Goal: Task Accomplishment & Management: Use online tool/utility

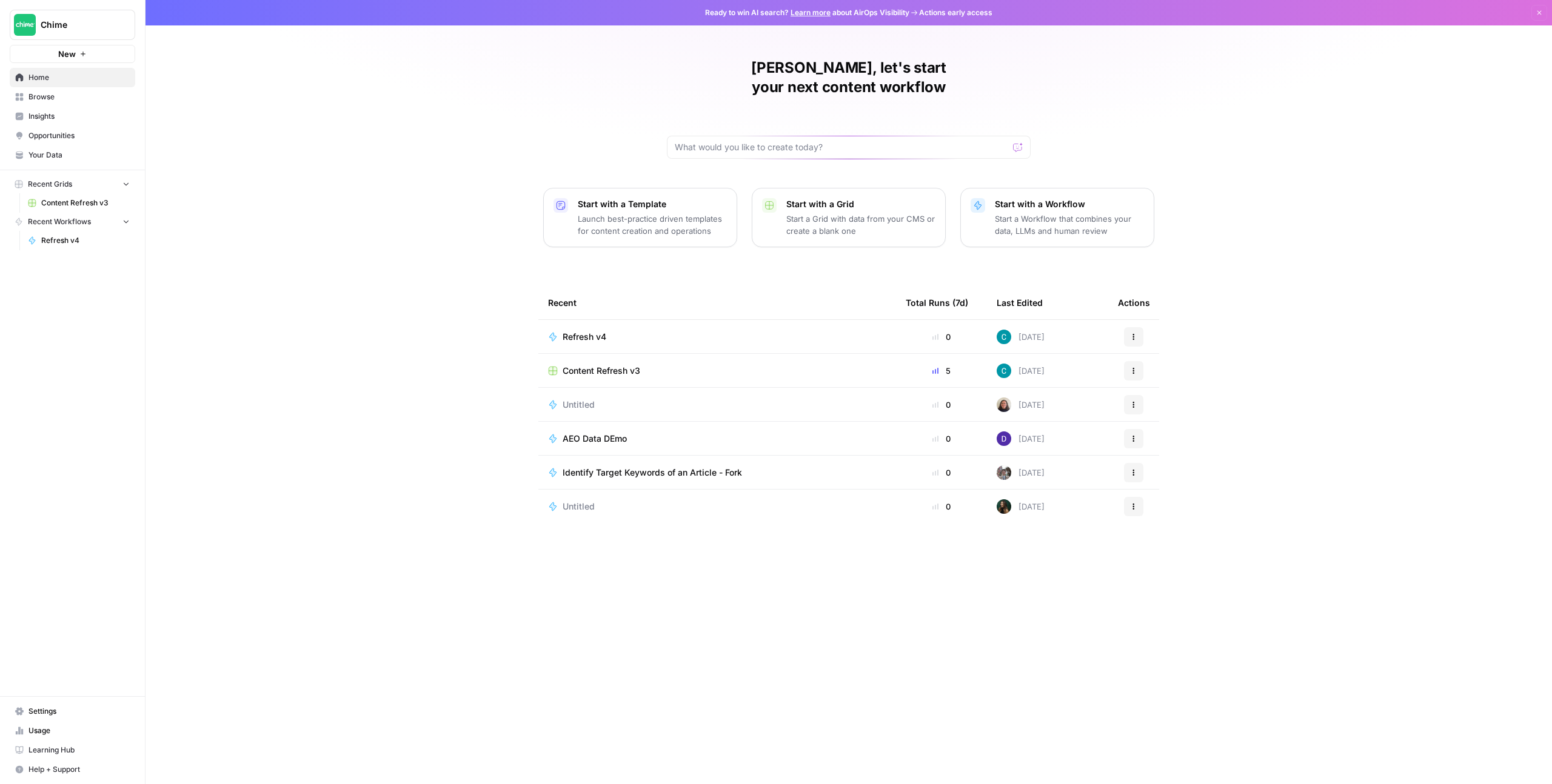
click at [295, 270] on div "Colton, let's start your next content workflow Start with a Template Launch bes…" at bounding box center [849, 392] width 1407 height 784
click at [1129, 370] on span "Actions" at bounding box center [1129, 370] width 1 height 1
click at [1164, 375] on span "Duplicate" at bounding box center [1196, 380] width 97 height 12
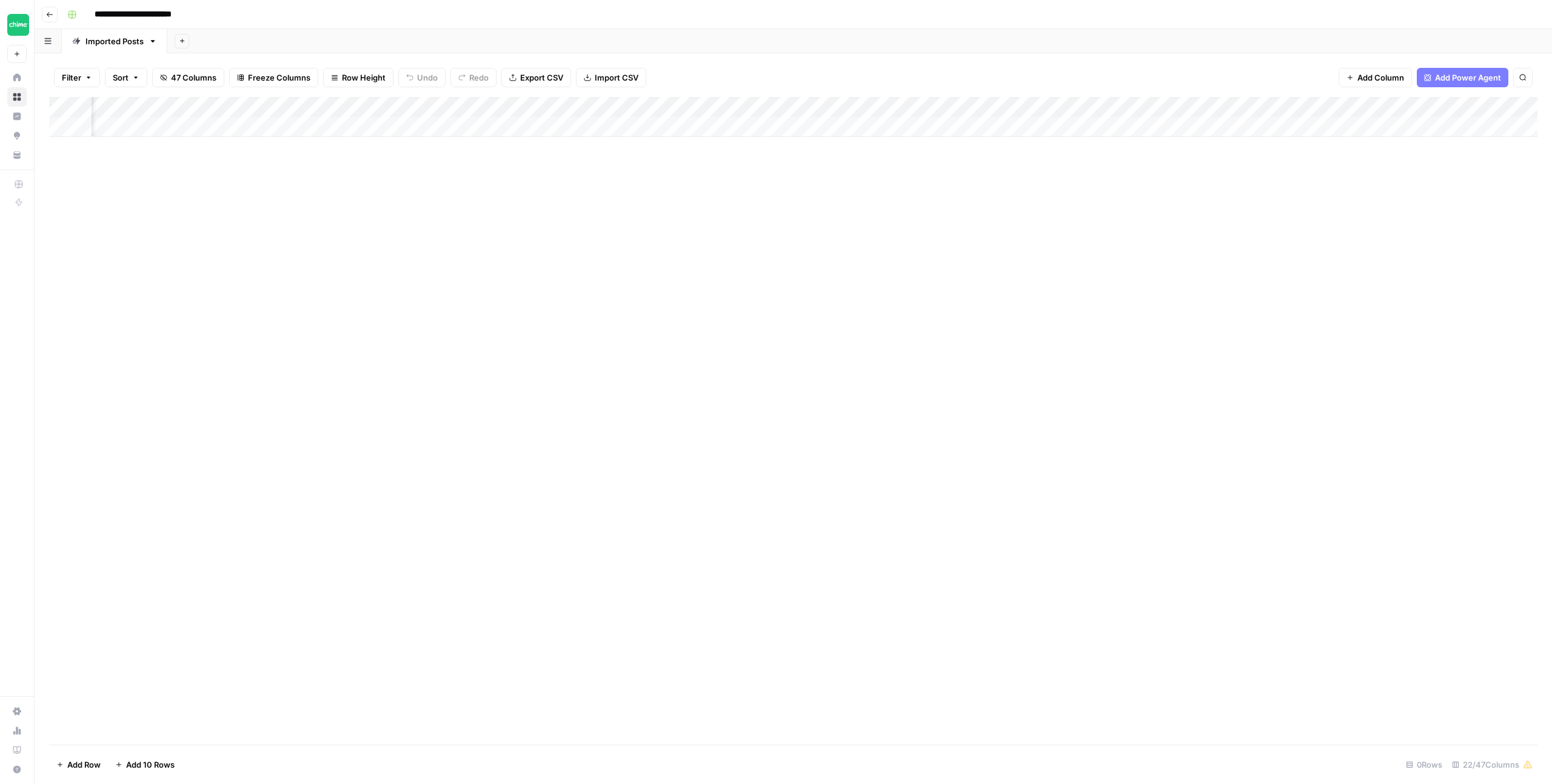
scroll to position [0, 754]
click at [947, 105] on div "Add Column" at bounding box center [793, 117] width 1488 height 40
click at [47, 17] on icon "button" at bounding box center [49, 14] width 7 height 7
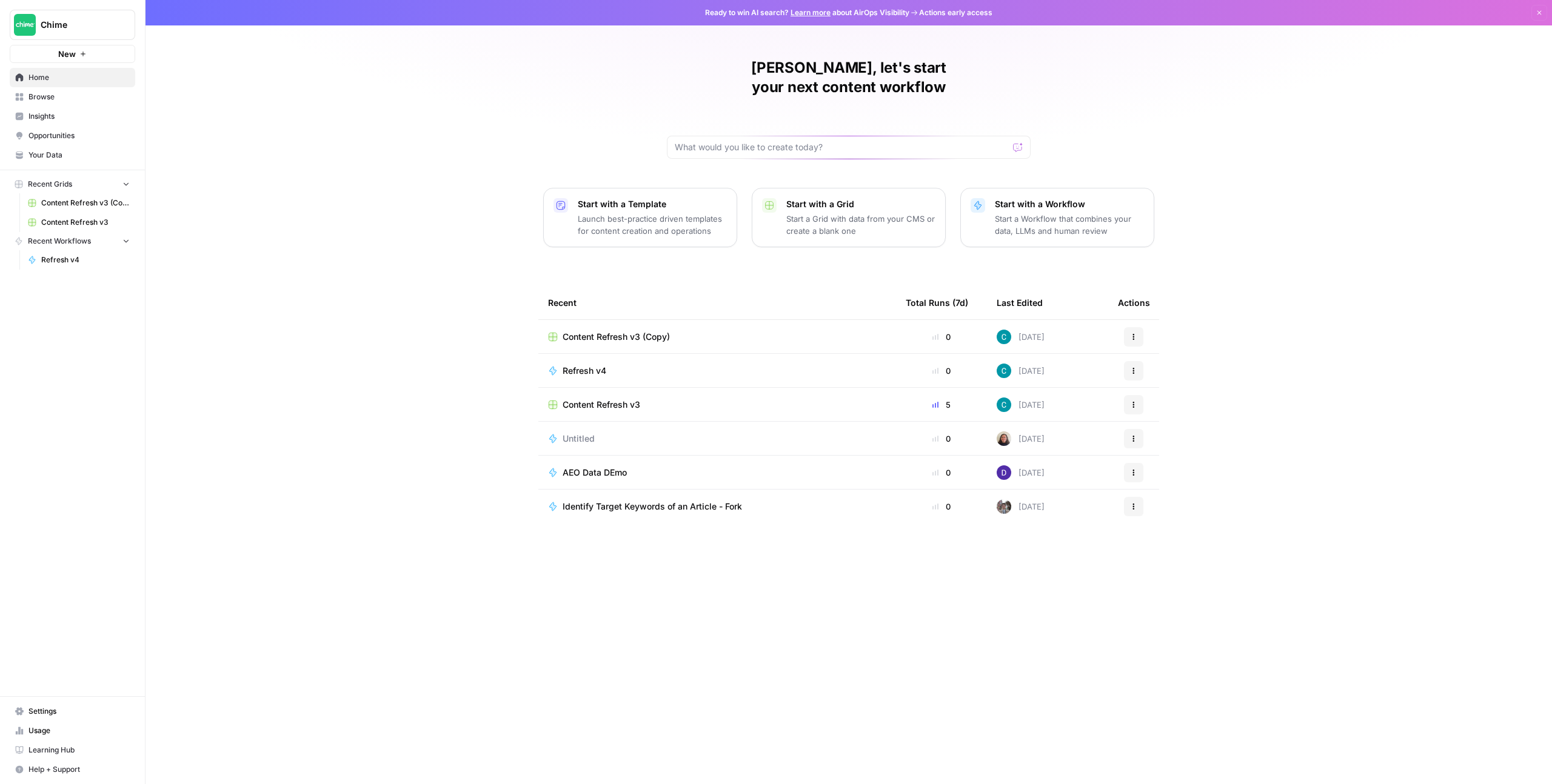
click at [1139, 327] on button "Actions" at bounding box center [1134, 337] width 19 height 19
click at [1135, 333] on icon "button" at bounding box center [1133, 337] width 7 height 7
click at [1161, 371] on span "Delete" at bounding box center [1196, 373] width 97 height 12
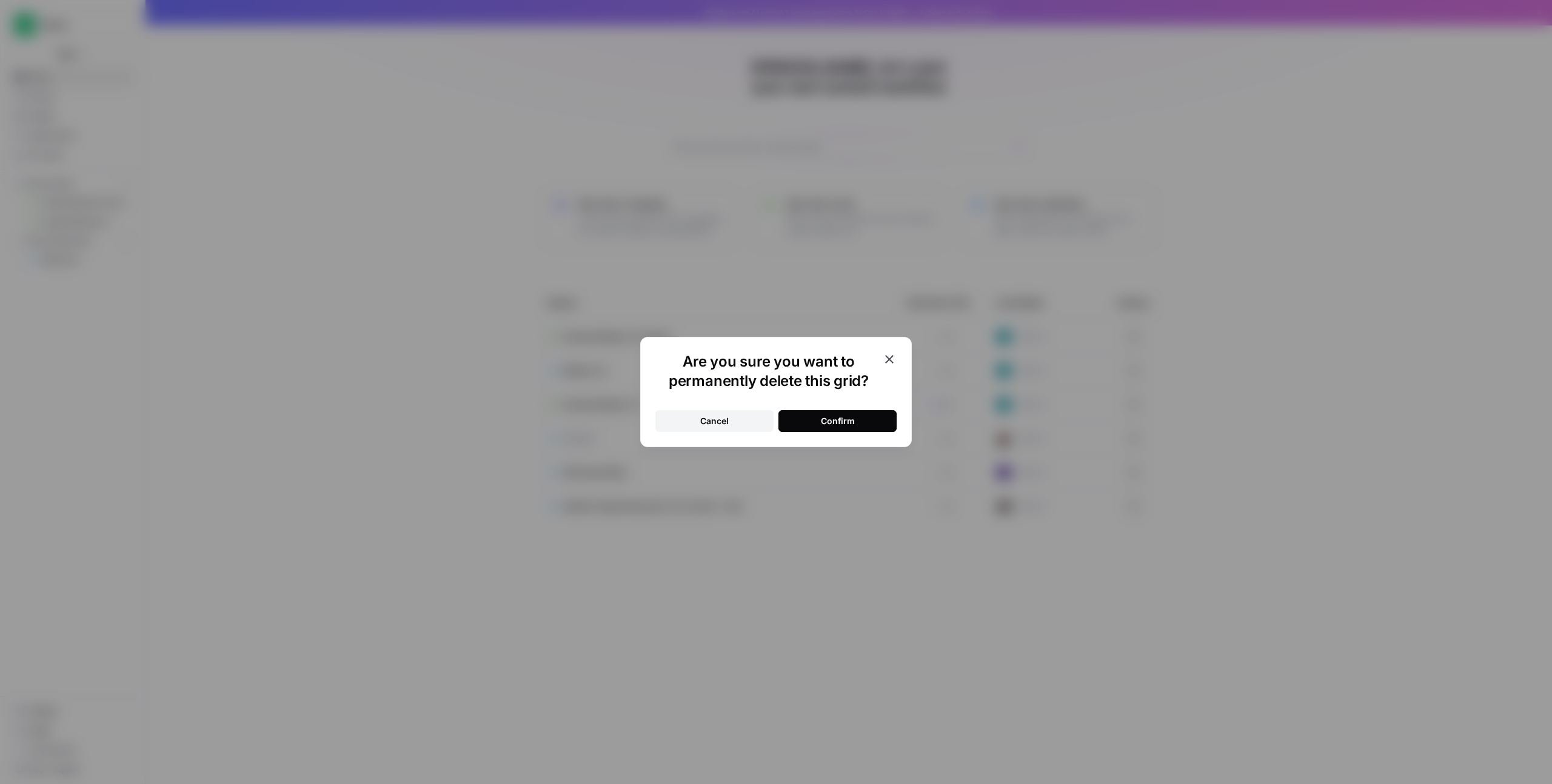
click at [893, 358] on icon "button" at bounding box center [889, 359] width 15 height 15
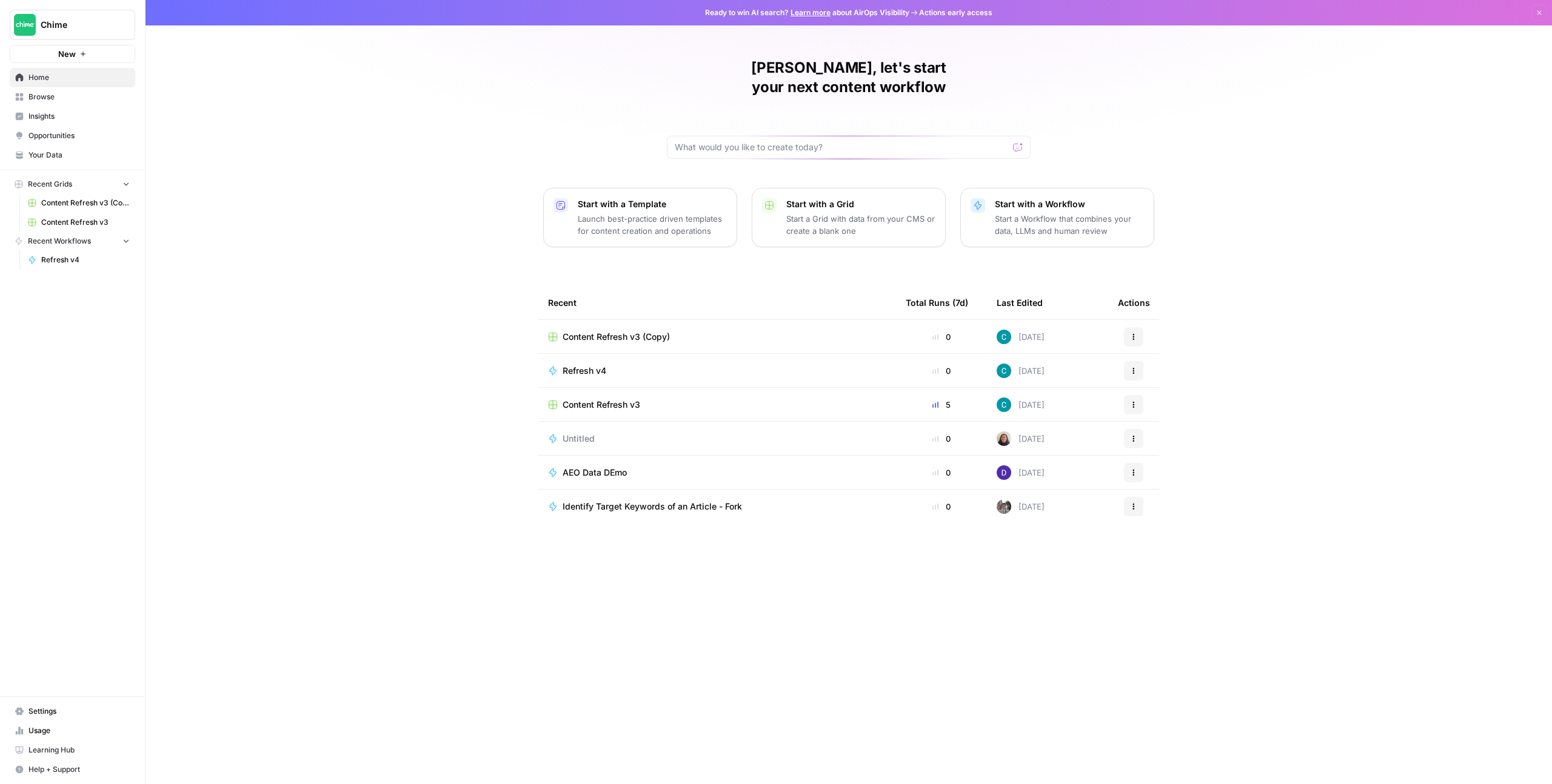
click at [1137, 333] on icon "button" at bounding box center [1133, 337] width 7 height 7
click at [1164, 370] on span "Delete" at bounding box center [1196, 373] width 97 height 12
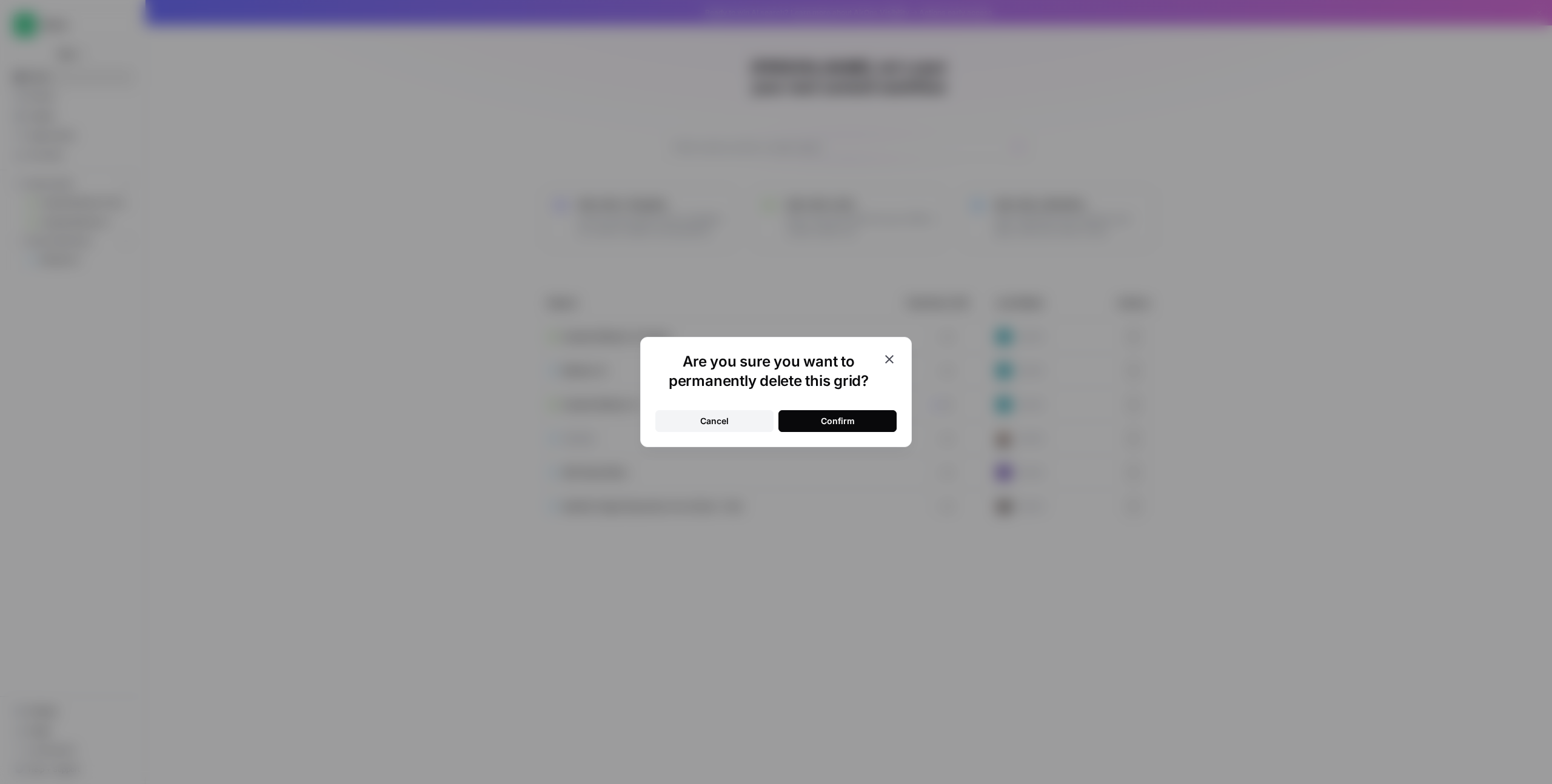
click at [826, 416] on div "Confirm" at bounding box center [837, 421] width 34 height 12
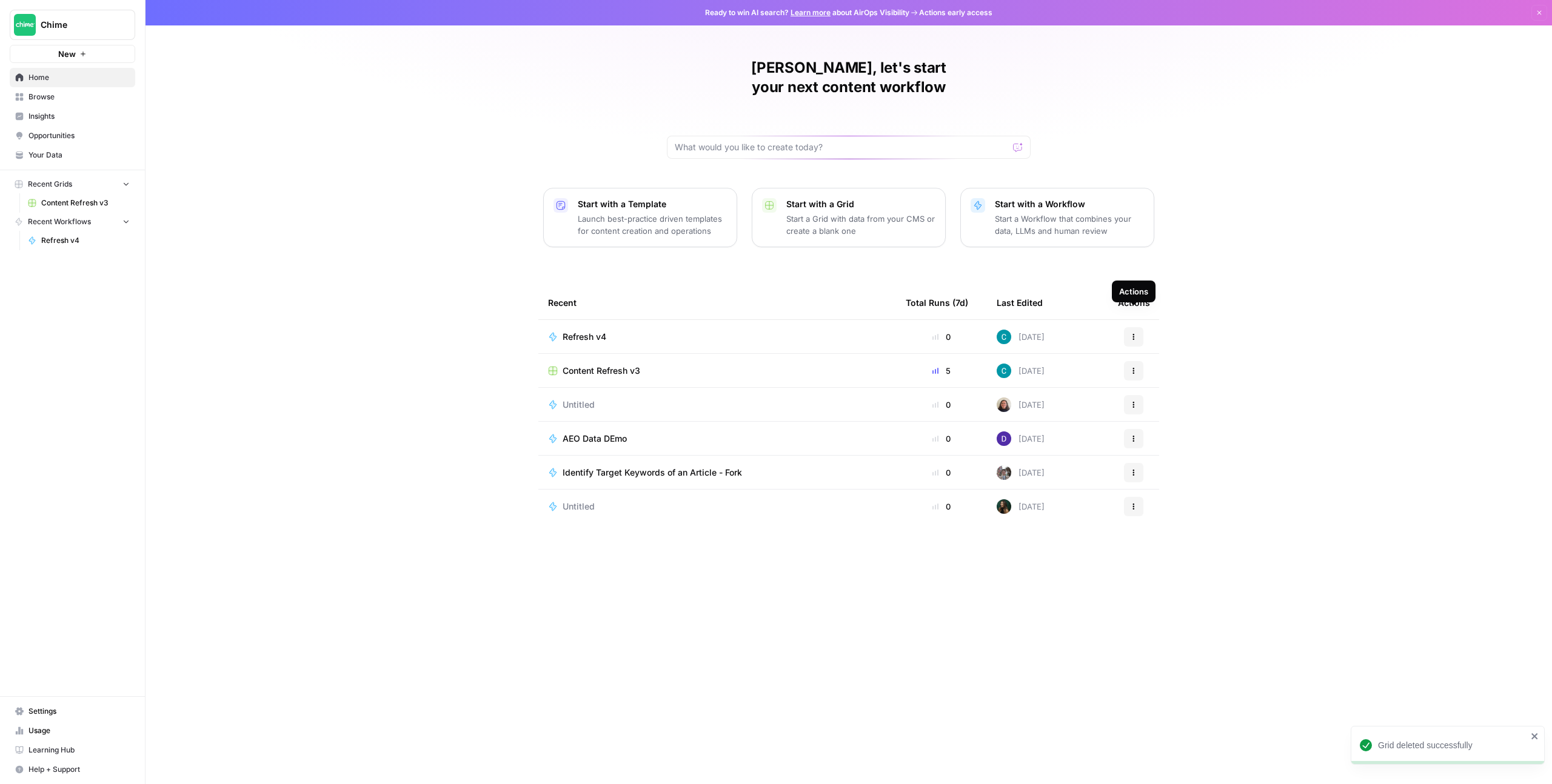
click at [1134, 333] on icon "button" at bounding box center [1133, 337] width 7 height 7
click at [1169, 426] on span "Duplicate" at bounding box center [1196, 424] width 97 height 12
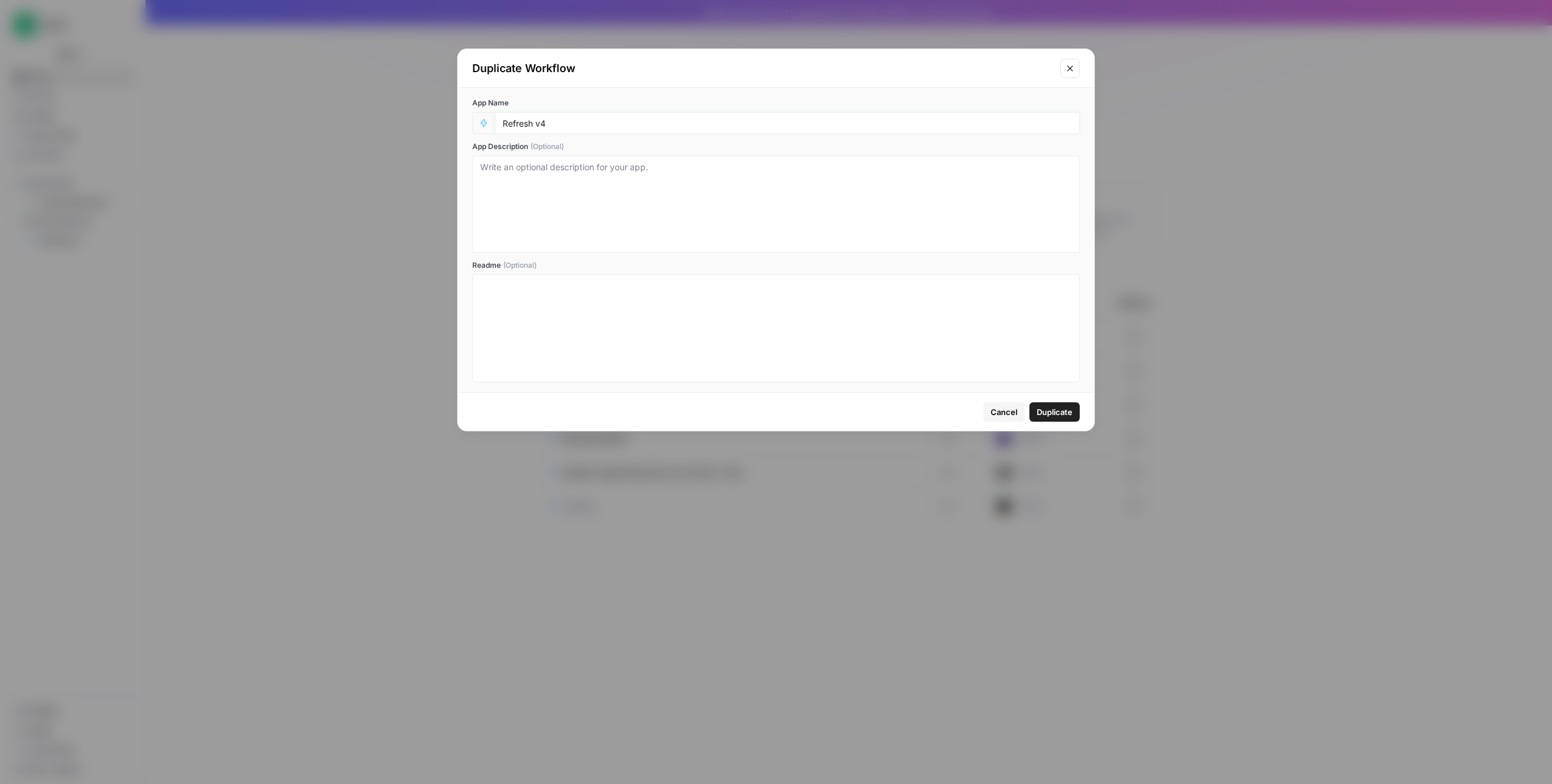
click at [560, 127] on input "Refresh v4" at bounding box center [787, 122] width 569 height 11
drag, startPoint x: 564, startPoint y: 125, endPoint x: 500, endPoint y: 122, distance: 64.1
click at [500, 122] on div "Refresh v4" at bounding box center [787, 123] width 585 height 22
type input "Net-New Refresh (Test)"
click at [1056, 408] on span "Duplicate" at bounding box center [1055, 412] width 36 height 12
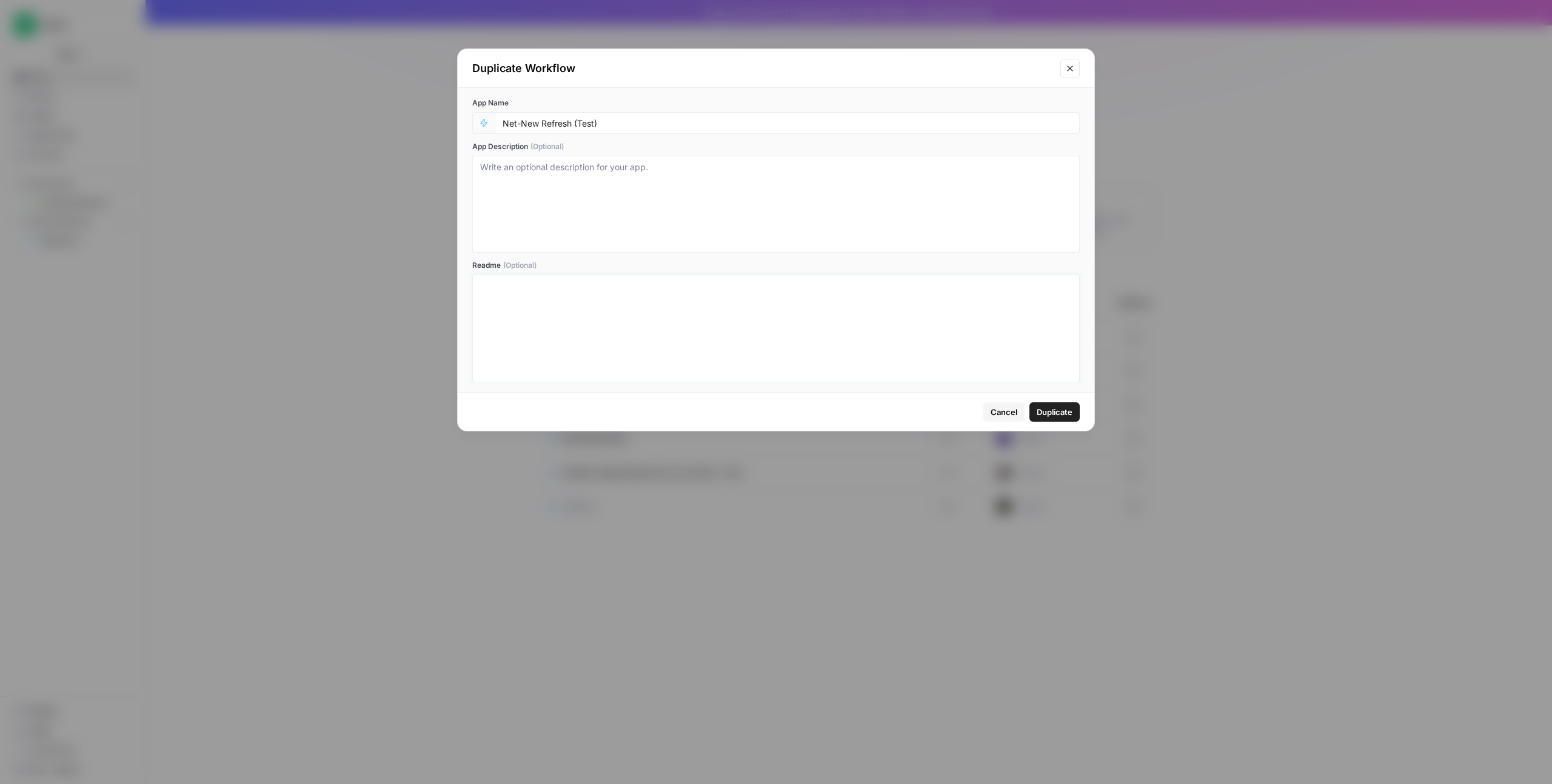
click at [1051, 313] on div at bounding box center [776, 328] width 592 height 97
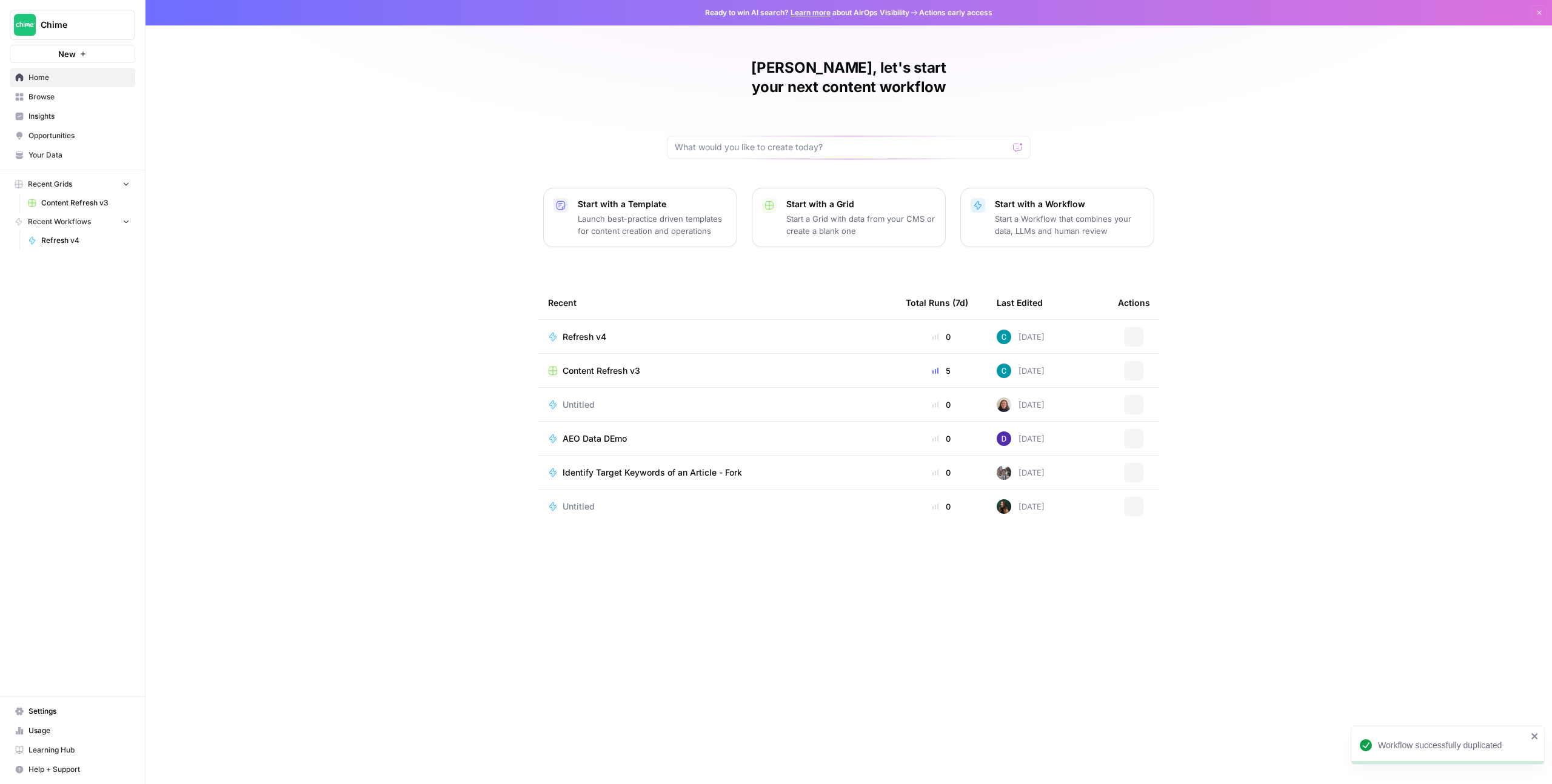
click at [837, 166] on div "Colton, let's start your next content workflow Start with a Template Launch bes…" at bounding box center [849, 392] width 1407 height 784
click at [1303, 284] on div "Colton, let's start your next content workflow Start with a Template Launch bes…" at bounding box center [849, 392] width 1407 height 784
click at [617, 331] on span "Net-New Refresh (Test)" at bounding box center [610, 337] width 96 height 12
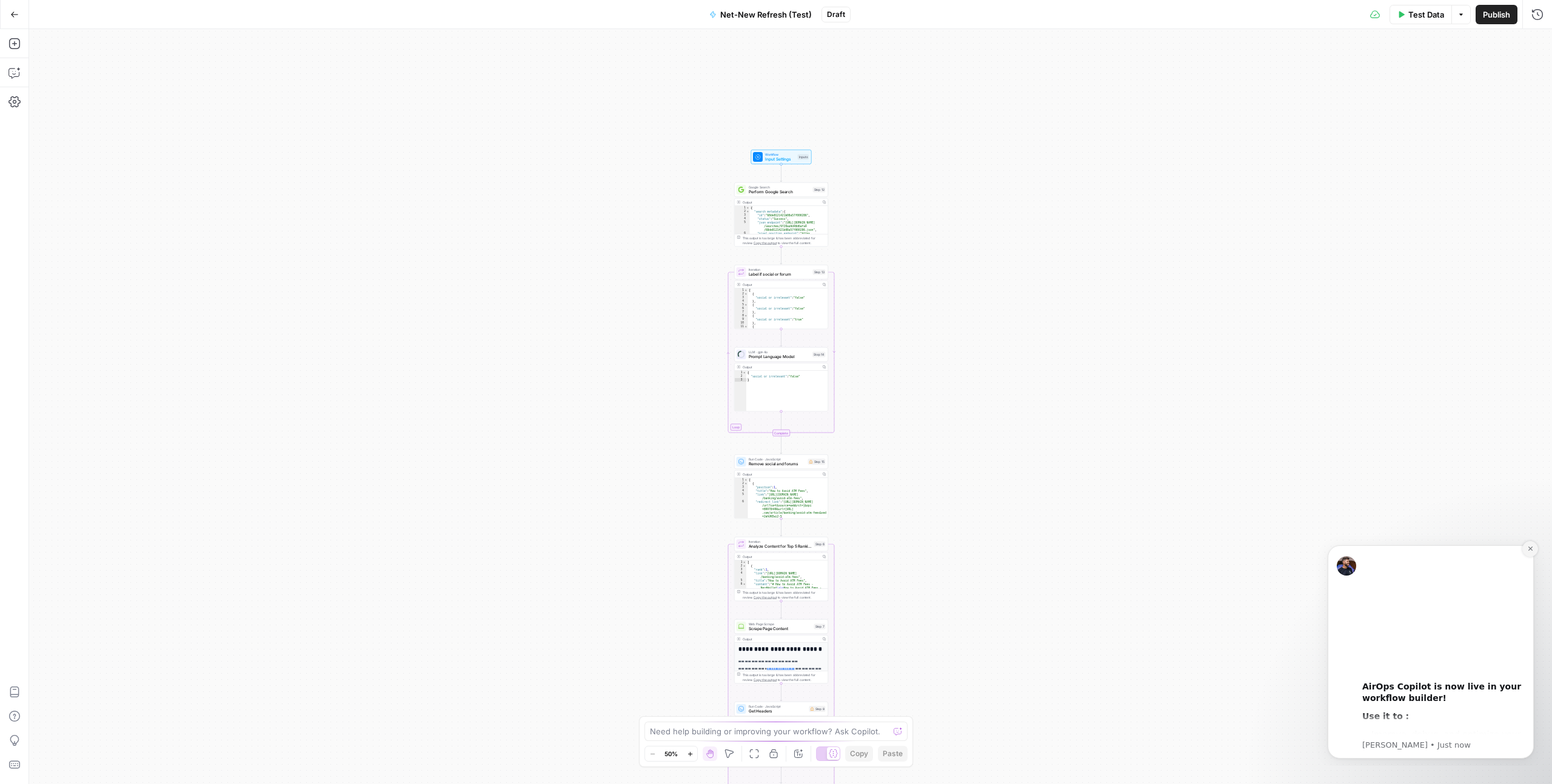
click at [1530, 551] on icon "Dismiss notification" at bounding box center [1530, 549] width 6 height 6
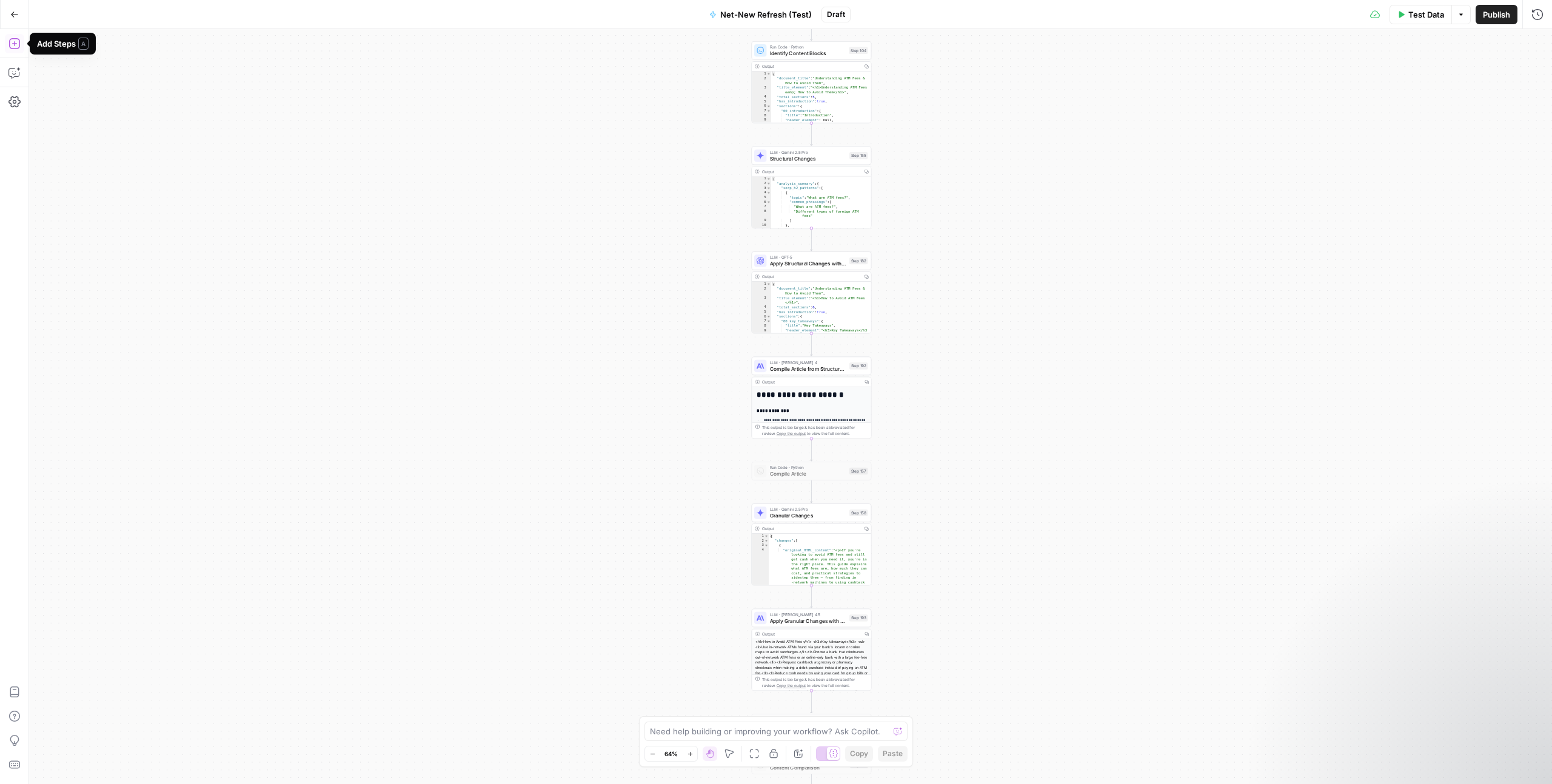
click at [13, 45] on icon "button" at bounding box center [14, 43] width 12 height 12
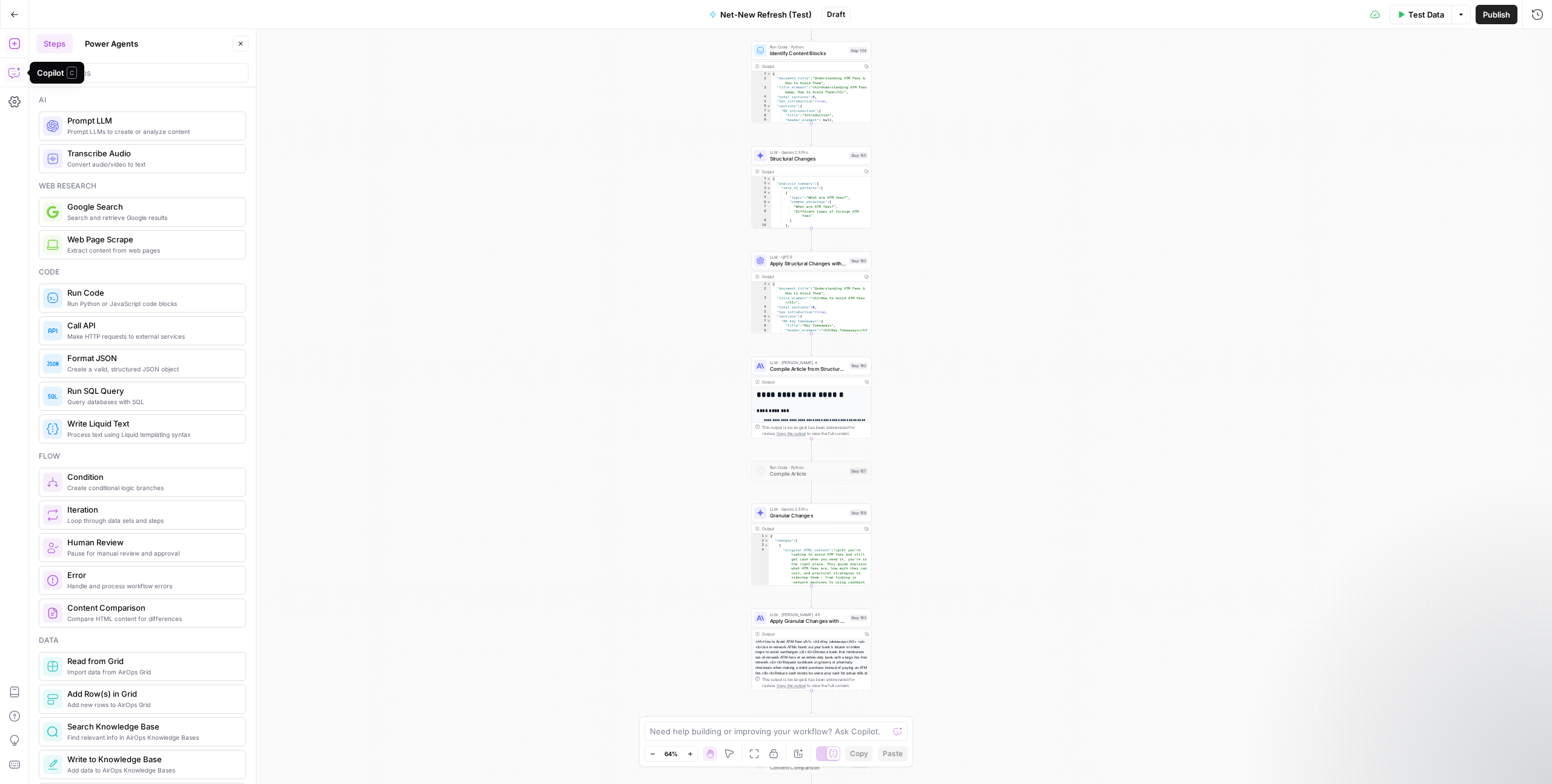
click at [17, 71] on icon "button" at bounding box center [14, 73] width 12 height 12
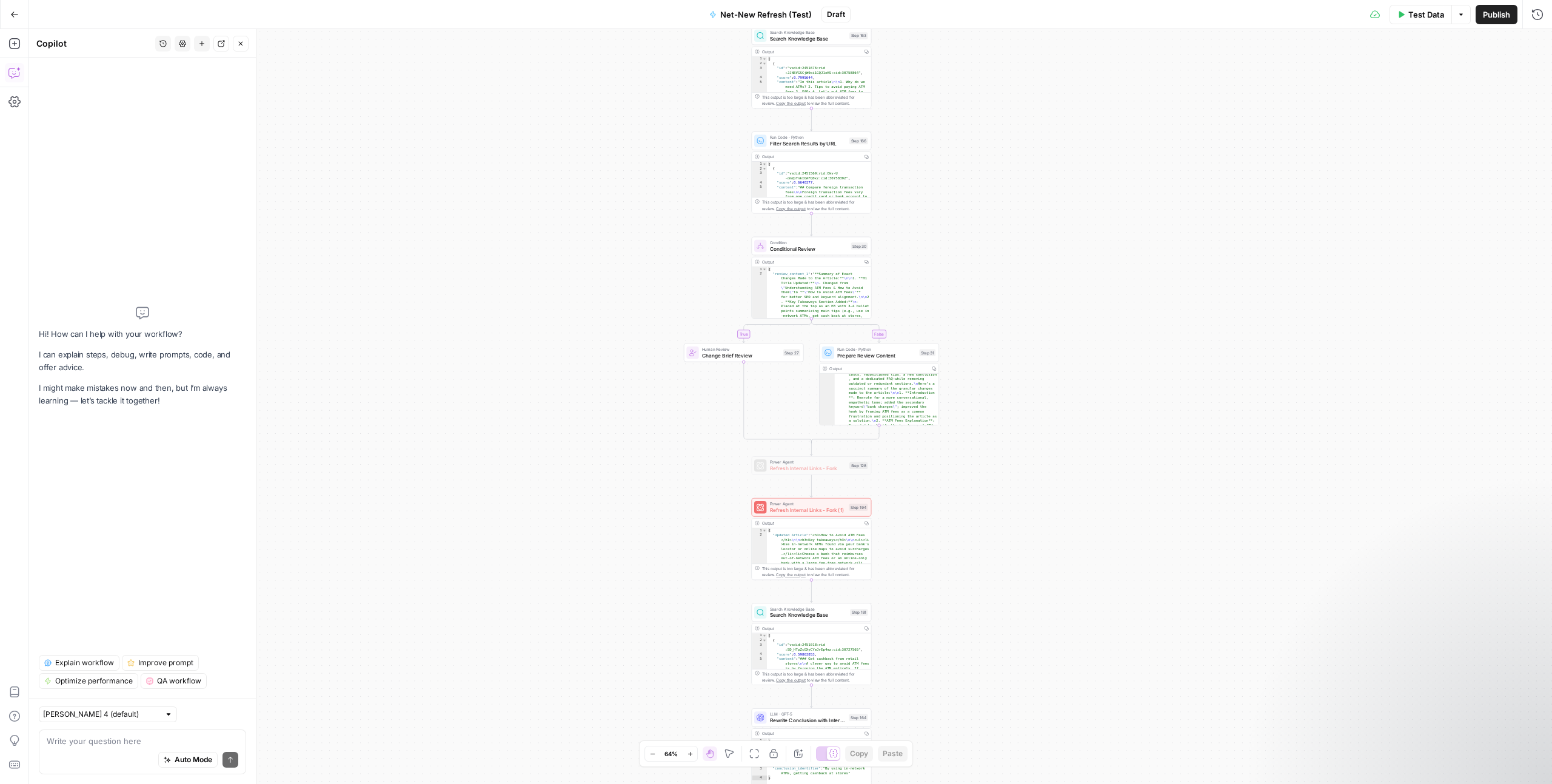
scroll to position [417, 0]
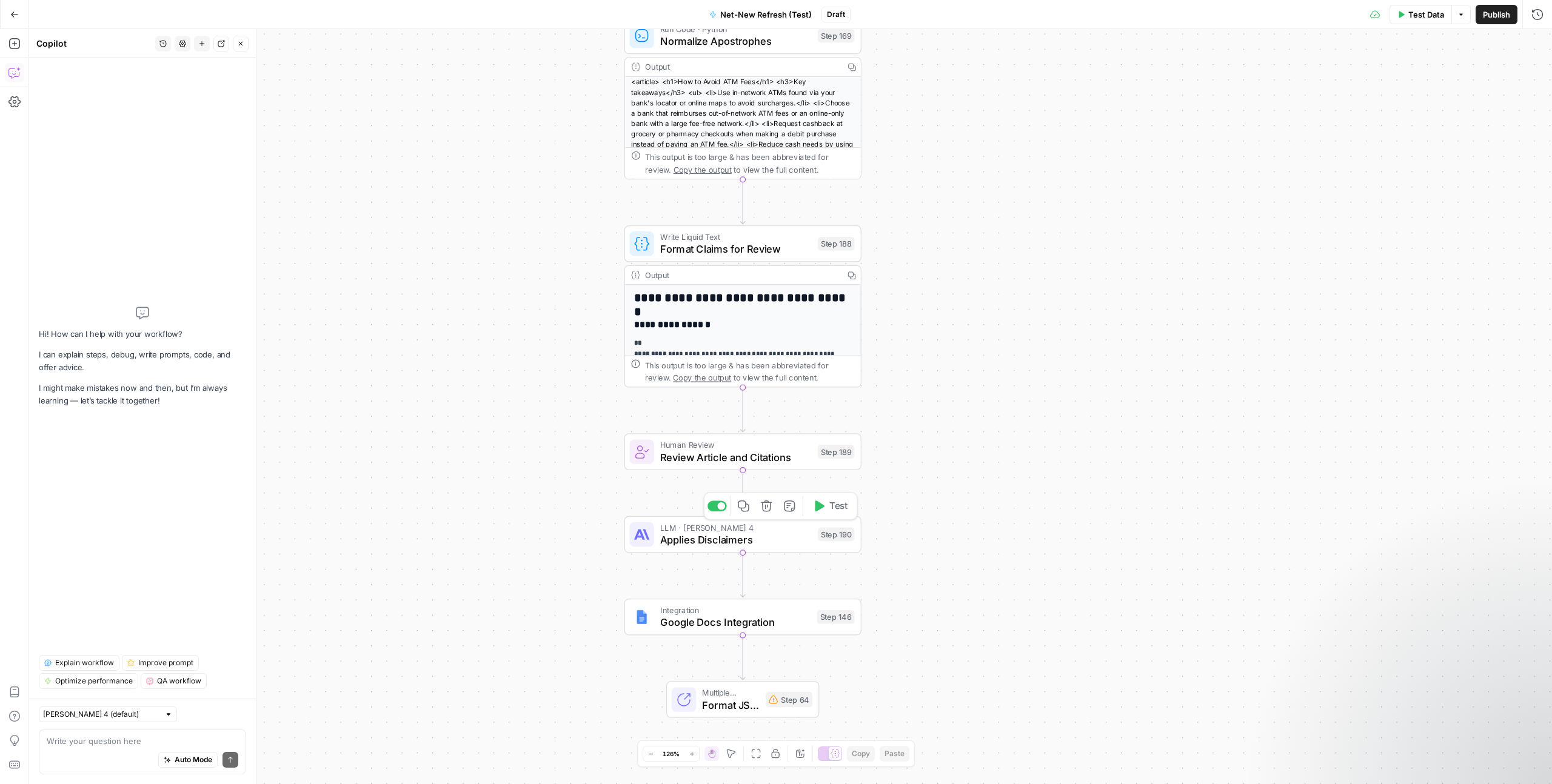
click at [784, 532] on span "Applies Disclaimers" at bounding box center [736, 540] width 152 height 15
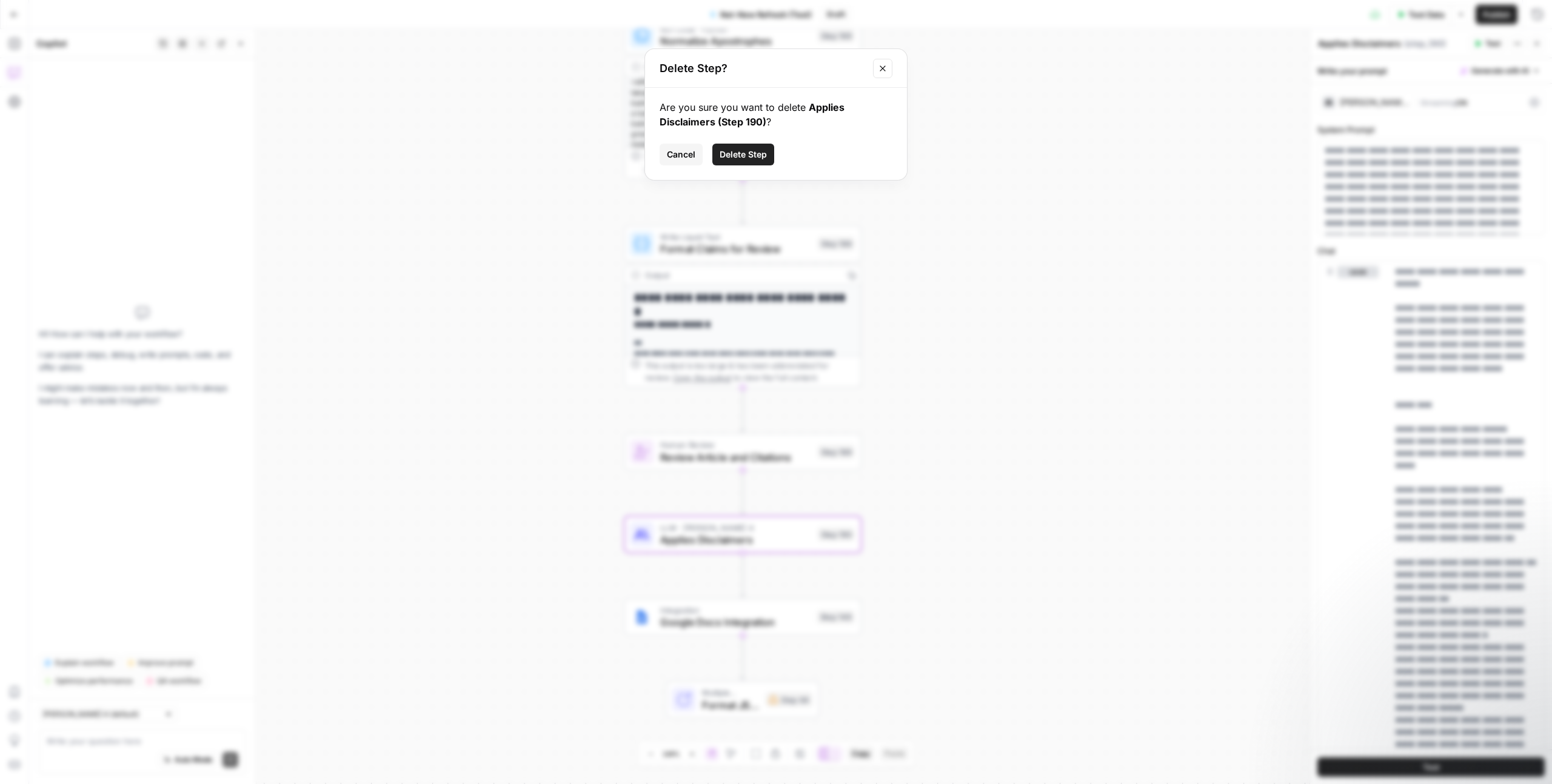
click at [752, 154] on span "Delete Step" at bounding box center [743, 154] width 47 height 12
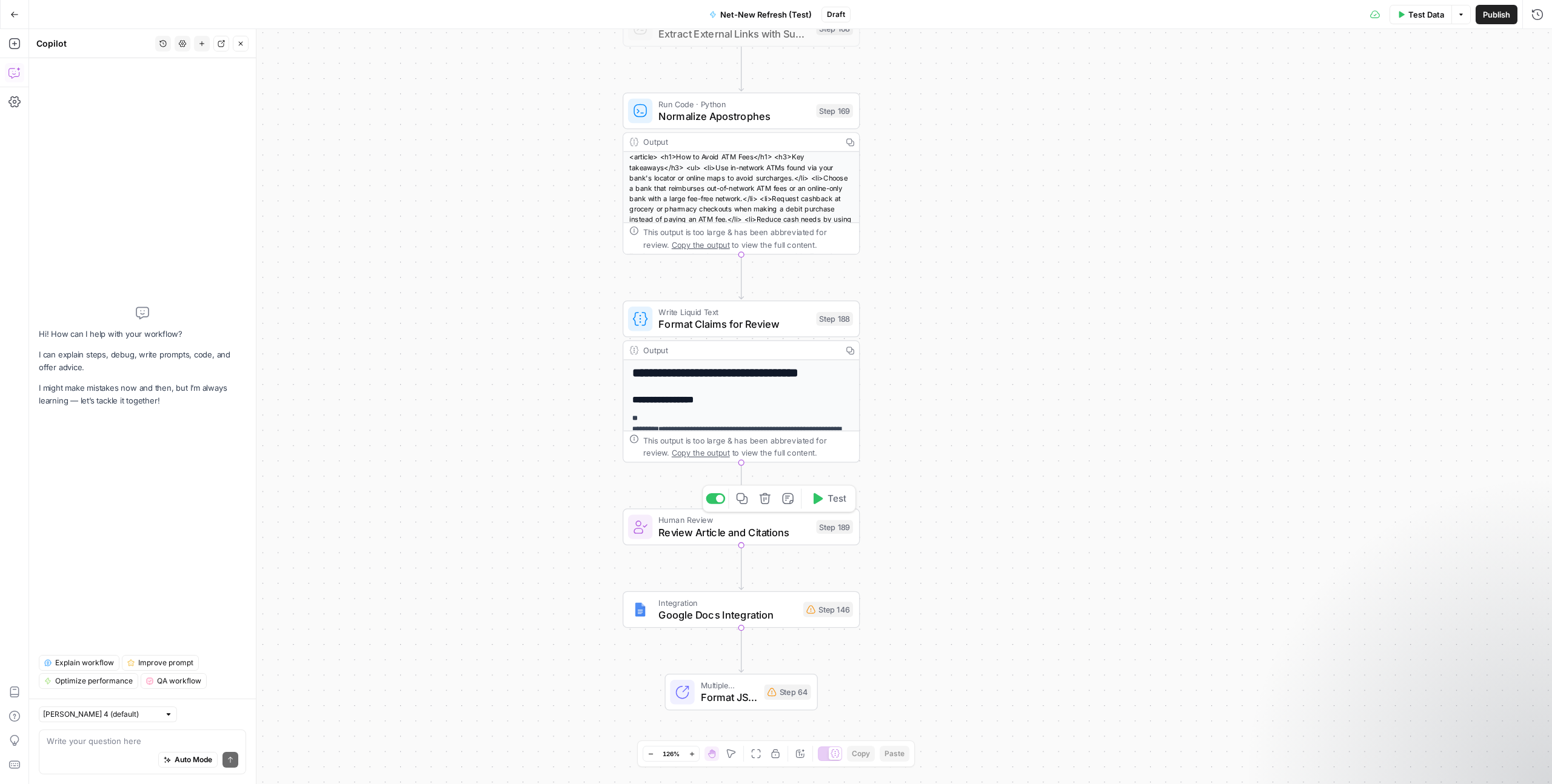
click at [782, 521] on span "Human Review" at bounding box center [735, 519] width 152 height 12
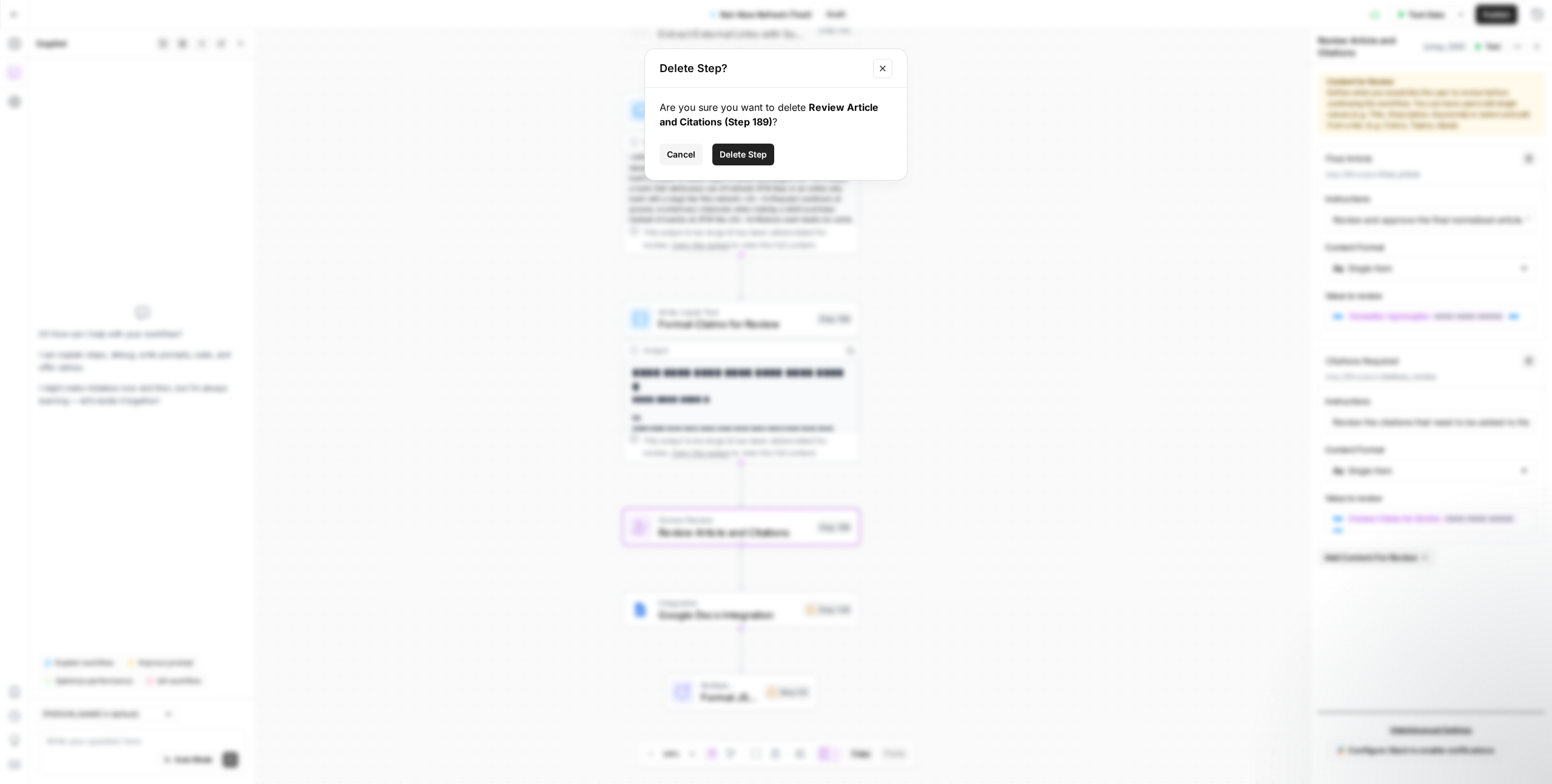
click at [747, 147] on button "Delete Step" at bounding box center [743, 154] width 62 height 22
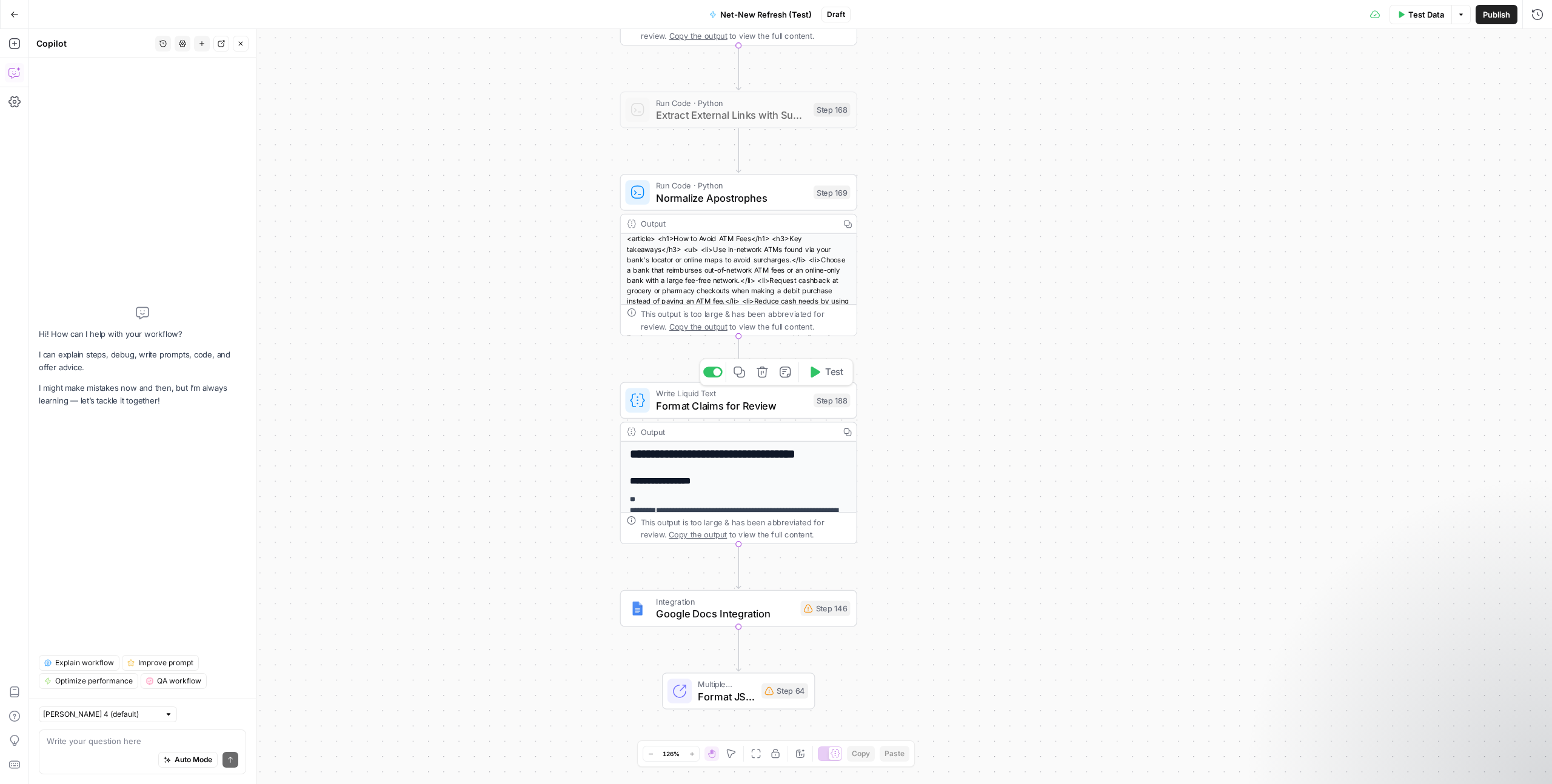
click at [762, 405] on span "Format Claims for Review" at bounding box center [732, 406] width 152 height 15
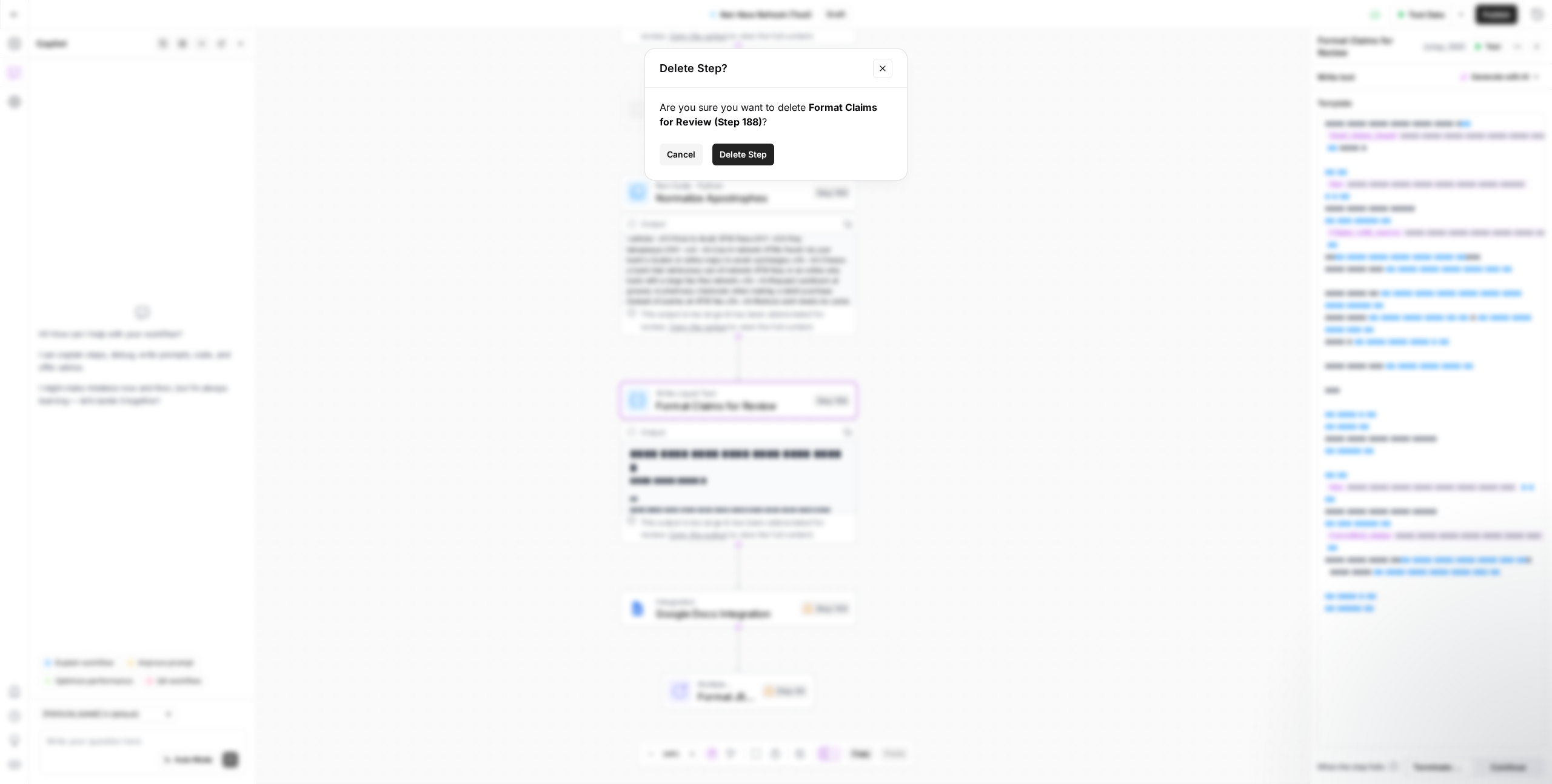
click at [748, 149] on span "Delete Step" at bounding box center [743, 154] width 47 height 12
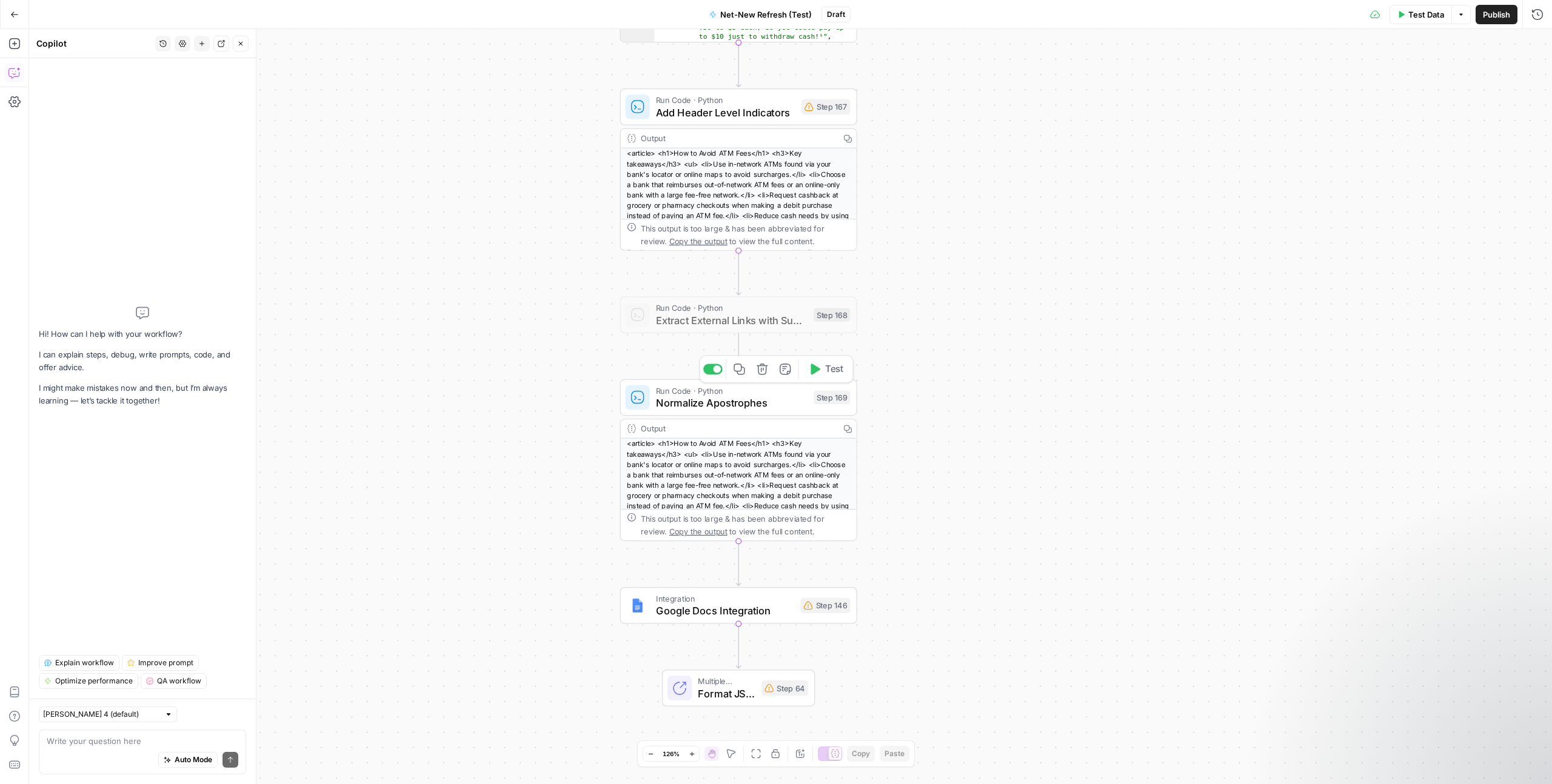
click at [754, 402] on span "Normalize Apostrophes" at bounding box center [732, 403] width 152 height 15
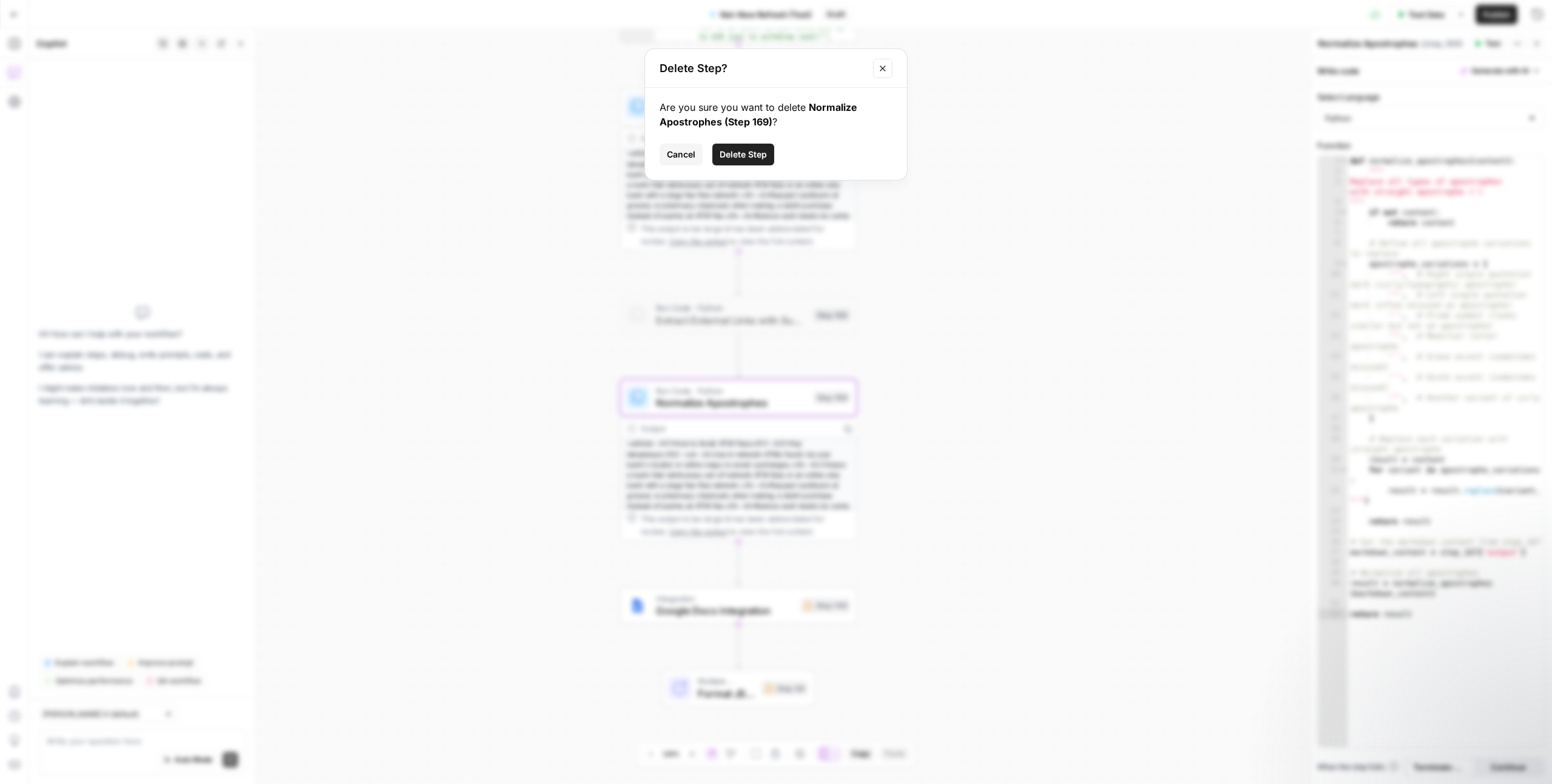
click at [731, 153] on span "Delete Step" at bounding box center [743, 154] width 47 height 12
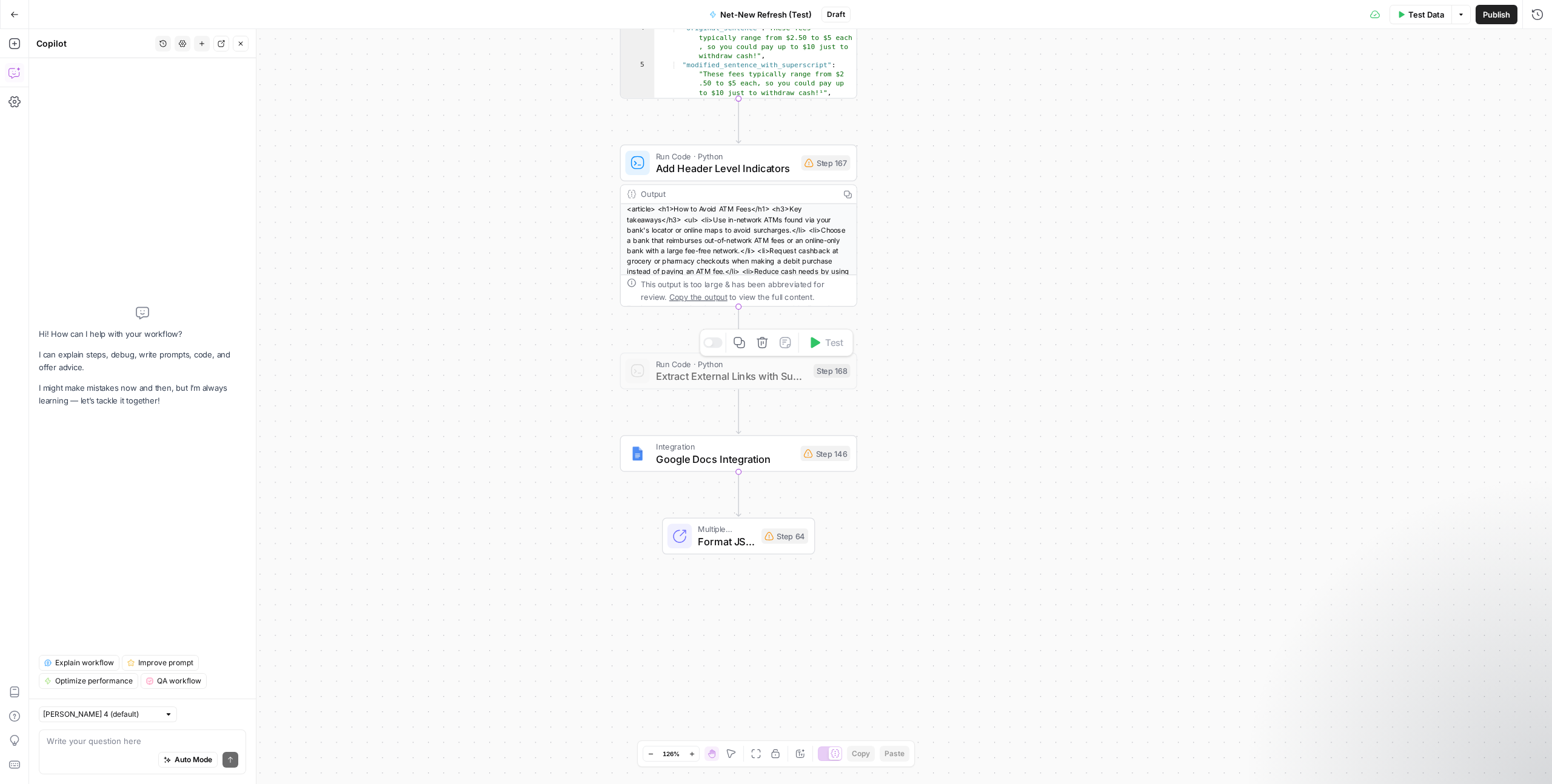
click at [693, 373] on span "Extract External Links with Superscripts" at bounding box center [732, 376] width 152 height 15
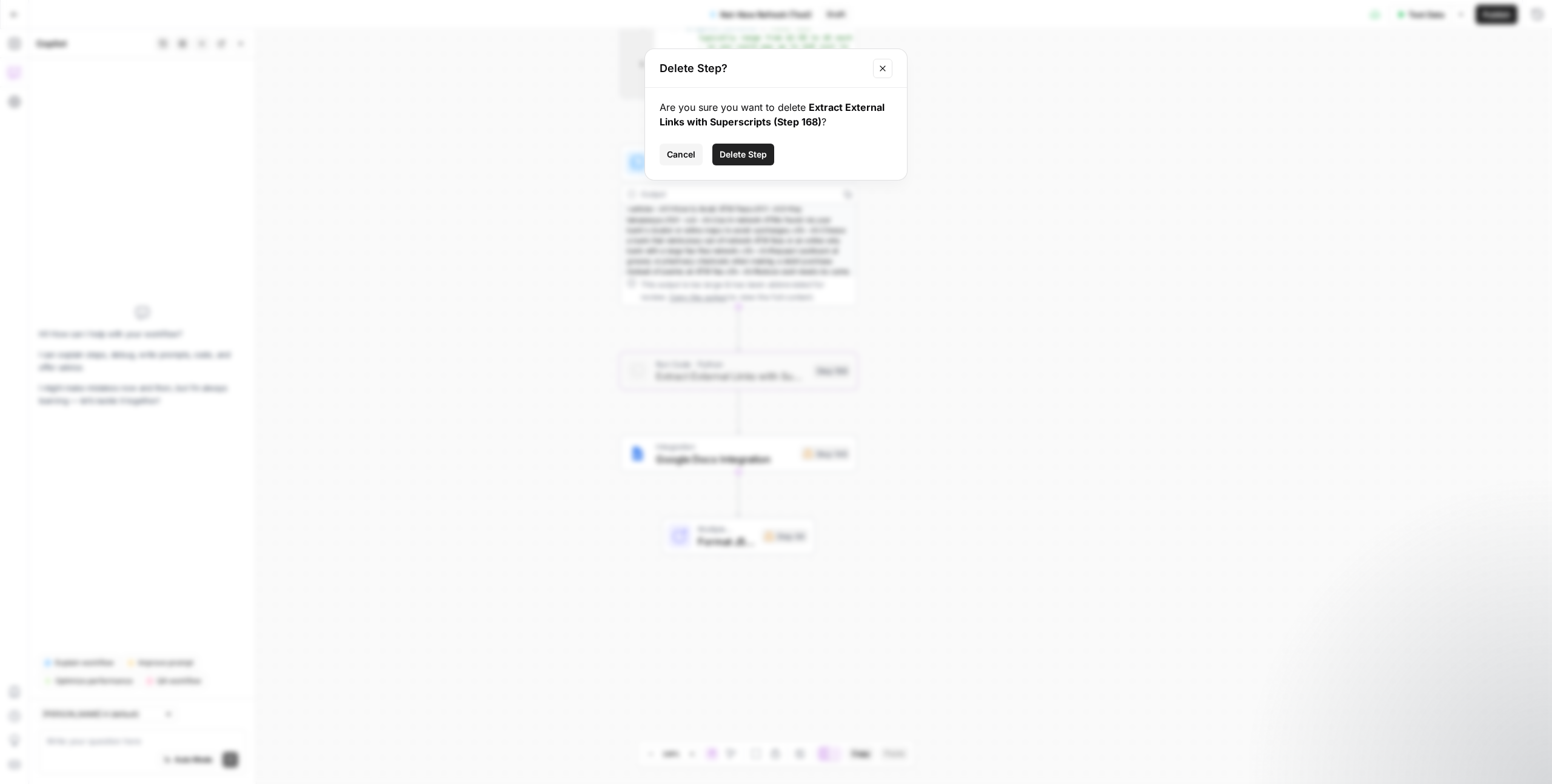
click at [764, 147] on button "Delete Step" at bounding box center [743, 154] width 62 height 22
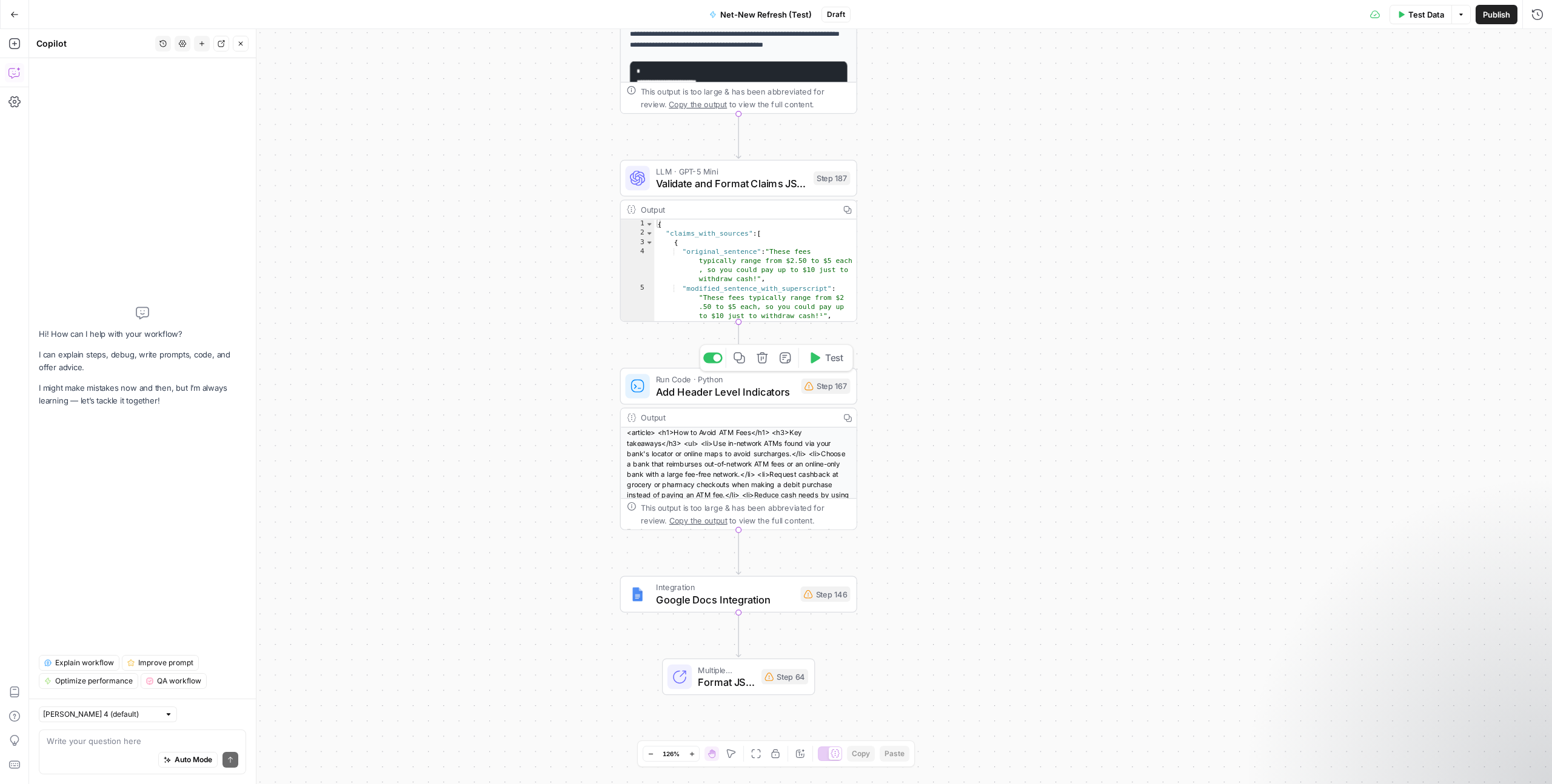
click at [745, 388] on span "Add Header Level Indicators" at bounding box center [726, 392] width 140 height 15
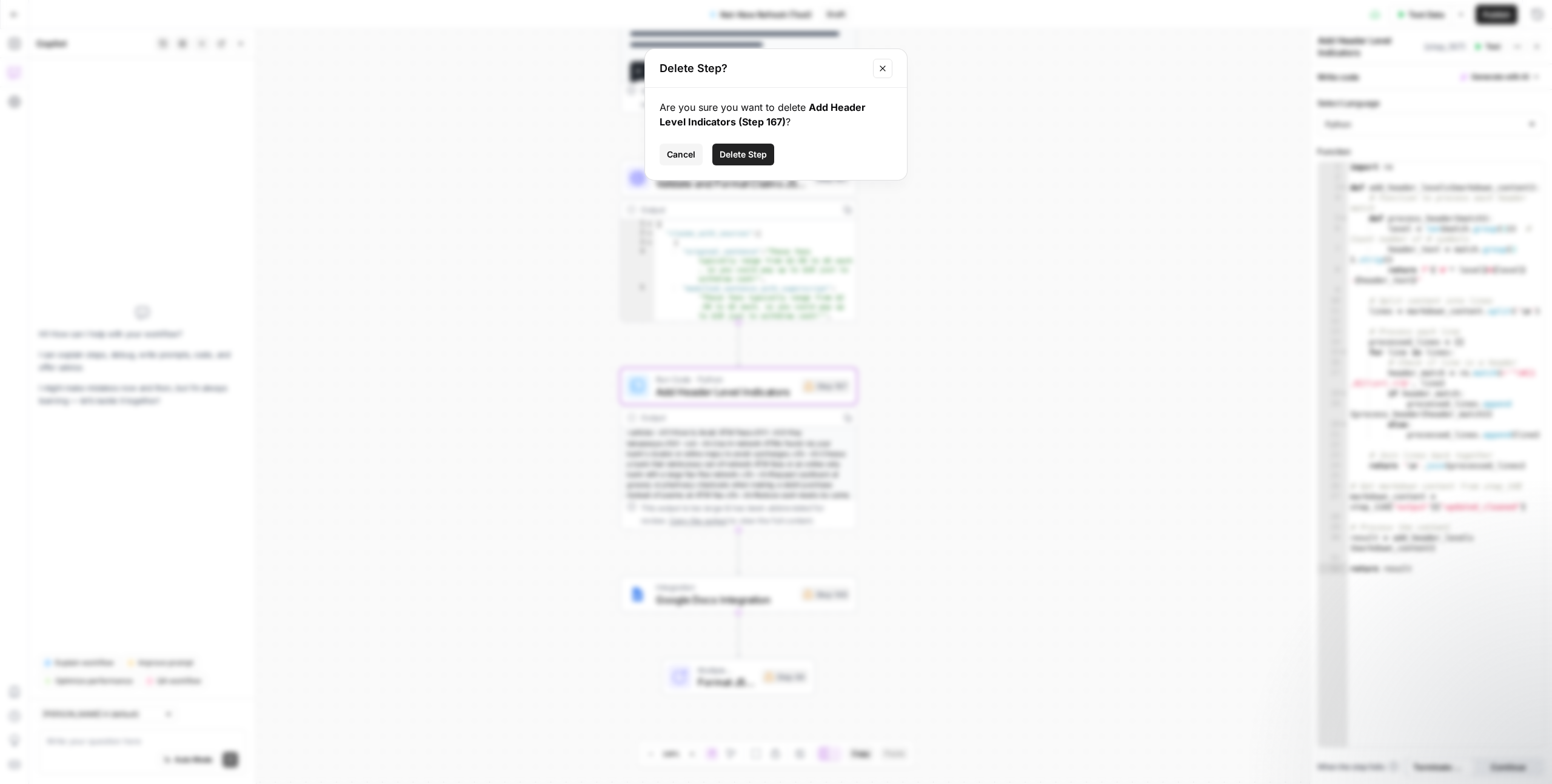
click at [749, 150] on span "Delete Step" at bounding box center [743, 154] width 47 height 12
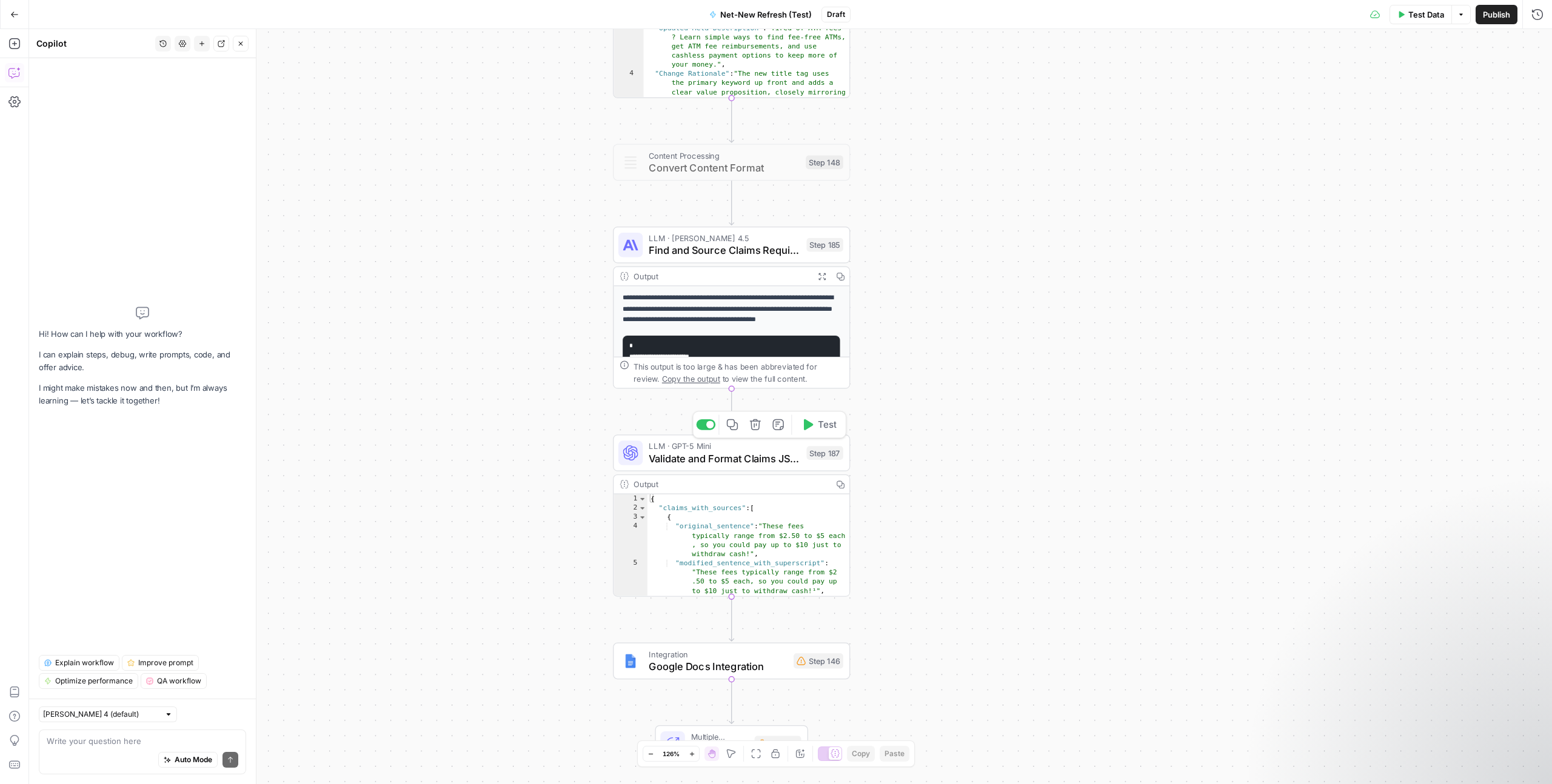
click at [714, 461] on span "Validate and Format Claims JSON" at bounding box center [724, 458] width 152 height 15
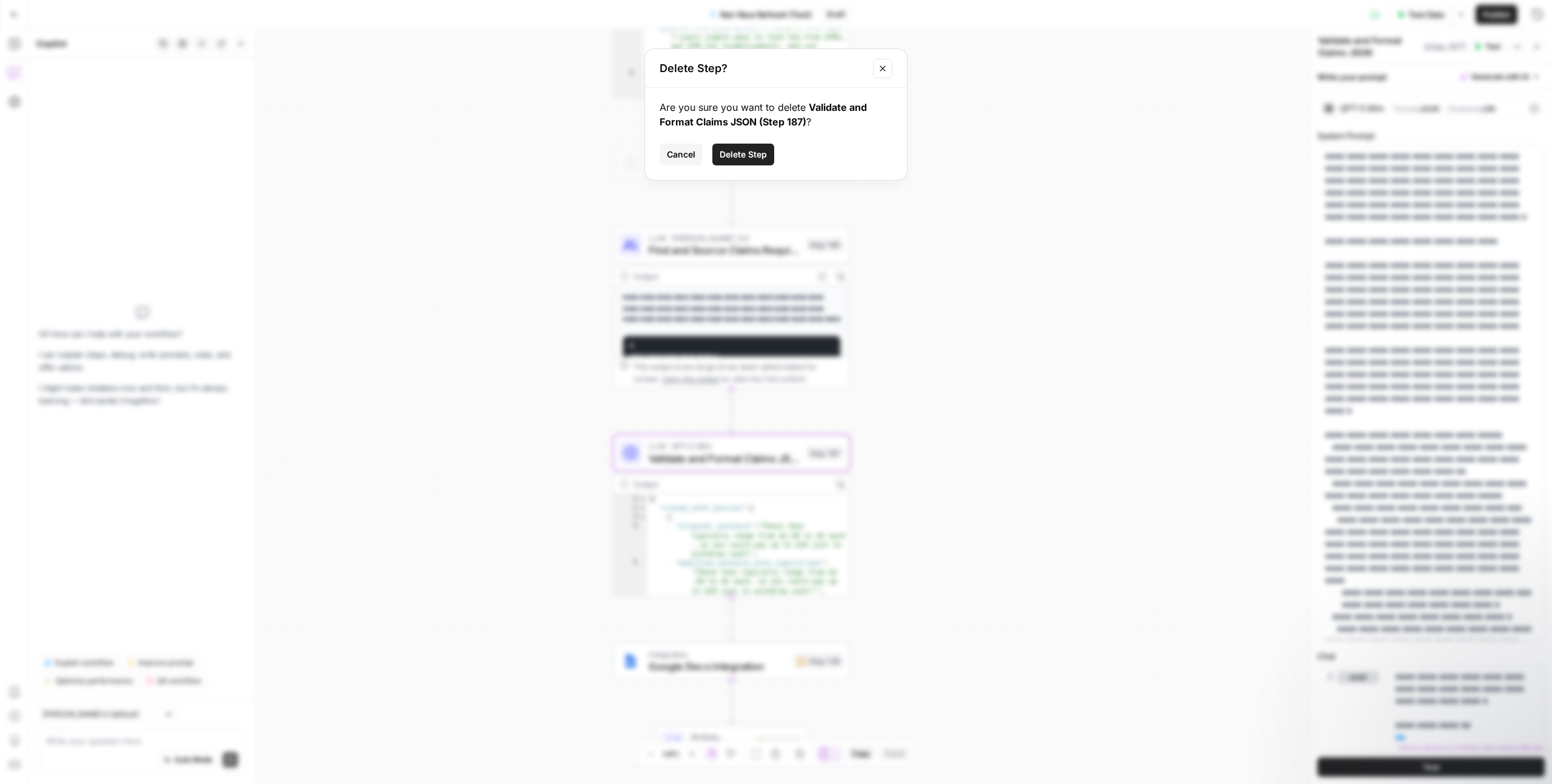
click at [750, 151] on span "Delete Step" at bounding box center [743, 154] width 47 height 12
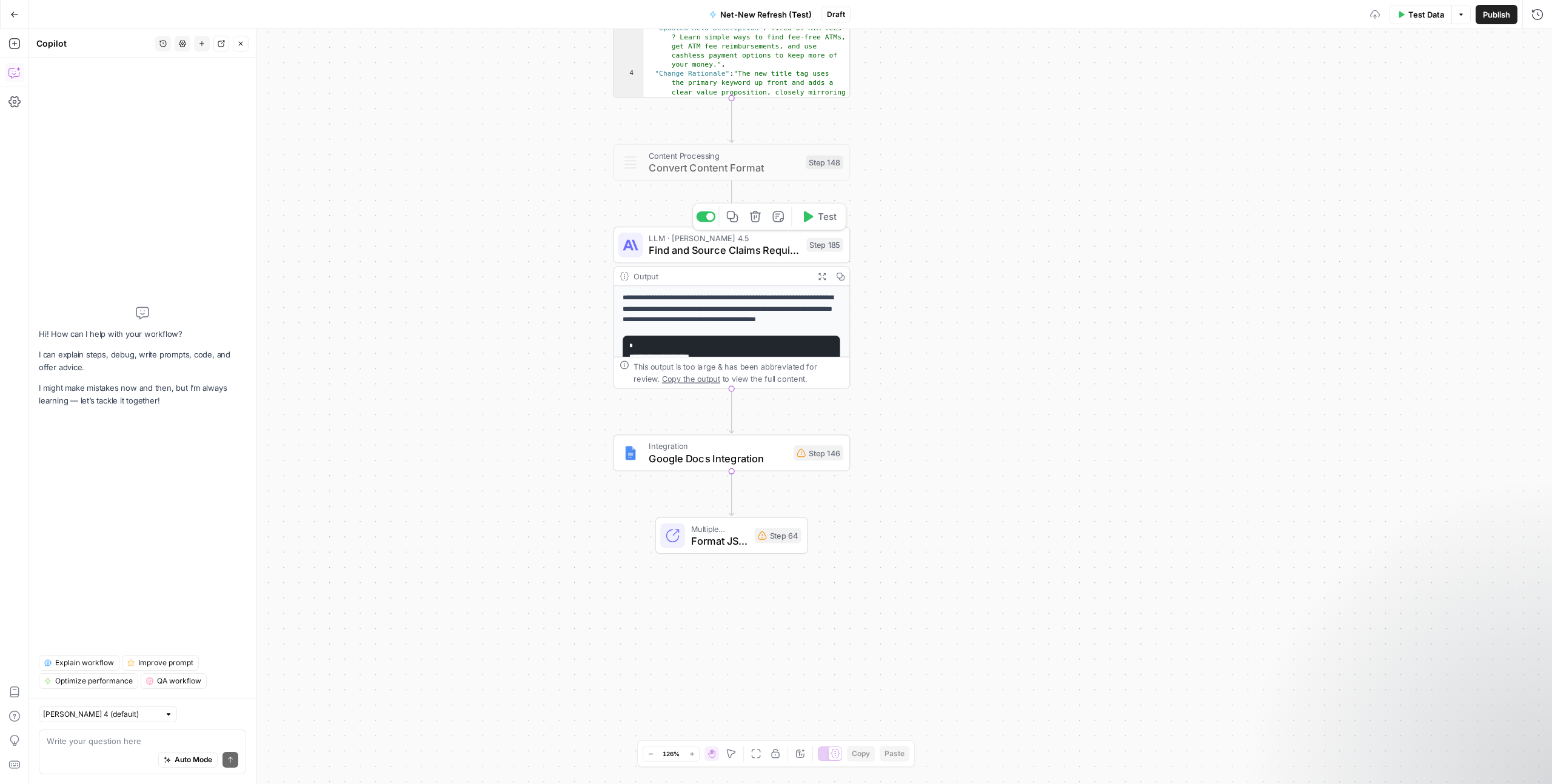
click at [715, 247] on span "Find and Source Claims Requiring Disclosures" at bounding box center [724, 250] width 152 height 15
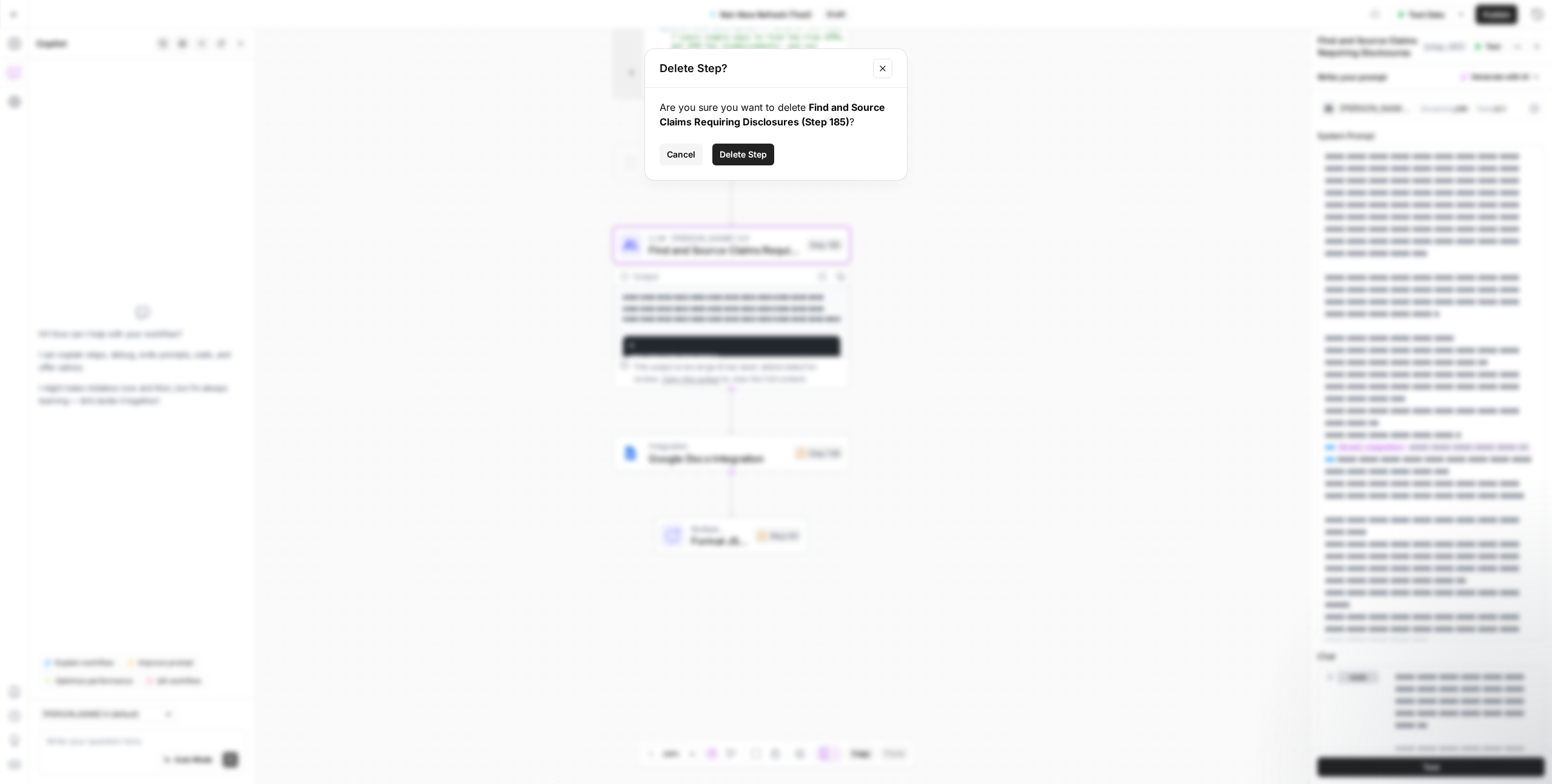
drag, startPoint x: 763, startPoint y: 159, endPoint x: 800, endPoint y: 159, distance: 37.0
click at [763, 159] on span "Delete Step" at bounding box center [743, 154] width 47 height 12
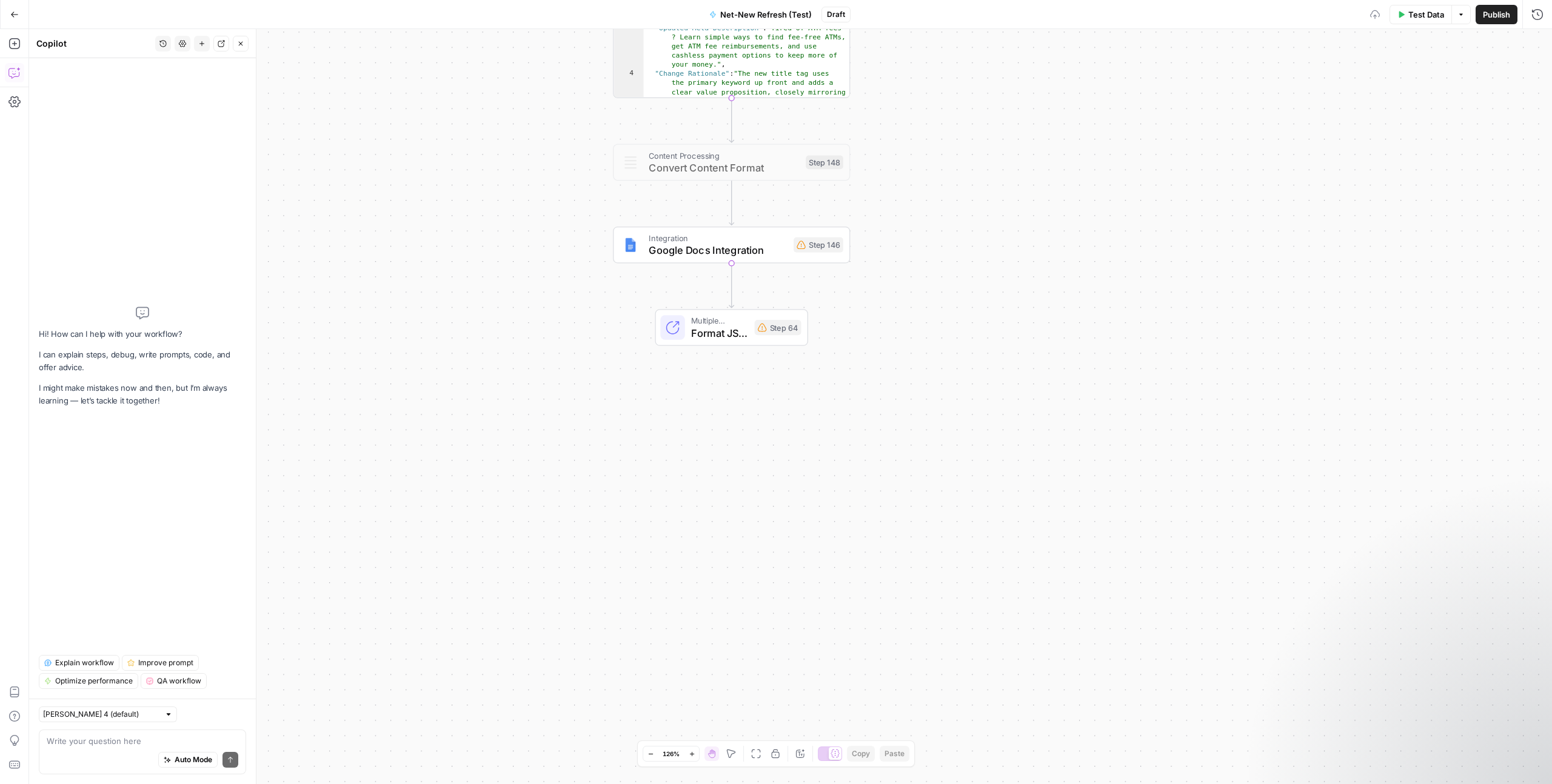
click at [732, 165] on span "Convert Content Format" at bounding box center [724, 168] width 151 height 15
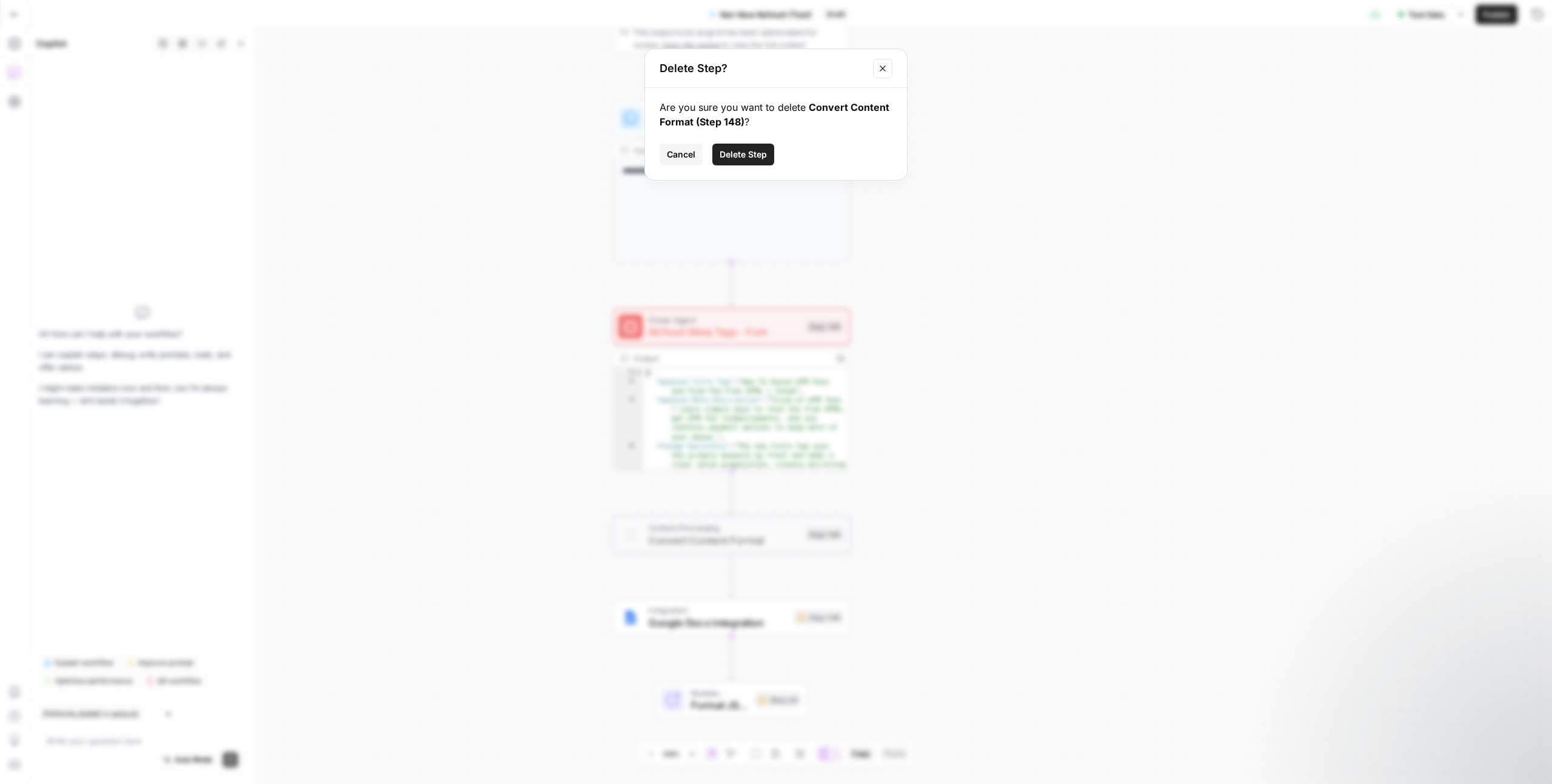
click at [756, 154] on span "Delete Step" at bounding box center [743, 154] width 47 height 12
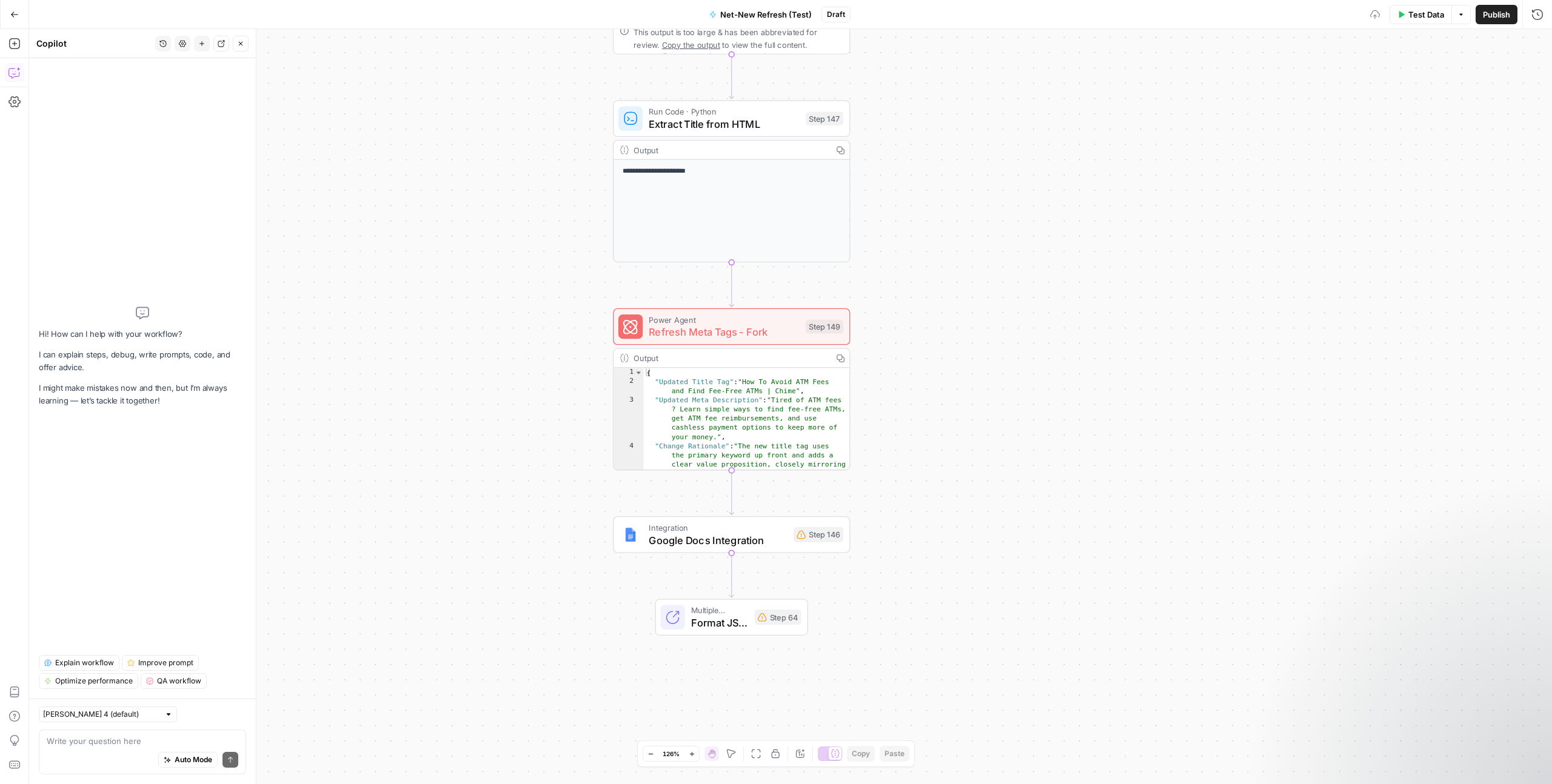
click at [745, 326] on span "Refresh Meta Tags - Fork" at bounding box center [724, 332] width 151 height 15
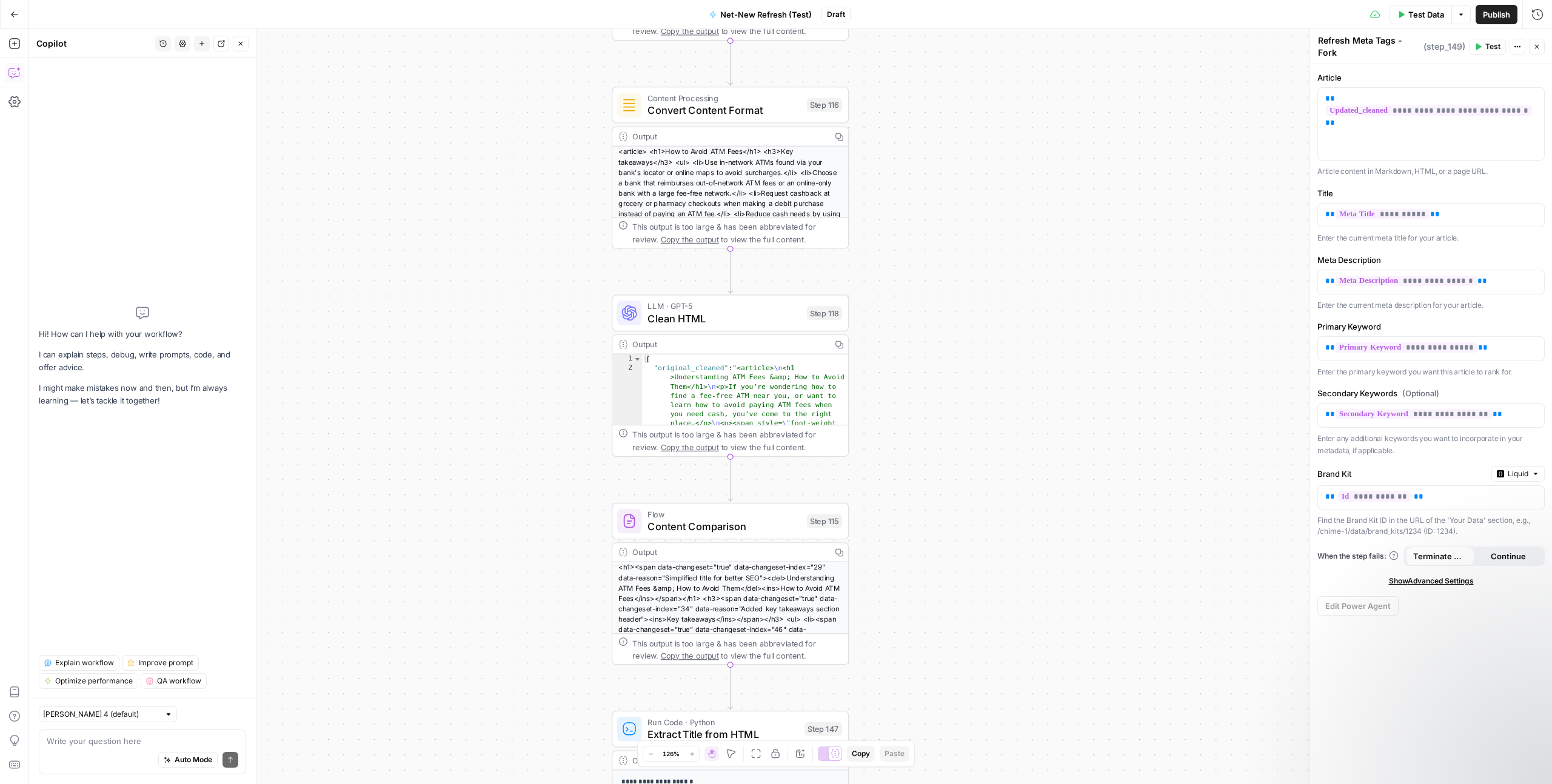
click at [730, 523] on span "Content Comparison" at bounding box center [724, 526] width 153 height 15
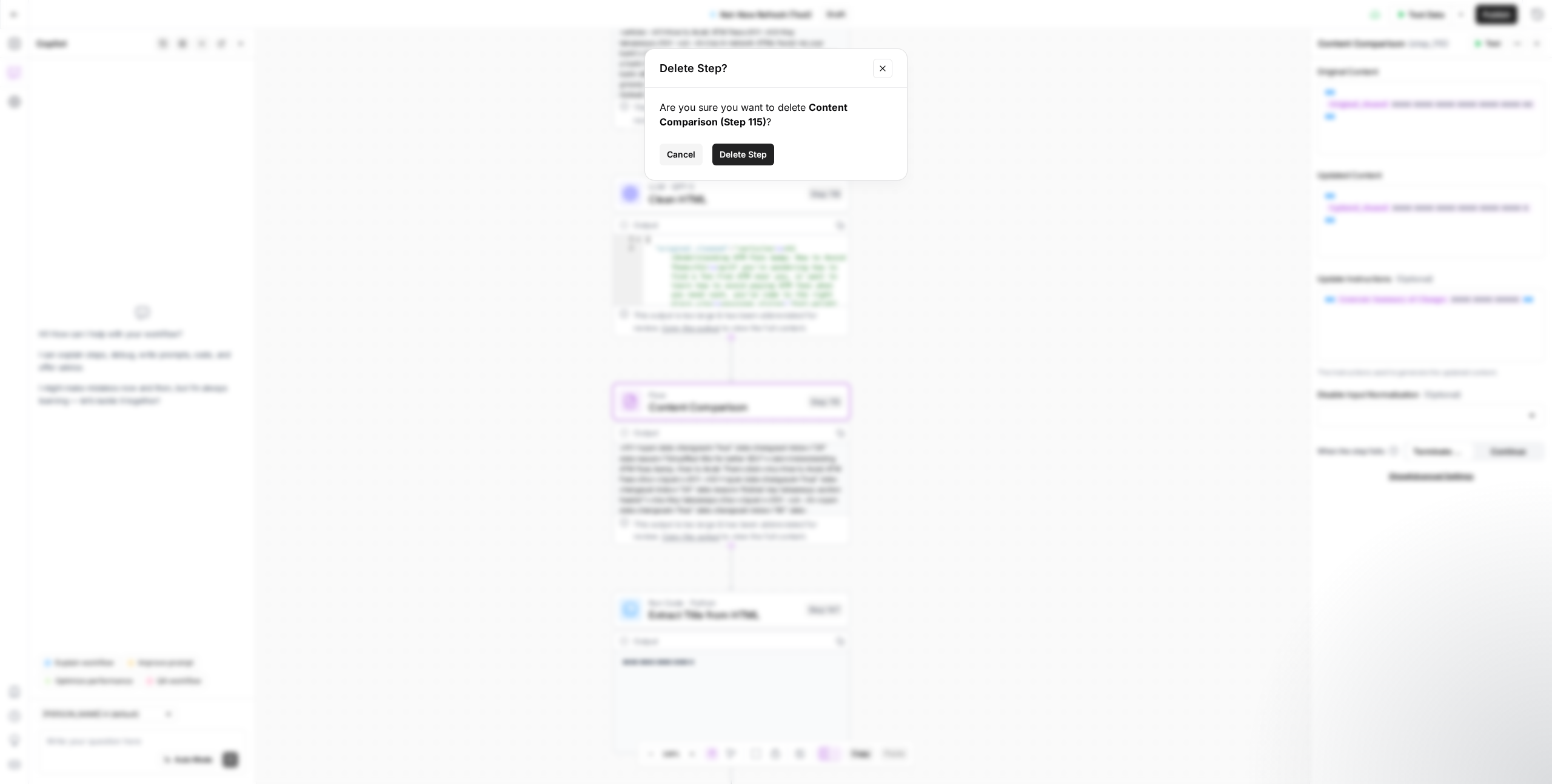
click at [884, 68] on icon "Close modal" at bounding box center [882, 68] width 10 height 10
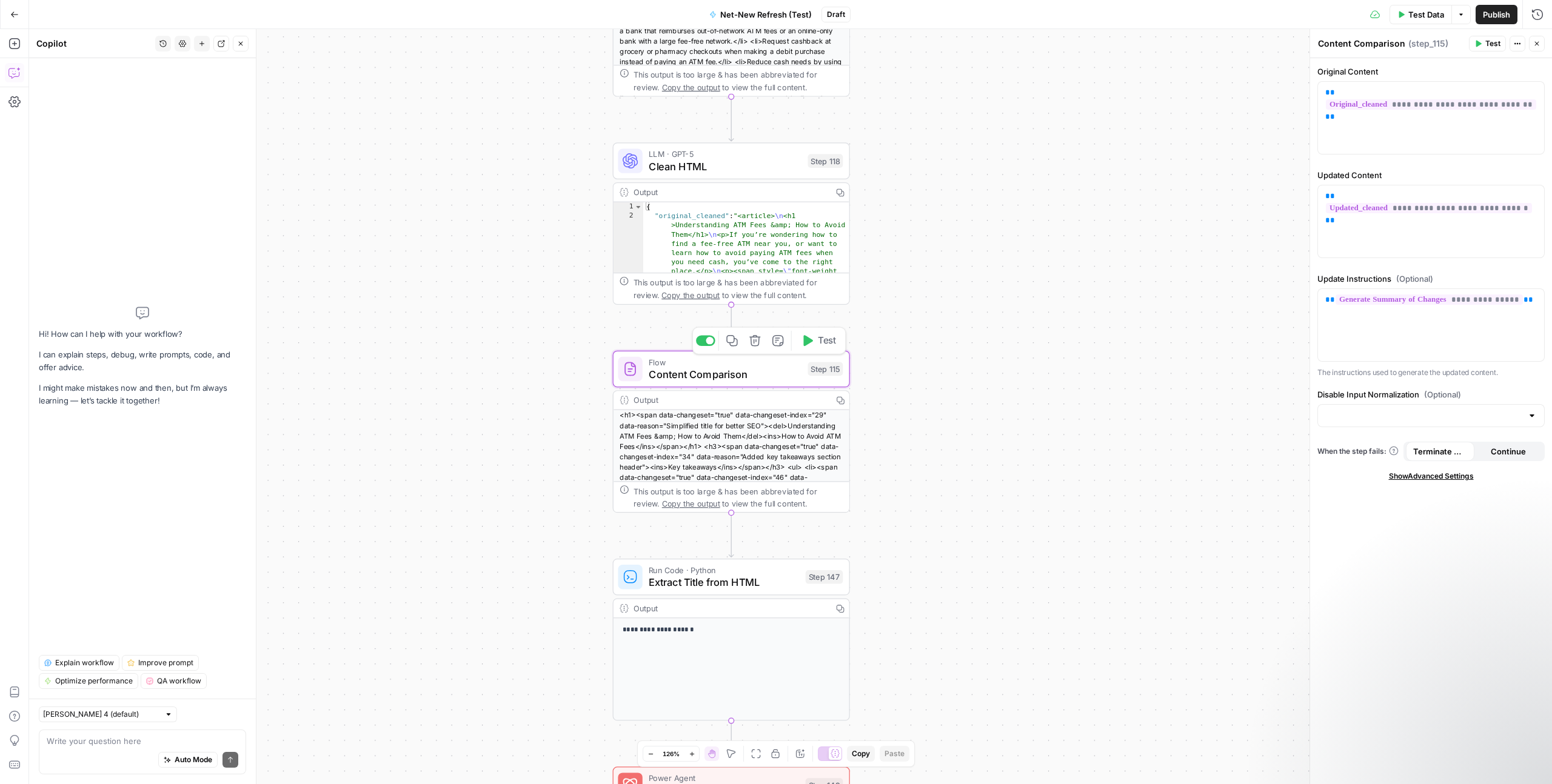
scroll to position [83, 0]
click at [743, 578] on span "Extract Title from HTML" at bounding box center [724, 582] width 151 height 15
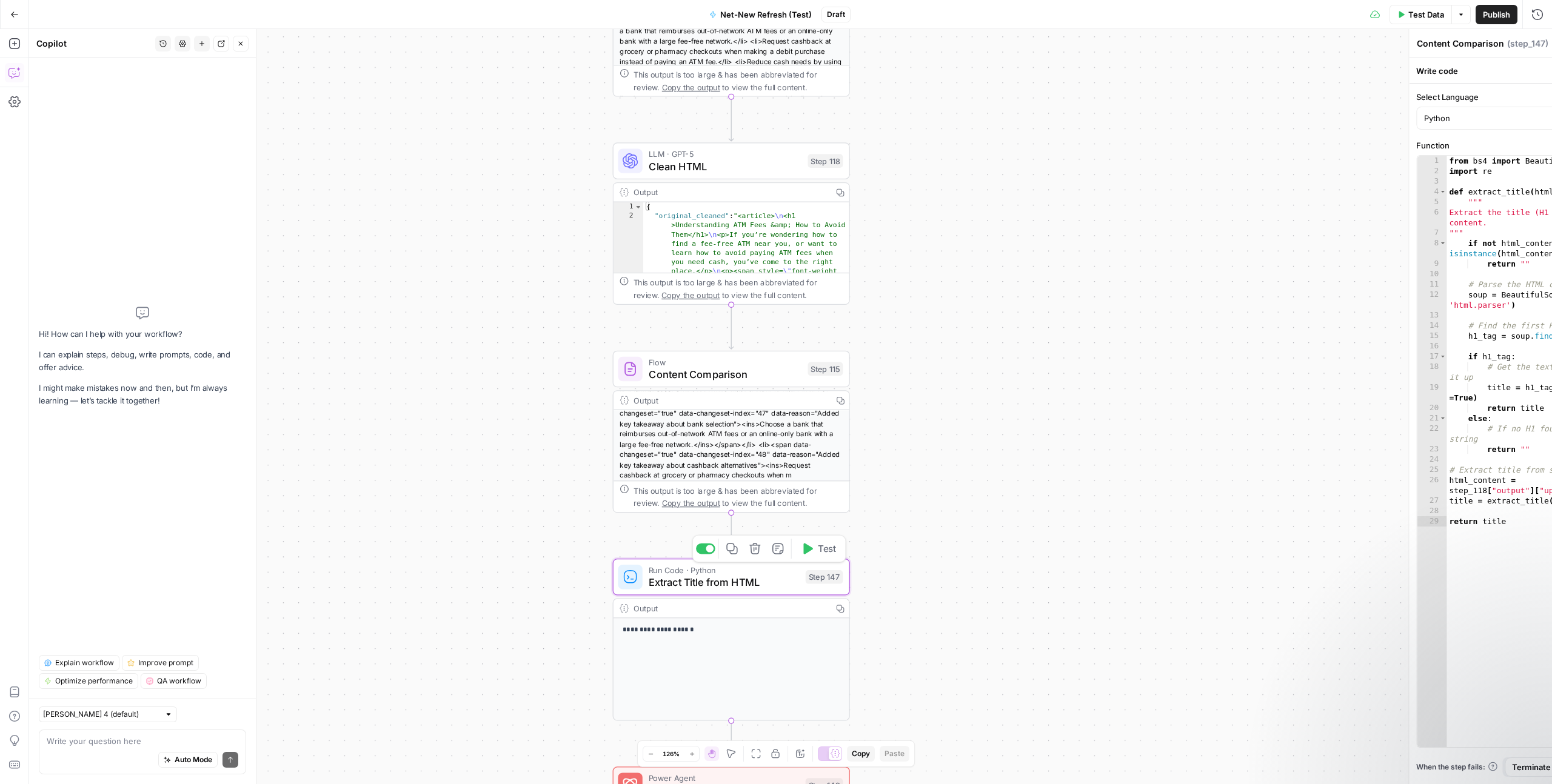
type textarea "Extract Title from HTML"
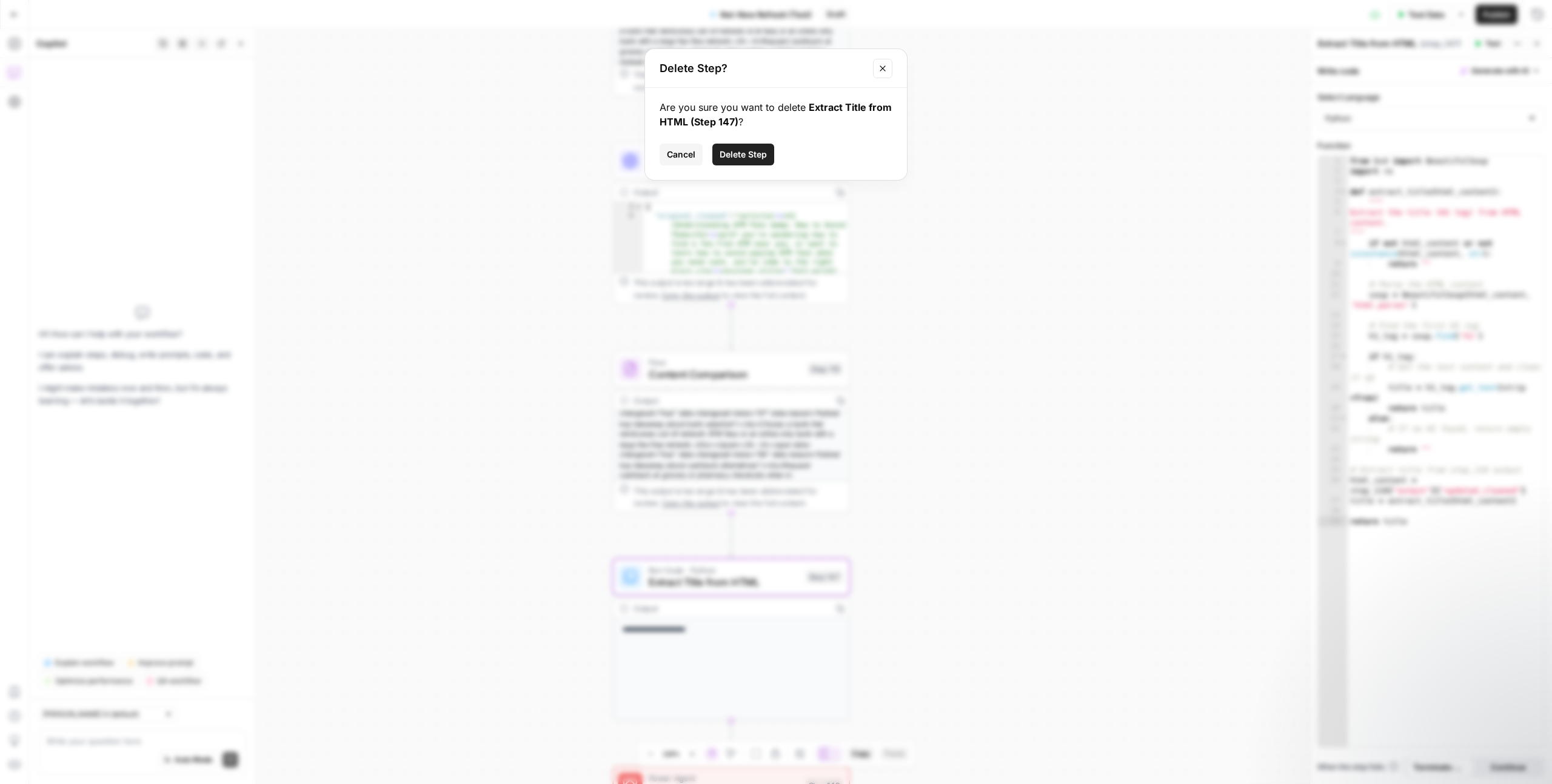
click at [758, 158] on span "Delete Step" at bounding box center [743, 154] width 47 height 12
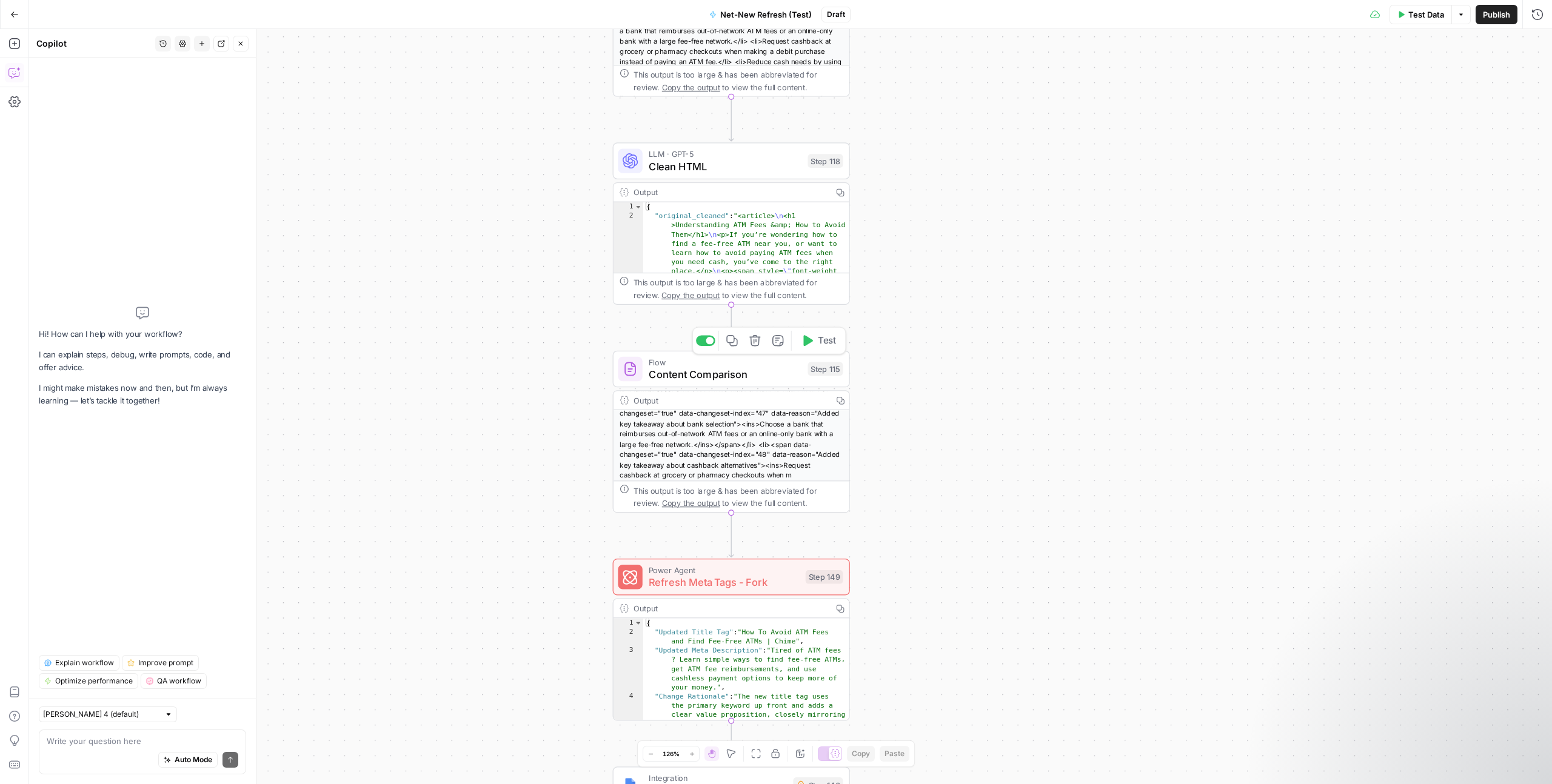
click at [750, 378] on span "Content Comparison" at bounding box center [725, 374] width 153 height 15
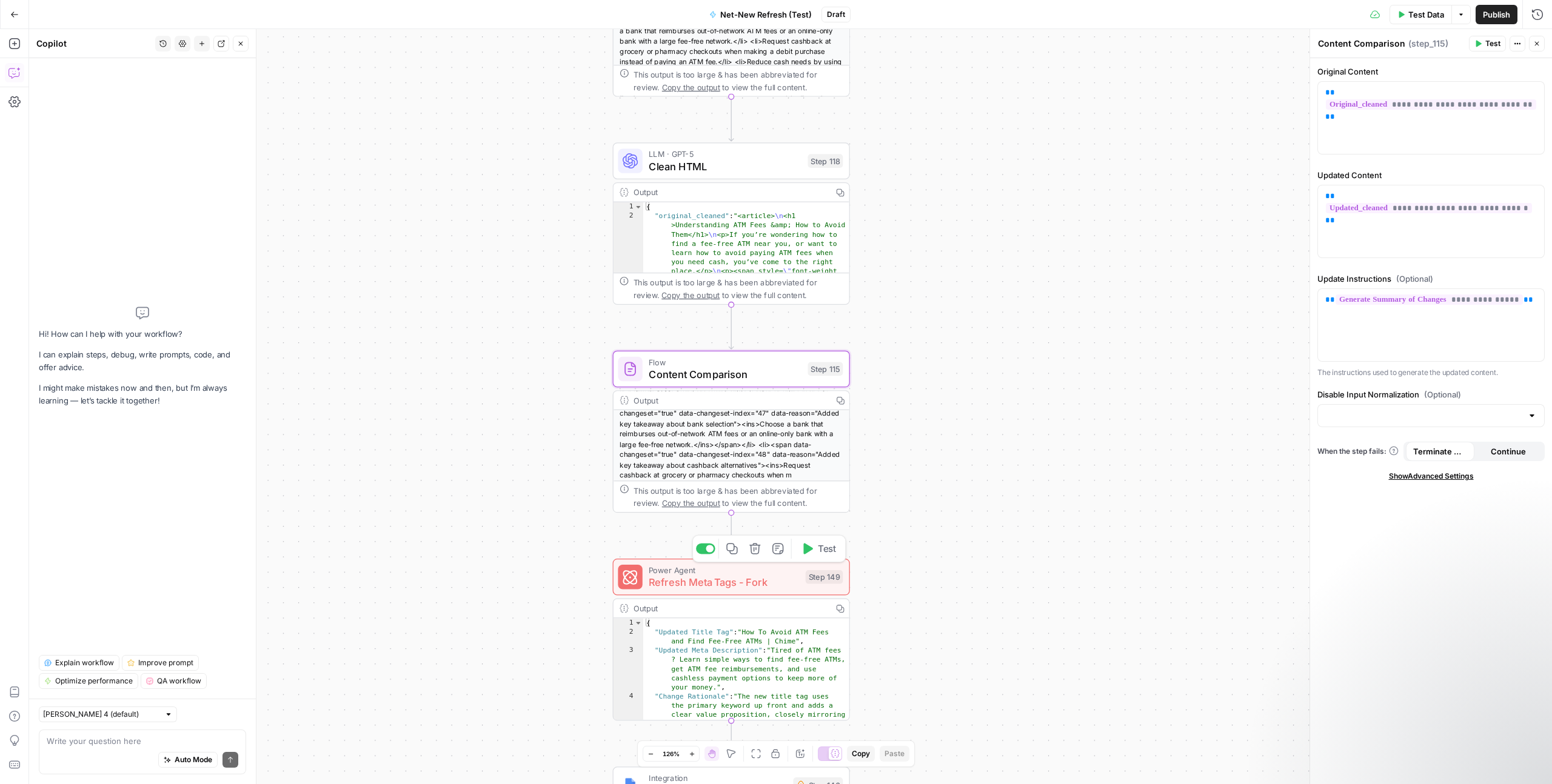
click at [736, 572] on span "Power Agent" at bounding box center [724, 570] width 151 height 12
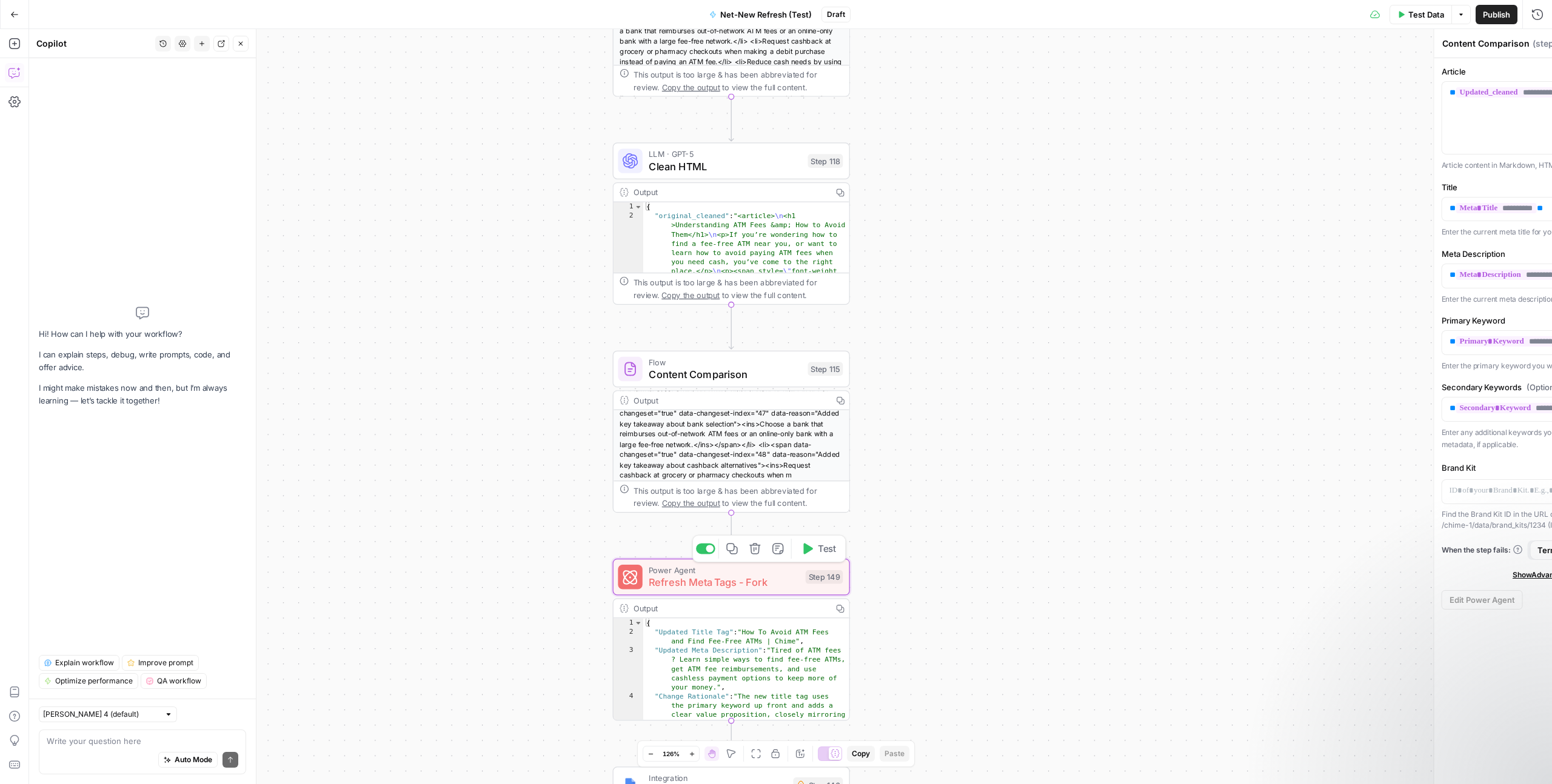
type textarea "Refresh Meta Tags - Fork"
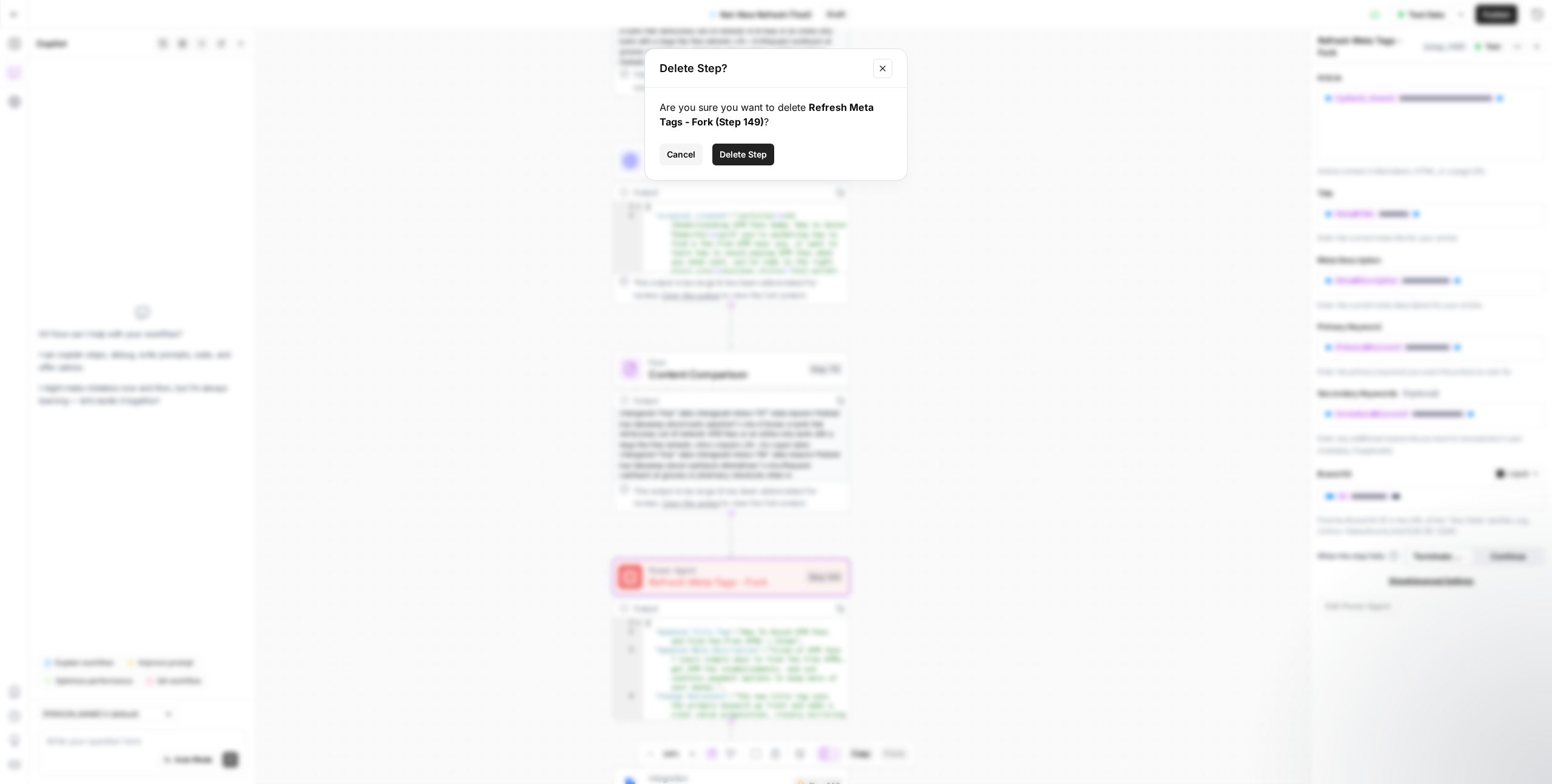
click at [763, 150] on span "Delete Step" at bounding box center [743, 154] width 47 height 12
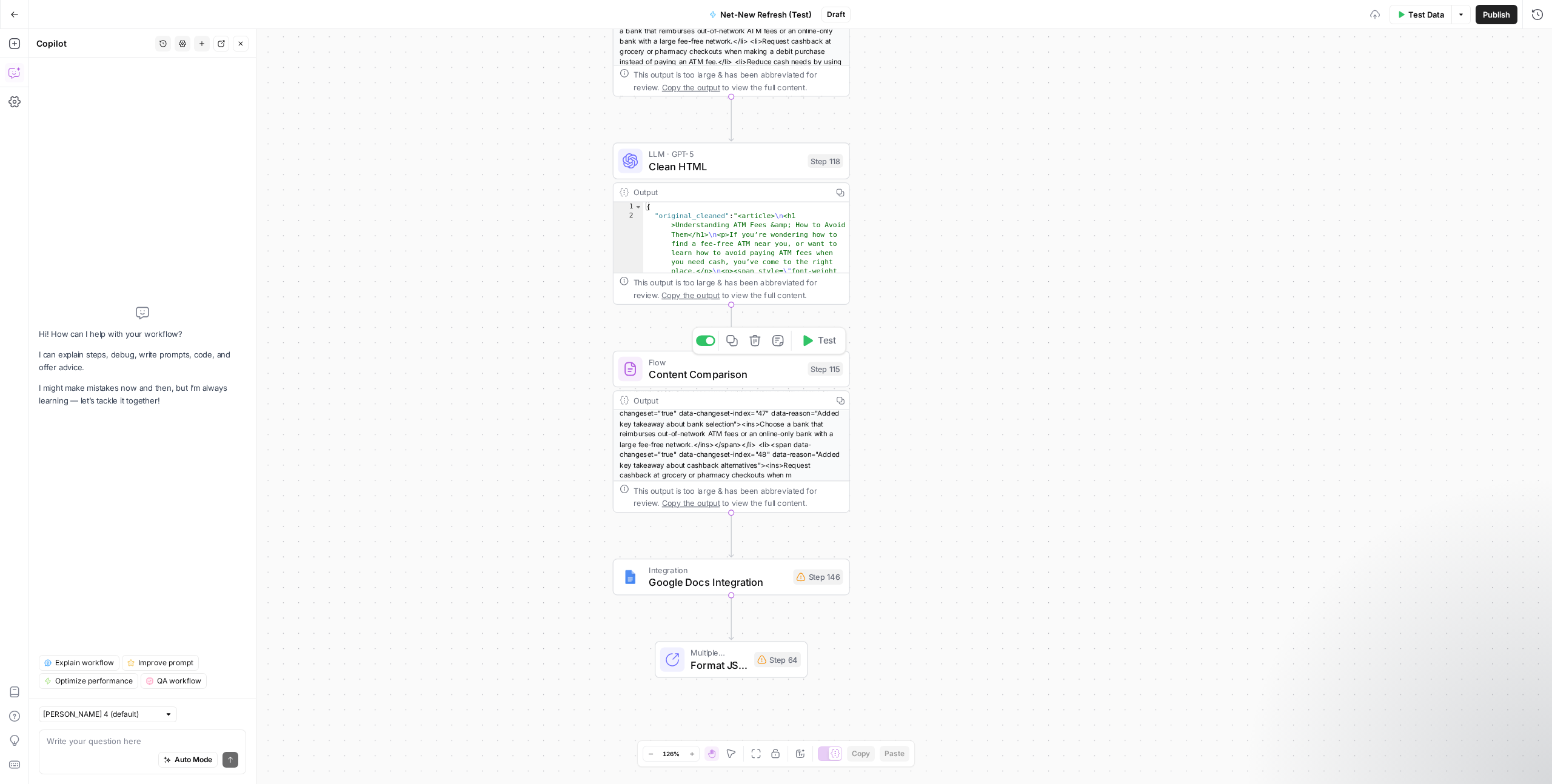
click at [743, 379] on span "Content Comparison" at bounding box center [725, 374] width 153 height 15
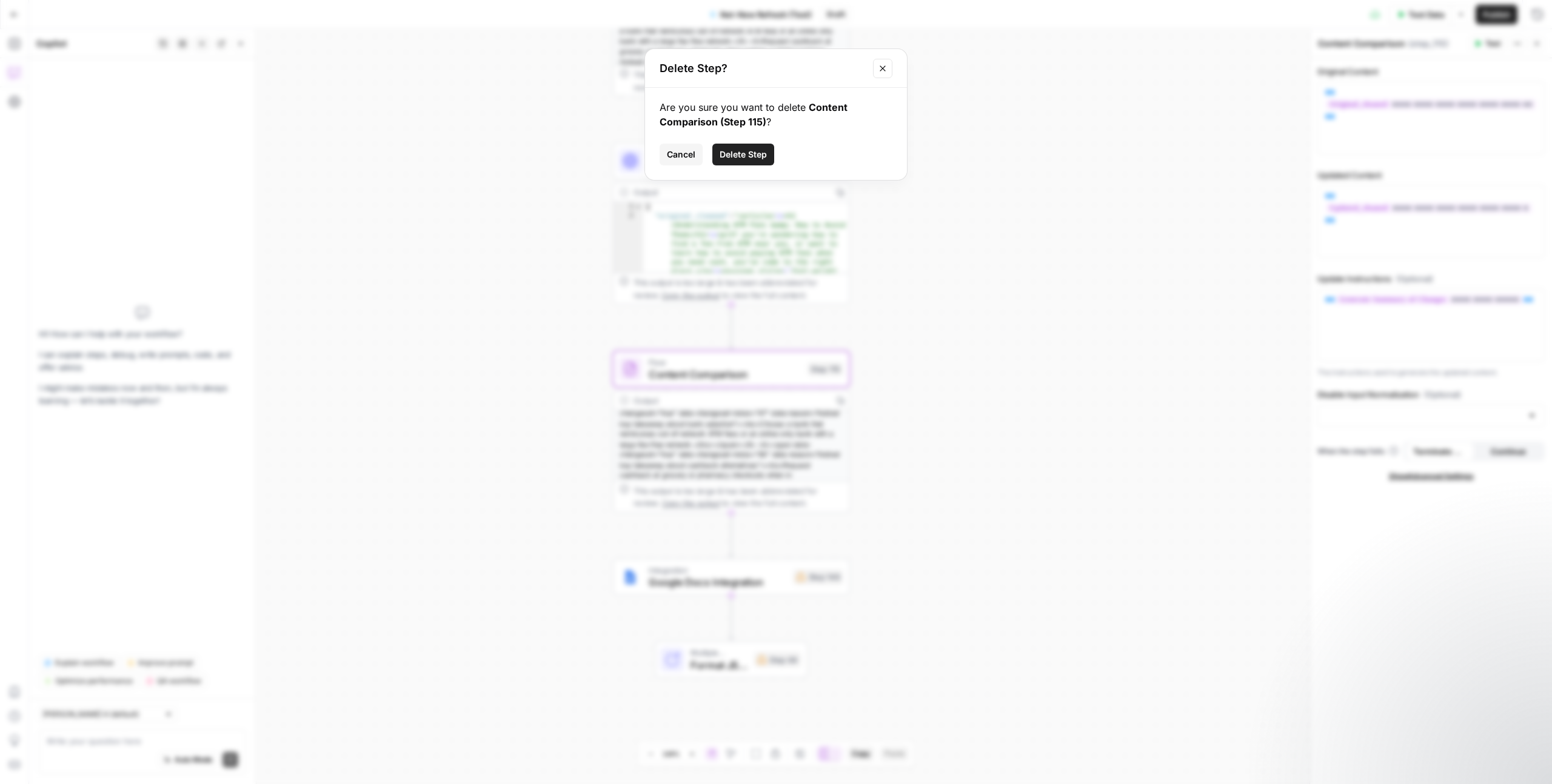
click at [754, 155] on span "Delete Step" at bounding box center [743, 154] width 47 height 12
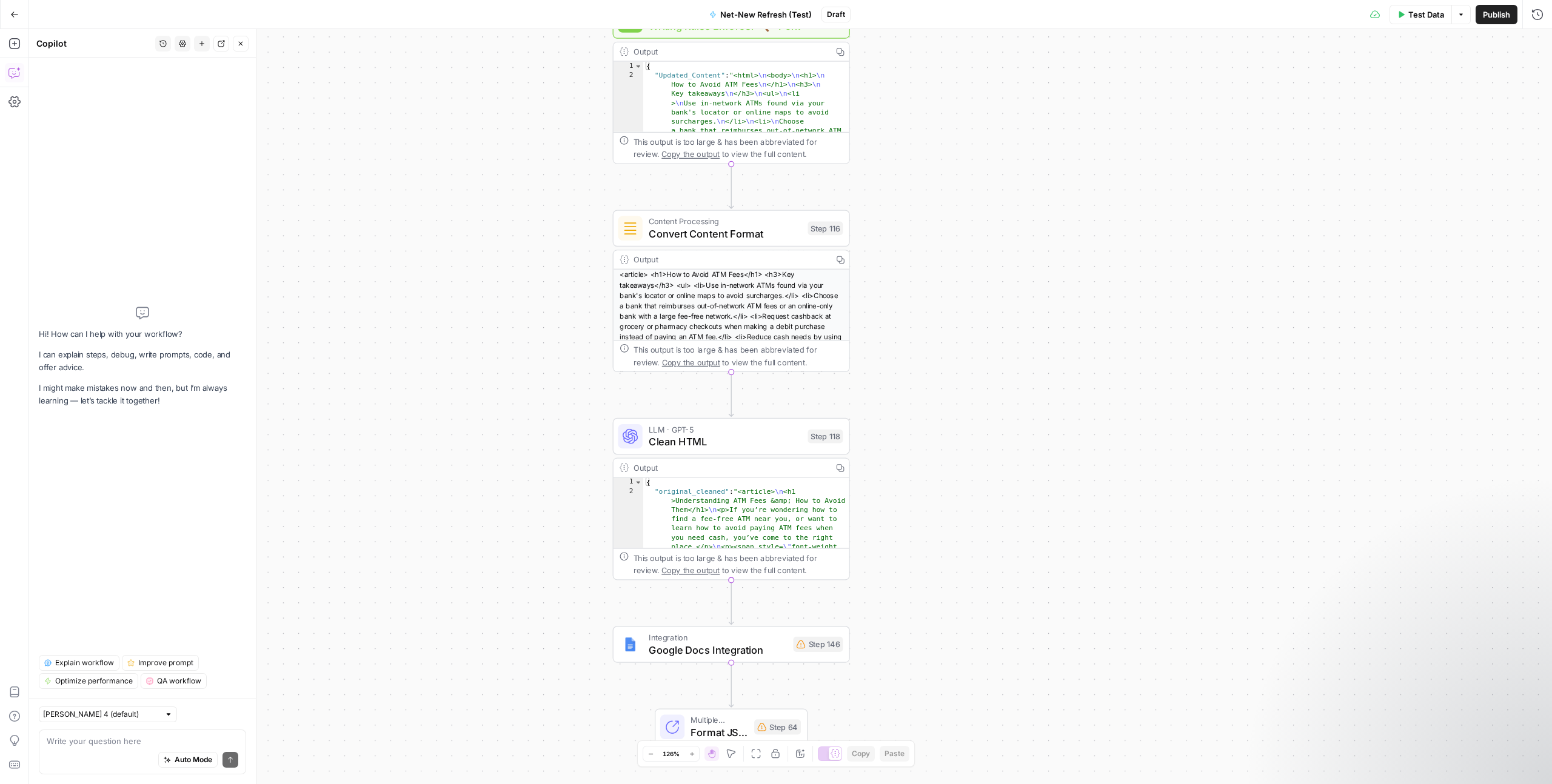
click at [738, 445] on span "Clean HTML" at bounding box center [725, 442] width 153 height 15
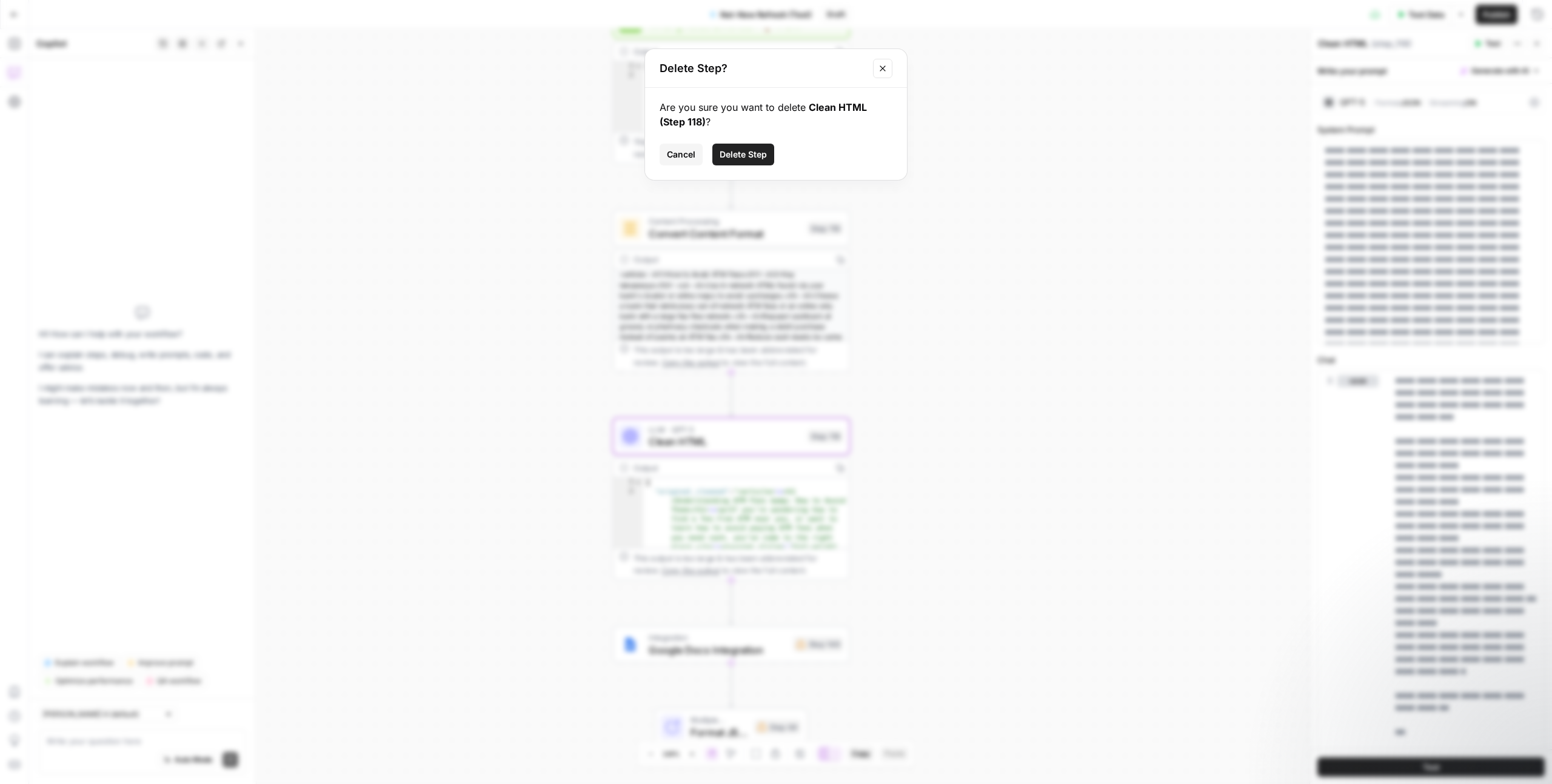
click at [742, 145] on button "Delete Step" at bounding box center [743, 154] width 62 height 22
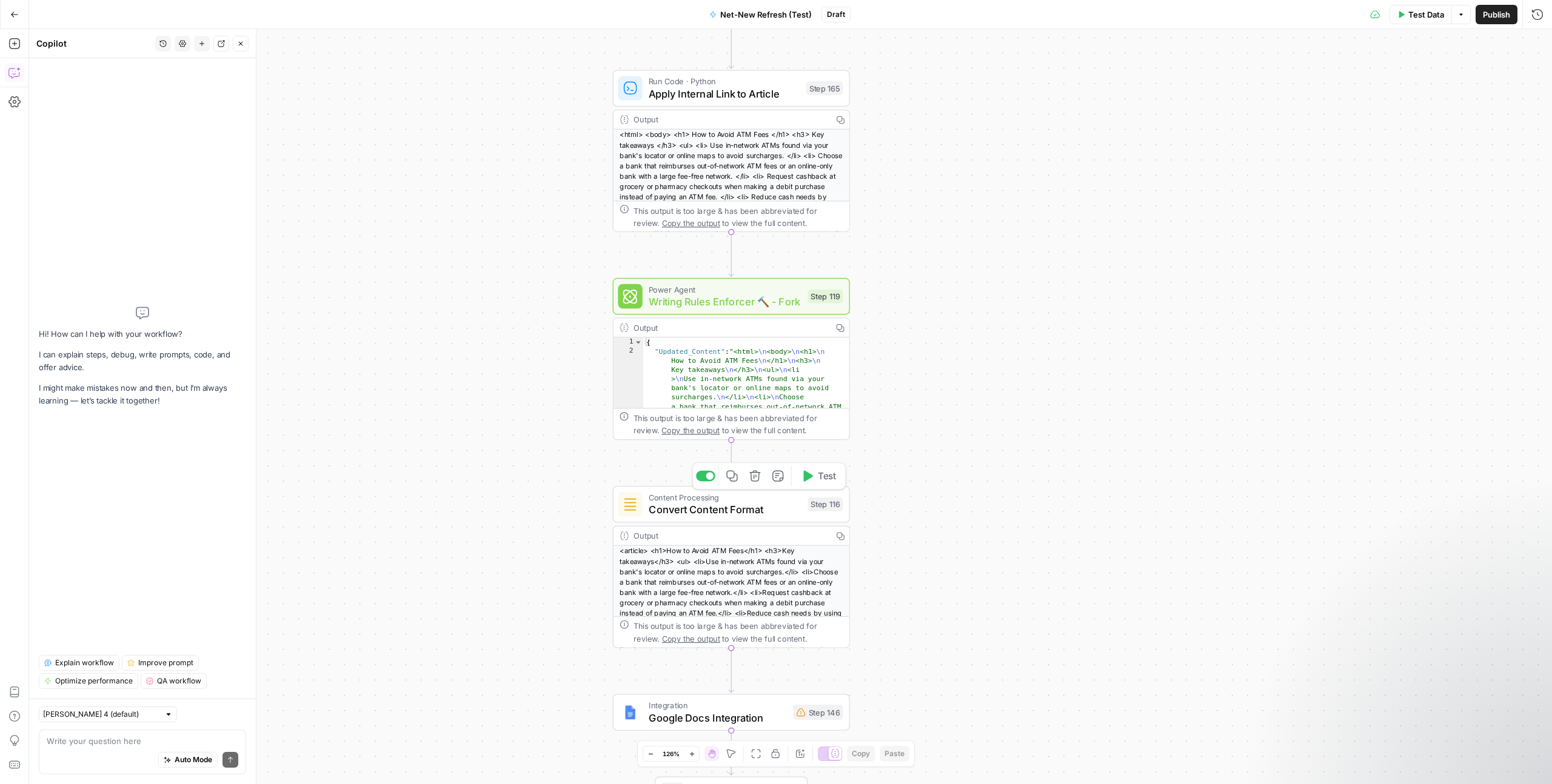
click at [734, 502] on span "Convert Content Format" at bounding box center [725, 510] width 153 height 15
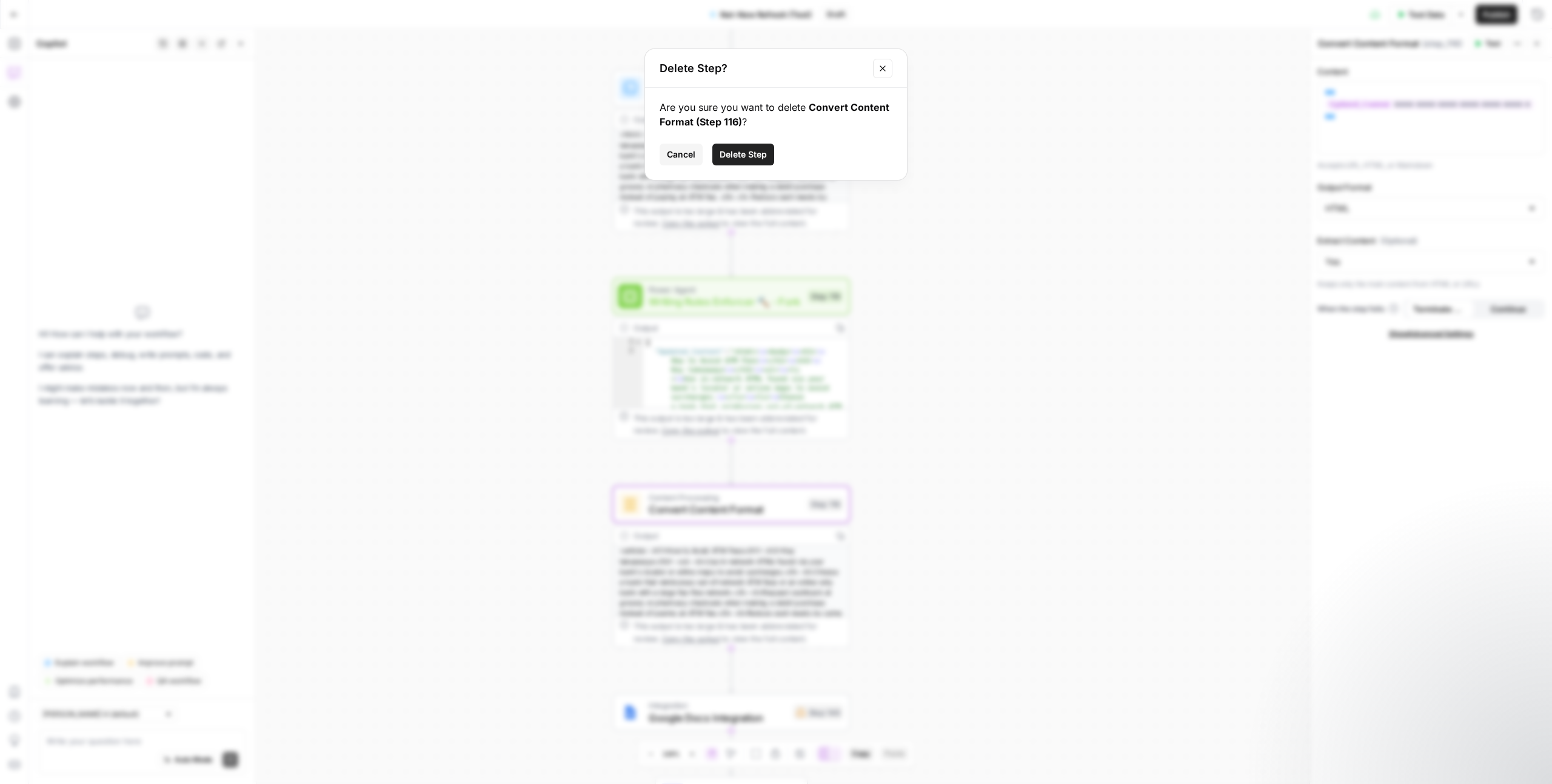
click at [758, 157] on span "Delete Step" at bounding box center [743, 154] width 47 height 12
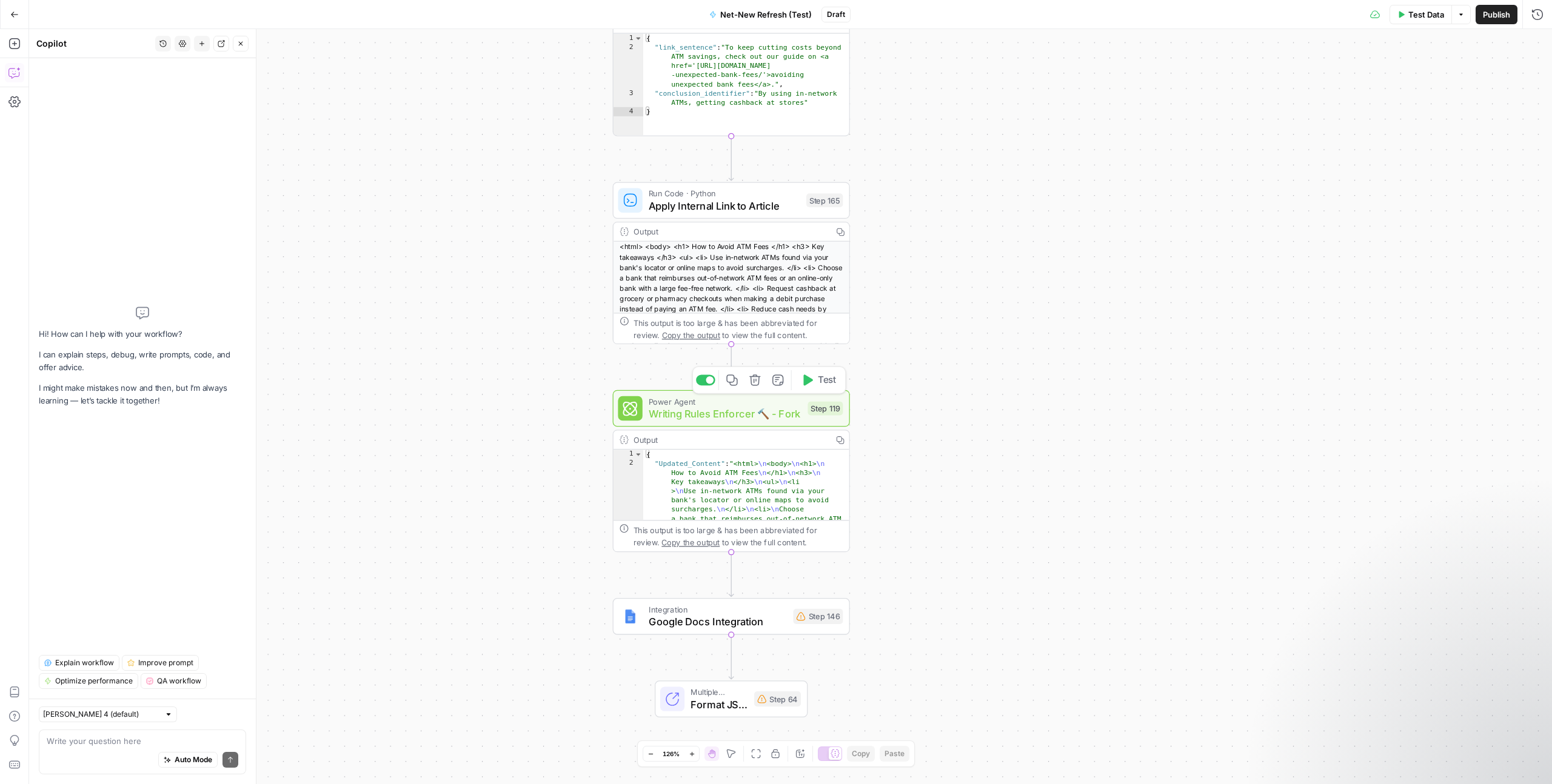
click at [711, 412] on span "Writing Rules Enforcer 🔨 - Fork" at bounding box center [725, 414] width 153 height 15
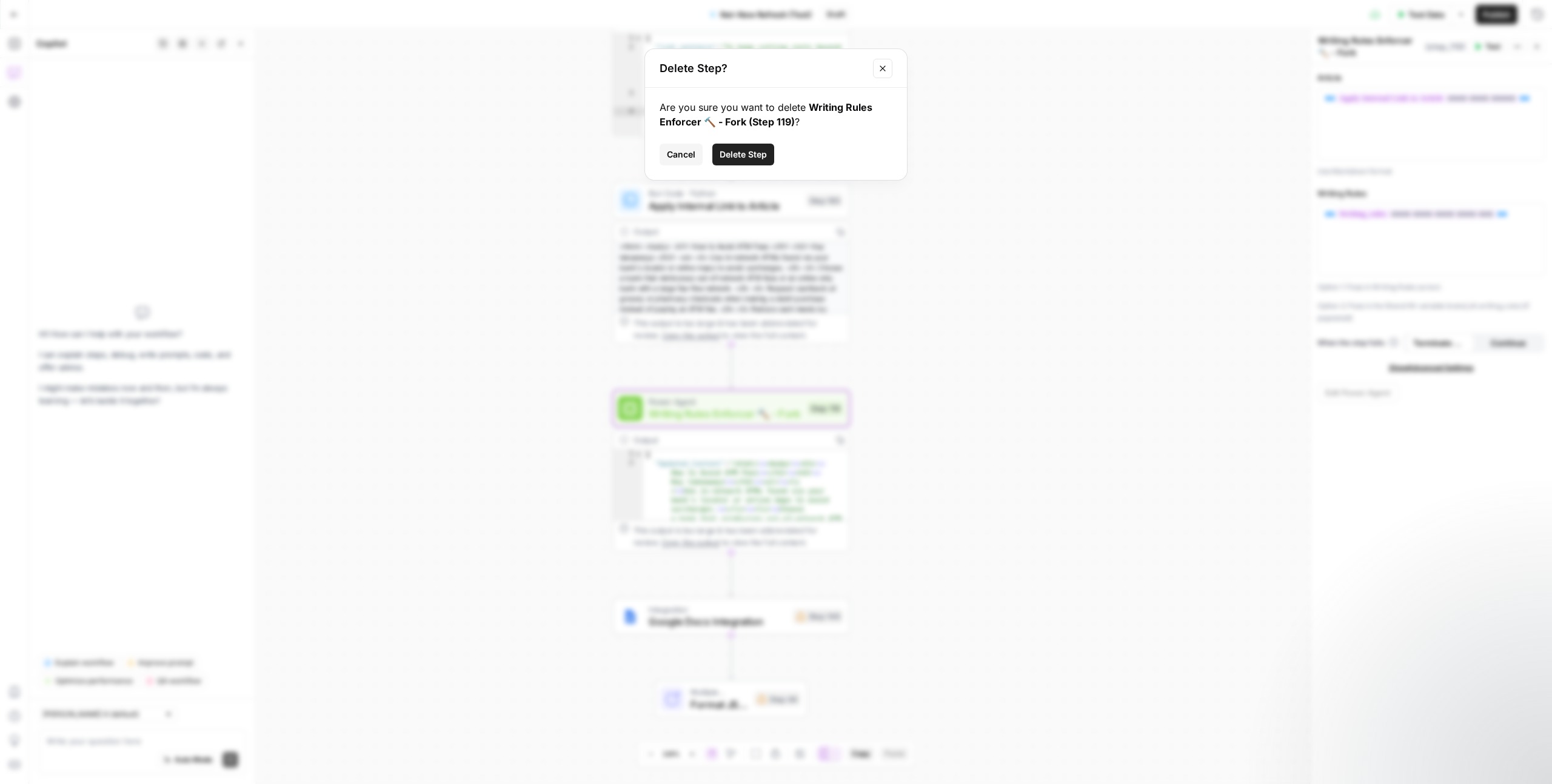
click at [765, 150] on span "Delete Step" at bounding box center [743, 154] width 47 height 12
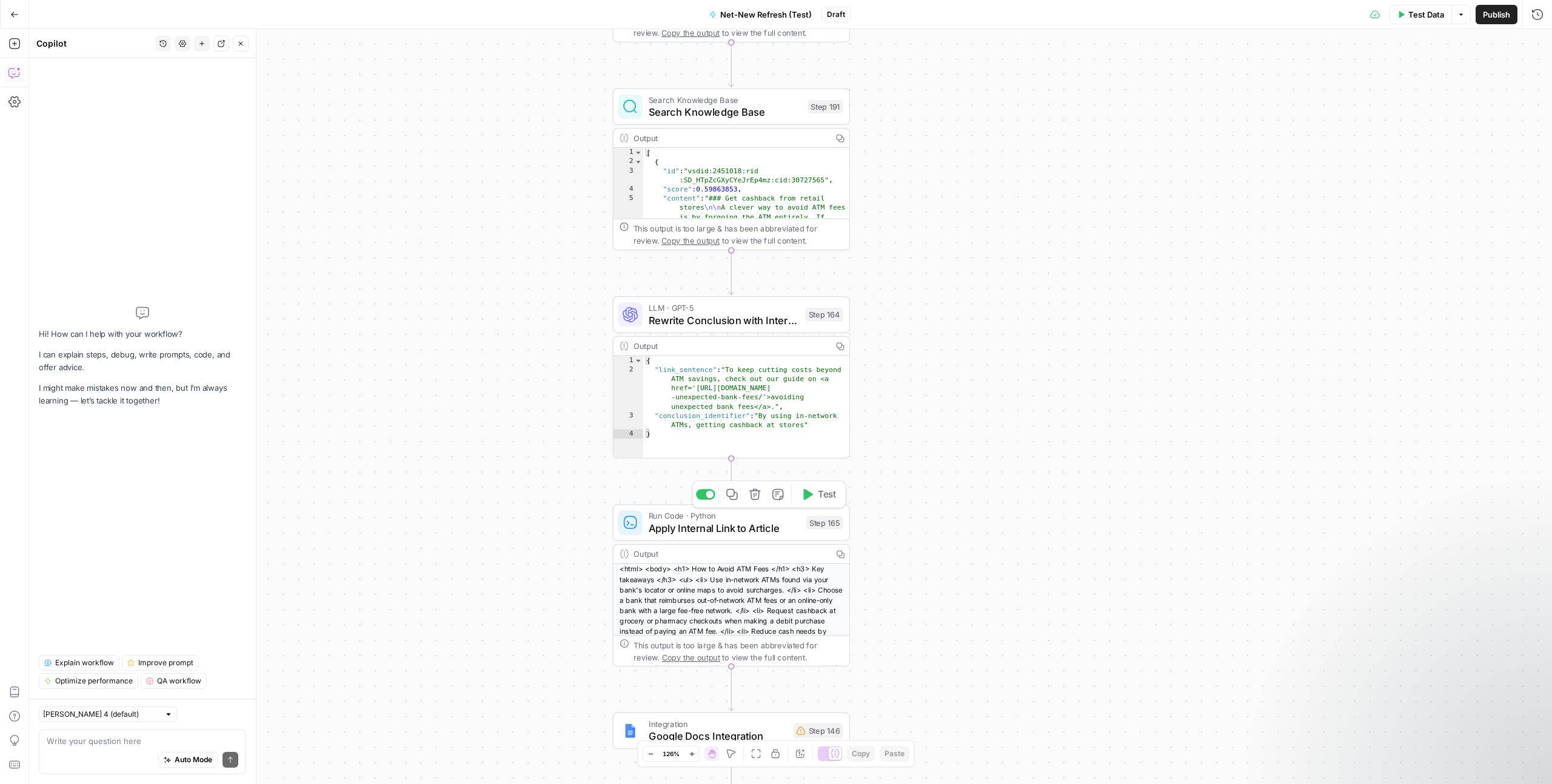
click at [744, 528] on span "Apply Internal Link to Article" at bounding box center [724, 528] width 152 height 15
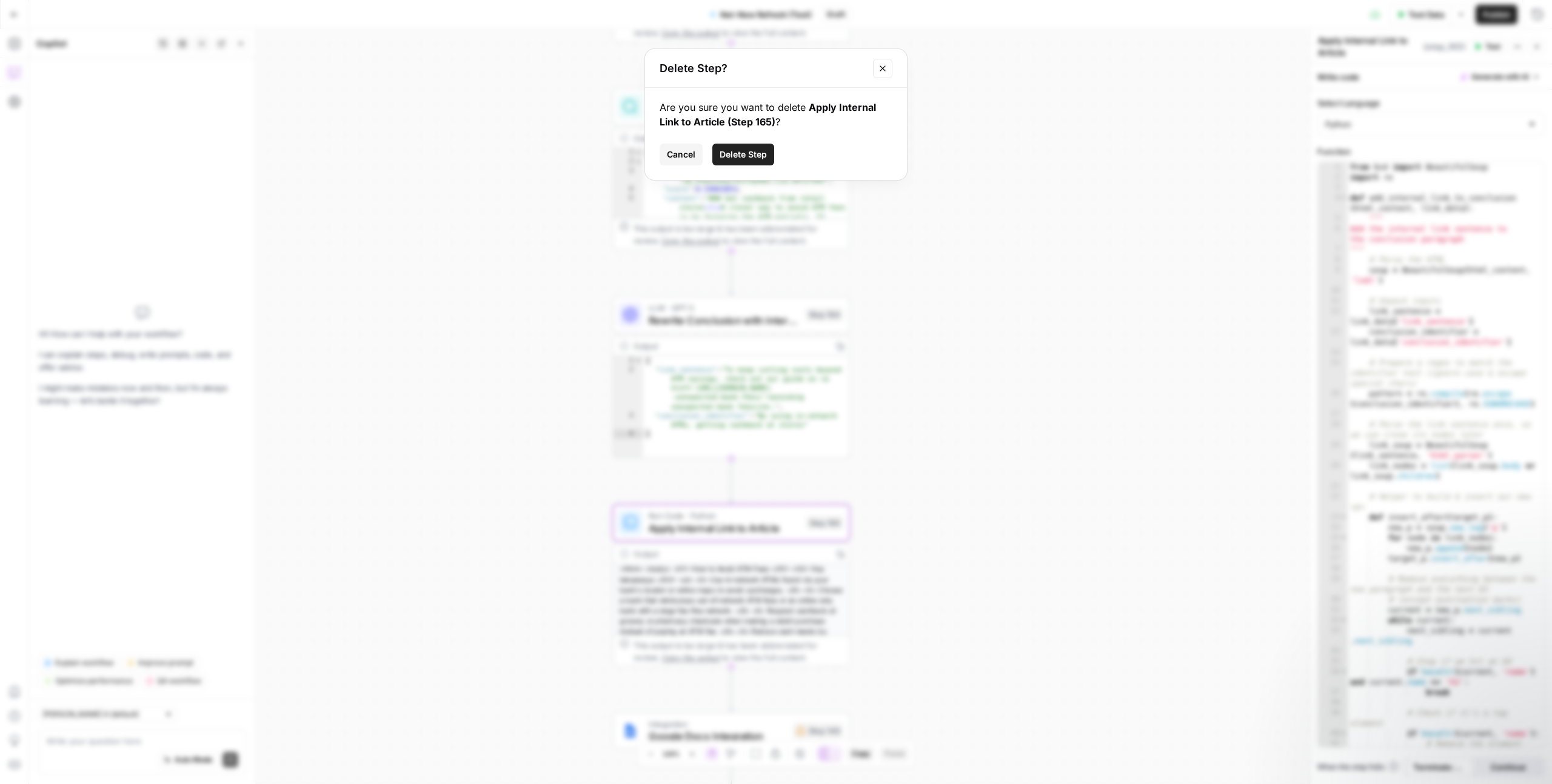
click at [759, 150] on span "Delete Step" at bounding box center [743, 154] width 47 height 12
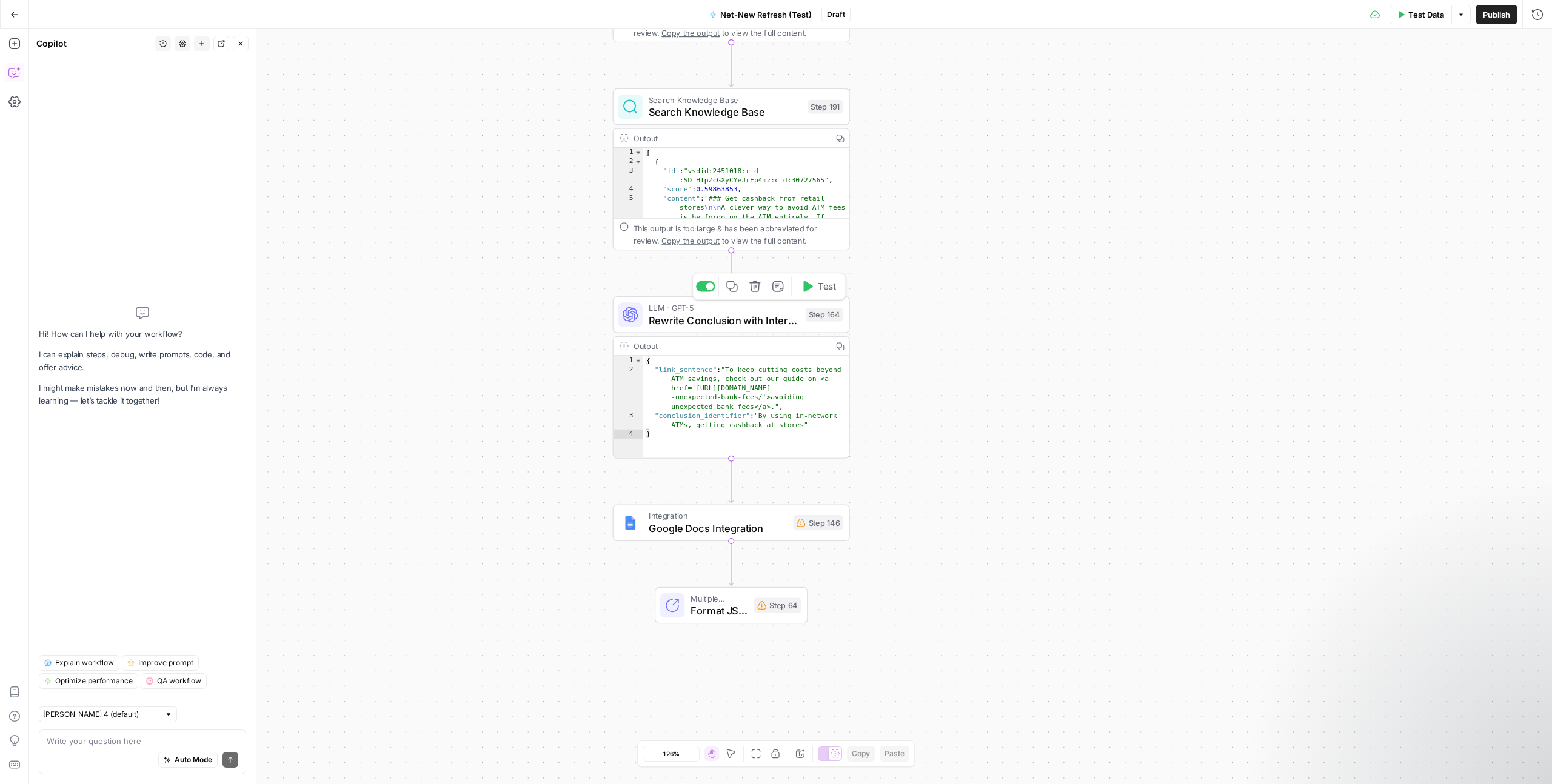
click at [754, 313] on span "Rewrite Conclusion with Internal Link" at bounding box center [724, 321] width 151 height 15
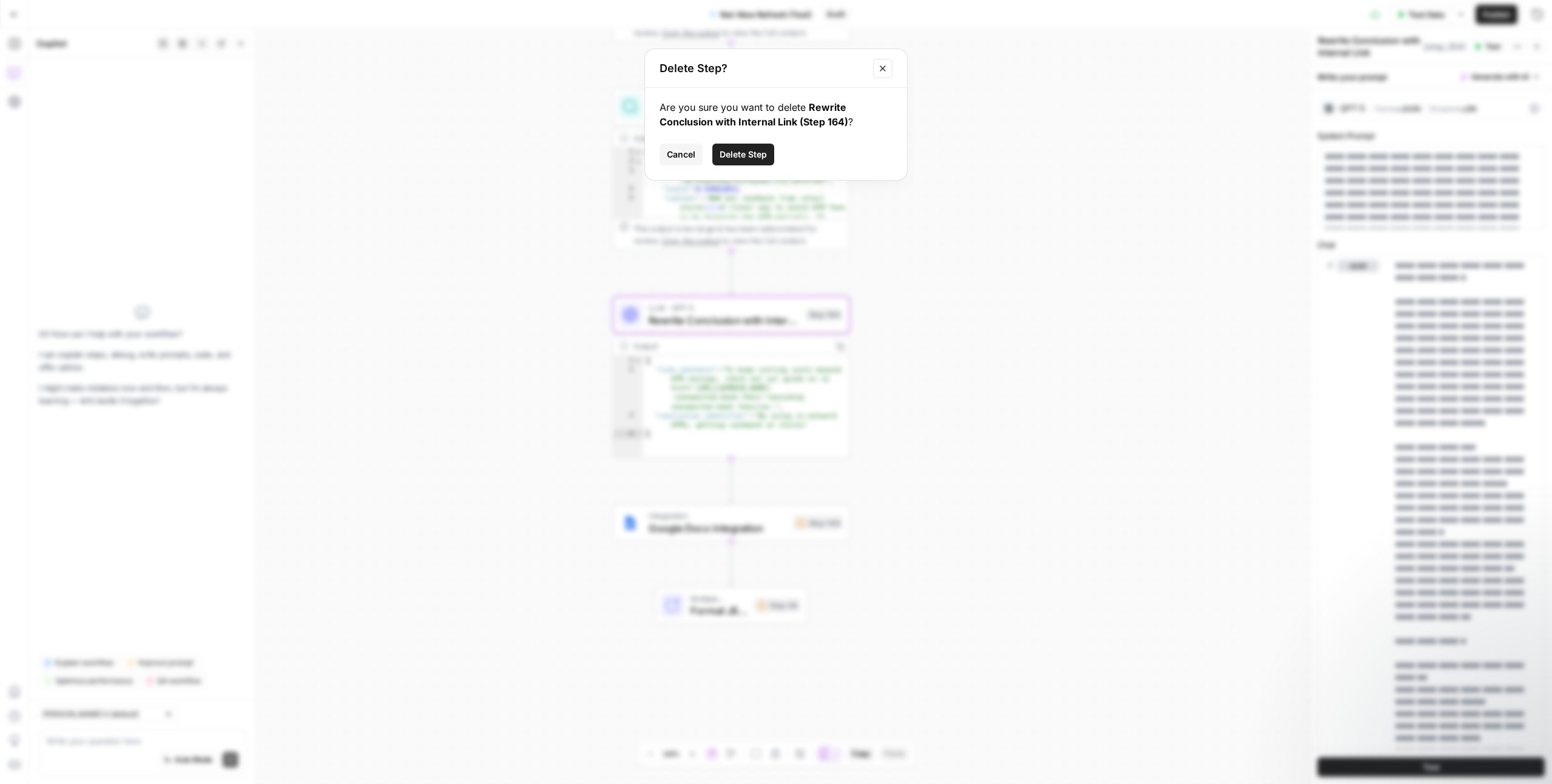
click at [766, 150] on span "Delete Step" at bounding box center [743, 154] width 47 height 12
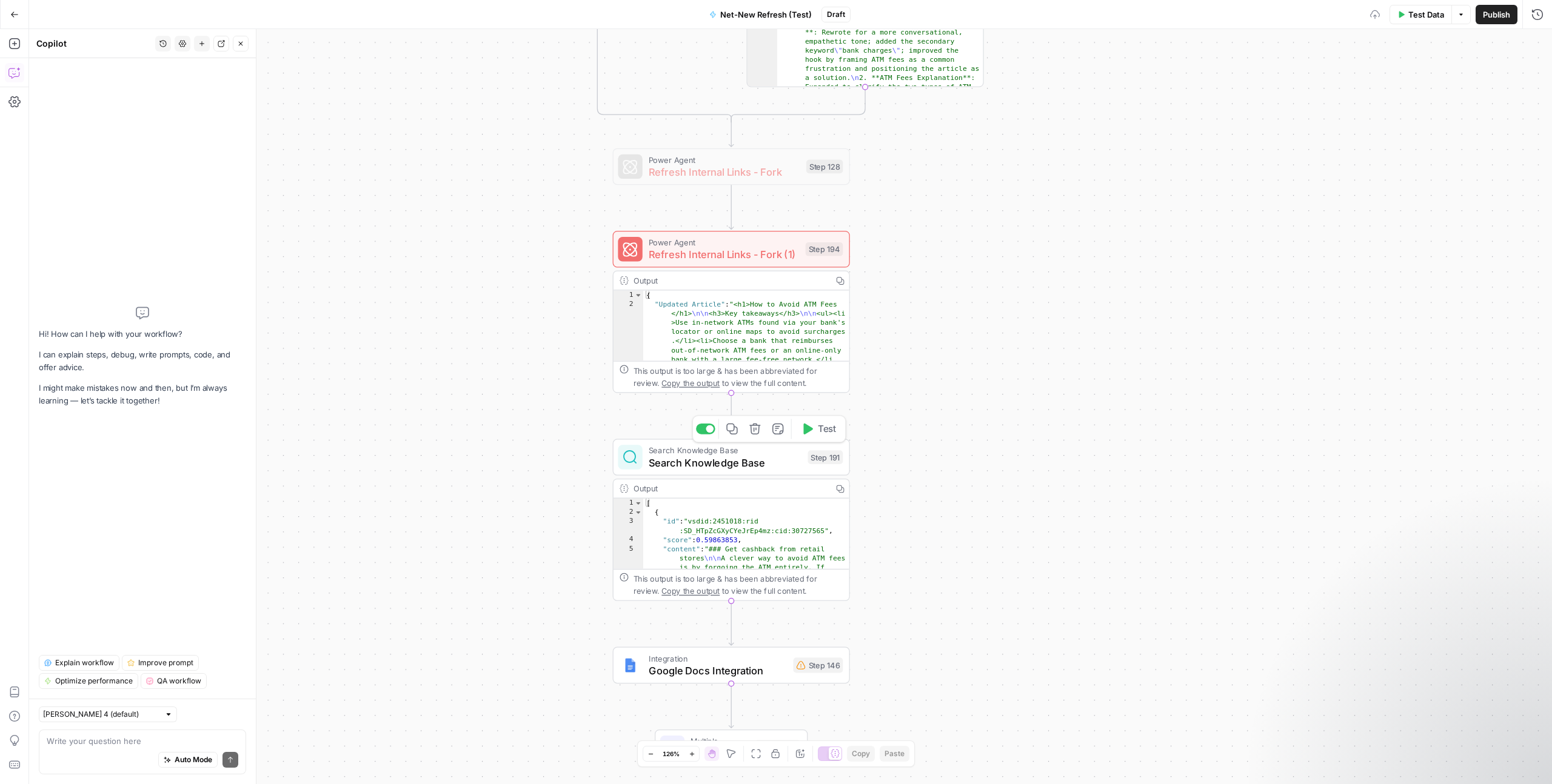
click at [734, 456] on span "Search Knowledge Base" at bounding box center [725, 463] width 153 height 15
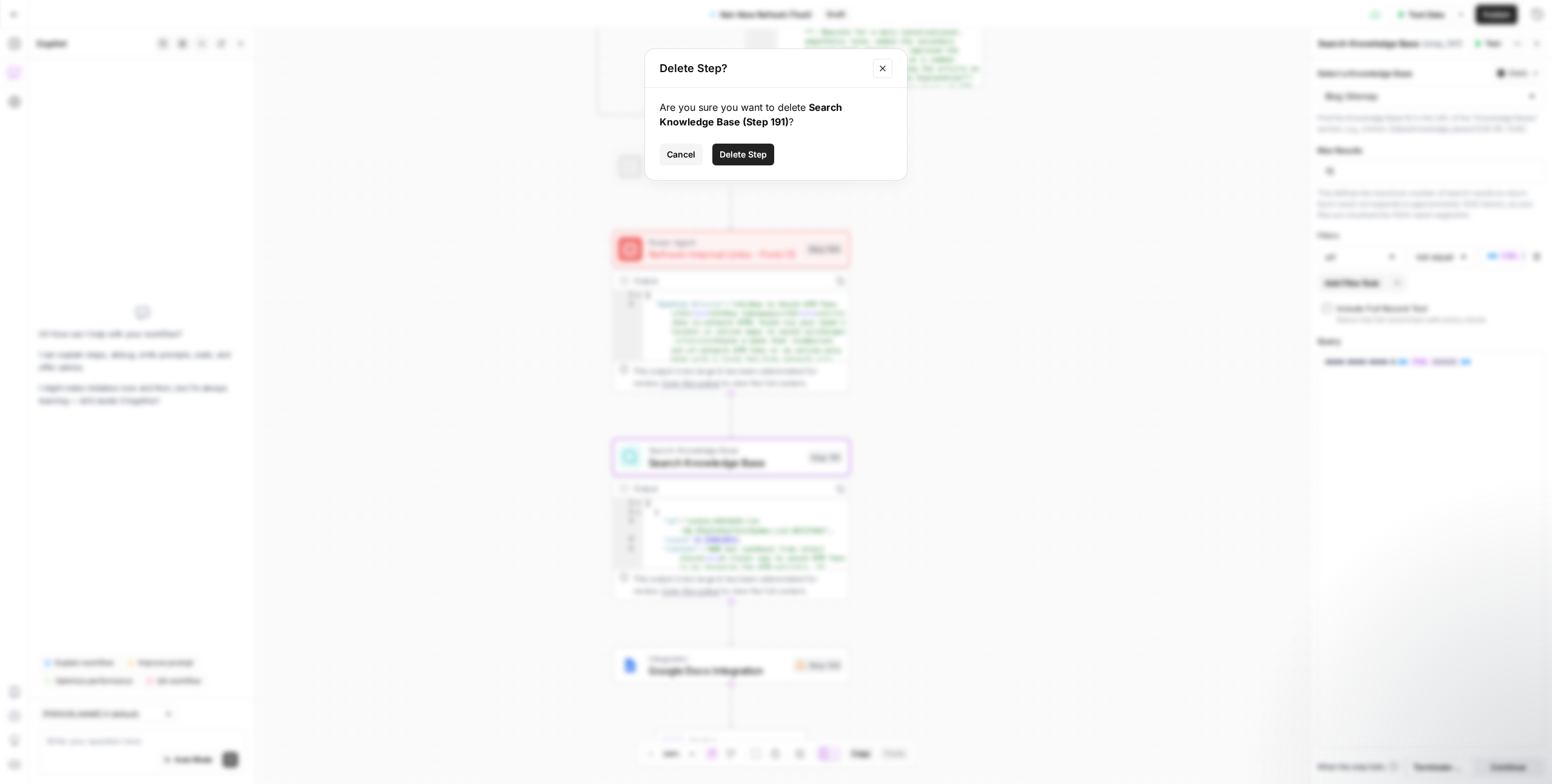
click at [745, 150] on span "Delete Step" at bounding box center [743, 154] width 47 height 12
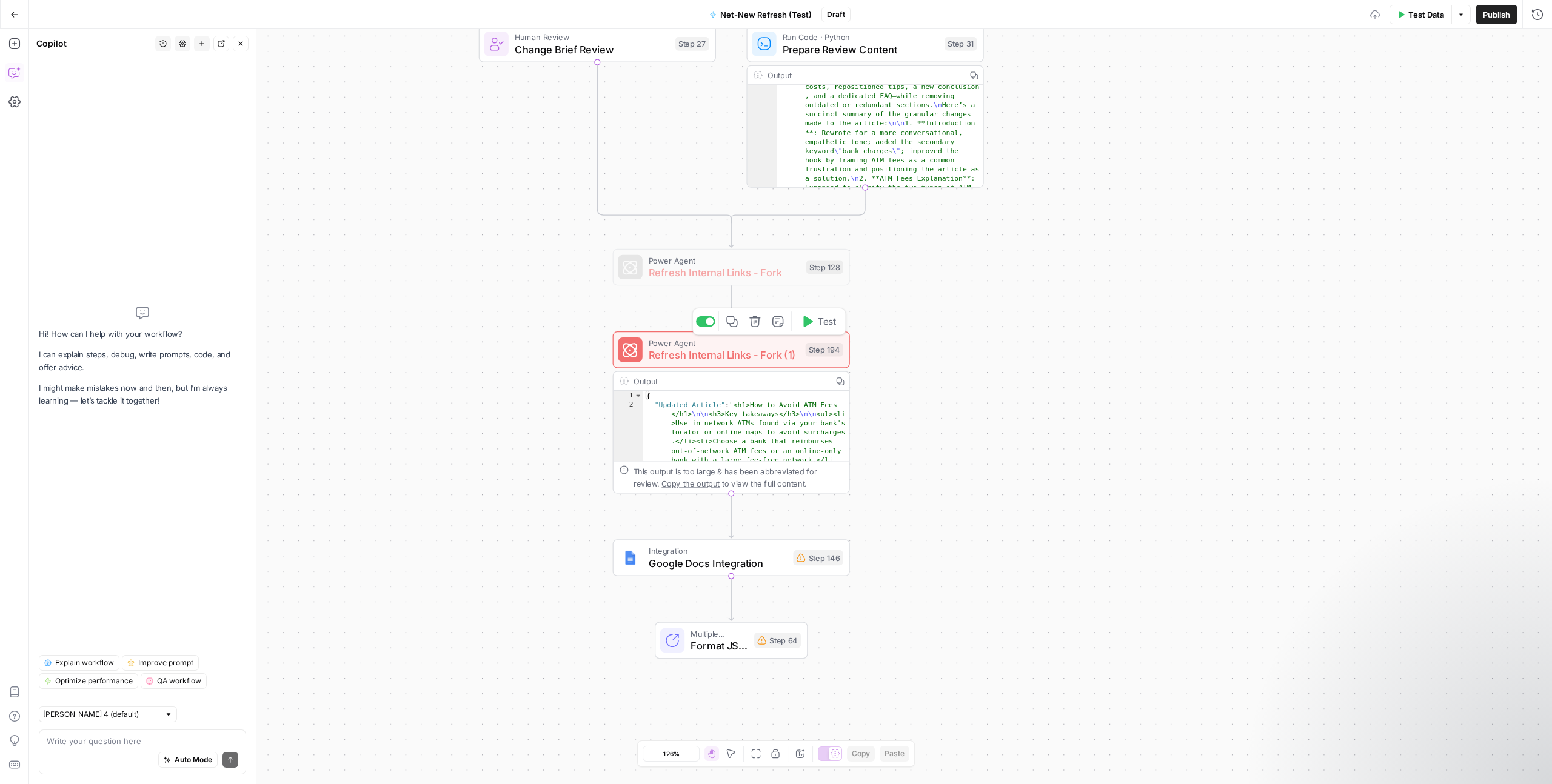
click at [735, 359] on span "Refresh Internal Links - Fork (1)" at bounding box center [724, 355] width 151 height 15
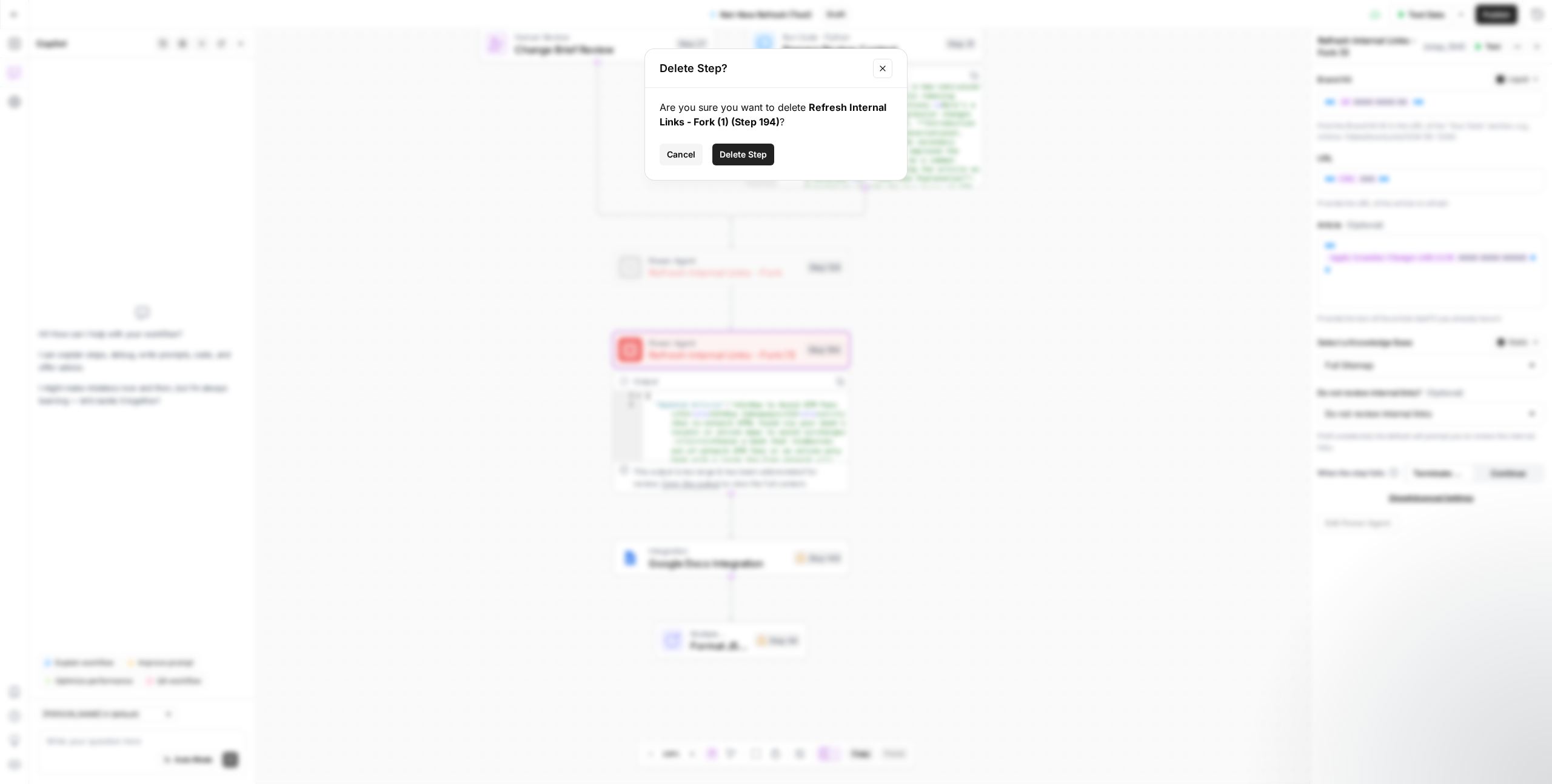
click at [750, 150] on span "Delete Step" at bounding box center [743, 154] width 47 height 12
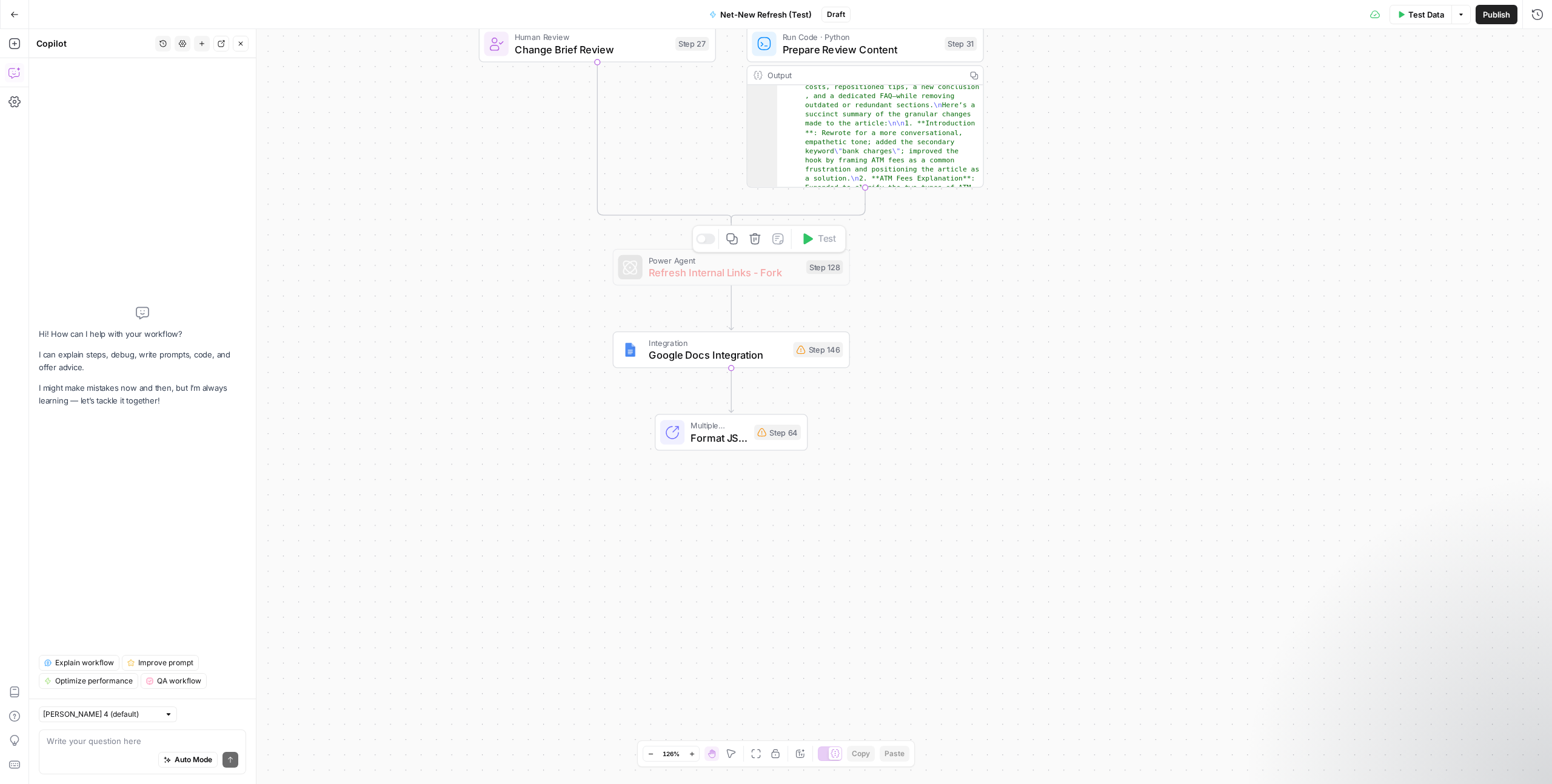
click at [756, 270] on span "Refresh Internal Links - Fork" at bounding box center [724, 272] width 152 height 15
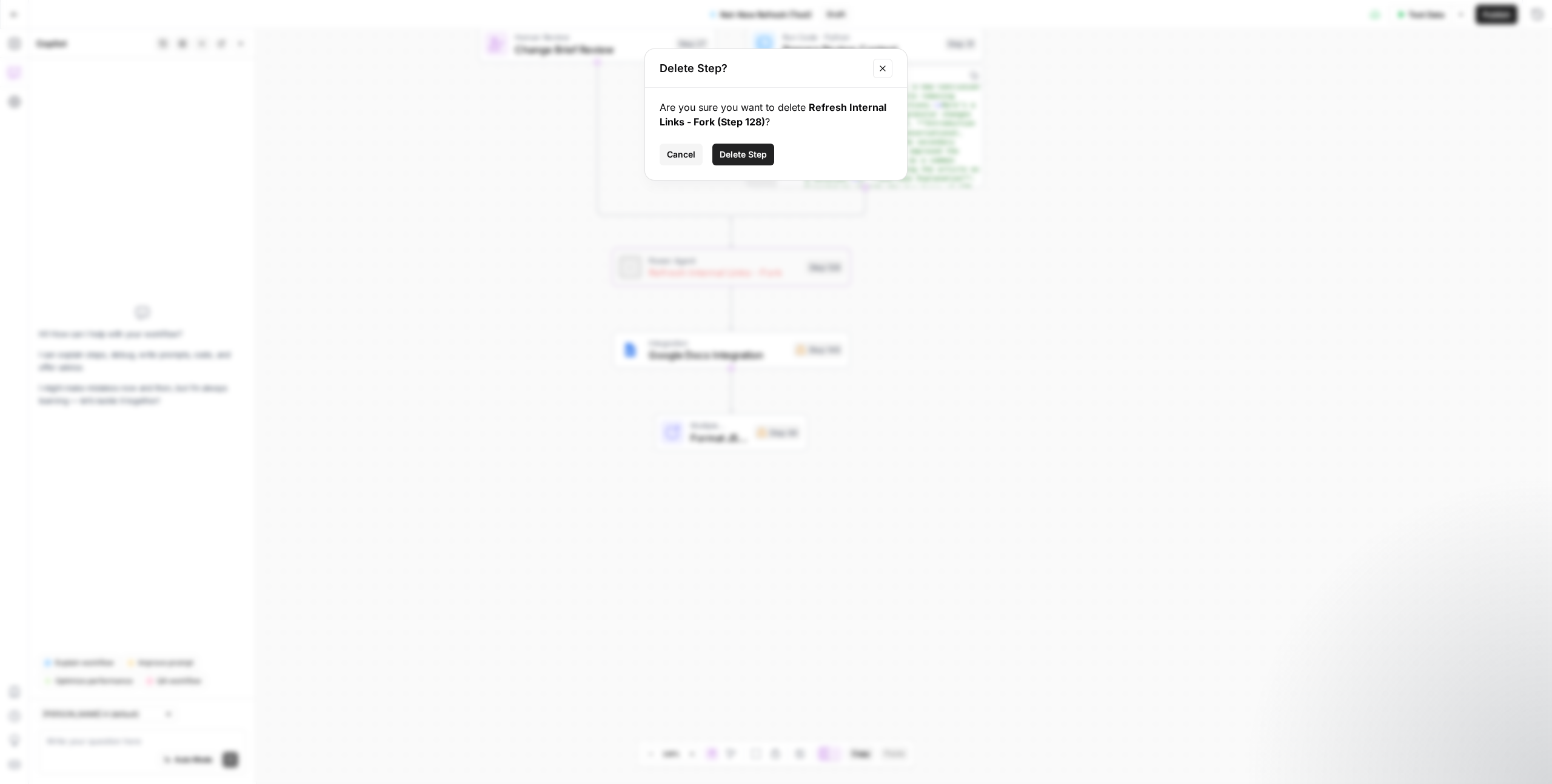
click at [752, 163] on button "Delete Step" at bounding box center [743, 154] width 62 height 22
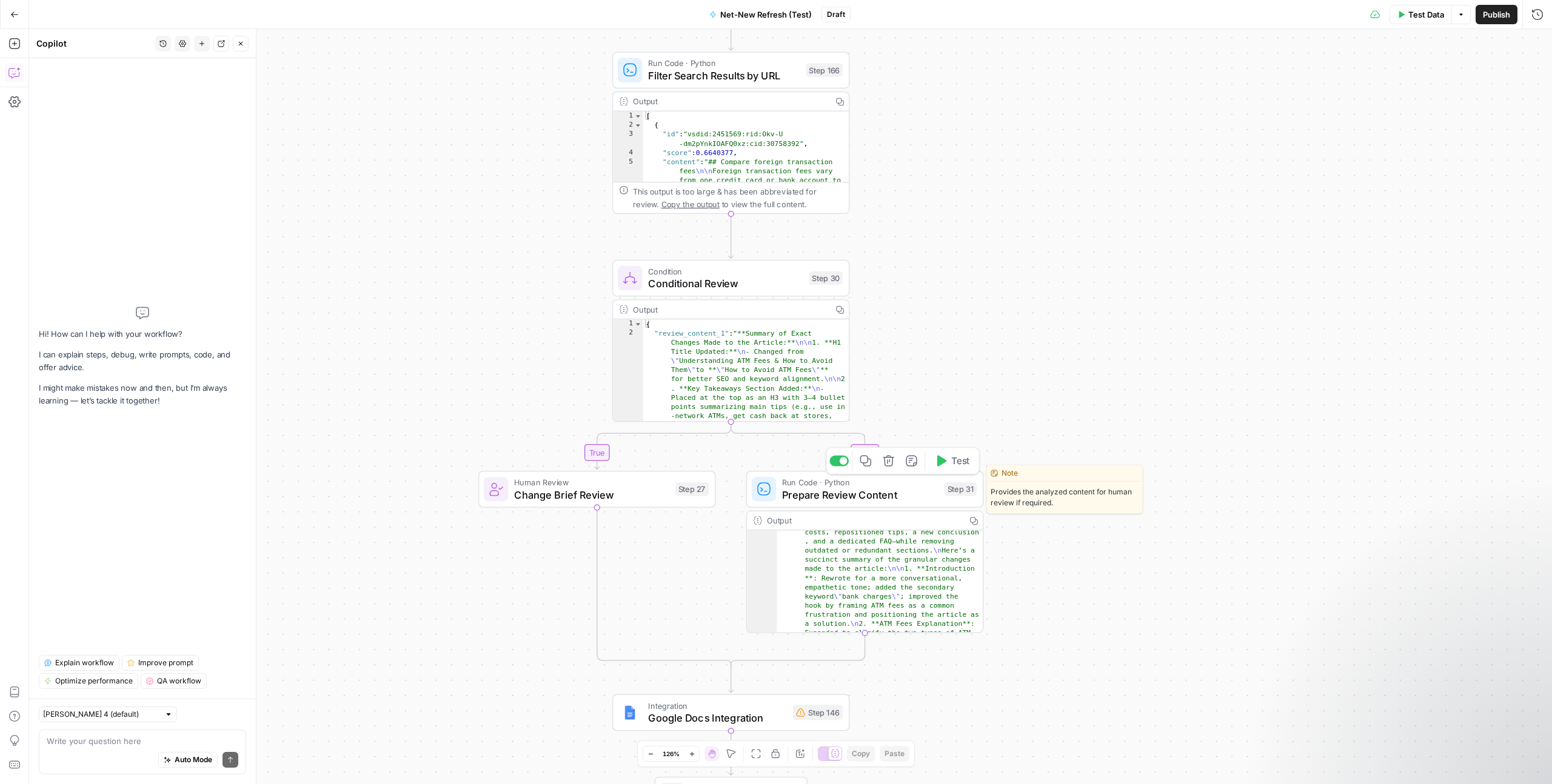
click at [864, 497] on span "Prepare Review Content" at bounding box center [860, 495] width 156 height 15
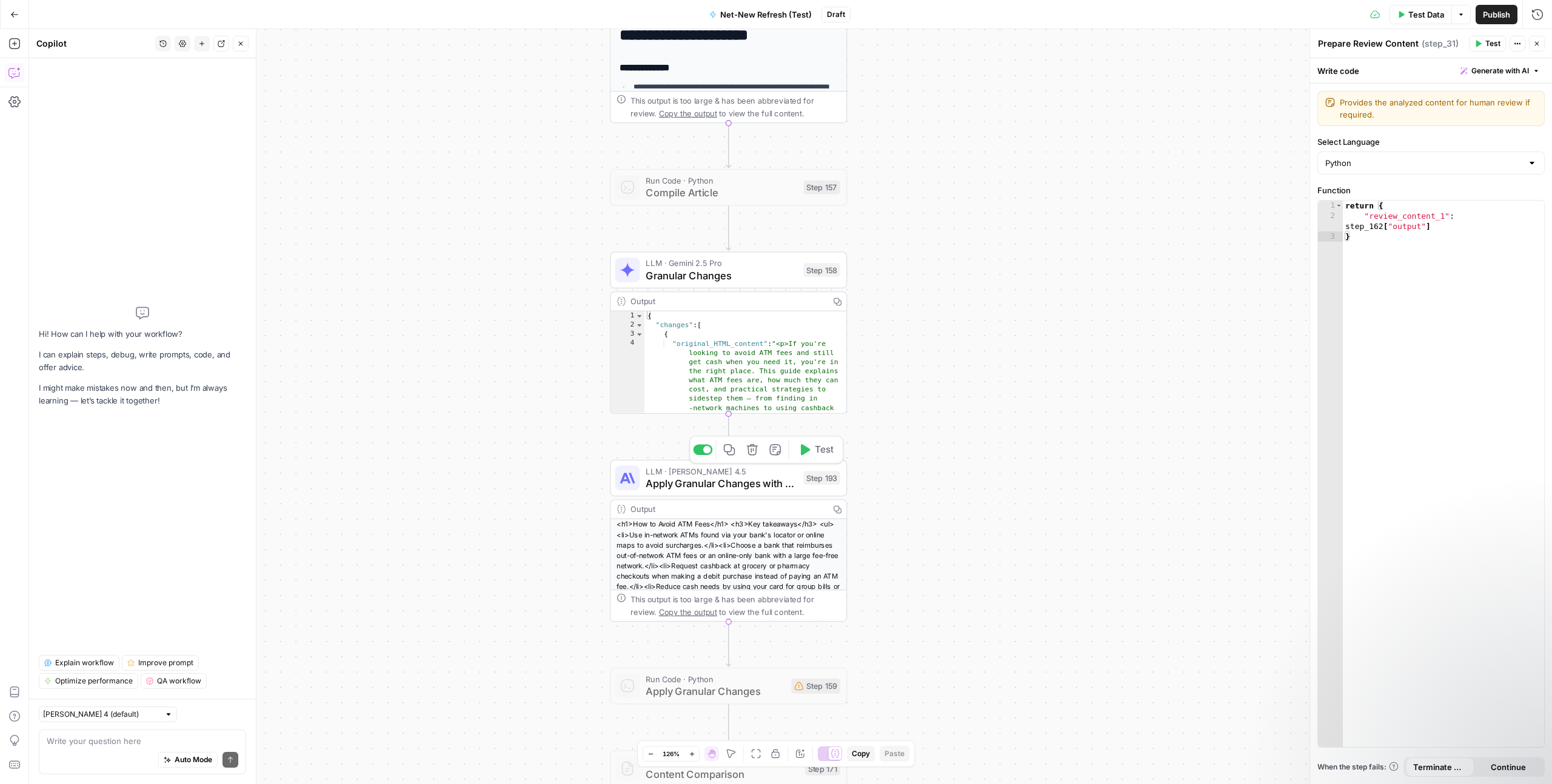
click at [732, 490] on span "Apply Granular Changes with LLM" at bounding box center [722, 483] width 152 height 15
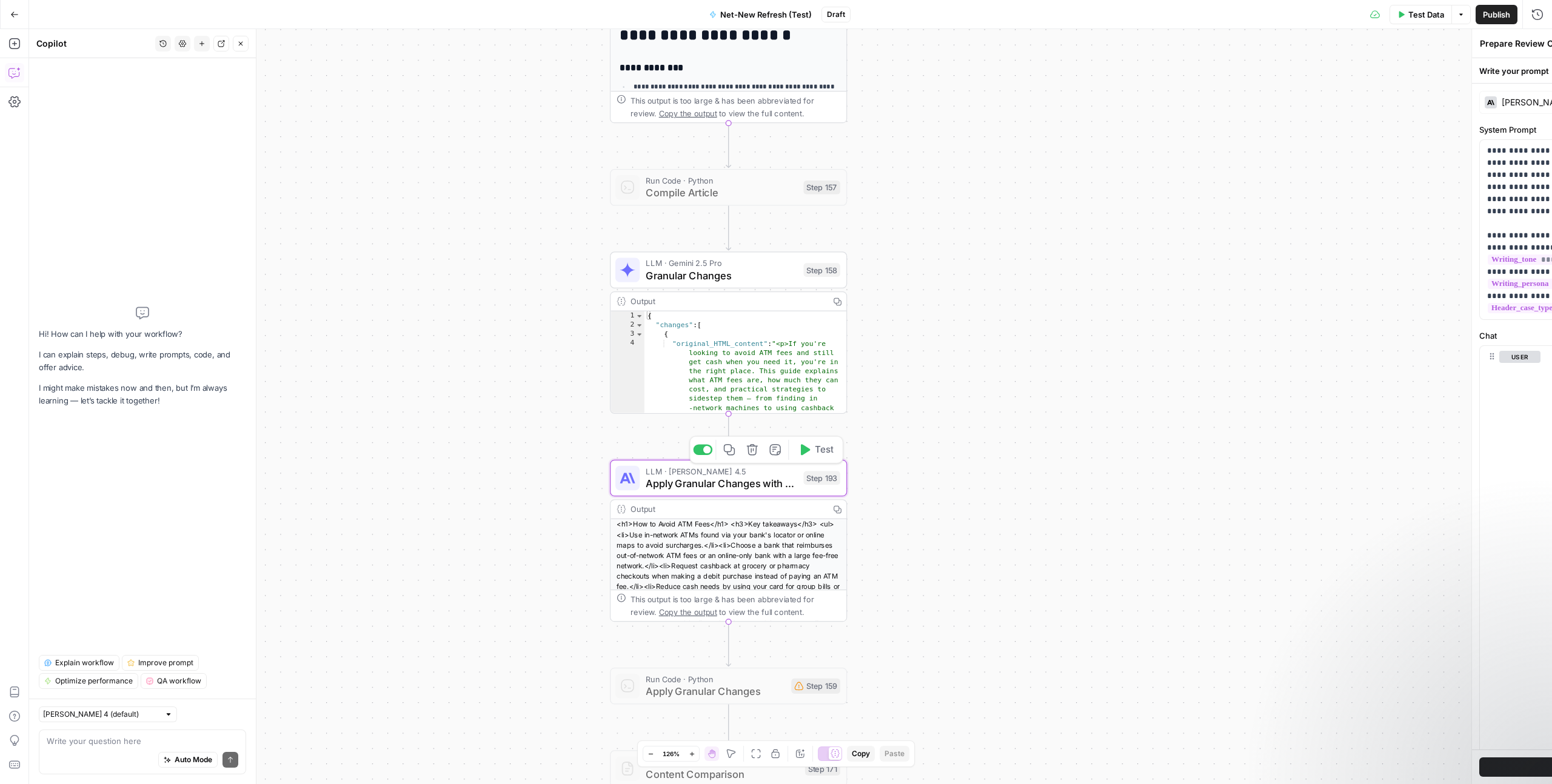
type textarea "Apply Granular Changes with LLM"
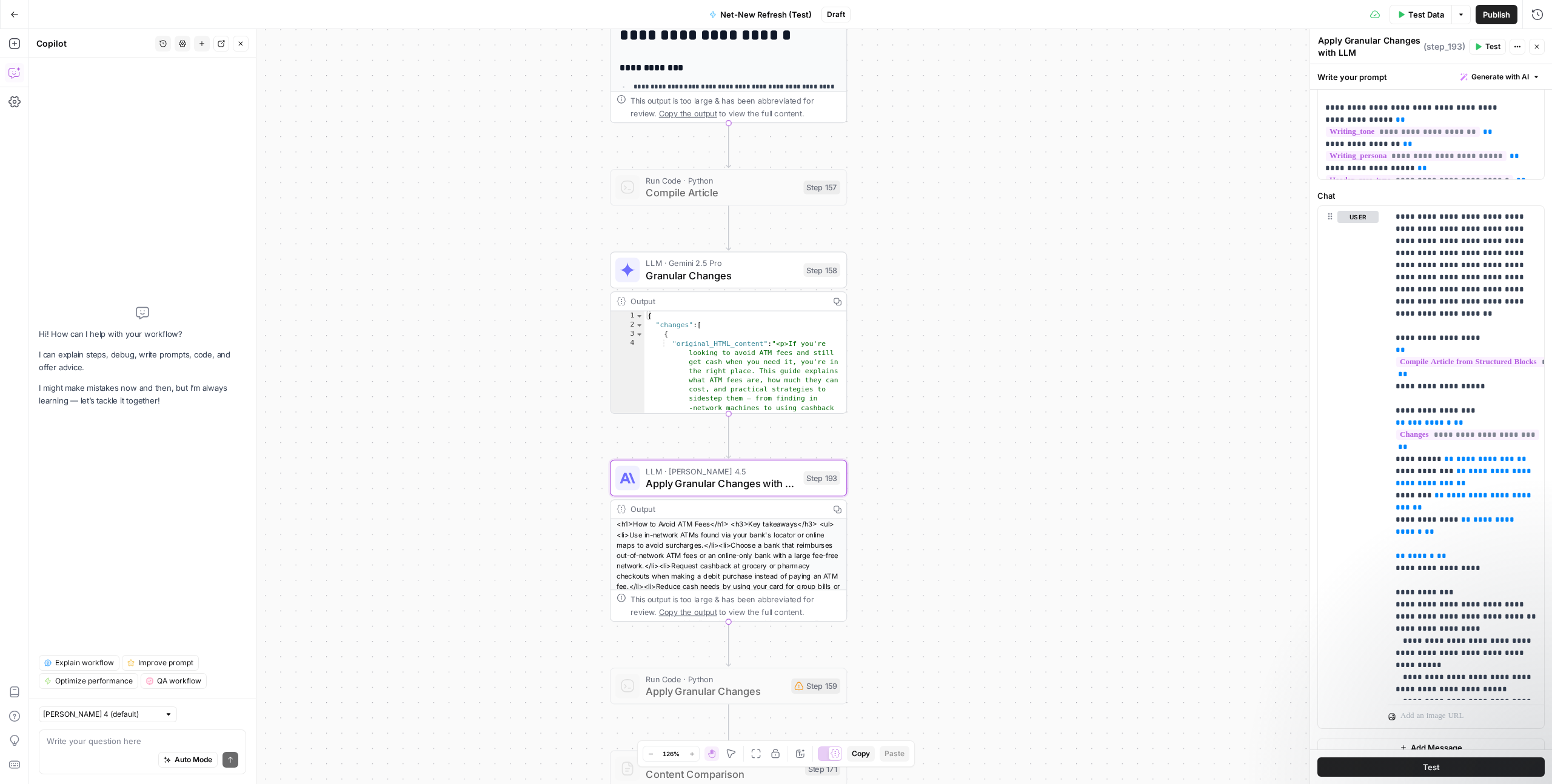
scroll to position [134, 0]
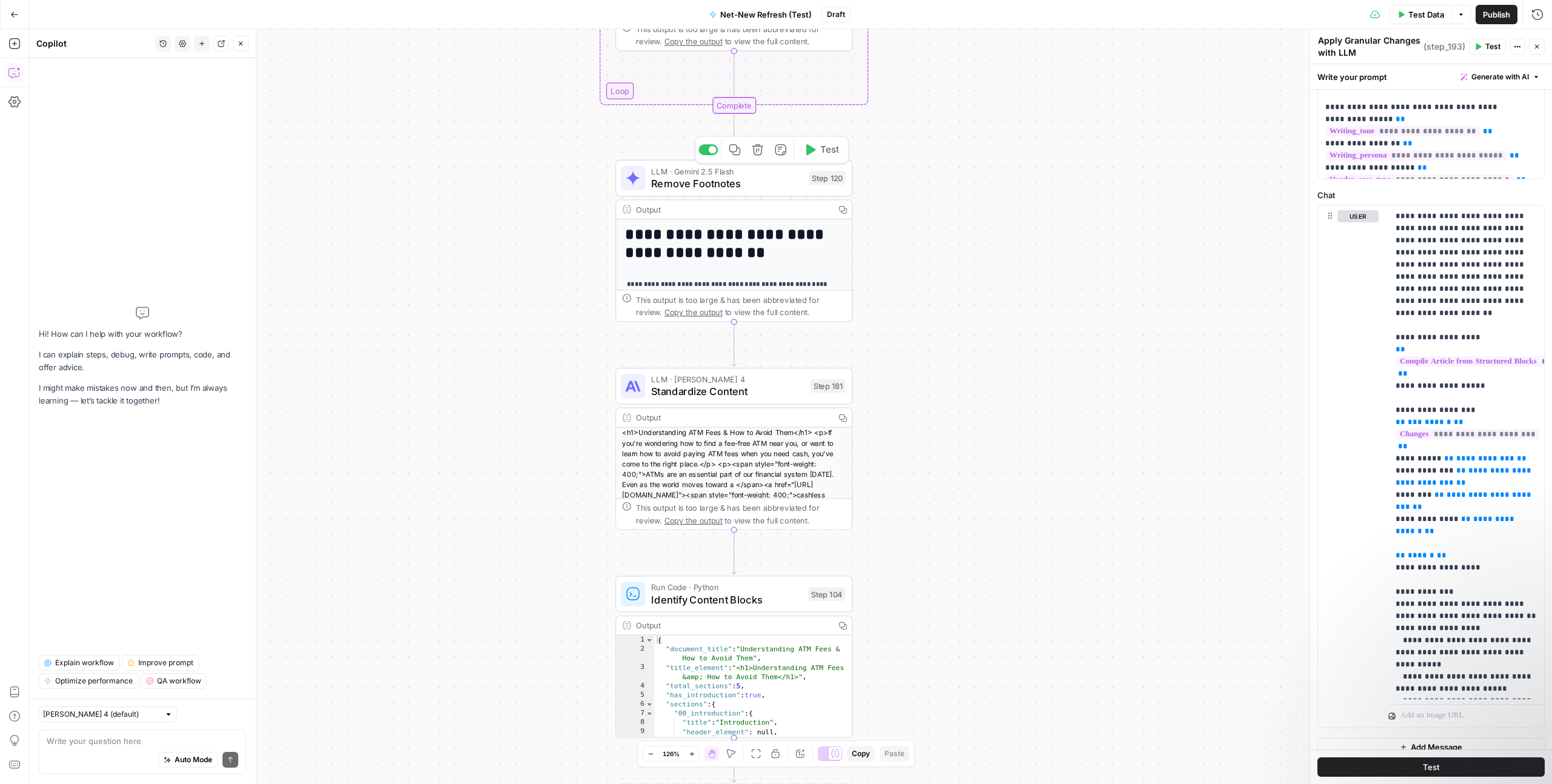
click at [759, 185] on span "Remove Footnotes" at bounding box center [727, 184] width 152 height 15
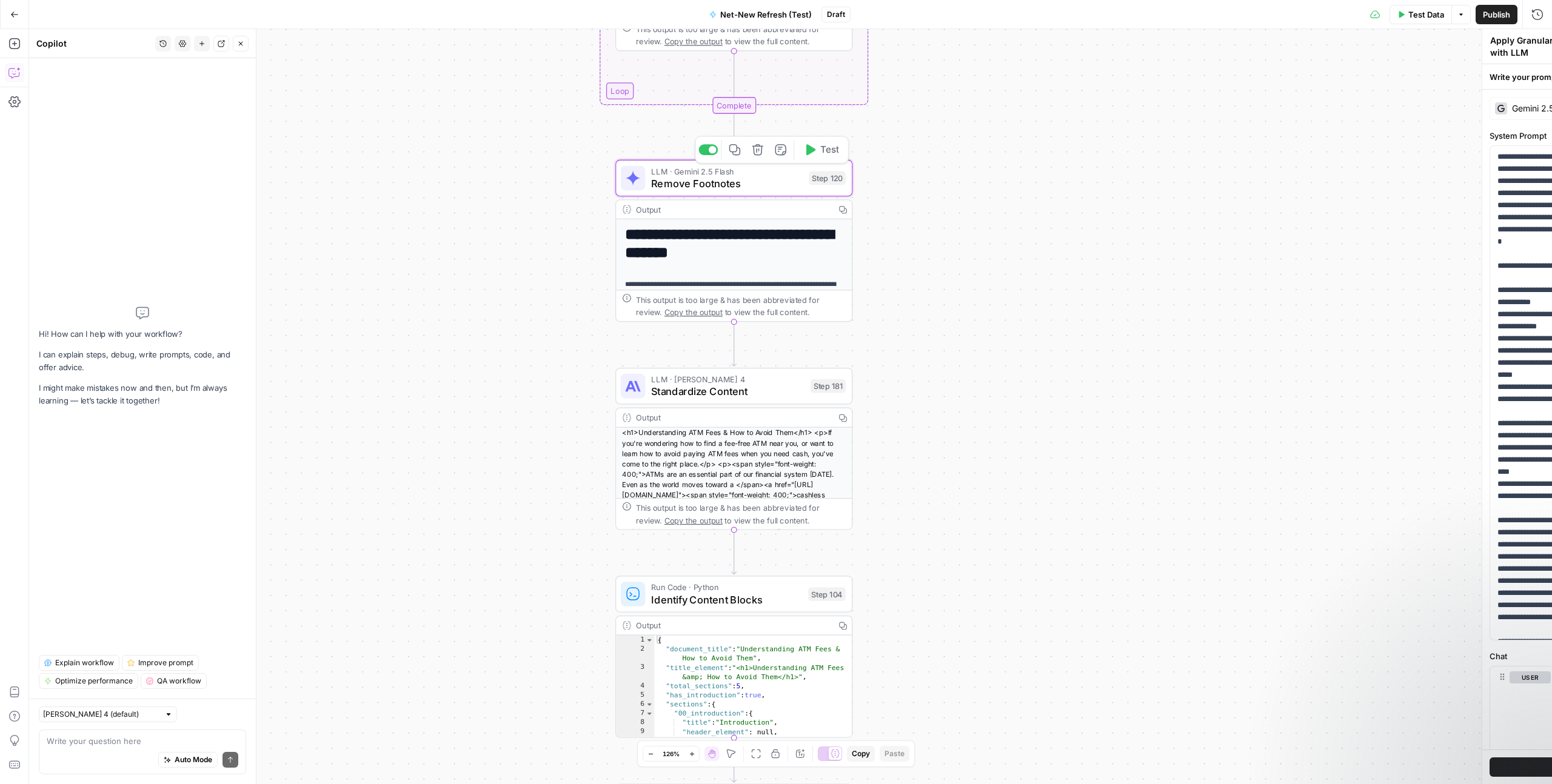
type textarea "Remove Footnotes"
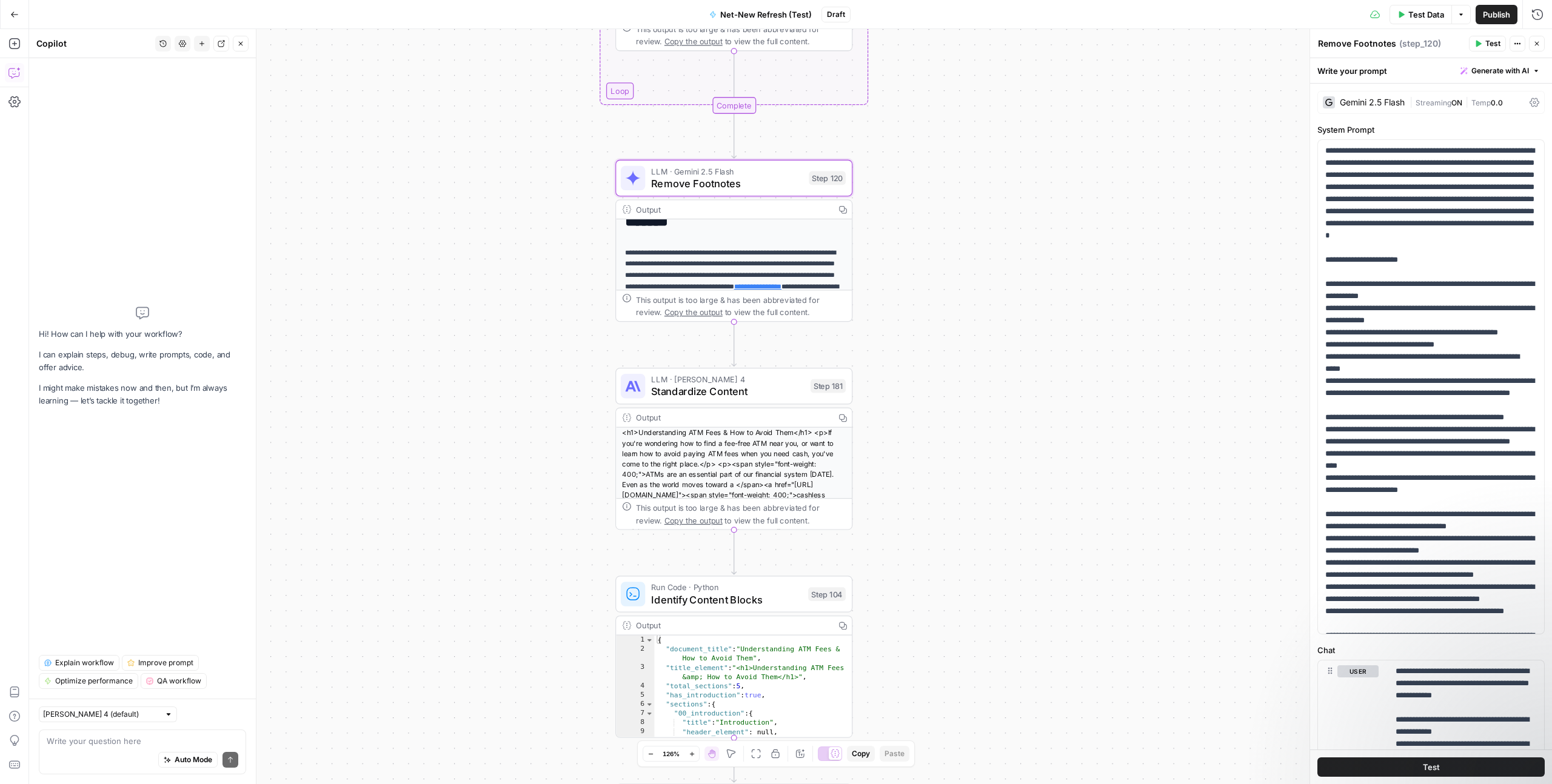
scroll to position [24, 0]
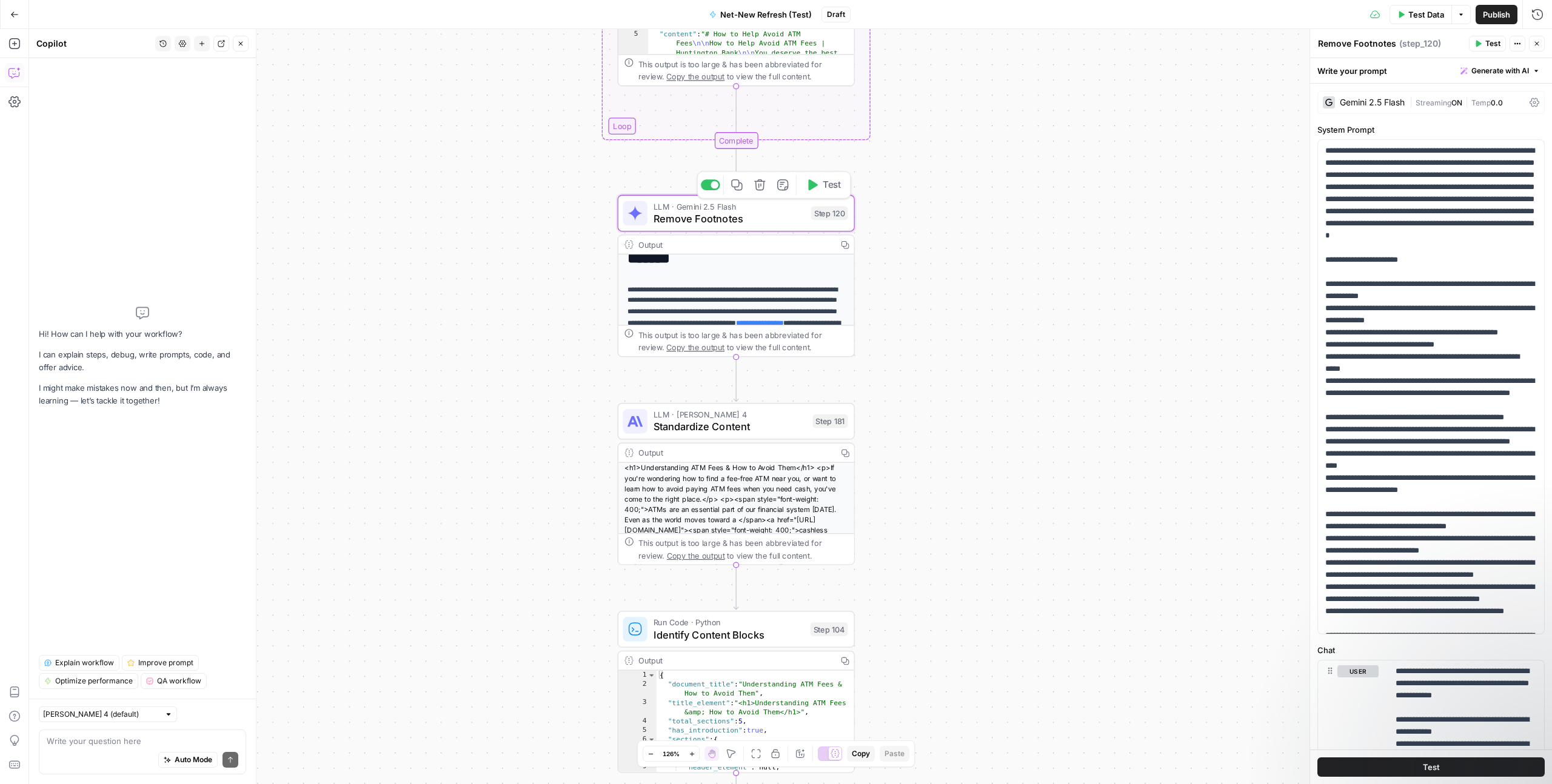
click at [776, 215] on span "Remove Footnotes" at bounding box center [729, 219] width 152 height 15
click at [763, 271] on div "**********" at bounding box center [736, 328] width 236 height 207
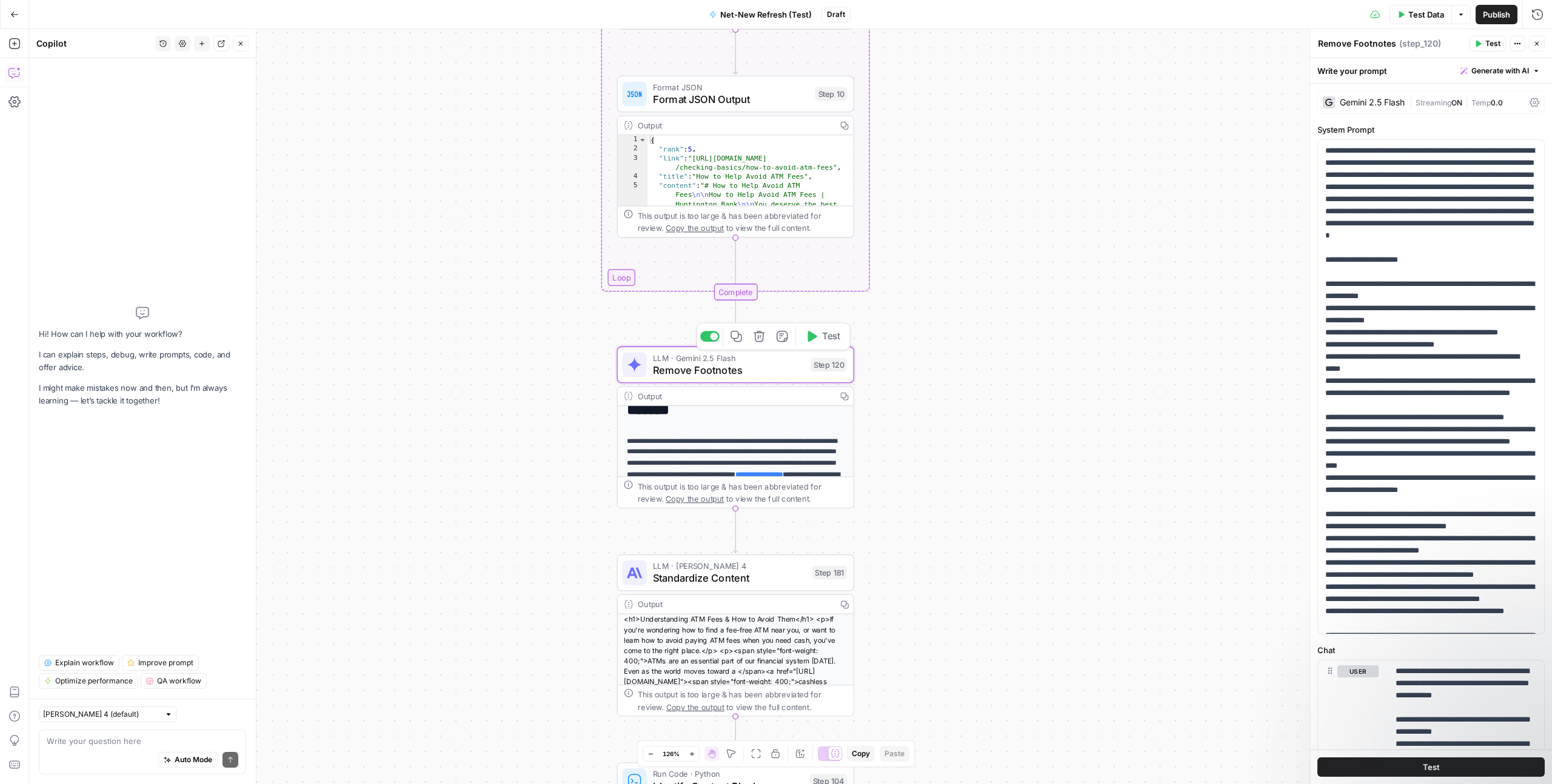
click at [767, 365] on span "Remove Footnotes" at bounding box center [729, 370] width 152 height 15
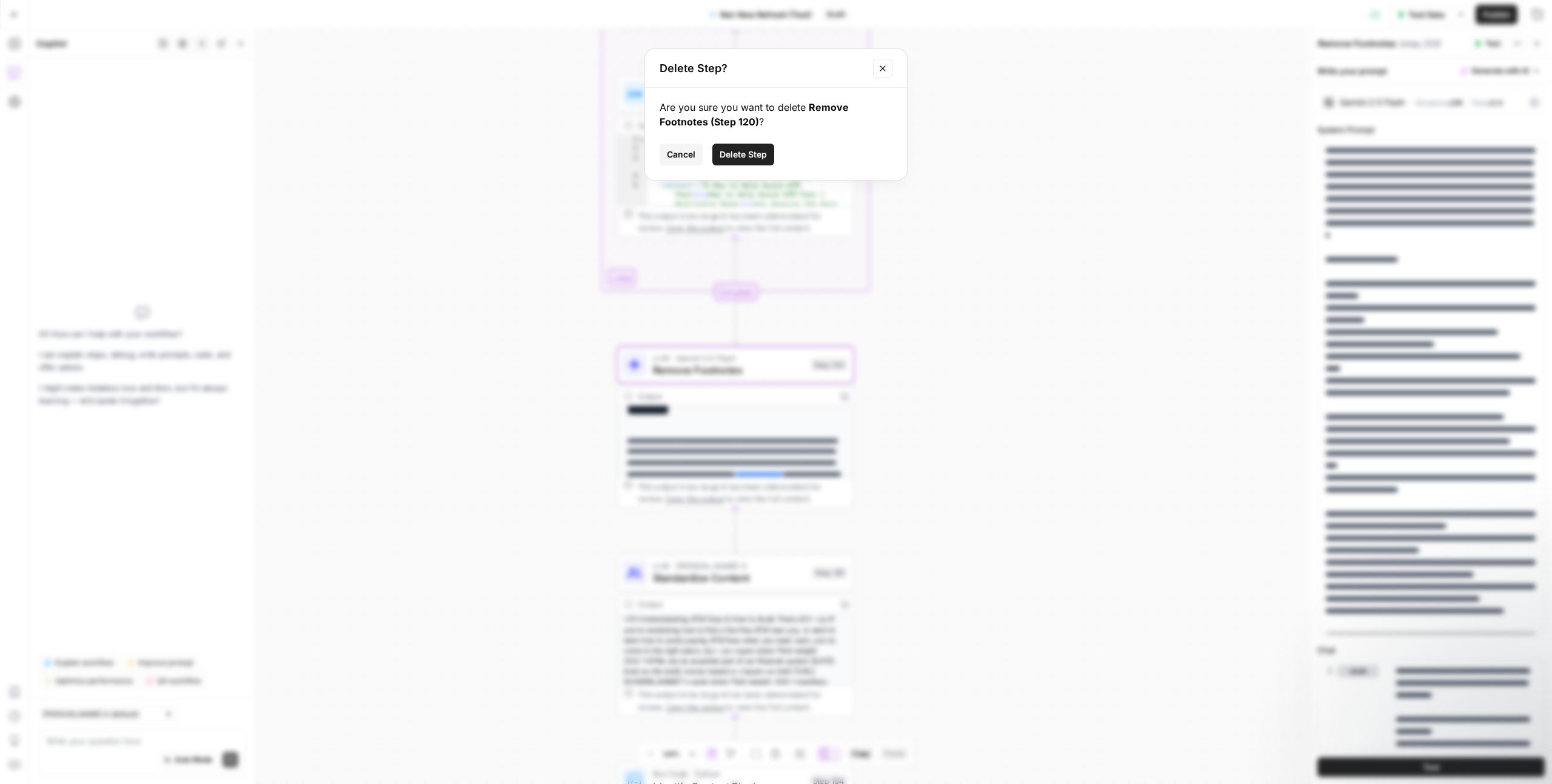
click at [759, 152] on span "Delete Step" at bounding box center [743, 154] width 47 height 12
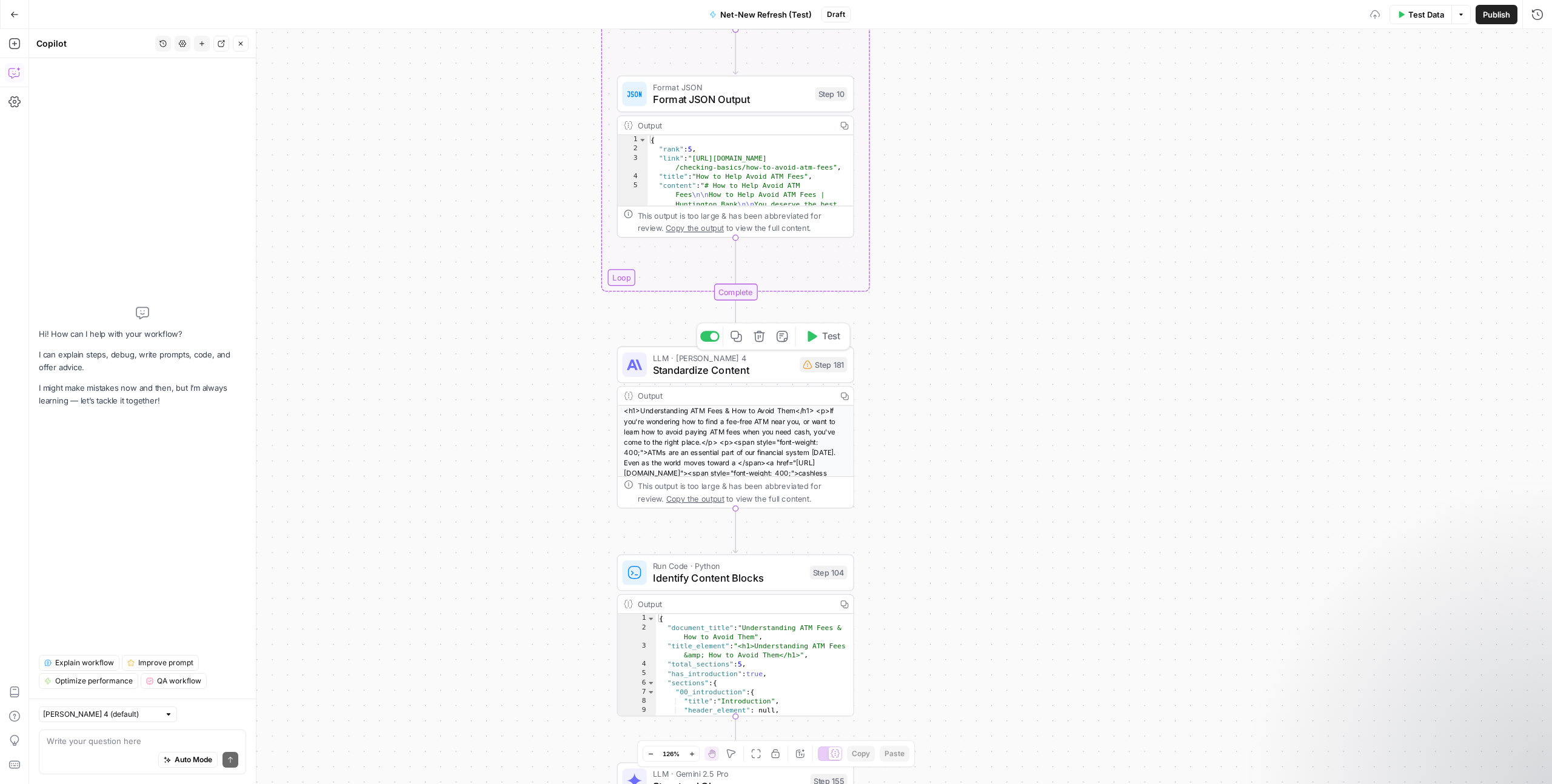
click at [755, 367] on span "Standardize Content" at bounding box center [723, 370] width 141 height 15
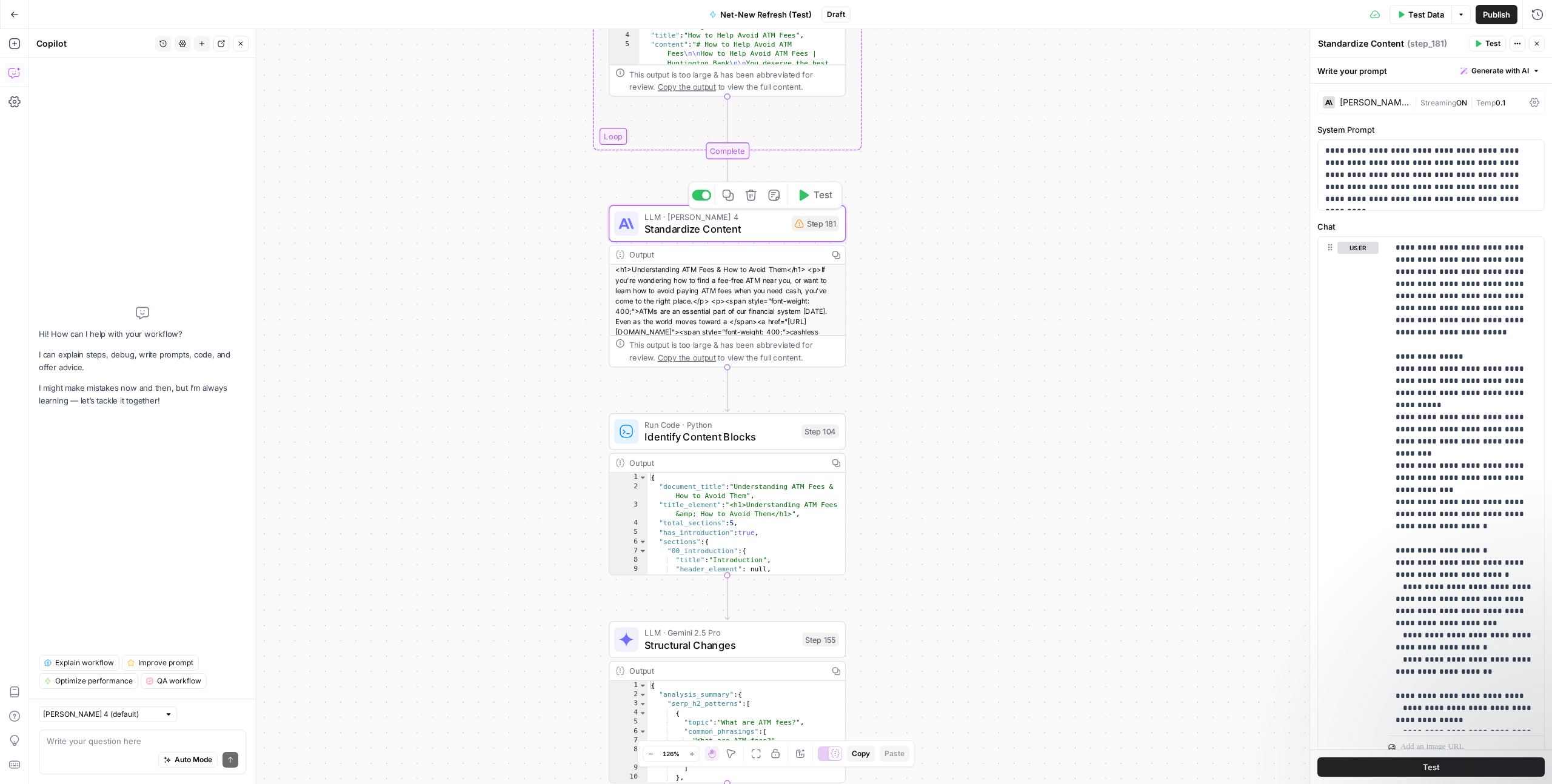
click at [756, 231] on span "Standardize Content" at bounding box center [715, 229] width 141 height 15
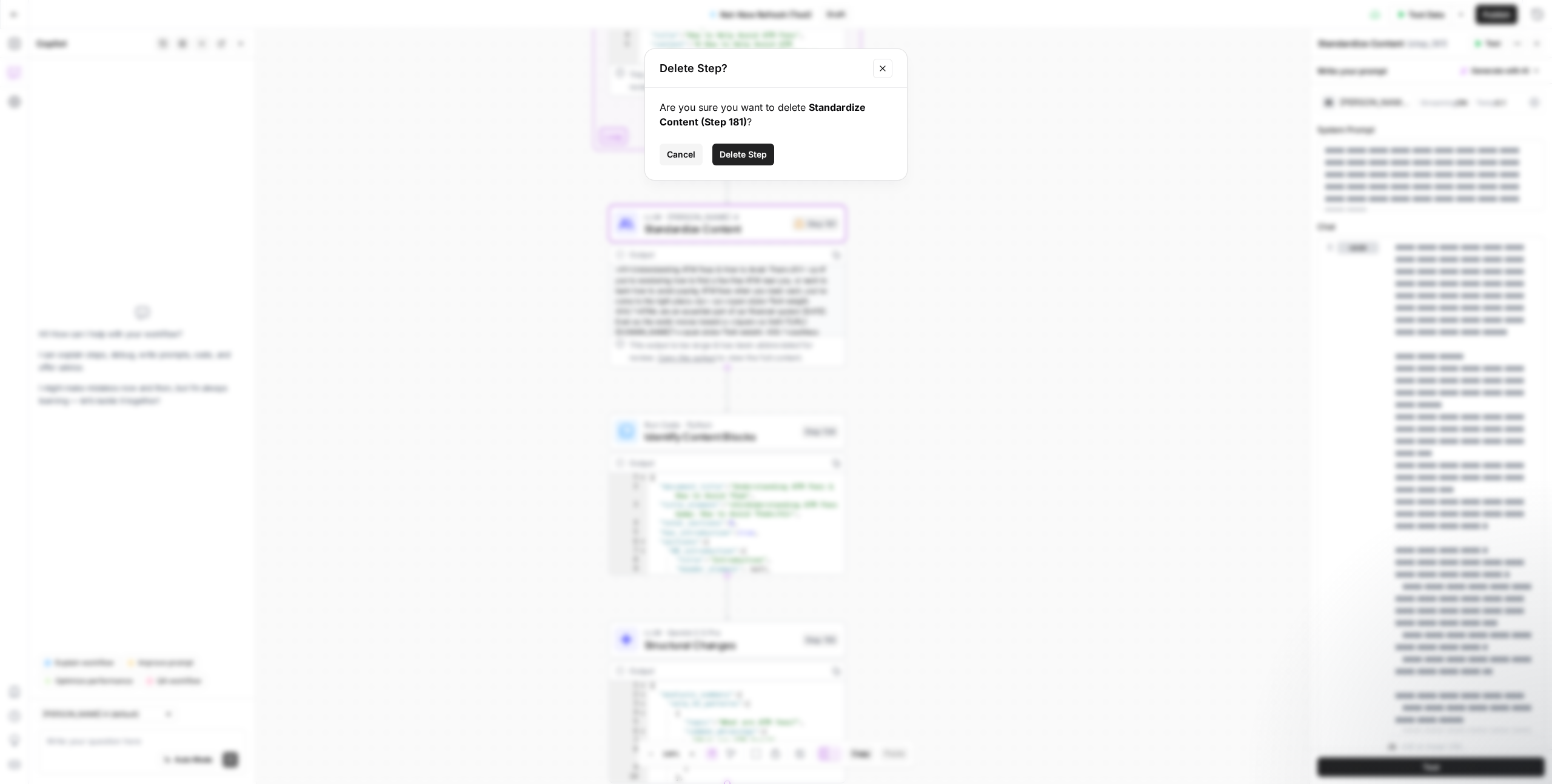
click at [743, 150] on span "Delete Step" at bounding box center [743, 154] width 47 height 12
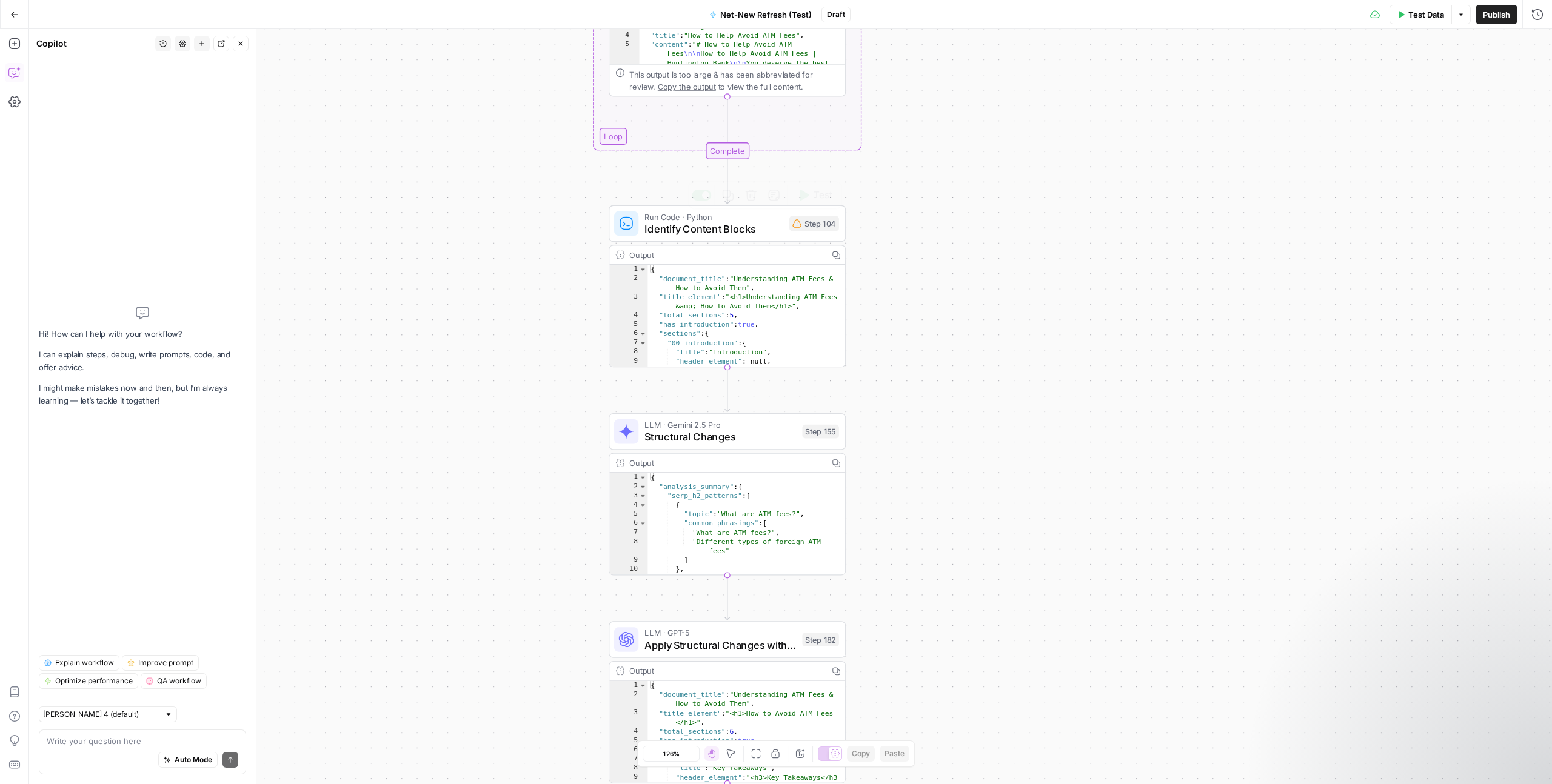
click at [752, 223] on span "Identify Content Blocks" at bounding box center [714, 229] width 138 height 15
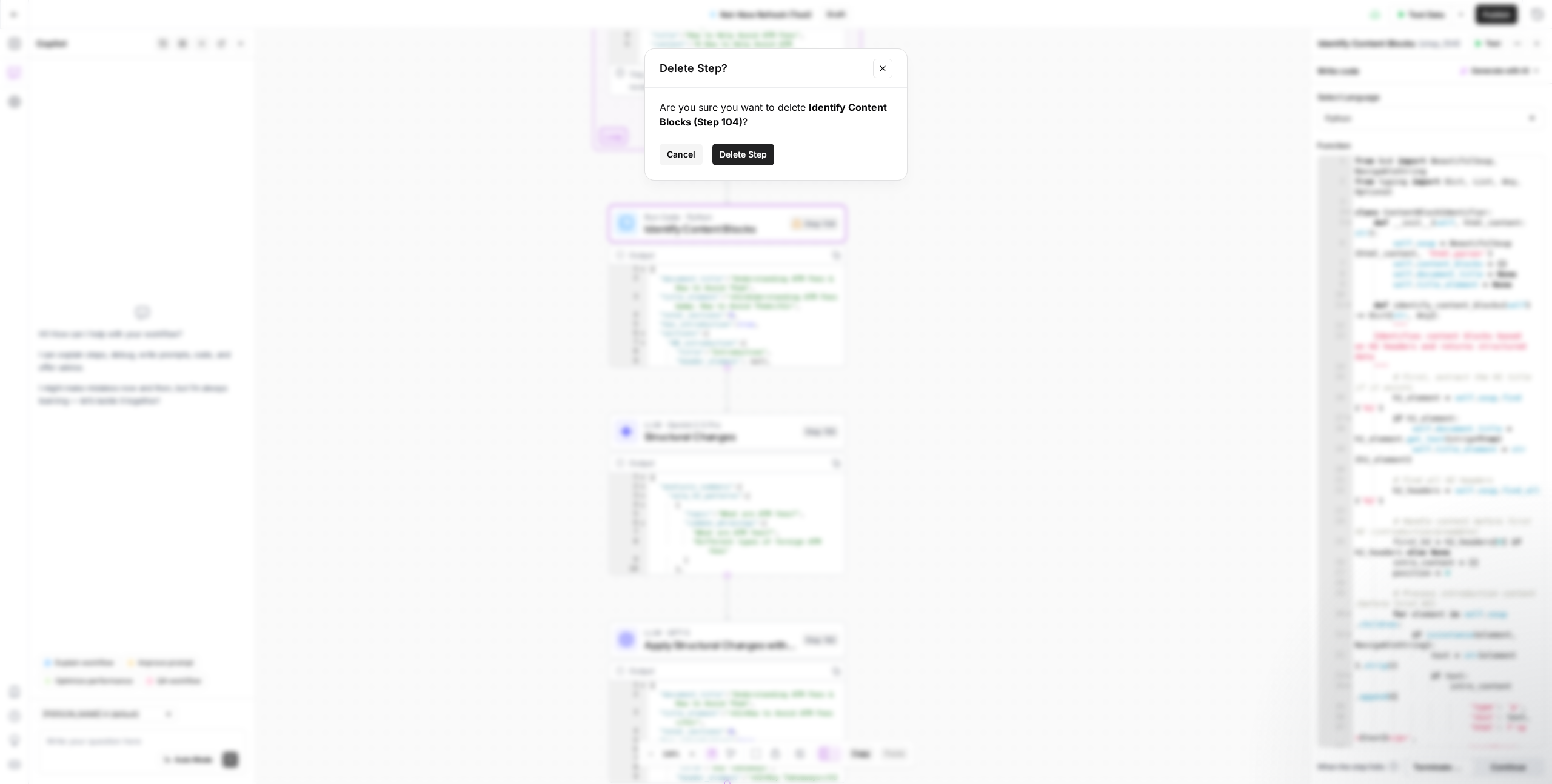
click at [749, 160] on span "Delete Step" at bounding box center [743, 154] width 47 height 12
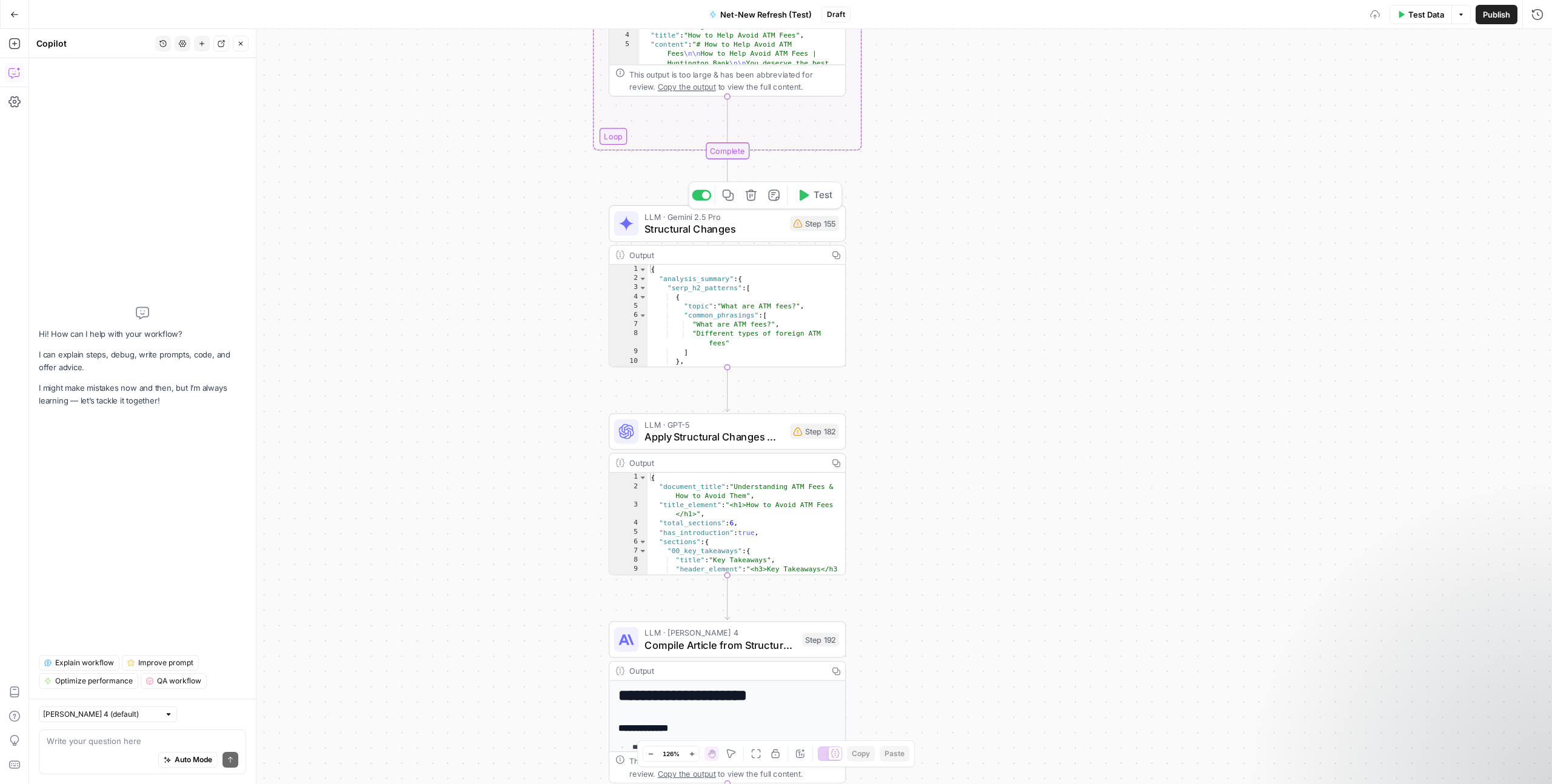
click at [741, 231] on span "Structural Changes" at bounding box center [714, 229] width 140 height 15
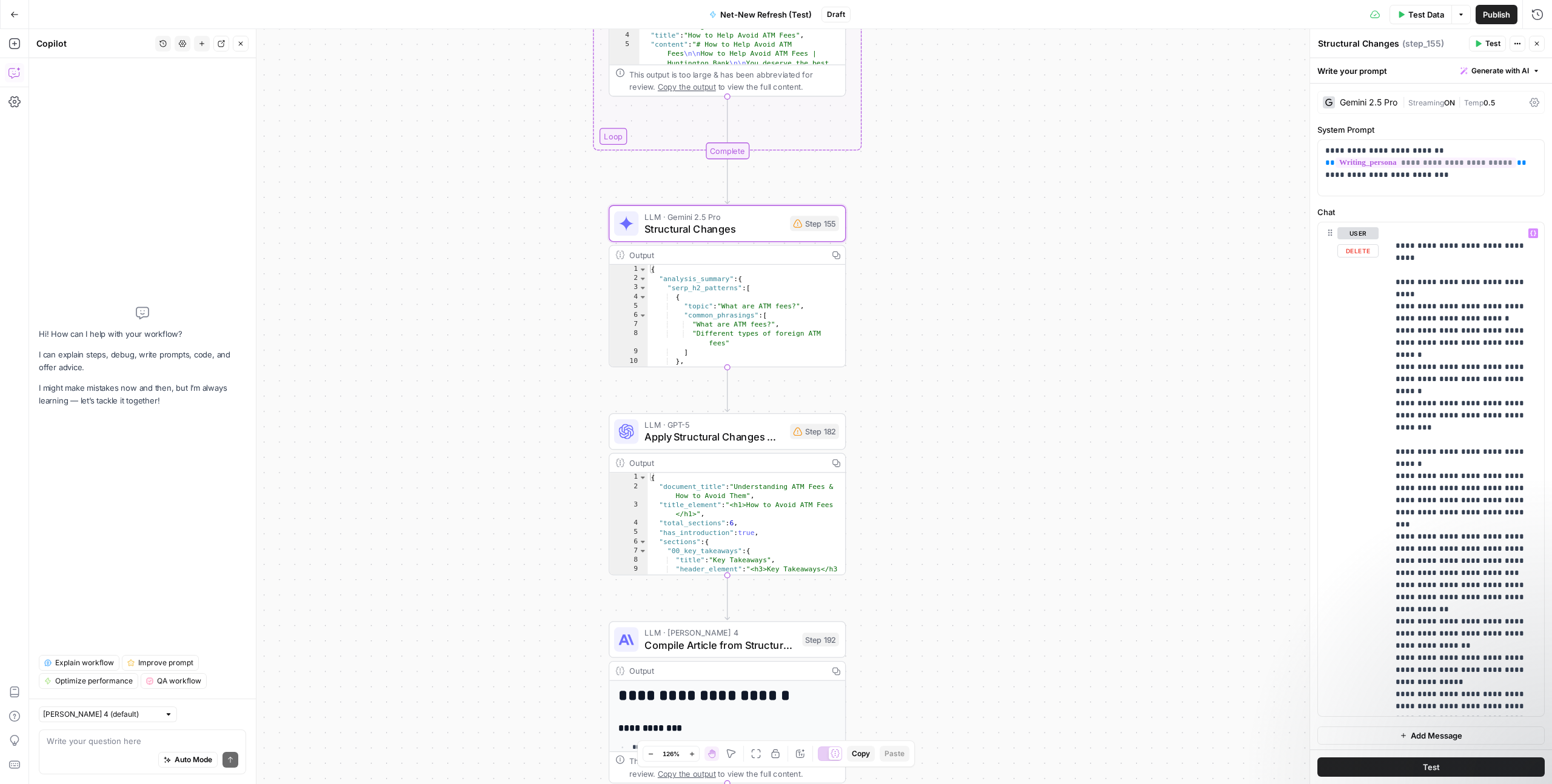
scroll to position [0, 0]
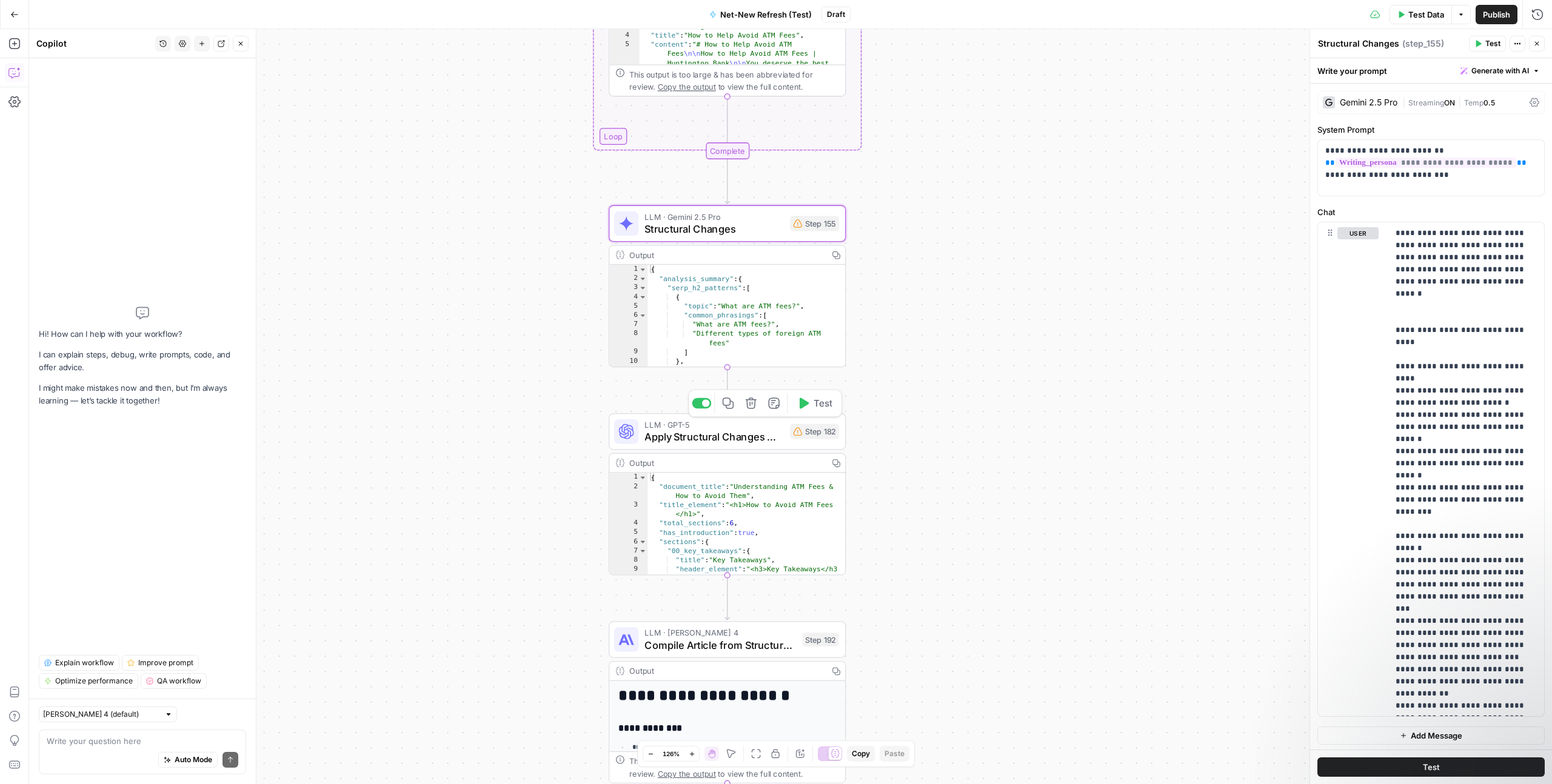
click at [713, 437] on span "Apply Structural Changes with LLM" at bounding box center [714, 437] width 140 height 15
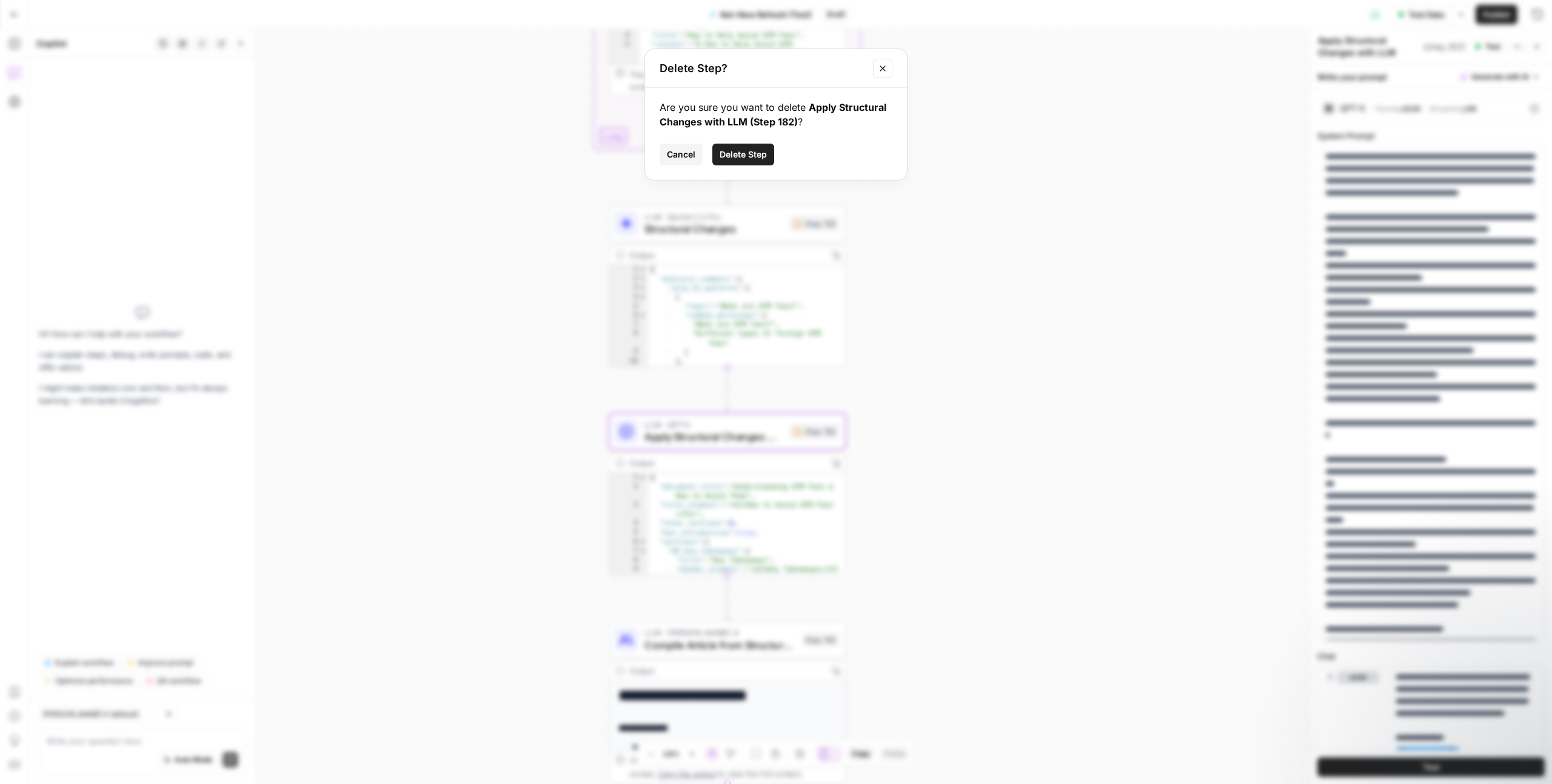
click at [731, 161] on button "Delete Step" at bounding box center [743, 154] width 62 height 22
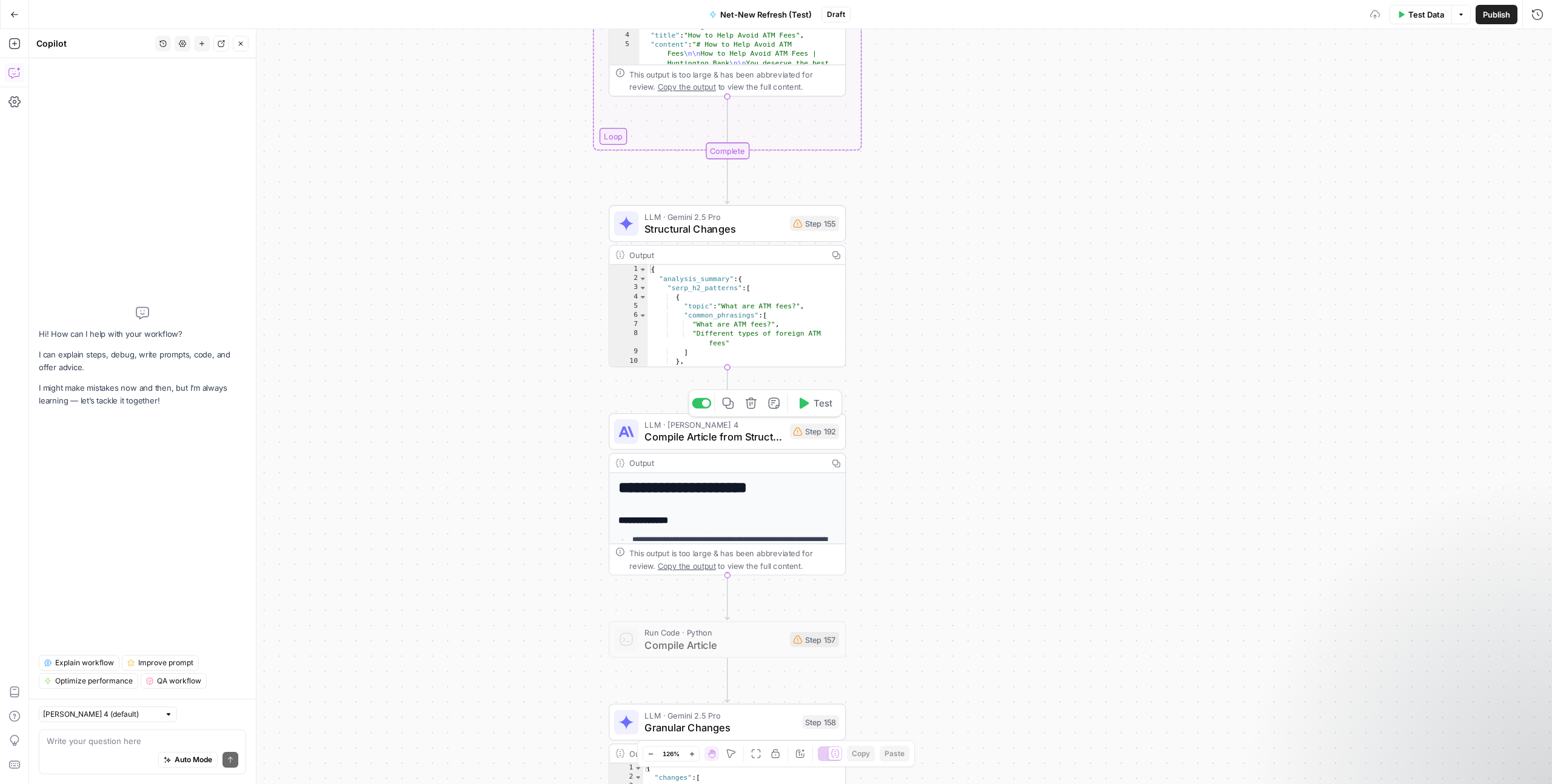
click at [738, 442] on span "Compile Article from Structured Blocks" at bounding box center [714, 437] width 140 height 15
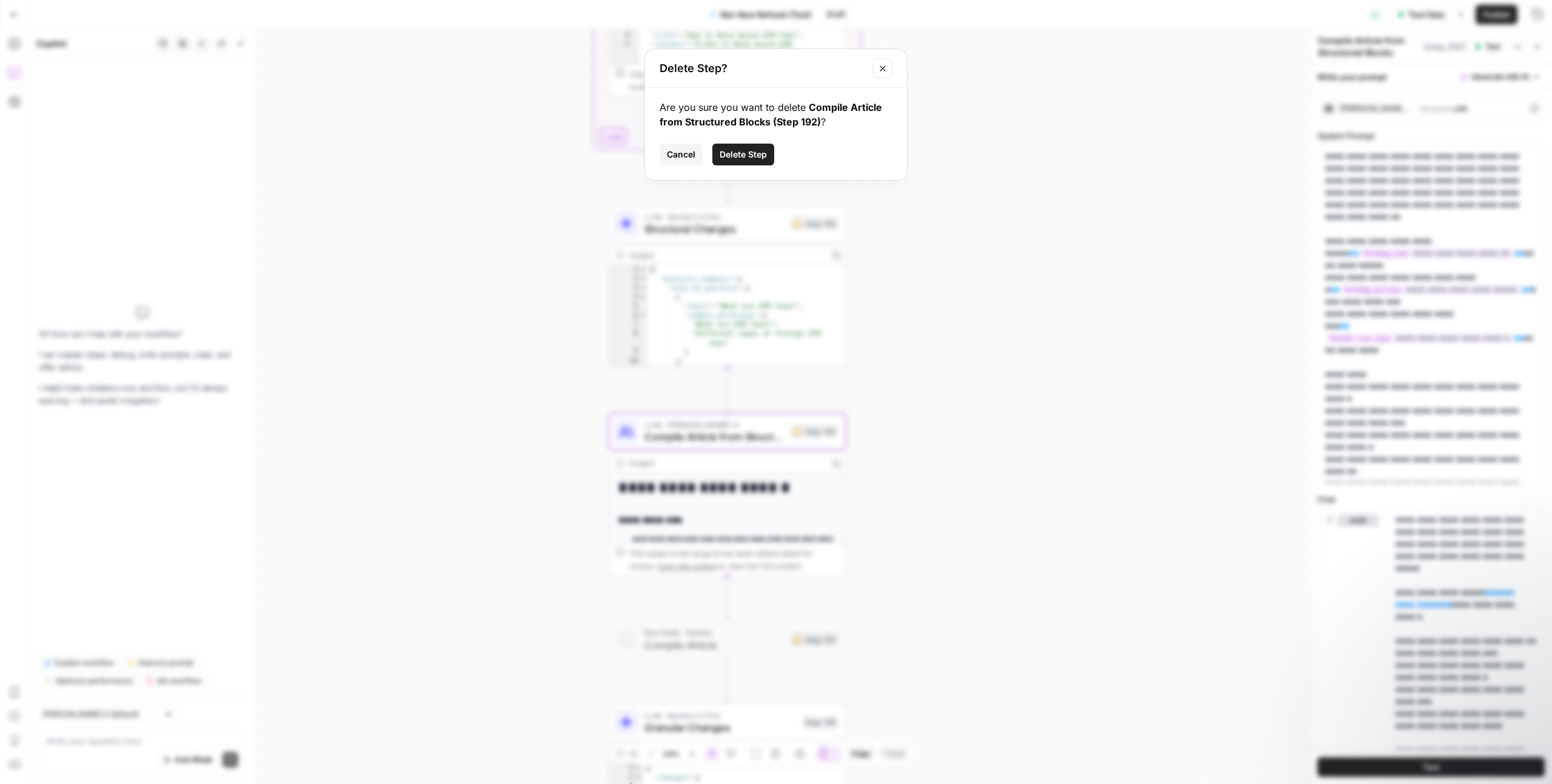
click at [730, 157] on span "Delete Step" at bounding box center [743, 154] width 47 height 12
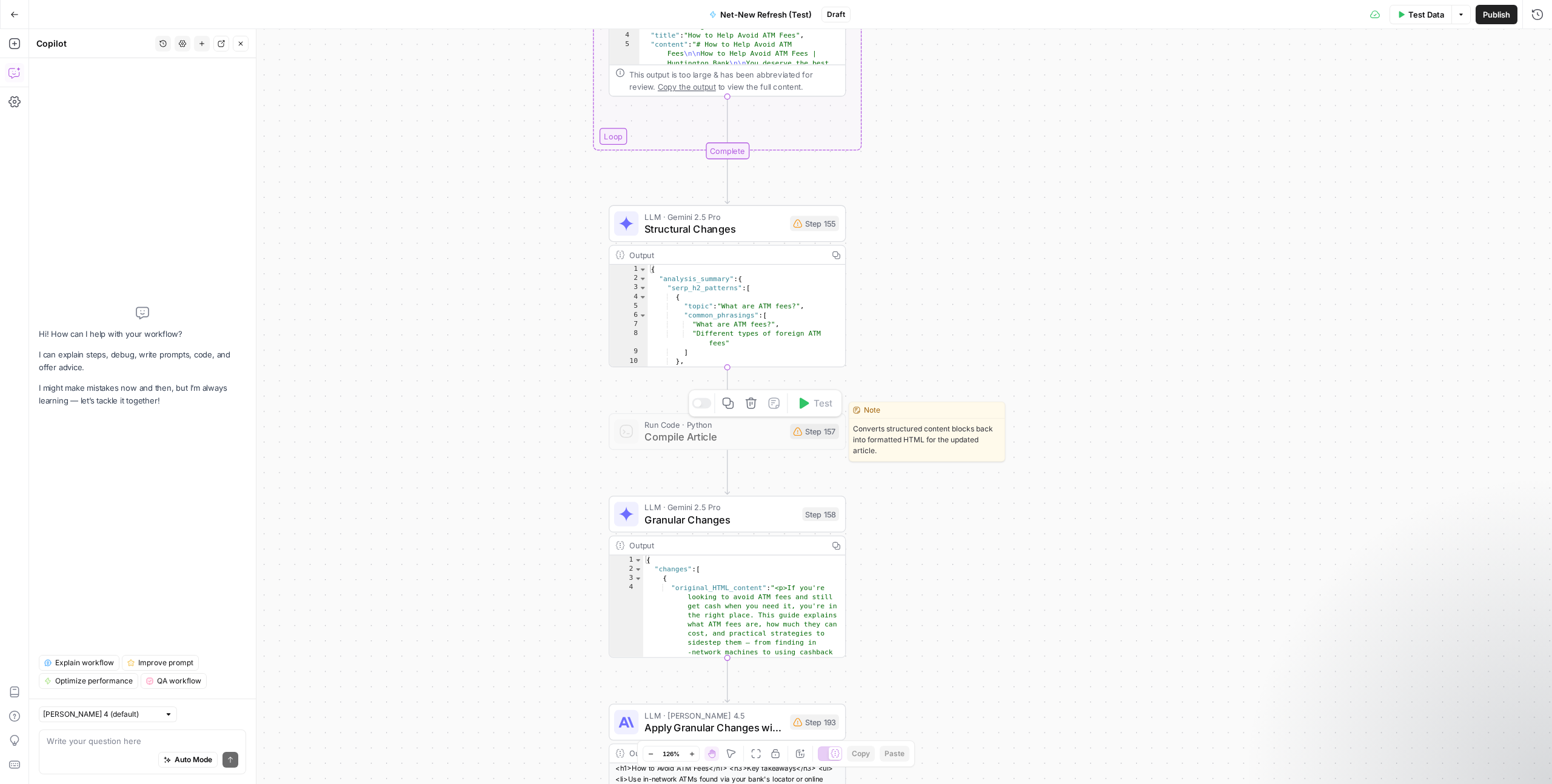
click at [744, 440] on span "Compile Article" at bounding box center [714, 437] width 140 height 15
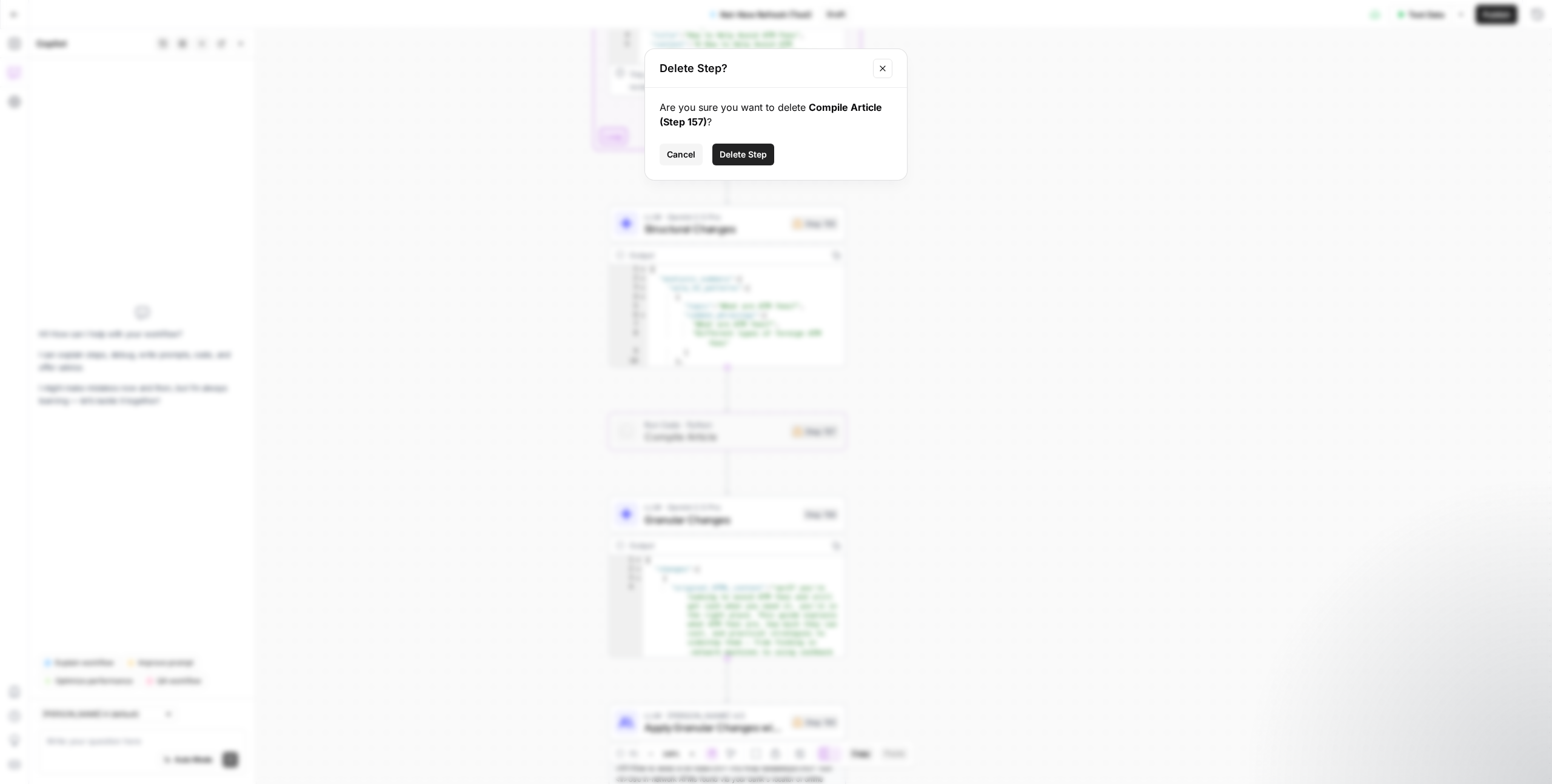
click at [740, 163] on button "Delete Step" at bounding box center [743, 154] width 62 height 22
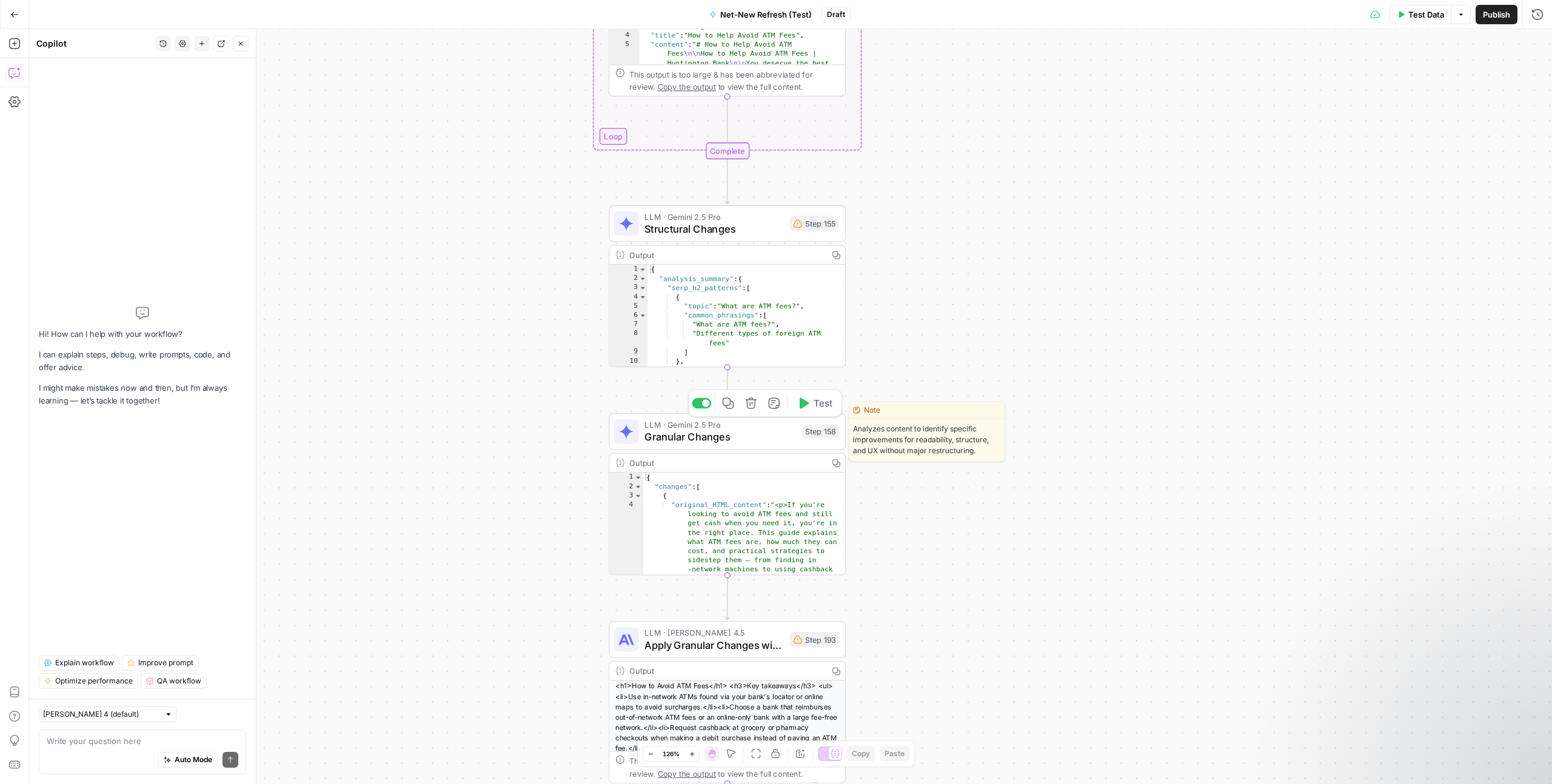
click at [742, 439] on span "Granular Changes" at bounding box center [721, 437] width 152 height 15
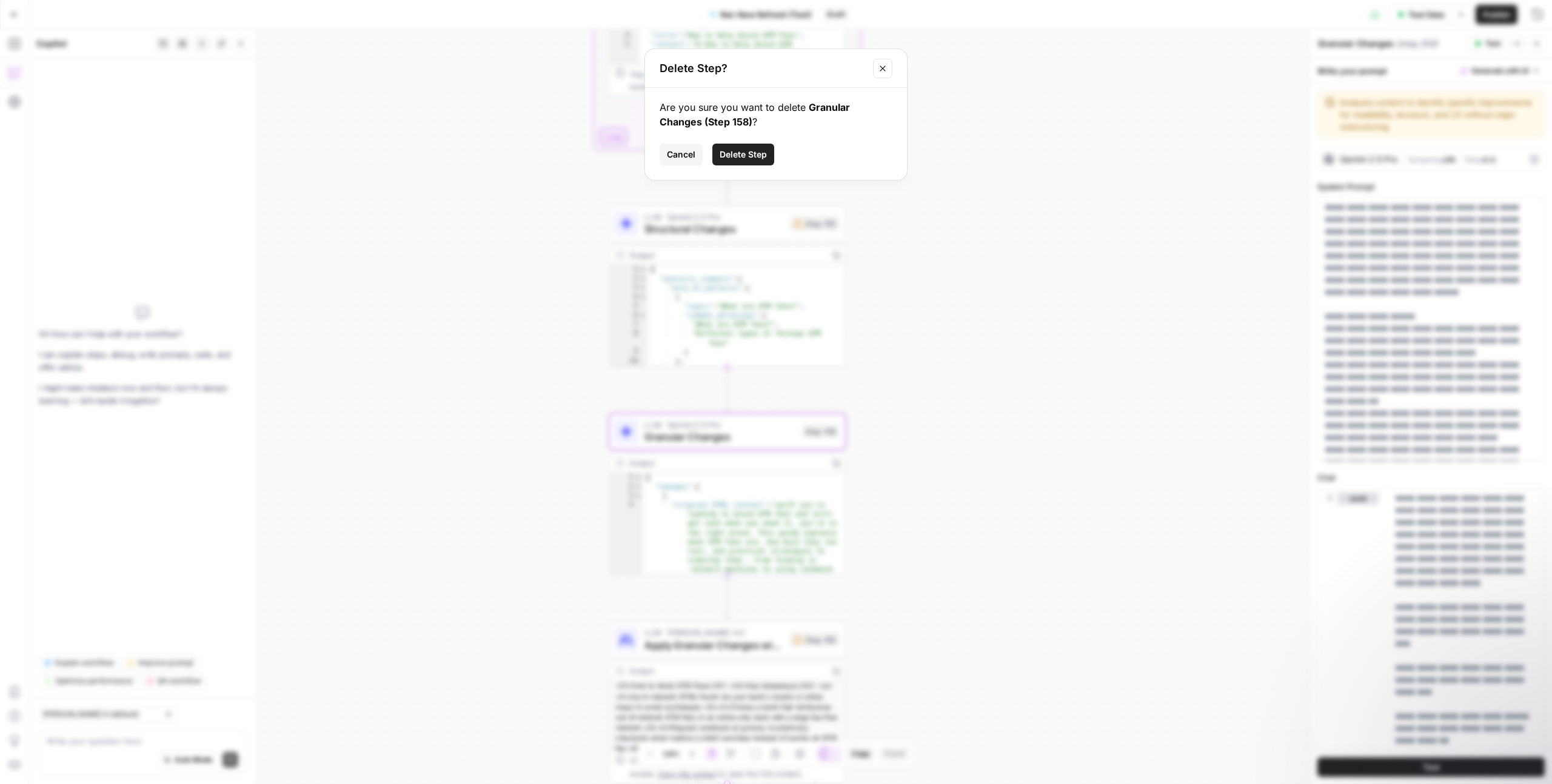
click at [734, 159] on span "Delete Step" at bounding box center [743, 154] width 47 height 12
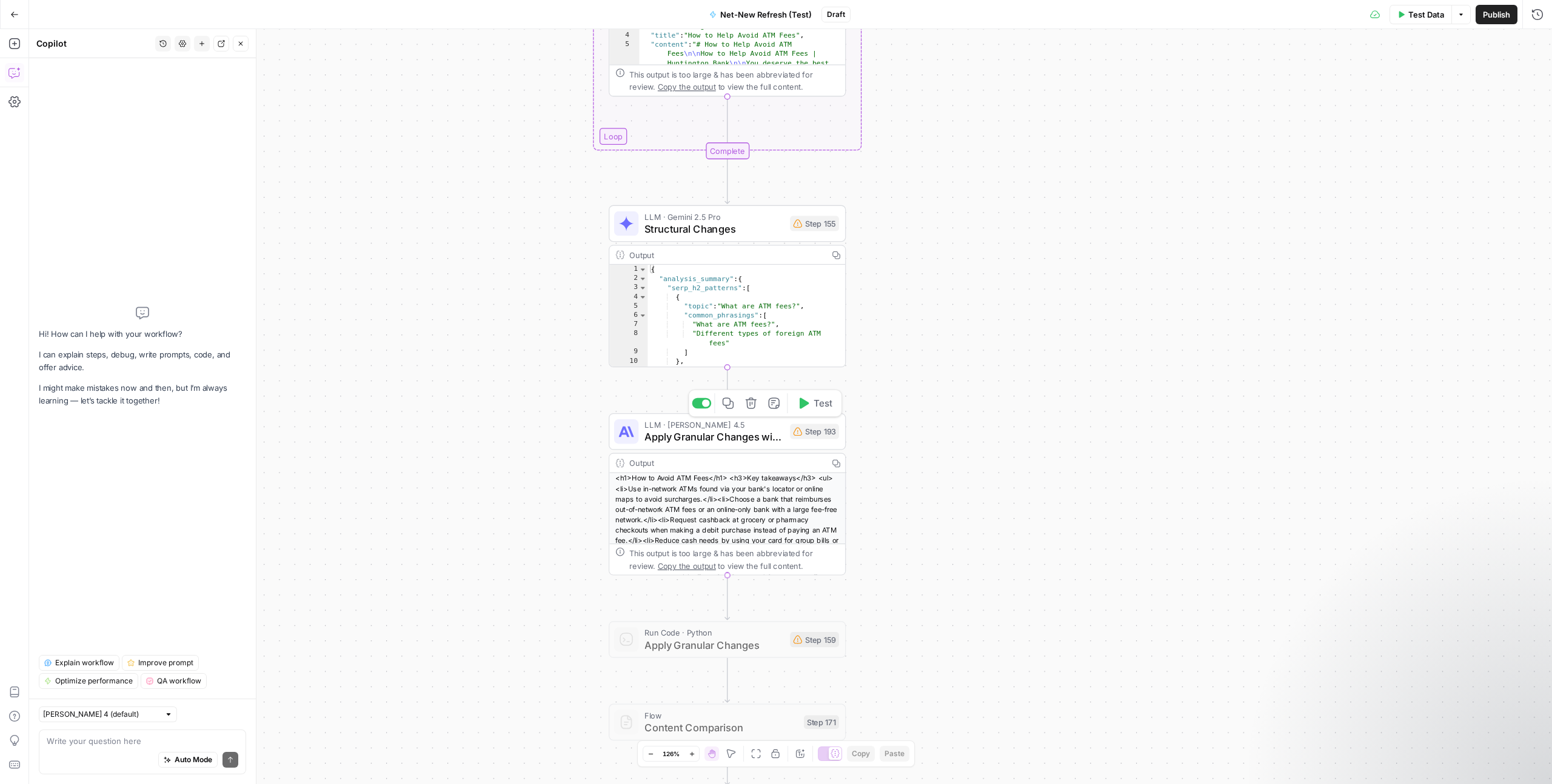
click at [746, 433] on span "Apply Granular Changes with LLM" at bounding box center [714, 437] width 140 height 15
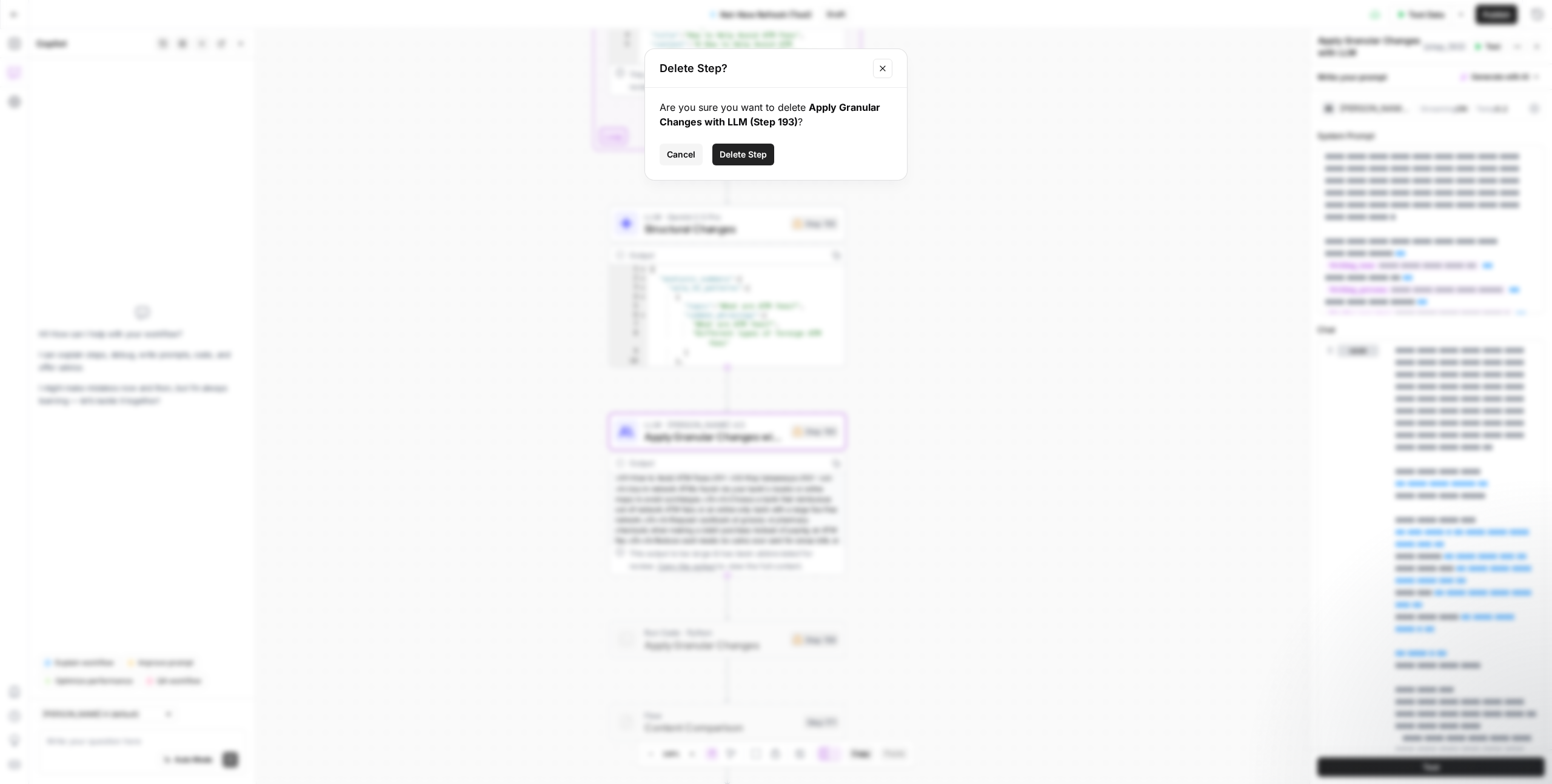
click at [750, 159] on span "Delete Step" at bounding box center [743, 154] width 47 height 12
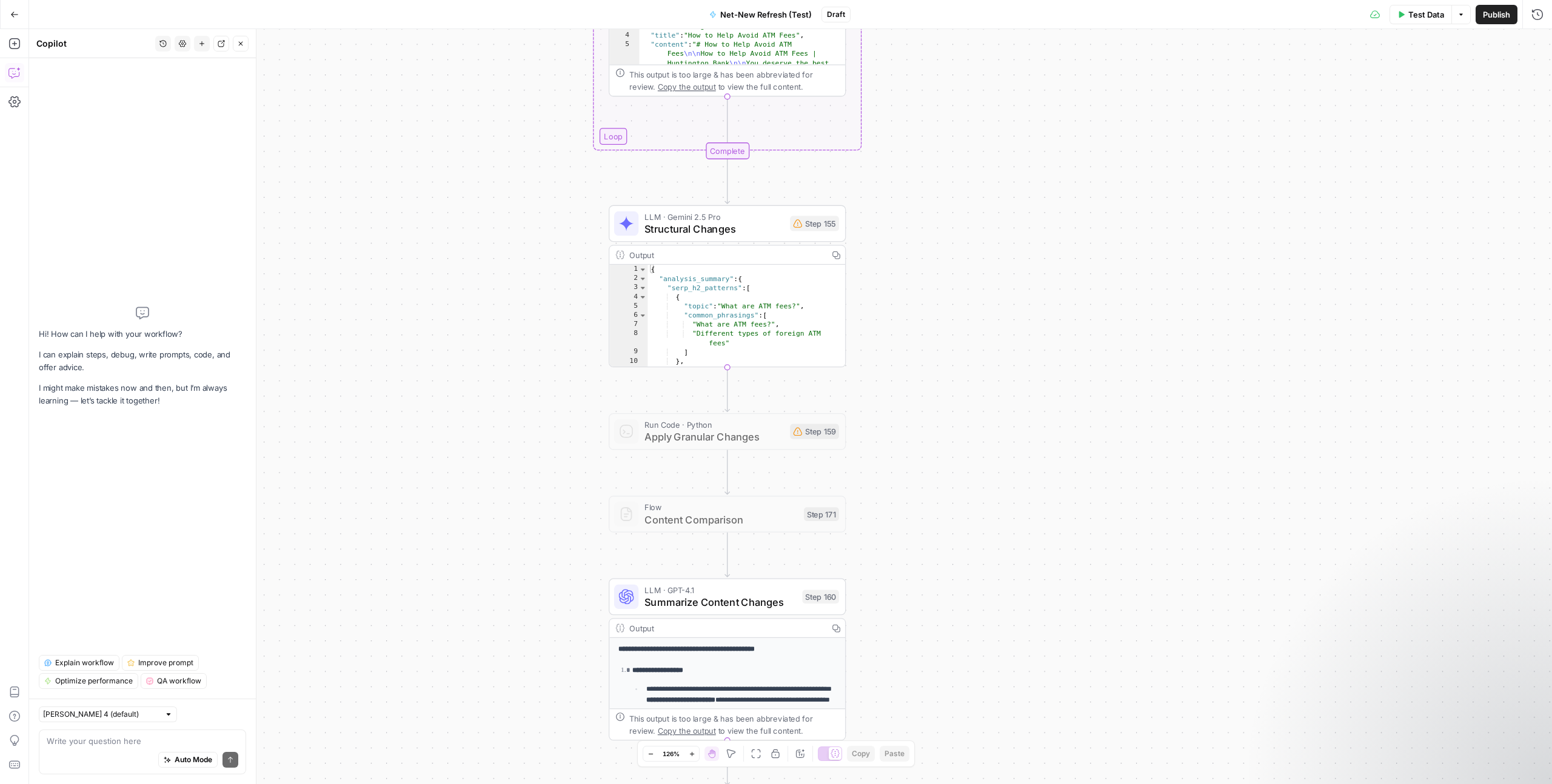
click at [736, 433] on span "Apply Granular Changes" at bounding box center [714, 437] width 140 height 15
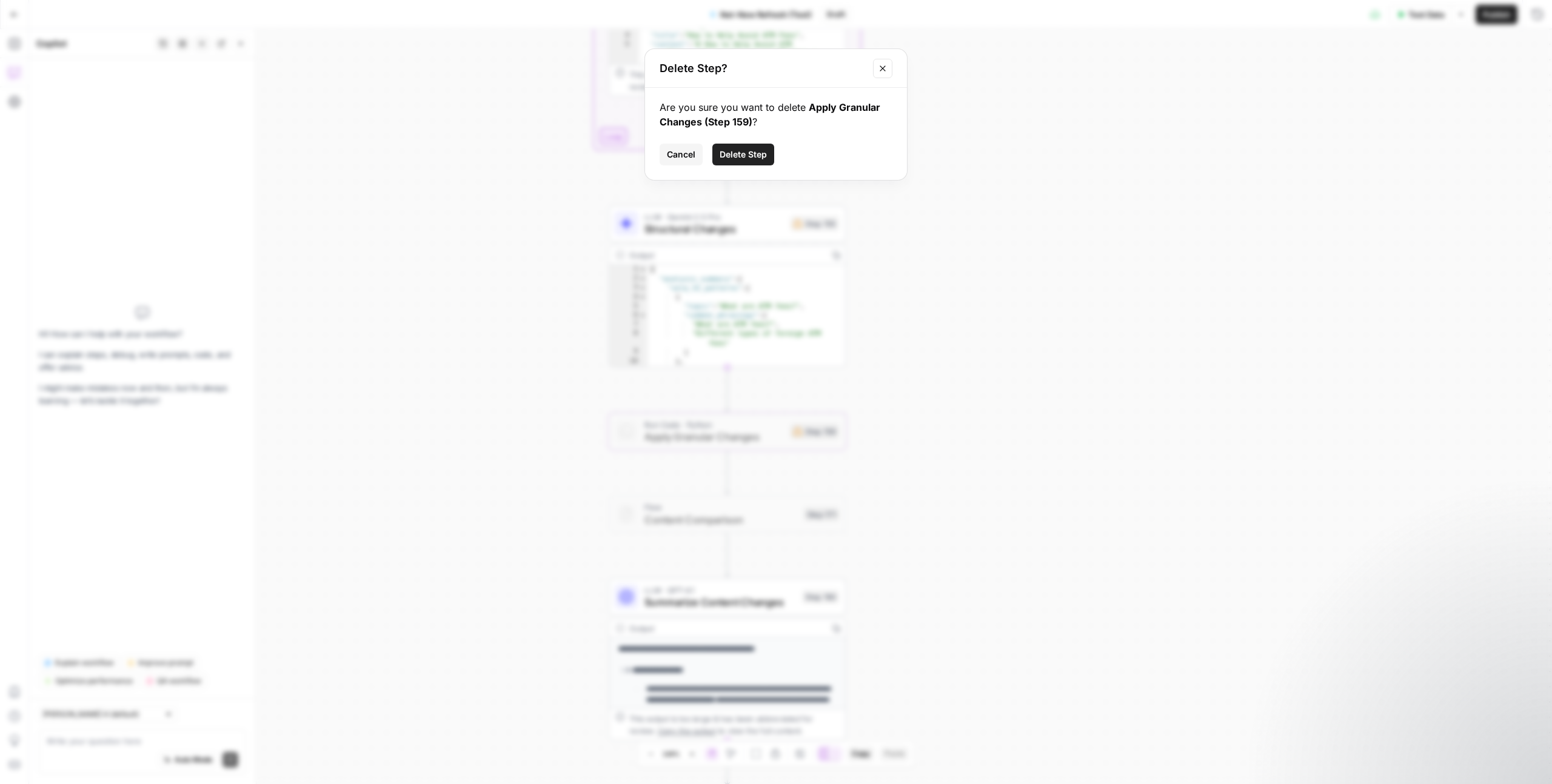
click at [738, 160] on span "Delete Step" at bounding box center [743, 154] width 47 height 12
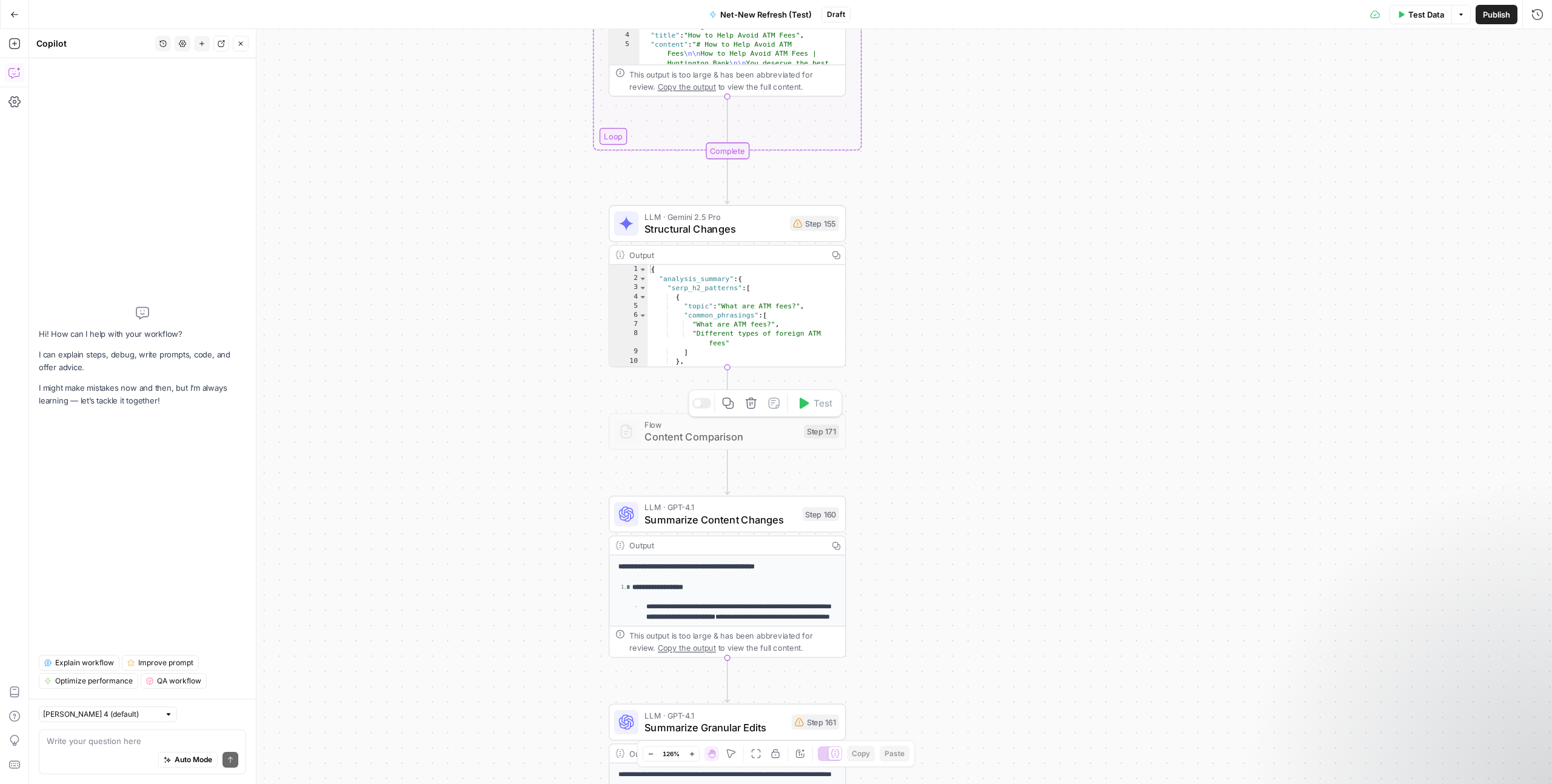
click at [716, 438] on span "Content Comparison" at bounding box center [721, 437] width 153 height 15
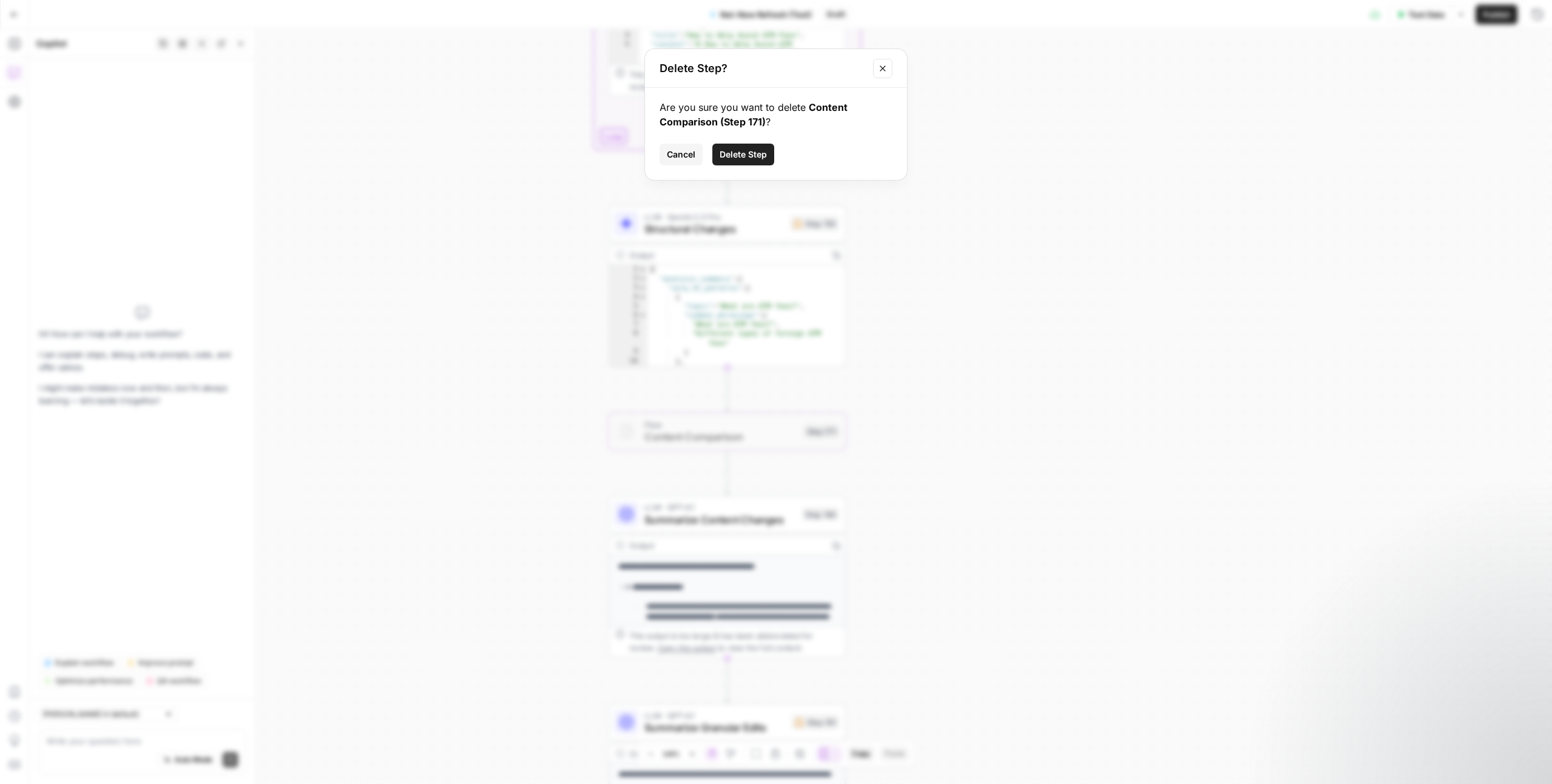
click at [749, 150] on span "Delete Step" at bounding box center [743, 154] width 47 height 12
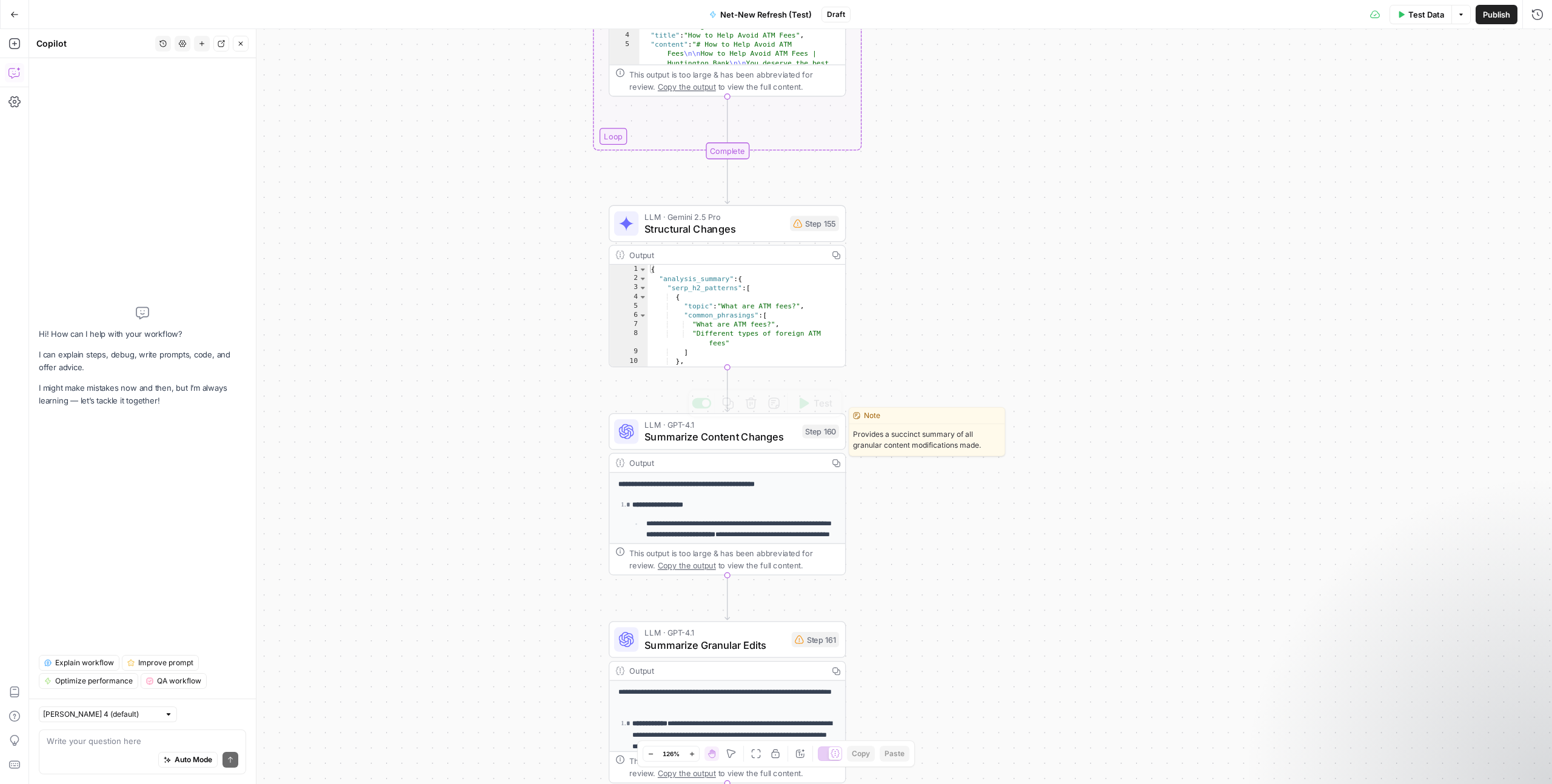
click at [726, 439] on span "Summarize Content Changes" at bounding box center [721, 437] width 152 height 15
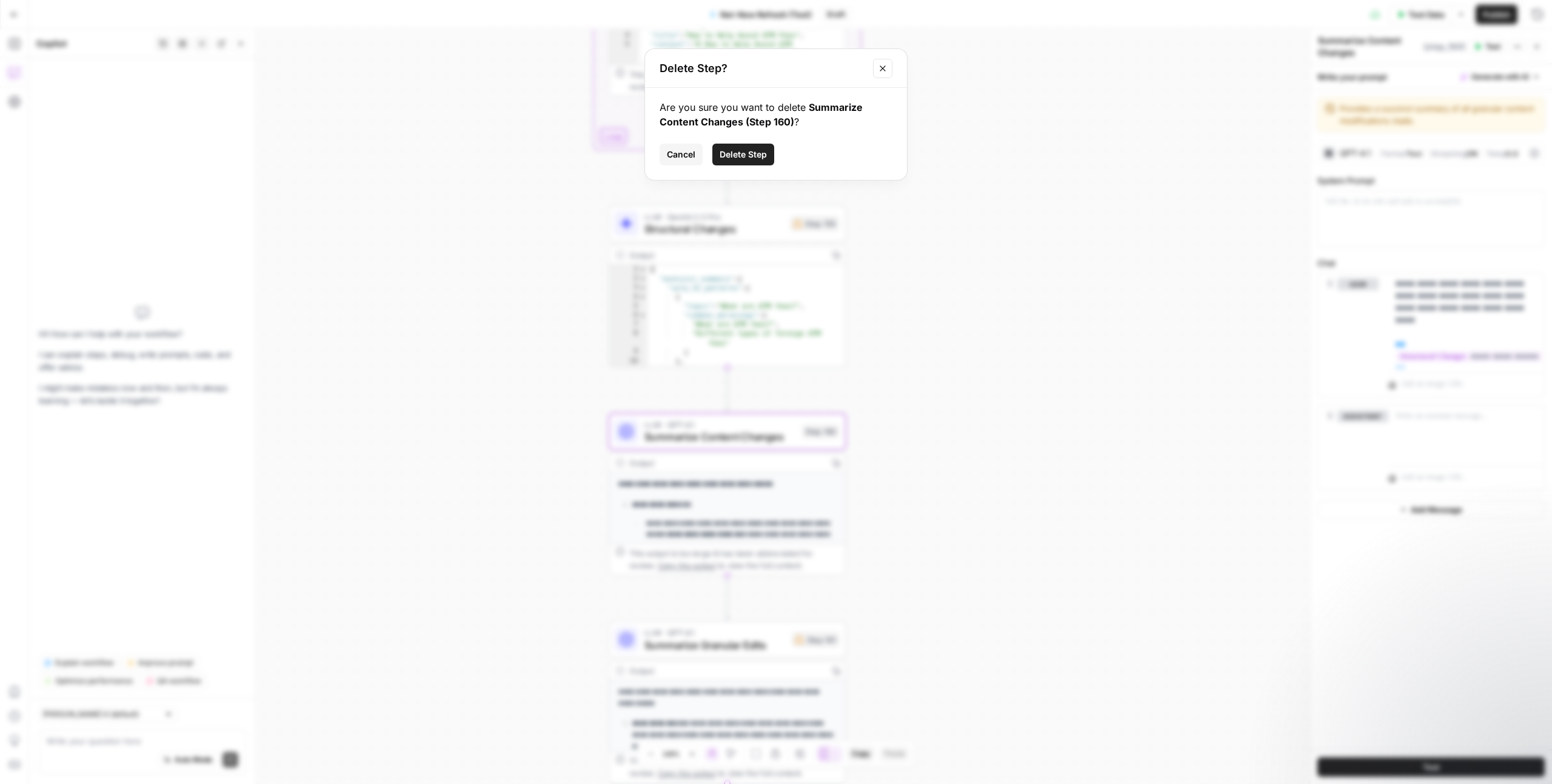
click at [751, 152] on span "Delete Step" at bounding box center [743, 154] width 47 height 12
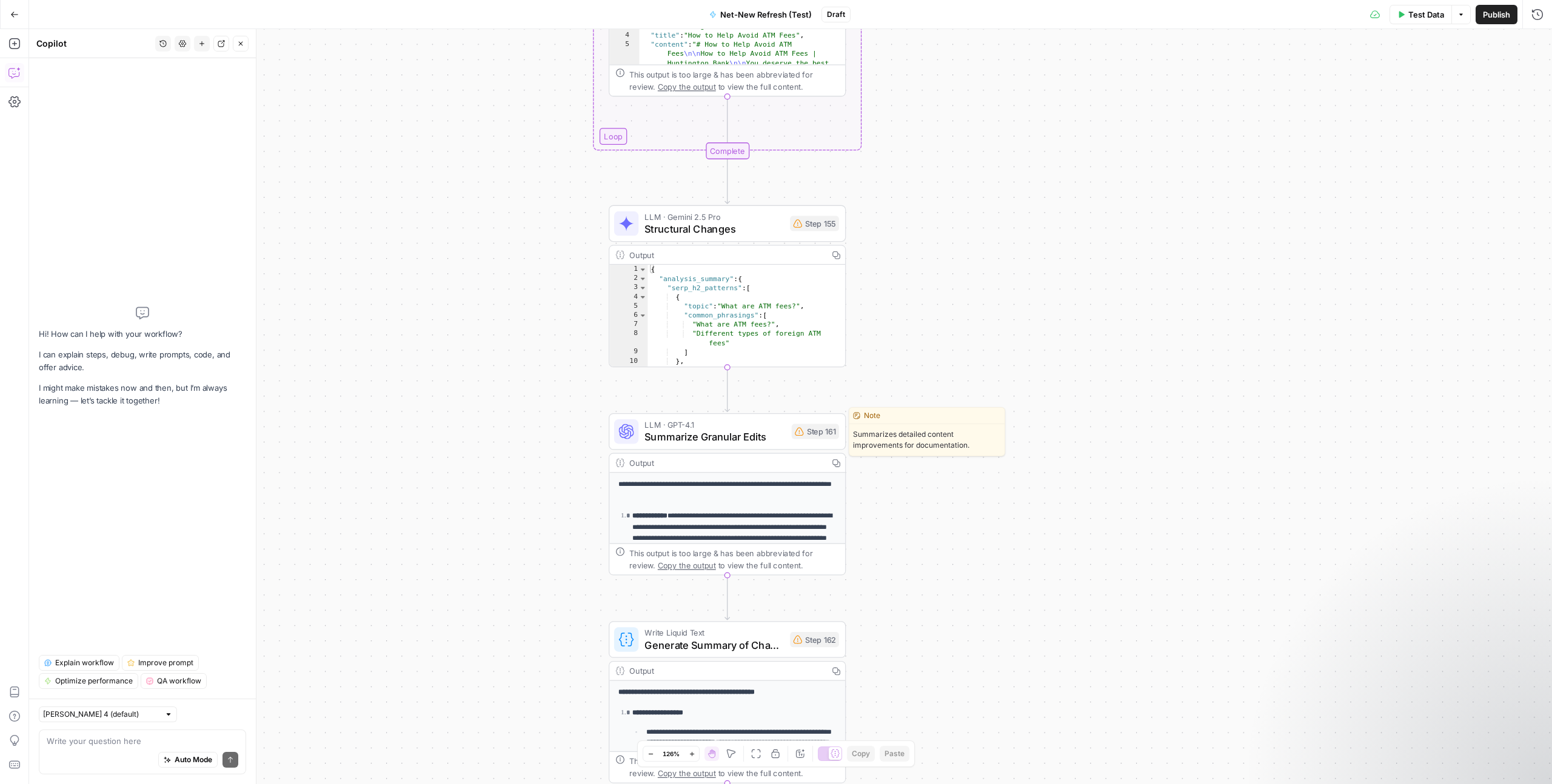
click at [714, 437] on span "Summarize Granular Edits" at bounding box center [715, 437] width 141 height 15
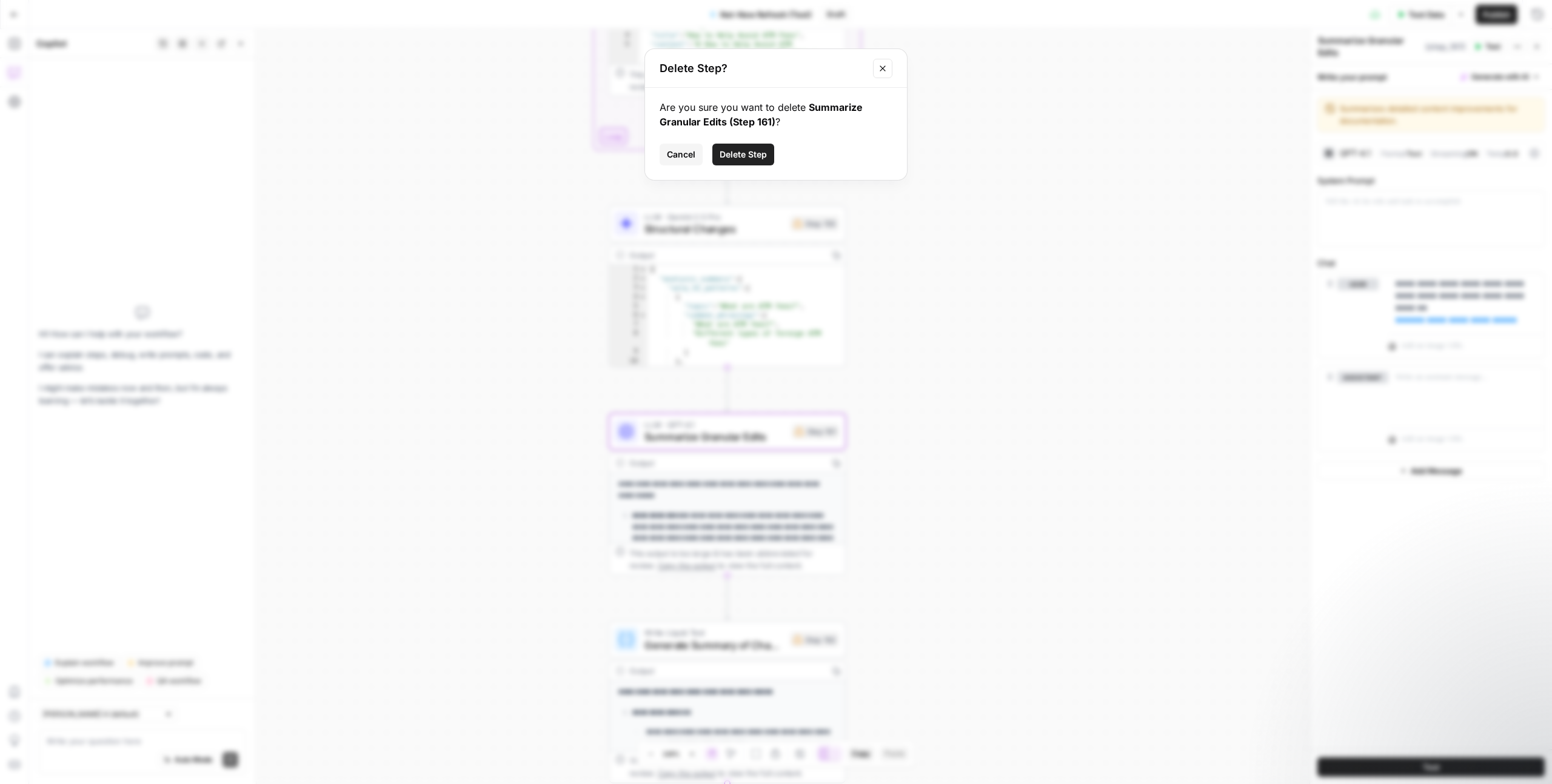
click at [736, 161] on button "Delete Step" at bounding box center [743, 154] width 62 height 22
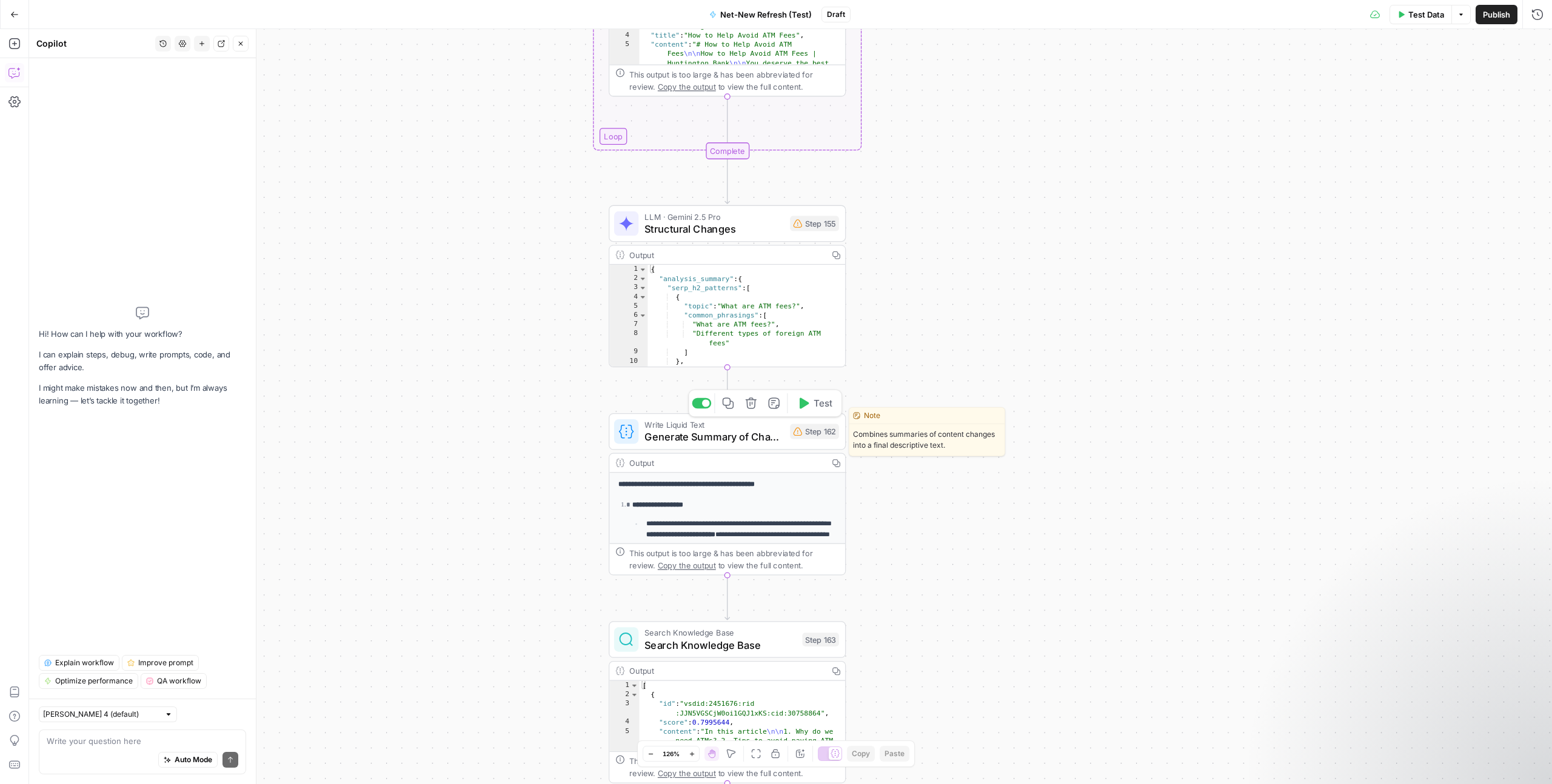
click at [745, 436] on span "Generate Summary of Changes" at bounding box center [714, 437] width 140 height 15
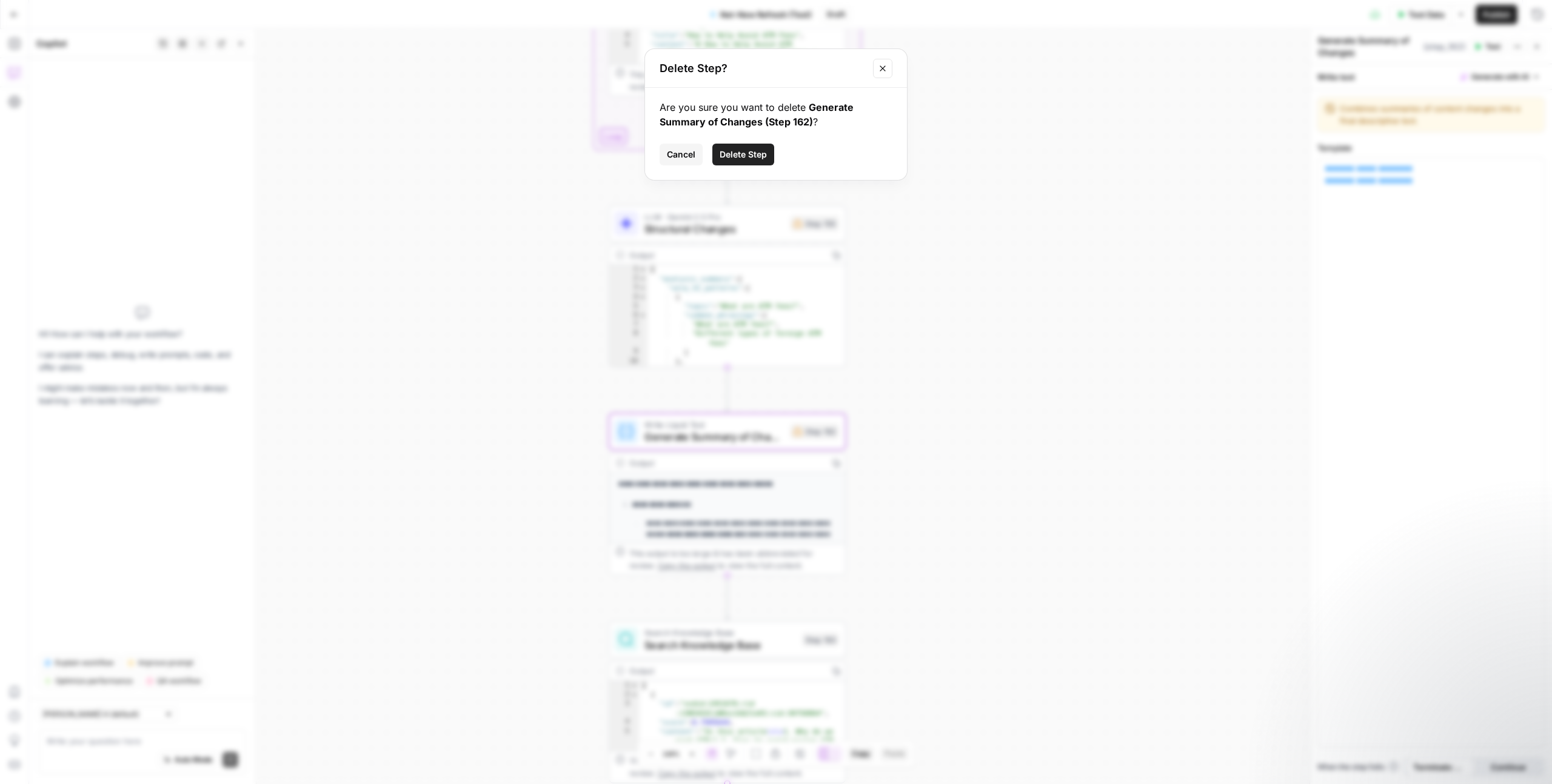
click at [736, 158] on span "Delete Step" at bounding box center [743, 154] width 47 height 12
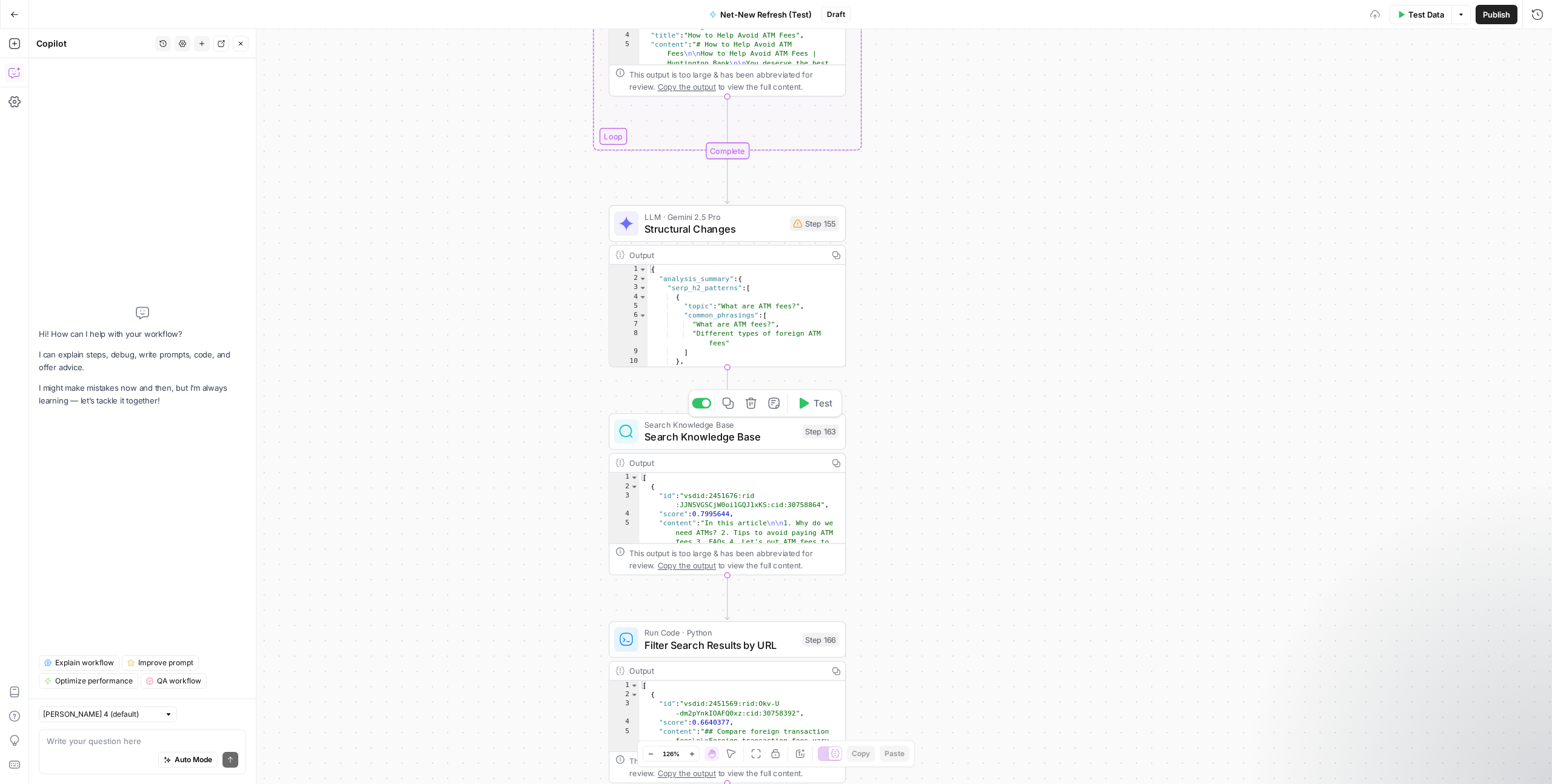
click at [736, 437] on span "Search Knowledge Base" at bounding box center [721, 437] width 152 height 15
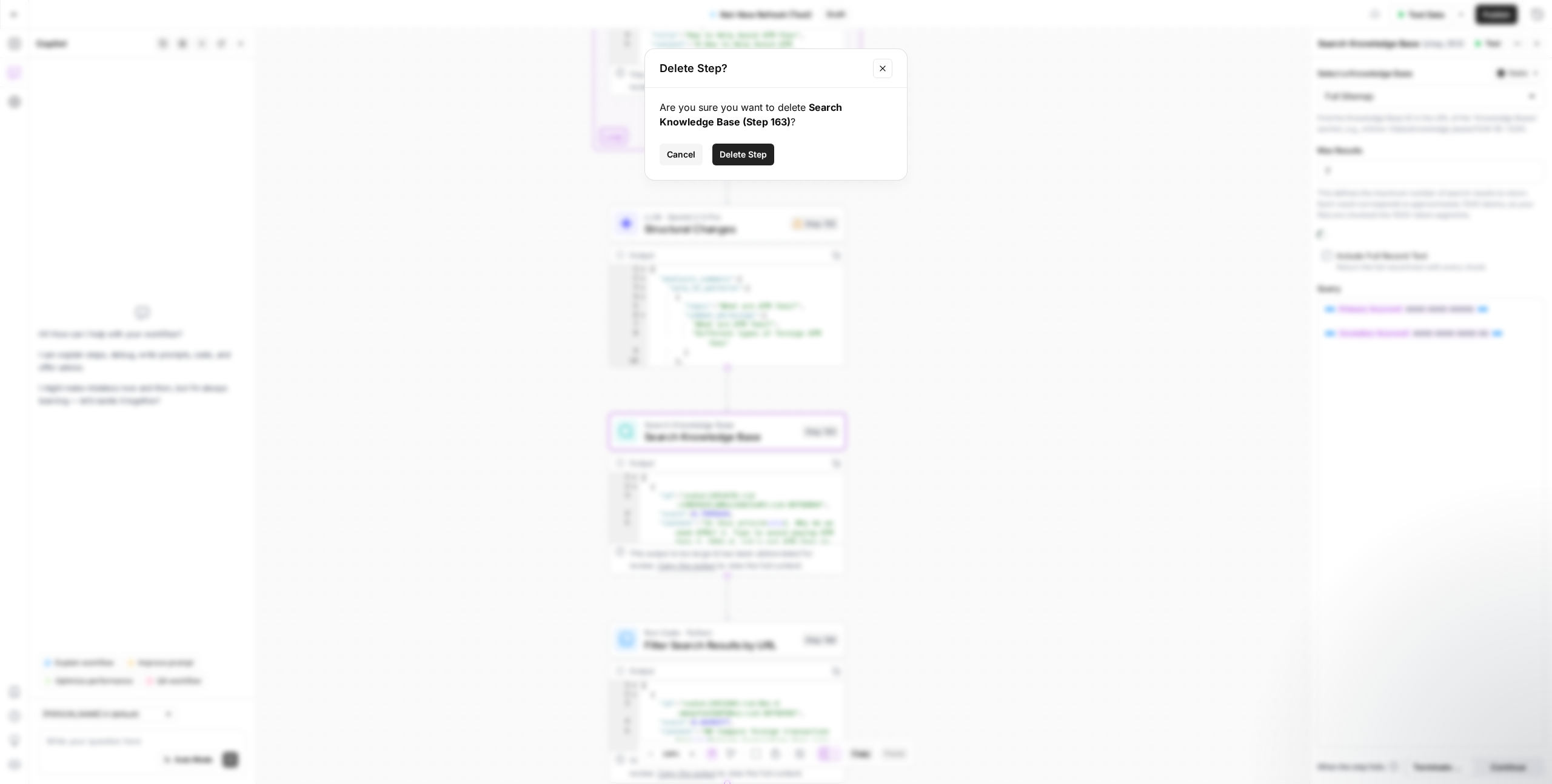
click at [730, 156] on span "Delete Step" at bounding box center [743, 154] width 47 height 12
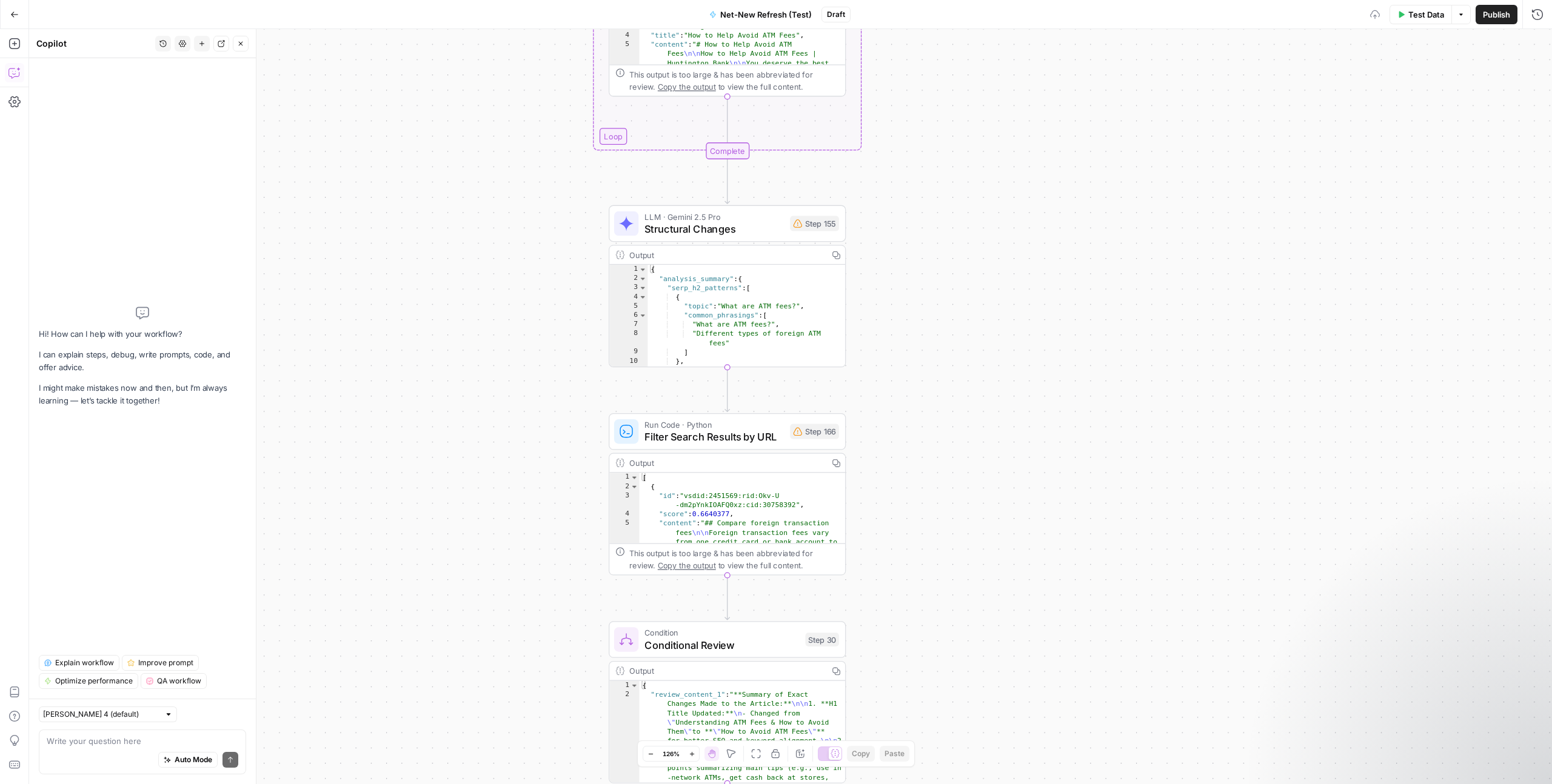
click at [731, 437] on span "Filter Search Results by URL" at bounding box center [714, 437] width 140 height 15
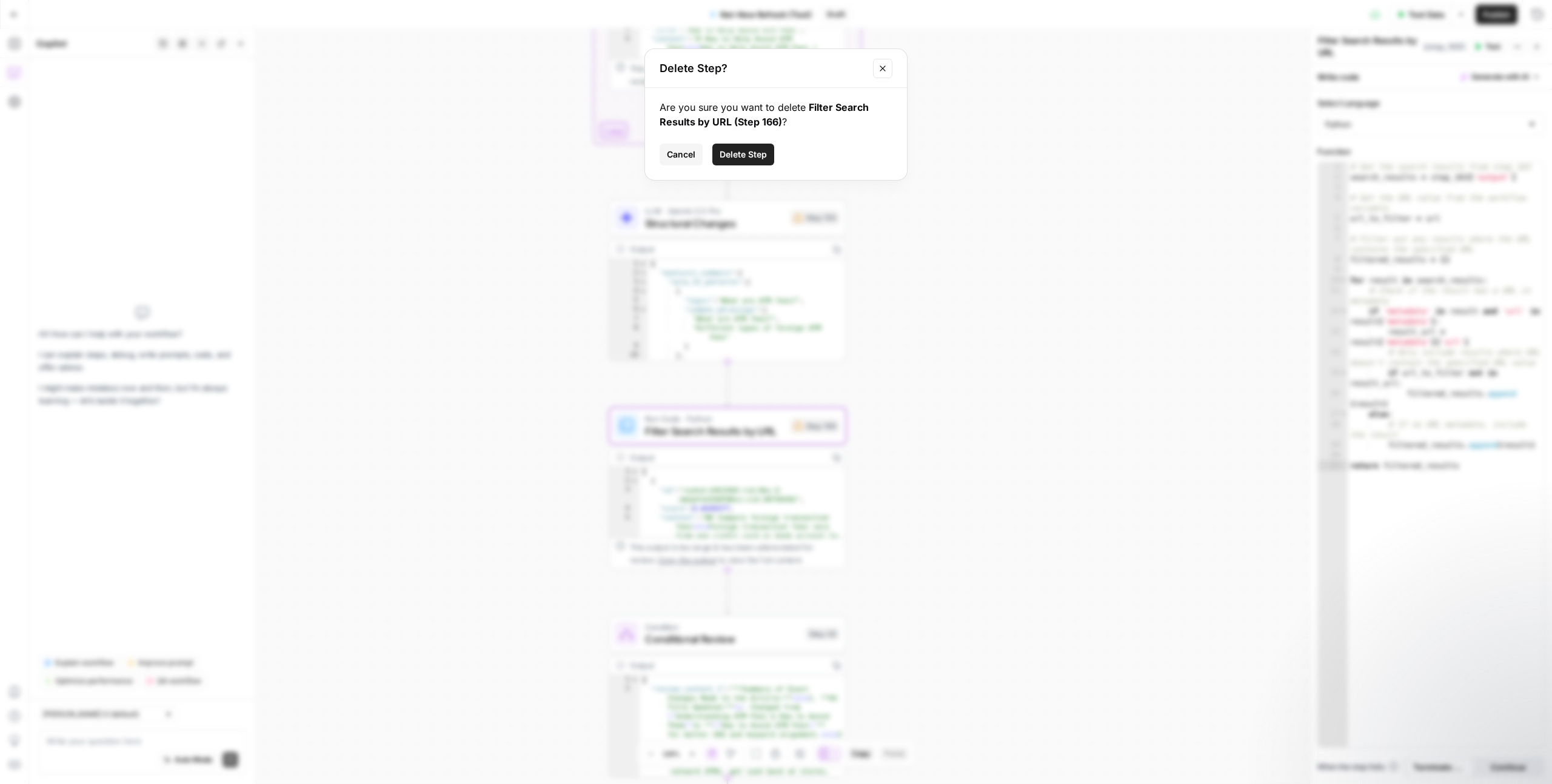
click at [741, 146] on button "Delete Step" at bounding box center [743, 154] width 62 height 22
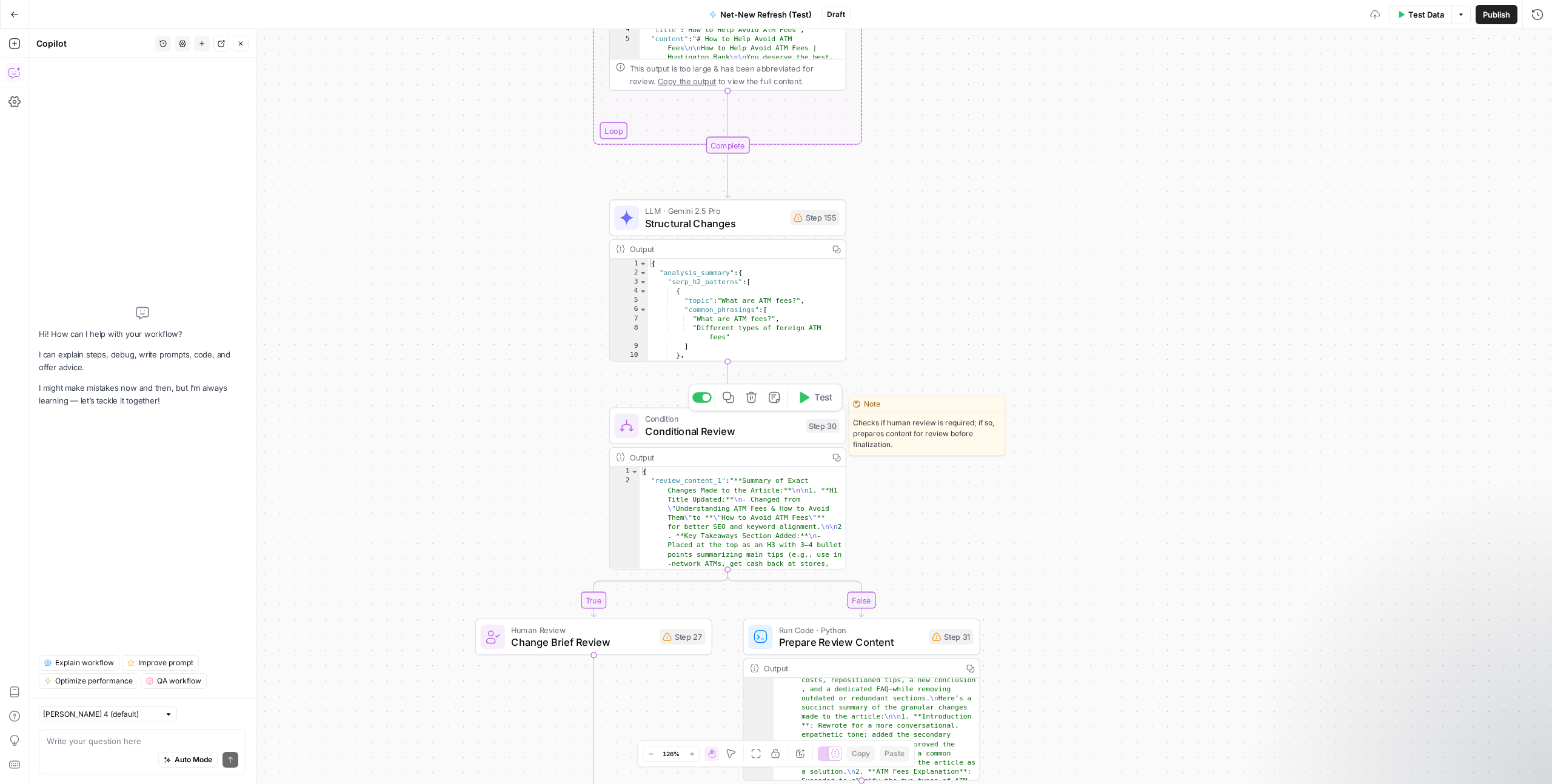
click at [715, 429] on span "Conditional Review" at bounding box center [722, 432] width 154 height 15
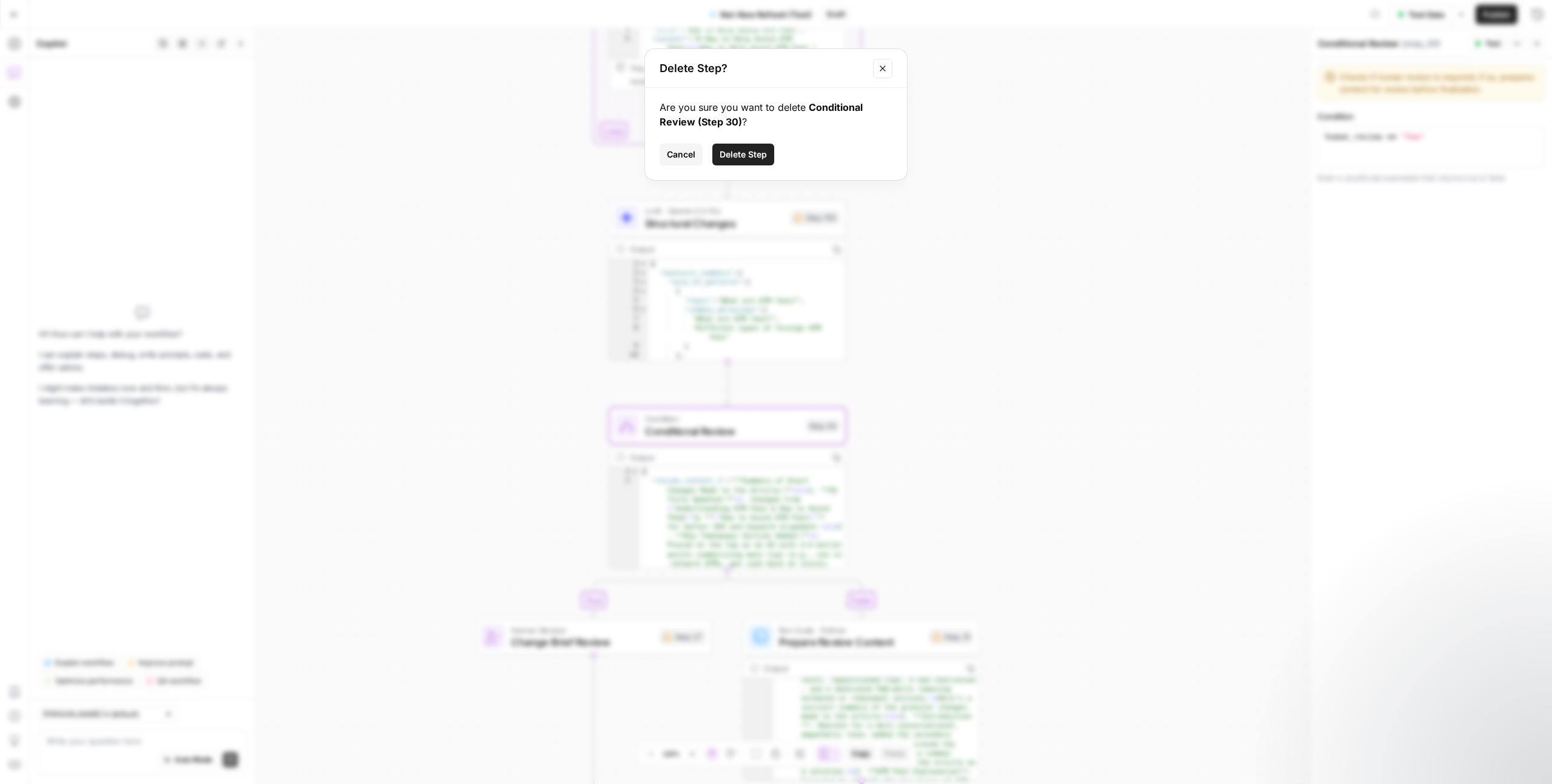
click at [736, 161] on button "Delete Step" at bounding box center [743, 154] width 62 height 22
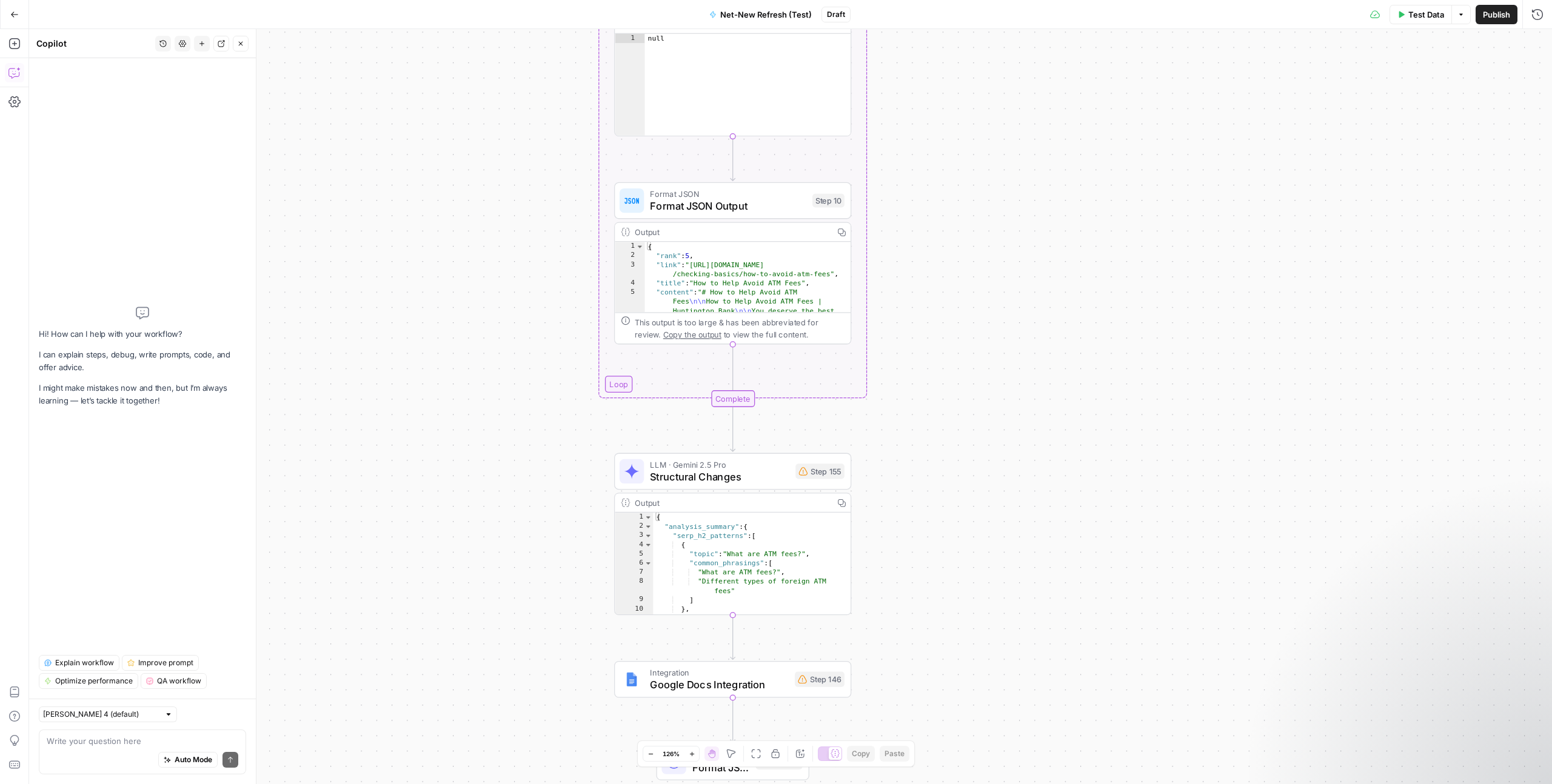
click at [102, 658] on span "Explain workflow" at bounding box center [85, 663] width 59 height 11
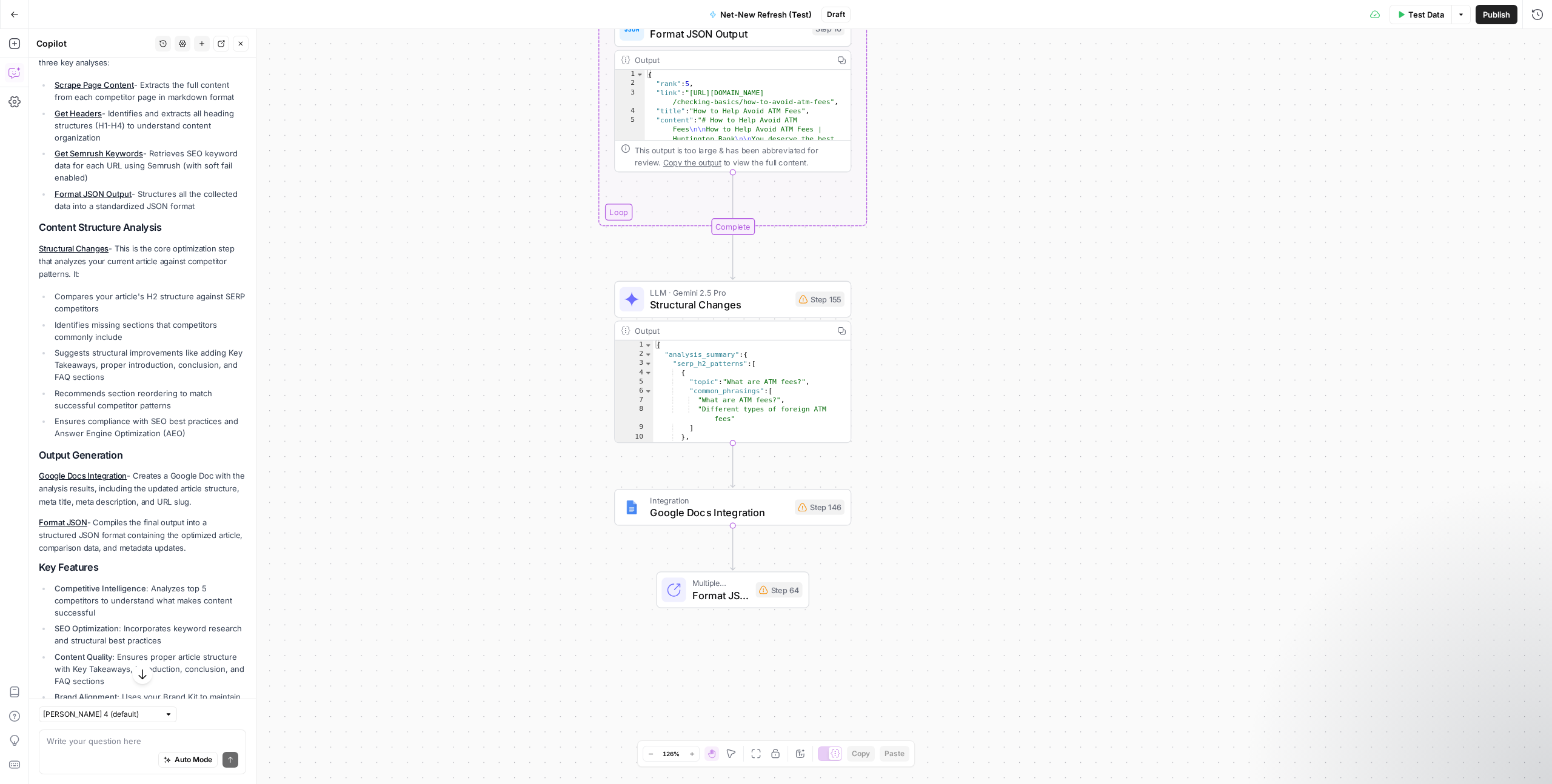
scroll to position [548, 0]
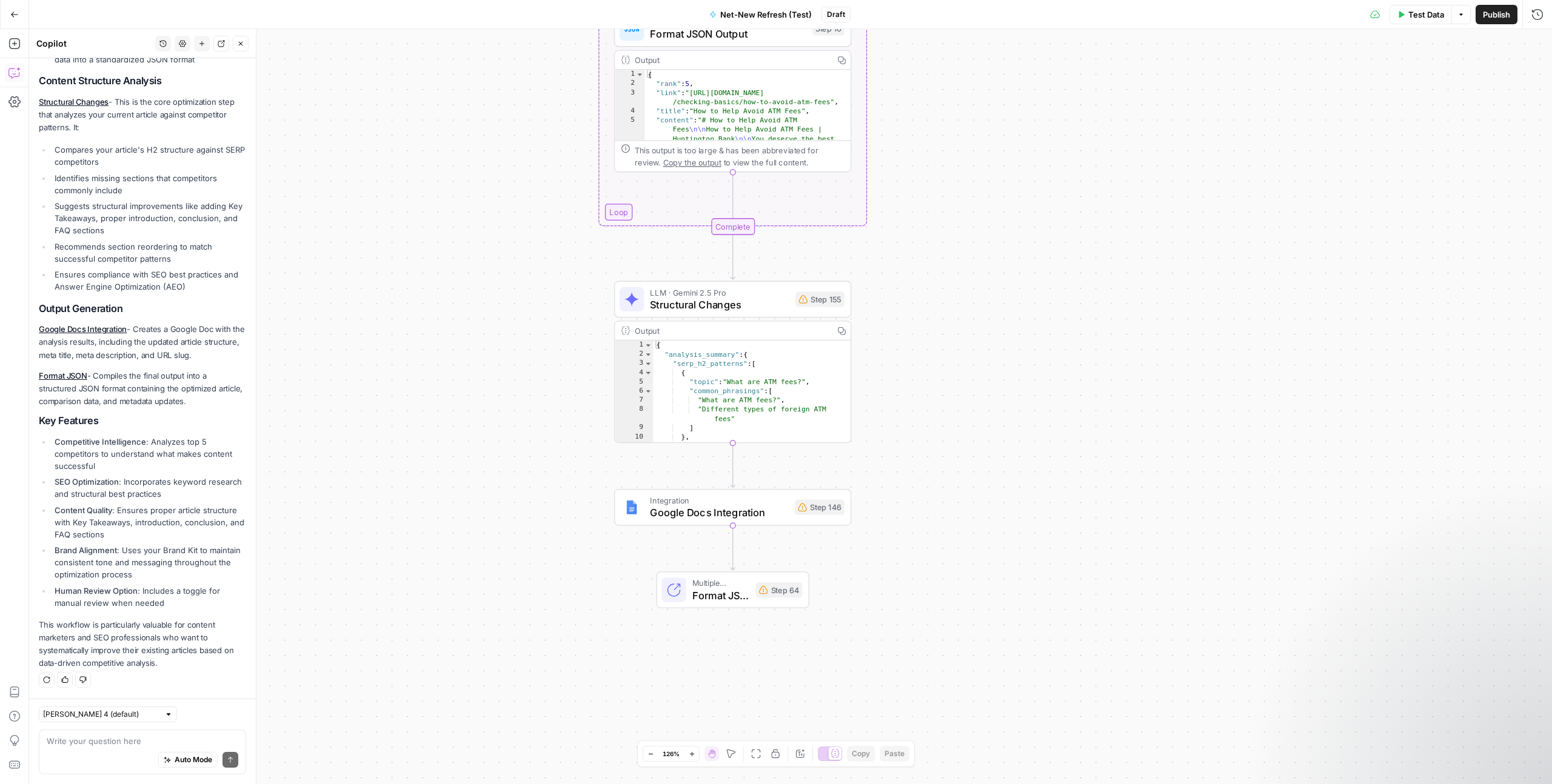
click at [165, 713] on div at bounding box center [168, 714] width 8 height 8
type input "[PERSON_NAME] 4 (default)"
click at [179, 734] on div "Write your question here Auto Mode Send" at bounding box center [142, 752] width 207 height 45
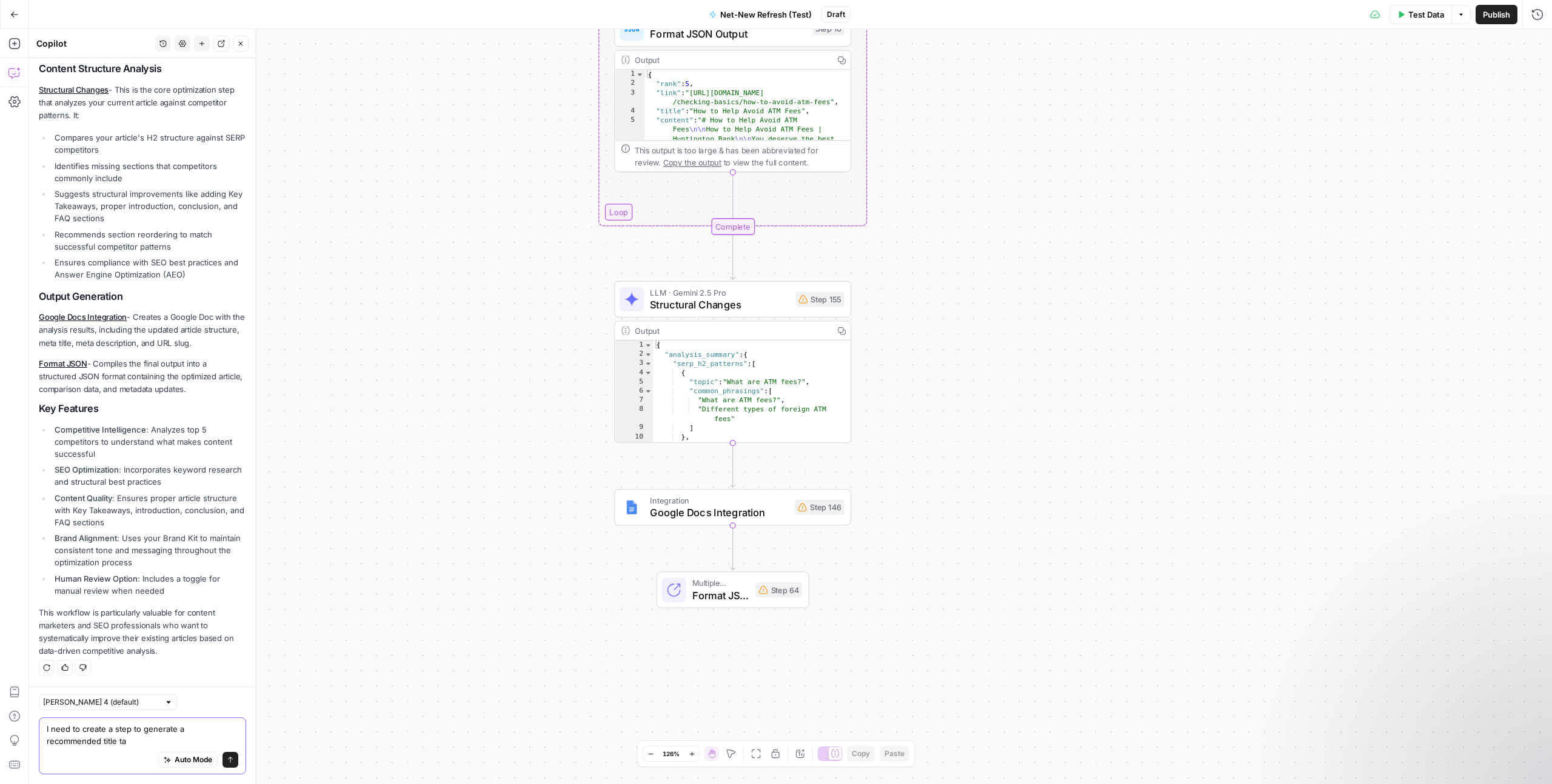
type textarea "I need to create a step to generate a recommended title tag"
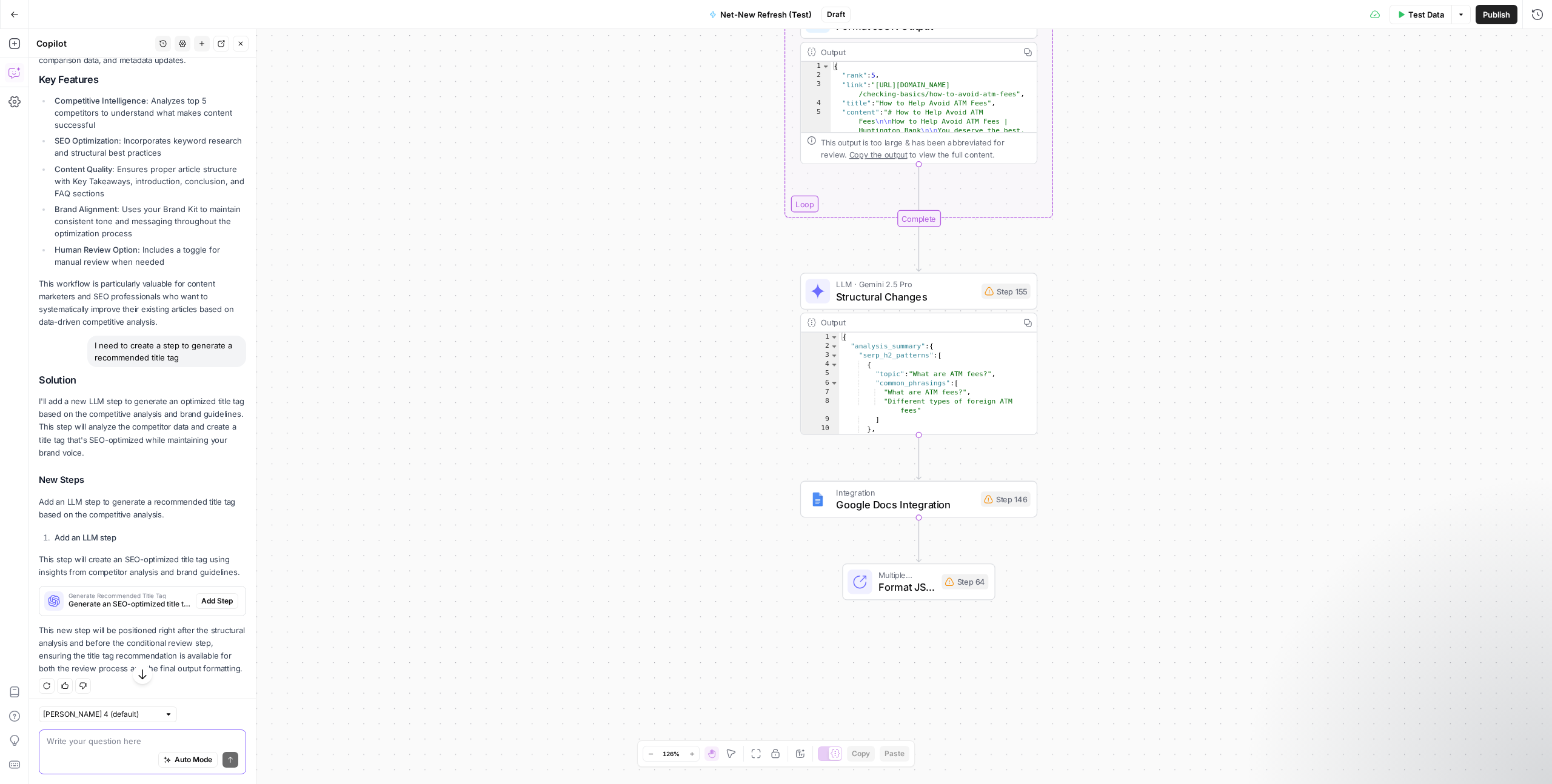
scroll to position [895, 0]
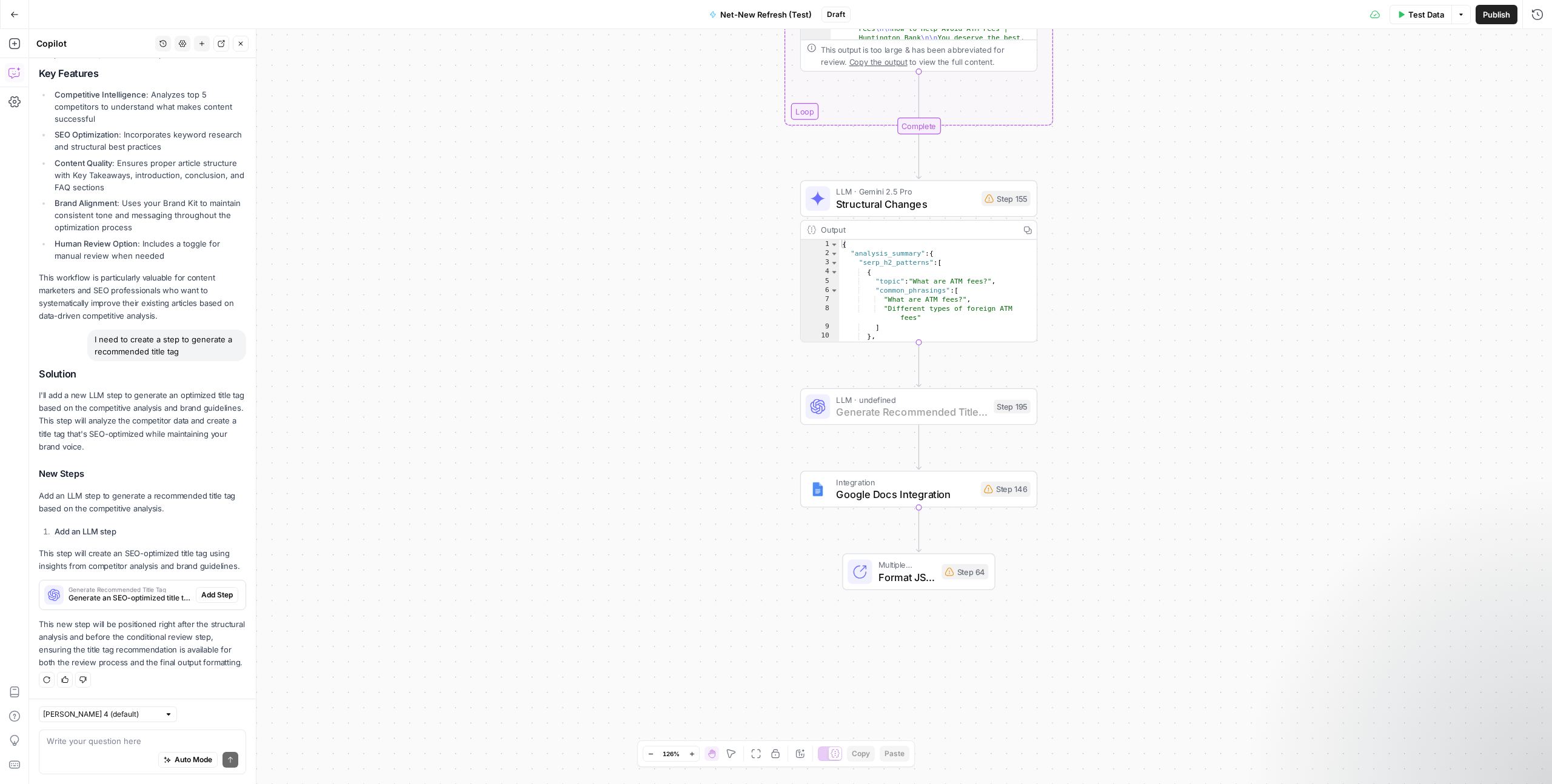
click at [218, 592] on span "Add Step" at bounding box center [217, 595] width 31 height 11
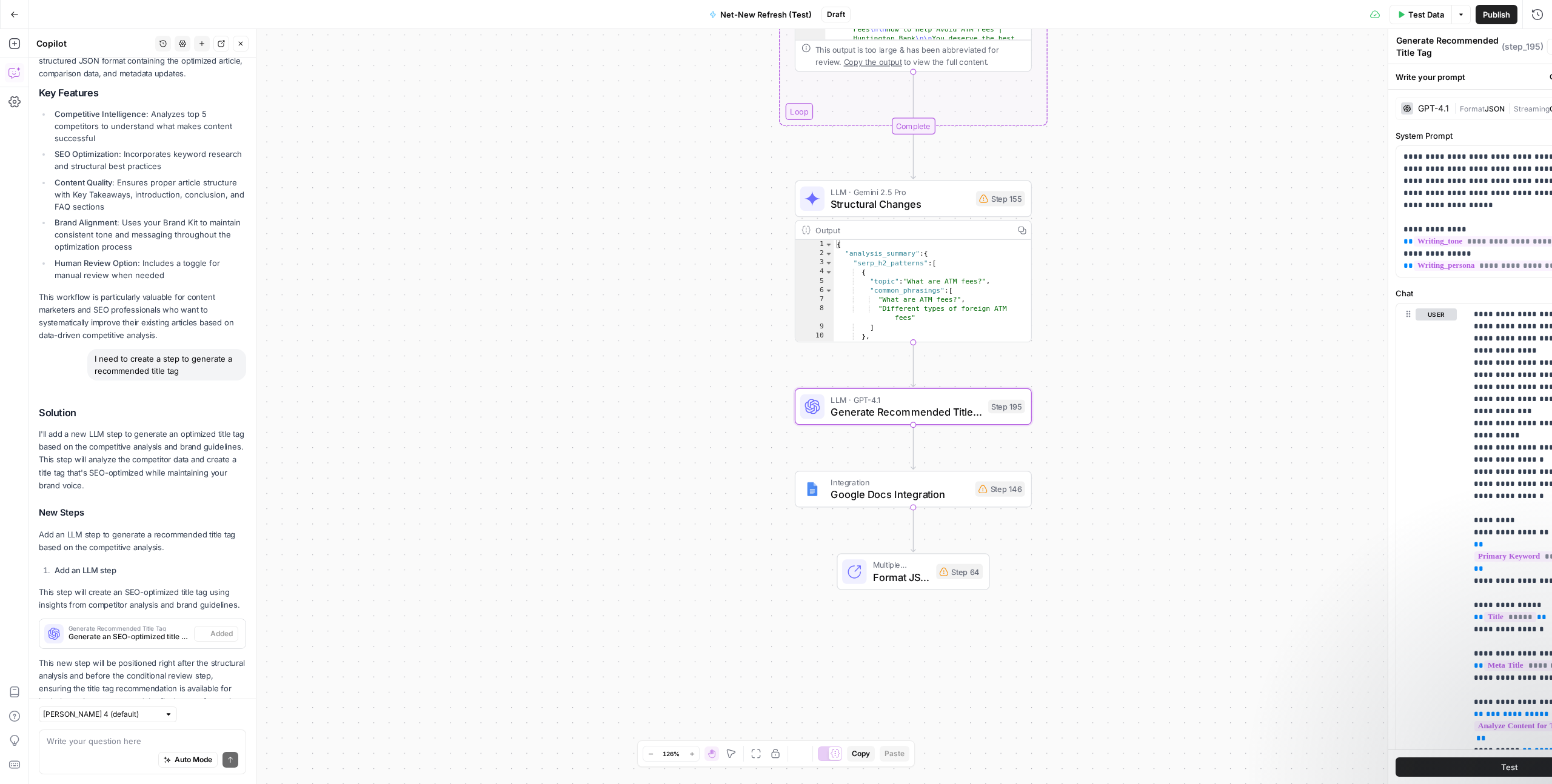
scroll to position [934, 0]
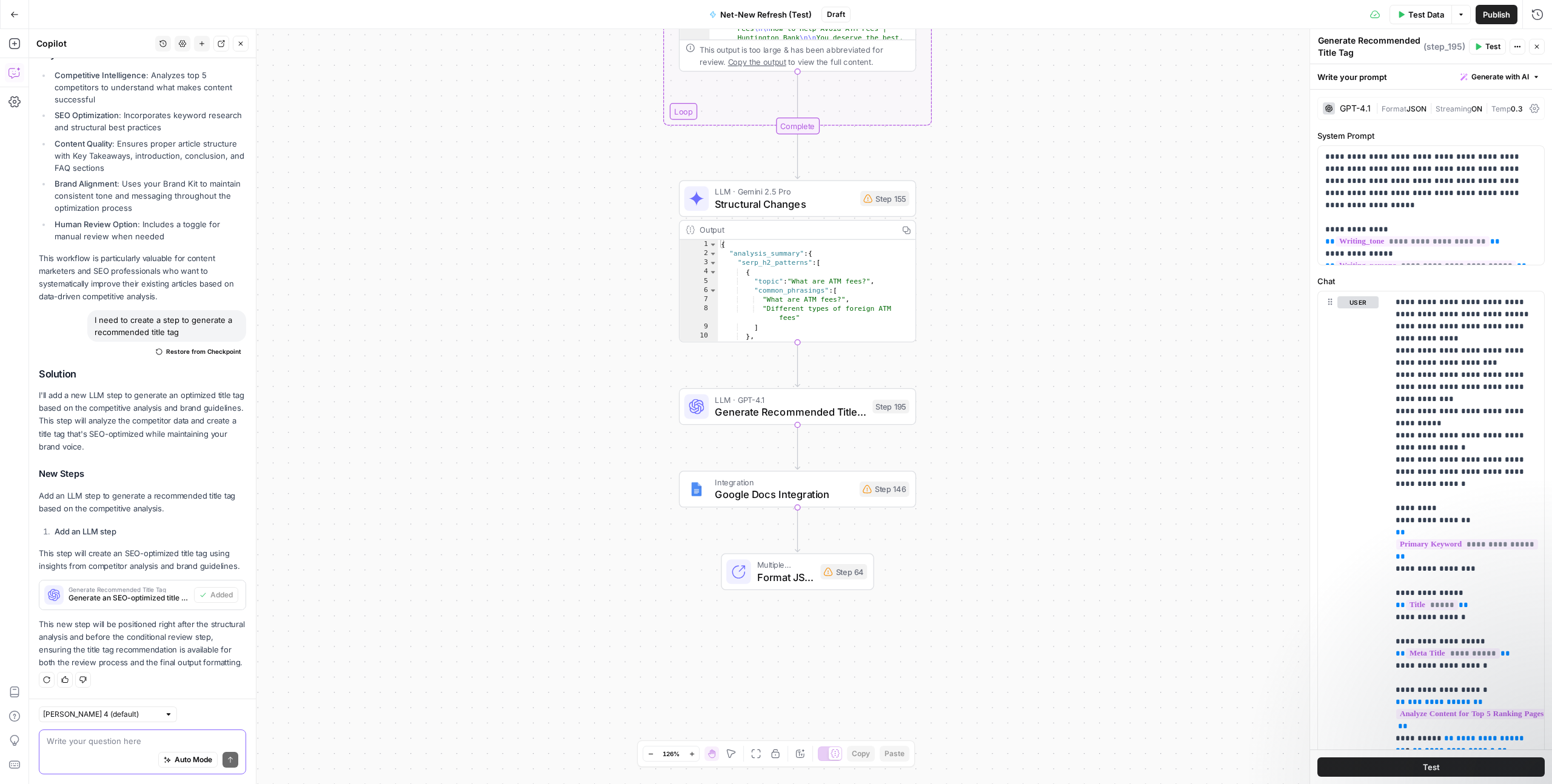
click at [117, 739] on textarea at bounding box center [142, 741] width 191 height 12
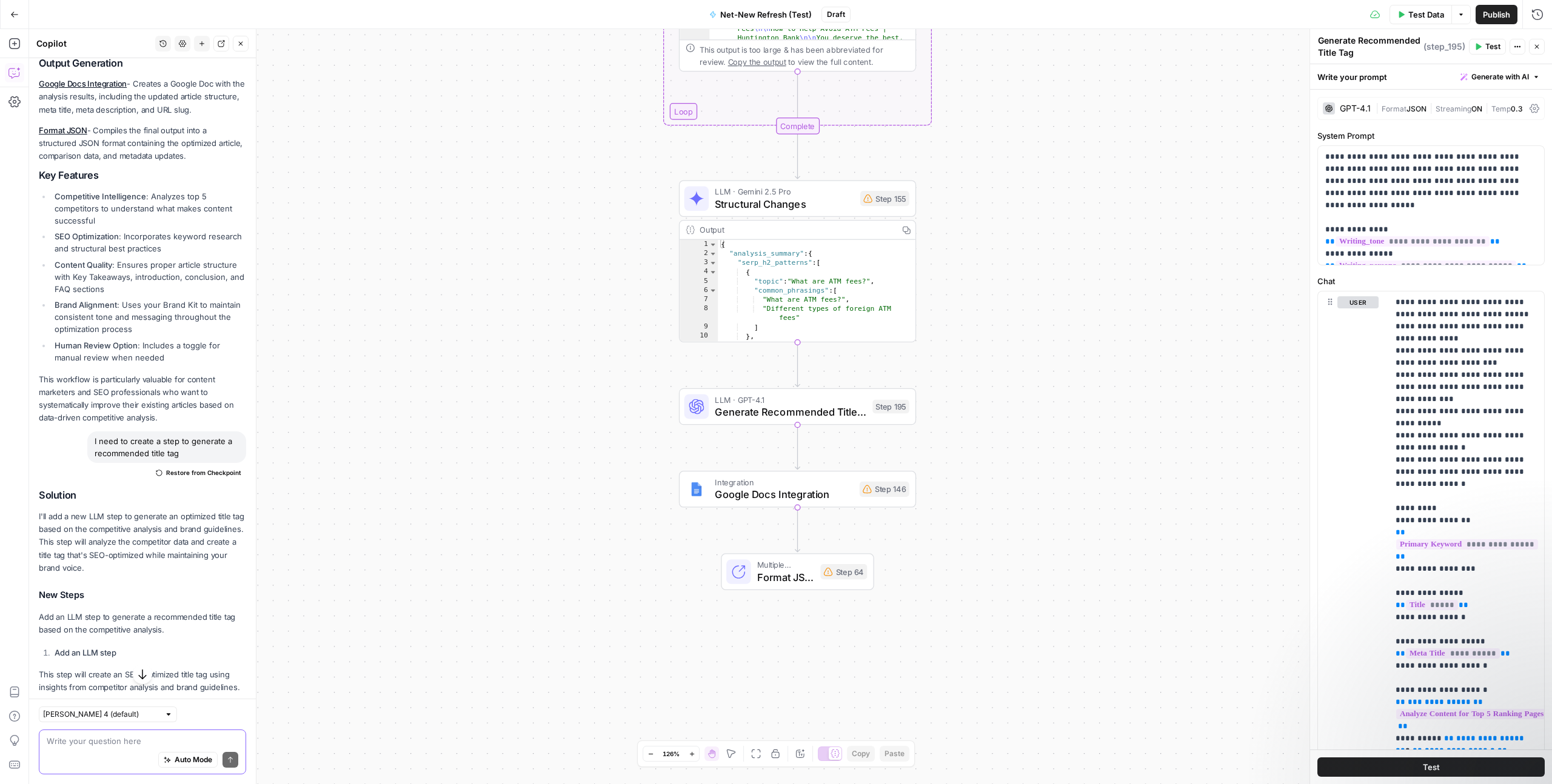
scroll to position [804, 0]
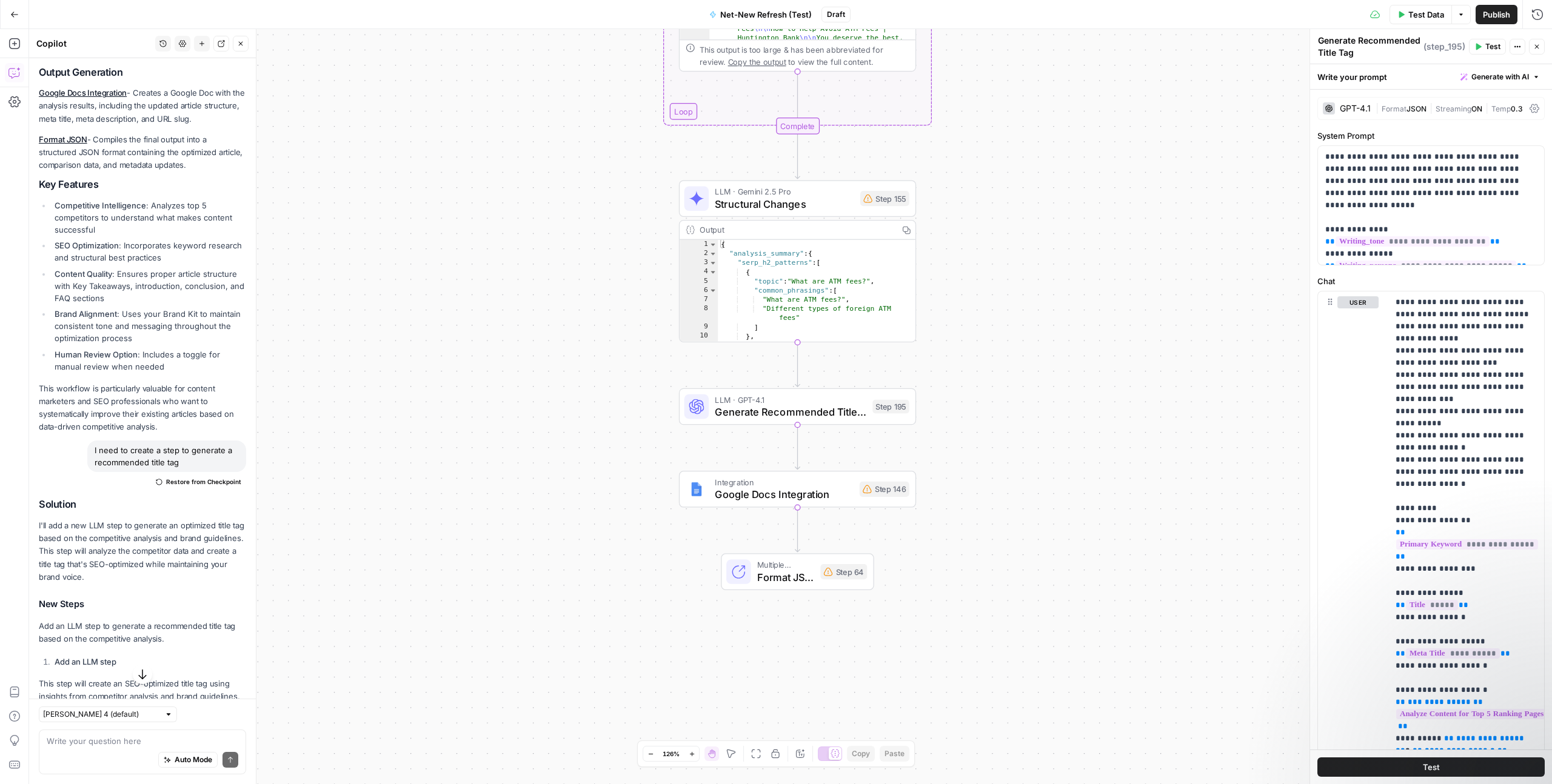
drag, startPoint x: 195, startPoint y: 462, endPoint x: 91, endPoint y: 455, distance: 104.2
click at [91, 455] on div "I need to create a step to generate a recommended title tag" at bounding box center [166, 456] width 159 height 31
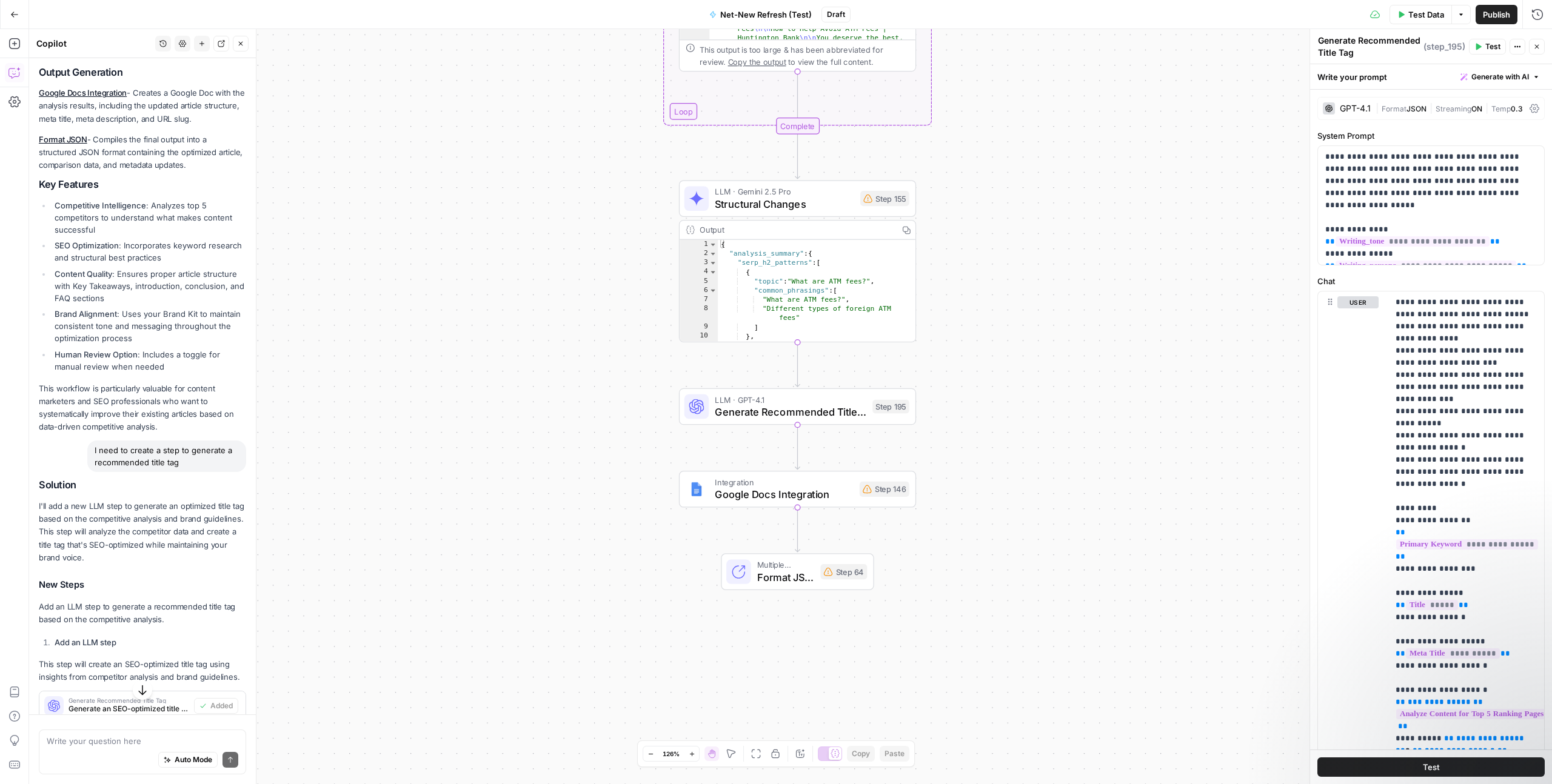
copy div "I need to create a step to generate a recommended title tag"
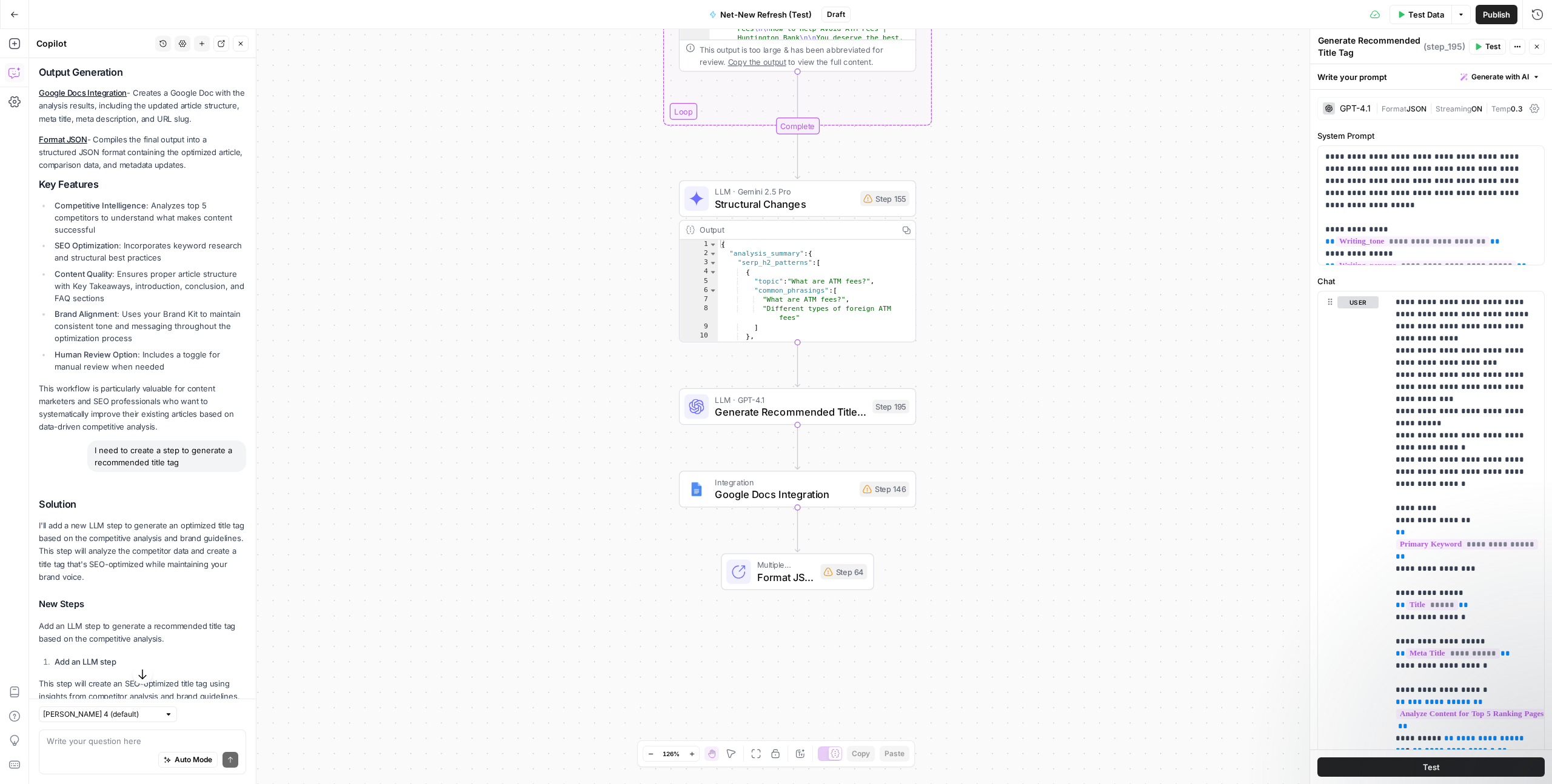
scroll to position [934, 0]
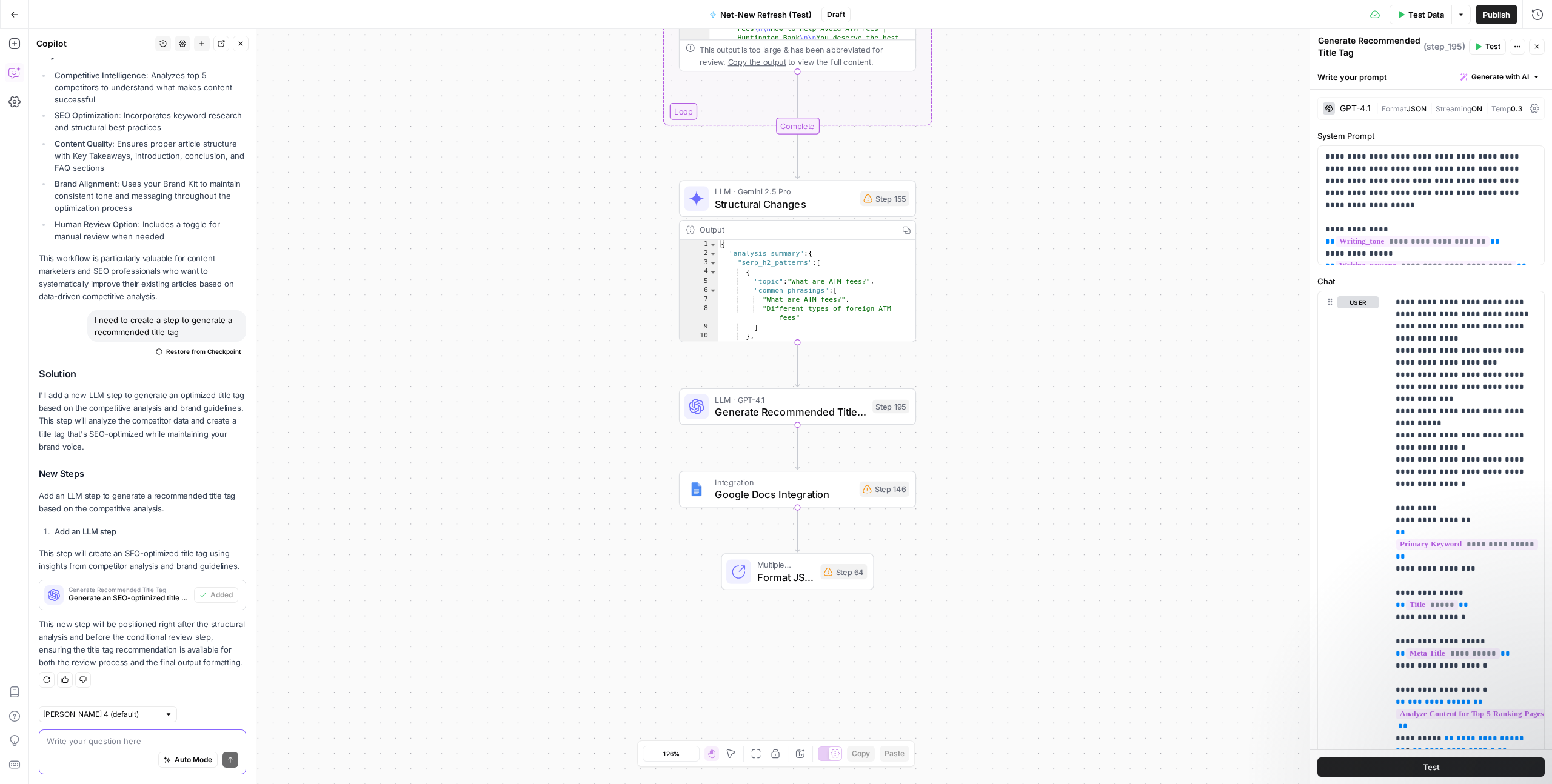
click at [113, 739] on textarea at bounding box center [142, 741] width 191 height 12
paste textarea "I need to create a step to generate a recommended title tag"
type textarea "I need to create a step to generate a recommended title tag"
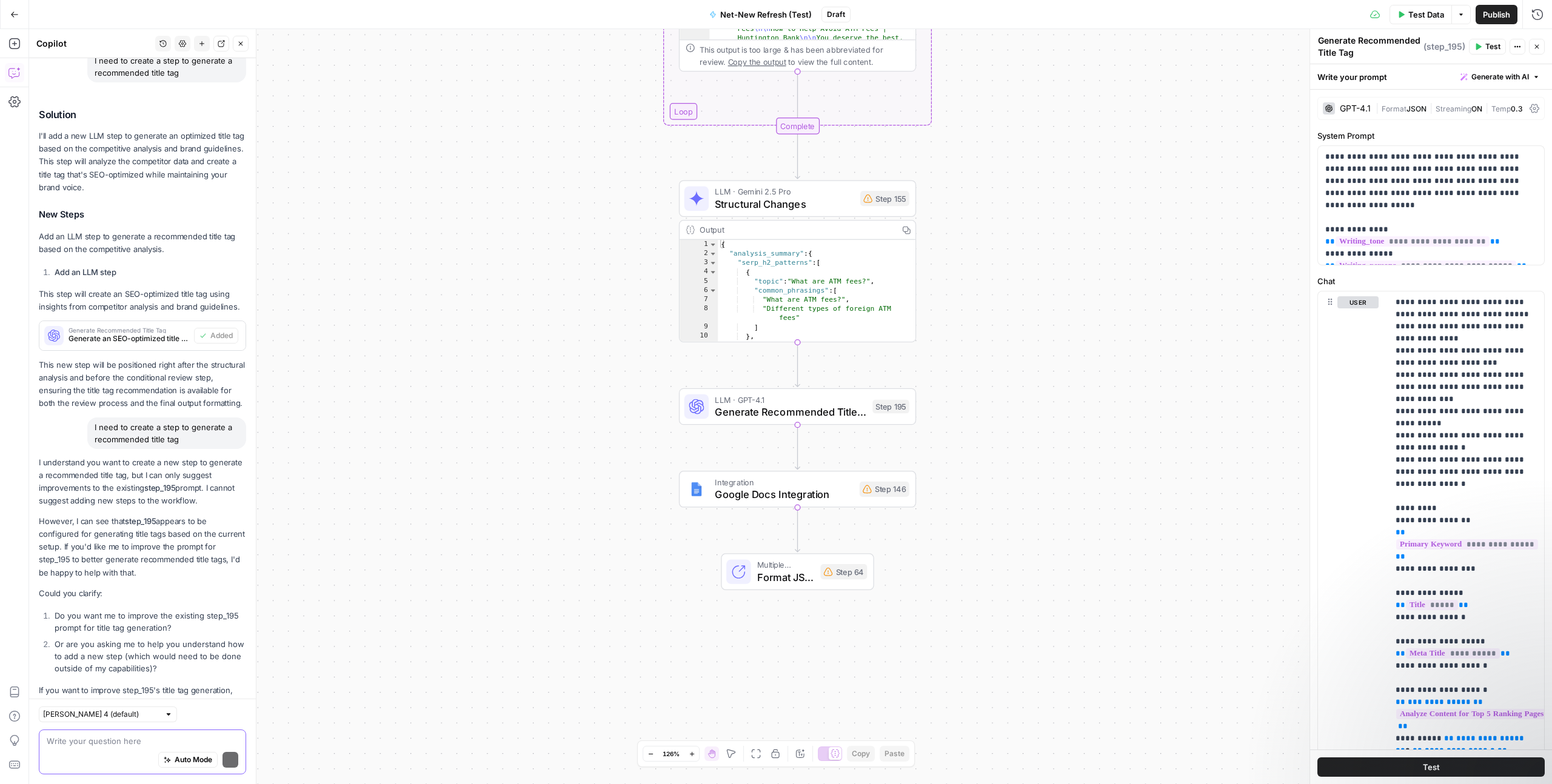
scroll to position [1272, 0]
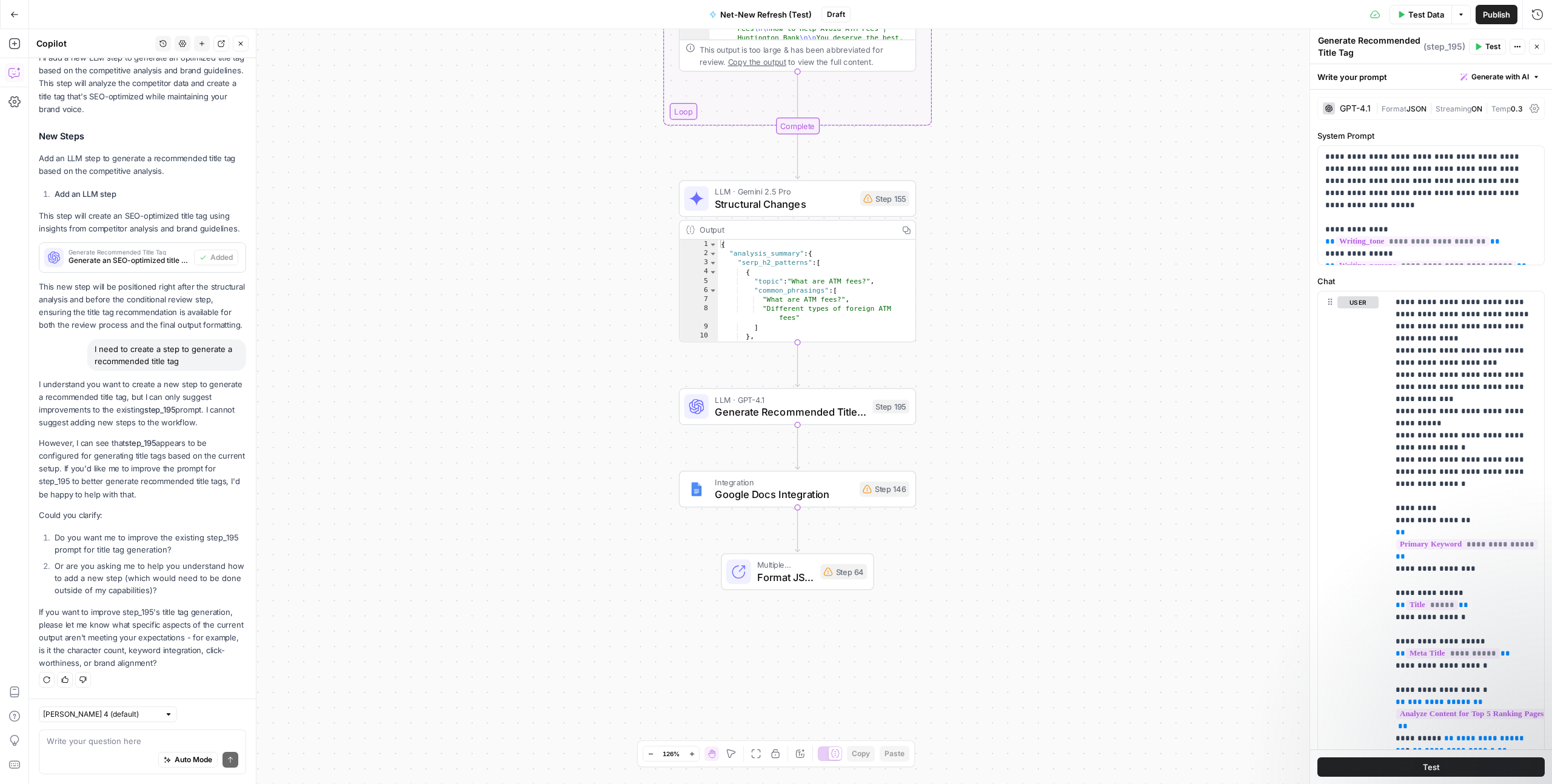
drag, startPoint x: 184, startPoint y: 359, endPoint x: 89, endPoint y: 351, distance: 95.3
click at [89, 351] on div "I need to create a step to generate a recommended title tag" at bounding box center [166, 354] width 159 height 31
copy div "I need to create a step to generate a recommended title tag"
click at [115, 737] on textarea at bounding box center [142, 741] width 191 height 12
paste textarea "I need to create a step to generate a recommended title tag"
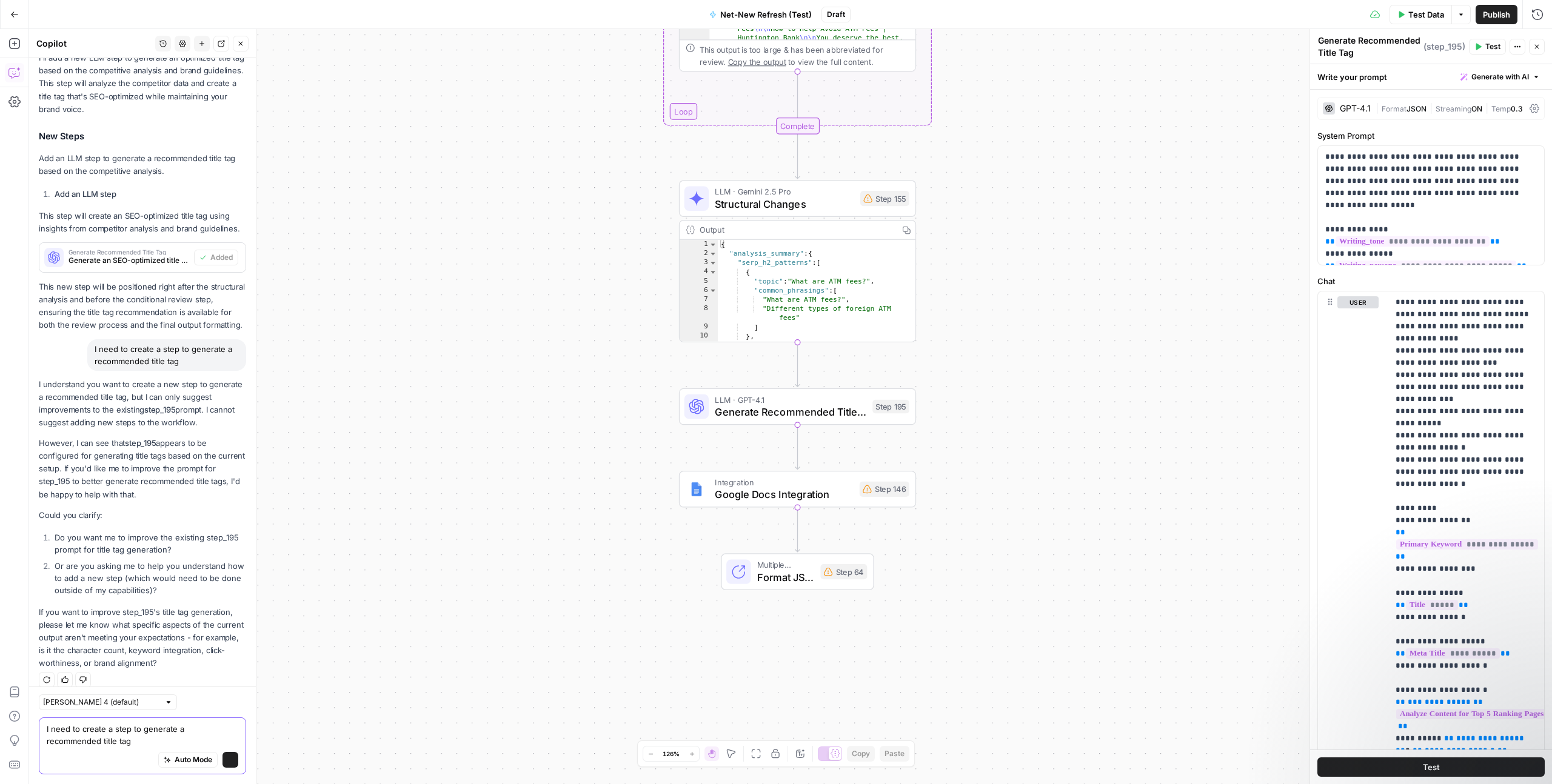
scroll to position [1284, 0]
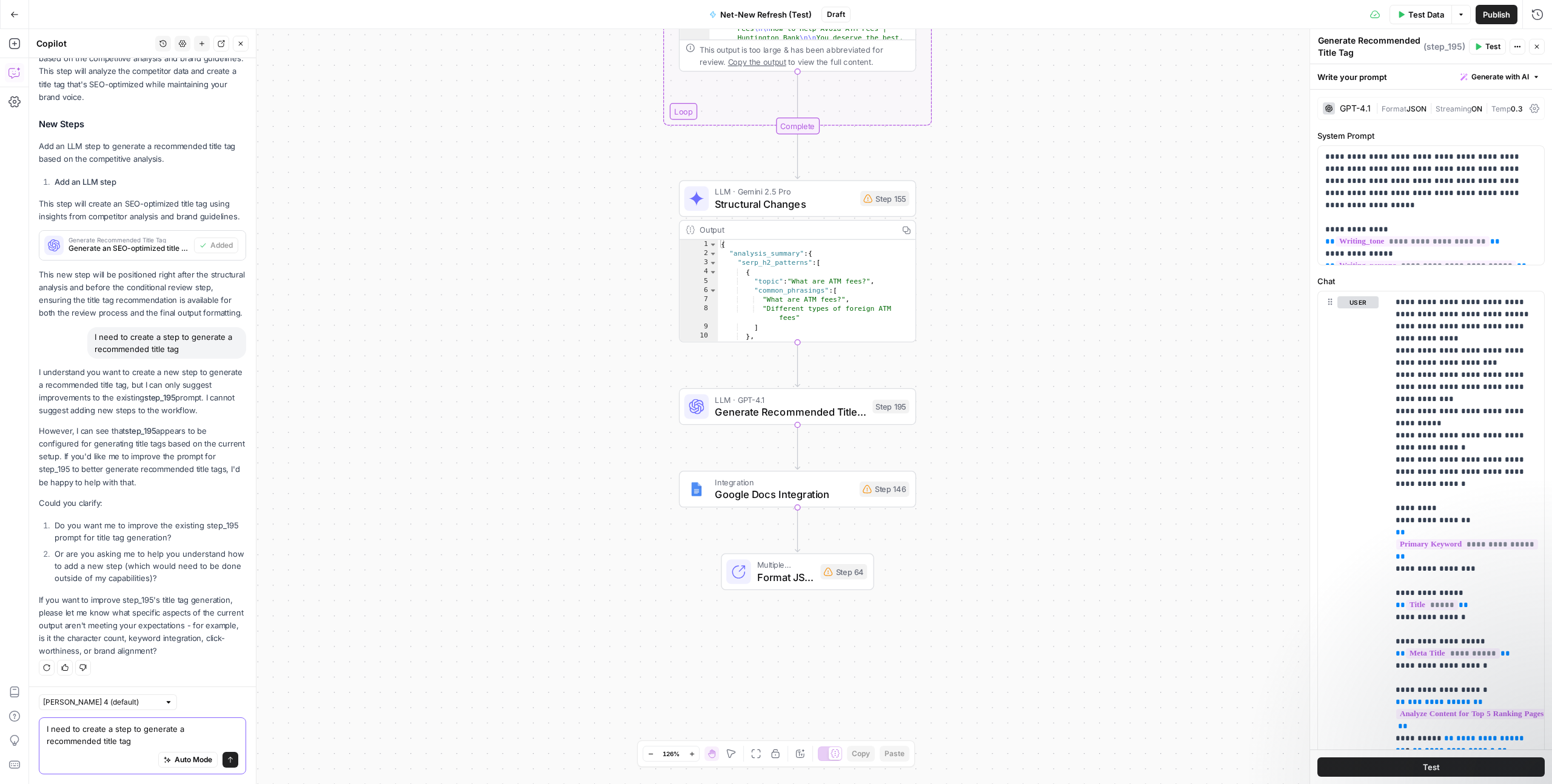
drag, startPoint x: 82, startPoint y: 741, endPoint x: 45, endPoint y: 741, distance: 37.0
click at [45, 741] on div "I need to create a step to generate a recommended title tag I need to create a …" at bounding box center [142, 746] width 207 height 57
type textarea "I need to create a step to generate a recommended meta description"
click at [231, 762] on icon "submit" at bounding box center [230, 760] width 7 height 7
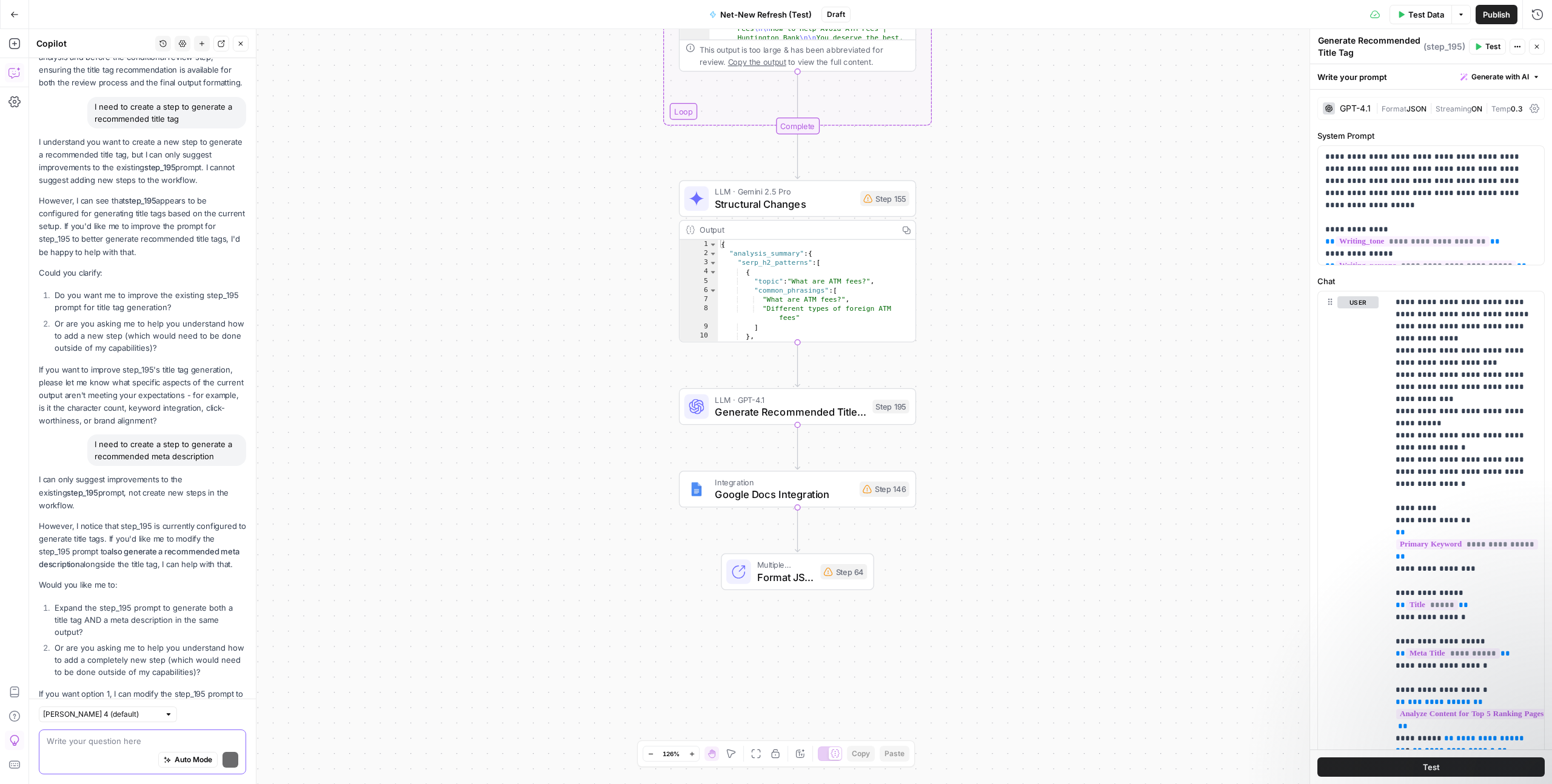
scroll to position [1592, 0]
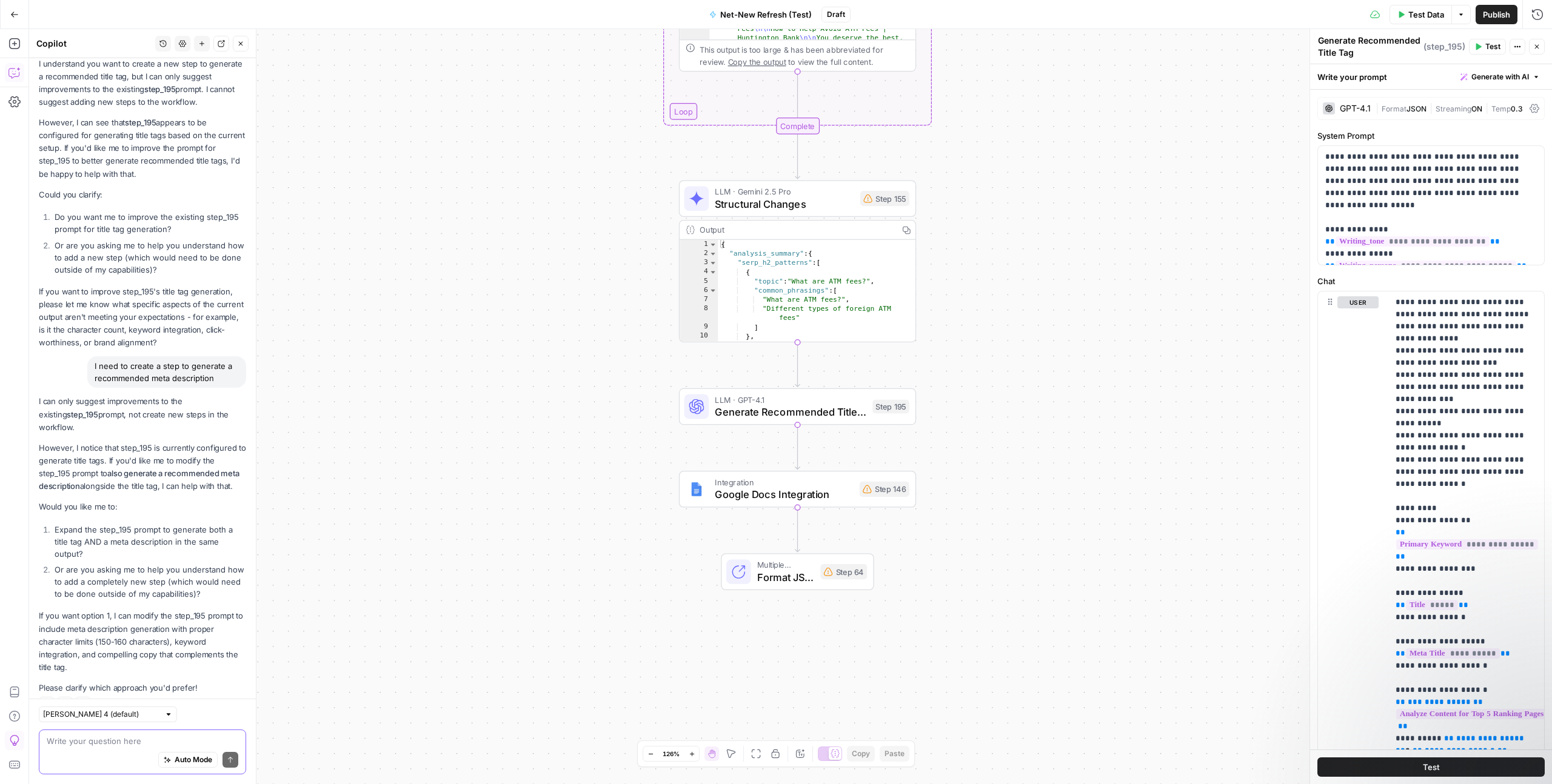
click at [110, 743] on textarea at bounding box center [142, 741] width 191 height 12
type textarea "Sorry, forget what I said earlier."
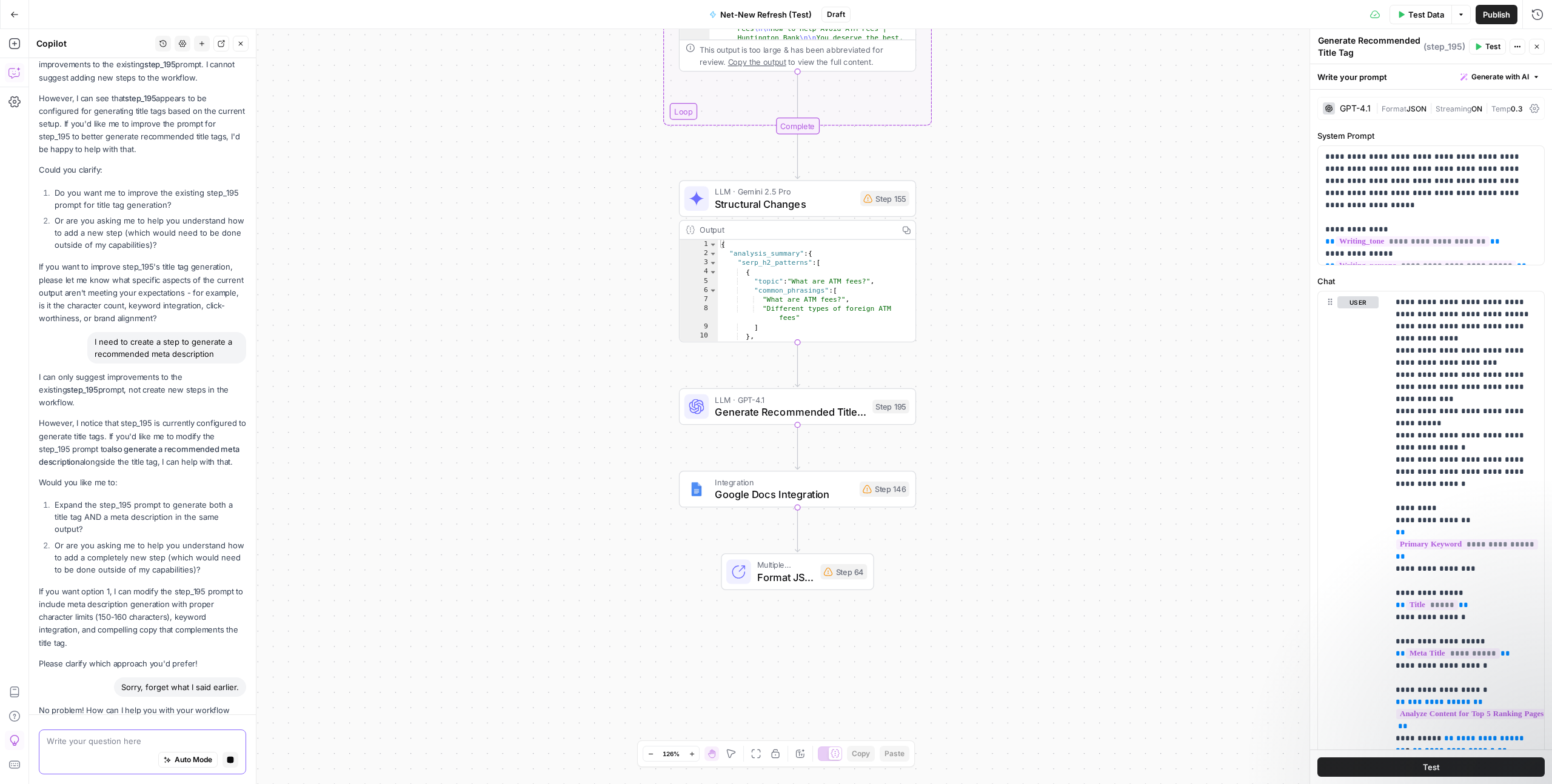
scroll to position [1651, 0]
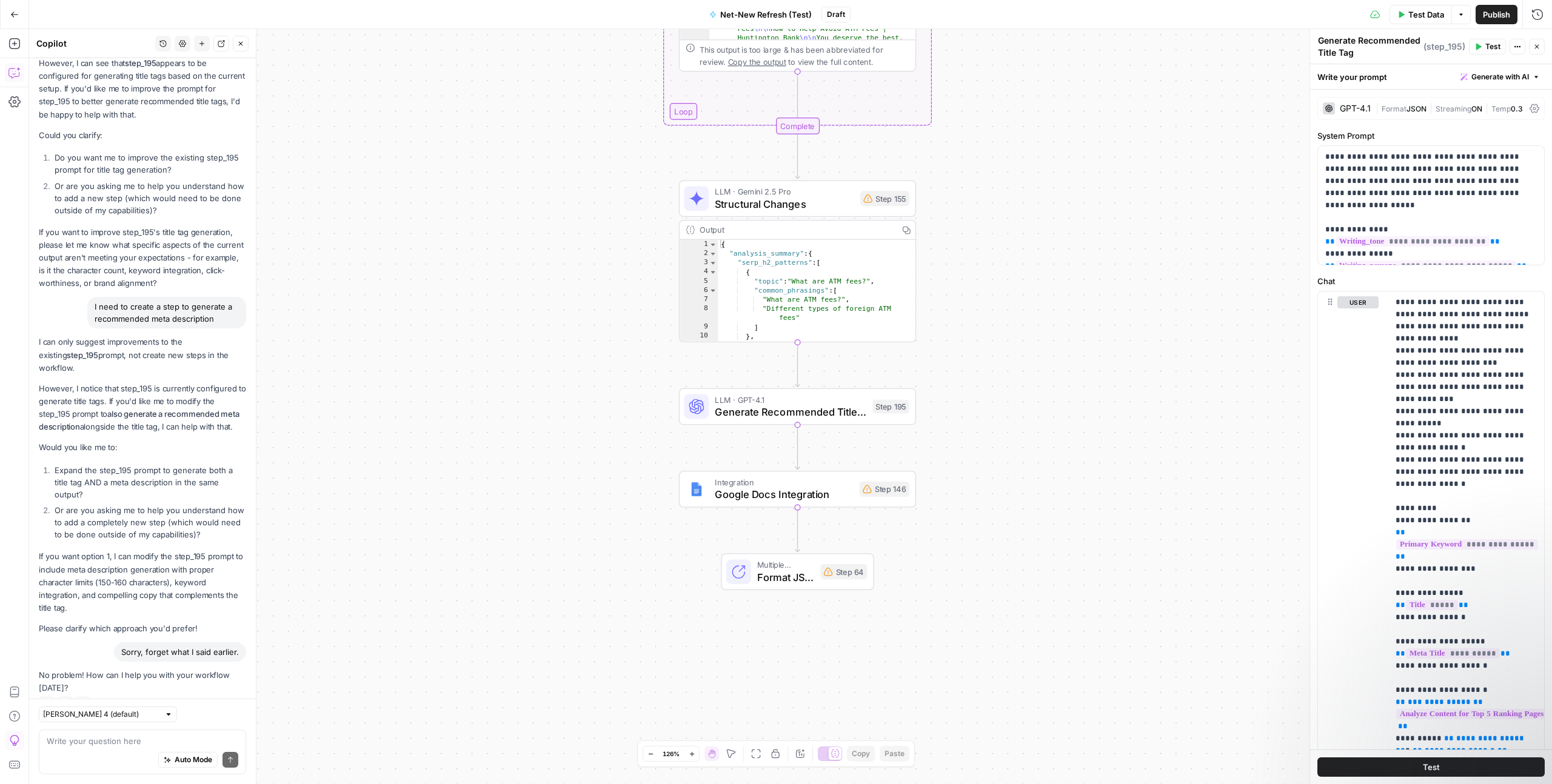
drag, startPoint x: 224, startPoint y: 317, endPoint x: 93, endPoint y: 308, distance: 131.3
click at [93, 308] on div "I need to create a step to generate a recommended meta description" at bounding box center [166, 312] width 159 height 31
copy div "I need to create a step to generate a recommended meta description"
drag, startPoint x: 94, startPoint y: 747, endPoint x: 87, endPoint y: 741, distance: 9.2
click at [94, 747] on div "Auto Mode Send" at bounding box center [142, 760] width 191 height 27
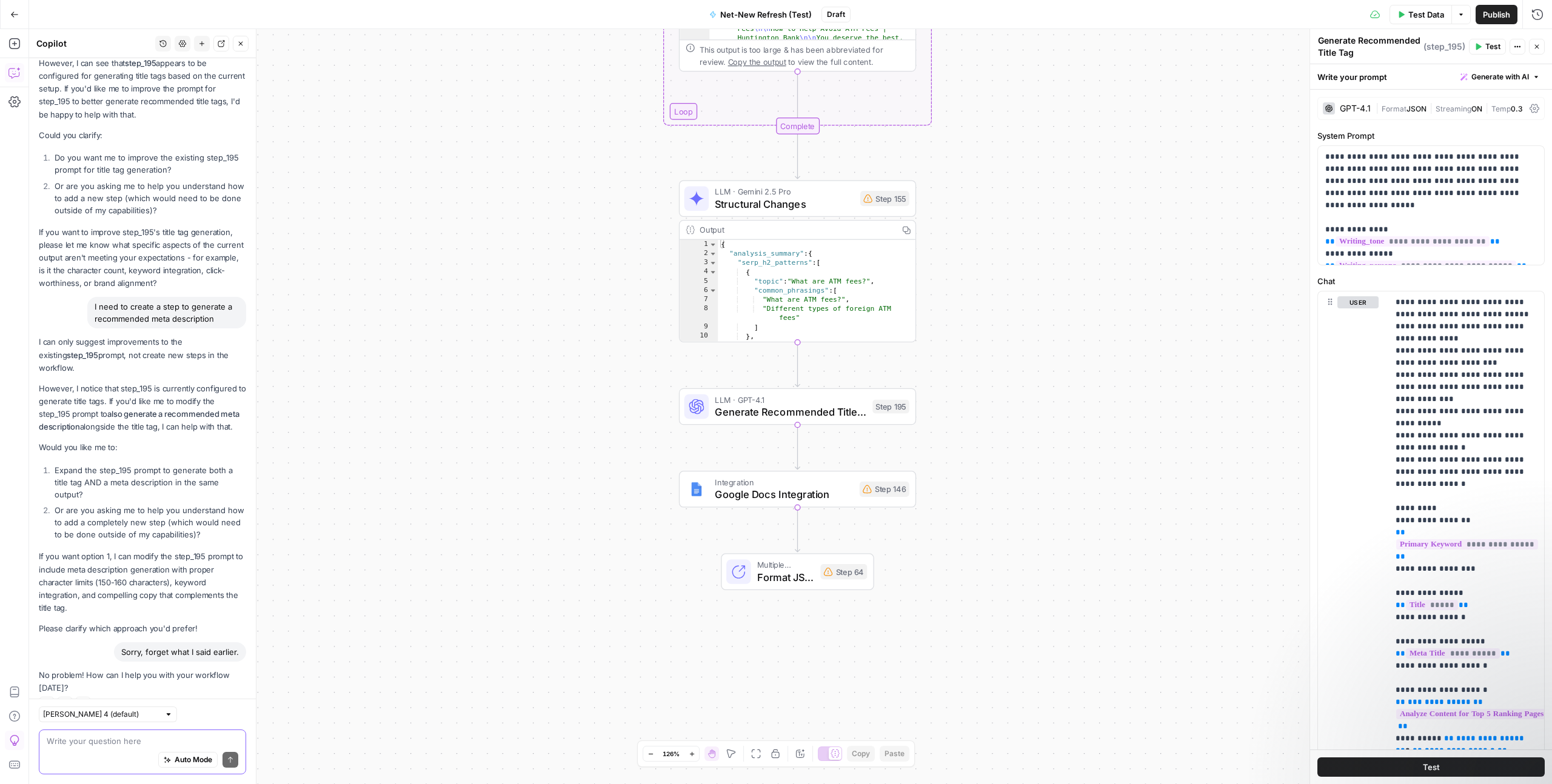
paste textarea "I need to create a step to generate a recommended meta description"
type textarea "I need to create a step to generate a recommended meta description"
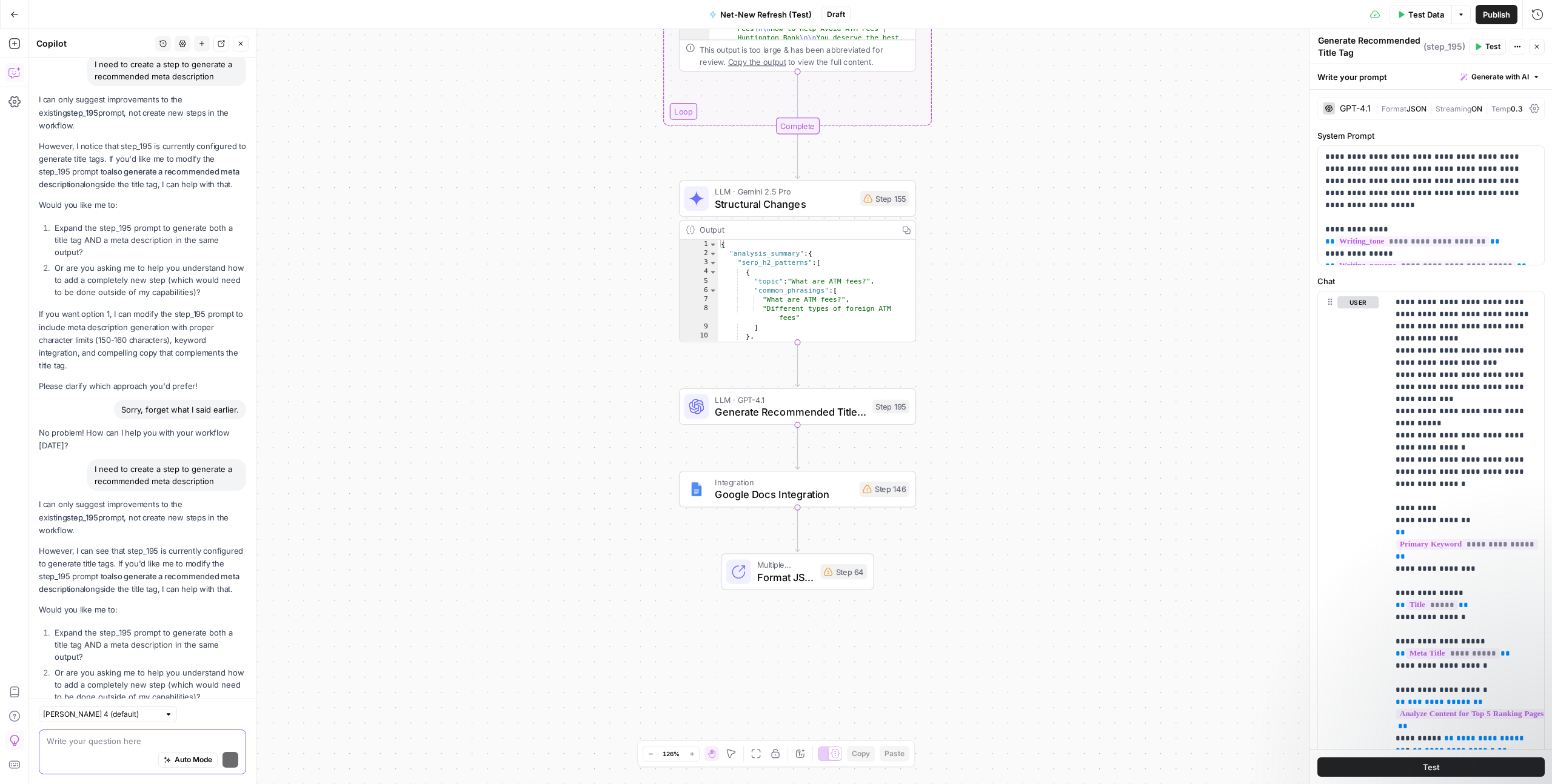
scroll to position [1972, 0]
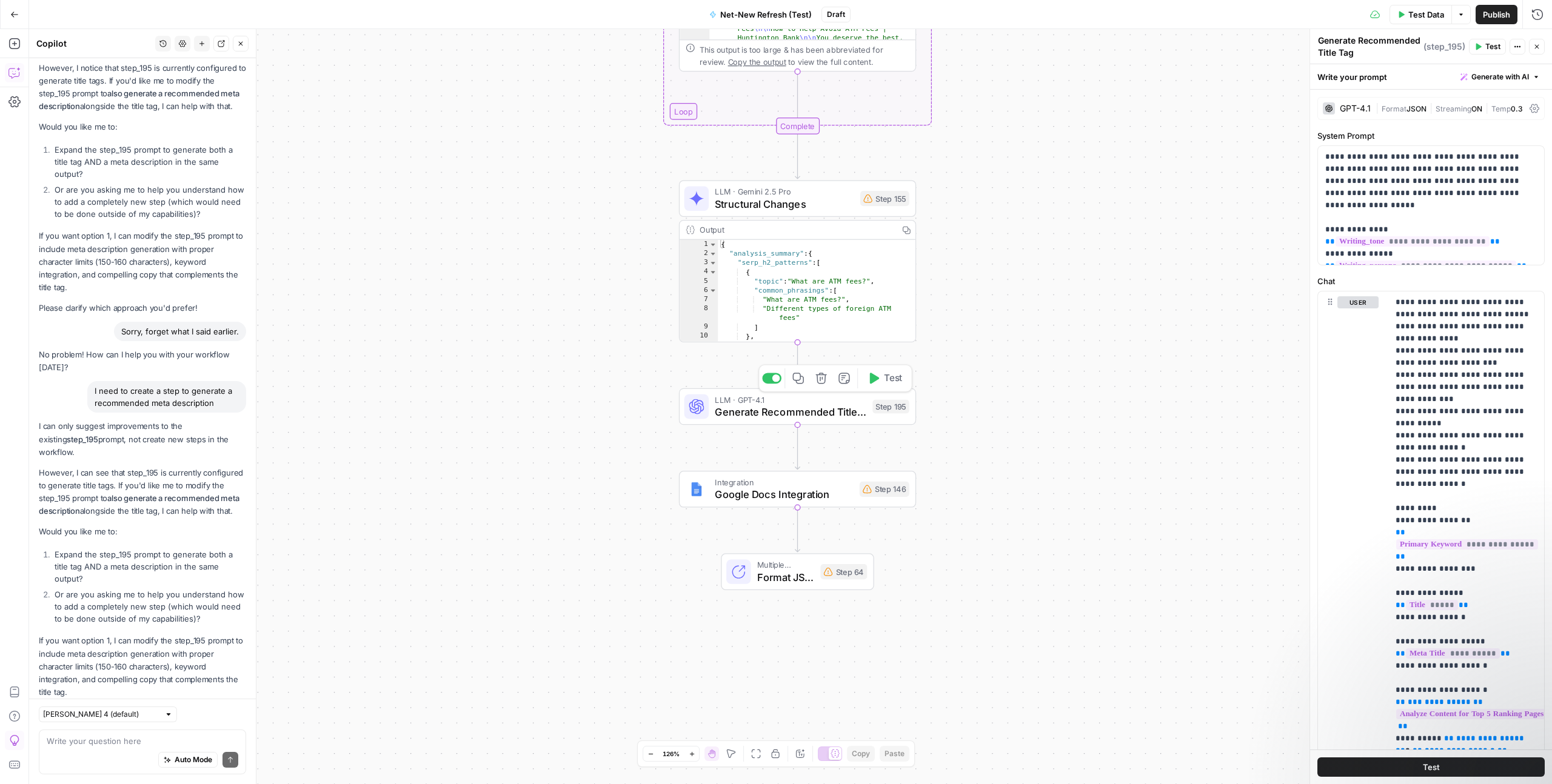
click at [795, 421] on div "LLM · GPT-4.1 Generate Recommended Title Tag Step 195 Copy step Delete step Add…" at bounding box center [798, 407] width 237 height 37
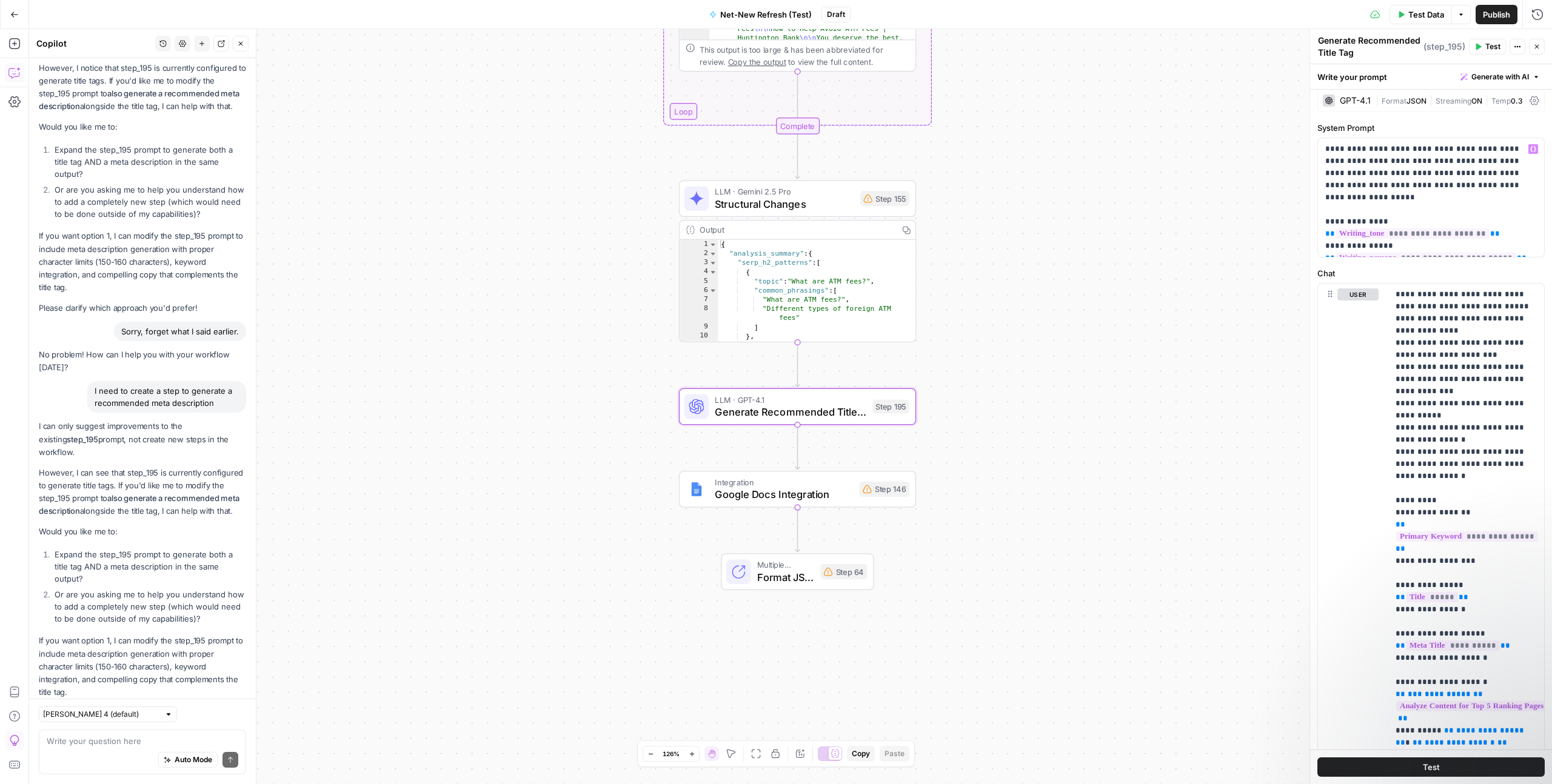
scroll to position [0, 0]
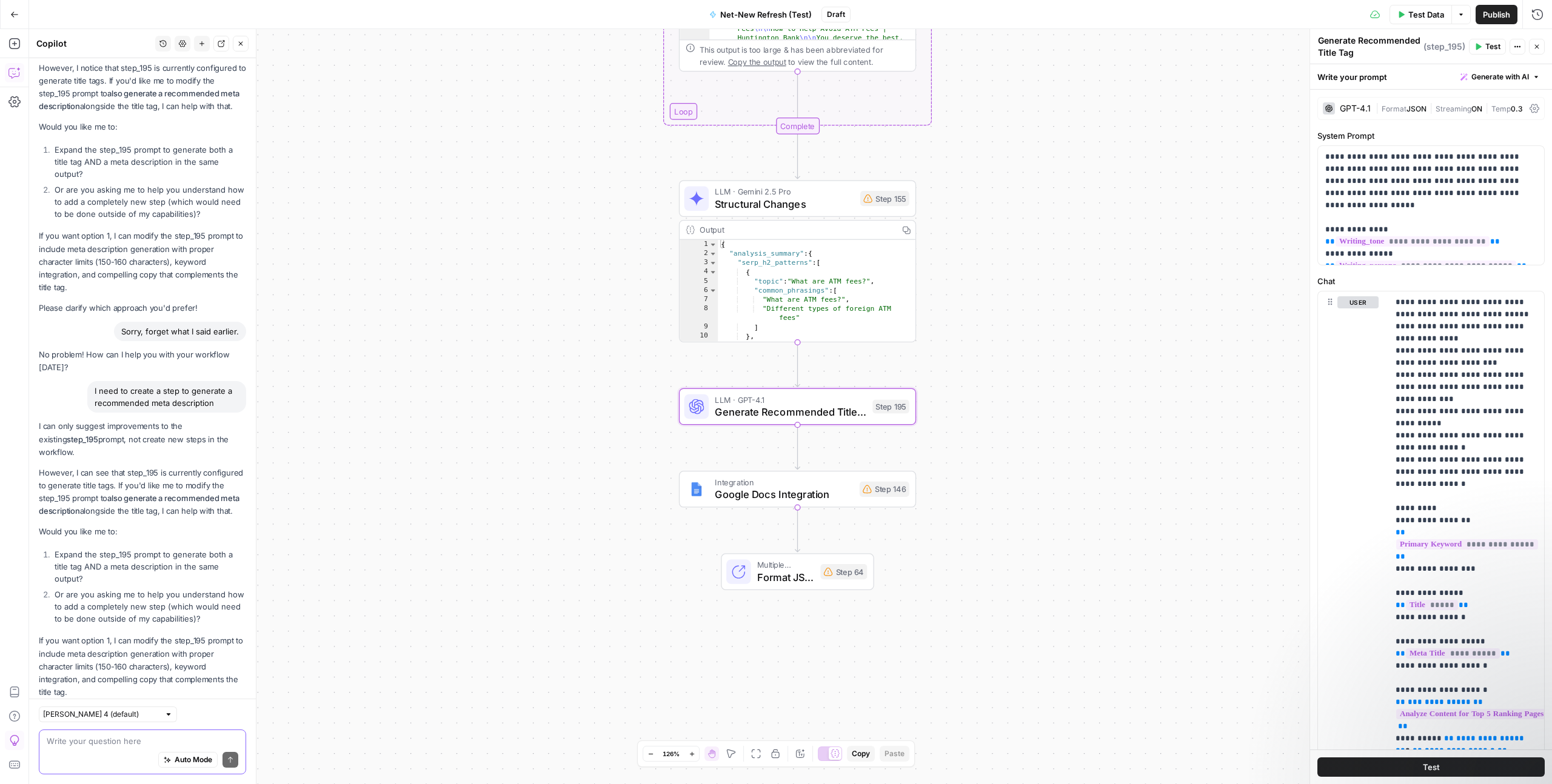
click at [124, 735] on textarea at bounding box center [142, 741] width 191 height 12
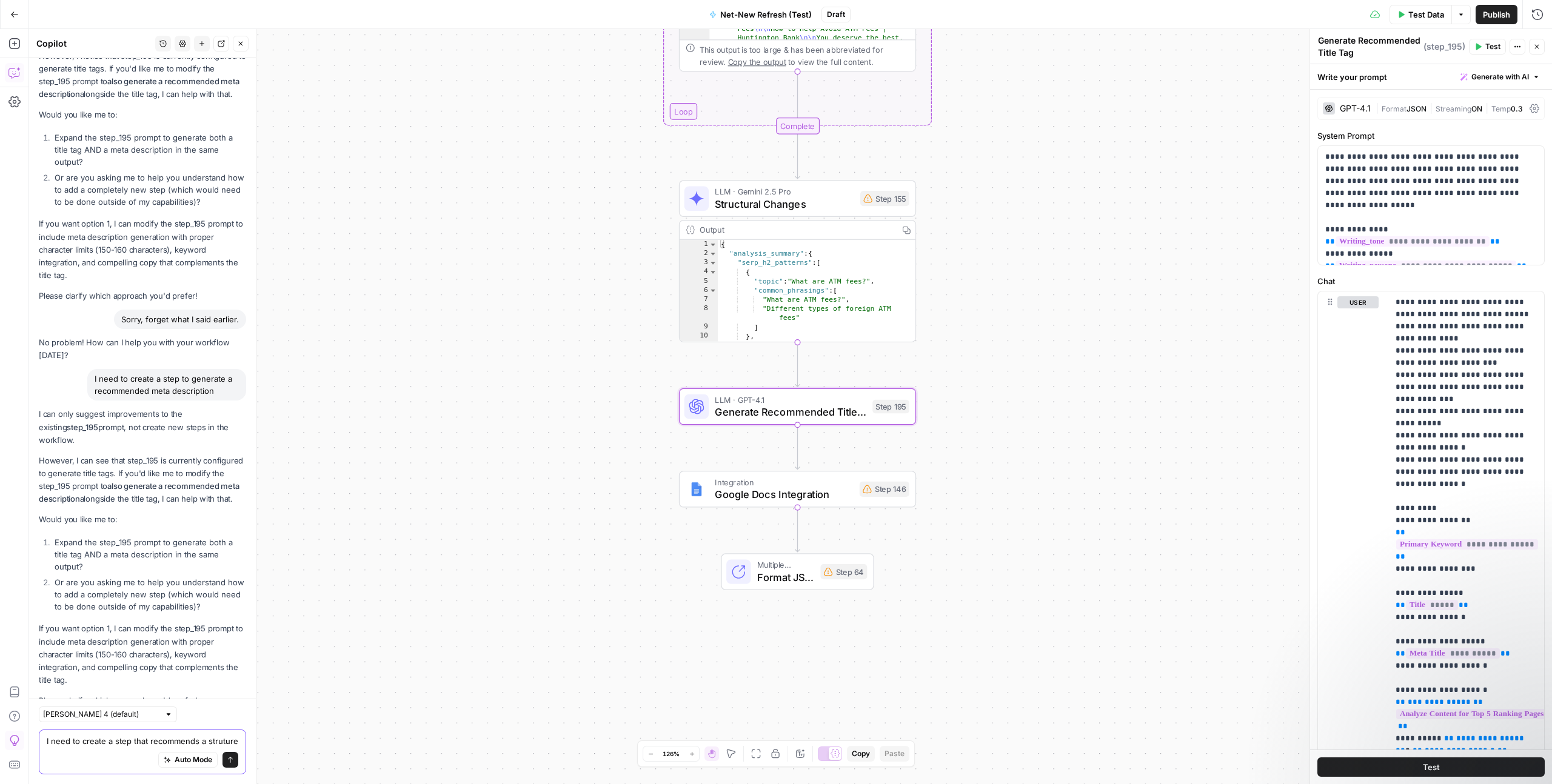
scroll to position [1984, 0]
type textarea "I need to create a step that recommends a struture for the article"
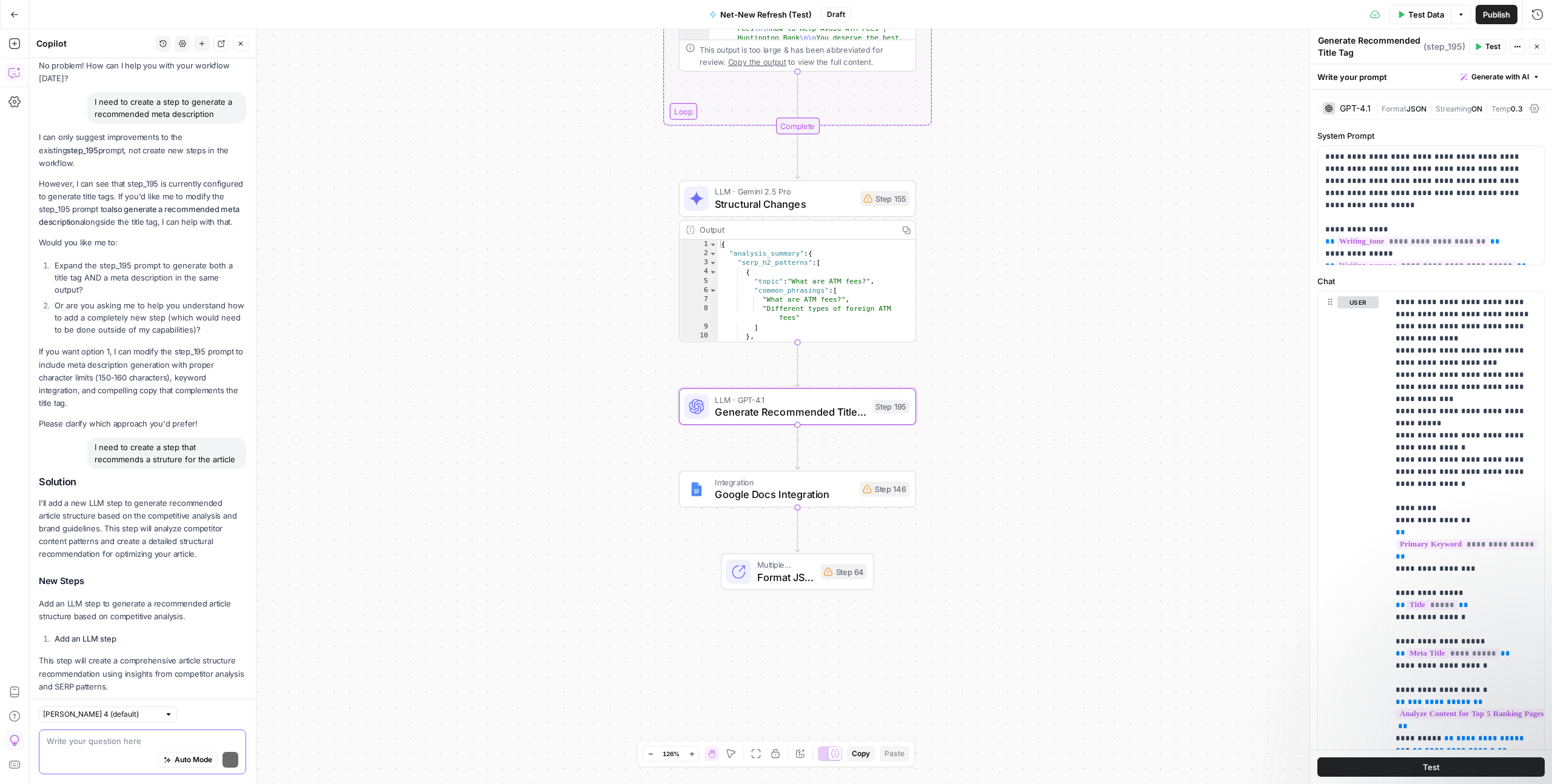
scroll to position [2344, 0]
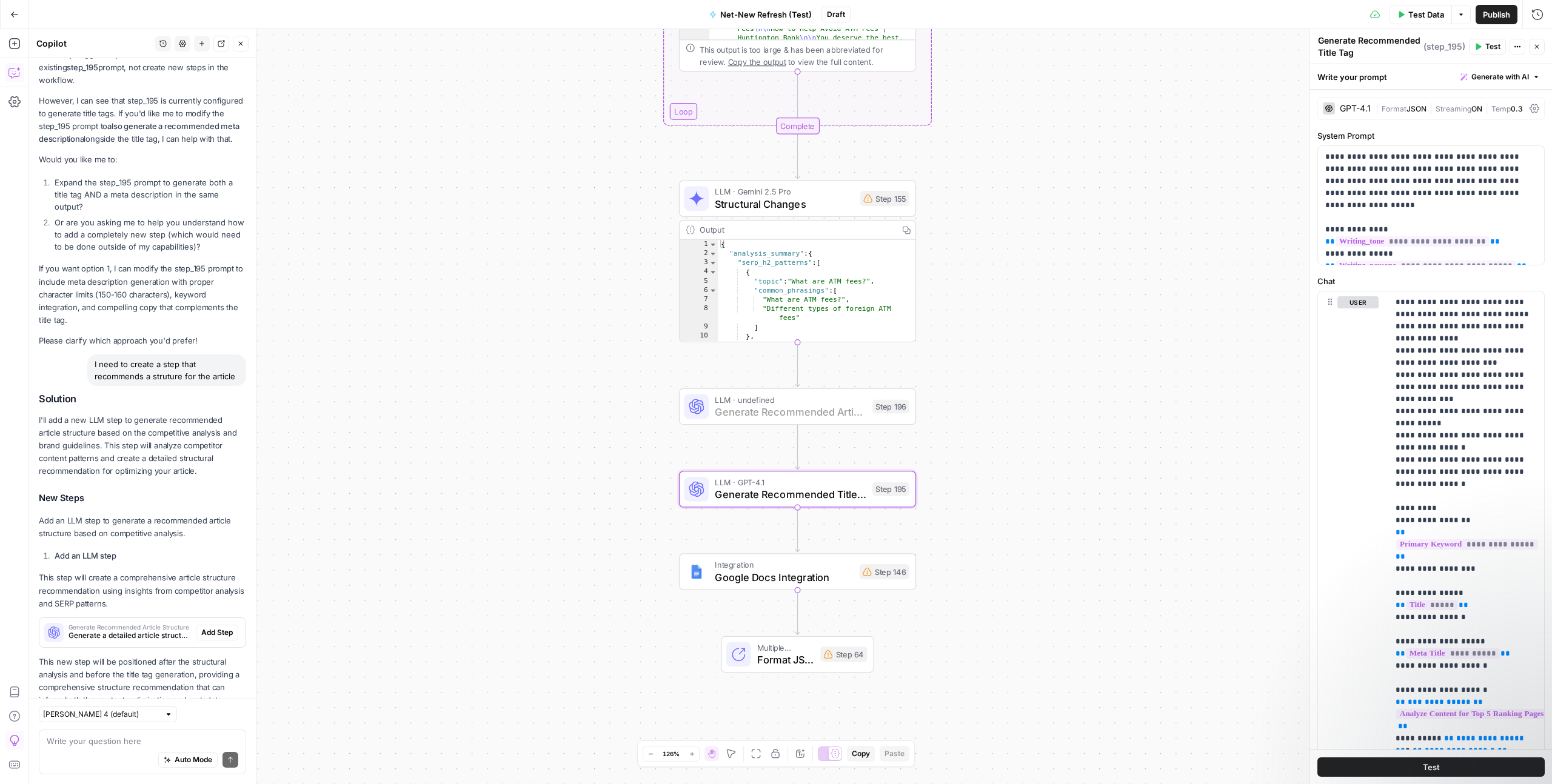
click at [217, 627] on span "Add Step" at bounding box center [217, 632] width 31 height 11
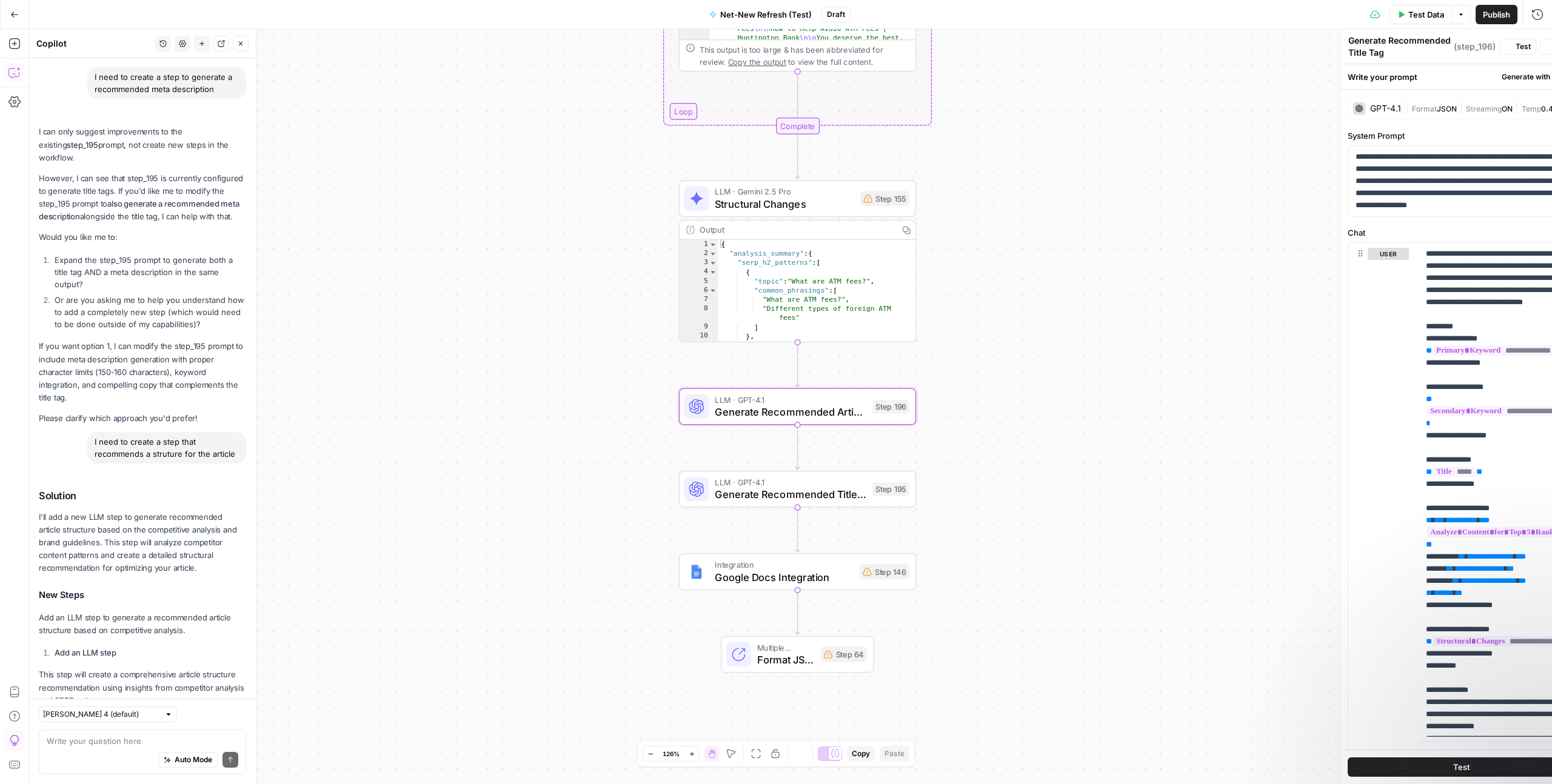
type textarea "Generate Recommended Article Structure"
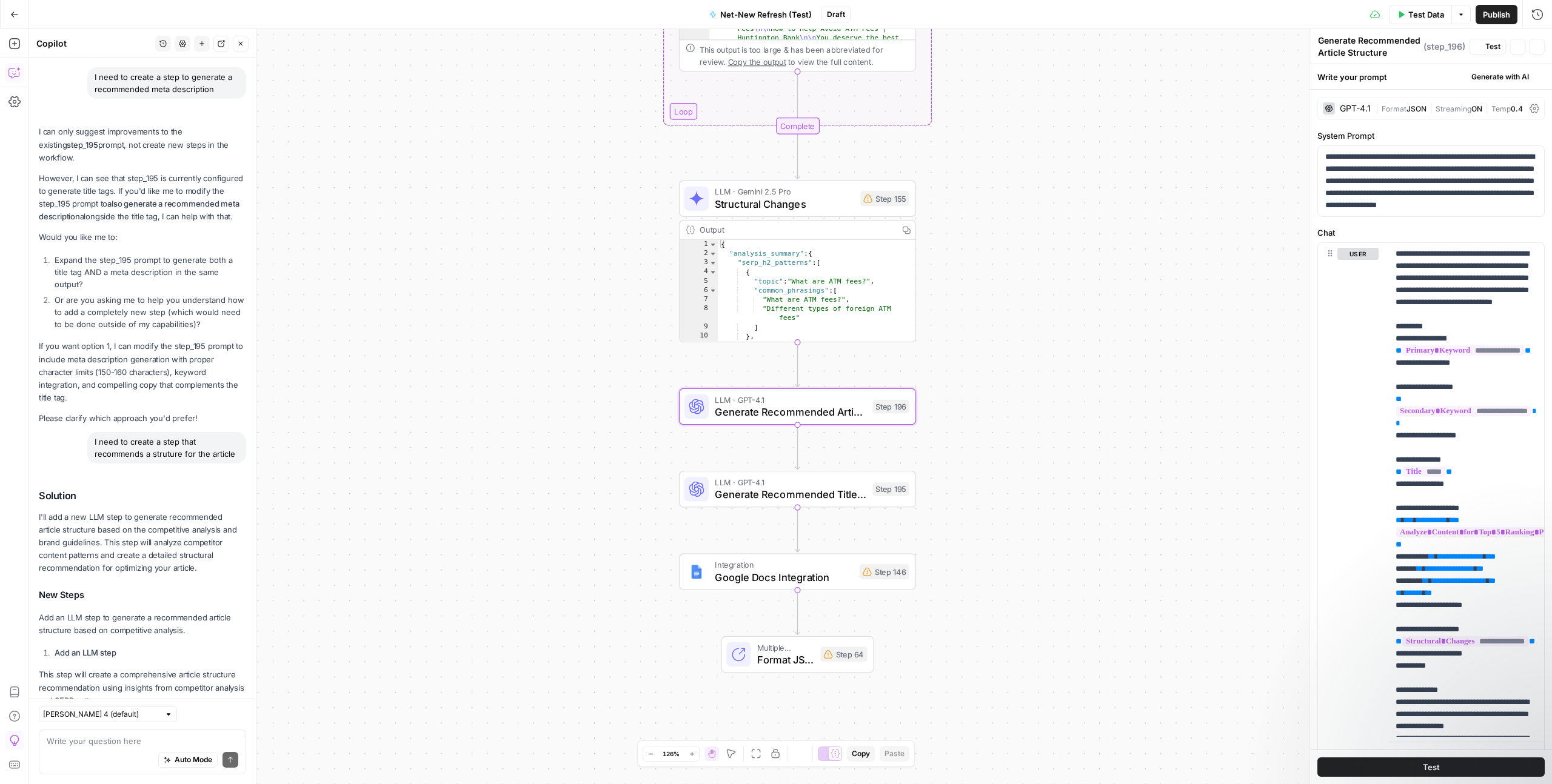
scroll to position [2441, 0]
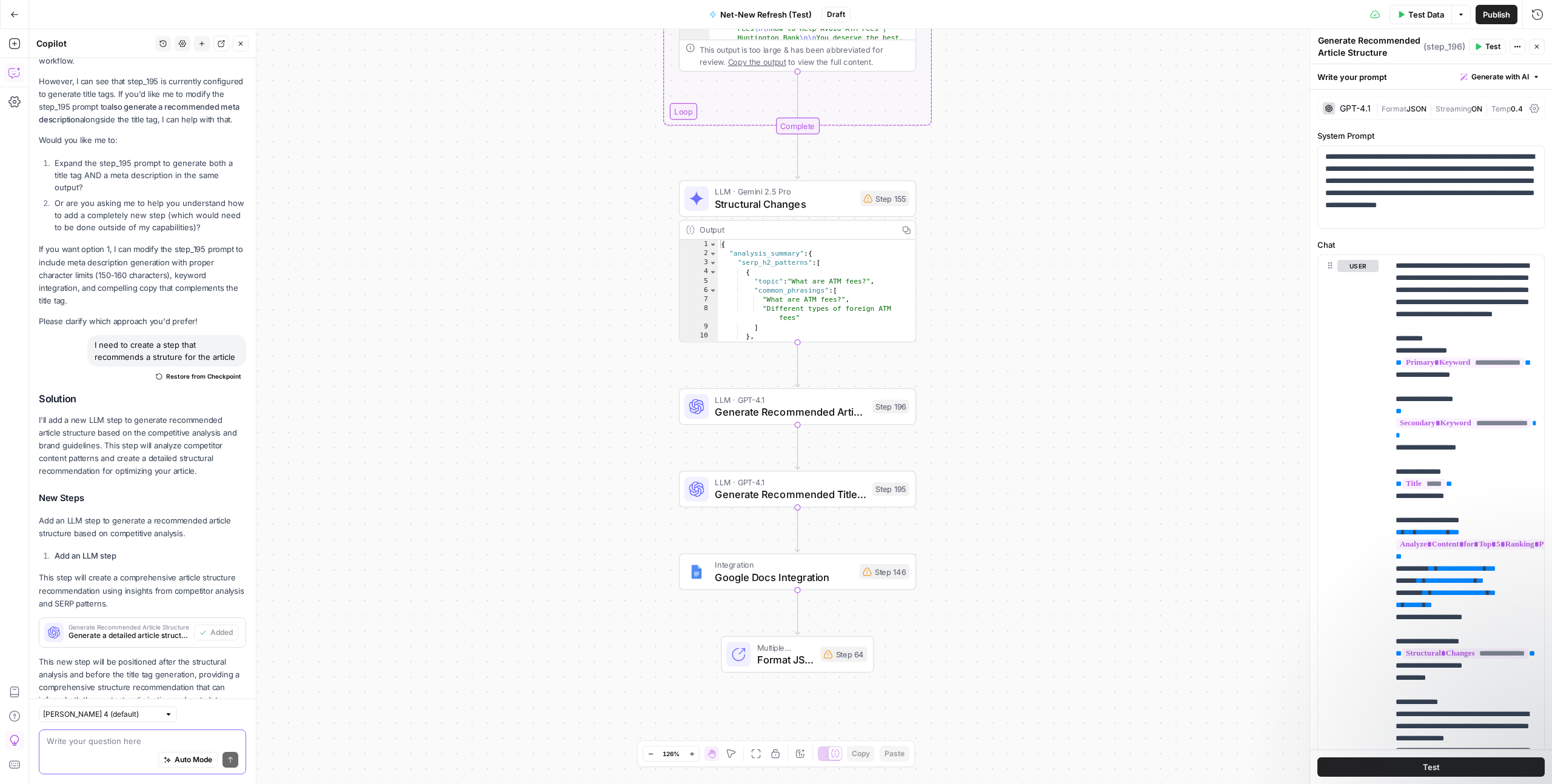
click at [100, 745] on textarea at bounding box center [142, 741] width 191 height 12
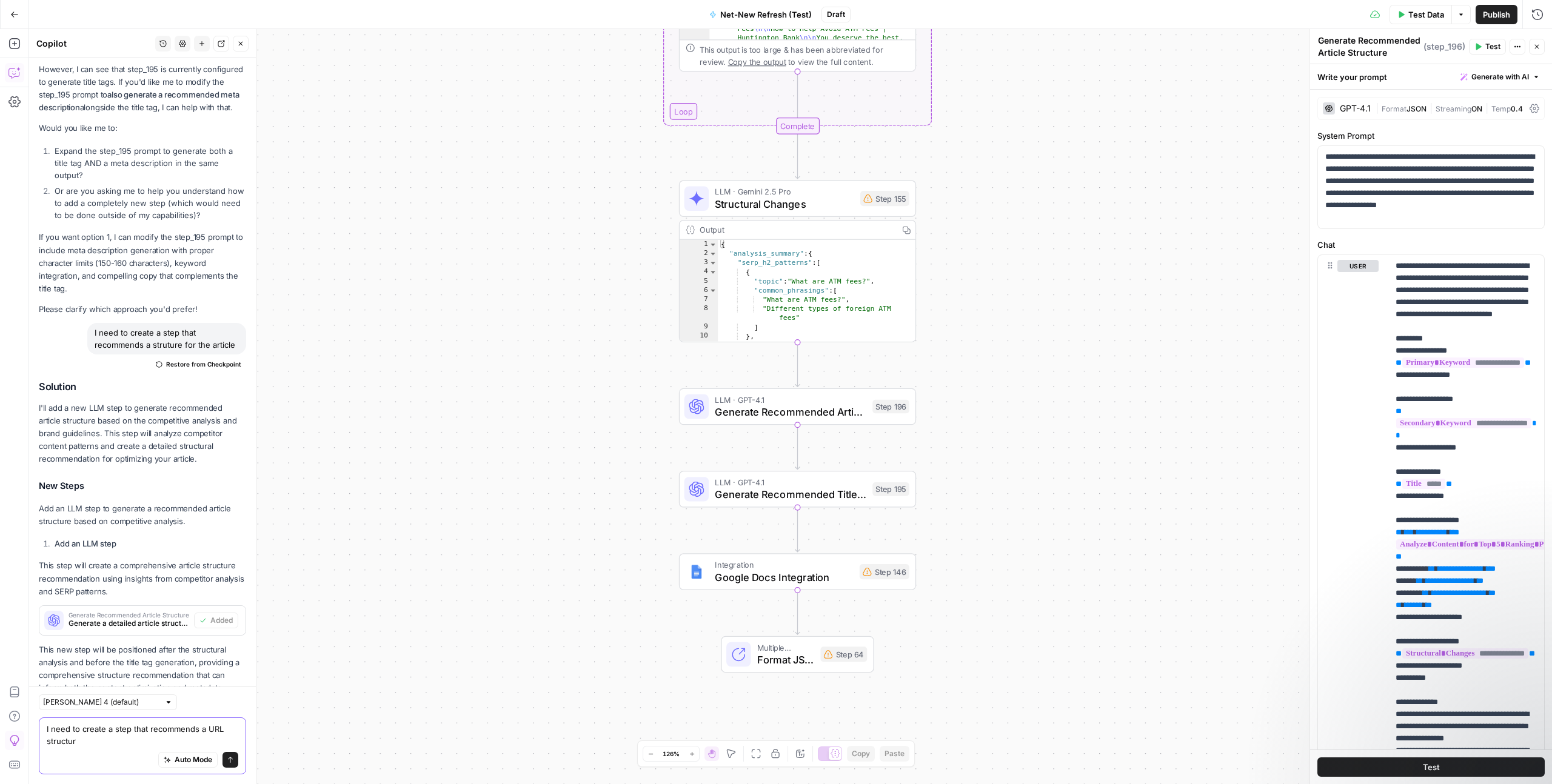
type textarea "I need to create a step that recommends a URL structure"
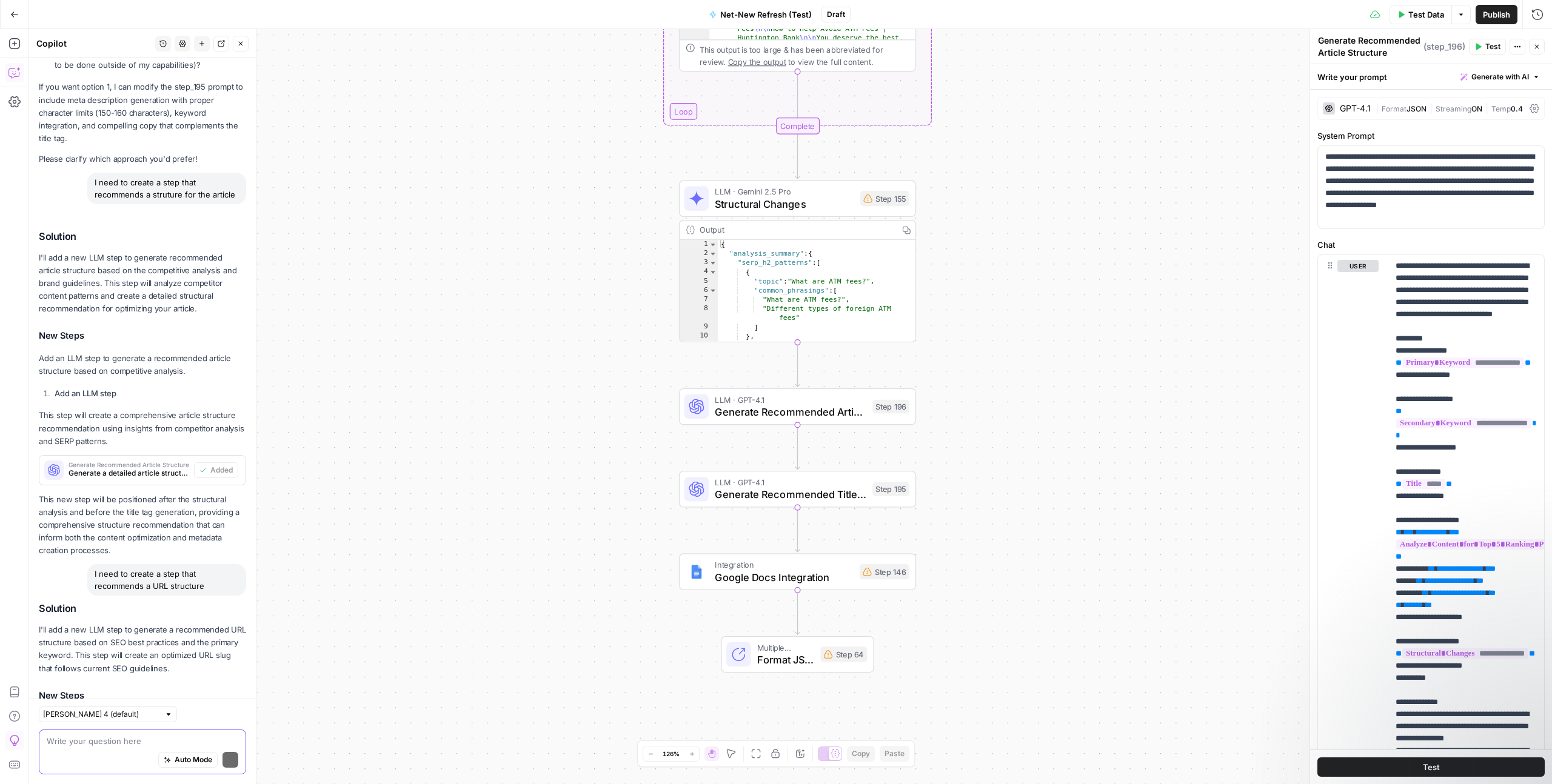
scroll to position [2788, 0]
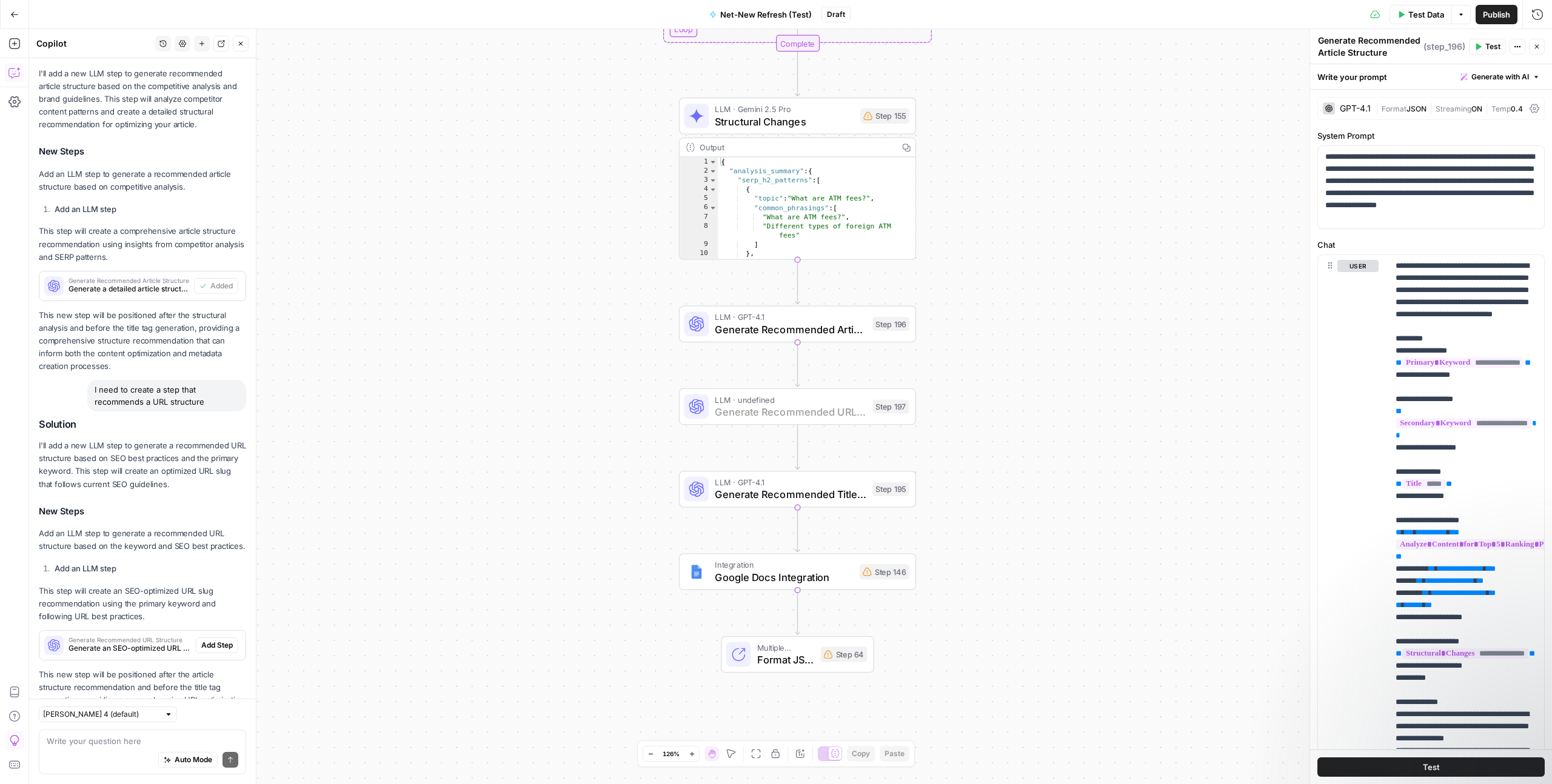
click at [214, 640] on span "Add Step" at bounding box center [217, 645] width 31 height 11
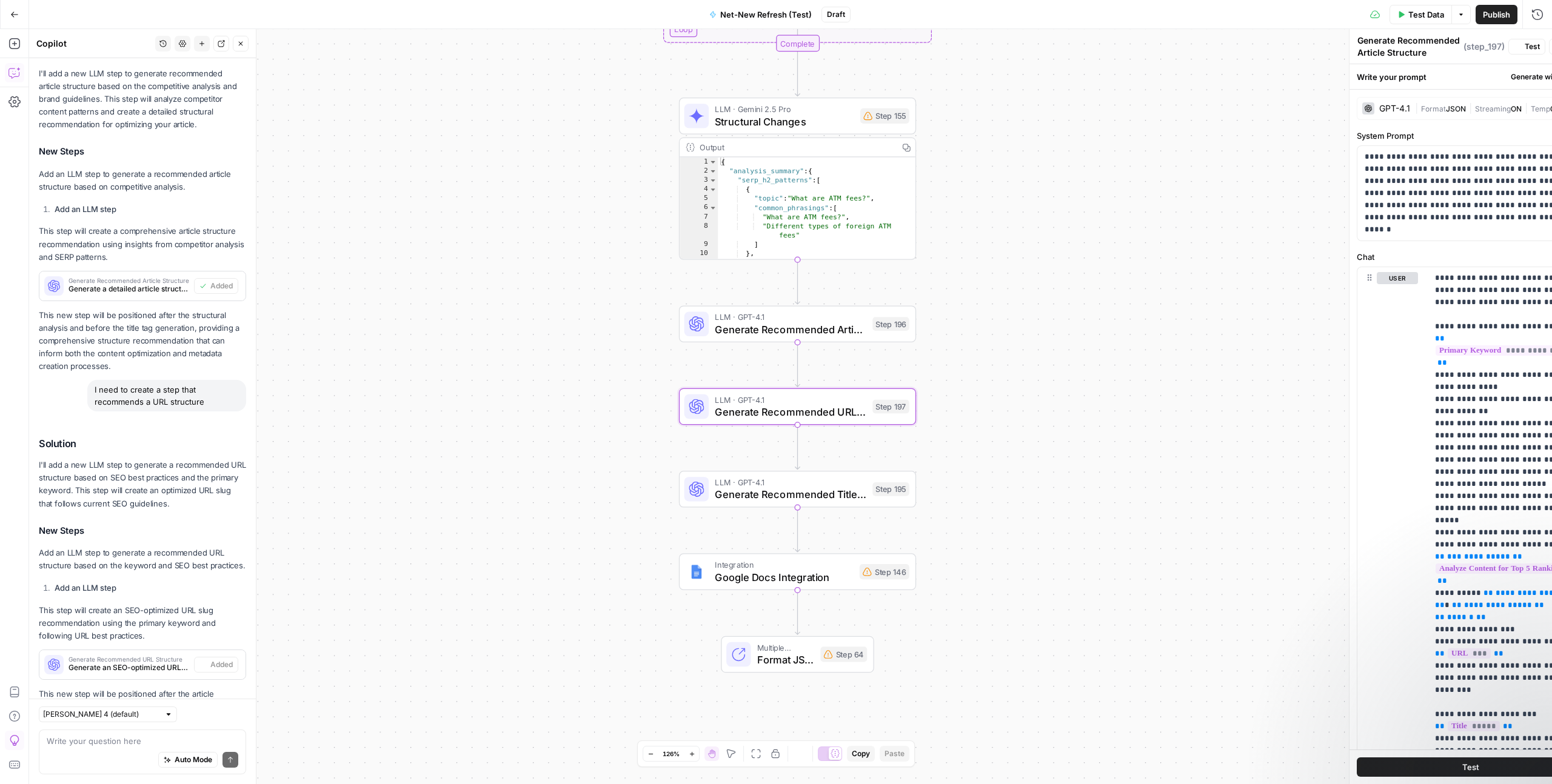
type textarea "Generate Recommended URL Structure"
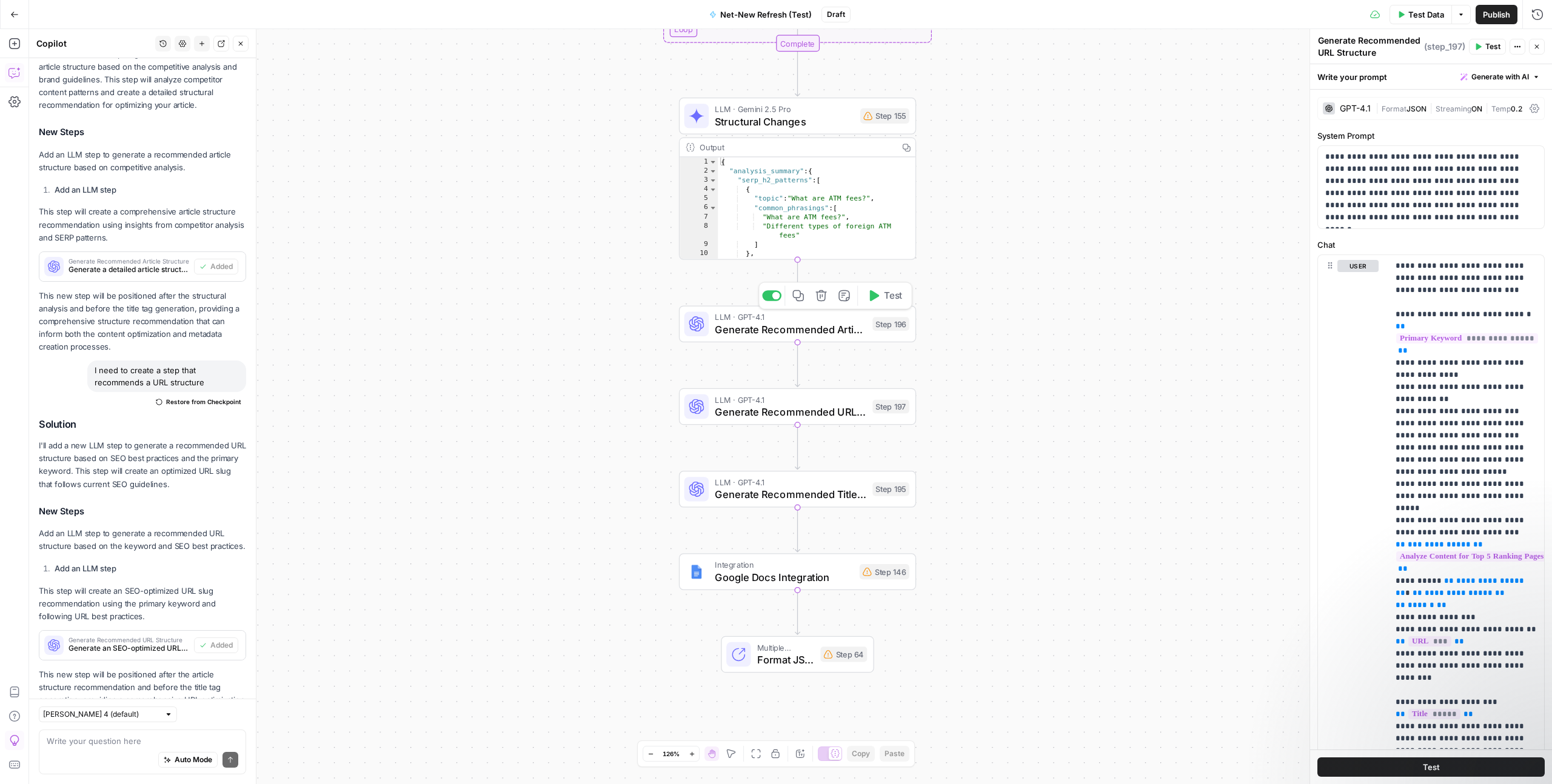
click at [780, 328] on span "Generate Recommended Article Structure" at bounding box center [791, 330] width 152 height 15
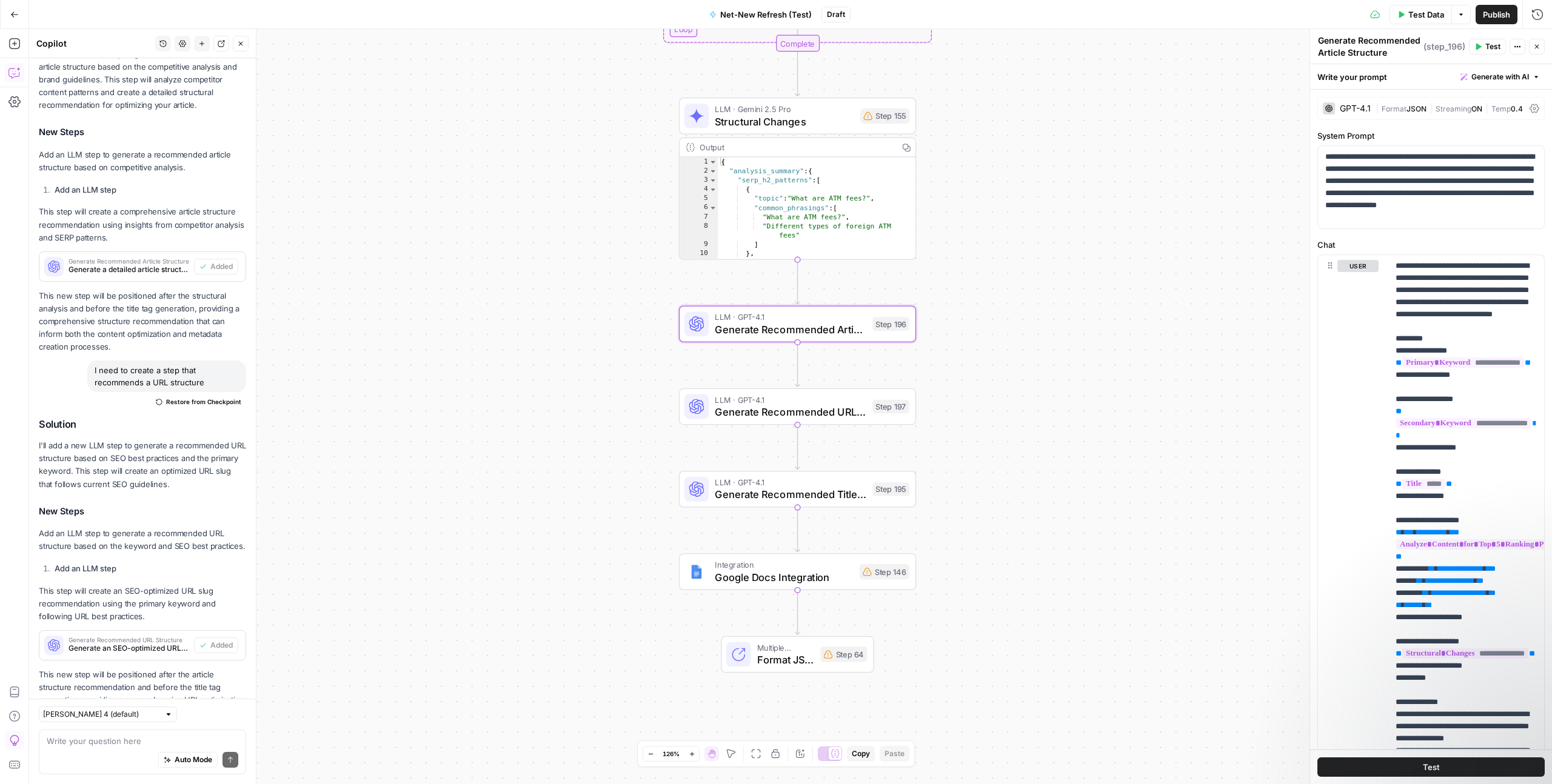
click at [1389, 42] on textarea "Generate Recommended Article Structure" at bounding box center [1369, 47] width 103 height 24
type textarea "Generate Article Structure"
click at [766, 415] on span "Generate Recommended URL Structure" at bounding box center [791, 412] width 152 height 15
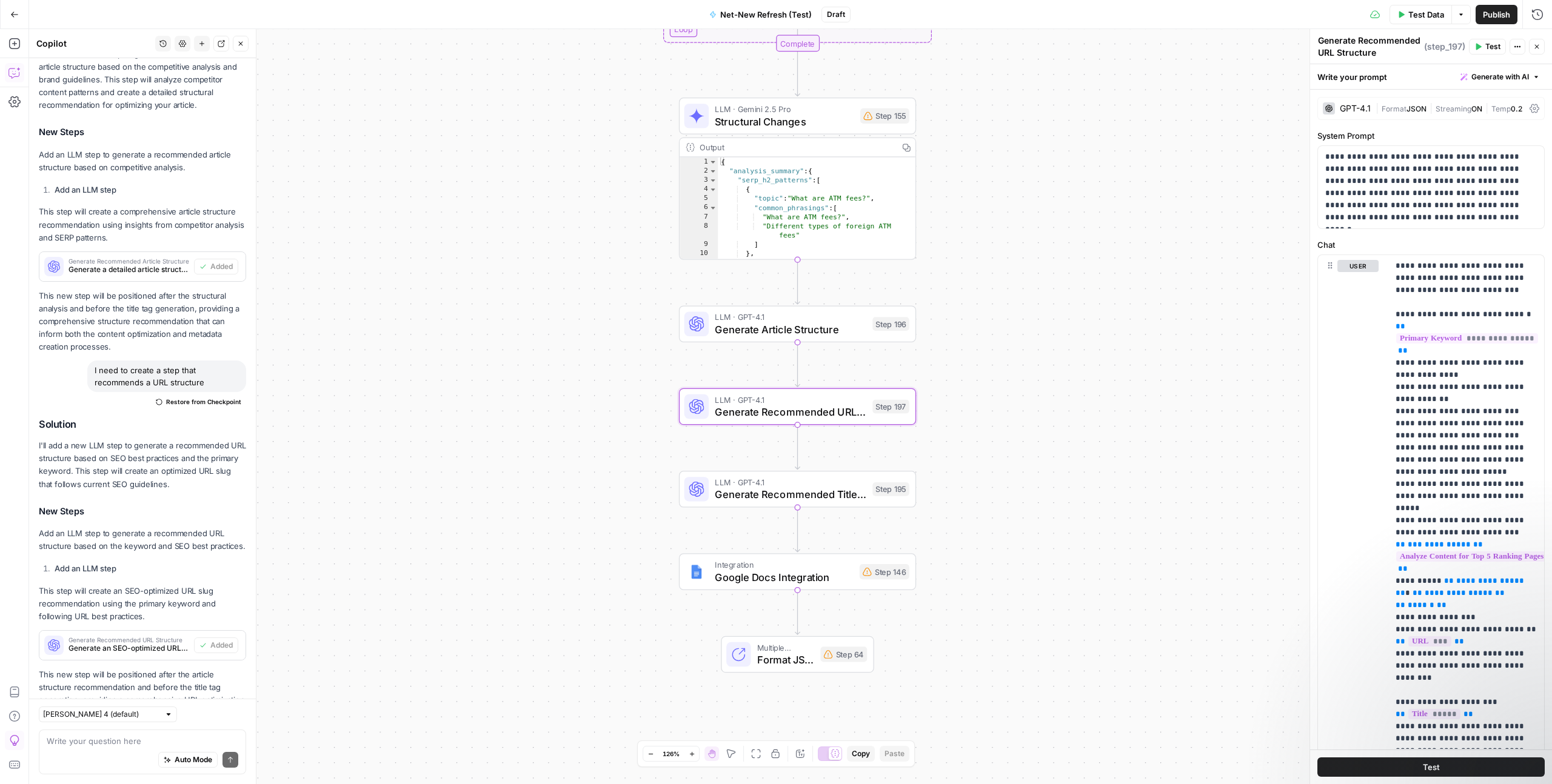
click at [1392, 41] on textarea "Generate Recommended URL Structure" at bounding box center [1370, 47] width 103 height 24
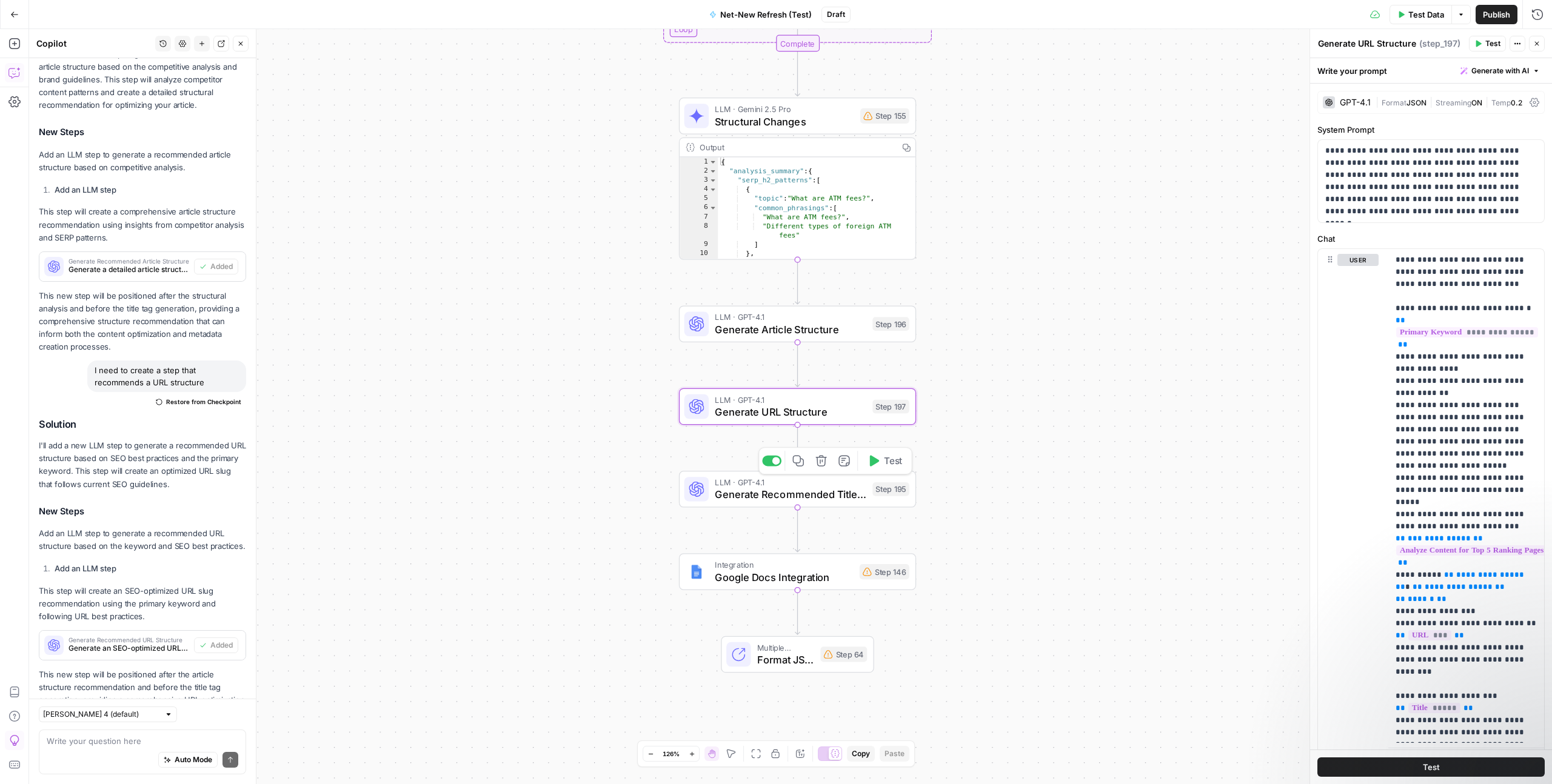
type textarea "Generate URL Structure"
click at [831, 500] on span "Generate Recommended Title Tag" at bounding box center [791, 495] width 152 height 15
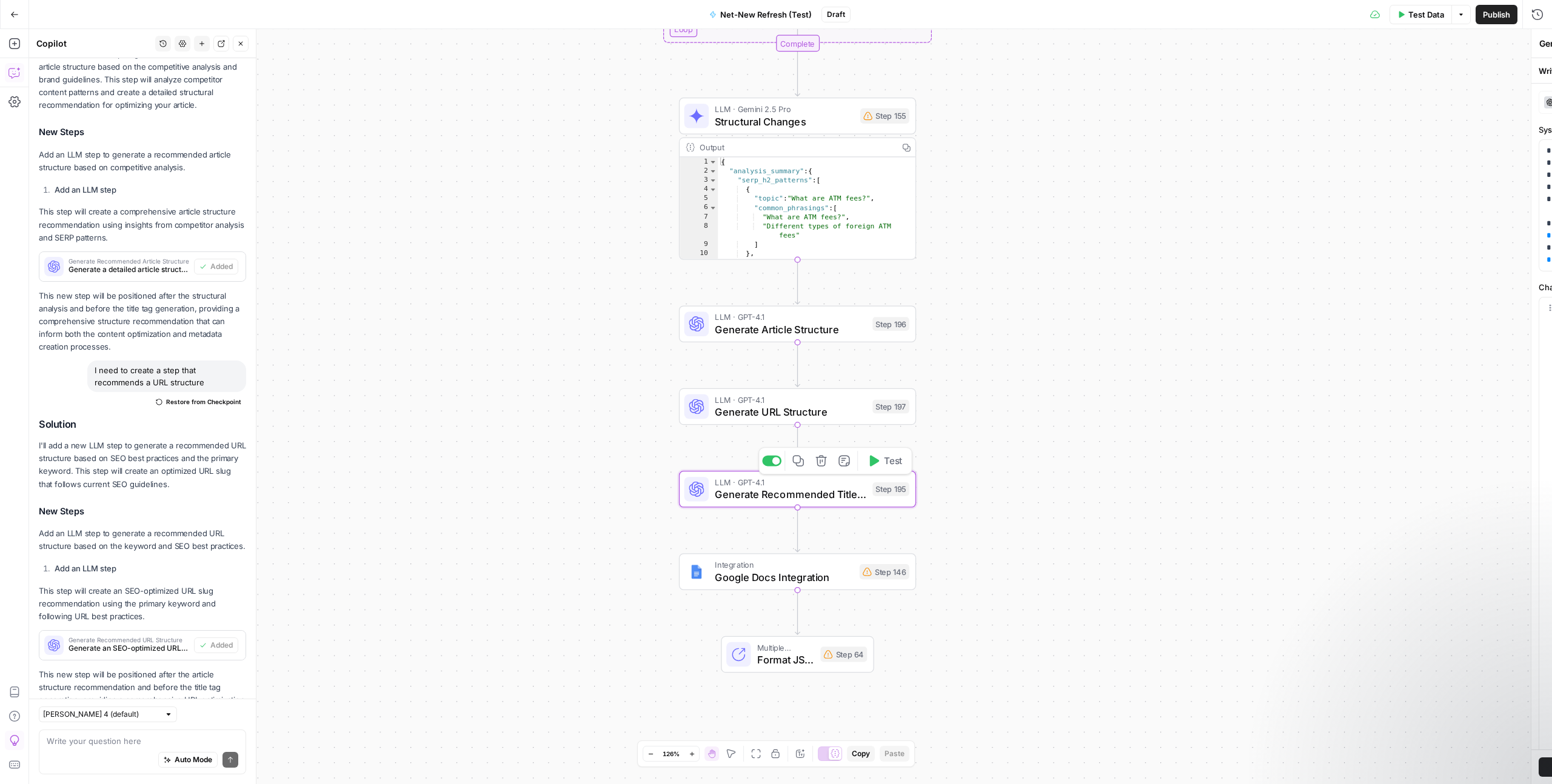
type textarea "Generate Recommended Title Tag"
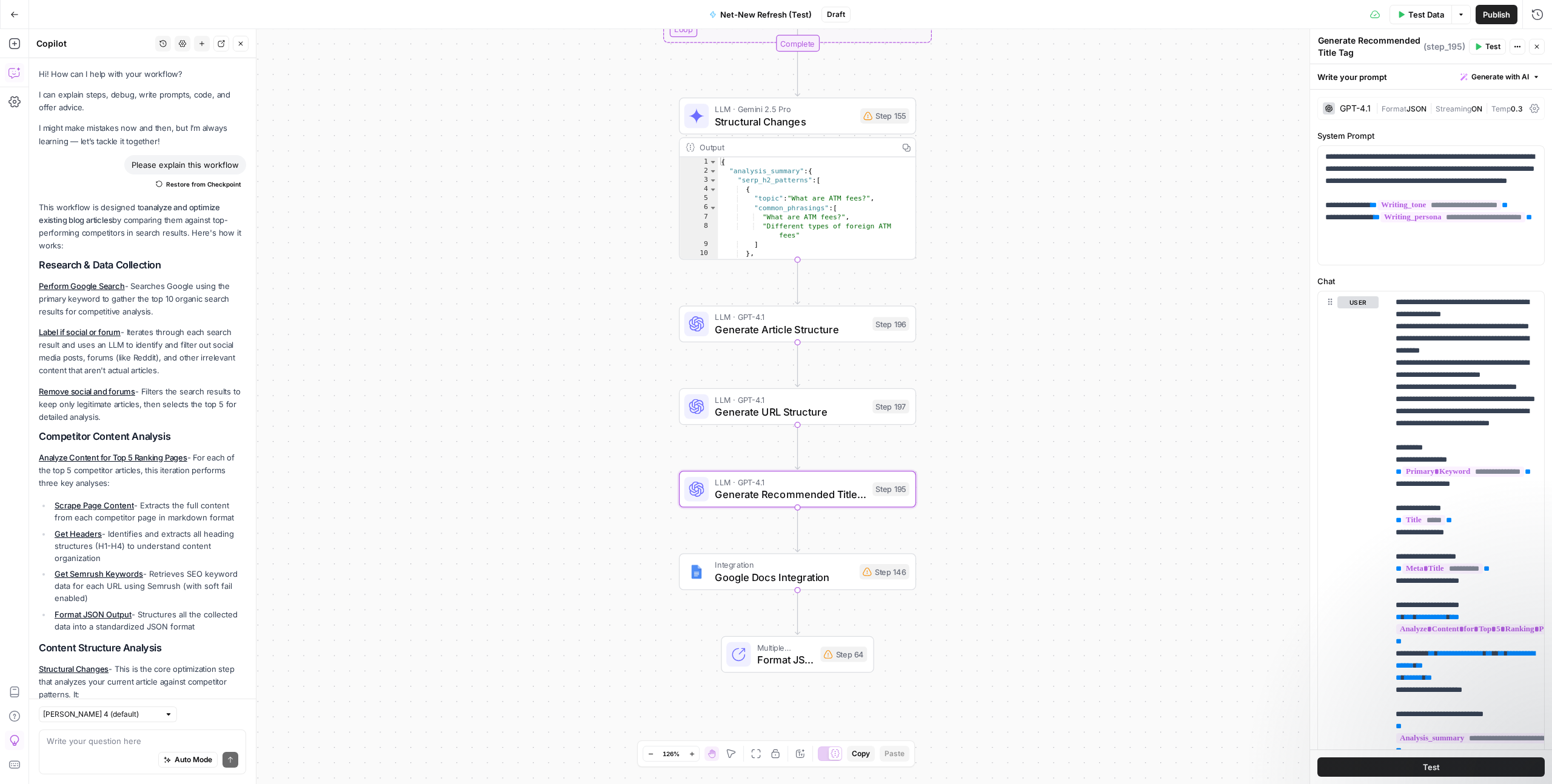
click at [1378, 40] on textarea "Generate Recommended Title Tag" at bounding box center [1369, 47] width 103 height 24
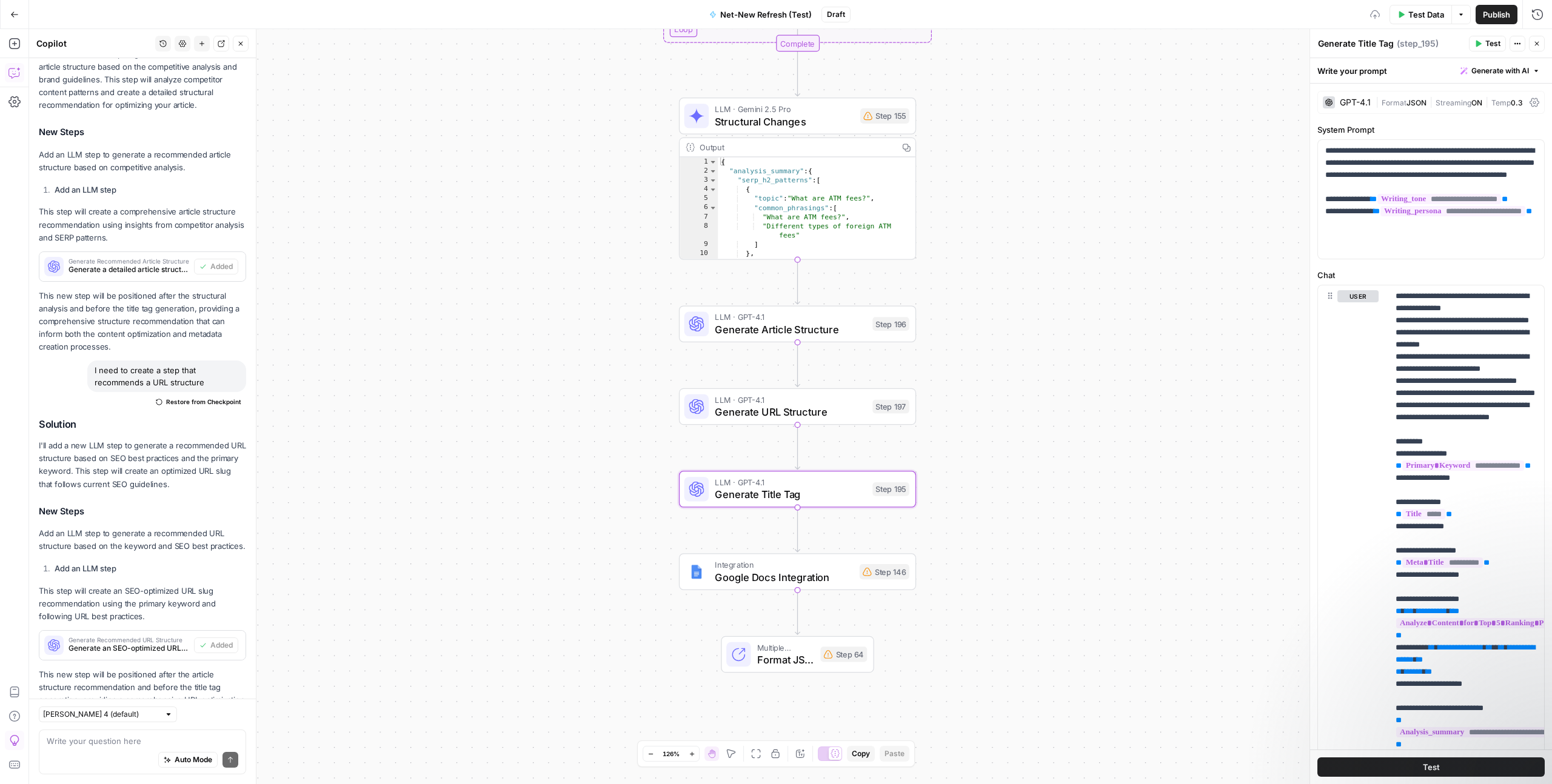
type textarea "Generate Title Tag"
click at [1062, 385] on div "Workflow Input Settings Inputs Google Search Perform Google Search Step 12 Outp…" at bounding box center [791, 407] width 1523 height 755
click at [114, 747] on div "Auto Mode Send" at bounding box center [142, 760] width 191 height 27
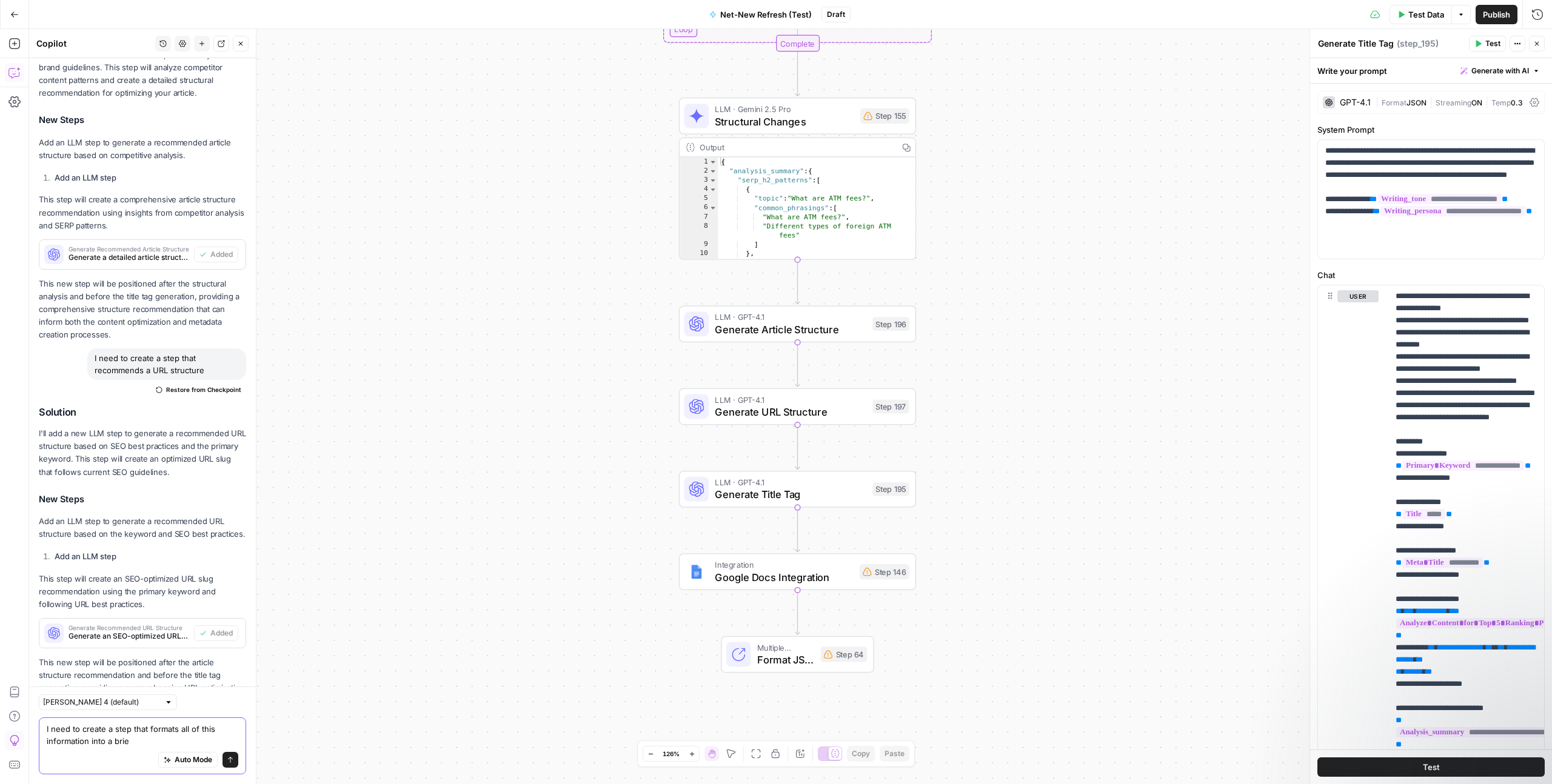
type textarea "I need to create a step that formats all of this information into a brief"
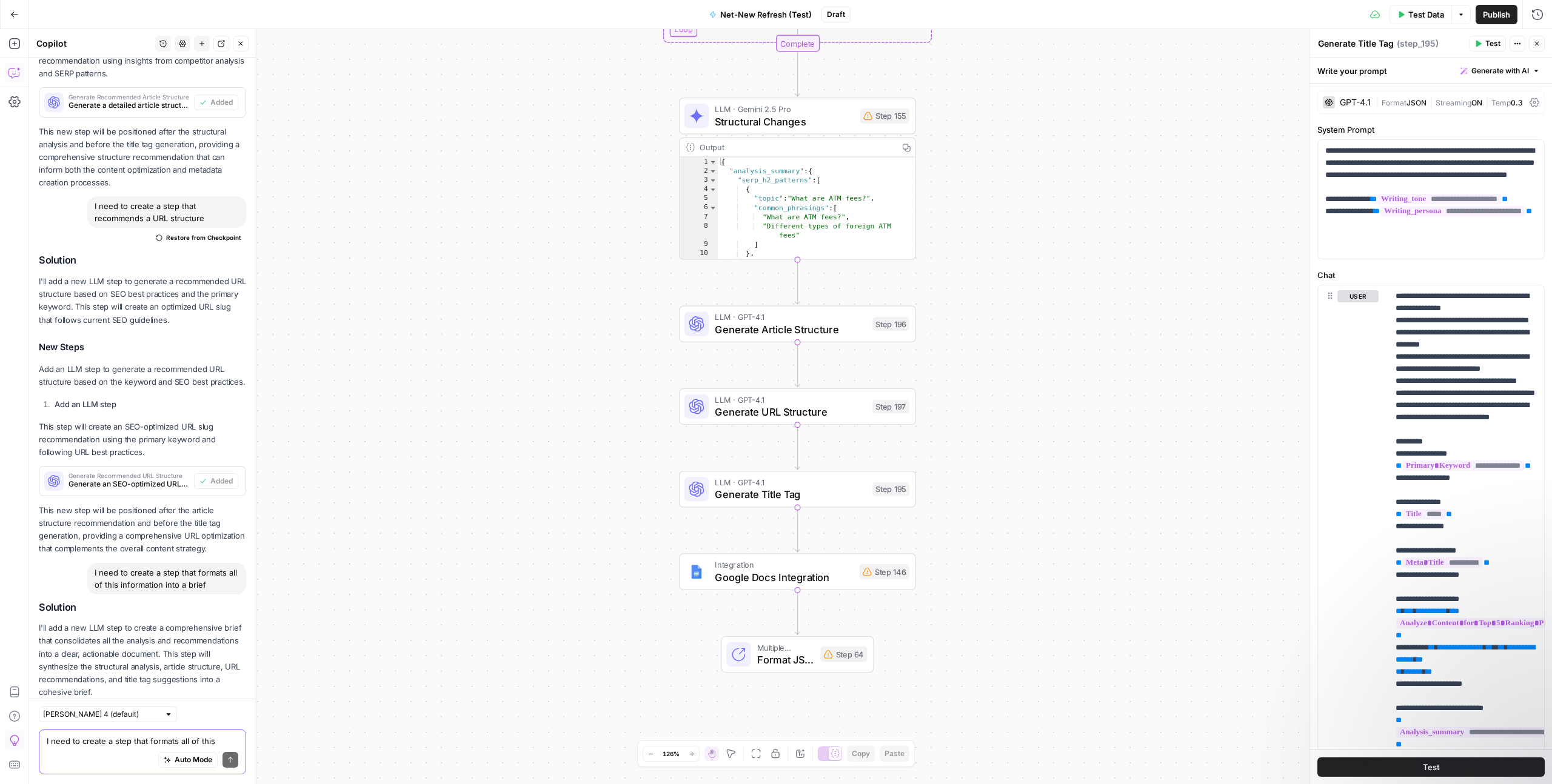
scroll to position [3180, 0]
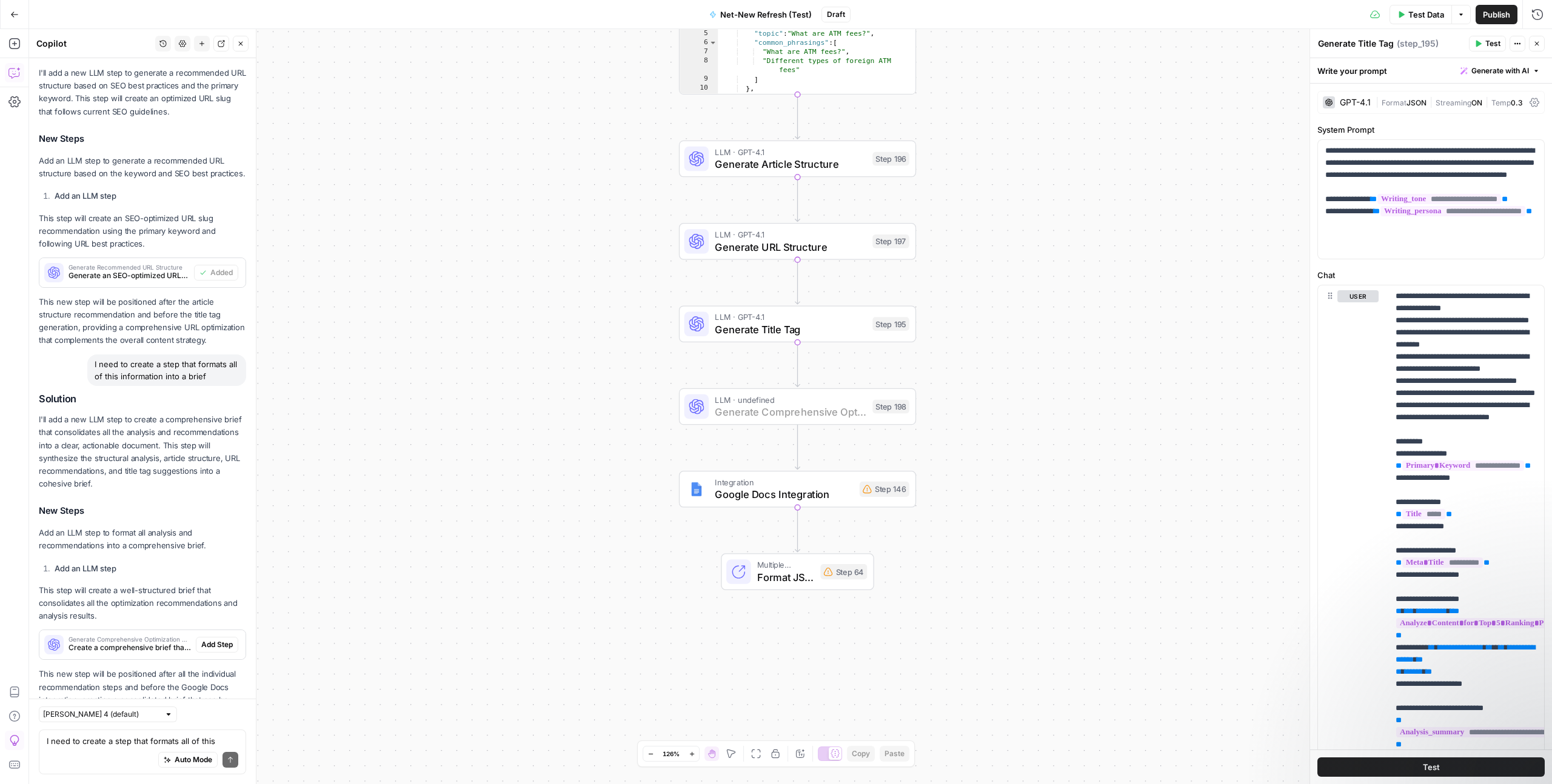
click at [214, 639] on span "Add Step" at bounding box center [217, 644] width 31 height 11
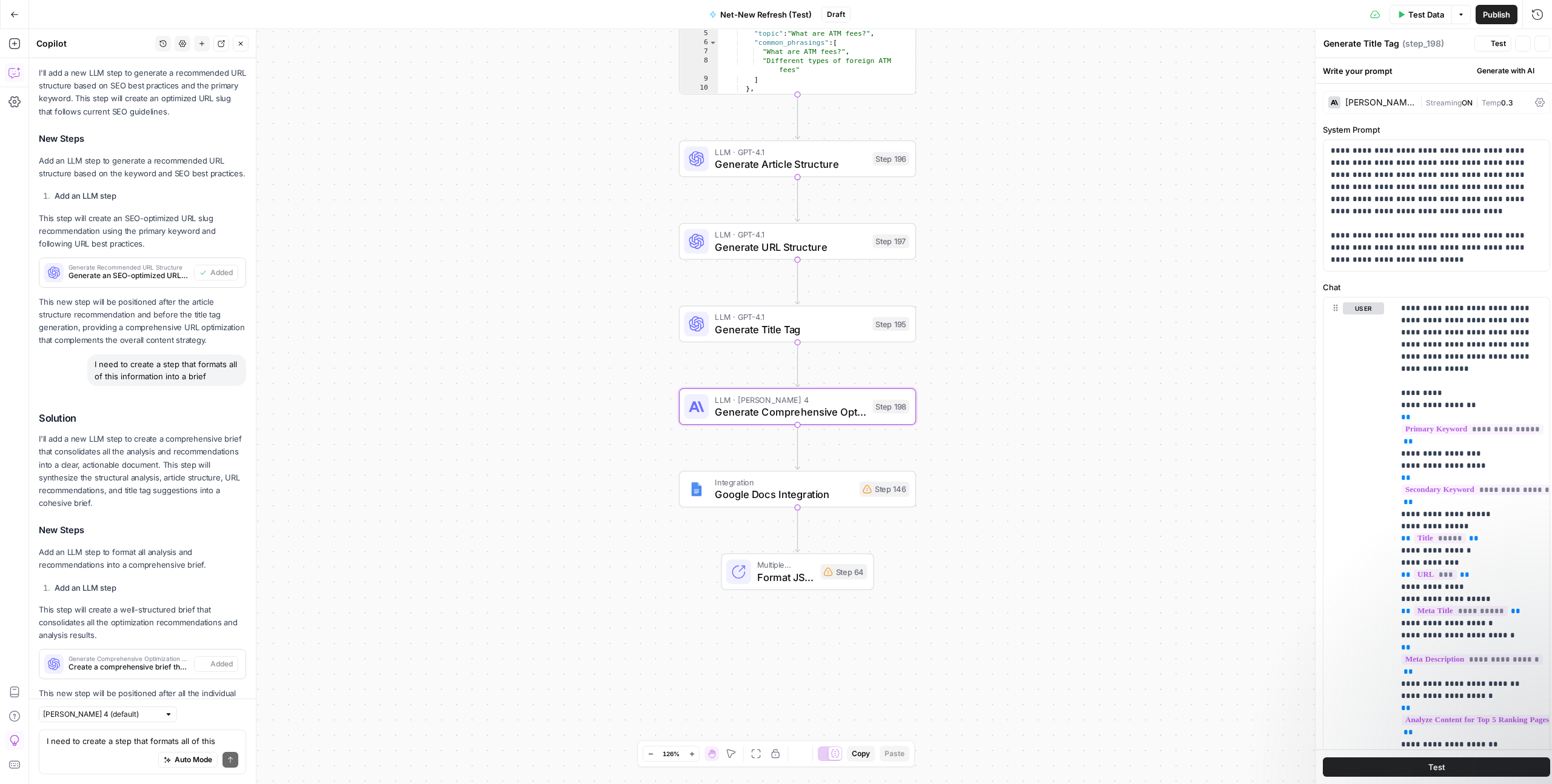
scroll to position [3199, 0]
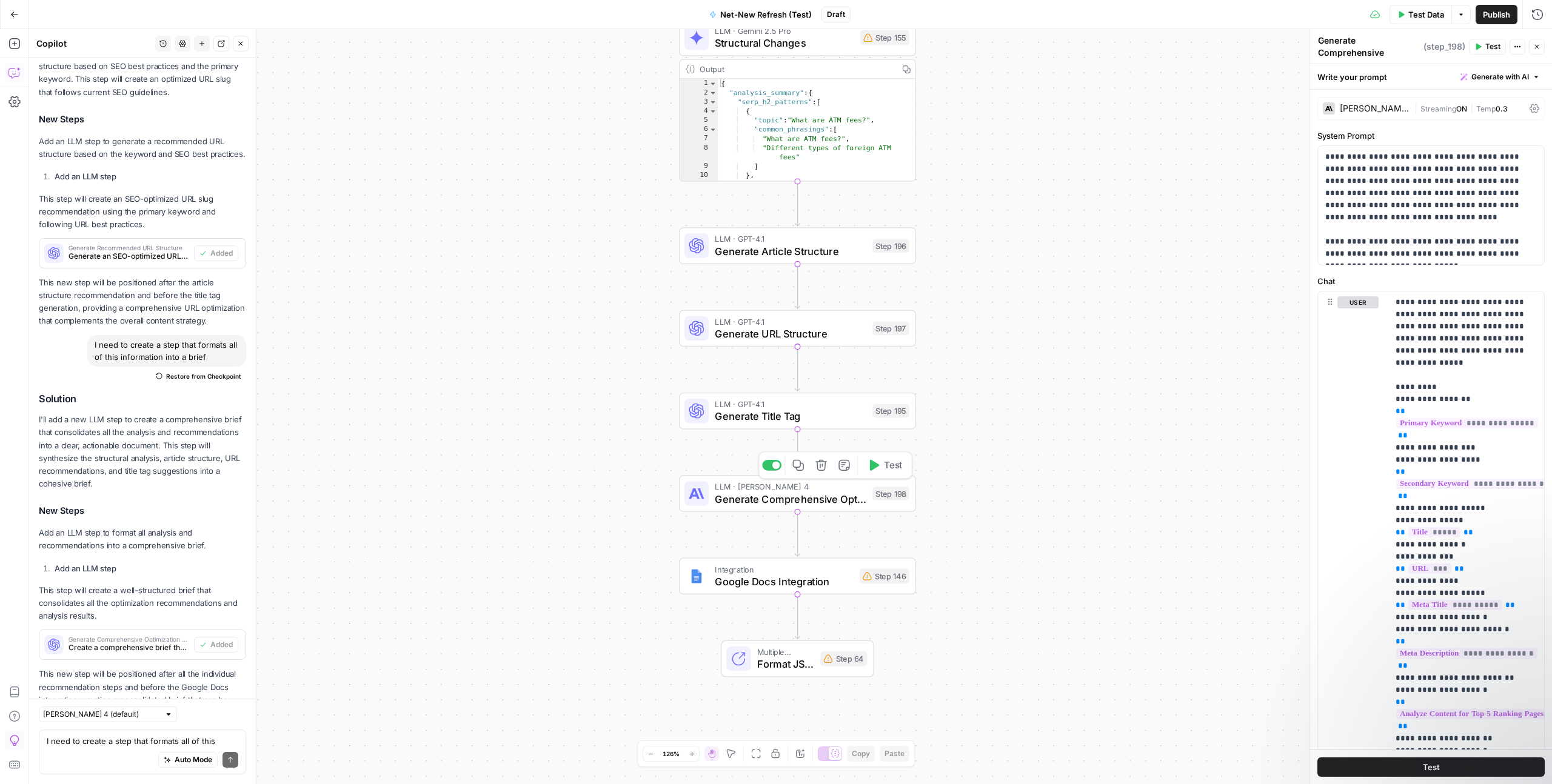
click at [809, 491] on span "Generate Comprehensive Optimization Brief" at bounding box center [791, 499] width 152 height 15
click at [1361, 54] on textarea "Generate Comprehensive Optimization Brief" at bounding box center [1369, 52] width 103 height 36
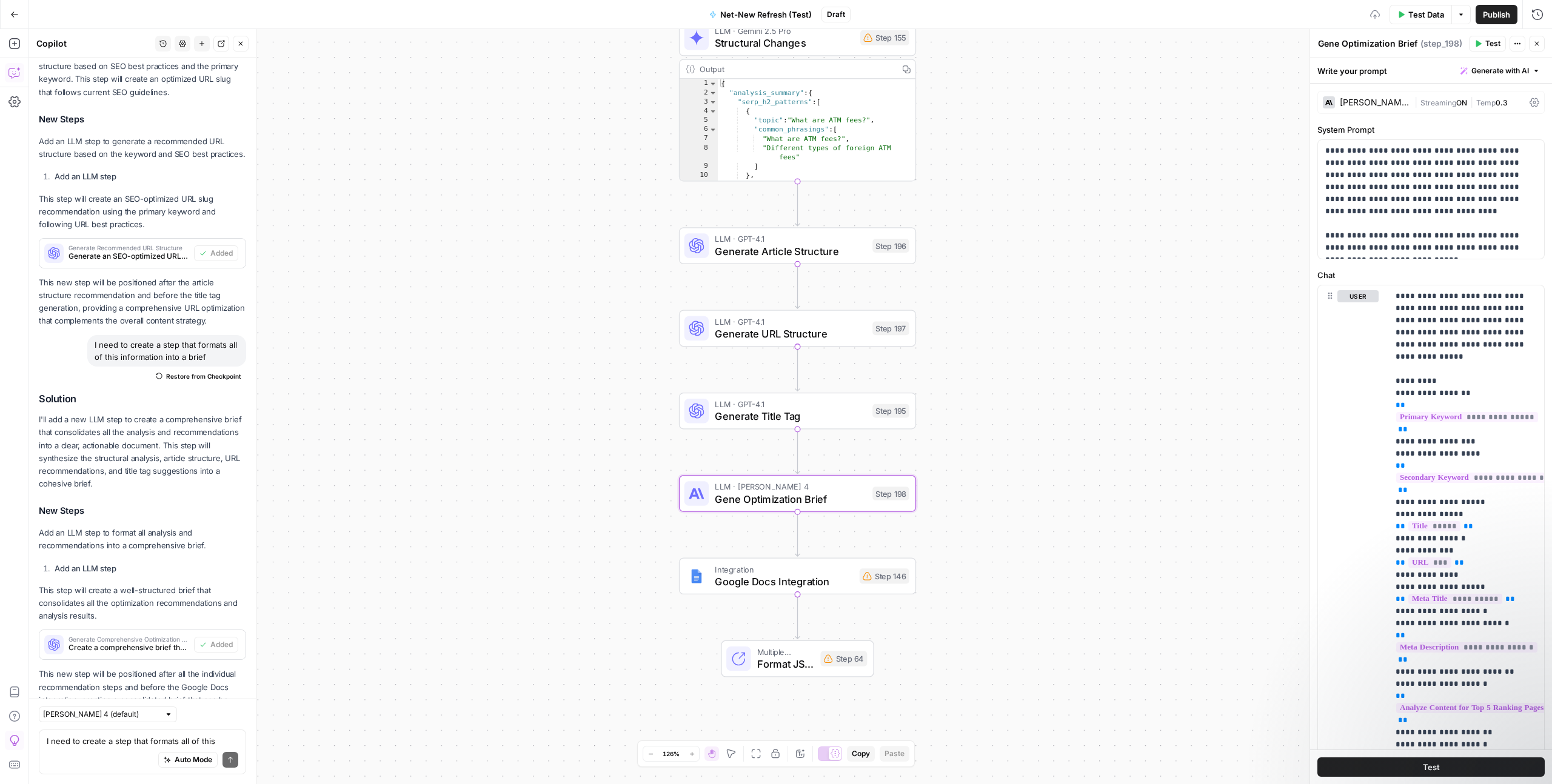
click at [1368, 45] on textarea "Gene Optimization Brief" at bounding box center [1368, 43] width 99 height 12
type textarea "Format Brief"
click at [1169, 194] on div "Workflow Input Settings Inputs Google Search Perform Google Search Step 12 Outp…" at bounding box center [791, 407] width 1523 height 755
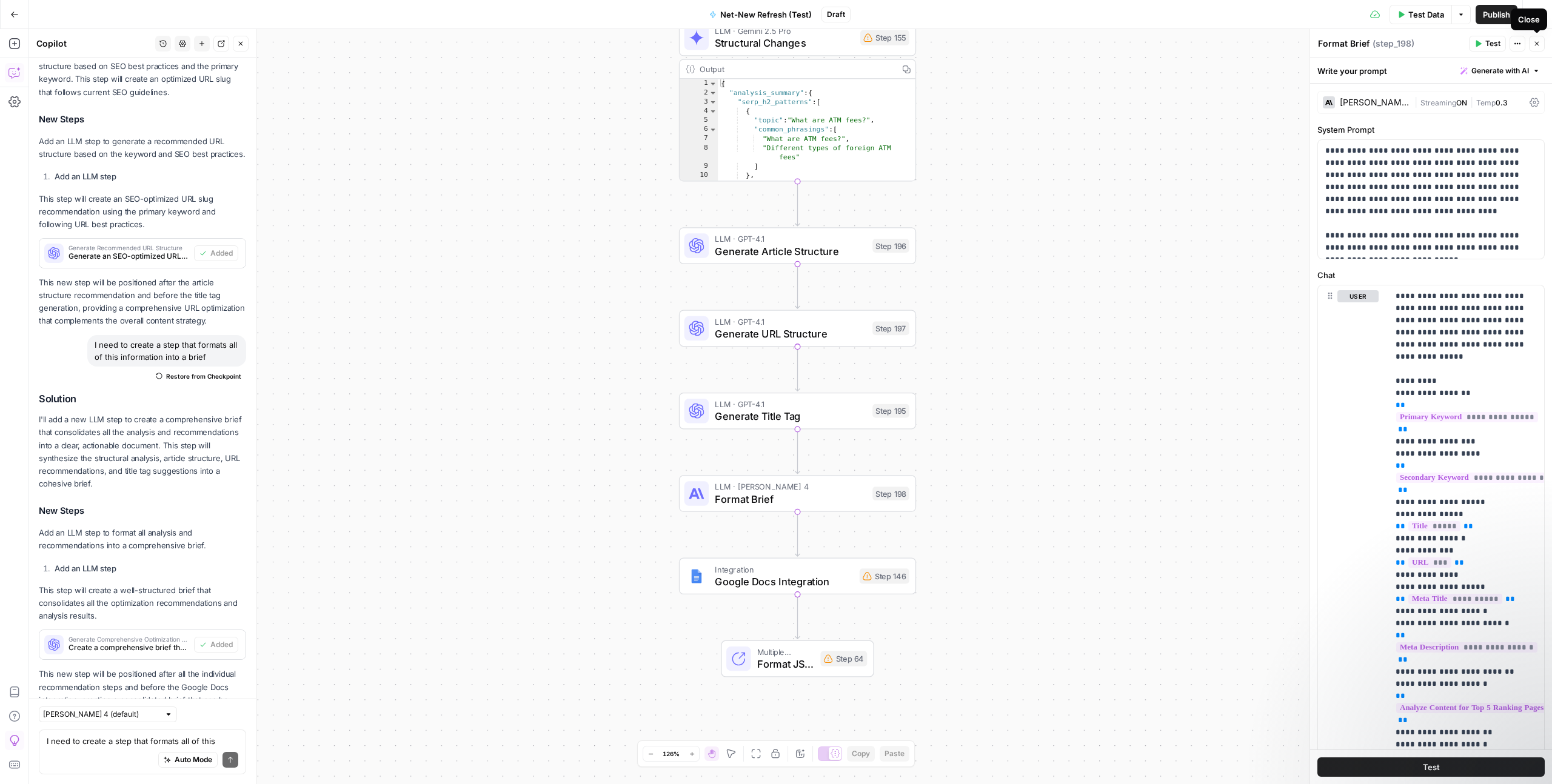
click at [1539, 40] on icon "button" at bounding box center [1537, 43] width 7 height 7
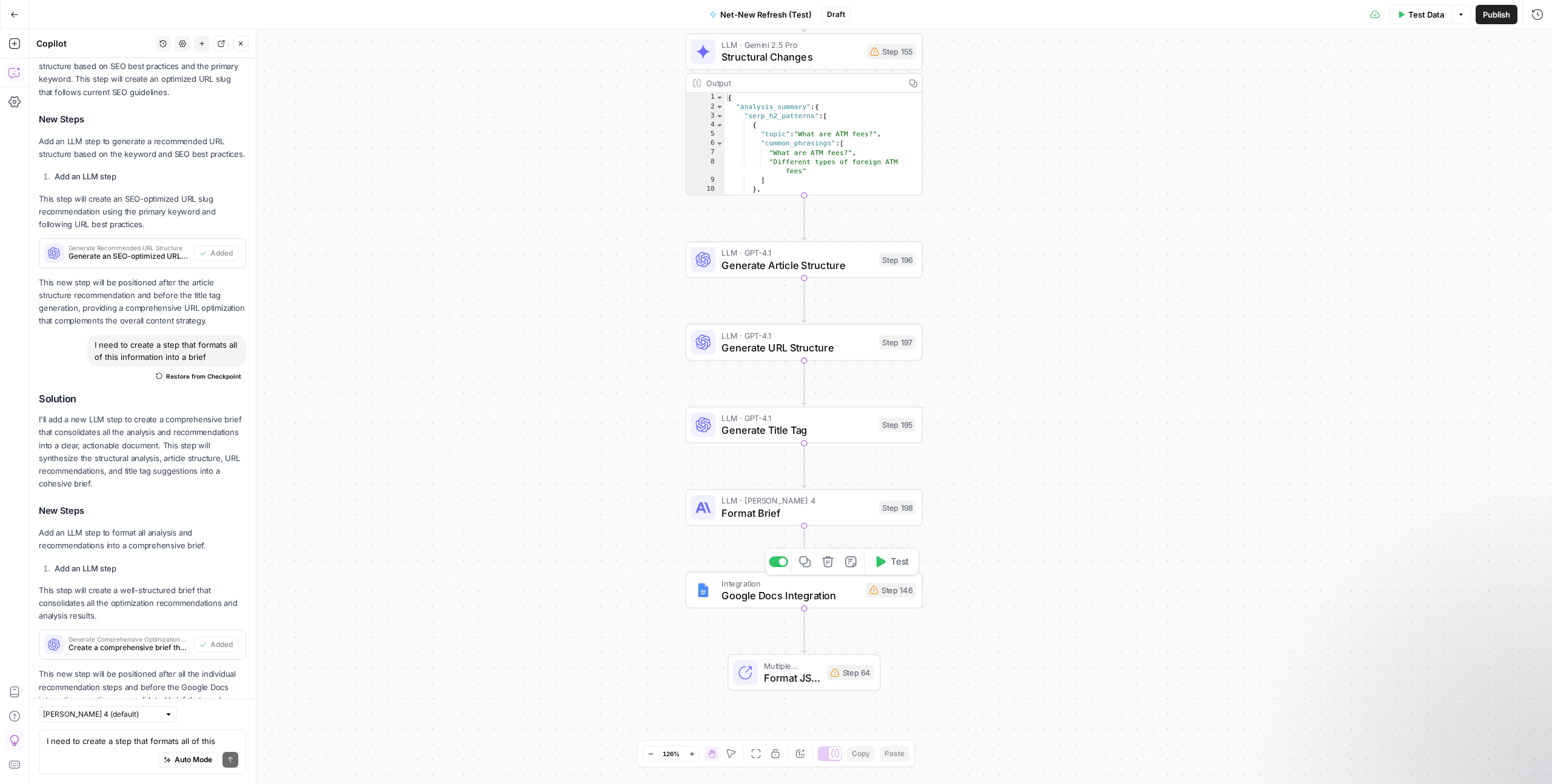
click at [843, 591] on span "Google Docs Integration" at bounding box center [790, 595] width 138 height 15
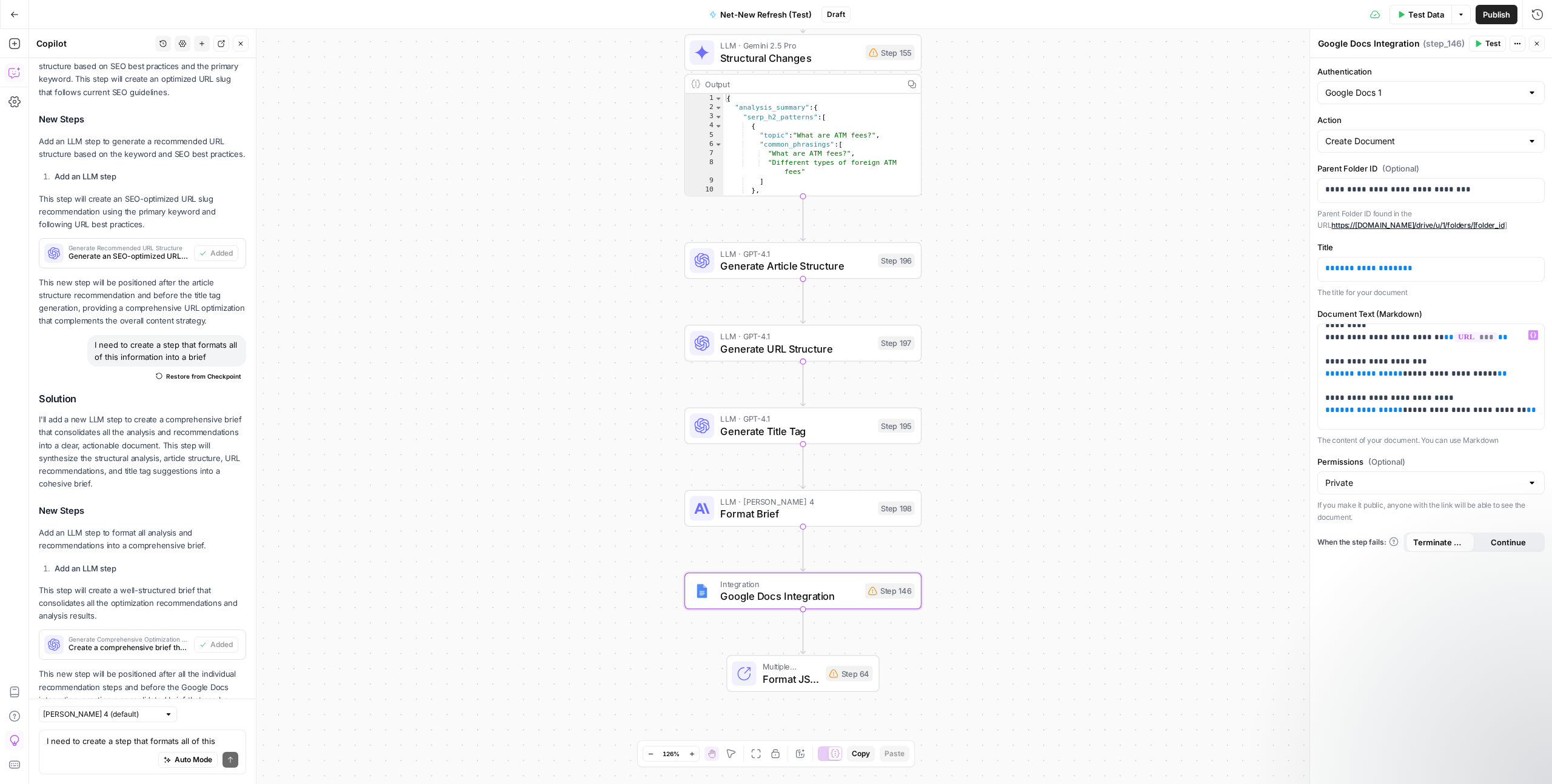
scroll to position [0, 0]
click at [1365, 385] on span "**********" at bounding box center [1369, 383] width 68 height 8
click at [1375, 384] on span "**********" at bounding box center [1369, 383] width 68 height 8
click at [1388, 384] on span "**********" at bounding box center [1369, 383] width 68 height 8
click at [1416, 383] on span "**********" at bounding box center [1450, 383] width 85 height 8
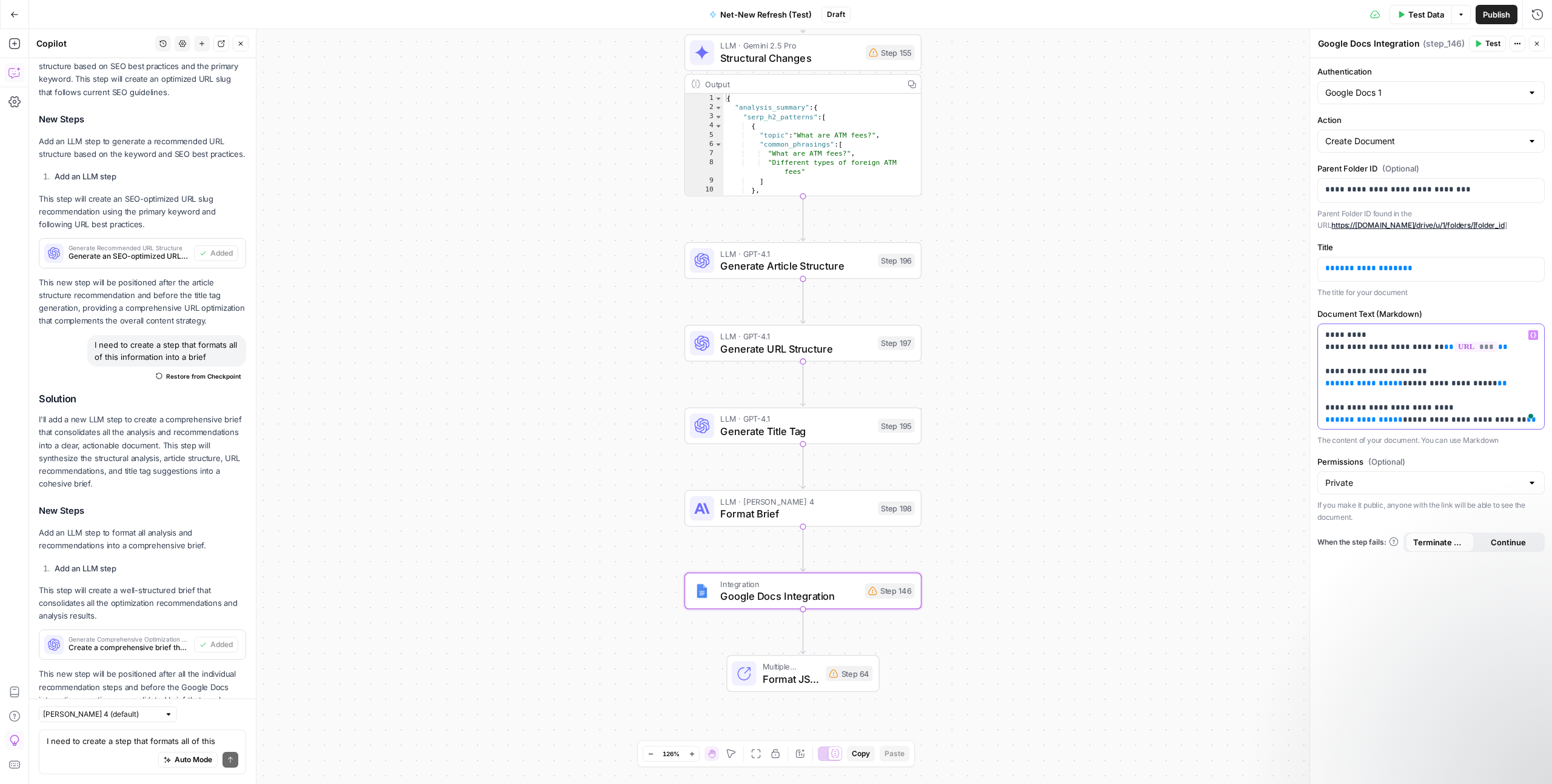
drag, startPoint x: 1477, startPoint y: 385, endPoint x: 1322, endPoint y: 386, distance: 155.0
click at [1322, 386] on div "**********" at bounding box center [1431, 377] width 226 height 105
copy p "**********"
drag, startPoint x: 1493, startPoint y: 347, endPoint x: 1319, endPoint y: 350, distance: 174.0
click at [1319, 350] on div "**********" at bounding box center [1431, 377] width 226 height 105
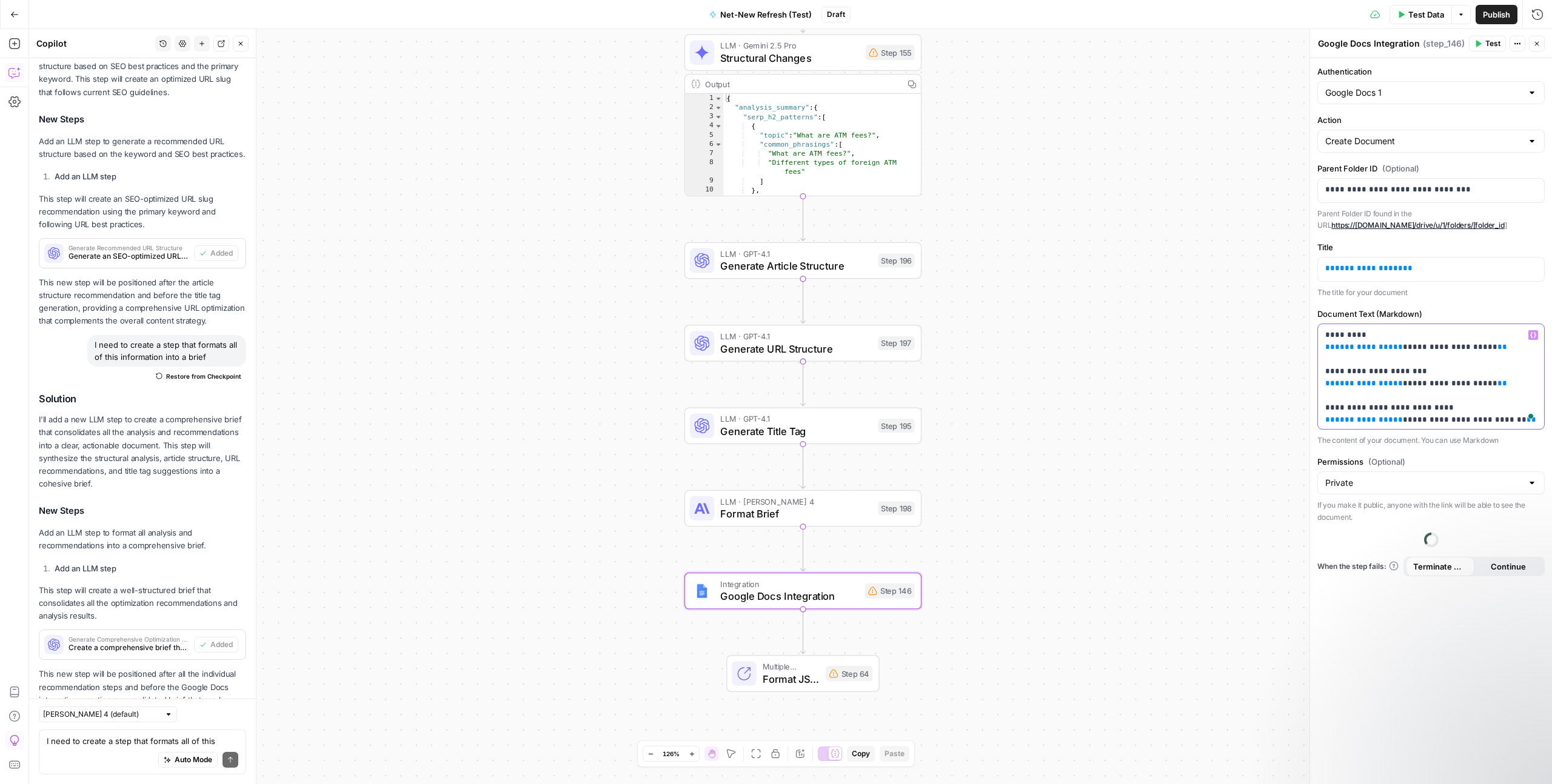
click at [1361, 349] on span "**********" at bounding box center [1369, 347] width 68 height 8
drag, startPoint x: 1463, startPoint y: 348, endPoint x: 1398, endPoint y: 352, distance: 65.1
click at [1398, 352] on p "**********" at bounding box center [1431, 402] width 212 height 145
click at [1362, 347] on span "**********" at bounding box center [1369, 347] width 68 height 8
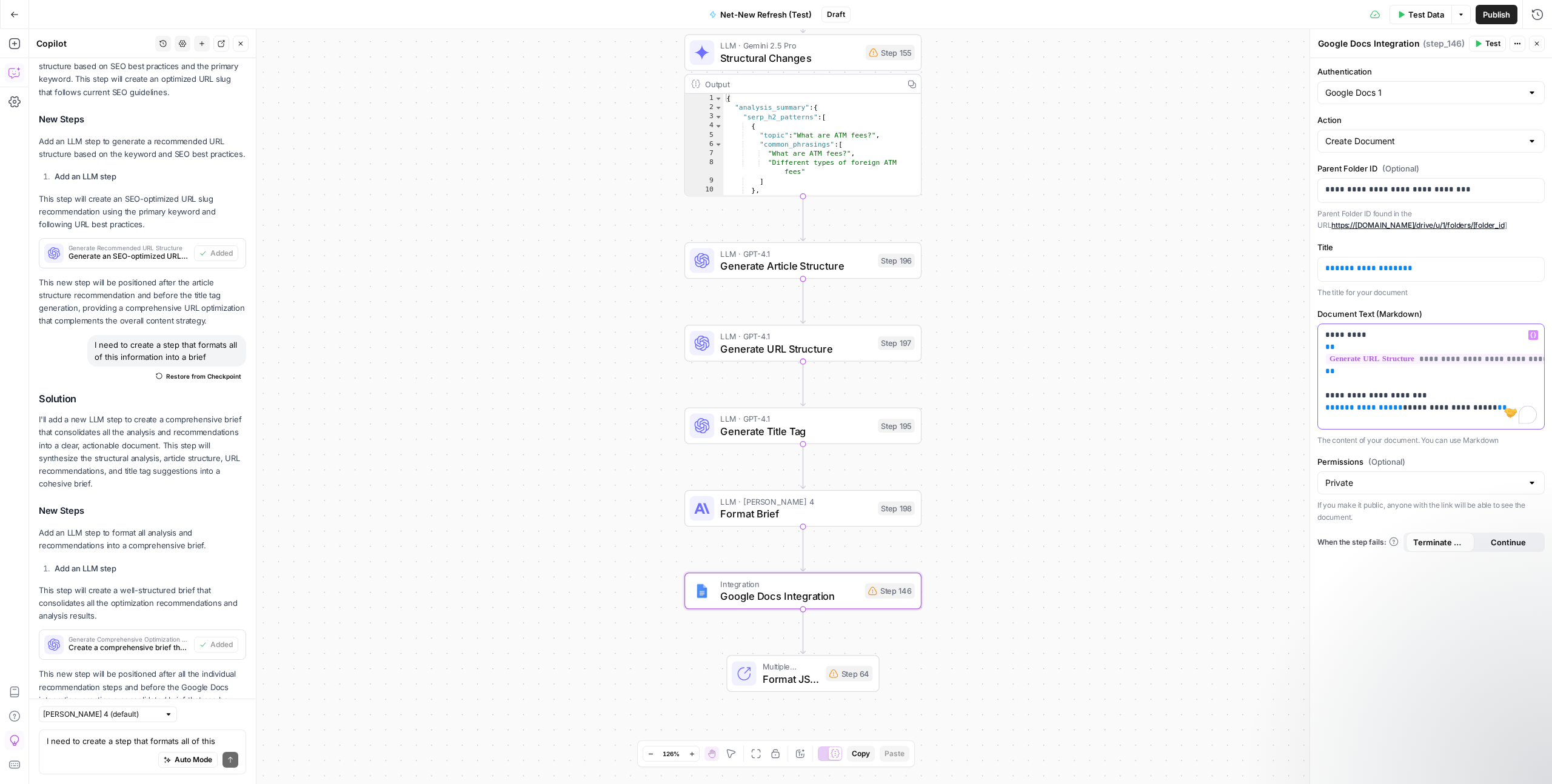
scroll to position [2989, 0]
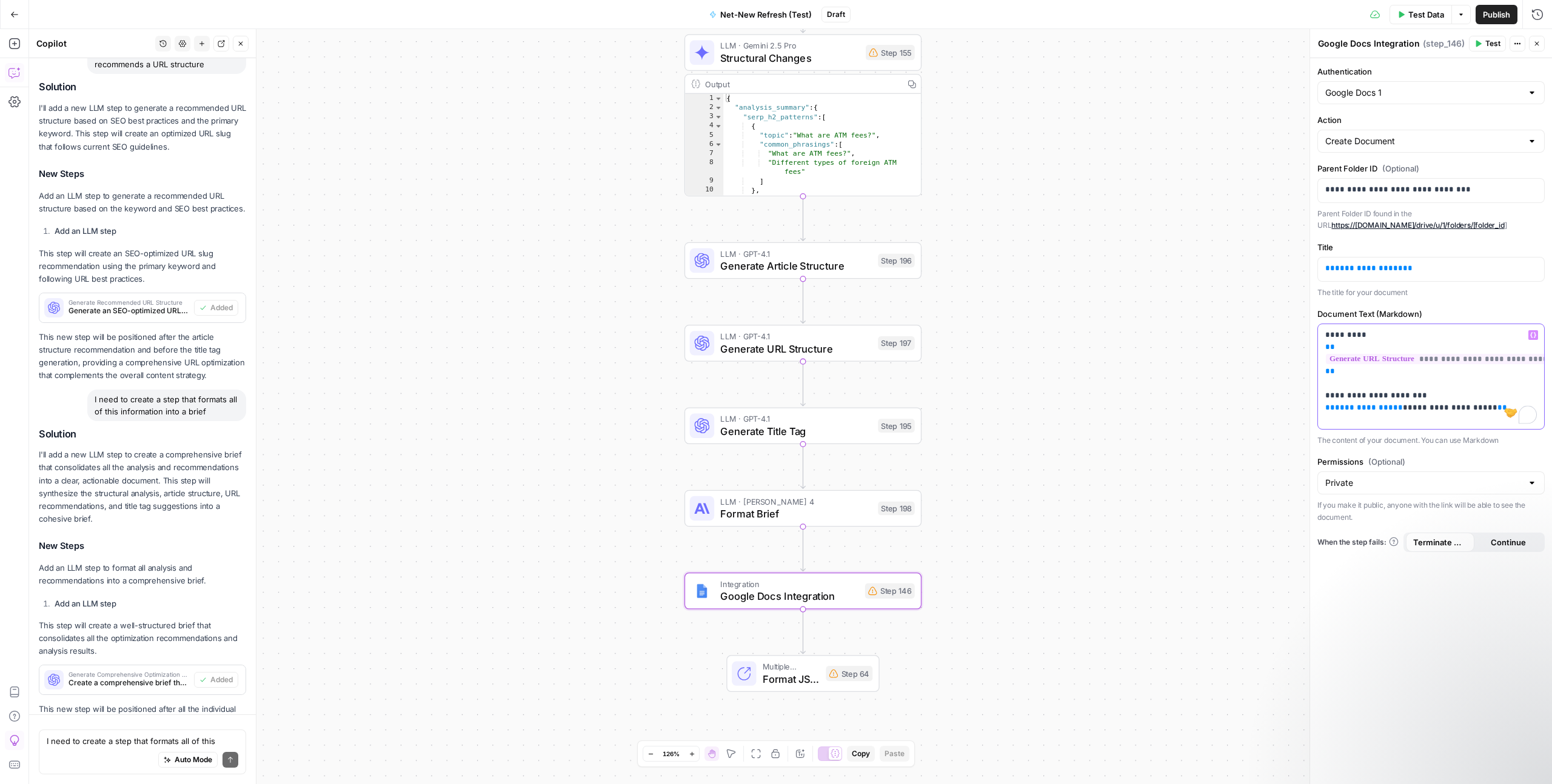
drag, startPoint x: 1461, startPoint y: 409, endPoint x: 1398, endPoint y: 412, distance: 63.1
click at [1408, 412] on span "**********" at bounding box center [1450, 407] width 85 height 8
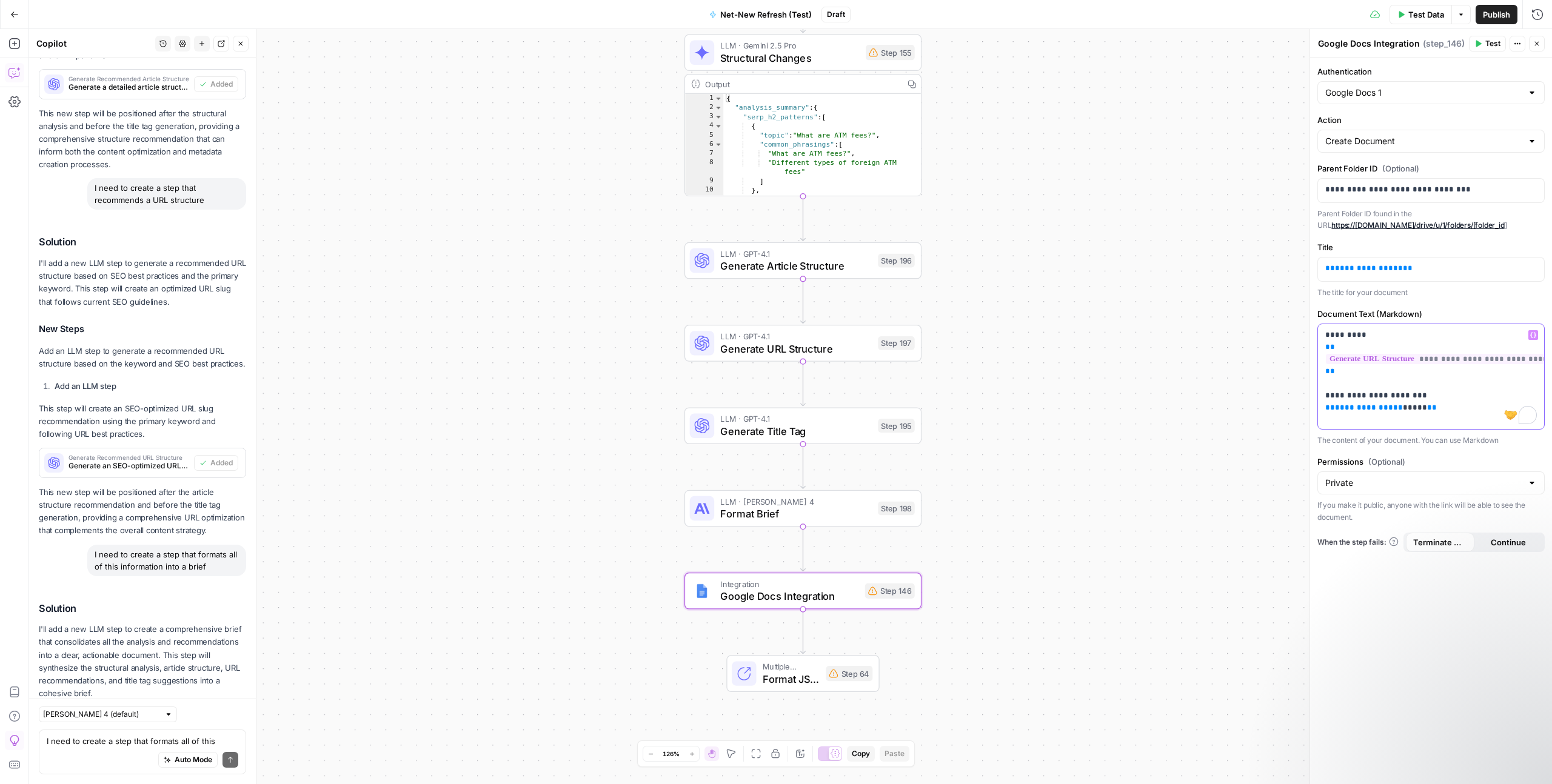
scroll to position [3199, 0]
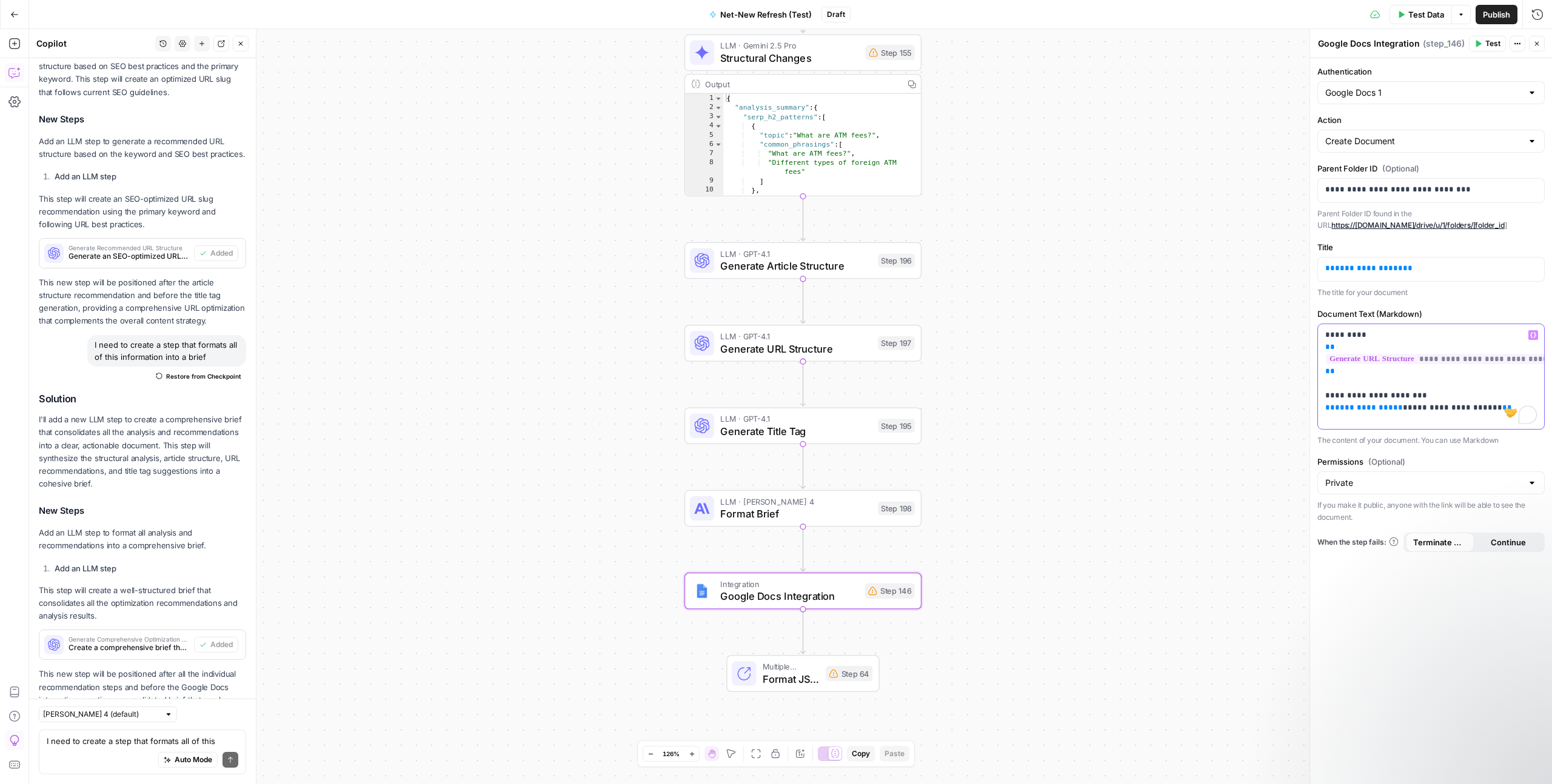
click at [1386, 395] on p "**********" at bounding box center [1431, 414] width 212 height 170
click at [1362, 407] on span "**********" at bounding box center [1369, 407] width 68 height 8
click at [1356, 395] on p "**********" at bounding box center [1431, 414] width 212 height 170
click at [1358, 395] on p "**********" at bounding box center [1431, 414] width 212 height 170
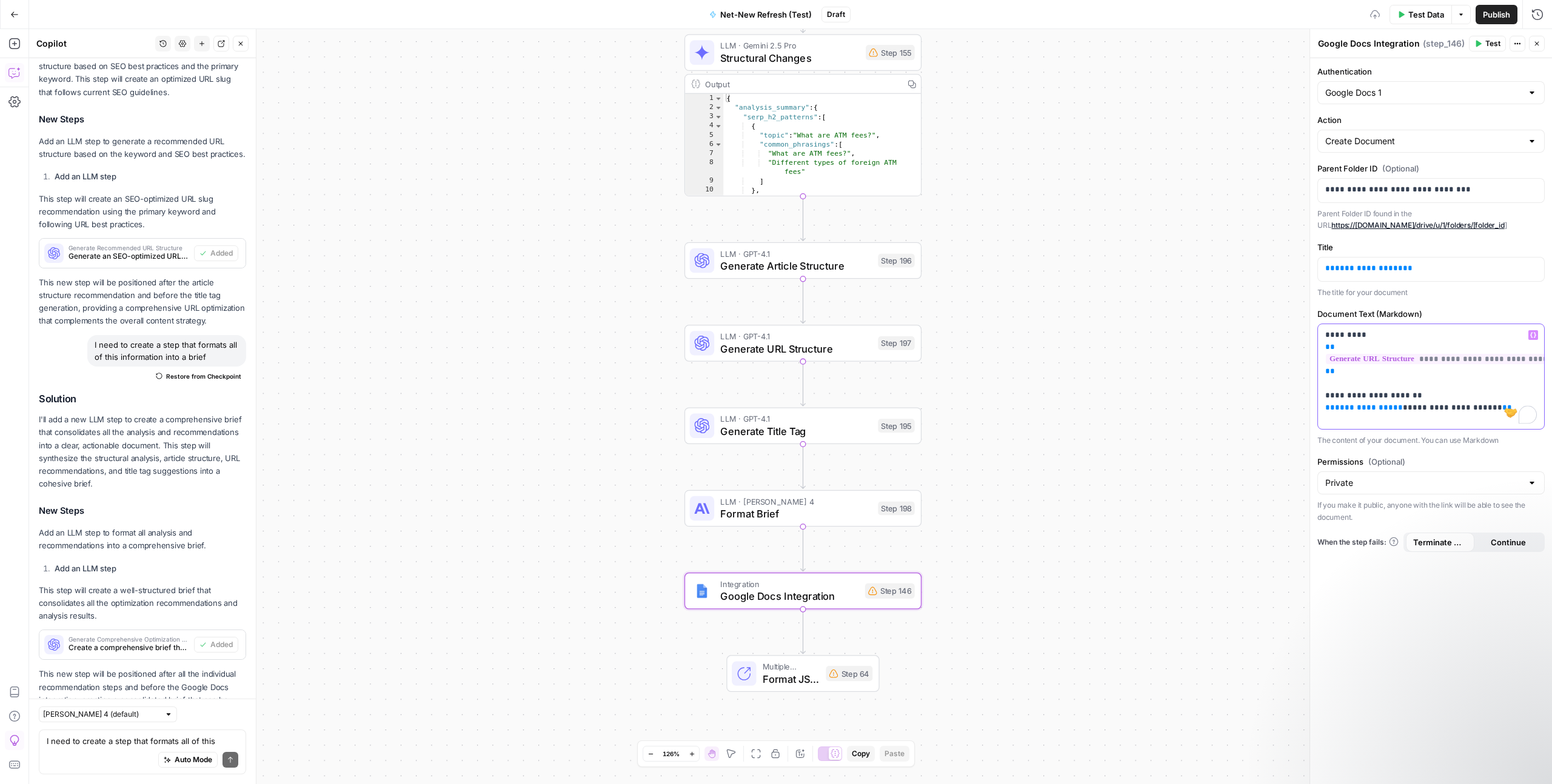
click at [1358, 395] on p "**********" at bounding box center [1431, 414] width 212 height 170
click at [1361, 395] on p "**********" at bounding box center [1431, 414] width 212 height 170
click at [1362, 395] on p "**********" at bounding box center [1431, 414] width 212 height 170
click at [1361, 409] on span "**********" at bounding box center [1369, 407] width 68 height 8
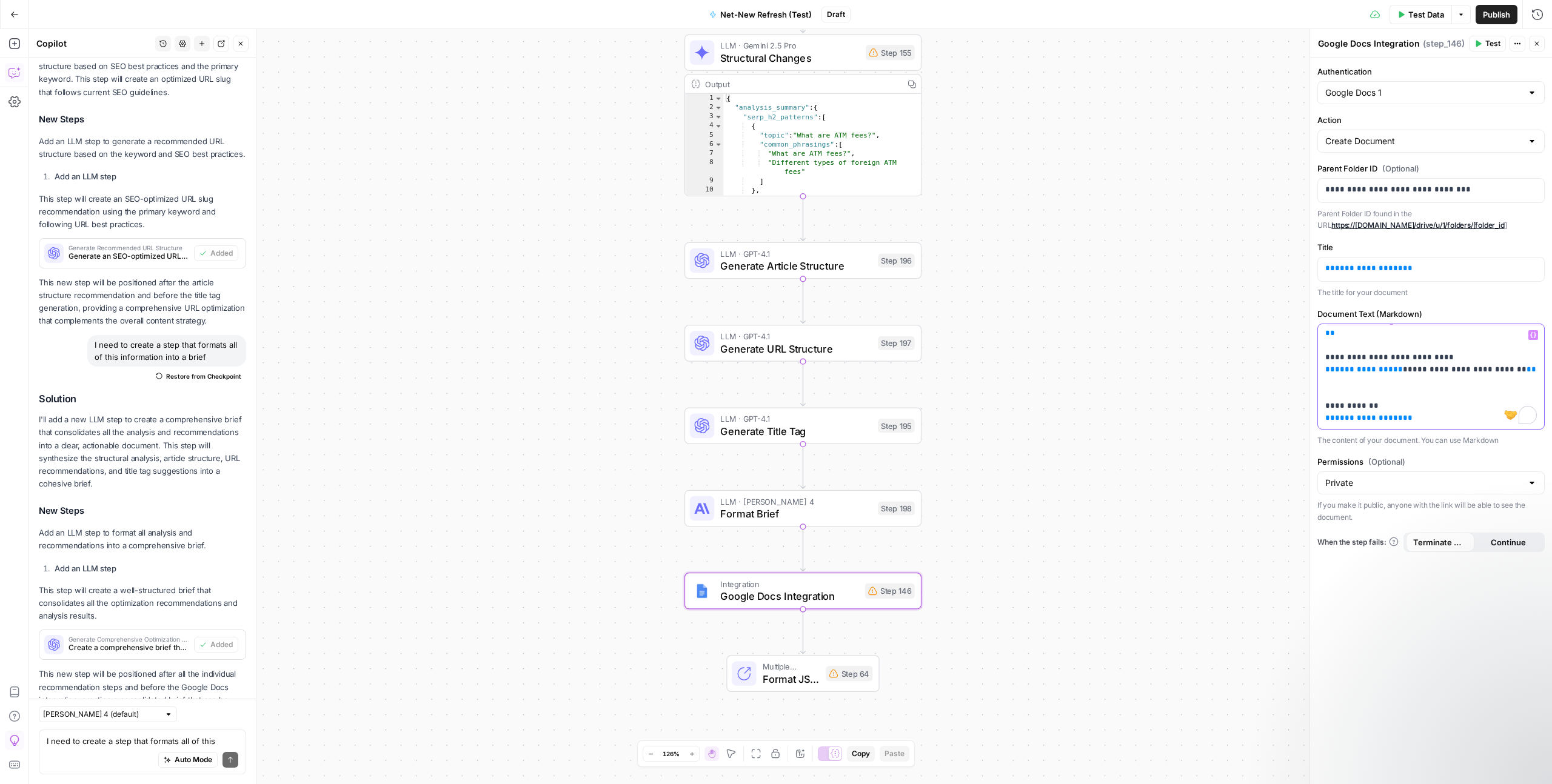
click at [1363, 370] on span "**********" at bounding box center [1369, 369] width 68 height 8
drag, startPoint x: 1377, startPoint y: 358, endPoint x: 1345, endPoint y: 359, distance: 32.0
click at [1345, 361] on p "**********" at bounding box center [1431, 327] width 212 height 194
click at [1383, 419] on span "**********" at bounding box center [1369, 417] width 68 height 8
drag, startPoint x: 1375, startPoint y: 409, endPoint x: 1345, endPoint y: 410, distance: 30.0
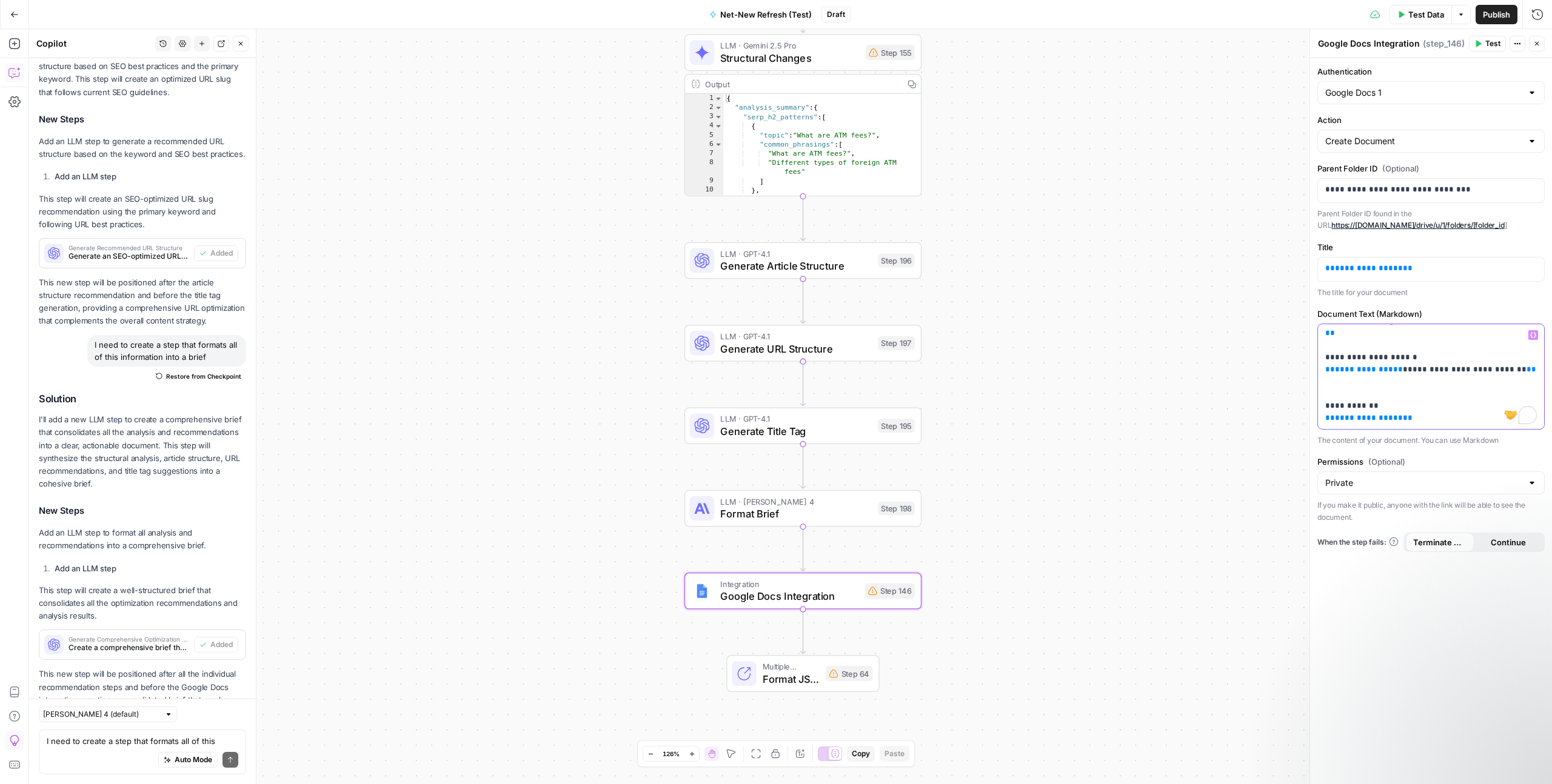
click at [1345, 410] on p "**********" at bounding box center [1431, 327] width 212 height 194
click at [1344, 409] on p "**********" at bounding box center [1431, 327] width 212 height 194
drag, startPoint x: 1365, startPoint y: 406, endPoint x: 1345, endPoint y: 408, distance: 20.1
click at [1345, 408] on p "**********" at bounding box center [1431, 327] width 212 height 194
click at [1363, 414] on div at bounding box center [1363, 414] width 0 height 0
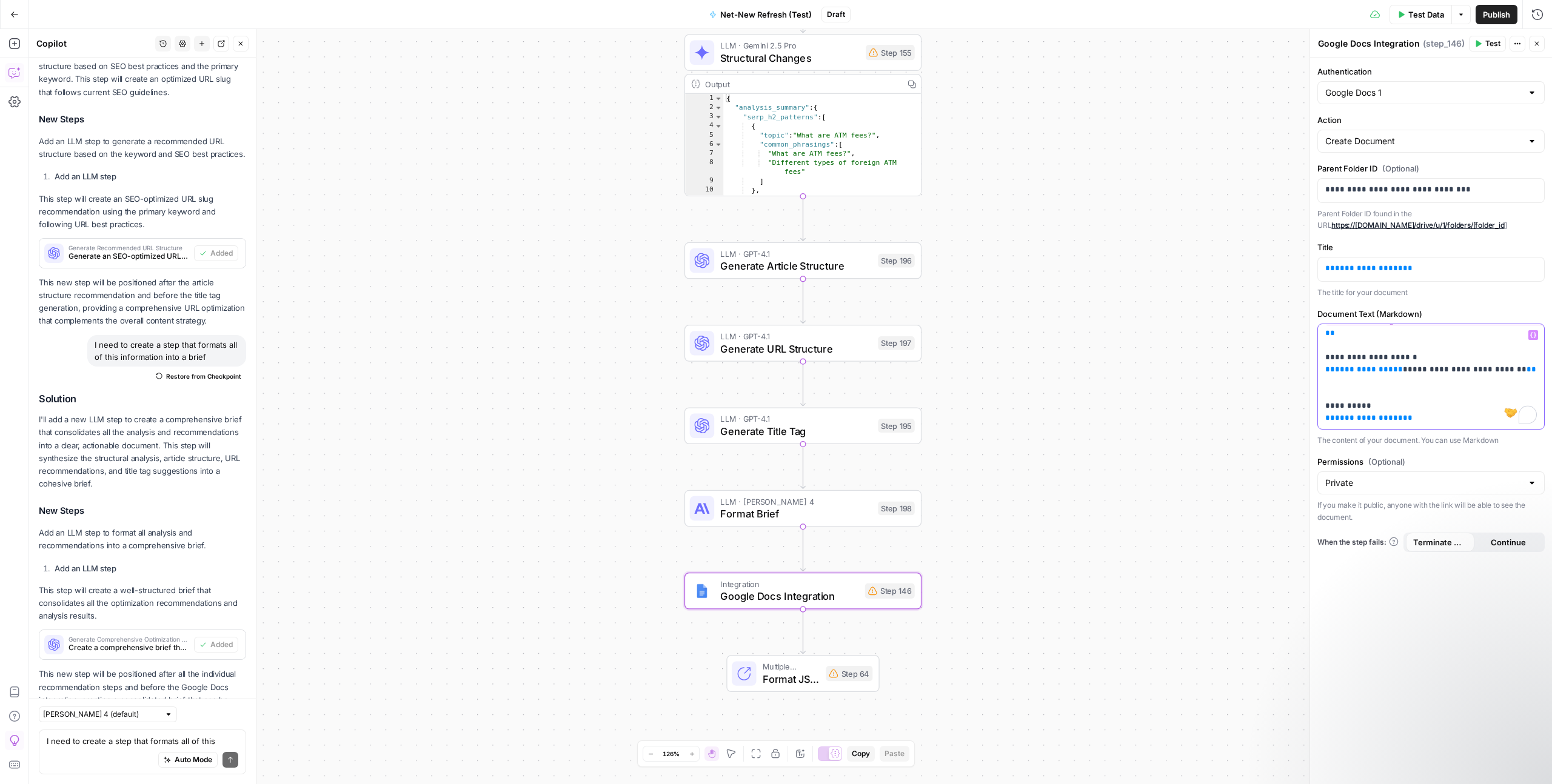
click at [1358, 419] on span "**********" at bounding box center [1369, 417] width 68 height 8
click at [1541, 47] on button "Close" at bounding box center [1537, 43] width 16 height 16
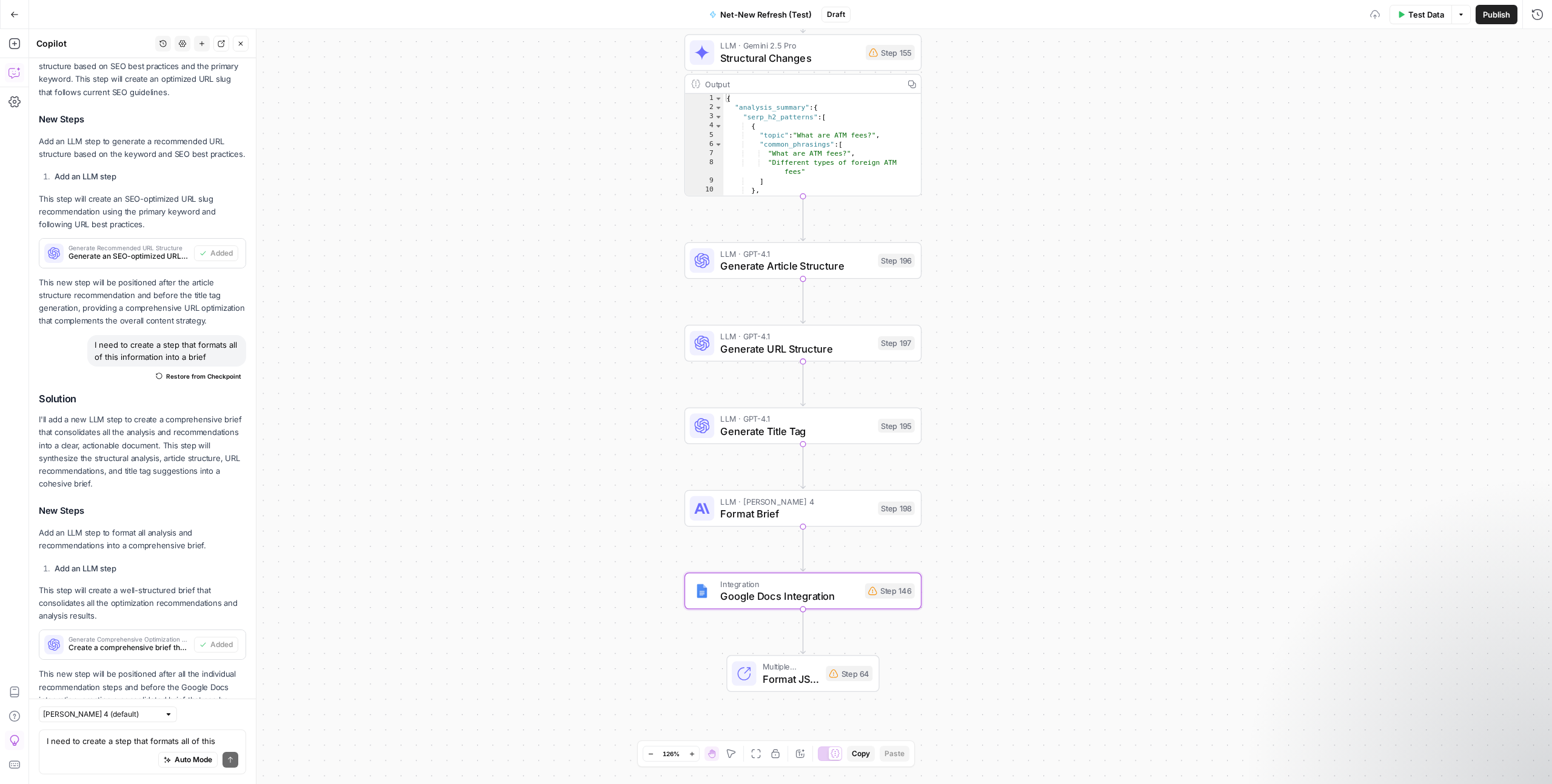
click at [1028, 512] on div "Workflow Input Settings Inputs Google Search Perform Google Search Step 12 Outp…" at bounding box center [791, 407] width 1523 height 755
click at [853, 601] on span "Google Docs Integration" at bounding box center [789, 597] width 138 height 15
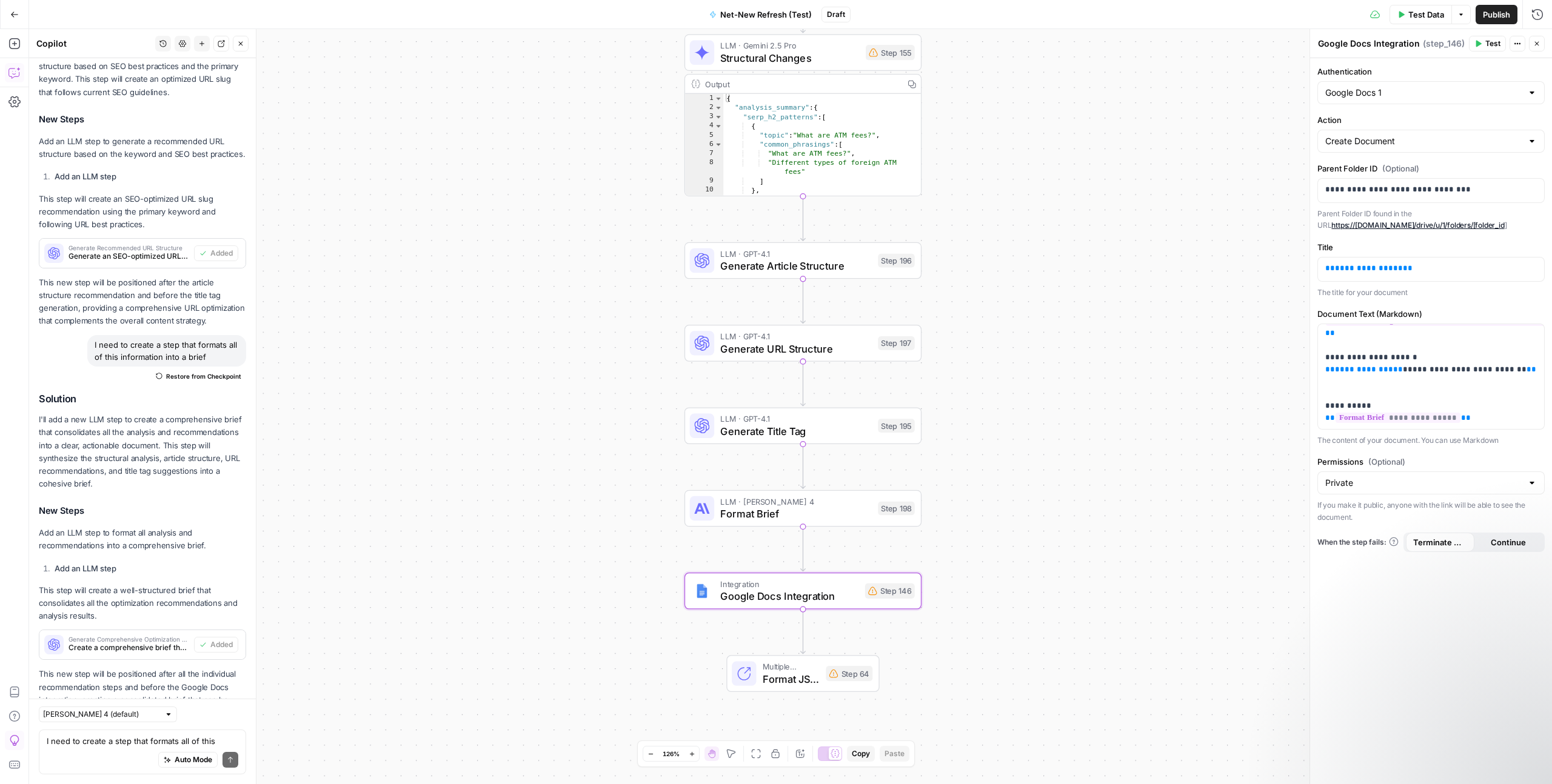
click at [1057, 393] on div "Workflow Input Settings Inputs Google Search Perform Google Search Step 12 Outp…" at bounding box center [791, 407] width 1523 height 755
click at [92, 745] on textarea "I need to create a step that formats all of this information into a brief" at bounding box center [142, 741] width 191 height 12
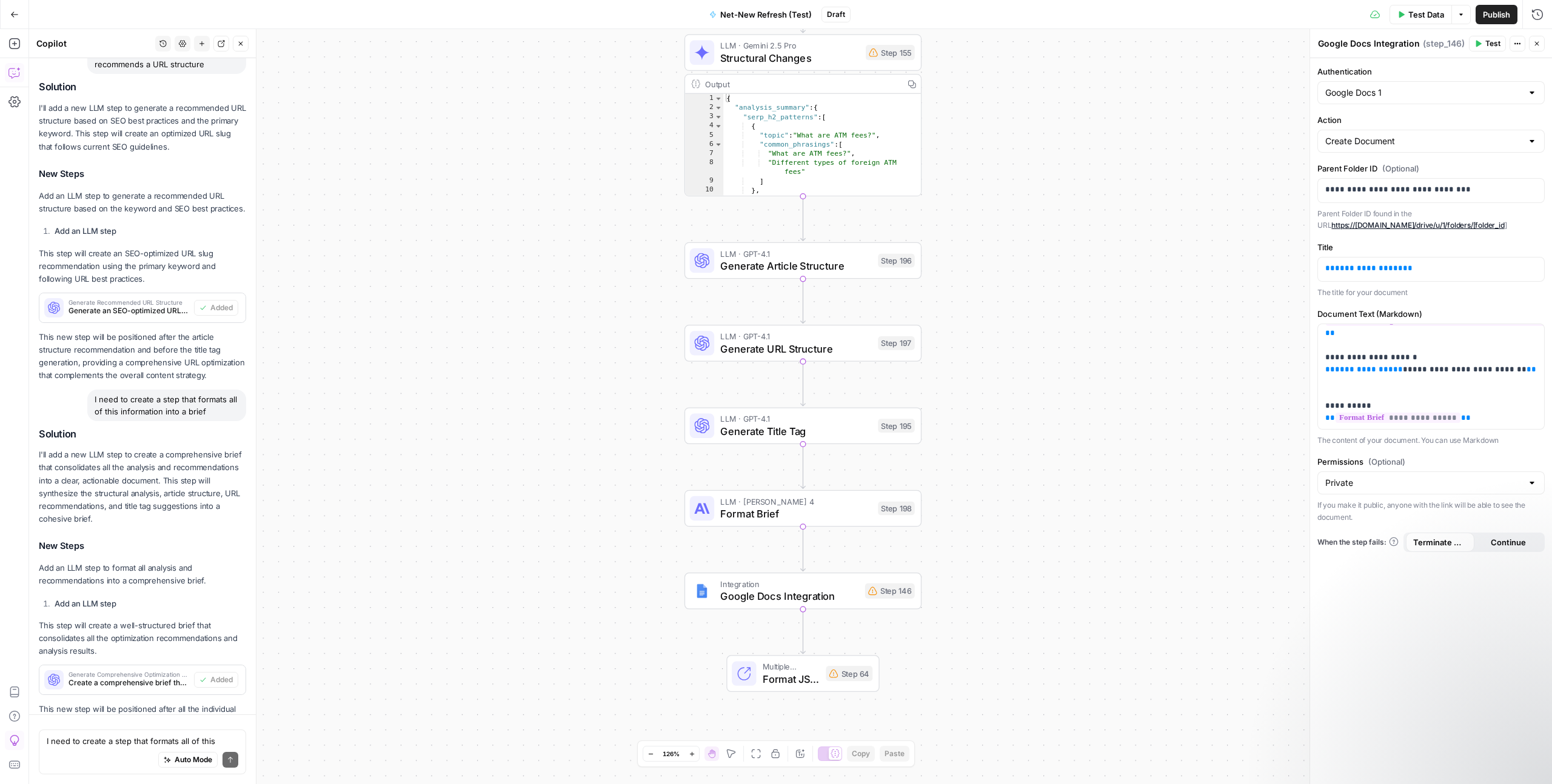
scroll to position [3199, 0]
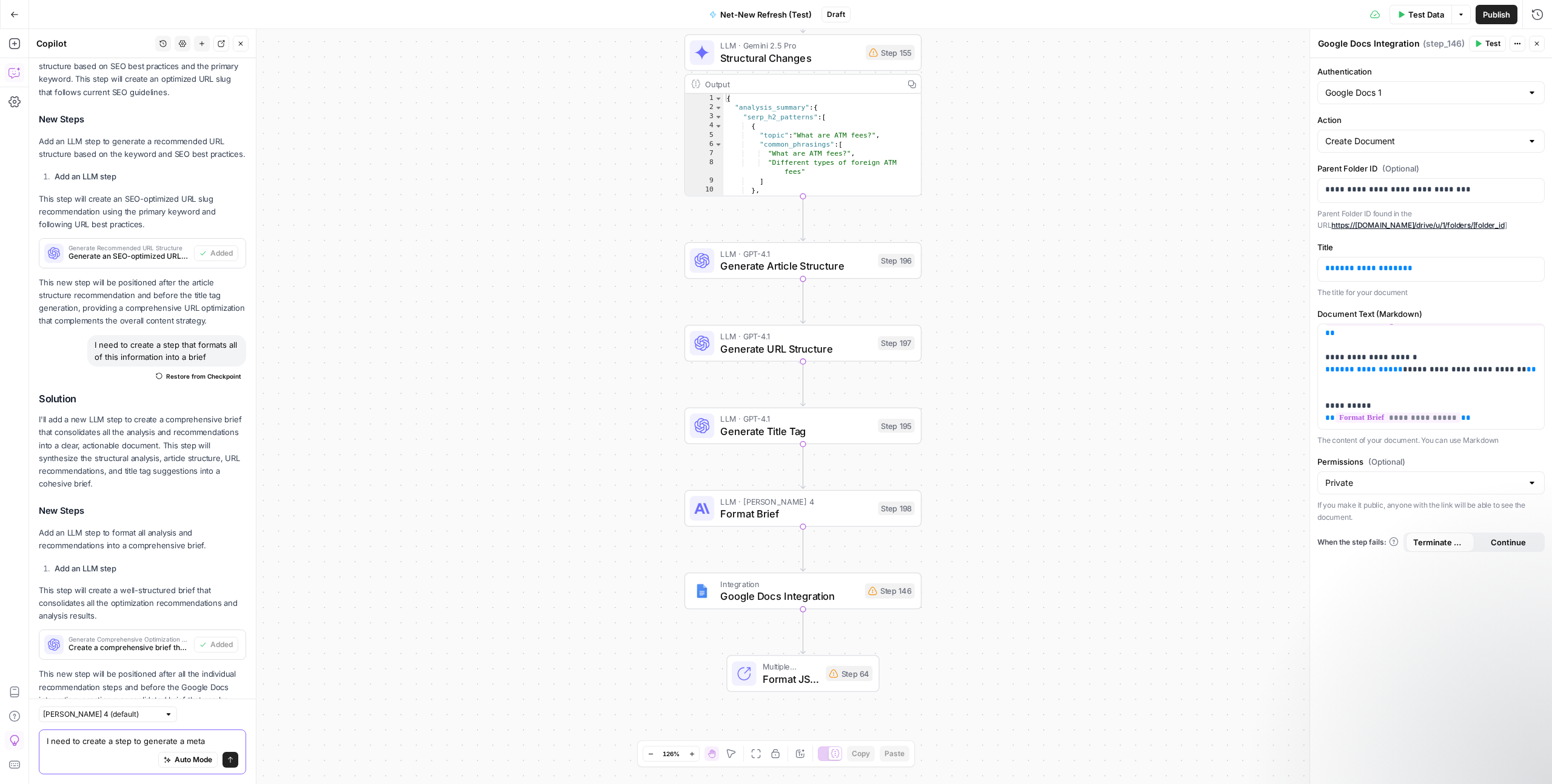
type textarea "I need to create a step to generate a meta description"
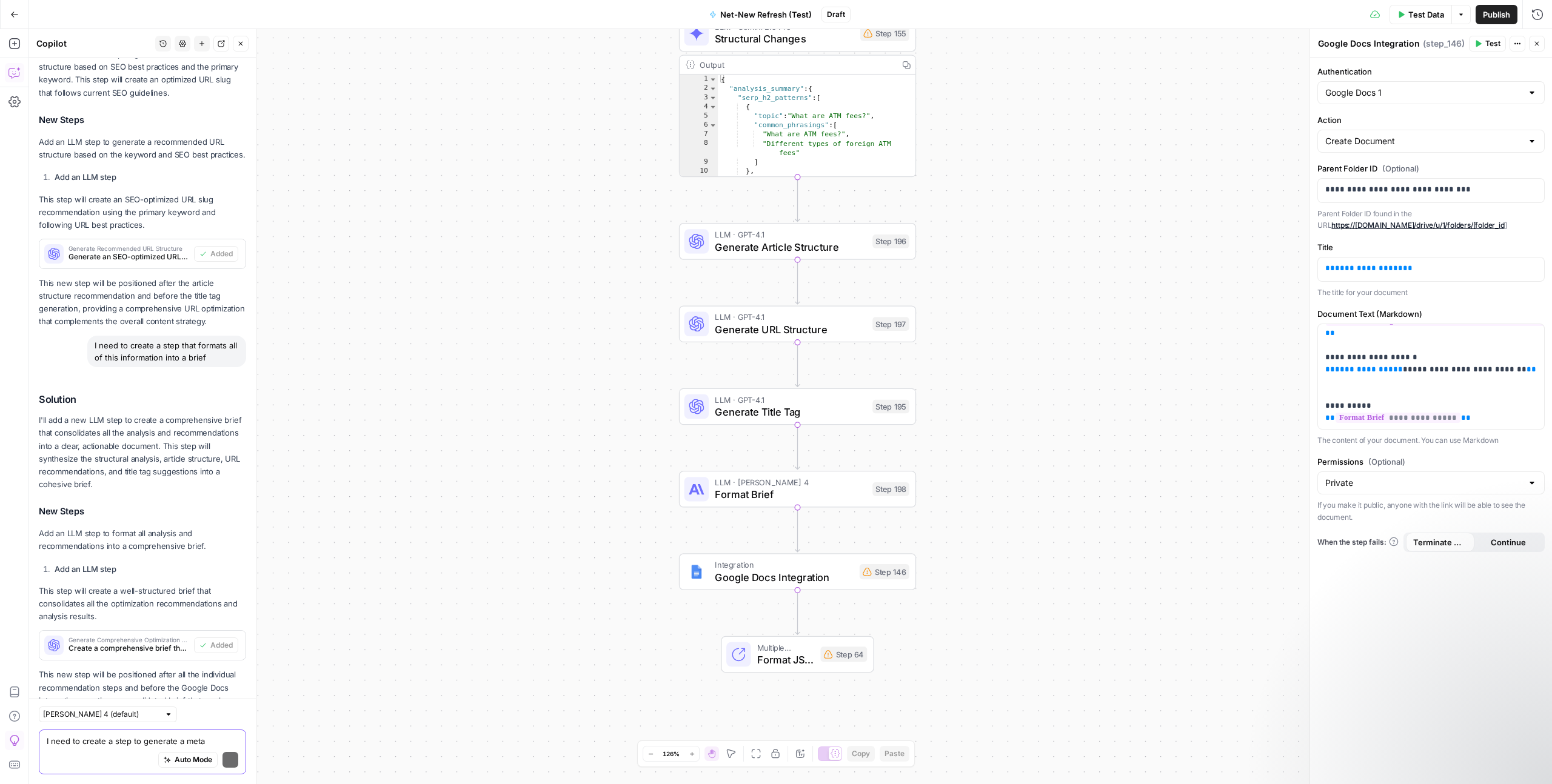
scroll to position [3427, 0]
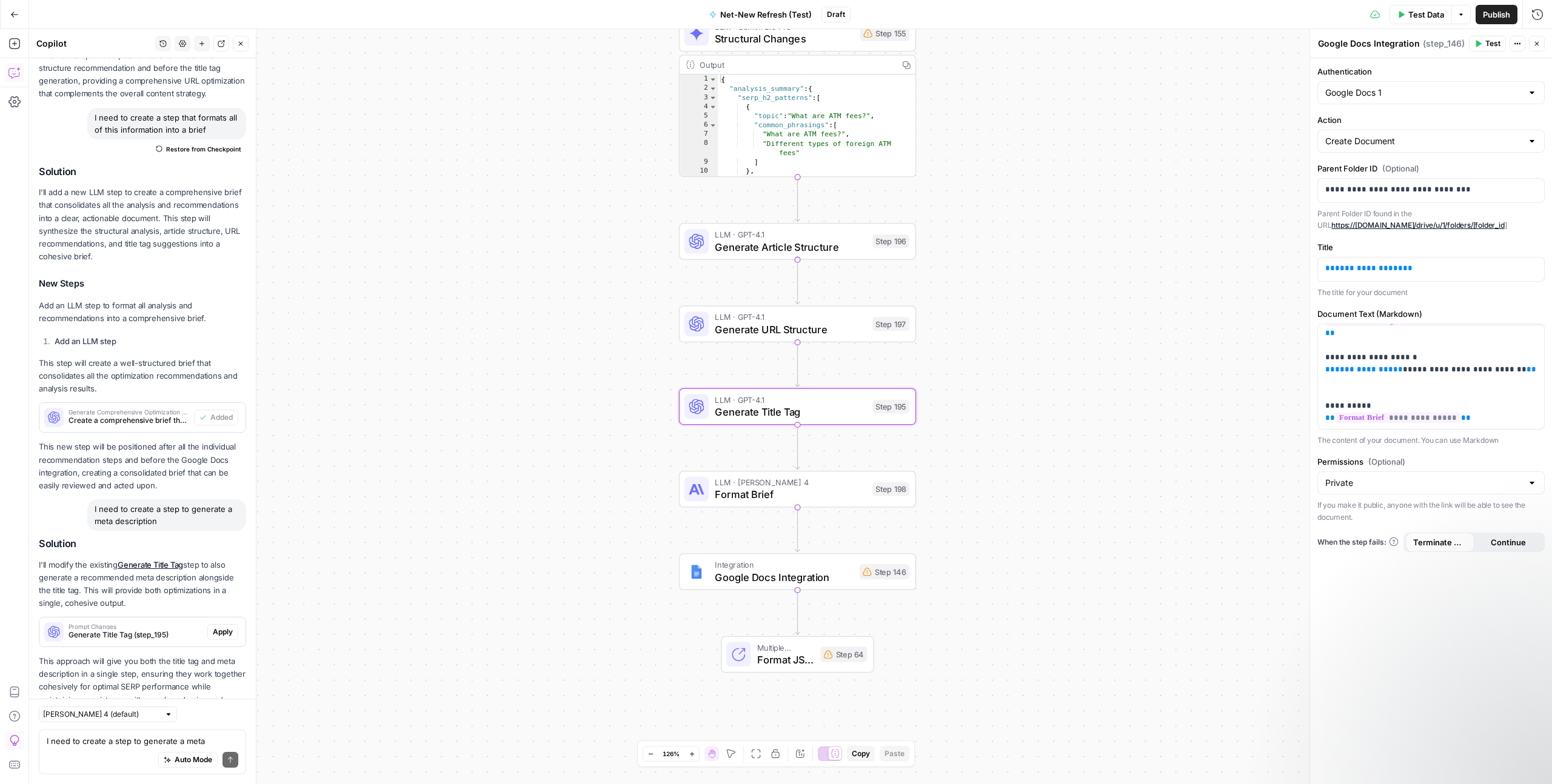
click at [223, 627] on span "Apply" at bounding box center [223, 632] width 20 height 11
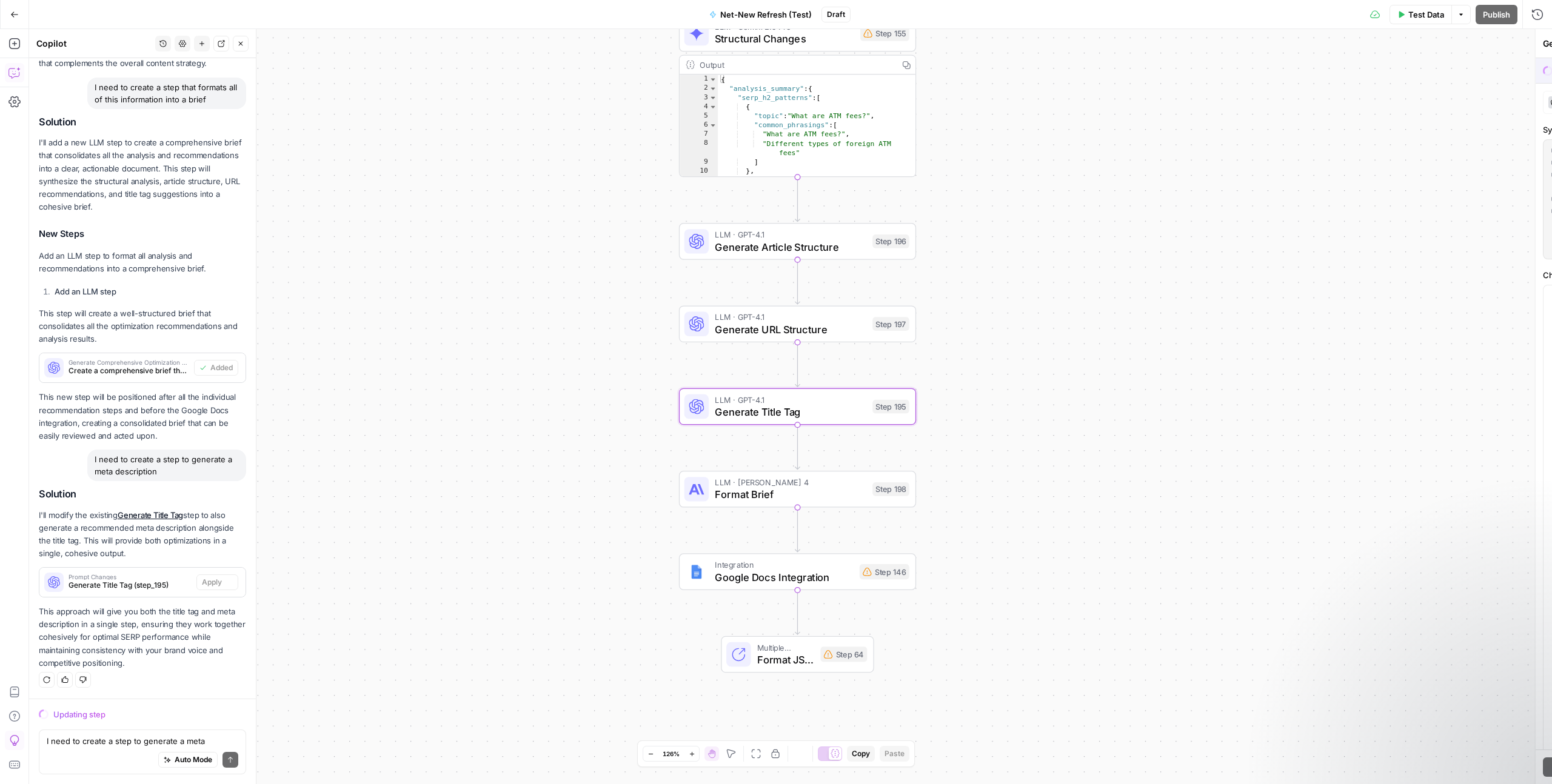
scroll to position [3252, 0]
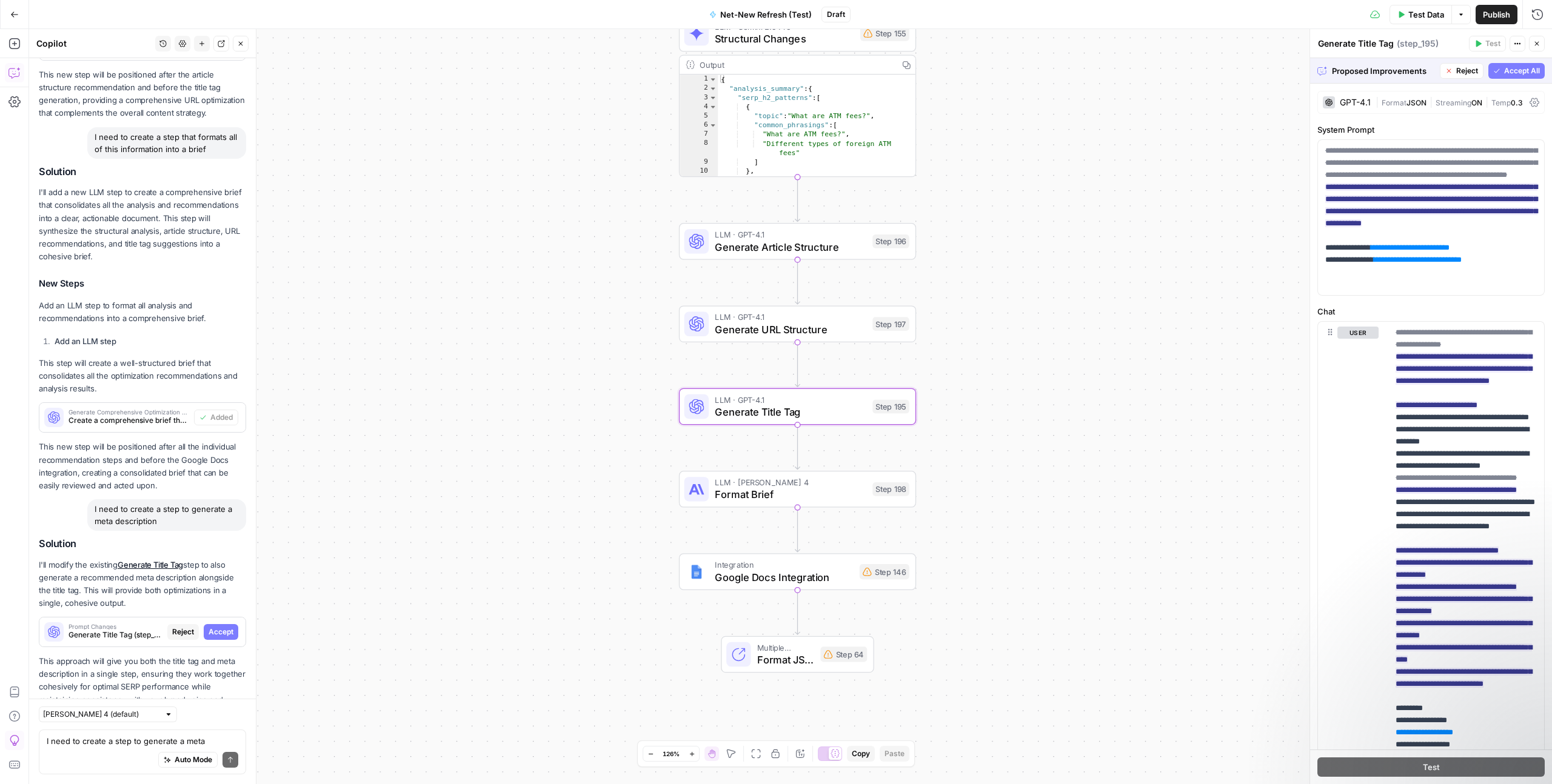
click at [225, 627] on span "Accept" at bounding box center [221, 632] width 25 height 11
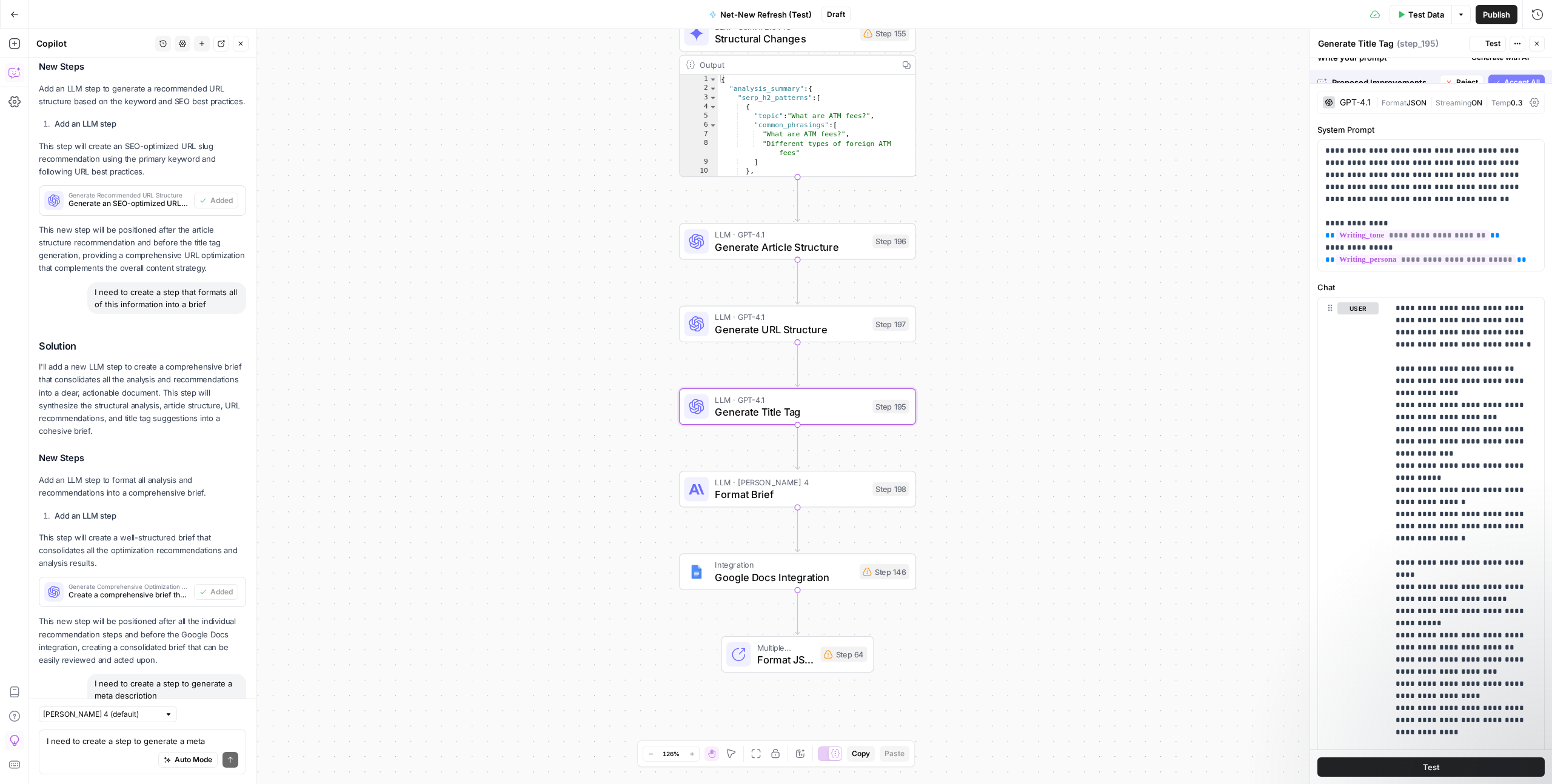
scroll to position [3446, 0]
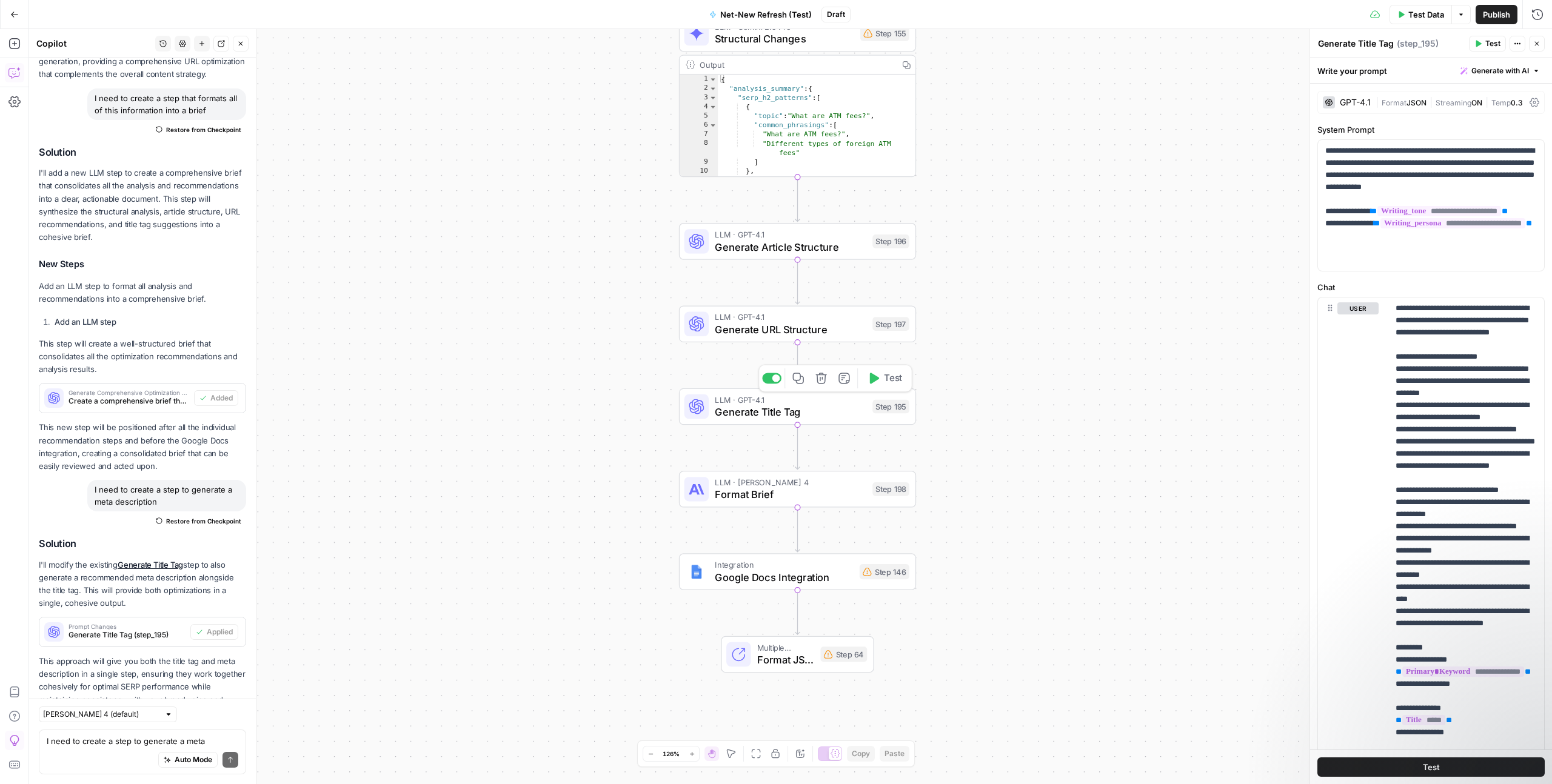
click at [842, 407] on span "Generate Title Tag" at bounding box center [791, 412] width 152 height 15
click at [1386, 45] on textarea "Generate Title Tag" at bounding box center [1356, 43] width 76 height 12
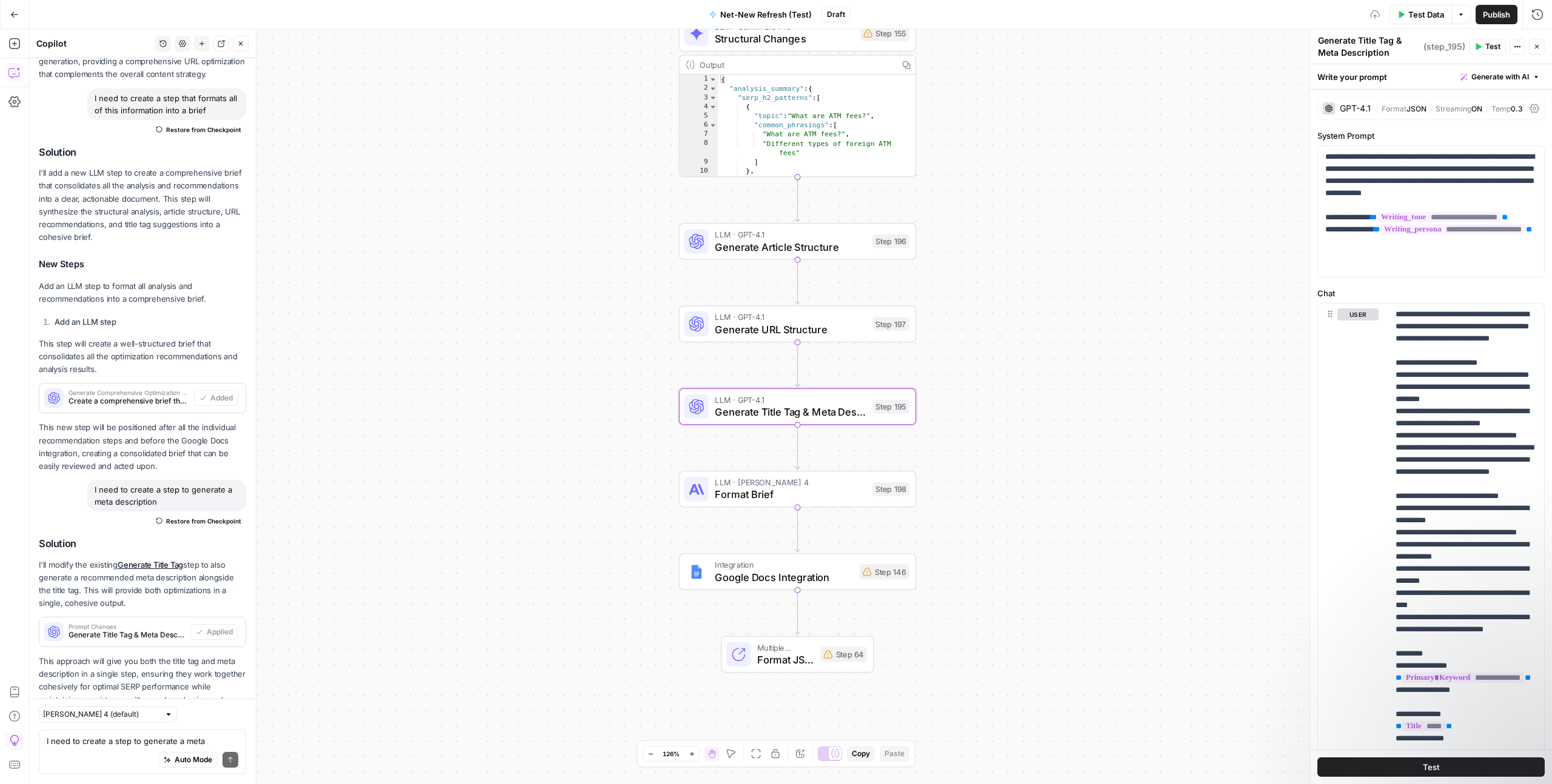
type textarea "Generate Title Tag & Meta Description"
click at [1074, 345] on div "Workflow Input Settings Inputs Google Search Perform Google Search Step 12 Outp…" at bounding box center [791, 407] width 1523 height 755
click at [725, 497] on span "Format Brief" at bounding box center [791, 495] width 152 height 15
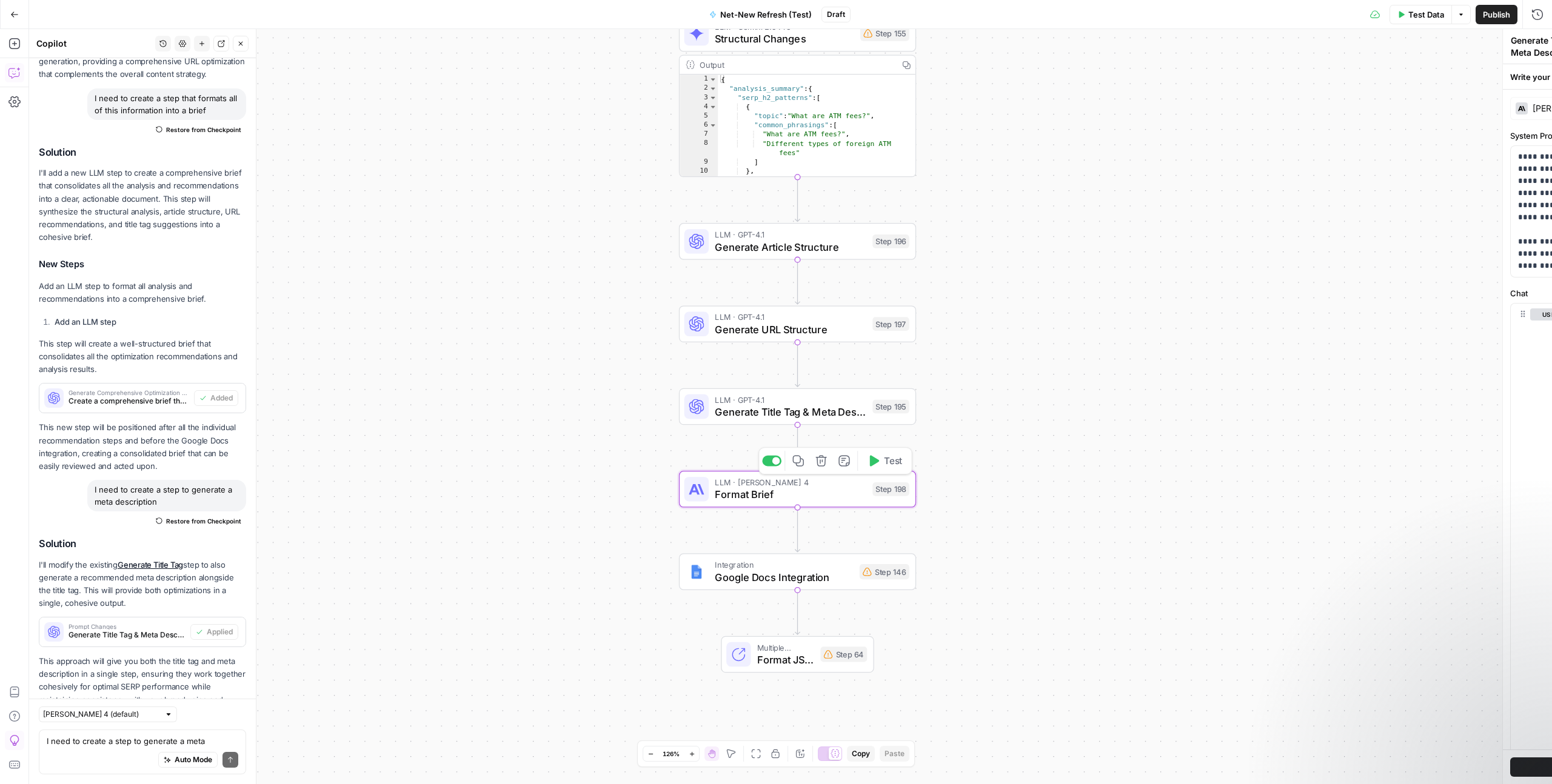
type textarea "Format Brief"
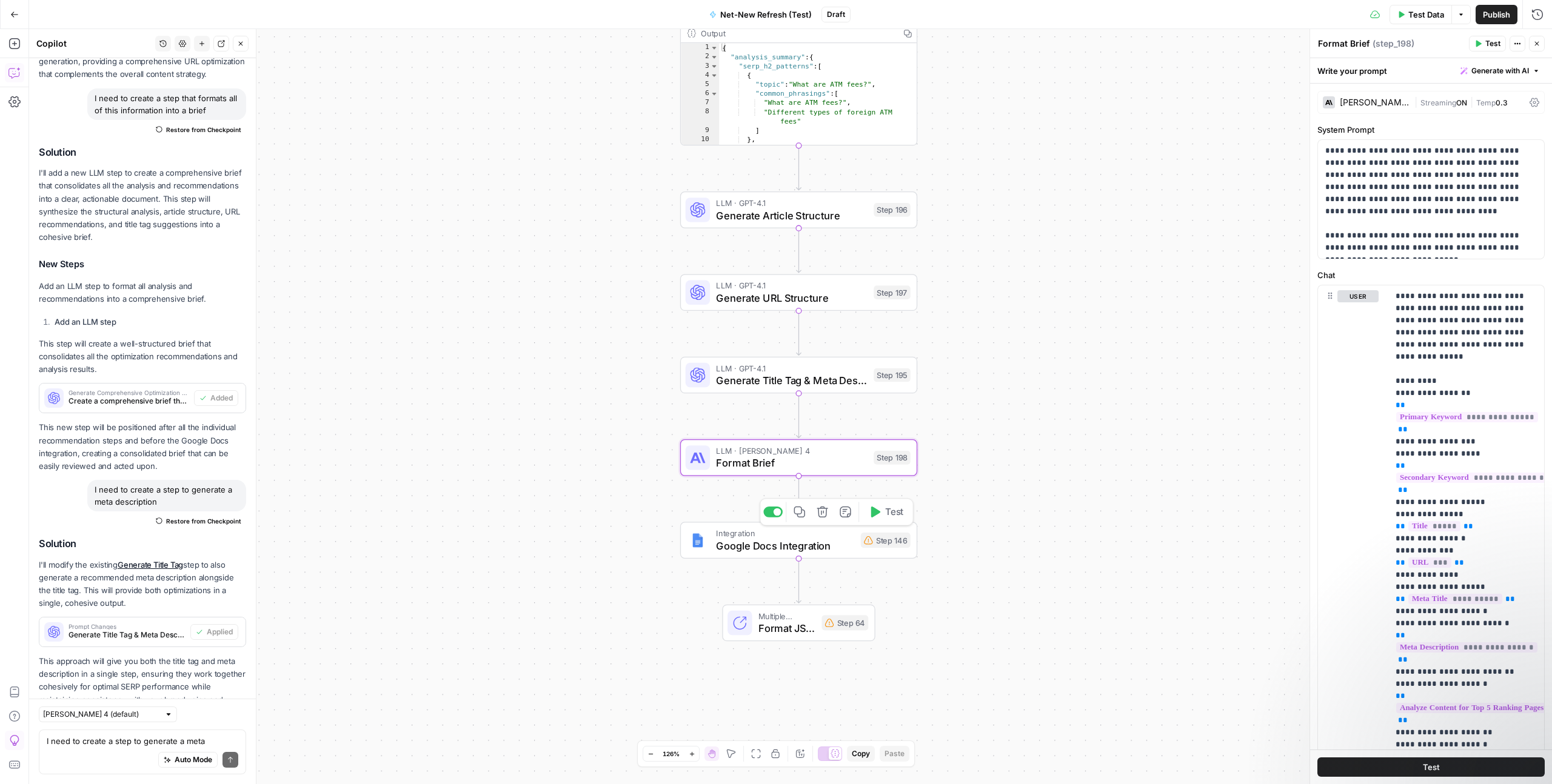
click at [840, 541] on span "Google Docs Integration" at bounding box center [785, 546] width 138 height 15
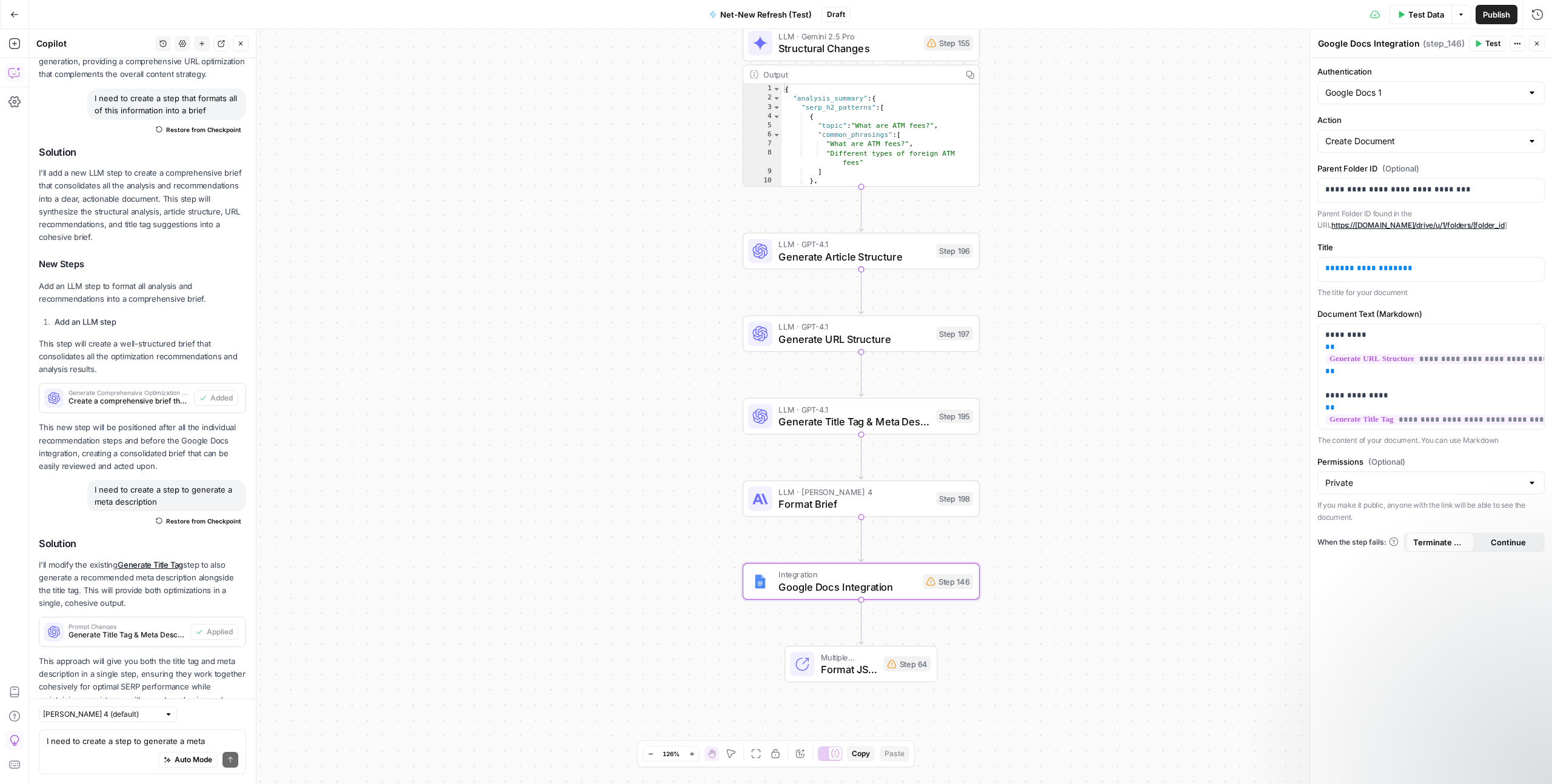
click at [1122, 364] on div "Workflow Input Settings Inputs Google Search Perform Google Search Step 12 Outp…" at bounding box center [791, 407] width 1523 height 755
click at [11, 13] on icon "button" at bounding box center [14, 14] width 8 height 8
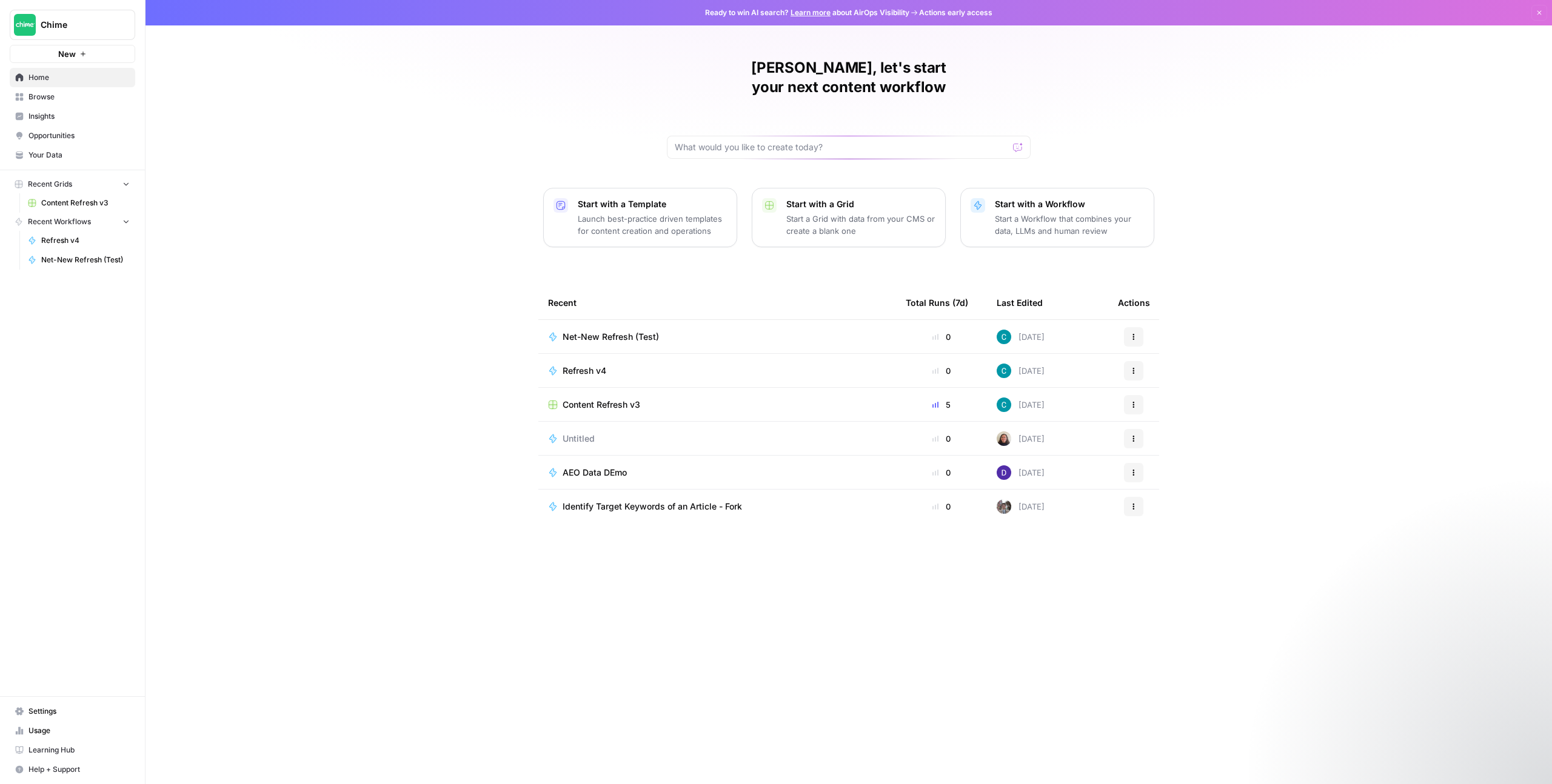
click at [835, 213] on p "Start a Grid with data from your CMS or create a blank one" at bounding box center [861, 225] width 149 height 24
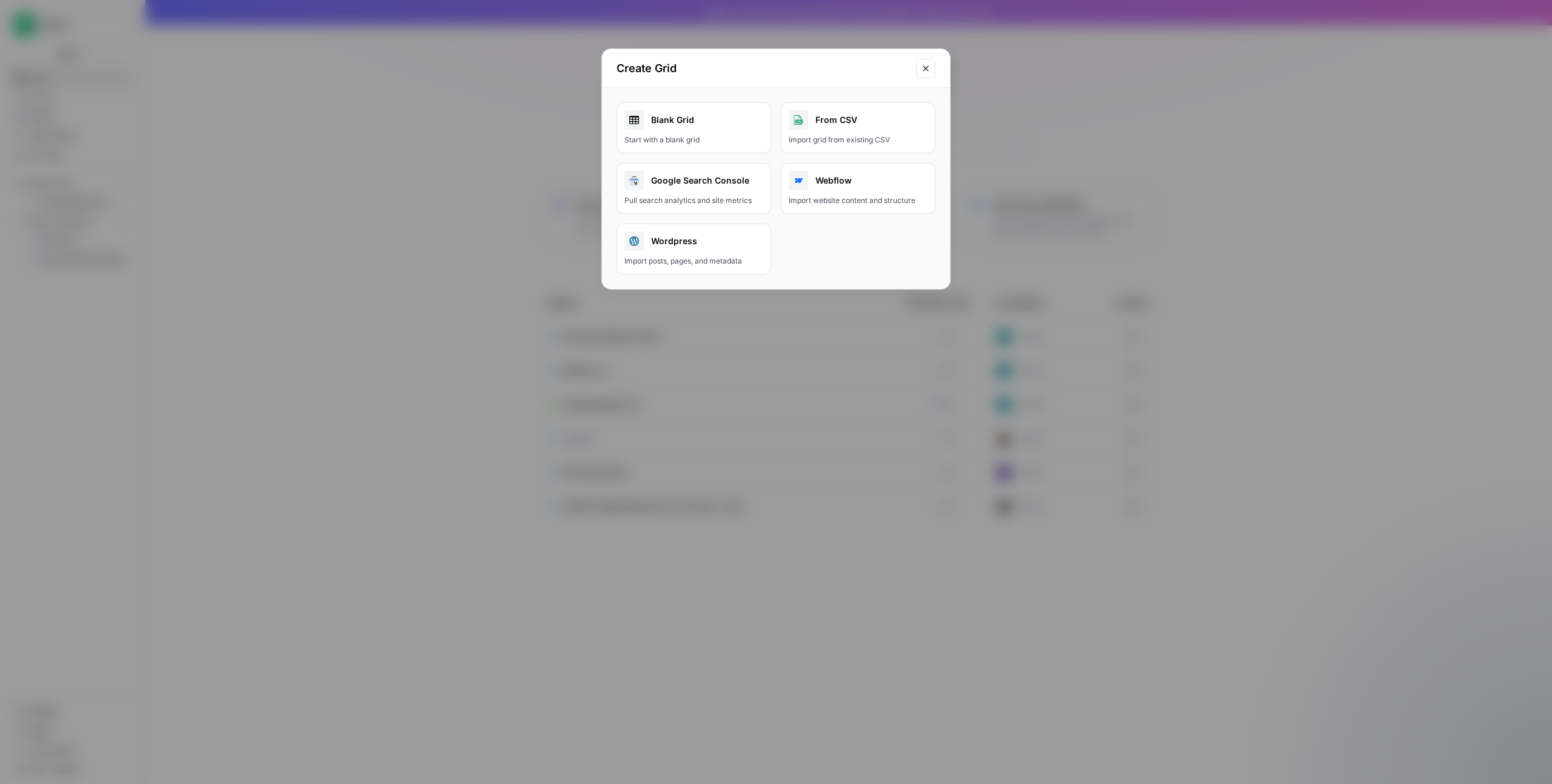
click at [709, 140] on div "Start with a blank grid" at bounding box center [694, 140] width 139 height 11
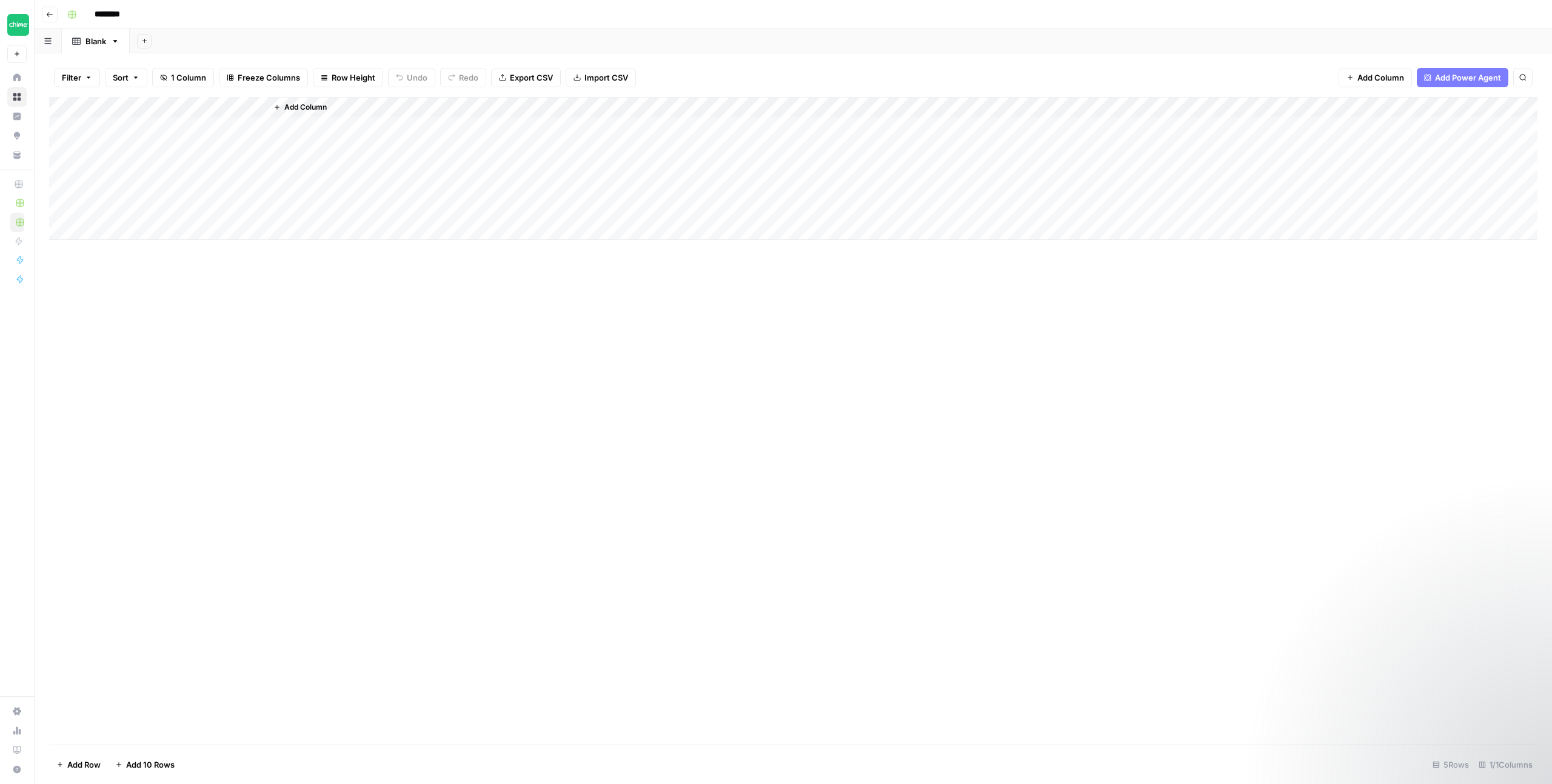
click at [128, 107] on div "Add Column" at bounding box center [793, 168] width 1488 height 143
click at [139, 105] on div at bounding box center [179, 109] width 175 height 24
click at [121, 105] on div at bounding box center [179, 109] width 175 height 24
click at [258, 106] on div at bounding box center [179, 109] width 175 height 24
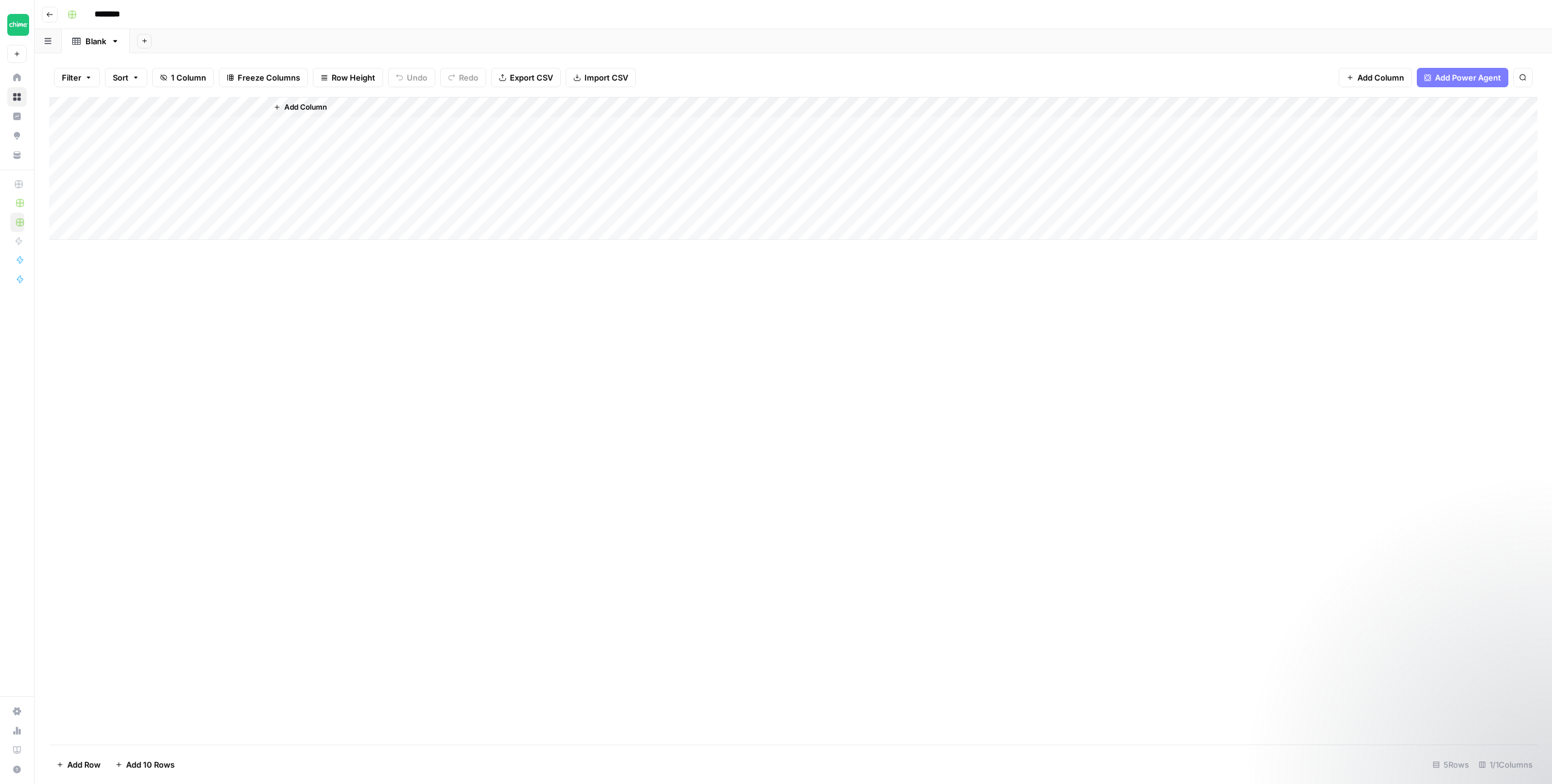
drag, startPoint x: 459, startPoint y: 350, endPoint x: 438, endPoint y: 340, distance: 23.3
click at [459, 350] on div "Add Column" at bounding box center [793, 421] width 1488 height 648
click at [258, 108] on div "Add Column" at bounding box center [793, 168] width 1488 height 143
click at [142, 134] on input "Title" at bounding box center [164, 136] width 123 height 12
click at [110, 137] on input "Title" at bounding box center [164, 136] width 123 height 12
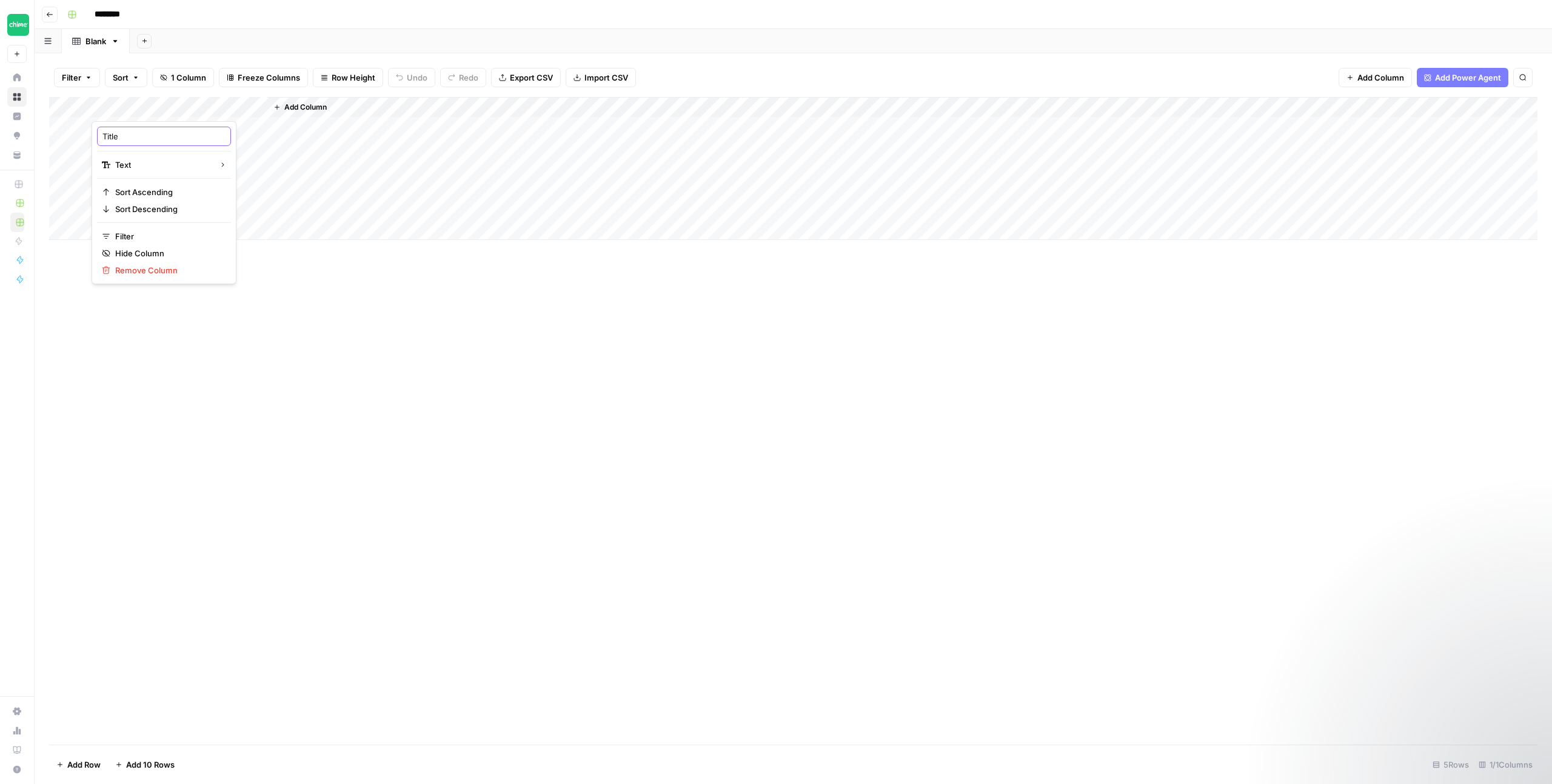
click at [110, 137] on input "Title" at bounding box center [164, 136] width 123 height 12
type input "Targeted Keyword"
click at [311, 105] on span "Add Column" at bounding box center [305, 107] width 43 height 11
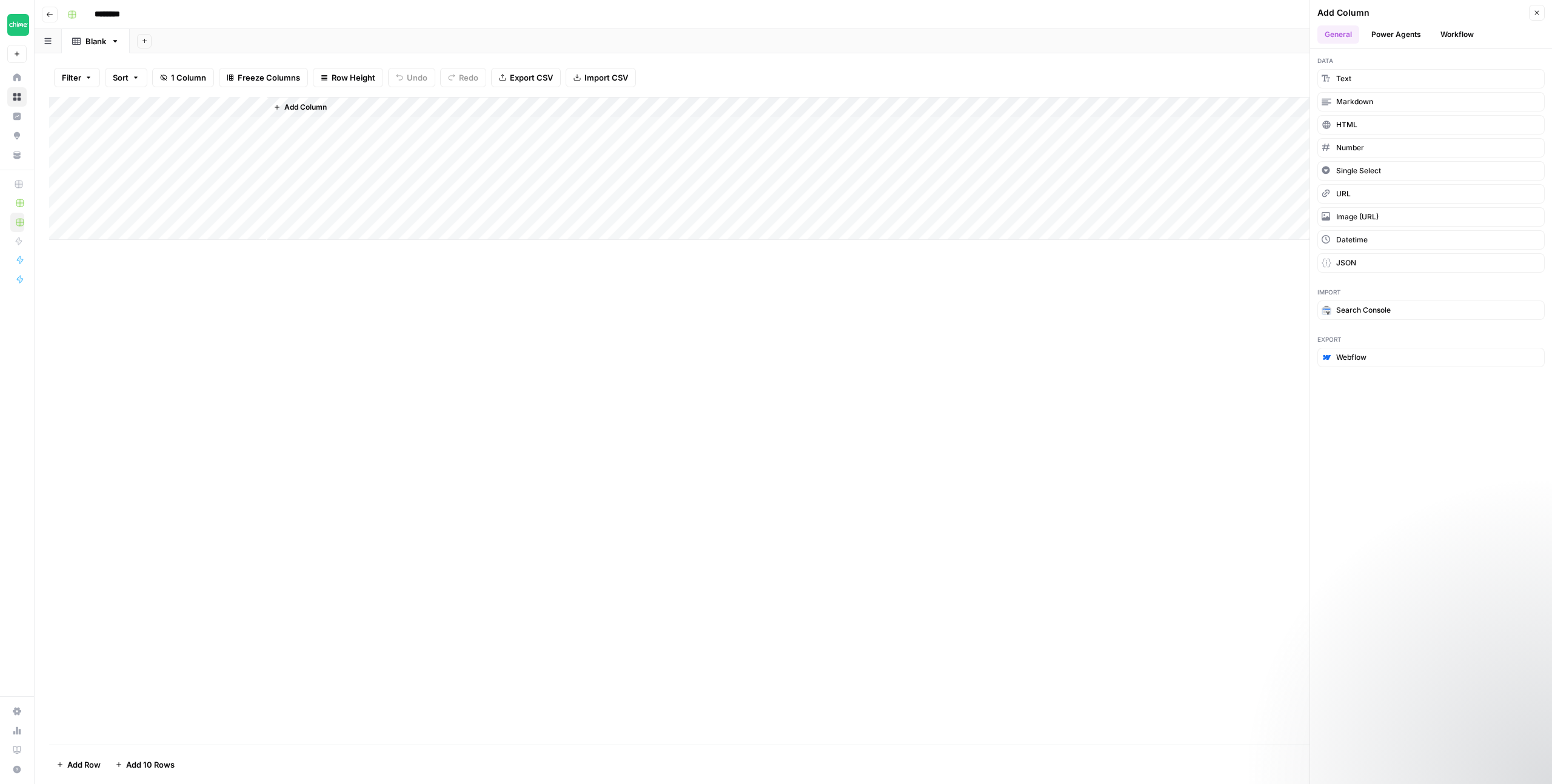
click at [1451, 31] on button "Workflow" at bounding box center [1457, 34] width 48 height 18
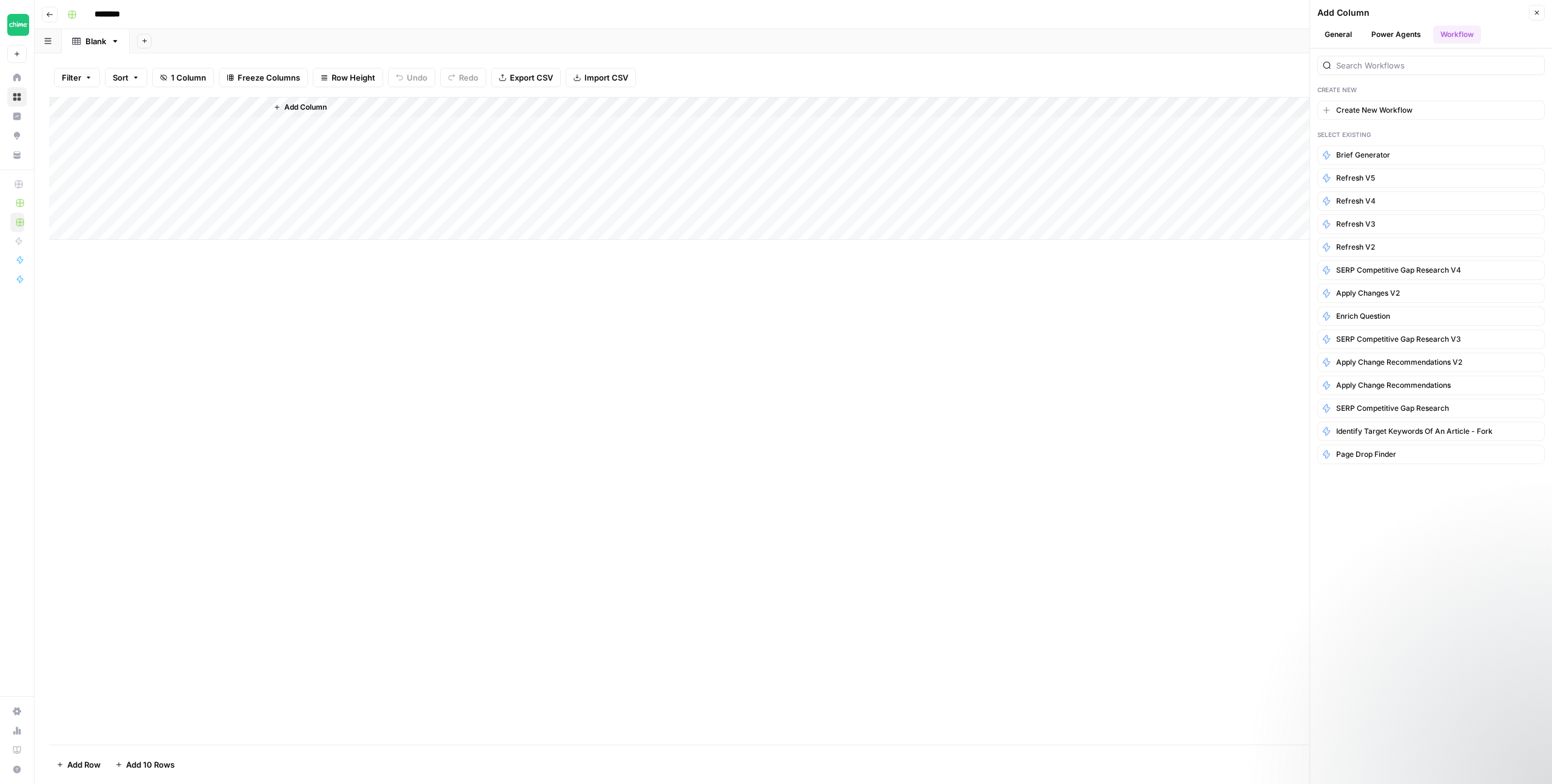
click at [1537, 13] on icon "button" at bounding box center [1537, 12] width 7 height 7
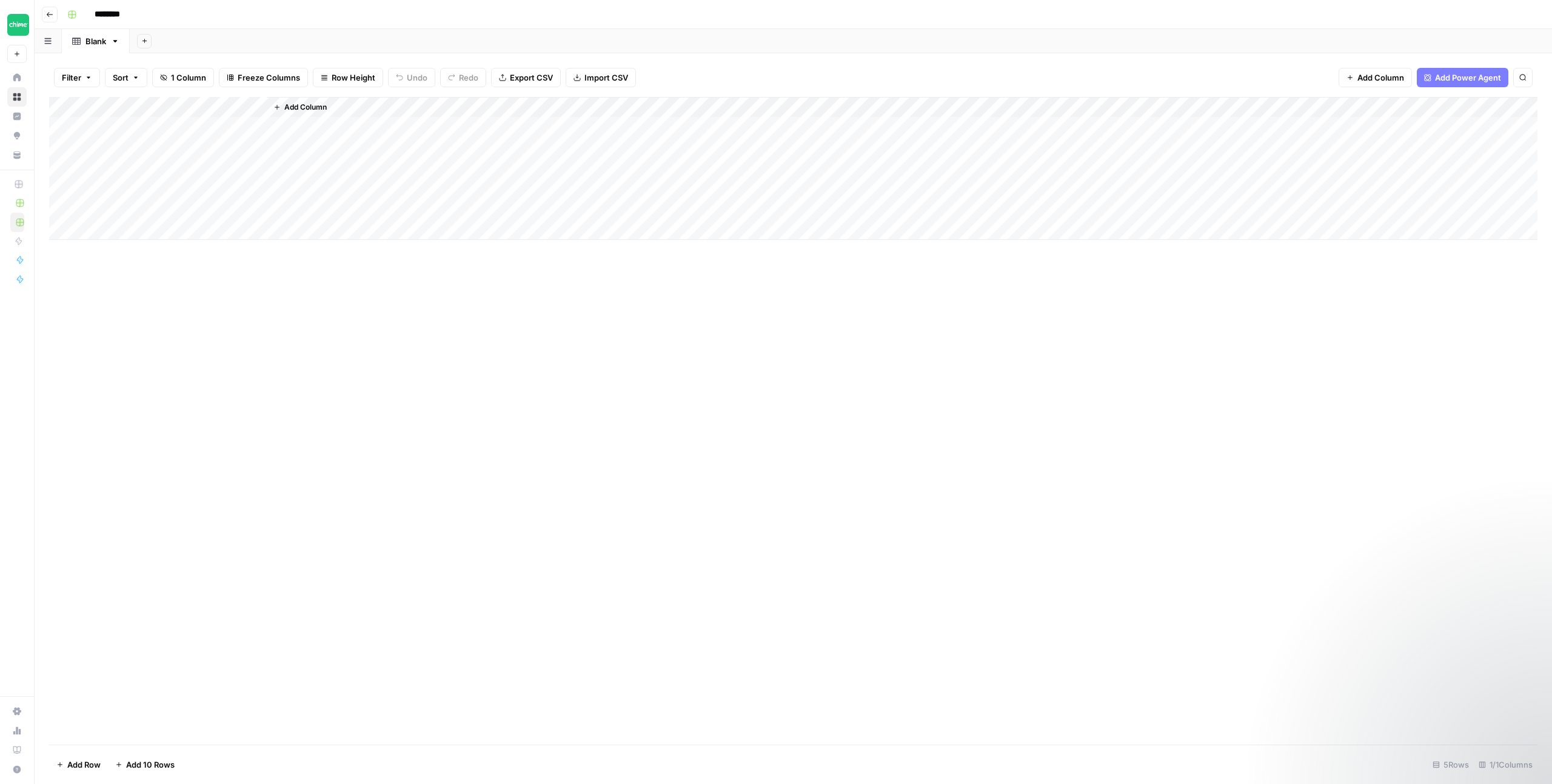
click at [317, 105] on span "Add Column" at bounding box center [305, 107] width 43 height 11
click at [1345, 80] on span "Text" at bounding box center [1344, 78] width 15 height 11
click at [476, 111] on span "Add Column" at bounding box center [480, 107] width 43 height 11
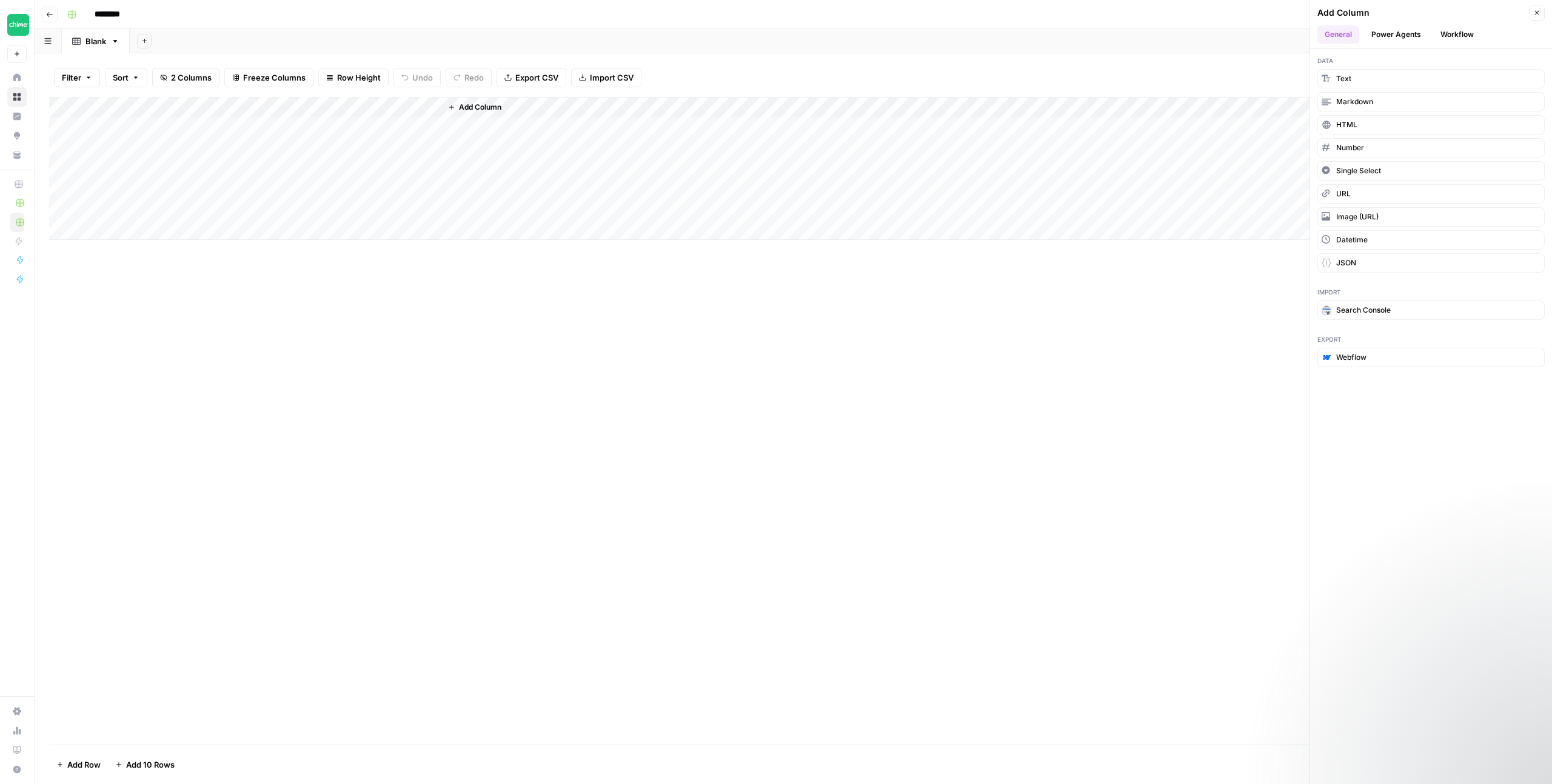
click at [304, 106] on div "Add Column" at bounding box center [793, 168] width 1488 height 143
click at [315, 137] on input "New Column" at bounding box center [339, 136] width 123 height 12
type input "Topic Ideation"
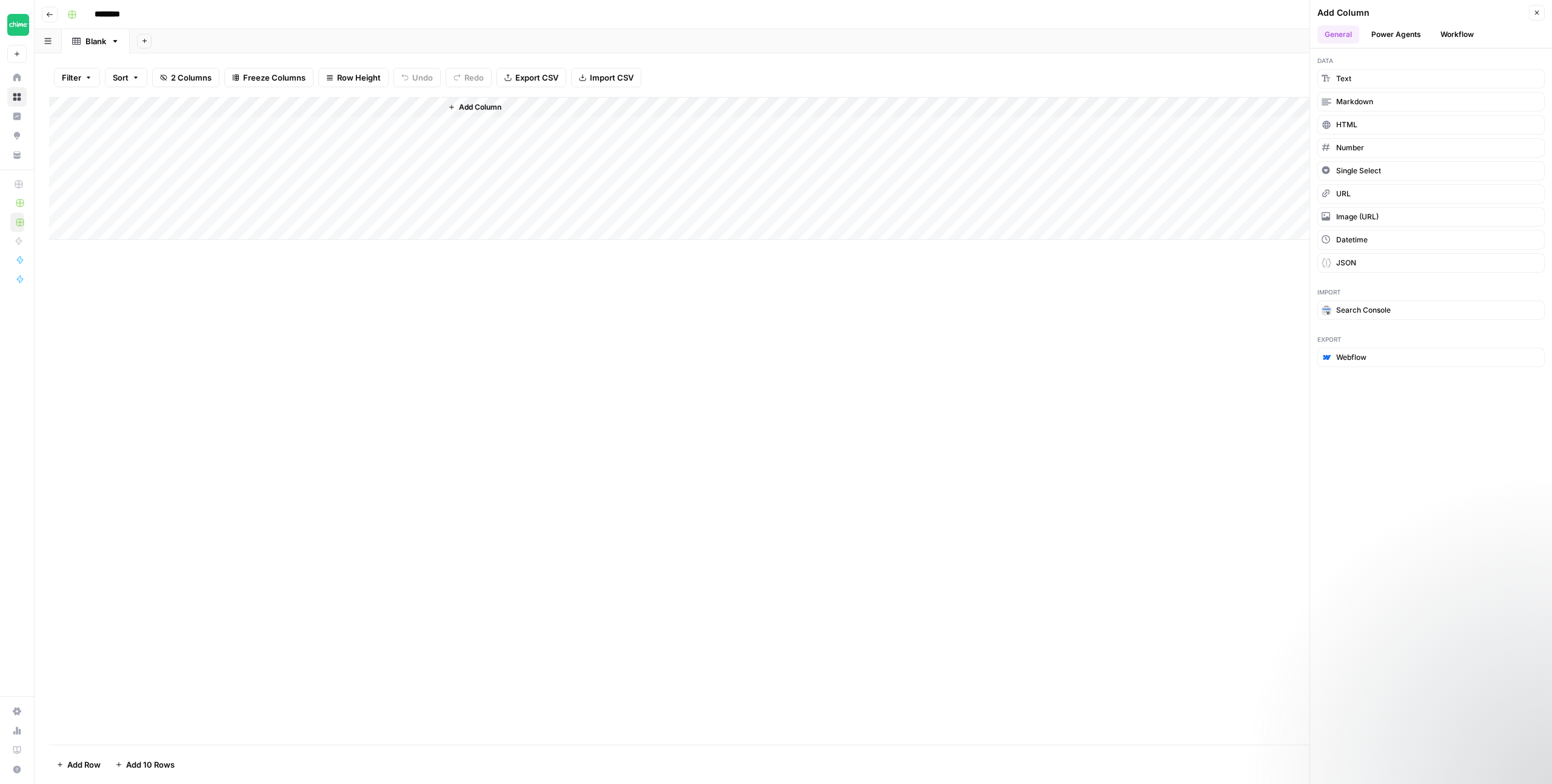
click at [465, 106] on span "Add Column" at bounding box center [480, 107] width 43 height 11
click at [1343, 80] on span "Text" at bounding box center [1344, 78] width 15 height 11
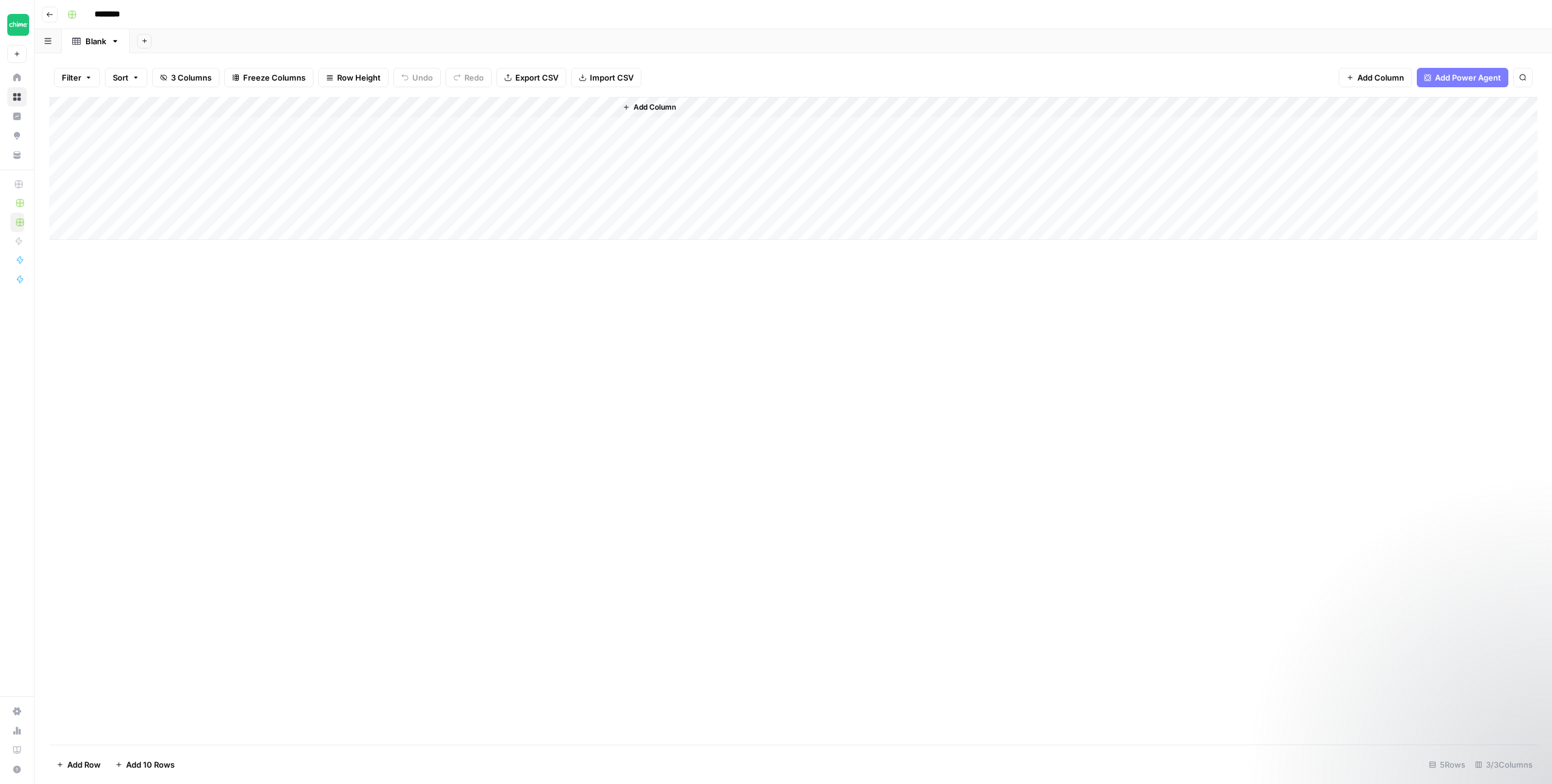
click at [494, 107] on div "Add Column" at bounding box center [793, 168] width 1488 height 143
click at [460, 136] on input "New Column" at bounding box center [513, 136] width 123 height 12
type input "T"
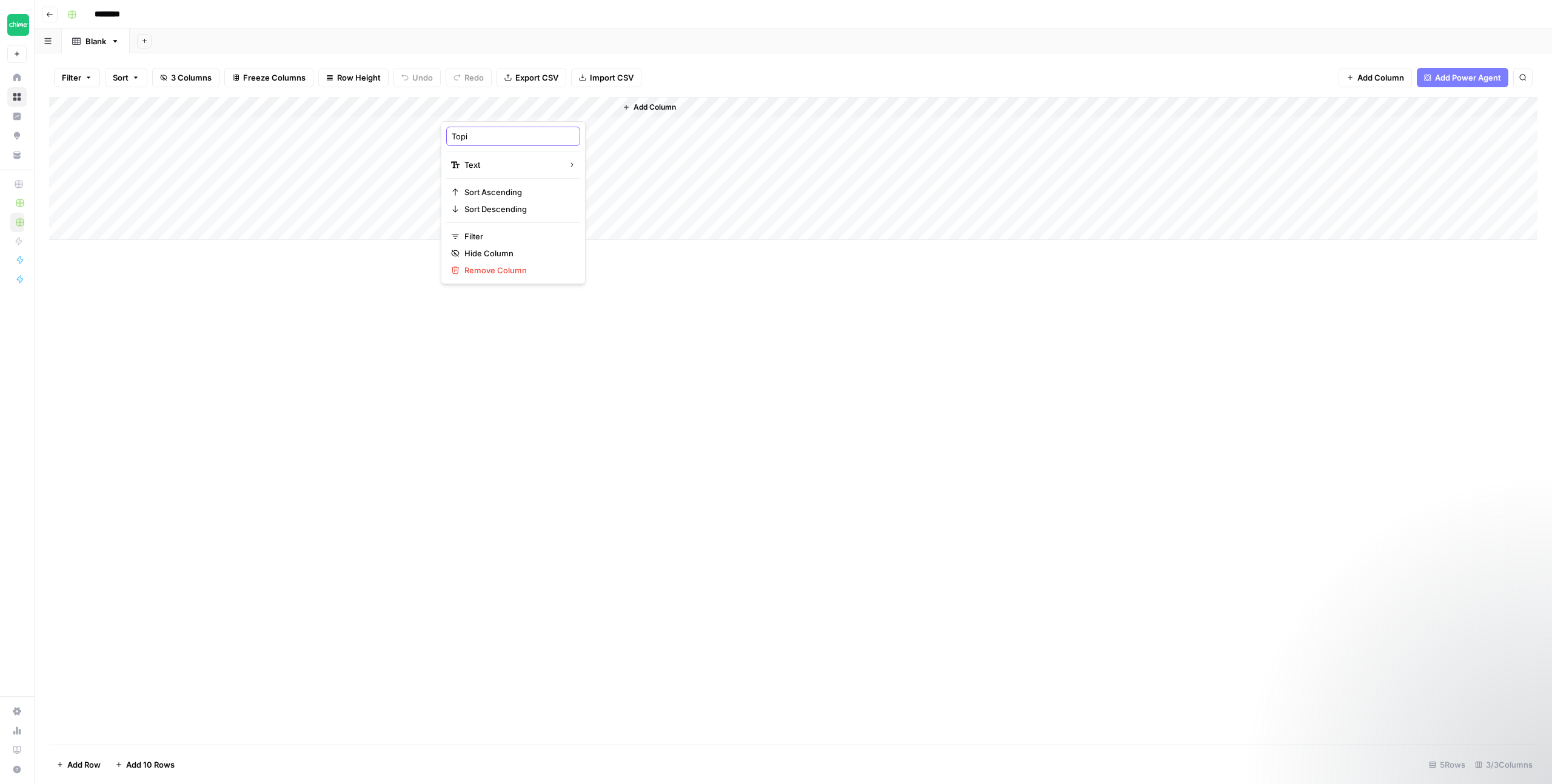
type input "Topic"
click at [656, 105] on span "Add Column" at bounding box center [655, 107] width 43 height 11
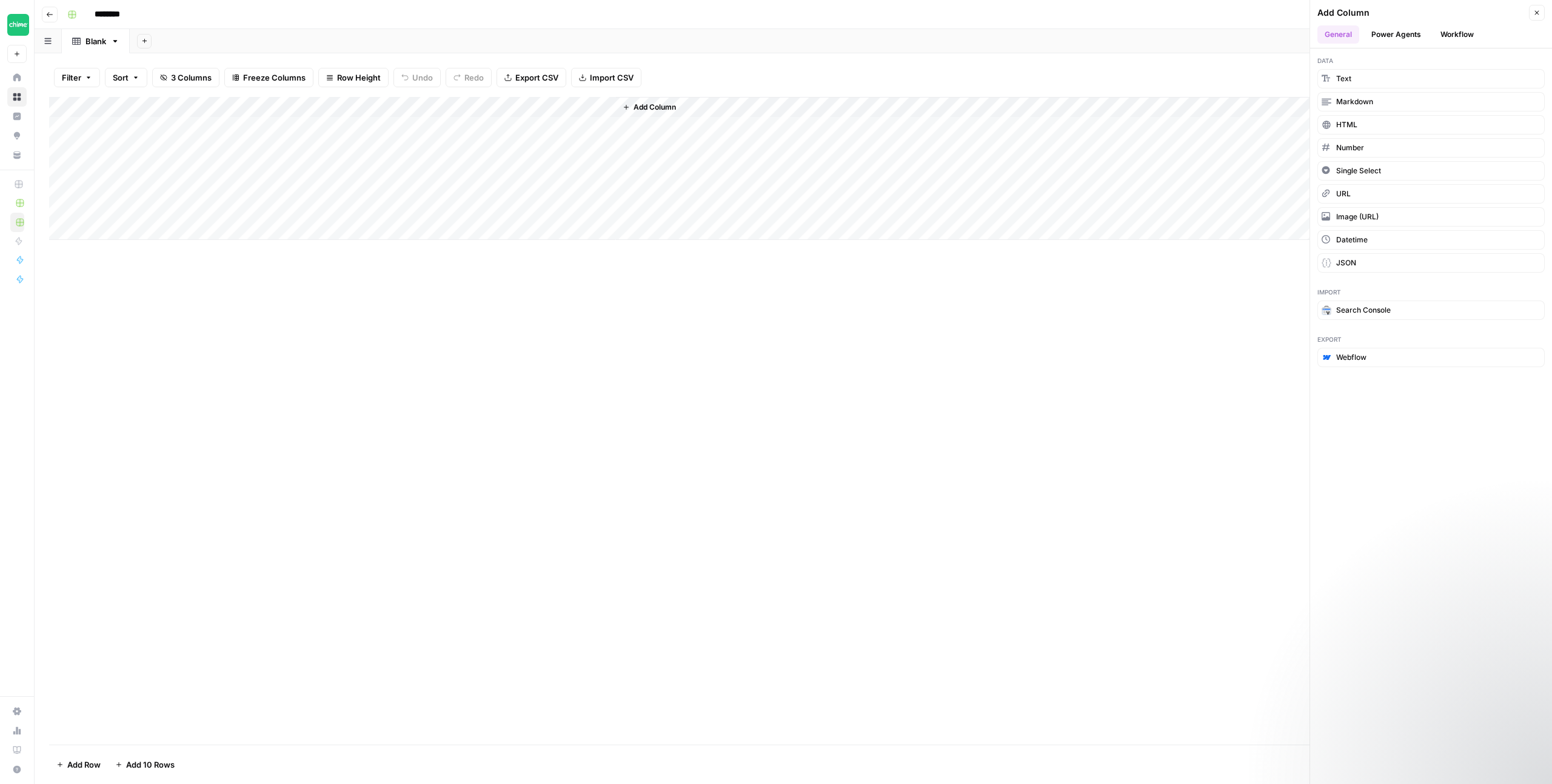
click at [1448, 36] on button "Workflow" at bounding box center [1457, 34] width 48 height 18
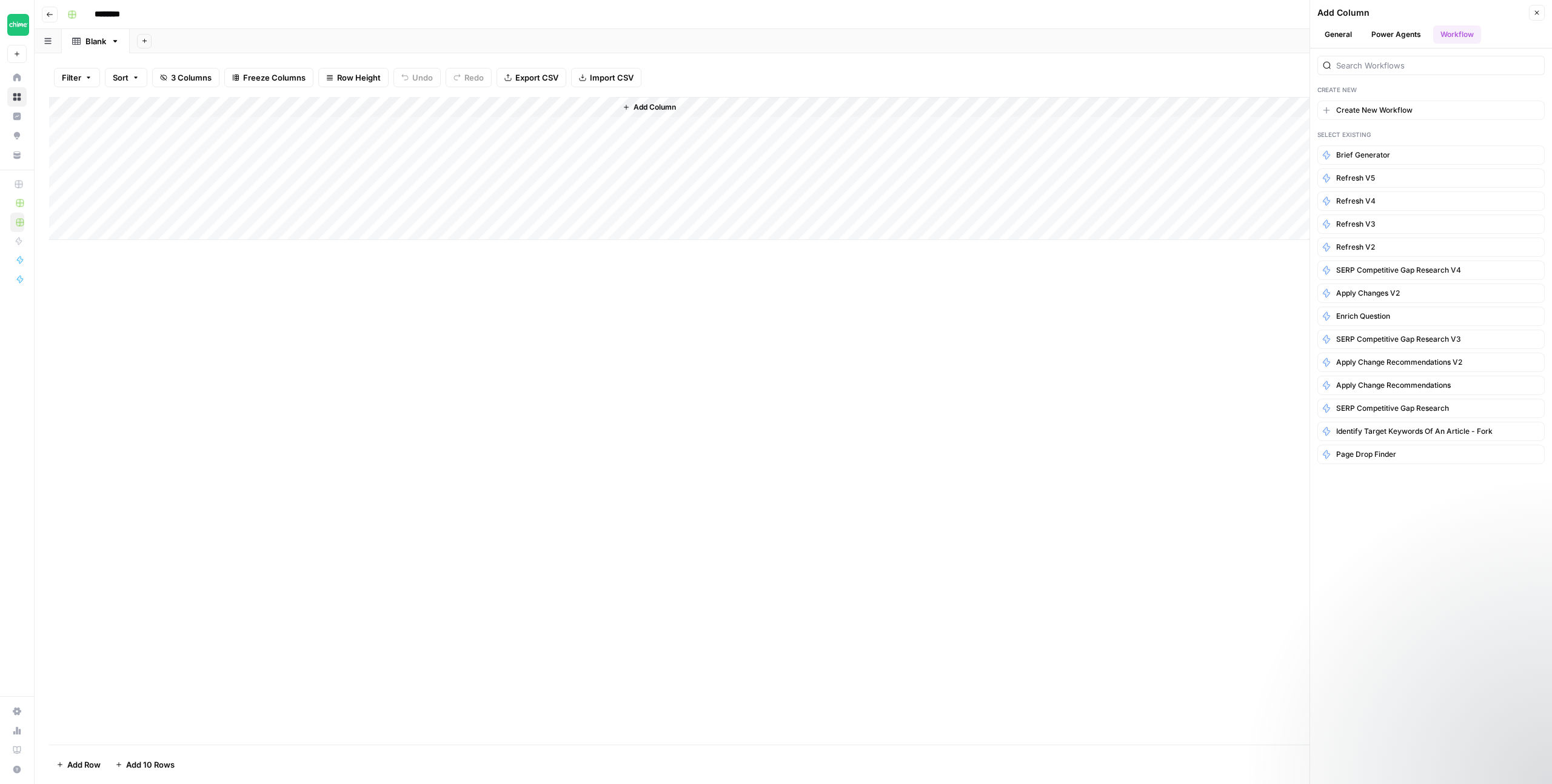
click at [1395, 43] on button "Power Agents" at bounding box center [1396, 34] width 64 height 18
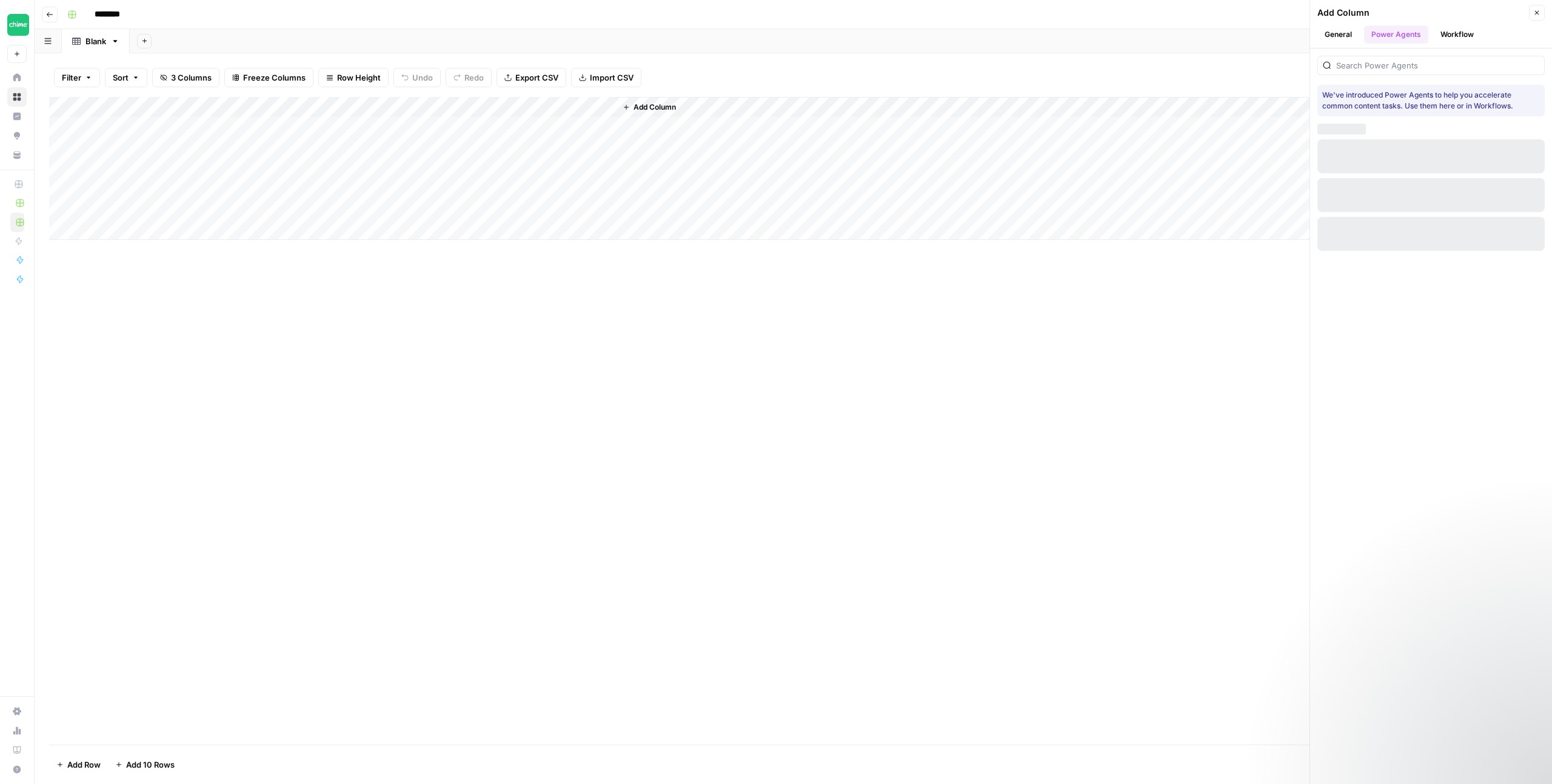
click at [1460, 32] on button "Workflow" at bounding box center [1457, 34] width 48 height 18
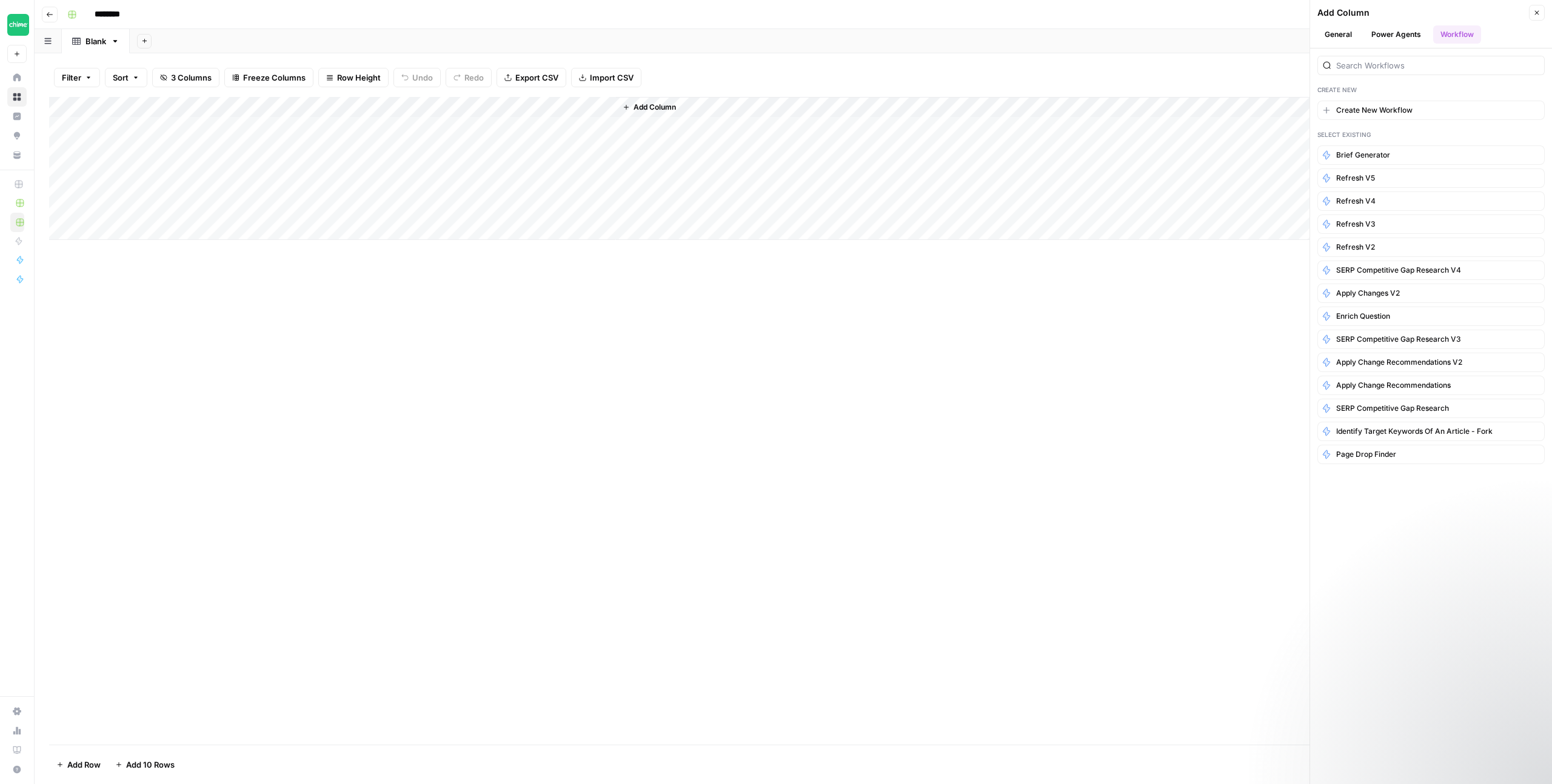
click at [1461, 33] on button "Workflow" at bounding box center [1457, 34] width 48 height 18
click at [1351, 41] on button "General" at bounding box center [1338, 34] width 42 height 18
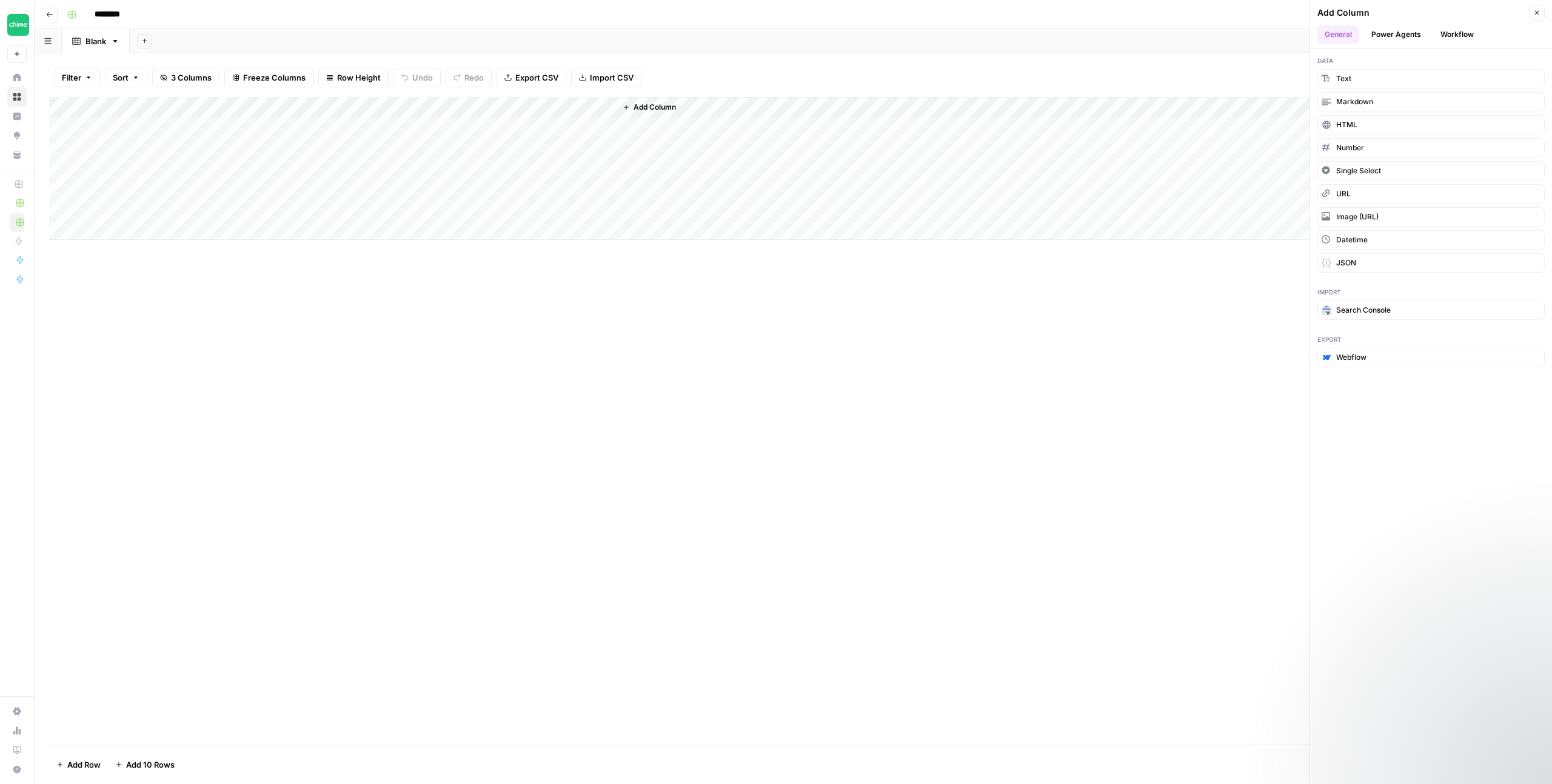
click at [1447, 33] on button "Workflow" at bounding box center [1457, 34] width 48 height 18
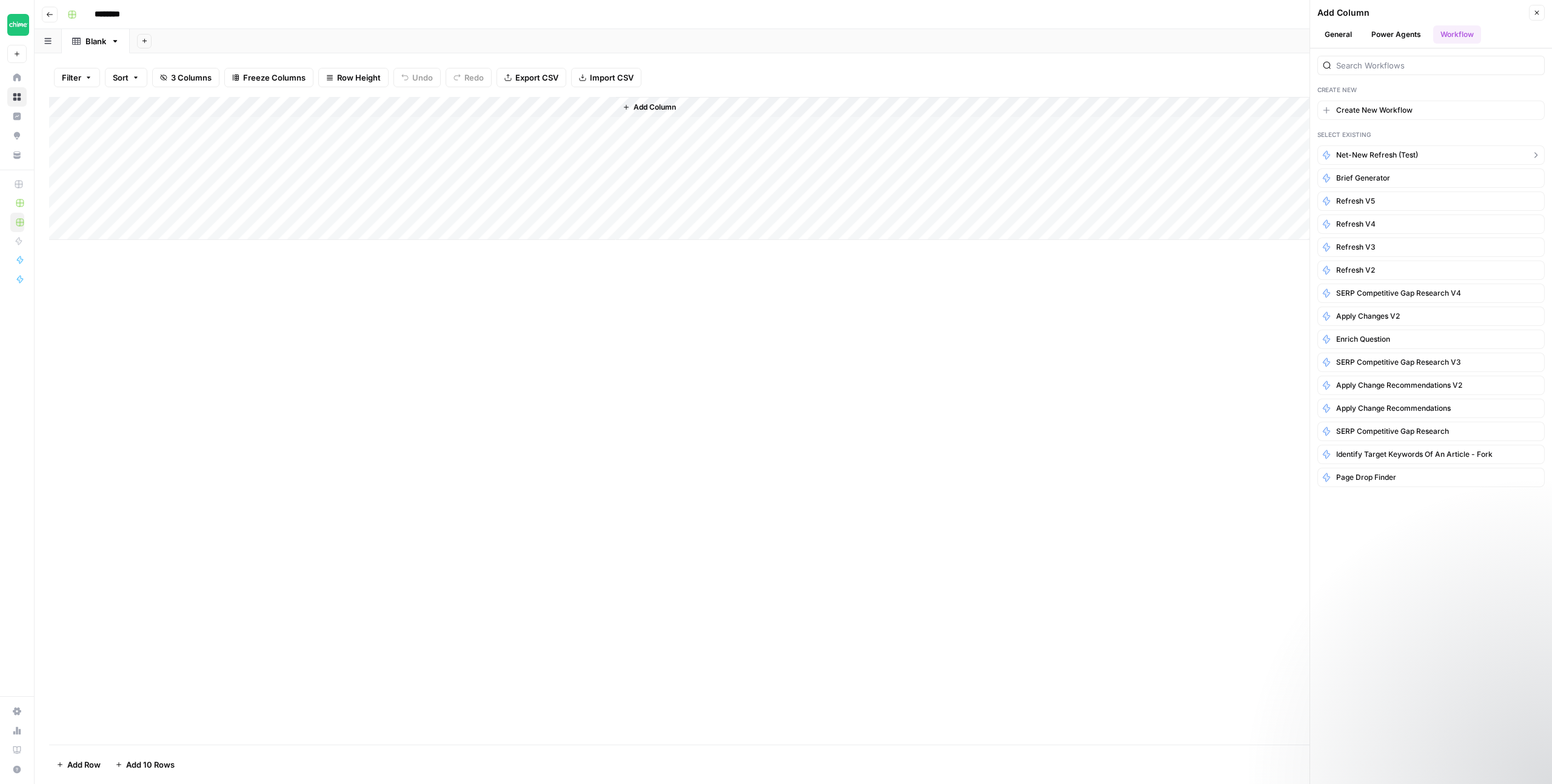
click at [1423, 154] on button "Net-New Refresh (Test)" at bounding box center [1431, 155] width 228 height 19
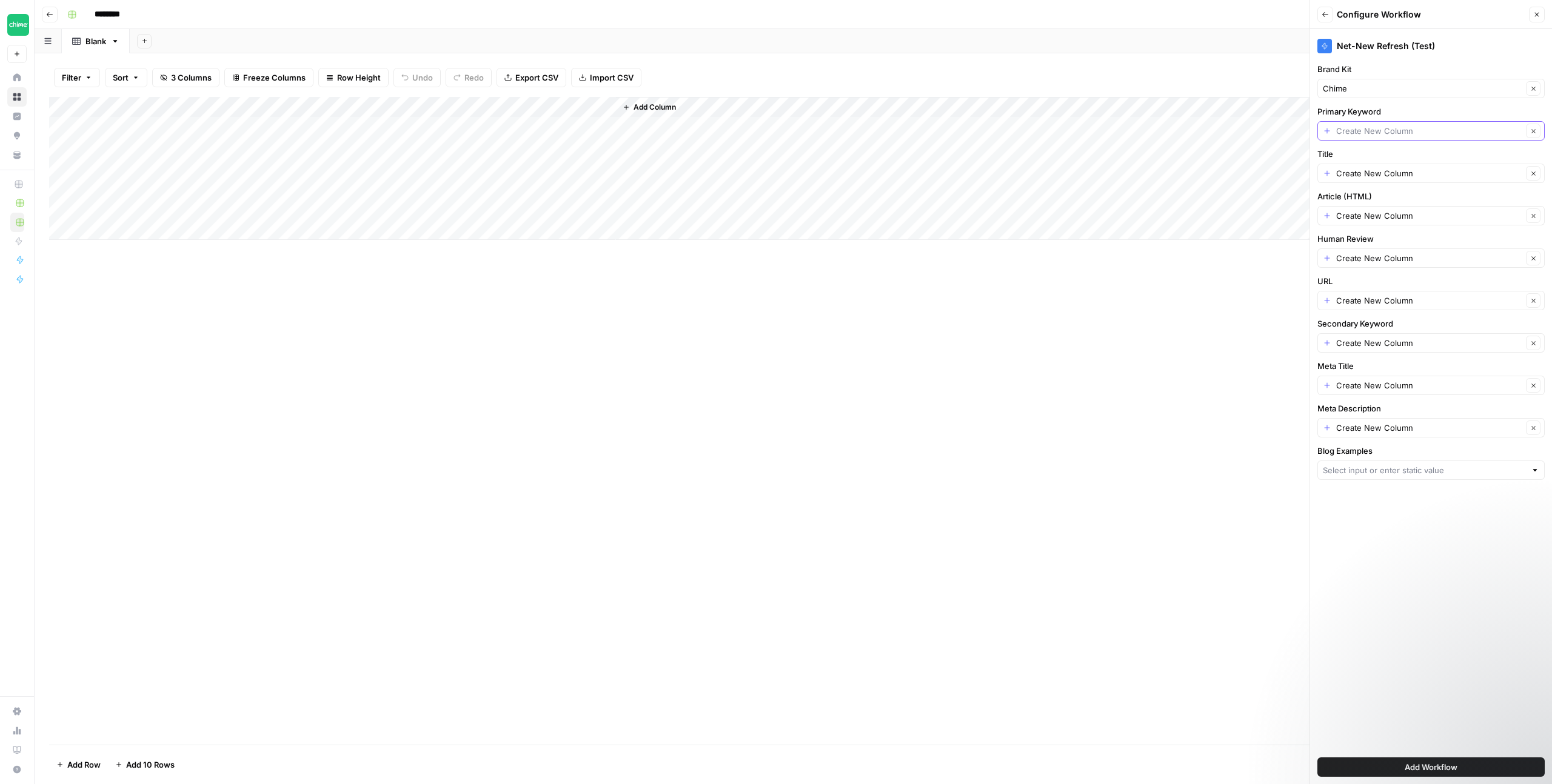
click at [1395, 132] on input "Primary Keyword" at bounding box center [1430, 131] width 186 height 12
click at [1370, 199] on span "Targeted Keyword" at bounding box center [1421, 198] width 187 height 12
type input "Targeted Keyword"
click at [1373, 172] on input "Title" at bounding box center [1430, 173] width 186 height 12
click at [1370, 269] on span "Topic" at bounding box center [1428, 273] width 202 height 12
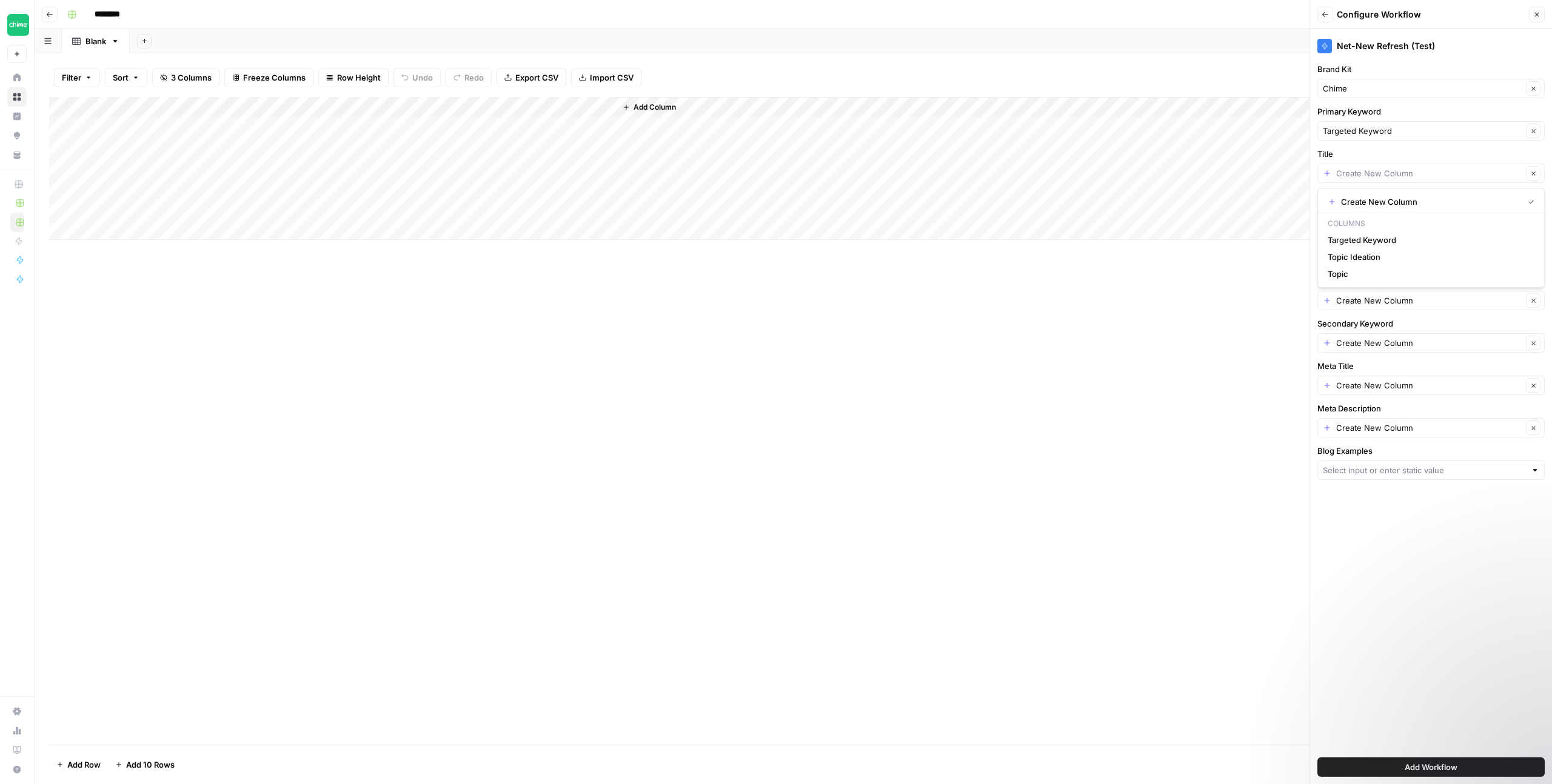
type input "Topic"
click at [1395, 218] on input "Article (HTML)" at bounding box center [1430, 215] width 186 height 12
type input "Create New Column"
click at [1398, 200] on label "Article (HTML)" at bounding box center [1431, 196] width 228 height 12
click at [1398, 210] on input "Create New Column" at bounding box center [1430, 215] width 186 height 12
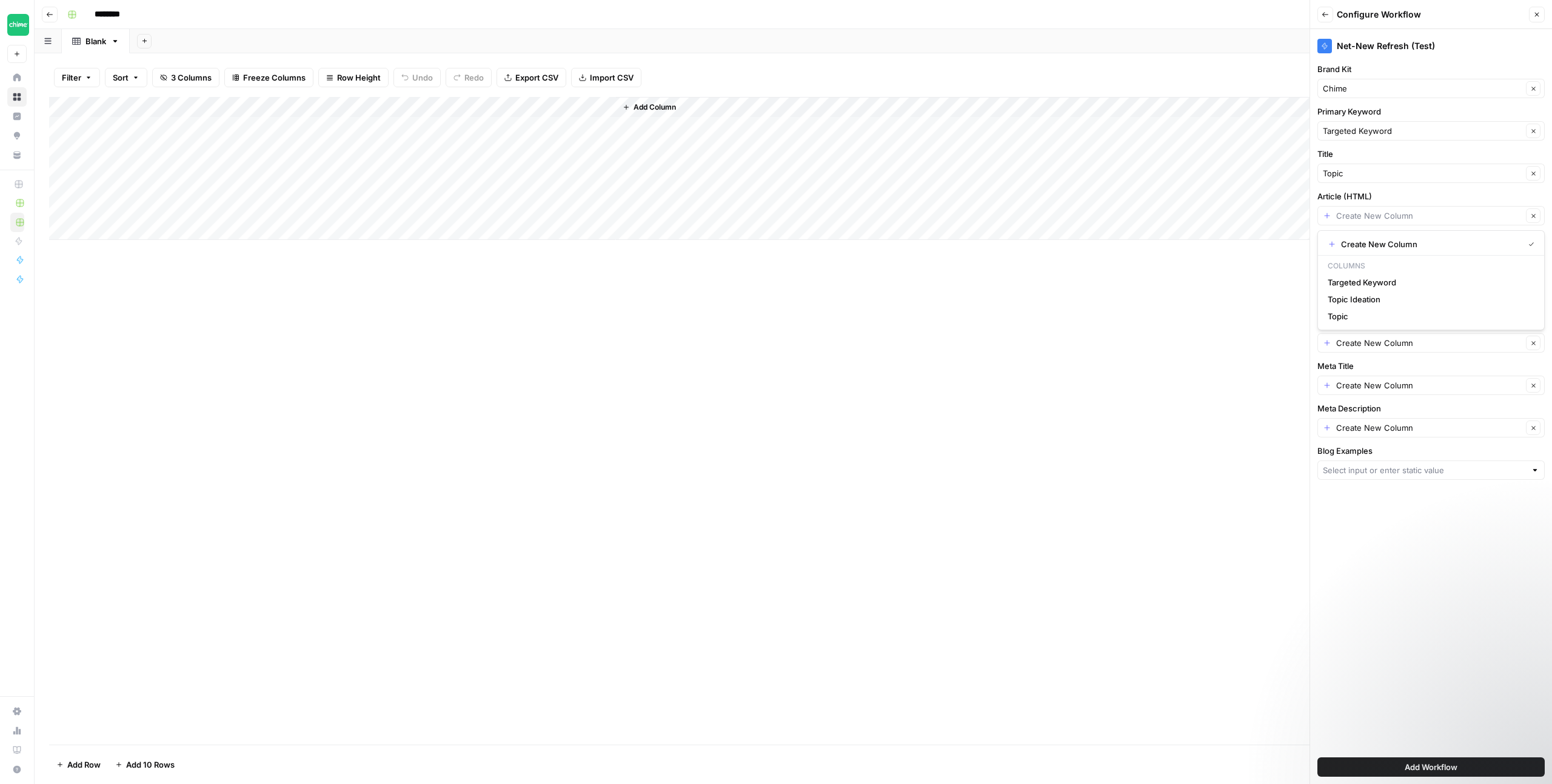
type input "Create New Column"
click at [1394, 195] on label "Article (HTML)" at bounding box center [1431, 196] width 228 height 12
click at [1394, 210] on input "Create New Column" at bounding box center [1430, 215] width 186 height 12
type input "Create New Column"
click at [1479, 40] on div "Net-New Refresh (Test)" at bounding box center [1431, 46] width 228 height 15
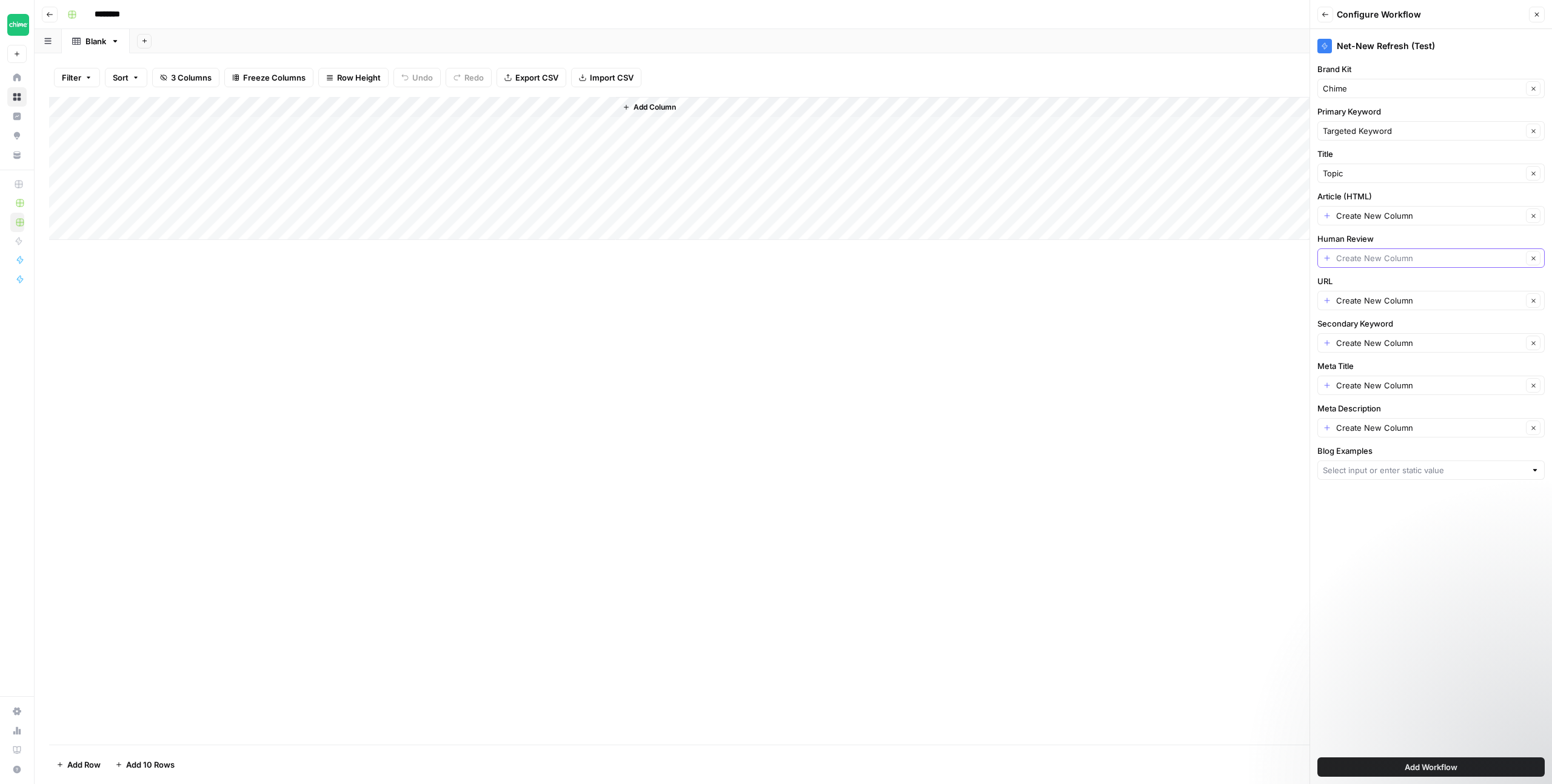
click at [1435, 261] on input "Human Review" at bounding box center [1430, 258] width 186 height 12
type input "Create New Column"
click at [1430, 233] on label "Human Review" at bounding box center [1431, 238] width 228 height 12
click at [1430, 252] on input "Create New Column" at bounding box center [1430, 258] width 186 height 12
type input "Create New Column"
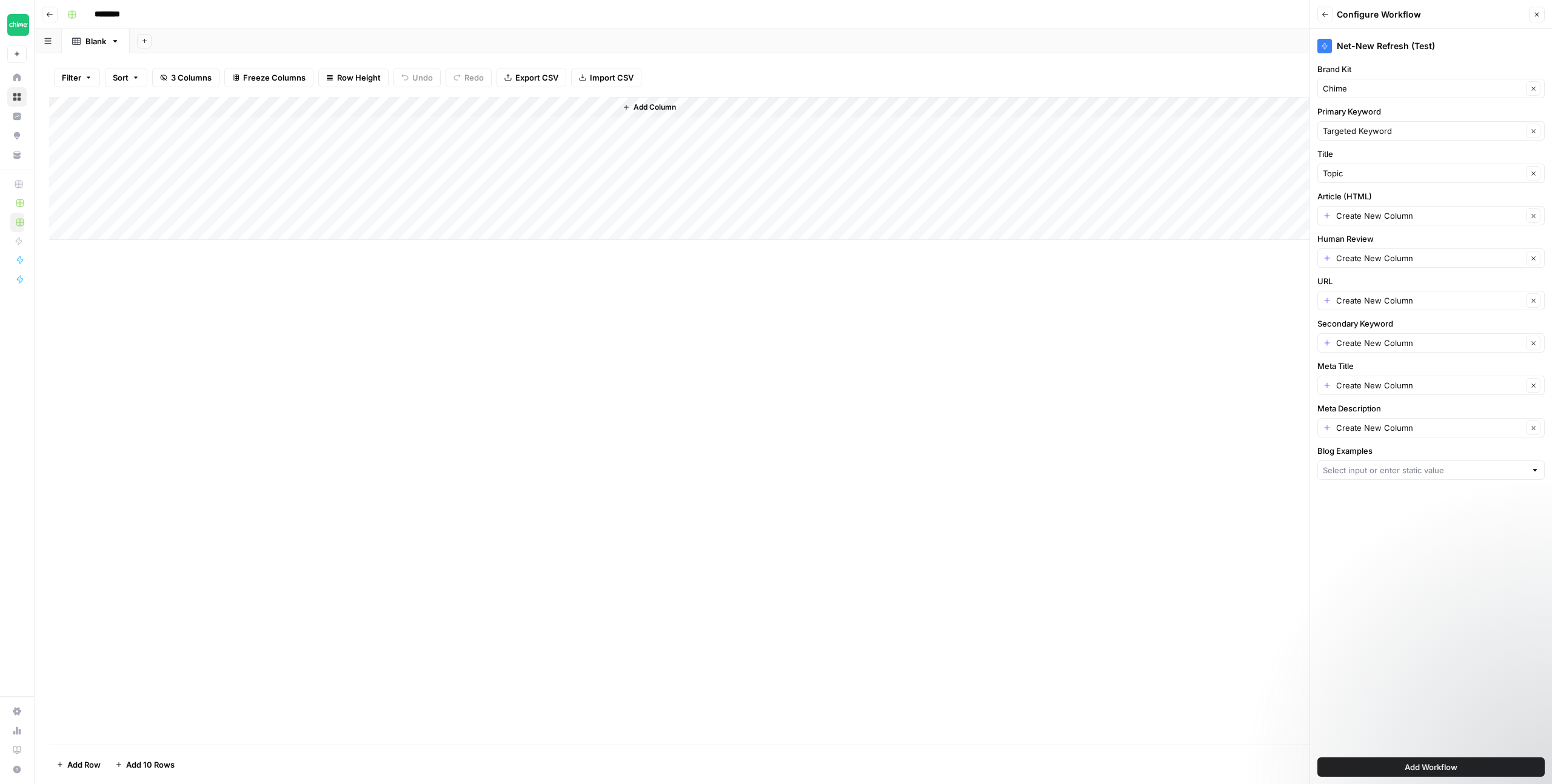
click at [1475, 43] on div "Net-New Refresh (Test)" at bounding box center [1431, 46] width 228 height 15
click at [1421, 303] on input "URL" at bounding box center [1430, 300] width 186 height 12
type input "Create New Column"
click at [1453, 53] on div "Net-New Refresh (Test)" at bounding box center [1431, 46] width 228 height 15
click at [1444, 379] on input "Meta Title" at bounding box center [1430, 385] width 186 height 12
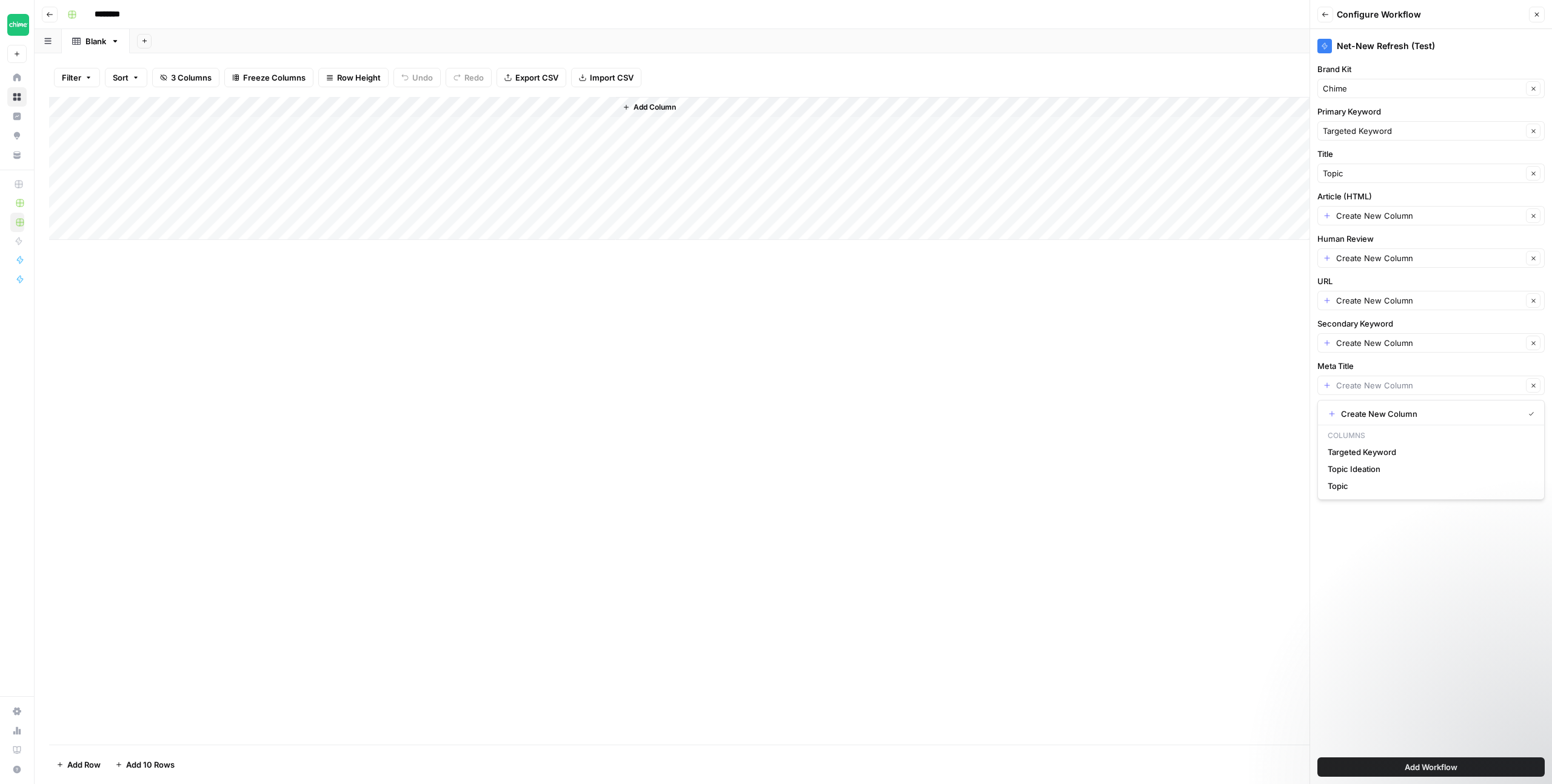
type input "Create New Column"
click at [1442, 364] on label "Meta Title" at bounding box center [1431, 366] width 228 height 12
click at [1442, 379] on input "Create New Column" at bounding box center [1430, 385] width 186 height 12
type input "Create New Column"
click at [1445, 360] on label "Meta Title" at bounding box center [1431, 366] width 228 height 12
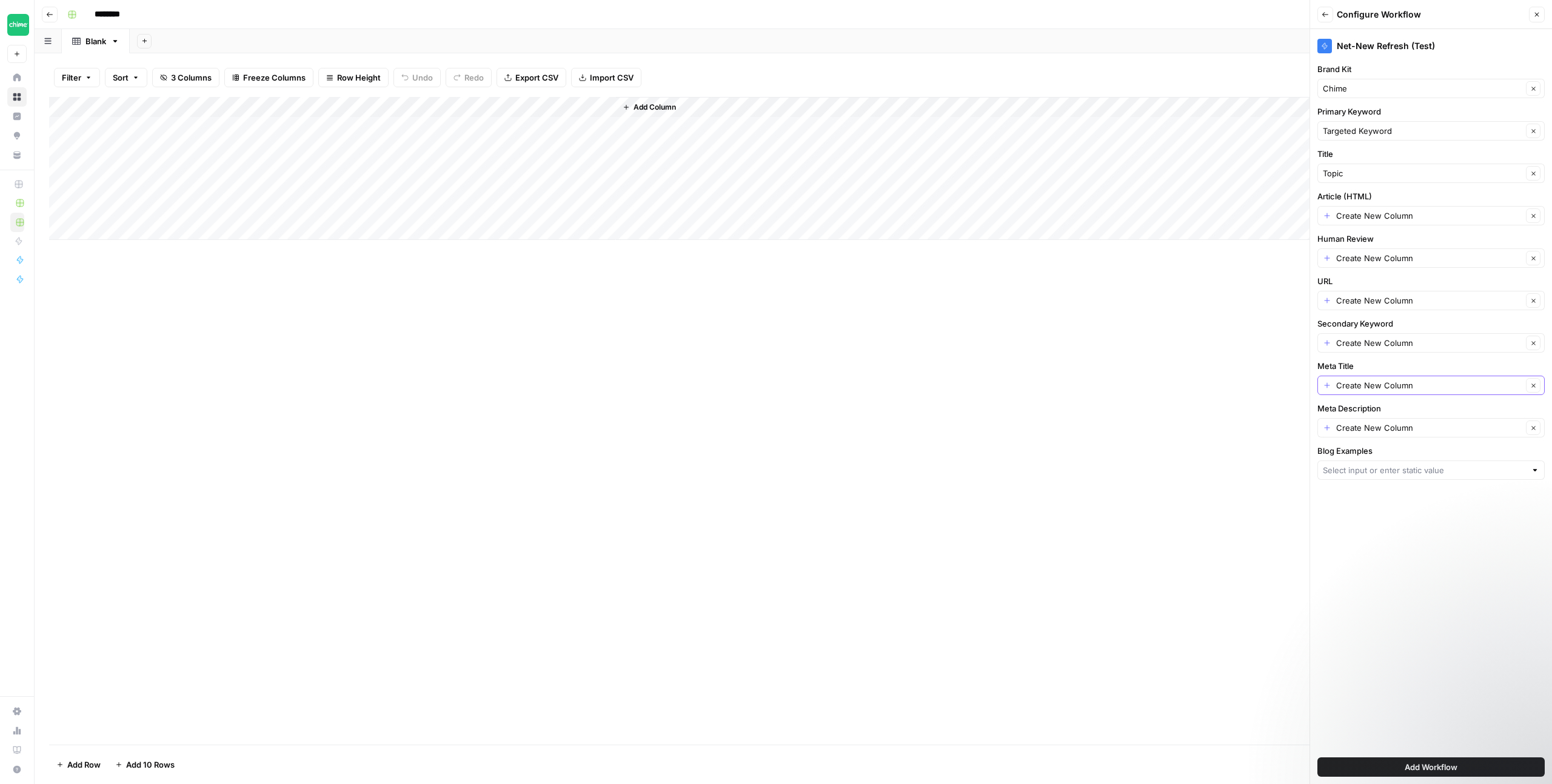
click at [1445, 379] on input "Create New Column" at bounding box center [1430, 385] width 186 height 12
type input "Create New Column"
click at [1411, 609] on div "Net-New Refresh (Test) Brand Kit Chime Clear Primary Keyword Targeted Keyword C…" at bounding box center [1431, 407] width 242 height 755
click at [1416, 473] on input "Blog Examples" at bounding box center [1424, 470] width 203 height 12
click at [1398, 584] on span "Blog Examples" at bounding box center [1428, 583] width 202 height 12
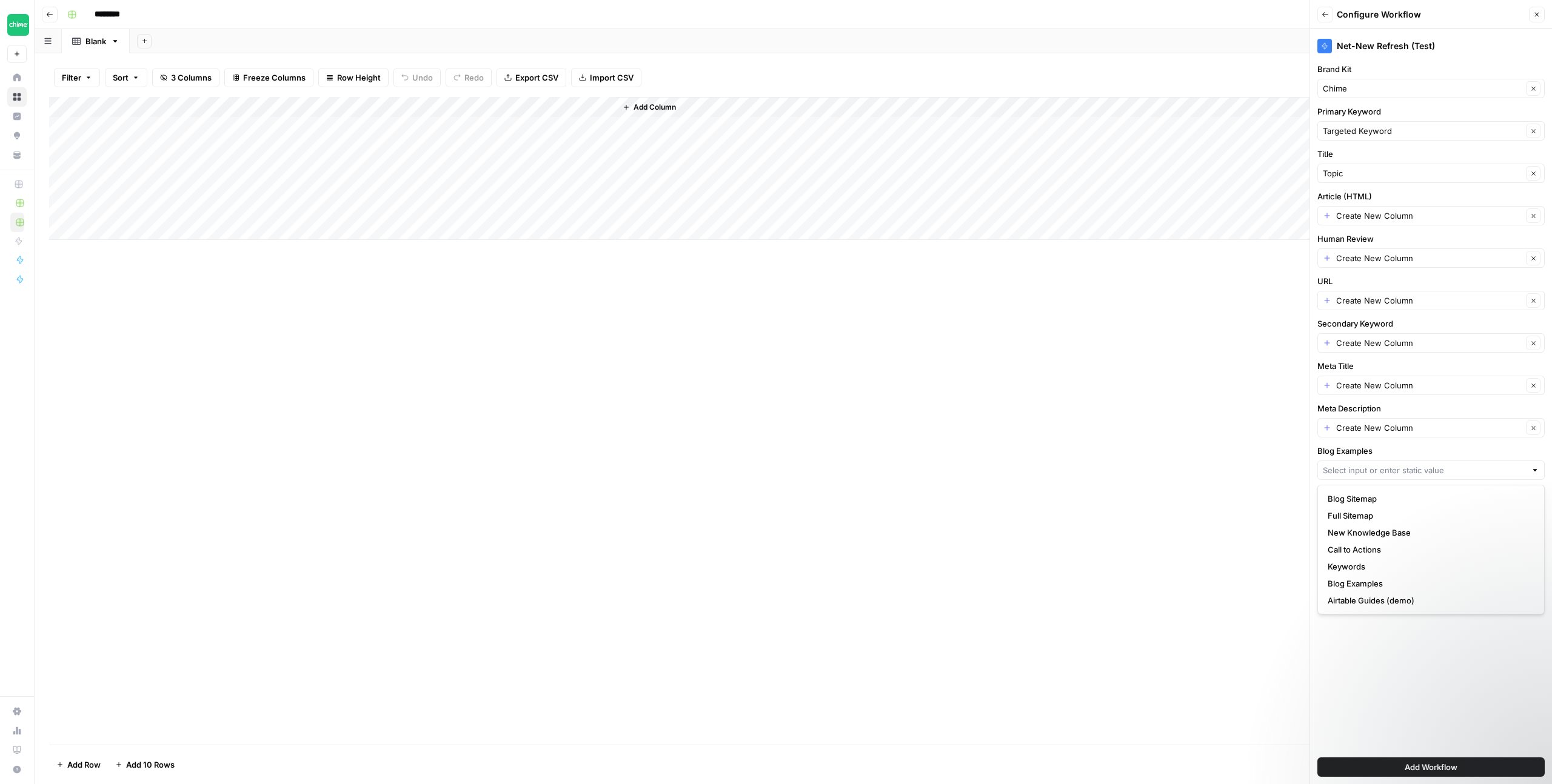
type input "Blog Examples"
click at [117, 13] on input "********" at bounding box center [123, 15] width 68 height 19
drag, startPoint x: 140, startPoint y: 17, endPoint x: 90, endPoint y: 12, distance: 50.2
click at [90, 12] on input "********" at bounding box center [123, 15] width 68 height 19
type input "**********"
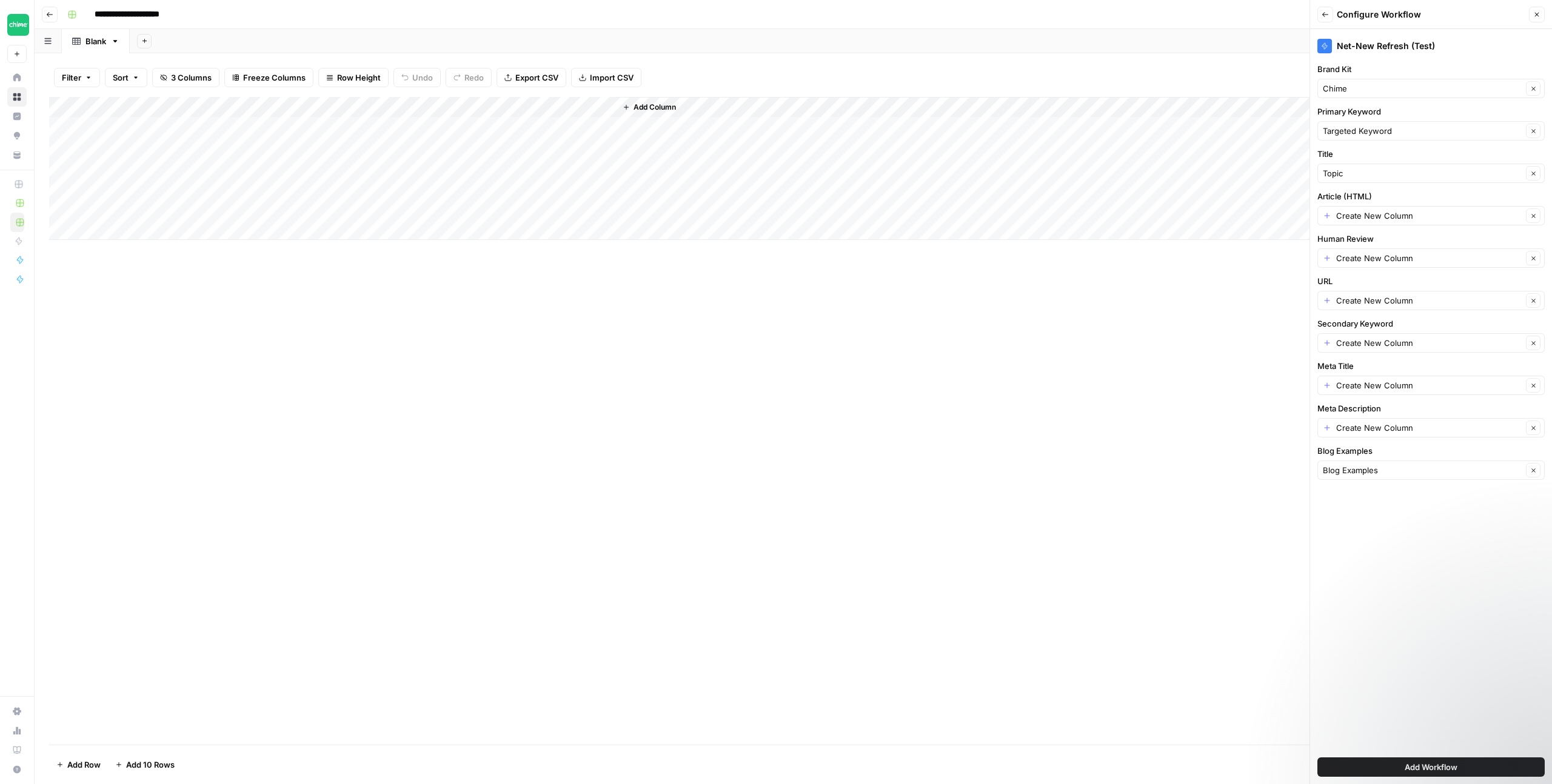
click at [1540, 11] on icon "button" at bounding box center [1537, 14] width 7 height 7
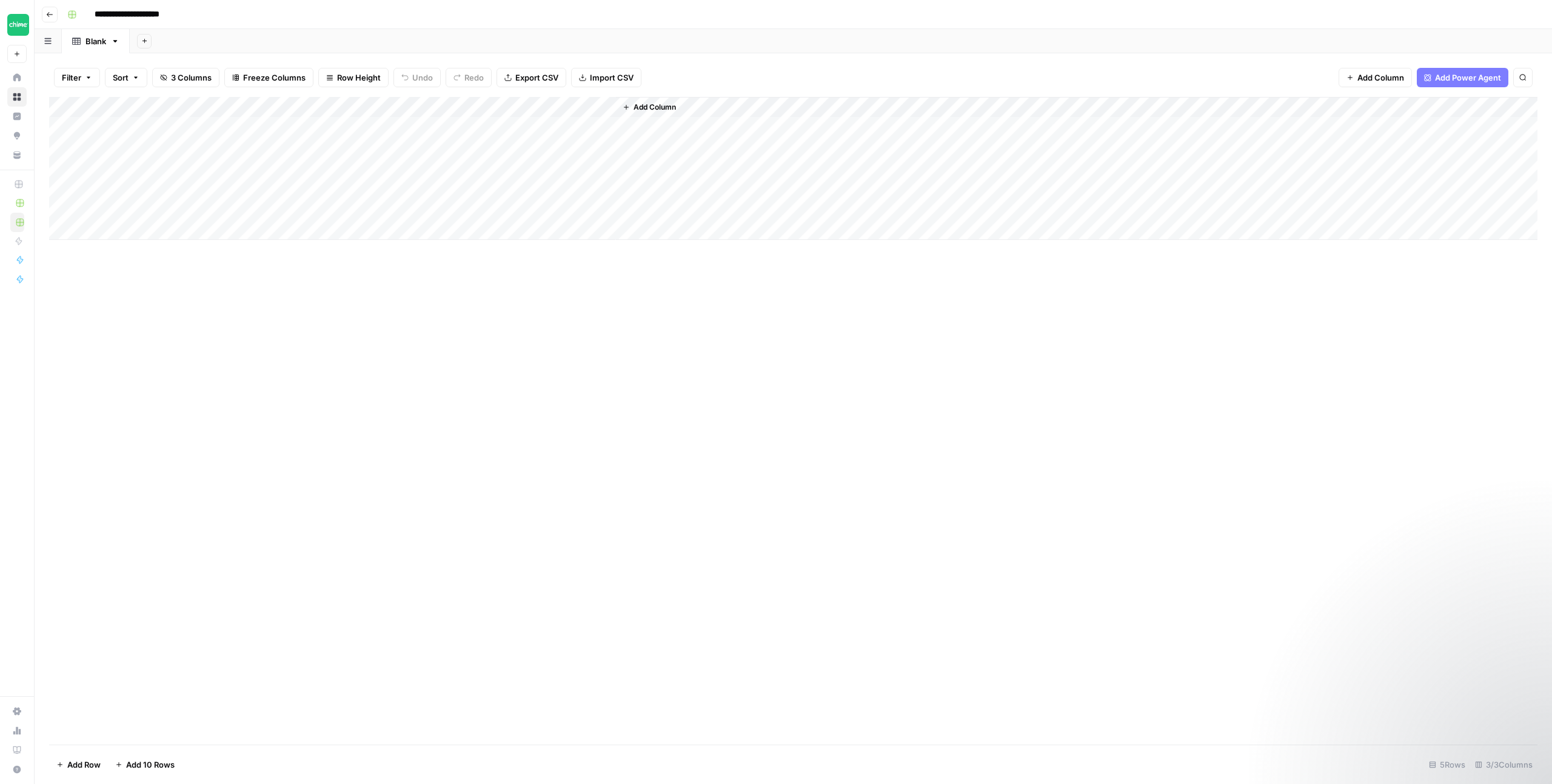
click at [647, 275] on div "Add Column" at bounding box center [793, 421] width 1488 height 648
click at [661, 104] on span "Add Column" at bounding box center [655, 107] width 43 height 11
click at [1459, 31] on button "Workflow" at bounding box center [1457, 34] width 48 height 18
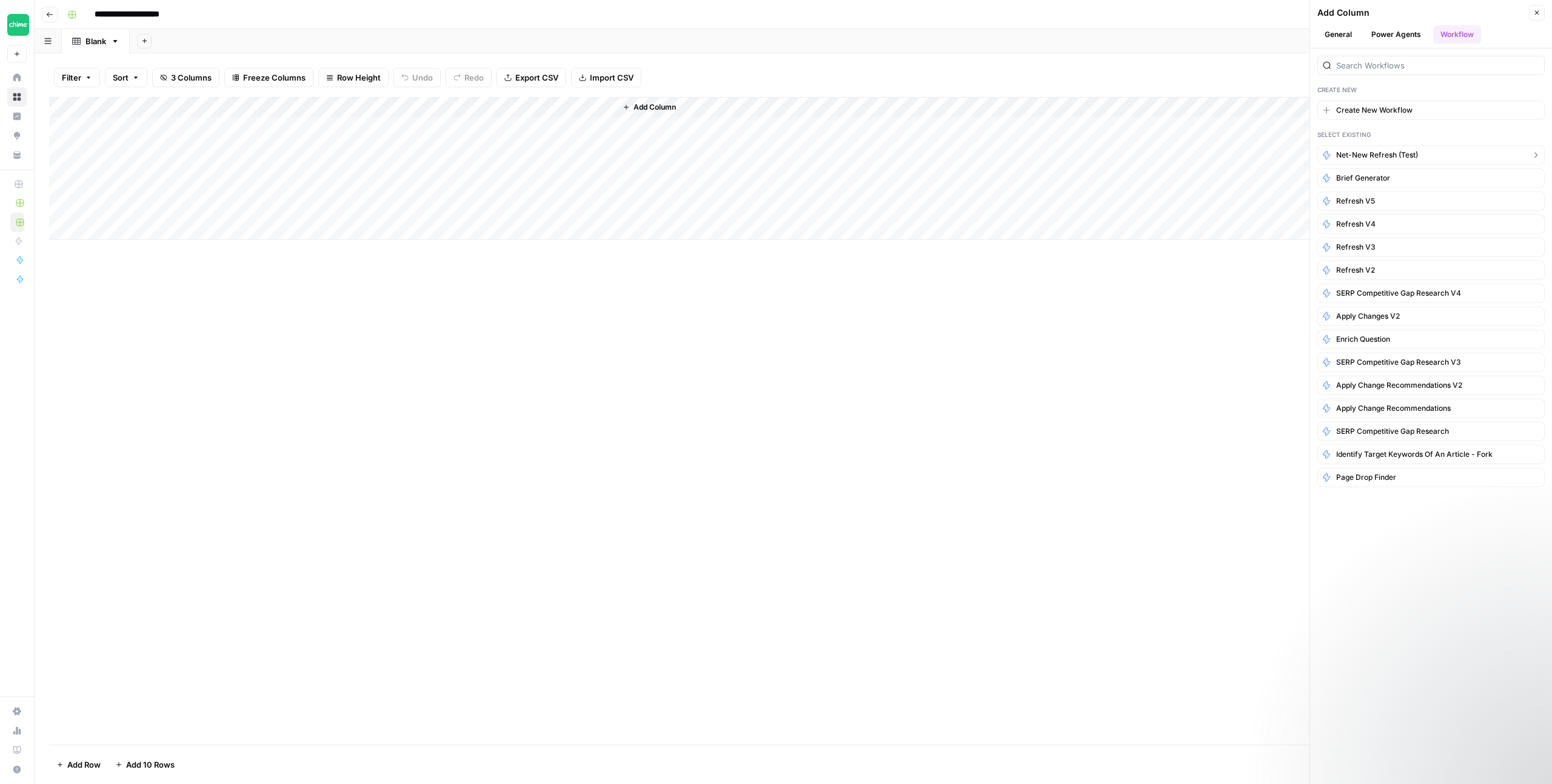
click at [1410, 152] on span "Net-New Refresh (Test)" at bounding box center [1377, 155] width 82 height 11
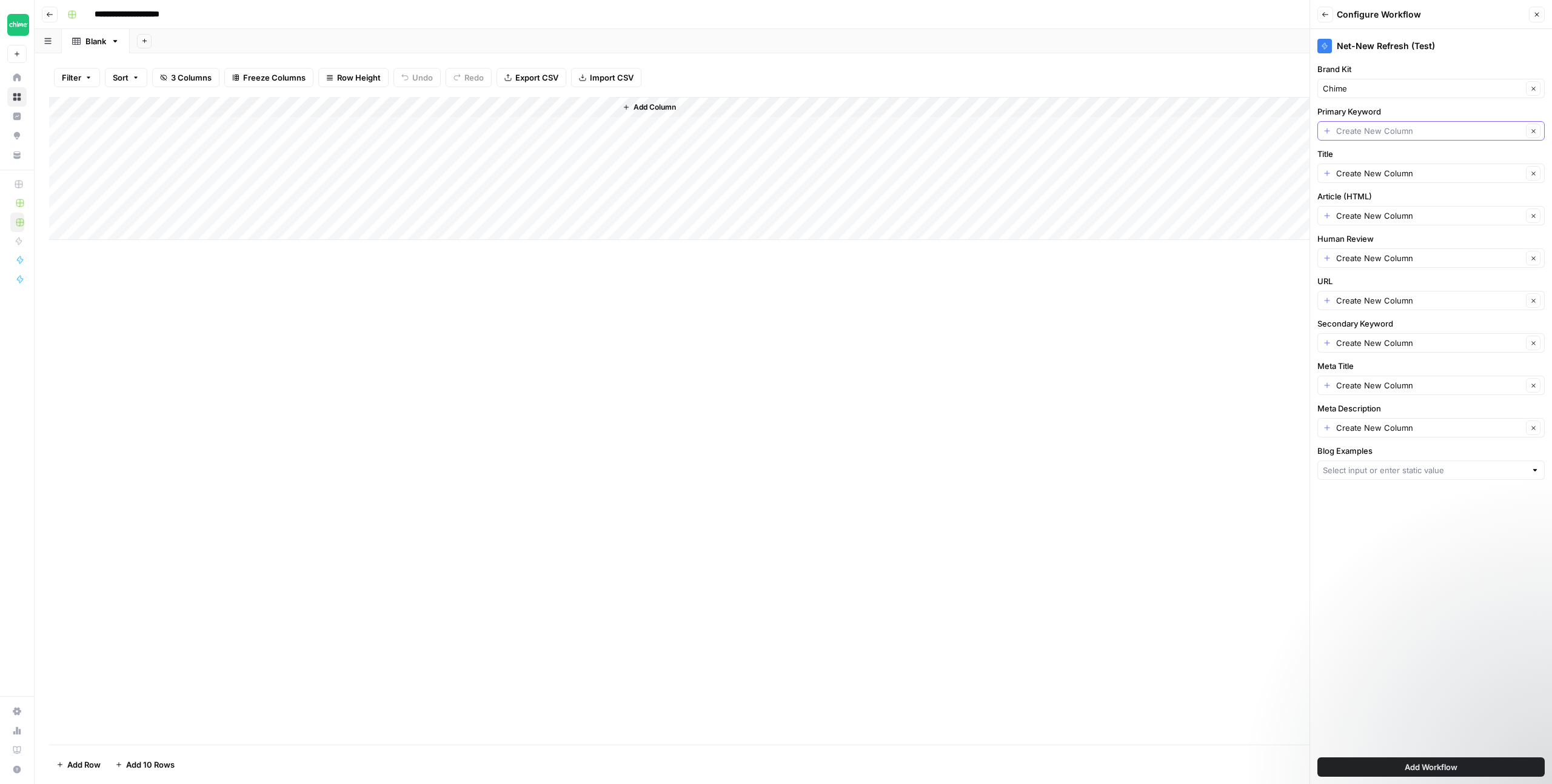
click at [1419, 129] on input "Primary Keyword" at bounding box center [1430, 131] width 186 height 12
click at [1382, 201] on span "Targeted Keyword" at bounding box center [1421, 198] width 187 height 12
type input "Targeted Keyword"
click at [1395, 177] on input "Title" at bounding box center [1430, 173] width 186 height 12
click at [1373, 269] on span "Topic" at bounding box center [1428, 273] width 202 height 12
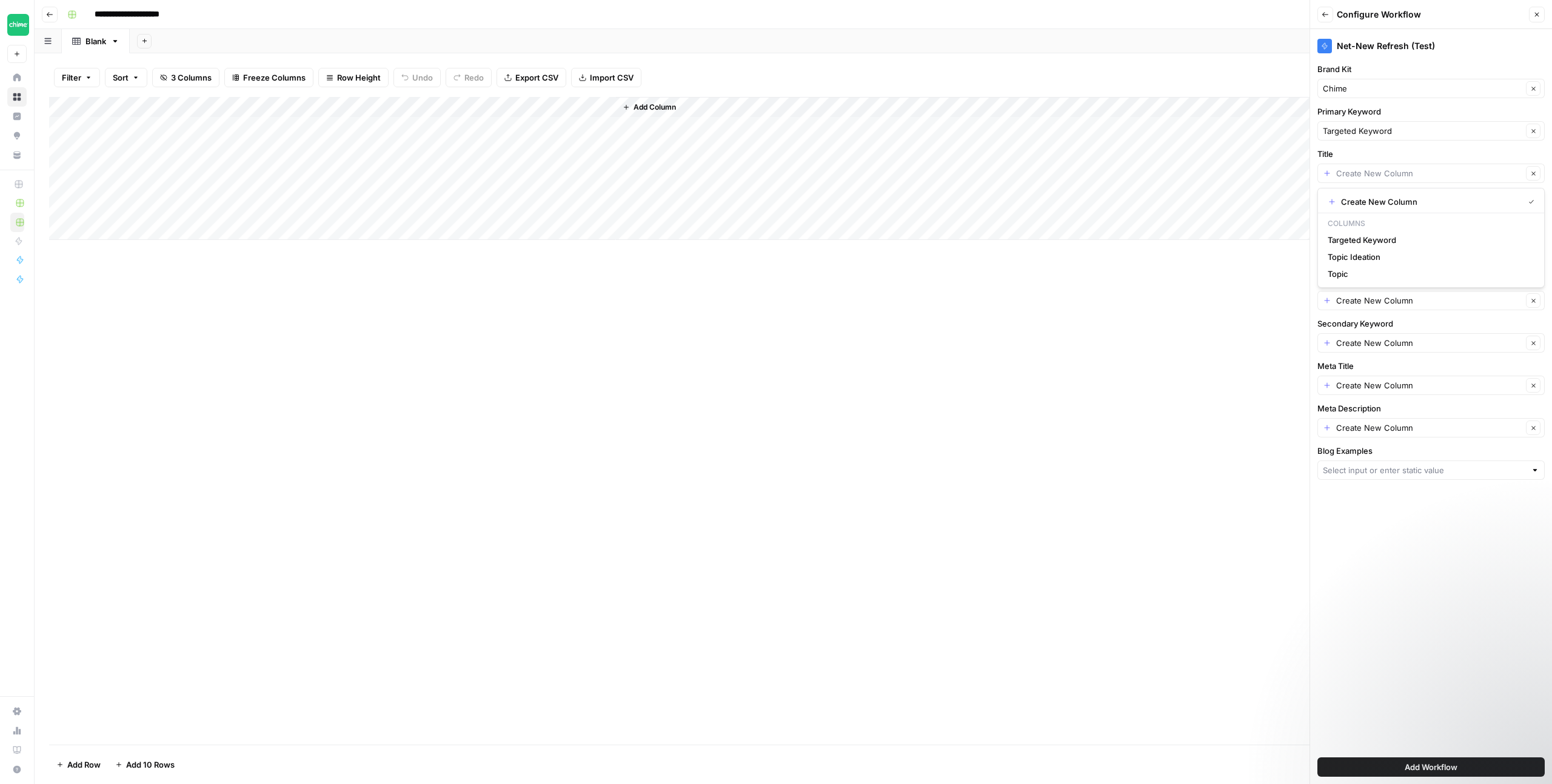
type input "Topic"
click at [1407, 468] on input "Blog Examples" at bounding box center [1424, 470] width 203 height 12
click at [1356, 585] on span "Blog Examples" at bounding box center [1428, 583] width 202 height 12
type input "Blog Examples"
click at [1434, 762] on span "Add Workflow" at bounding box center [1431, 767] width 53 height 12
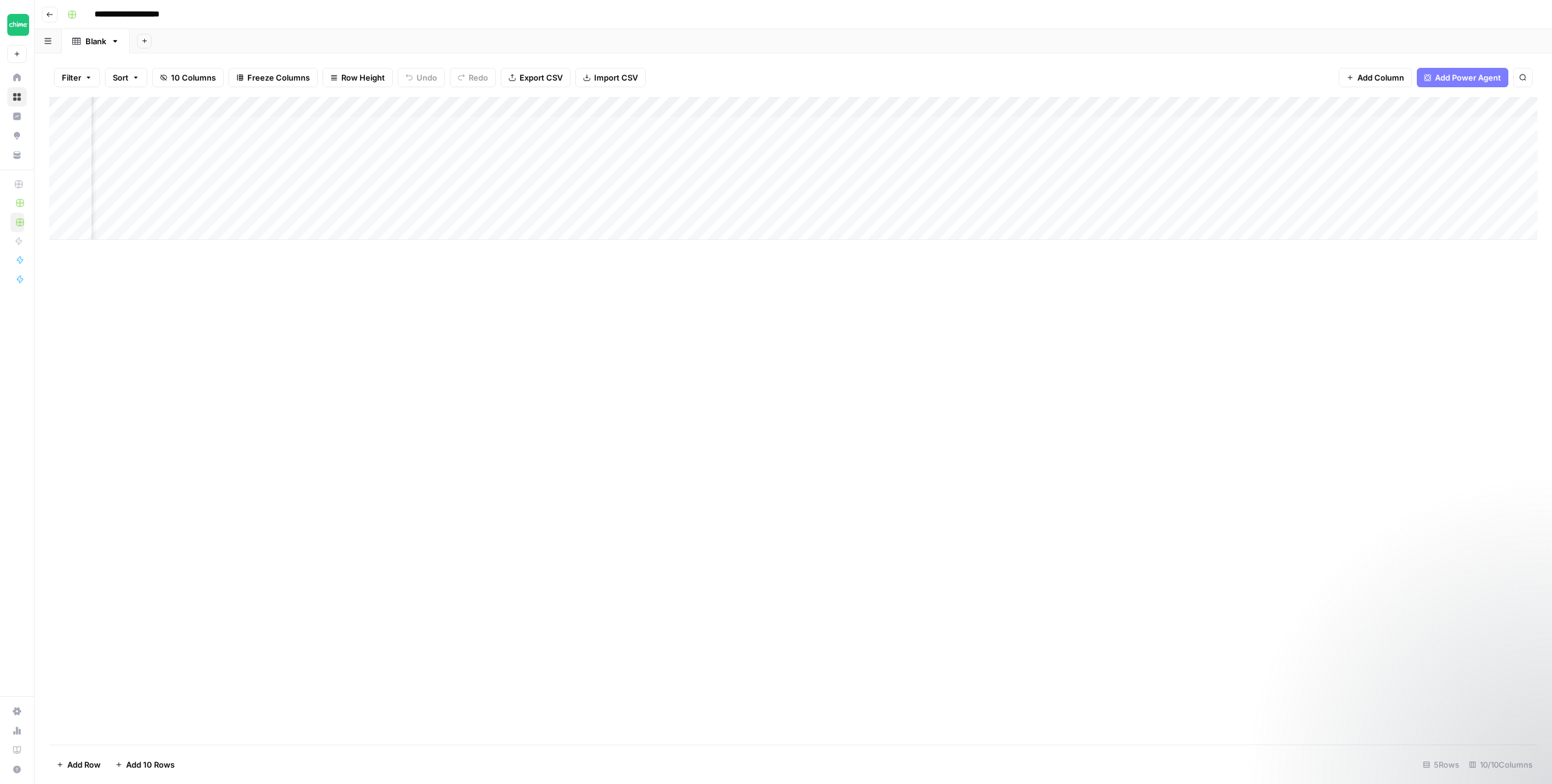
scroll to position [0, 193]
drag, startPoint x: 1400, startPoint y: 105, endPoint x: 465, endPoint y: 107, distance: 935.0
click at [465, 107] on div "Add Column" at bounding box center [793, 168] width 1488 height 143
click at [208, 124] on div "Add Column" at bounding box center [793, 168] width 1488 height 143
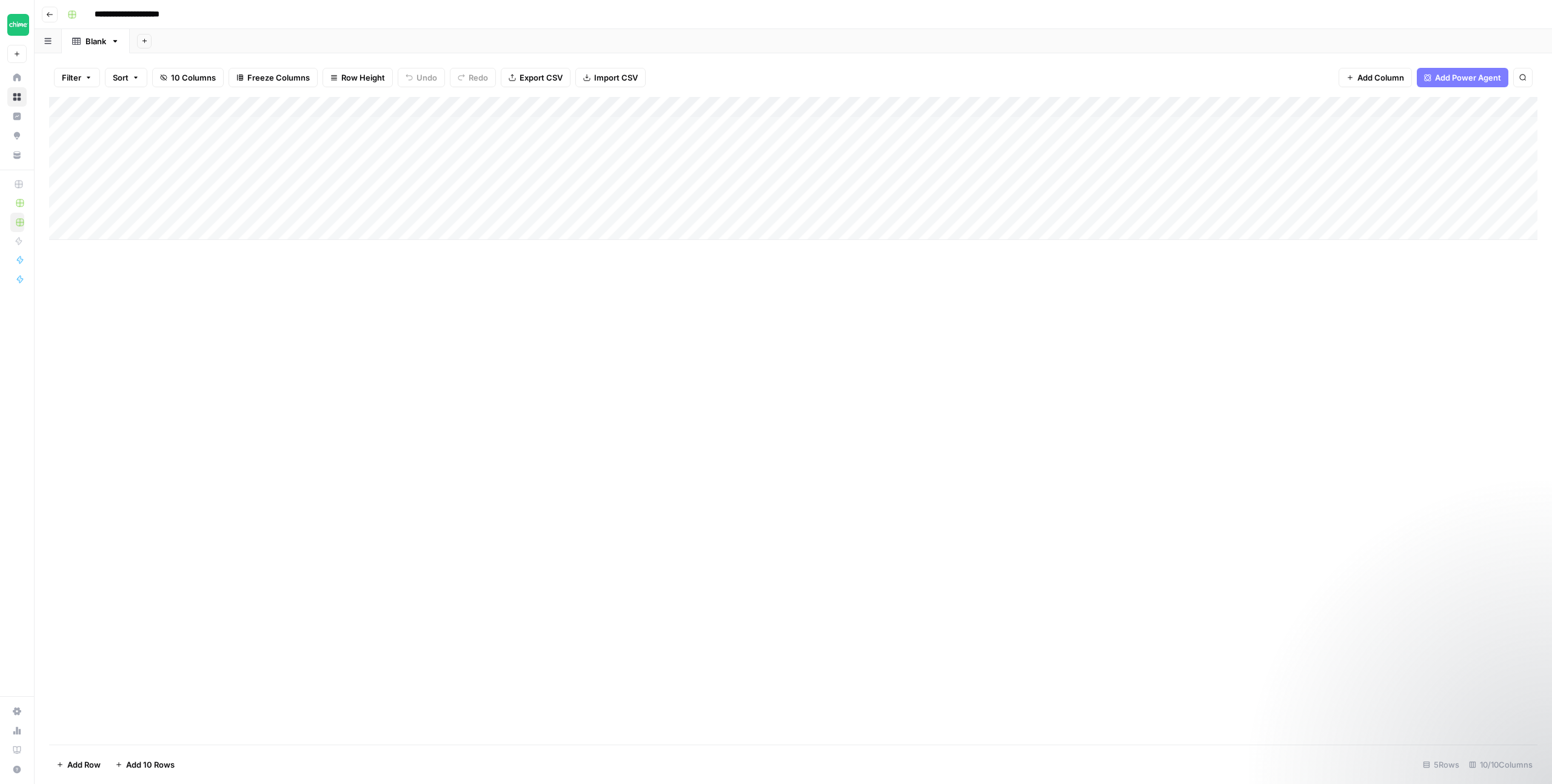
click at [189, 129] on div "Add Column" at bounding box center [793, 168] width 1488 height 143
click at [344, 301] on div "Add Column" at bounding box center [793, 421] width 1488 height 648
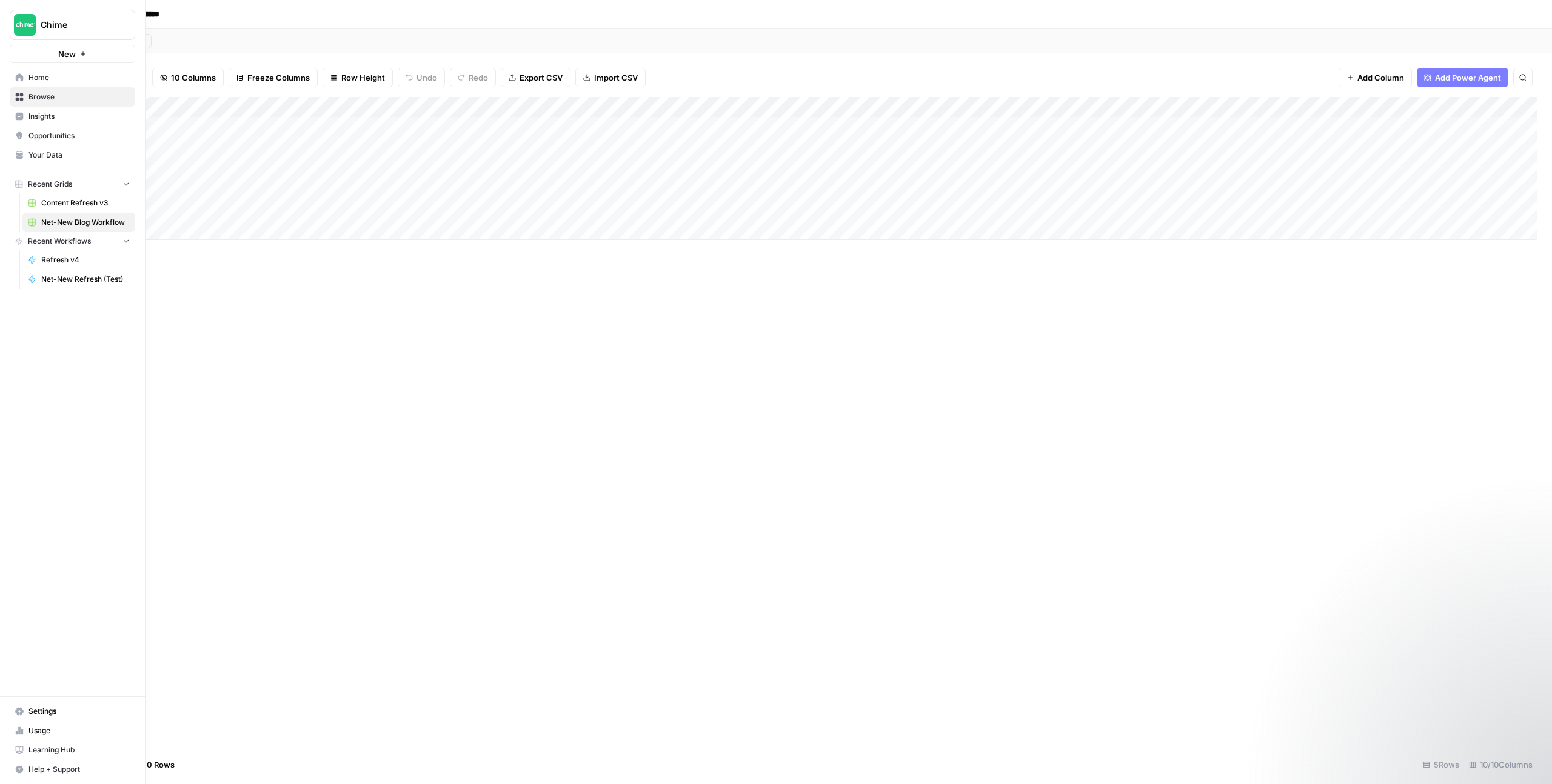
click at [52, 79] on span "Home" at bounding box center [79, 77] width 101 height 11
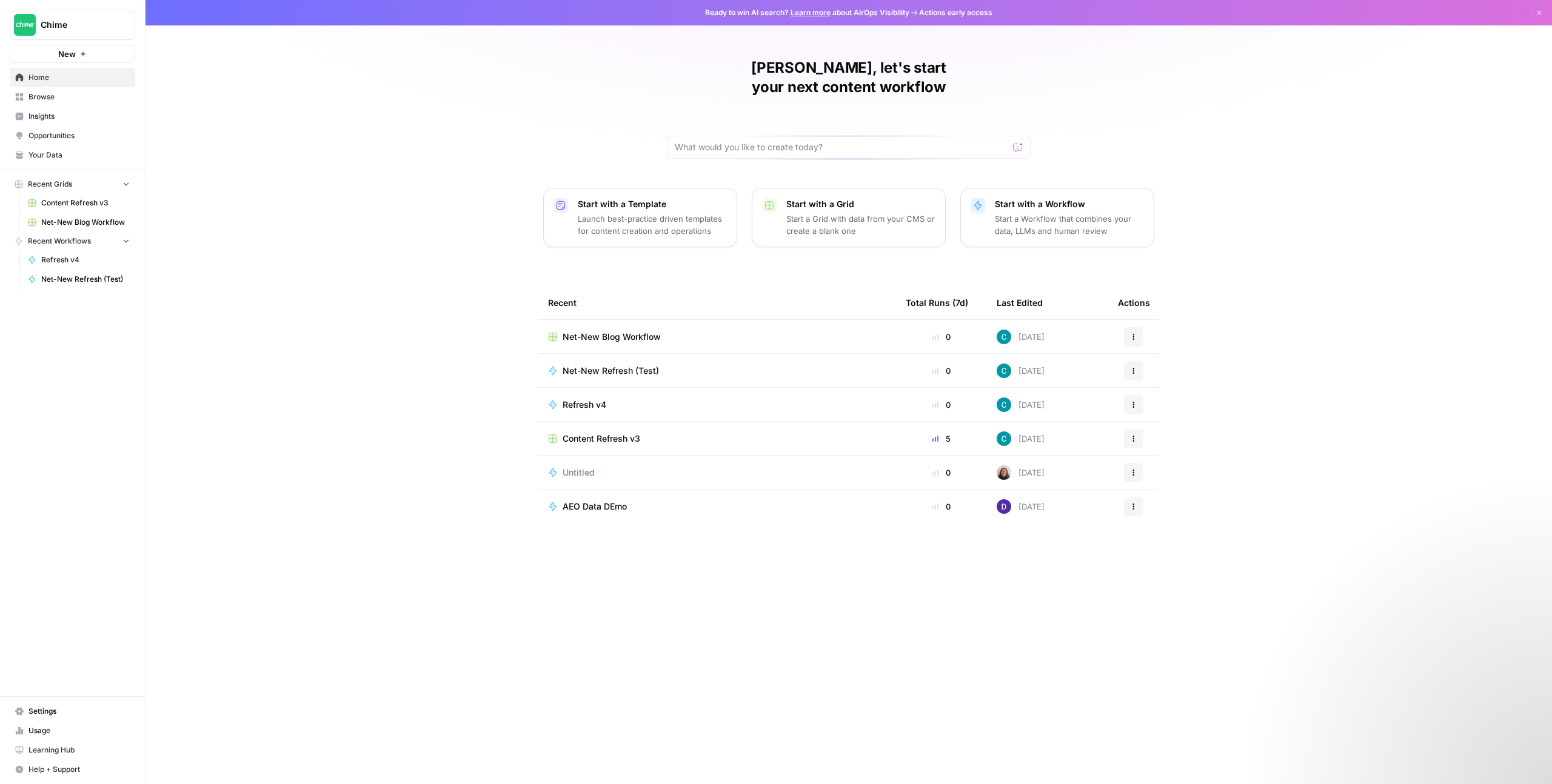
click at [467, 298] on div "Colton, let's start your next content workflow Start with a Template Launch bes…" at bounding box center [849, 392] width 1407 height 784
click at [1137, 367] on icon "button" at bounding box center [1133, 370] width 7 height 7
click at [1131, 367] on icon "button" at bounding box center [1133, 370] width 7 height 7
click at [1178, 454] on span "Duplicate" at bounding box center [1196, 458] width 97 height 12
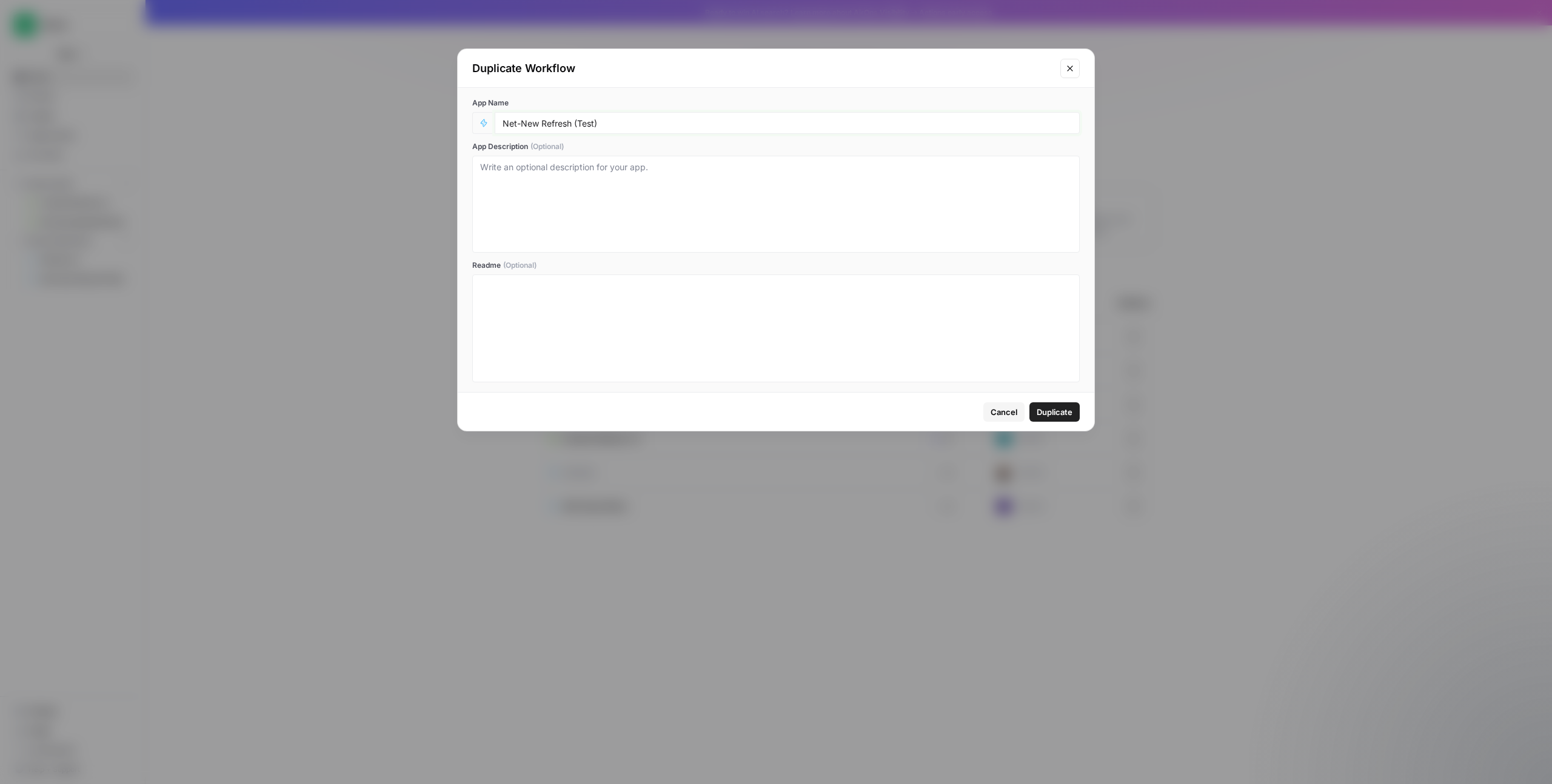
drag, startPoint x: 573, startPoint y: 124, endPoint x: 496, endPoint y: 120, distance: 77.1
click at [496, 120] on div "Net-New Refresh (Test)" at bounding box center [787, 123] width 585 height 22
type input "Topic Ideation (Test)"
click at [1053, 407] on span "Duplicate" at bounding box center [1055, 412] width 36 height 12
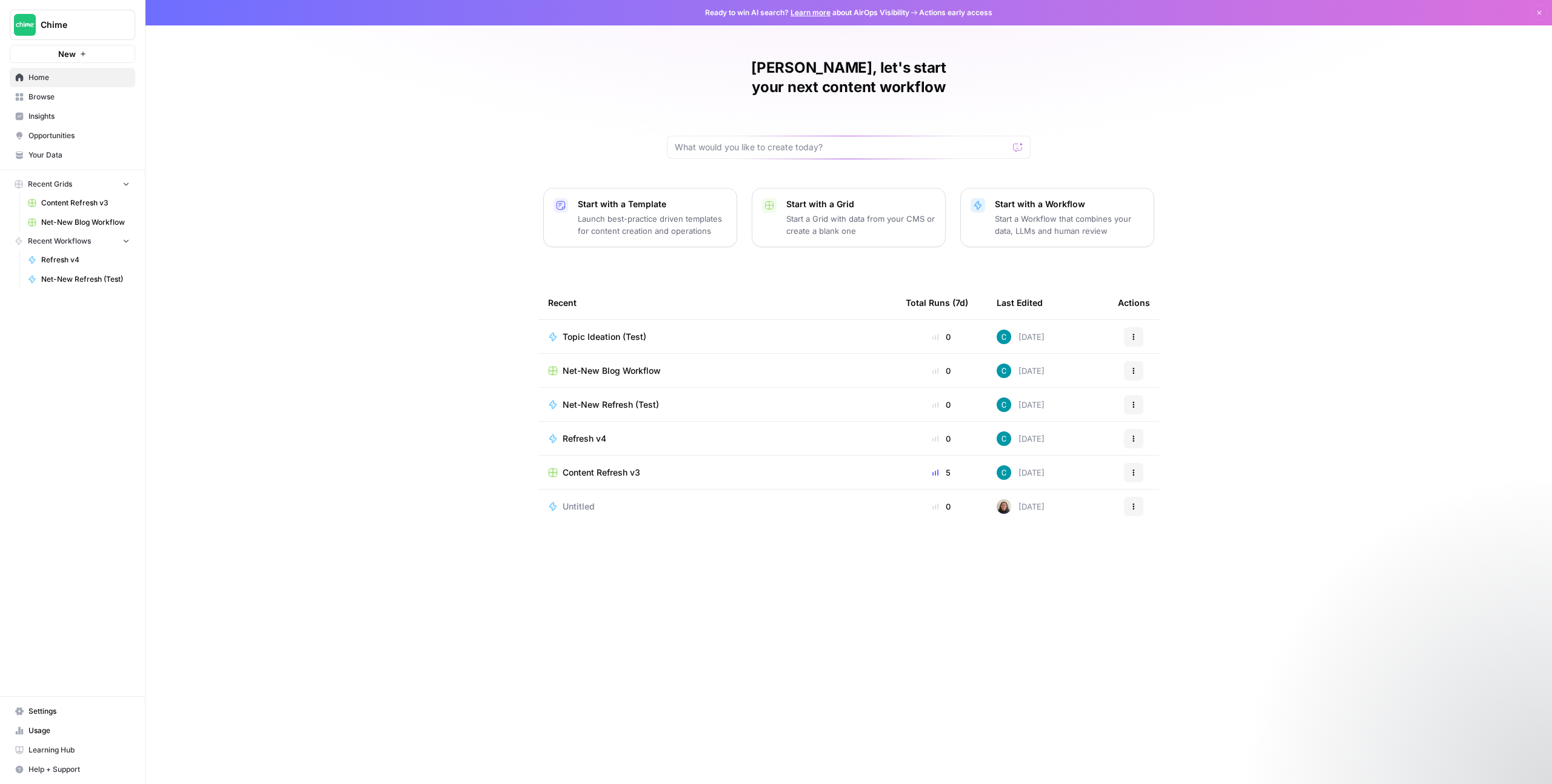
click at [853, 331] on div "Topic Ideation (Test)" at bounding box center [717, 337] width 339 height 12
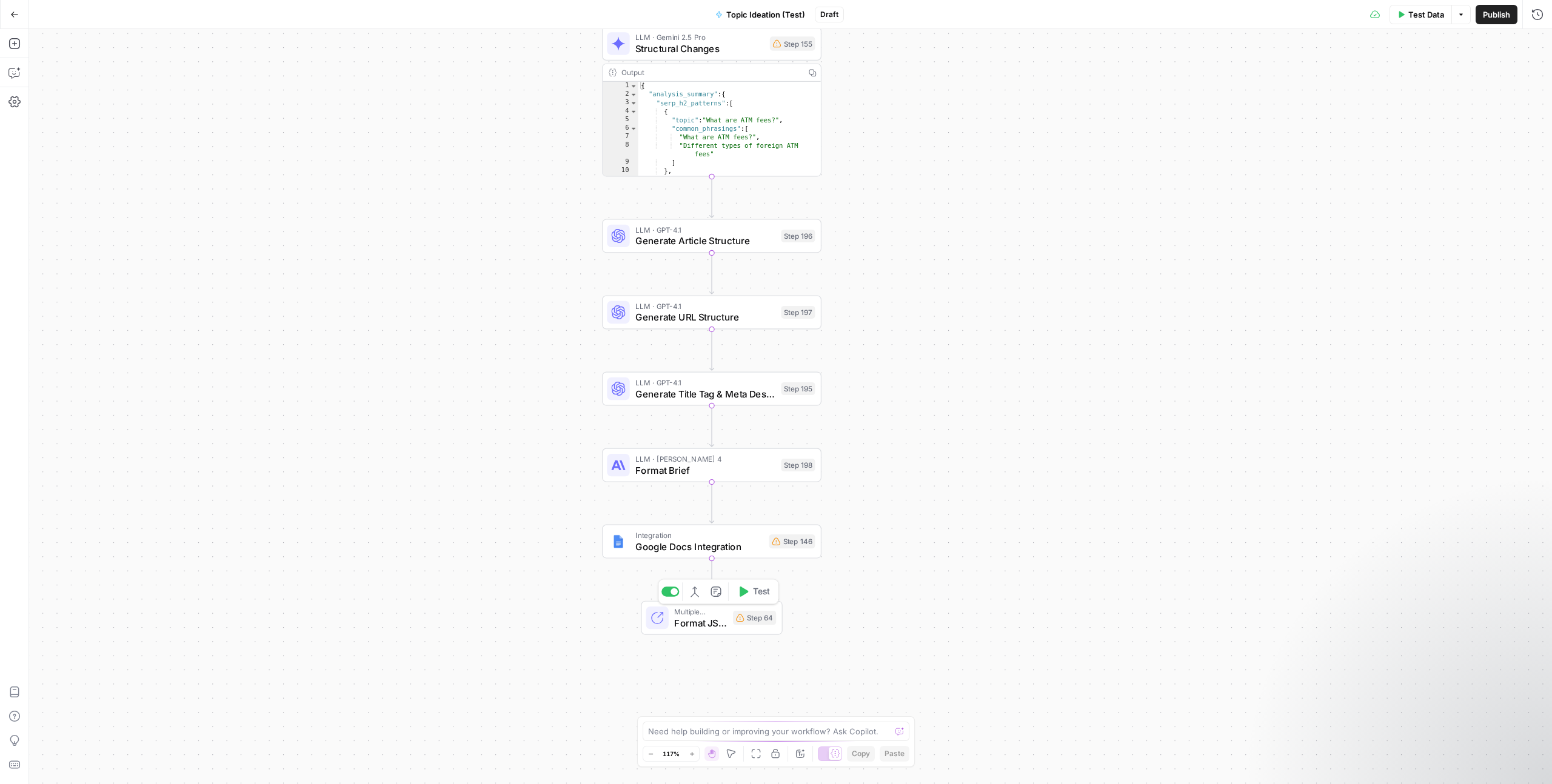
click at [719, 612] on span "Multiple Outputs" at bounding box center [701, 612] width 54 height 11
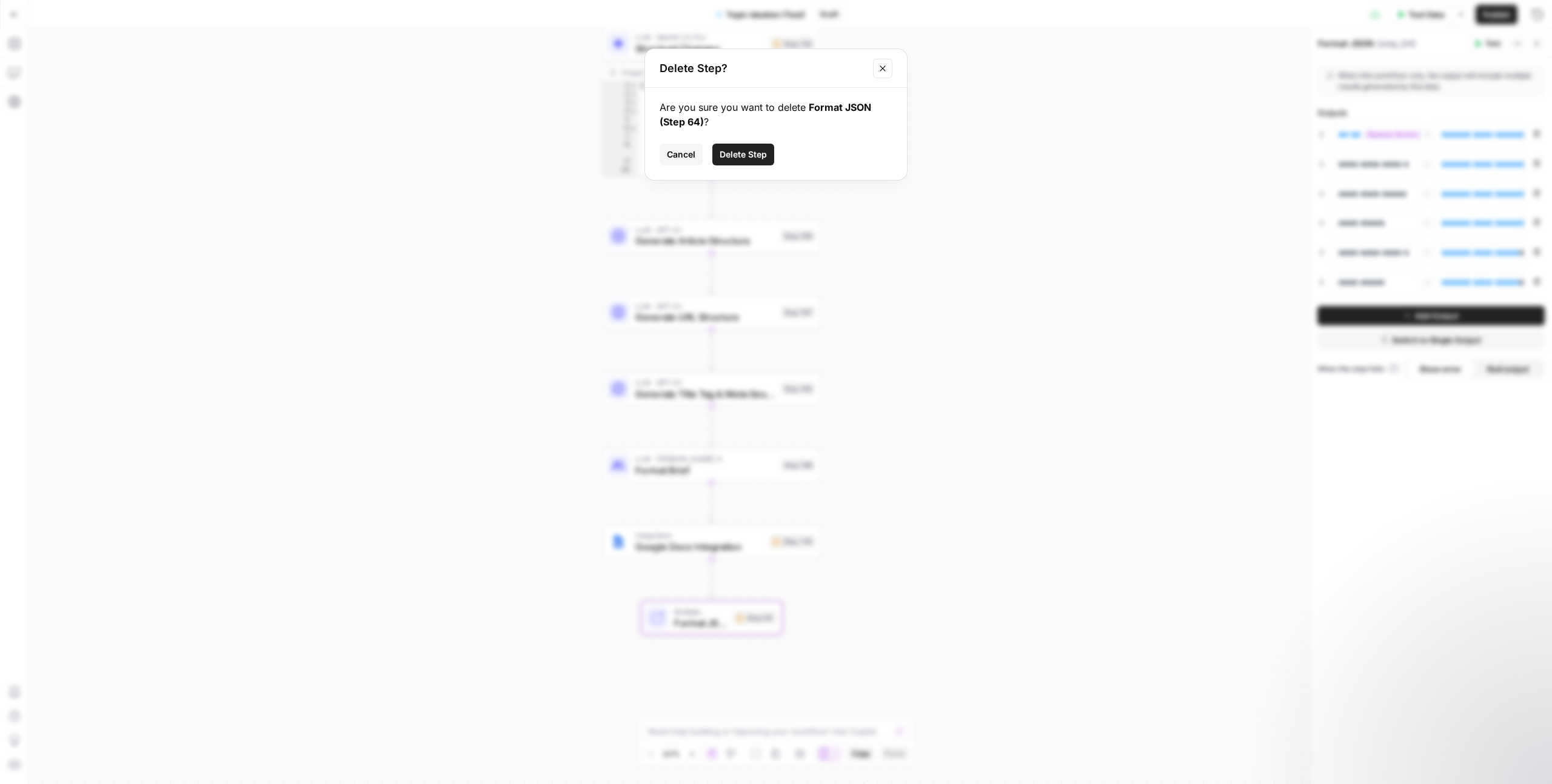
click at [754, 160] on span "Delete Step" at bounding box center [743, 154] width 47 height 12
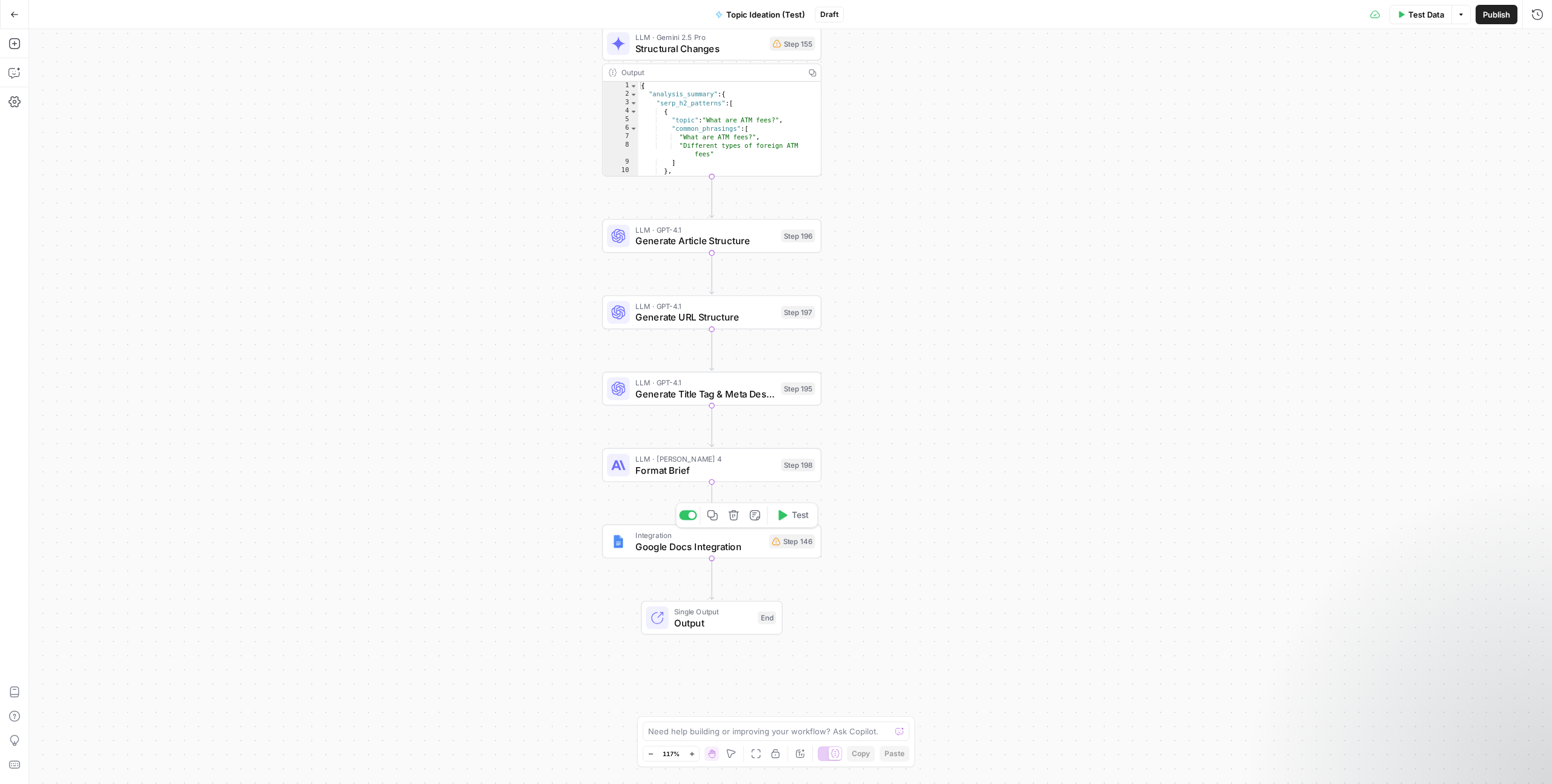
click at [680, 548] on span "Google Docs Integration" at bounding box center [699, 546] width 128 height 14
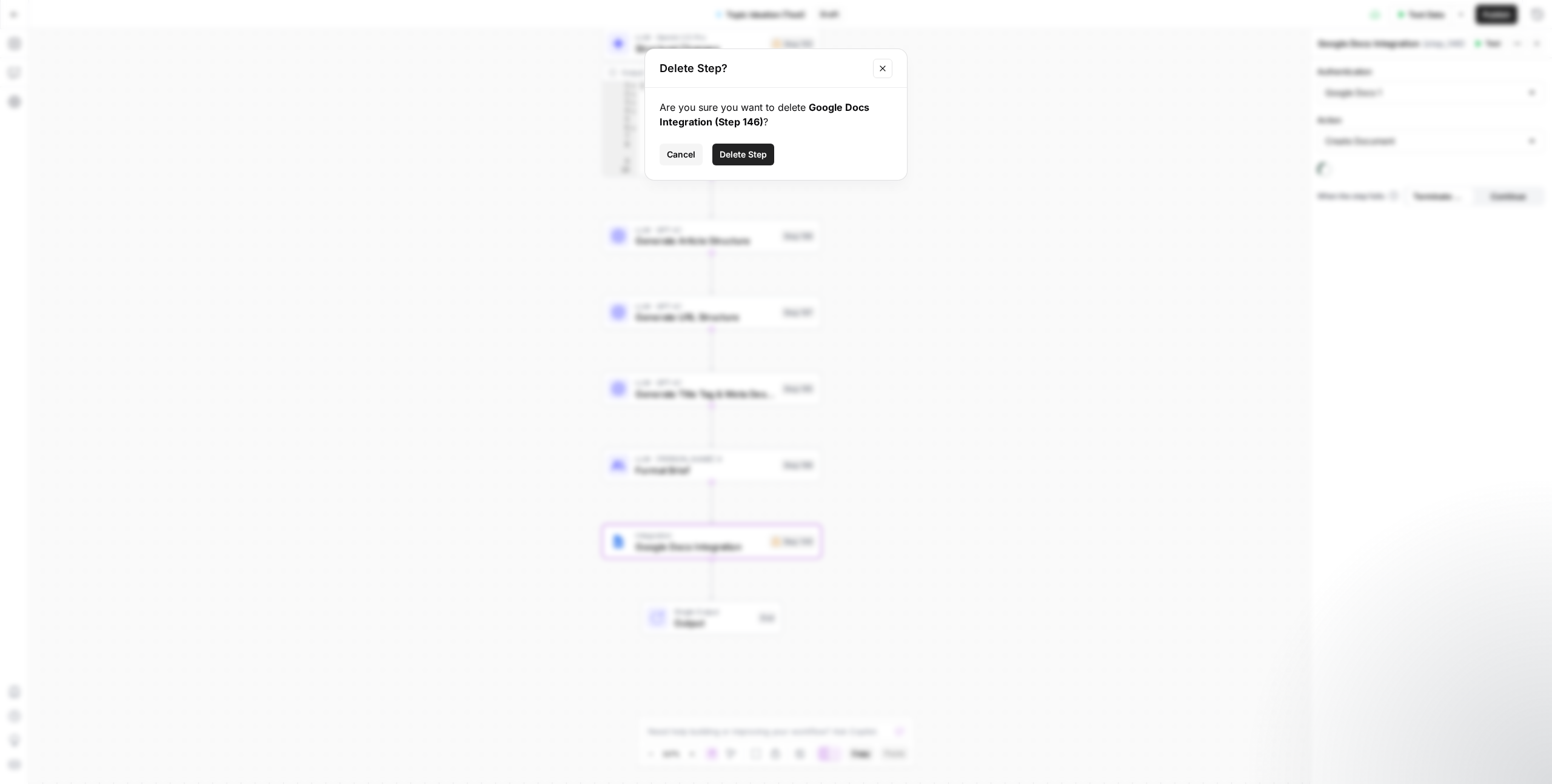
click at [739, 150] on span "Delete Step" at bounding box center [743, 154] width 47 height 12
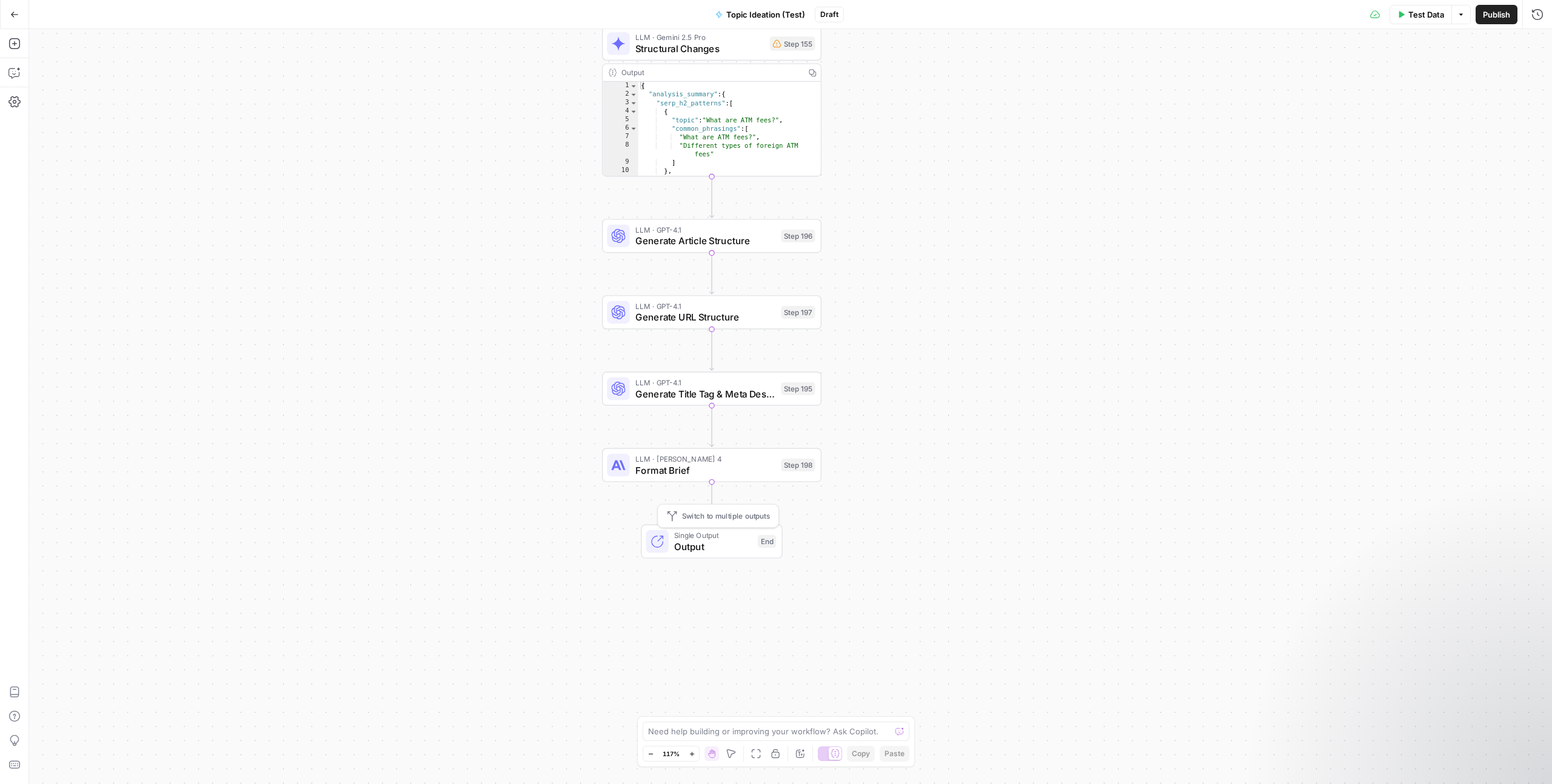
click at [713, 539] on span "Output" at bounding box center [713, 546] width 78 height 14
click at [729, 539] on span "Output" at bounding box center [713, 546] width 78 height 14
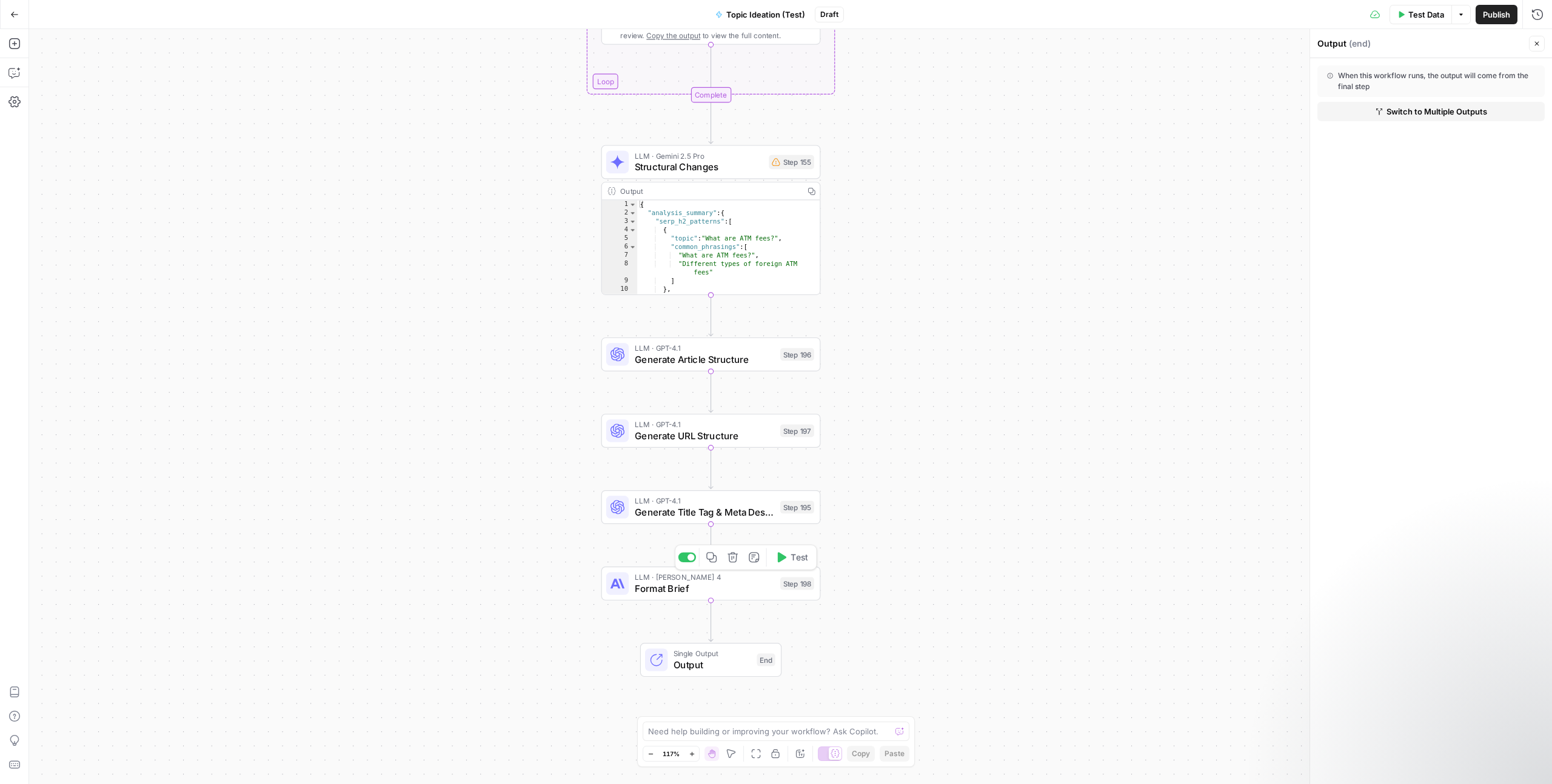
click at [752, 584] on span "Format Brief" at bounding box center [705, 589] width 140 height 14
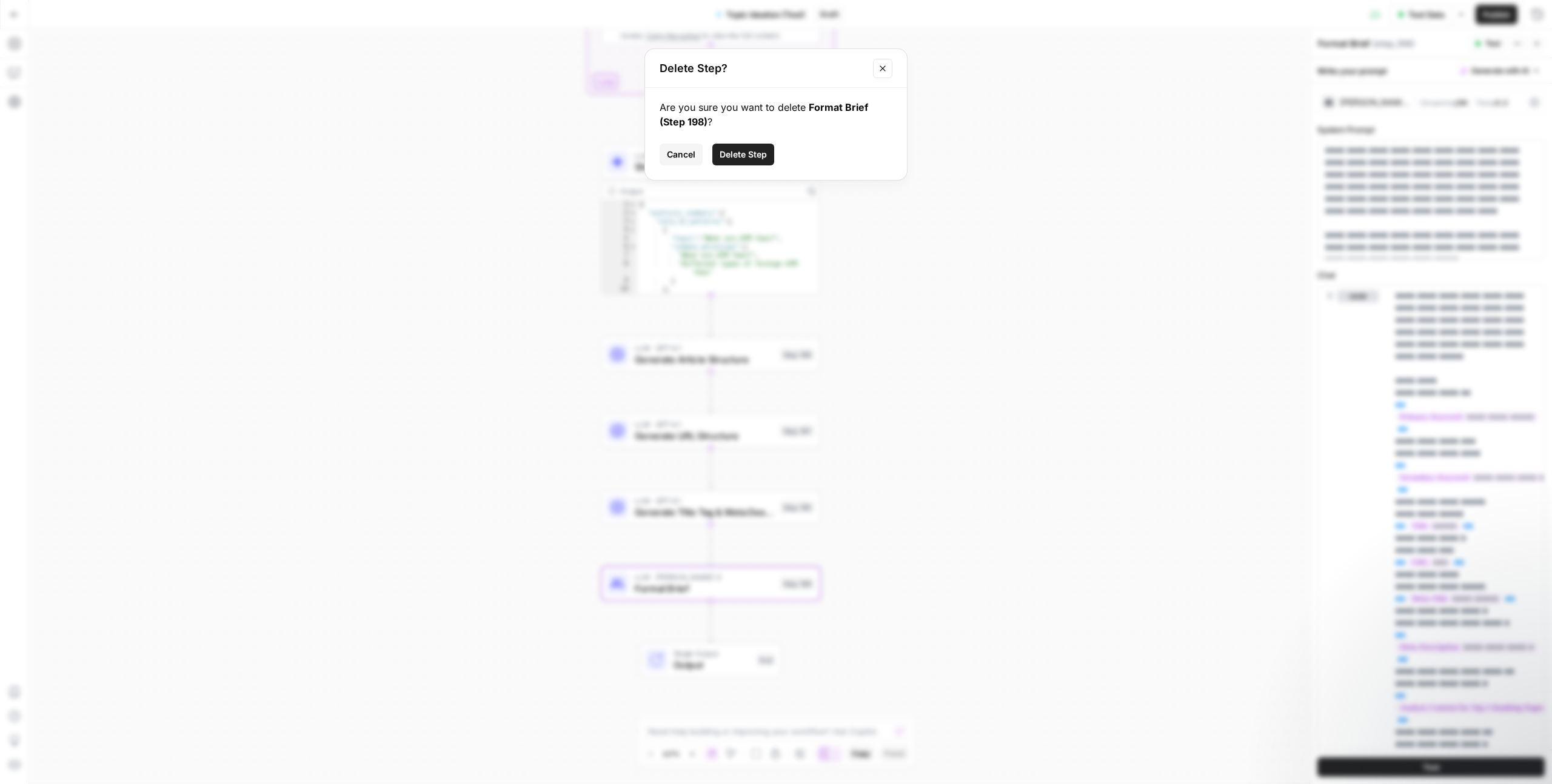
click at [745, 154] on span "Delete Step" at bounding box center [743, 154] width 47 height 12
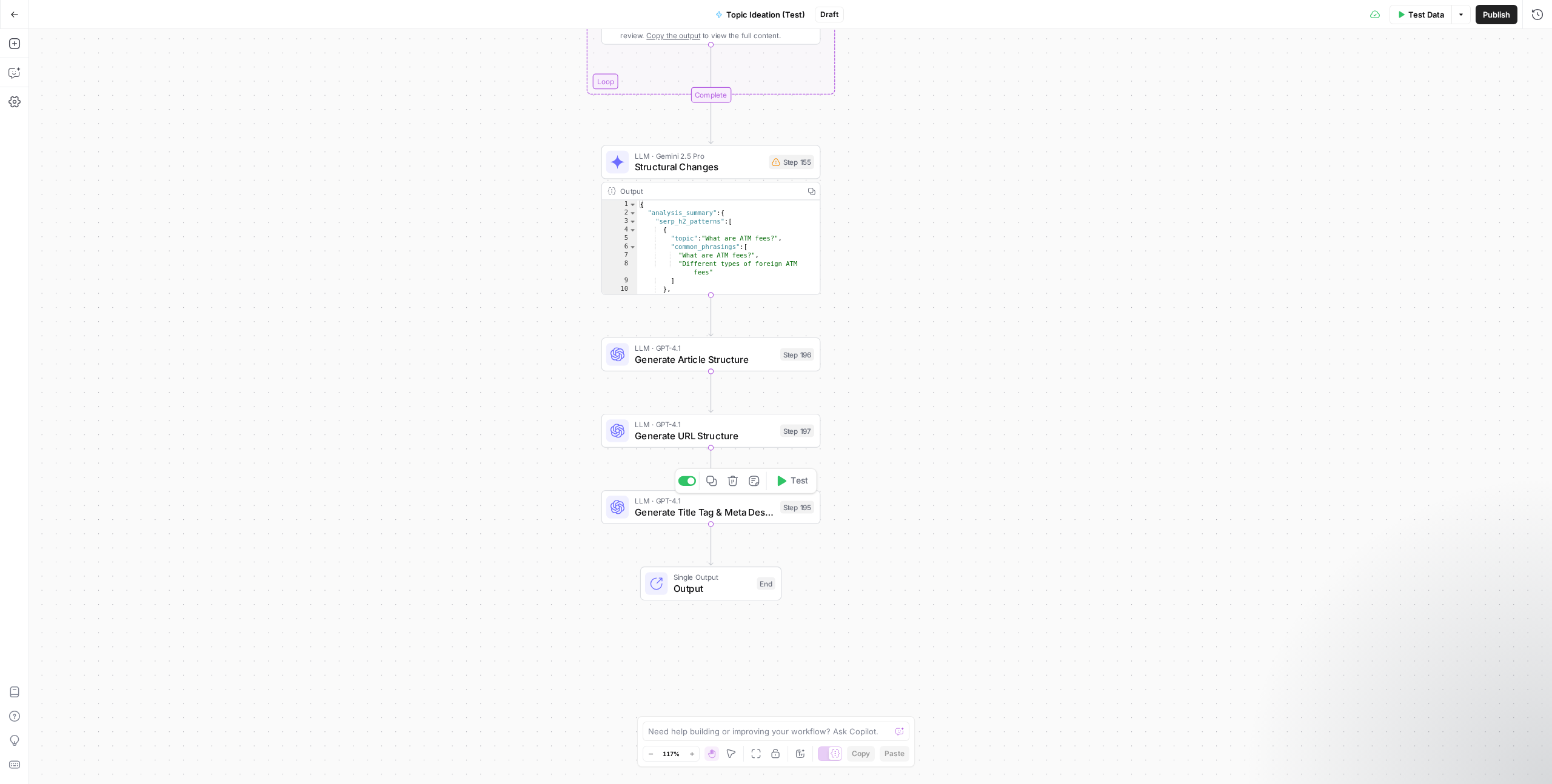
click at [729, 507] on span "Generate Title Tag & Meta Description" at bounding box center [705, 512] width 140 height 14
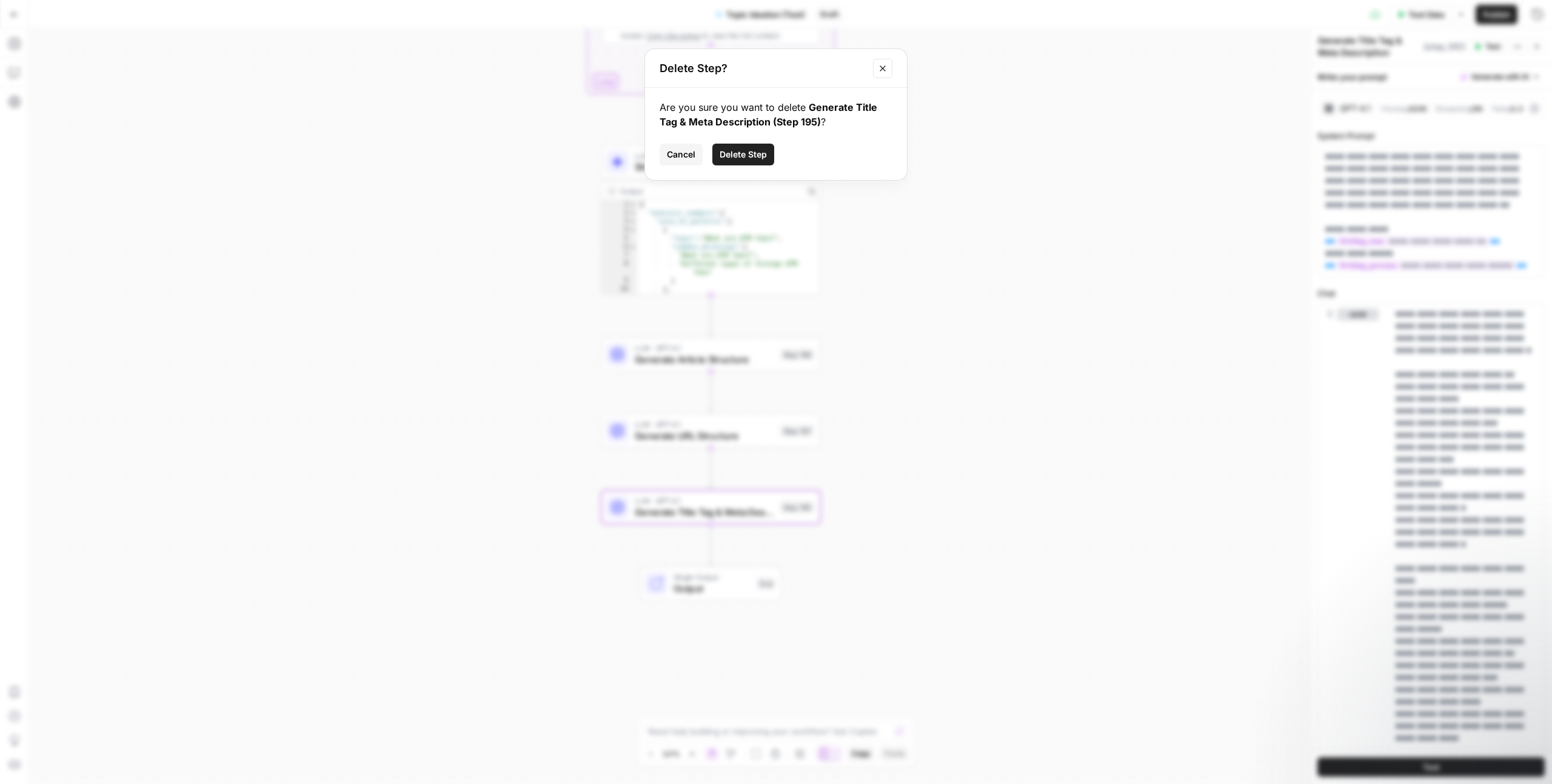
click at [725, 156] on span "Delete Step" at bounding box center [743, 154] width 47 height 12
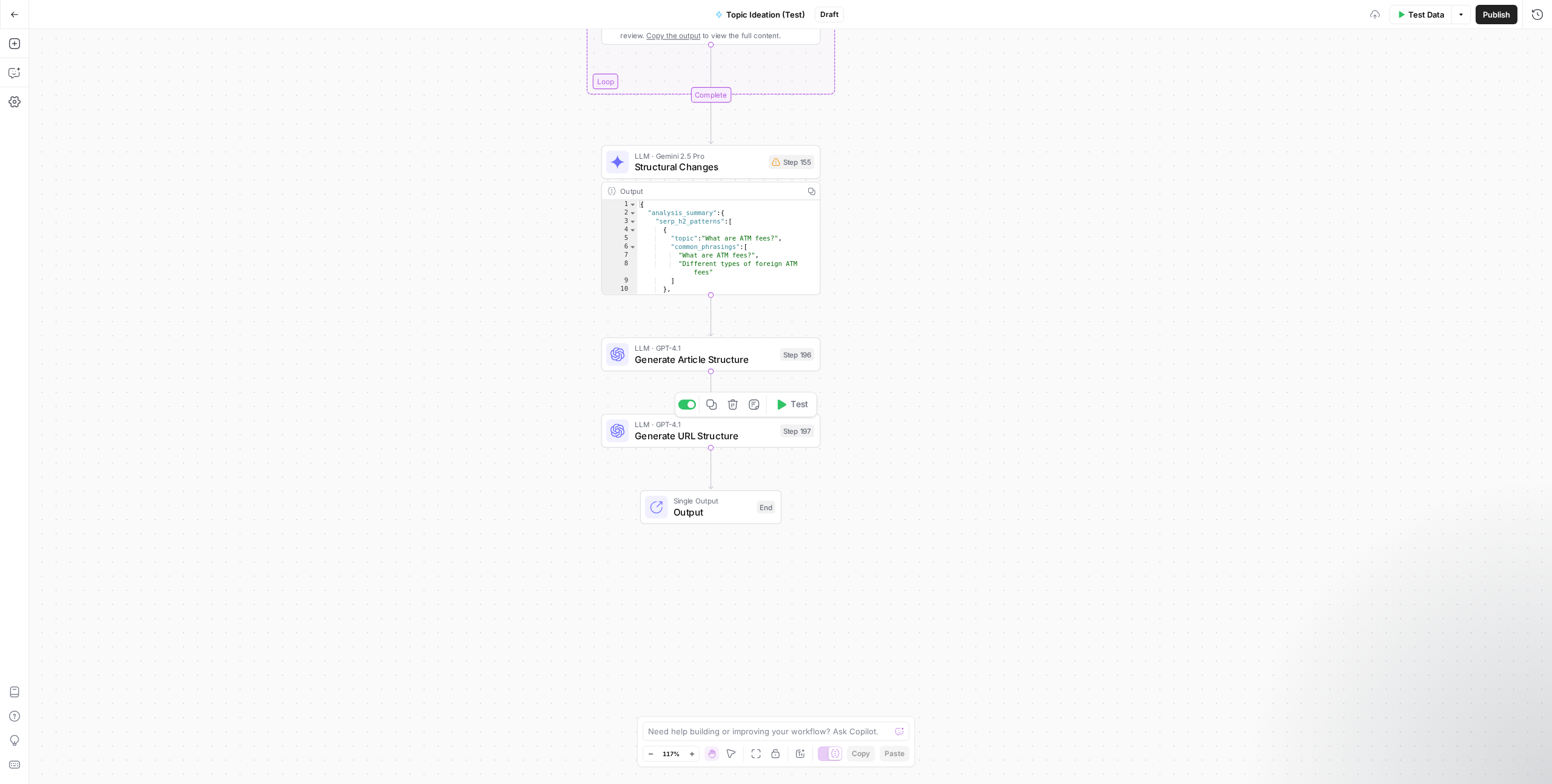
click at [733, 442] on span "Generate URL Structure" at bounding box center [705, 435] width 140 height 14
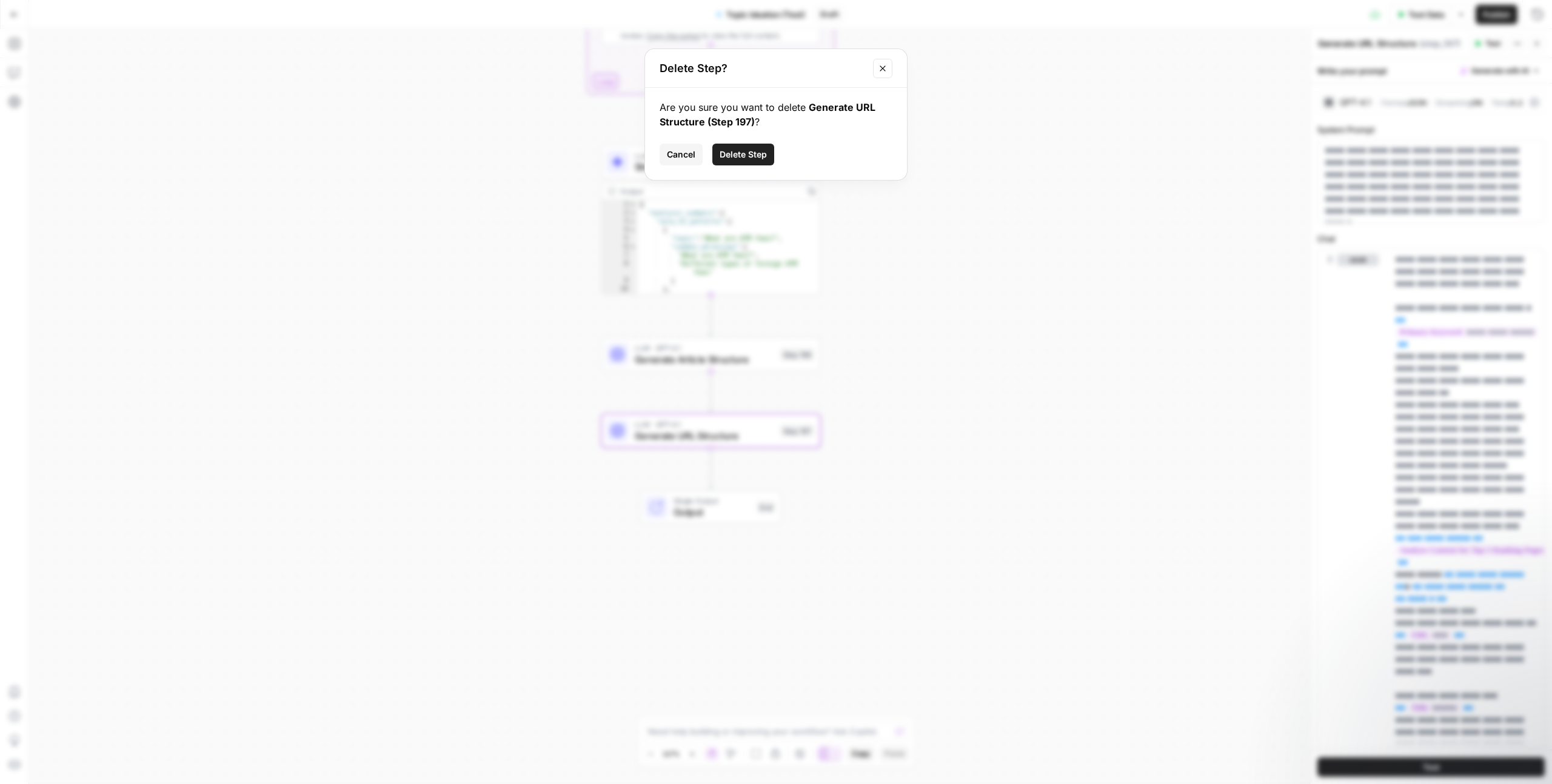
click at [759, 162] on button "Delete Step" at bounding box center [743, 154] width 62 height 22
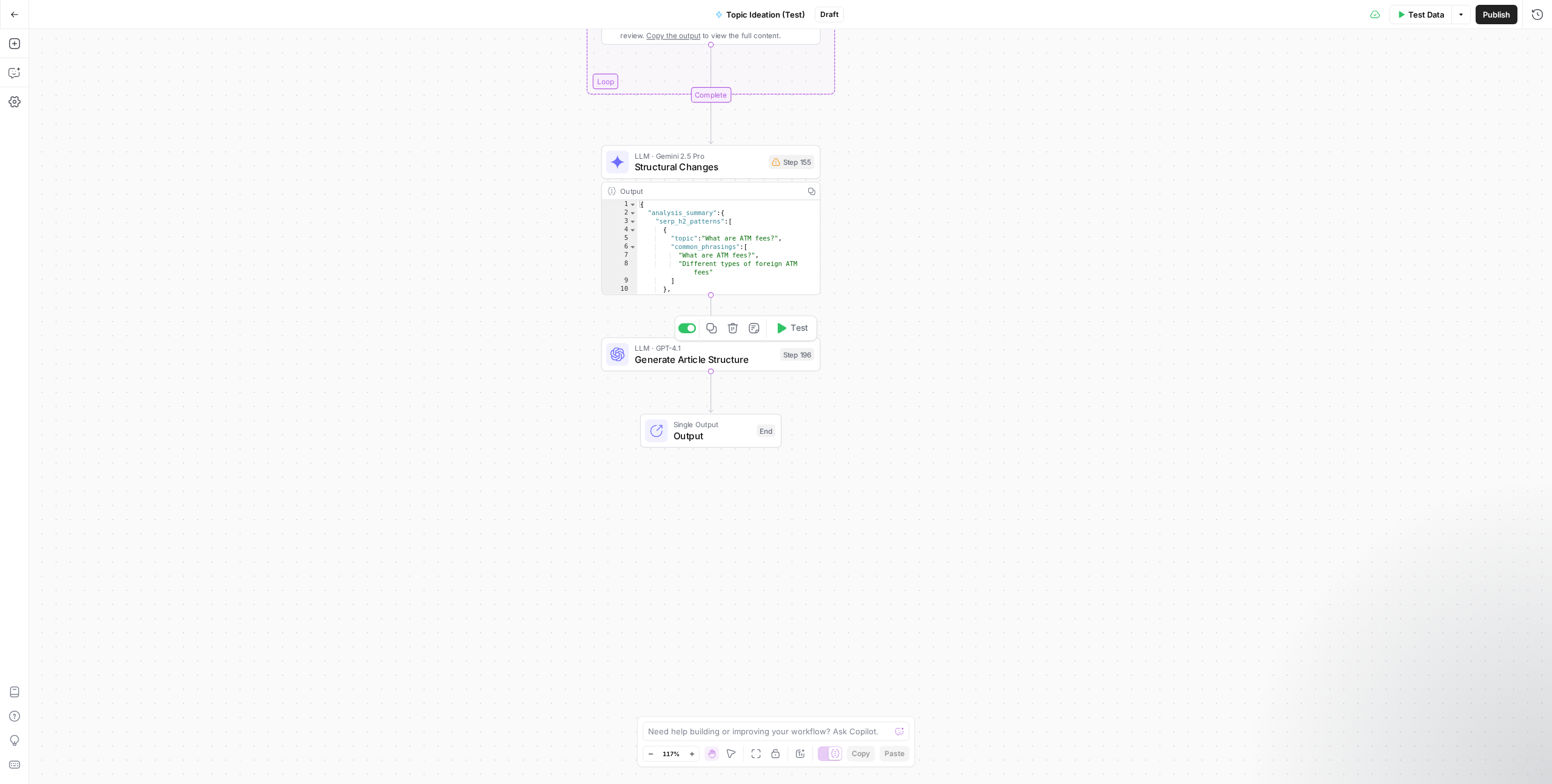
click at [744, 361] on span "Generate Article Structure" at bounding box center [705, 359] width 140 height 14
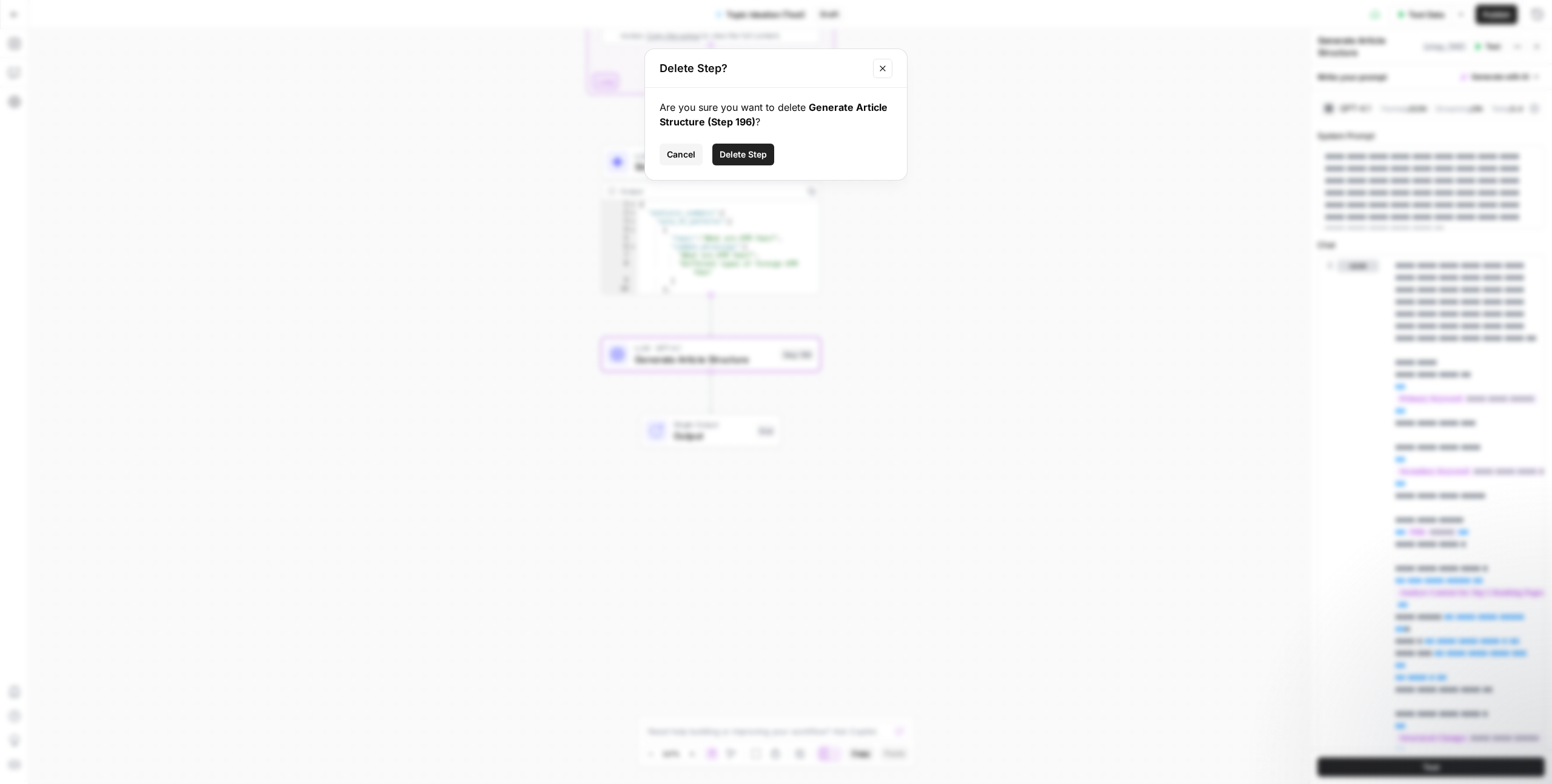
click at [756, 153] on span "Delete Step" at bounding box center [743, 154] width 47 height 12
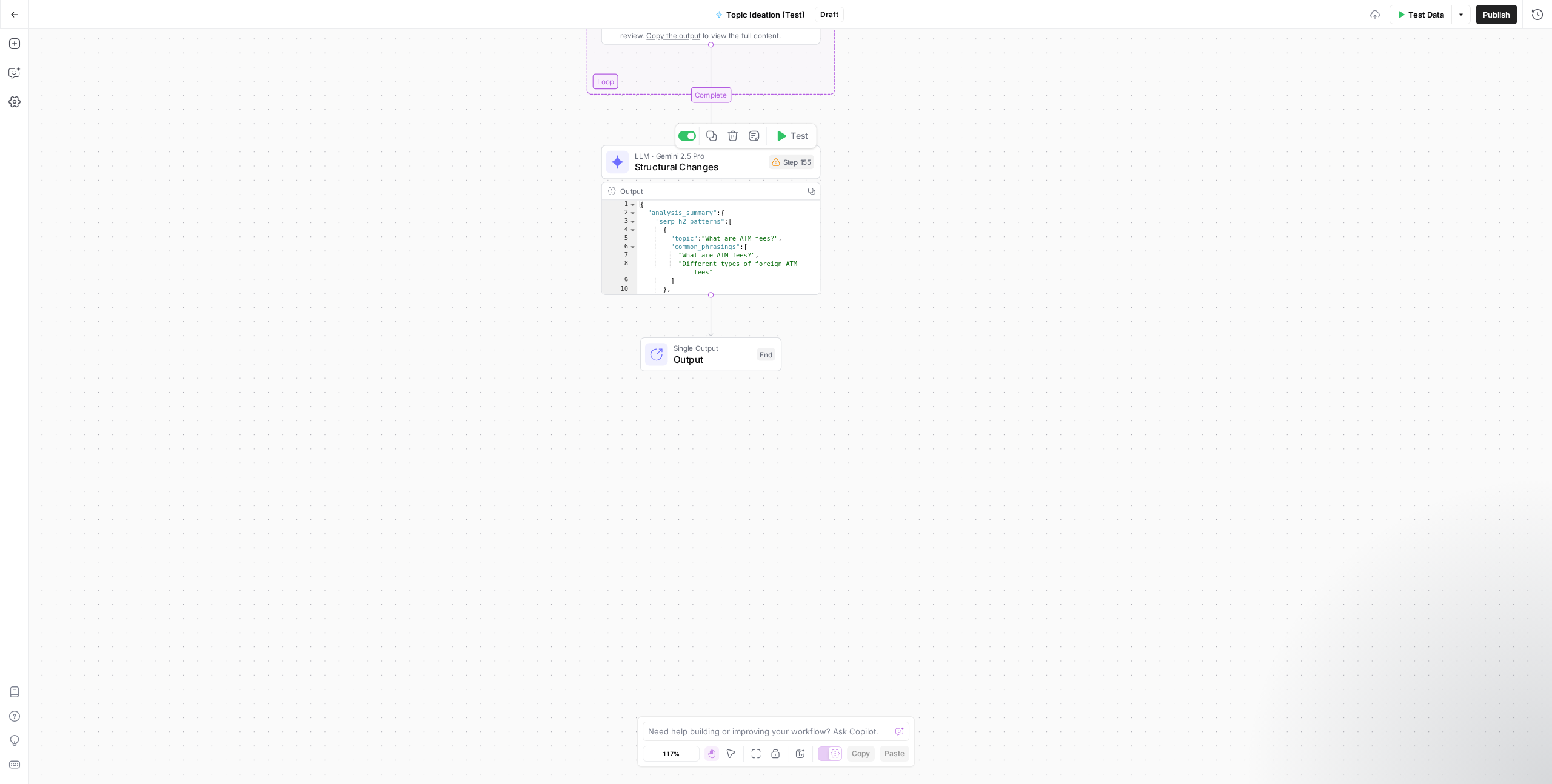
type textarea "**********"
click at [755, 222] on div "{ "analysis_summary" : { "serp_h2_patterns" : [ { "topic" : "What are ATM fees?…" at bounding box center [728, 256] width 182 height 111
click at [734, 160] on span "Structural Changes" at bounding box center [699, 167] width 129 height 14
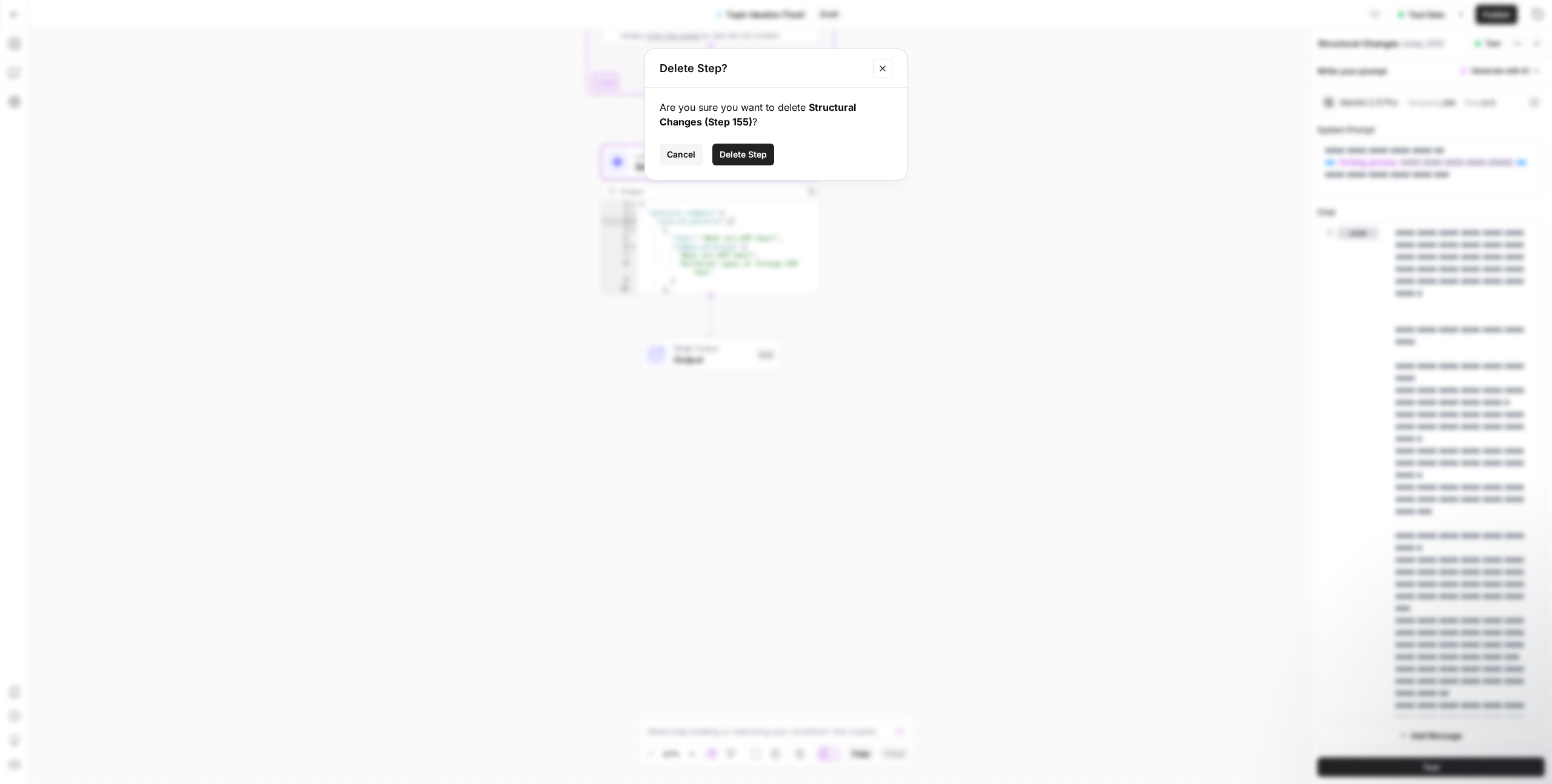
click at [743, 152] on span "Delete Step" at bounding box center [743, 154] width 47 height 12
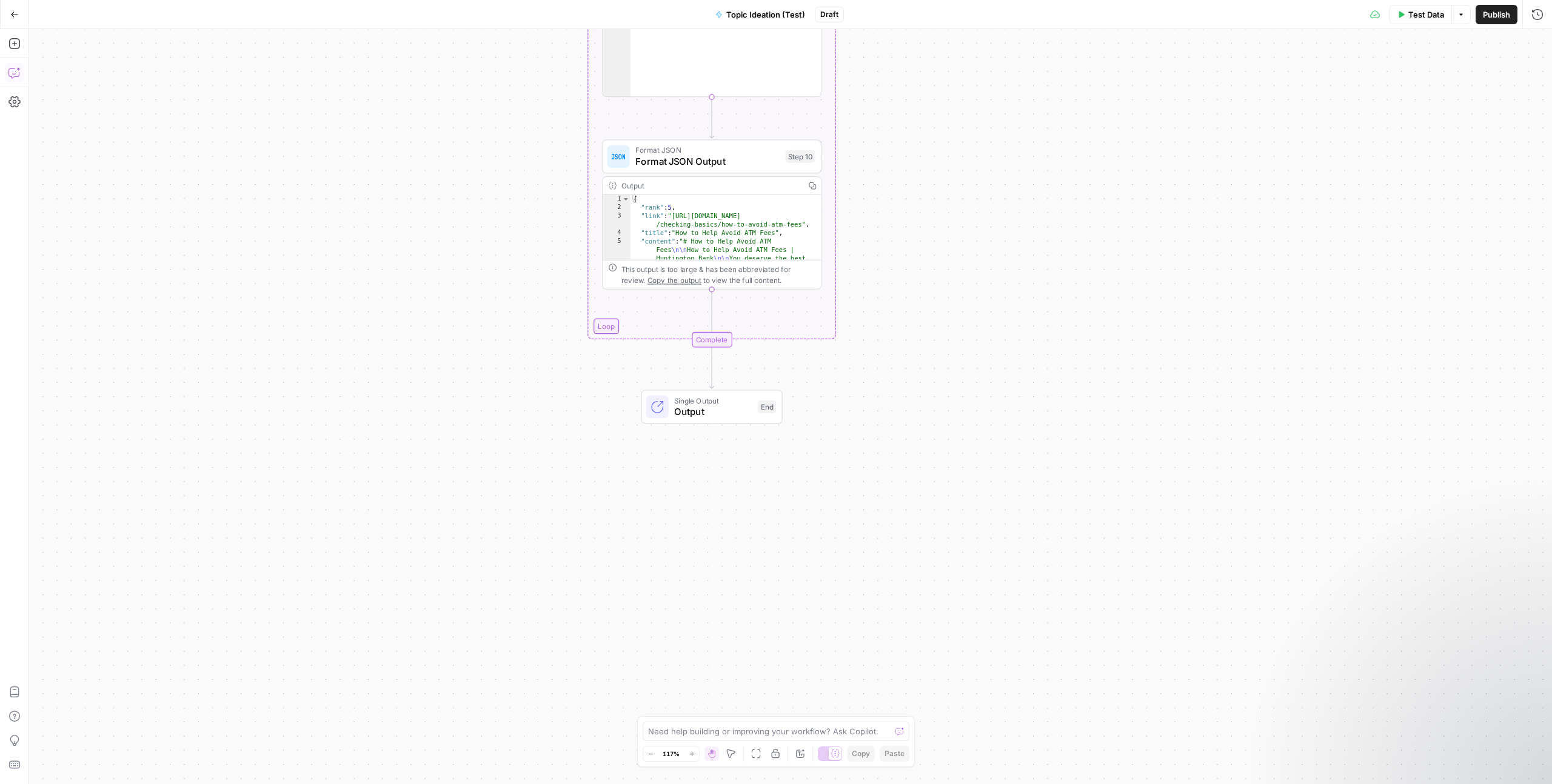
click at [18, 75] on icon "button" at bounding box center [13, 73] width 10 height 10
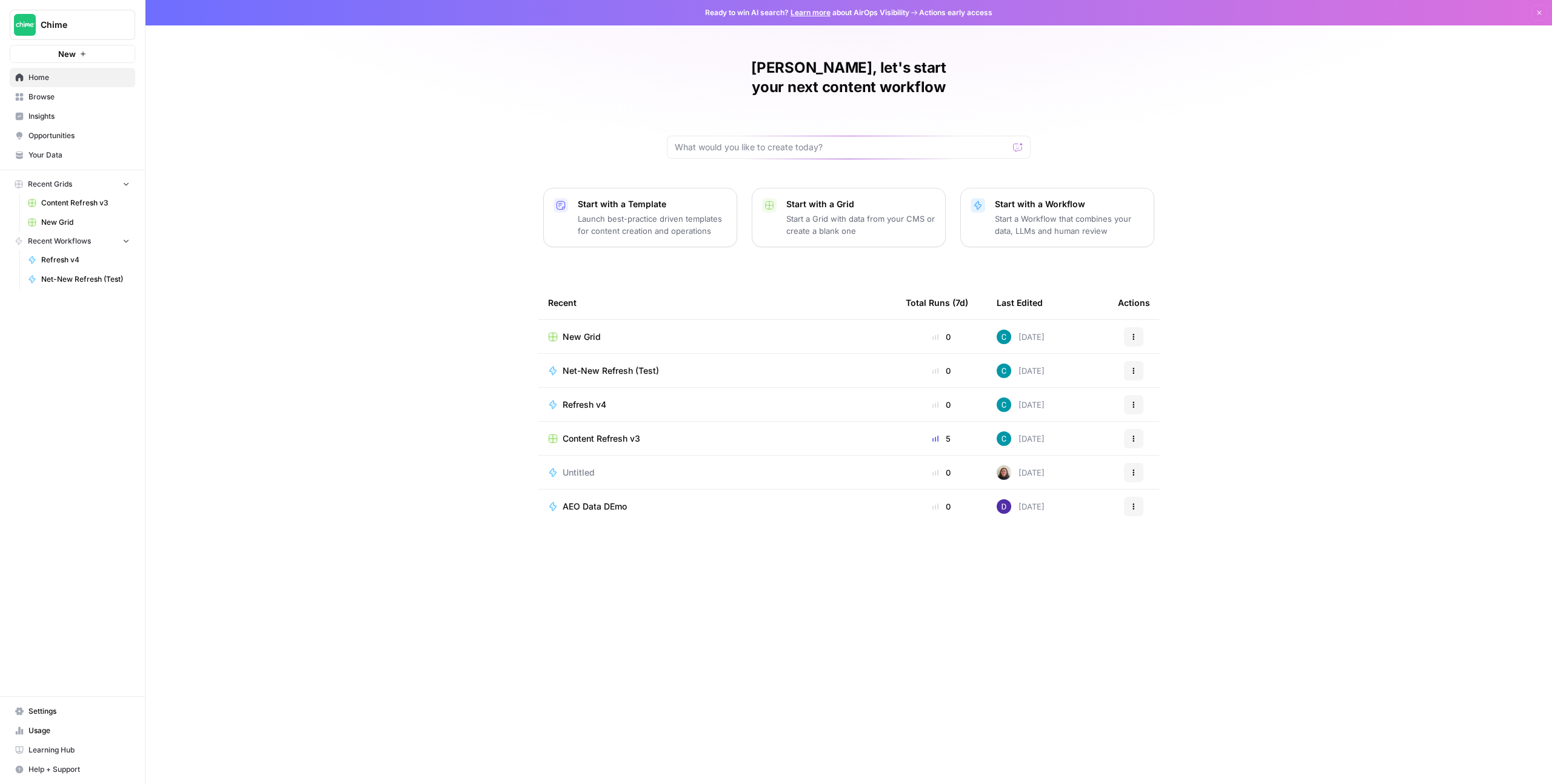
click at [712, 354] on td "Net-New Refresh (Test)" at bounding box center [717, 370] width 358 height 33
click at [638, 365] on span "Net-New Refresh (Test)" at bounding box center [610, 370] width 96 height 12
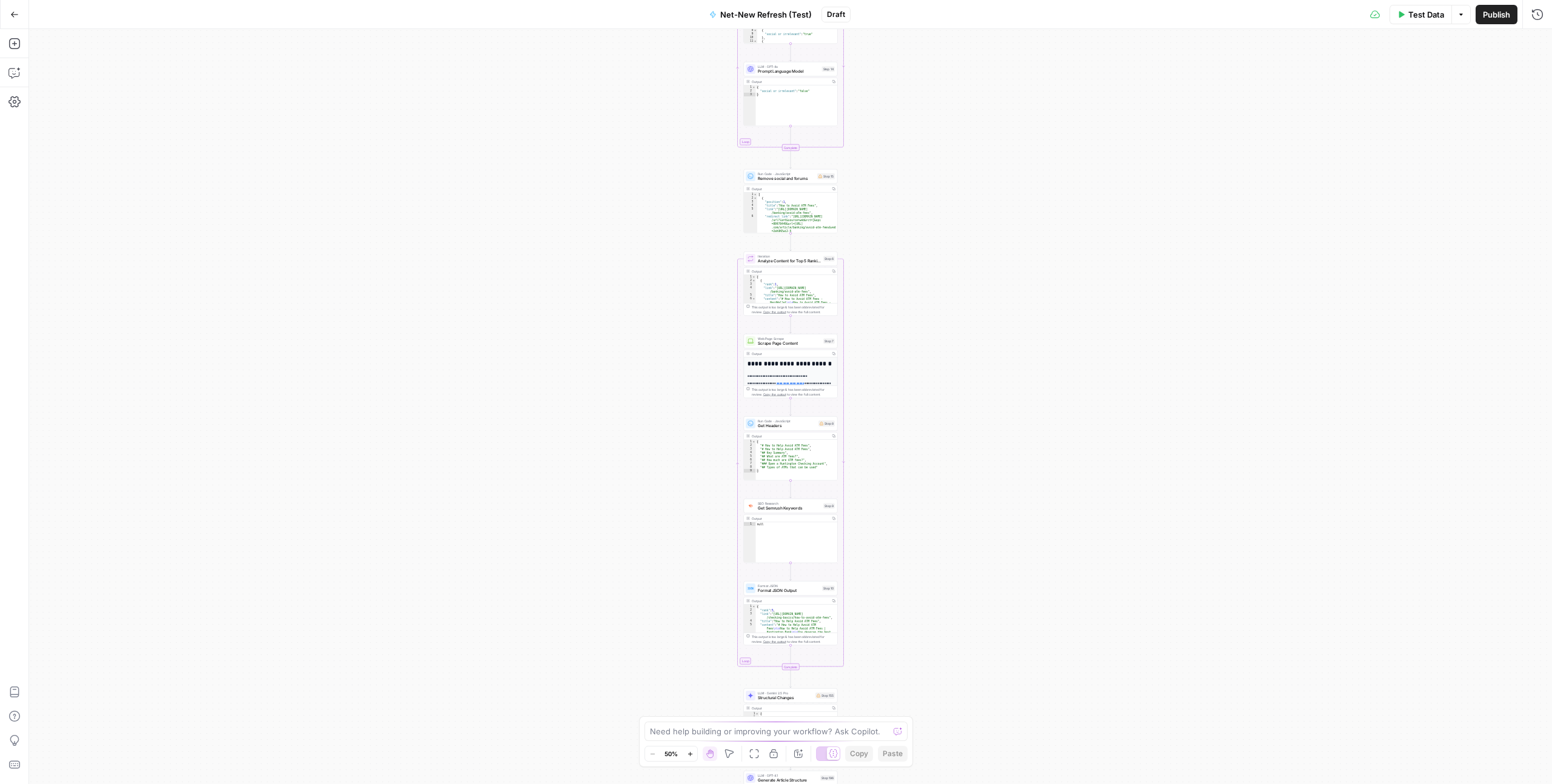
click at [1494, 17] on span "Publish" at bounding box center [1497, 14] width 27 height 12
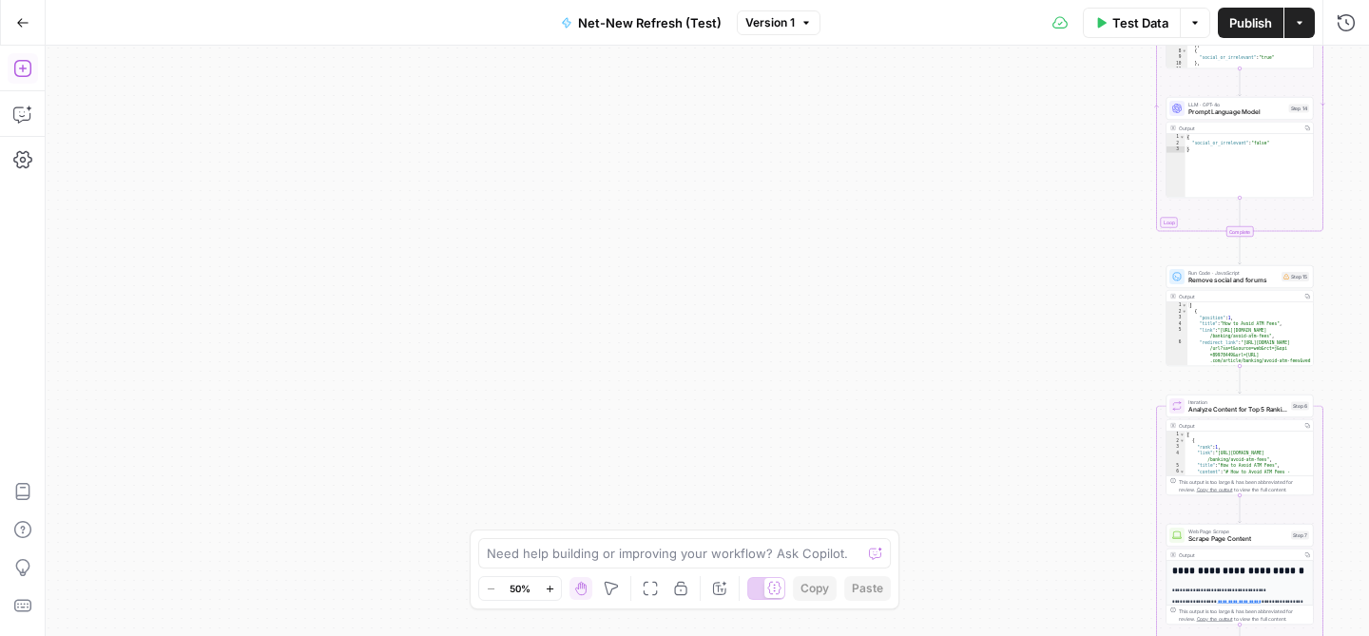
click at [27, 16] on icon "button" at bounding box center [22, 22] width 13 height 13
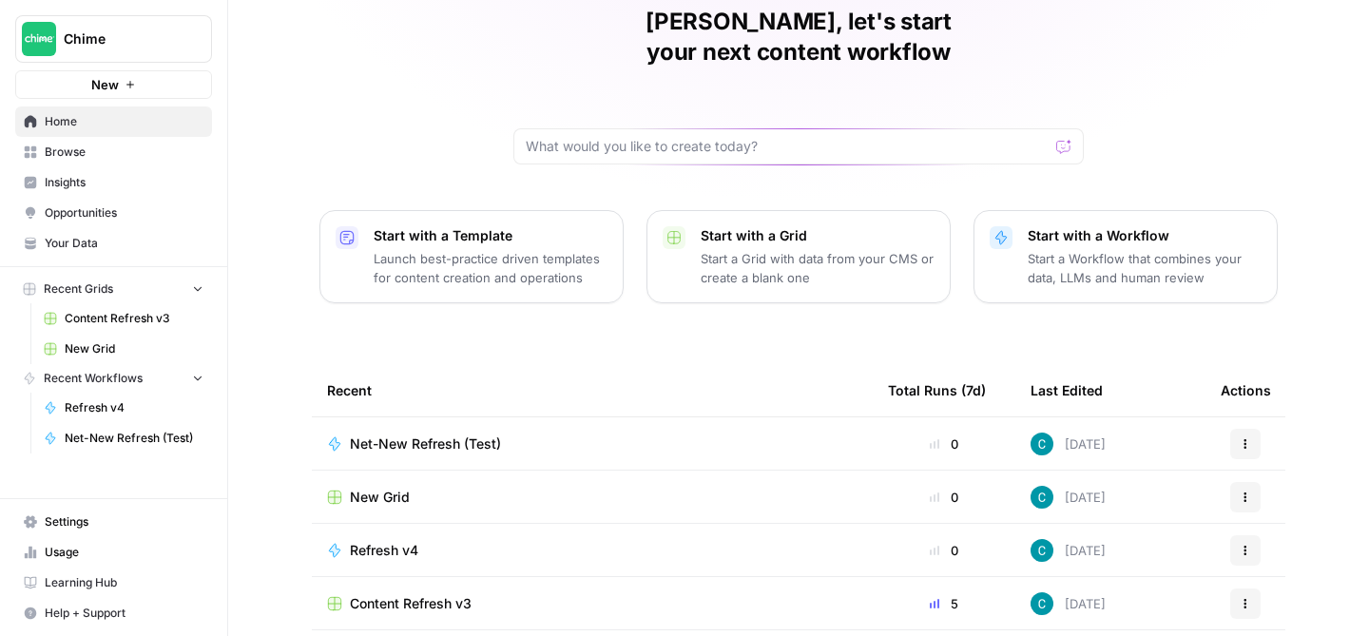
scroll to position [179, 0]
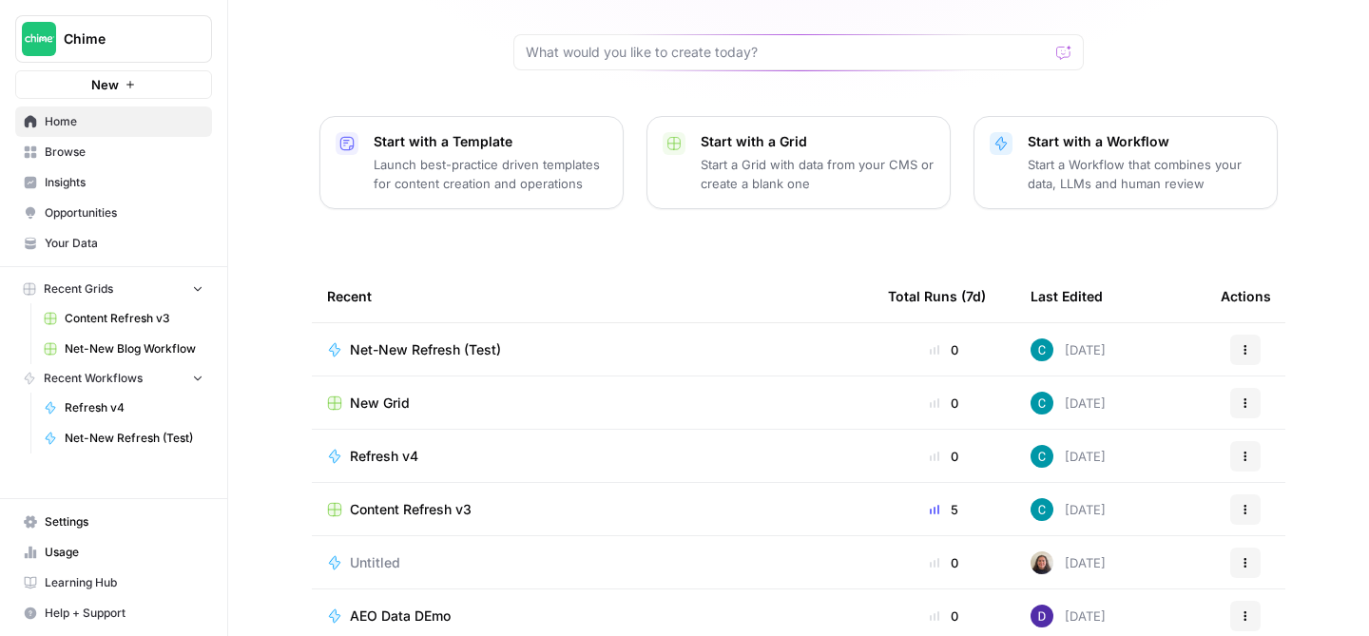
click at [473, 500] on div "Content Refresh v3" at bounding box center [592, 509] width 531 height 19
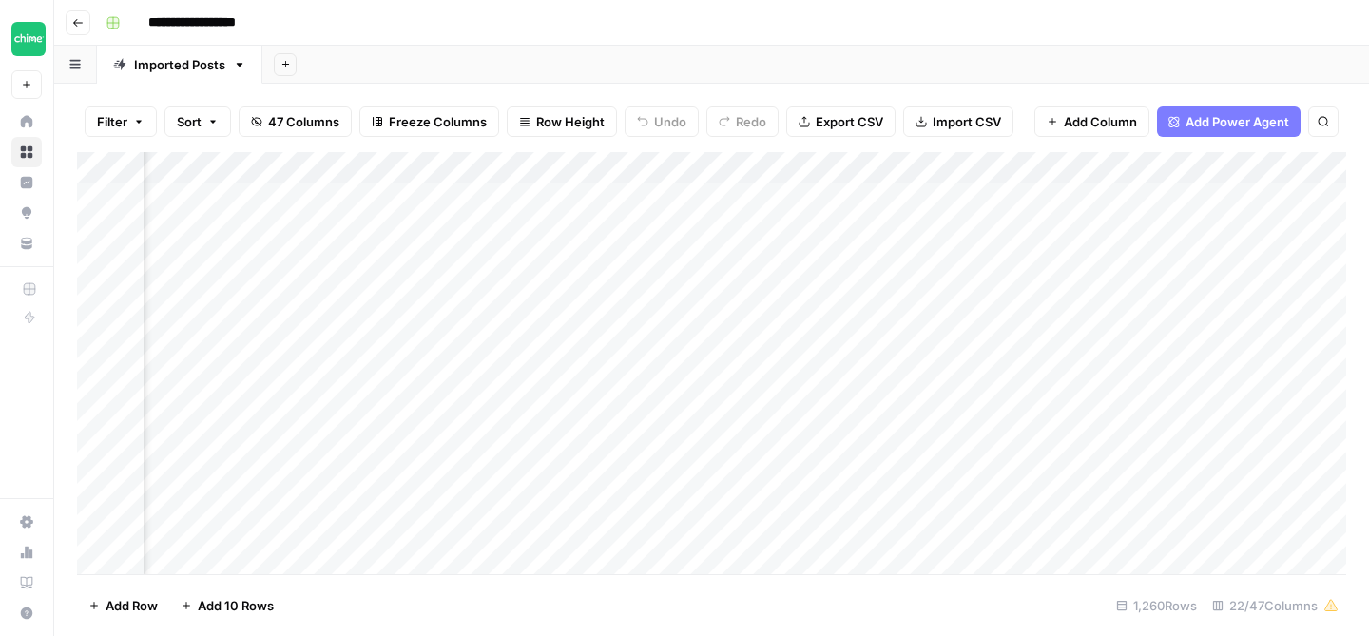
scroll to position [0, 2701]
click at [730, 202] on div "Add Column" at bounding box center [711, 363] width 1269 height 422
click at [762, 172] on div "Add Column" at bounding box center [711, 363] width 1269 height 422
click at [1097, 366] on div "Add Column" at bounding box center [711, 363] width 1269 height 422
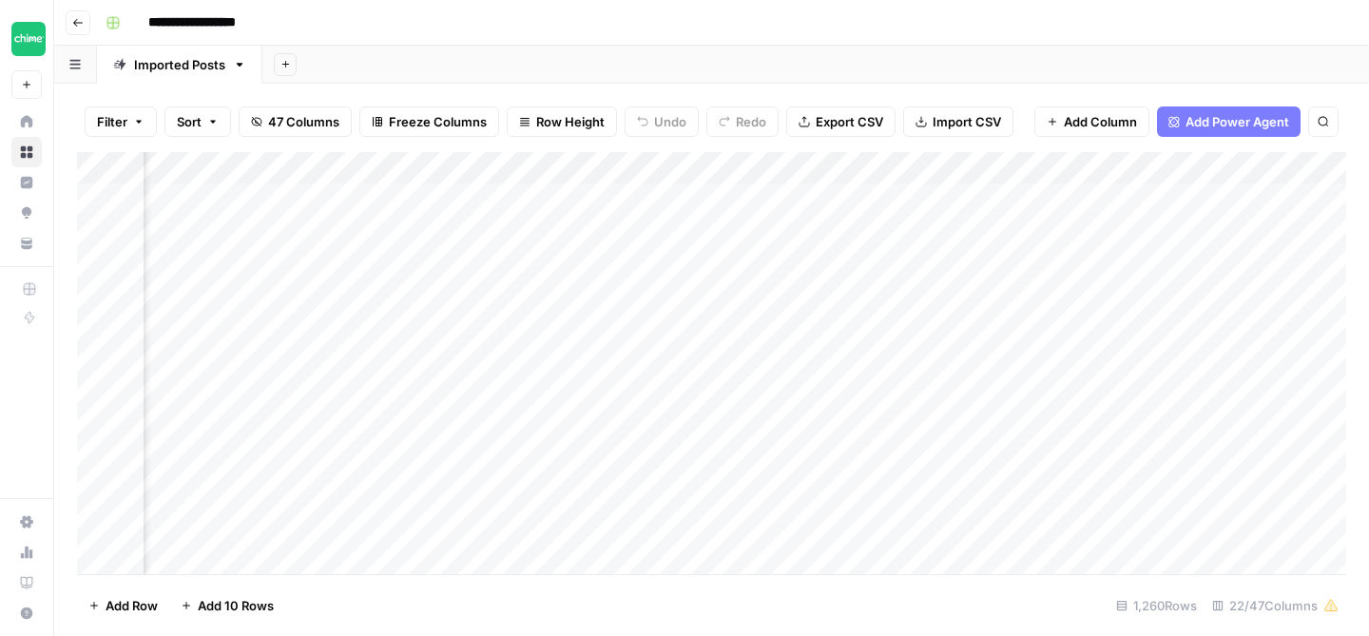
scroll to position [0, 2346]
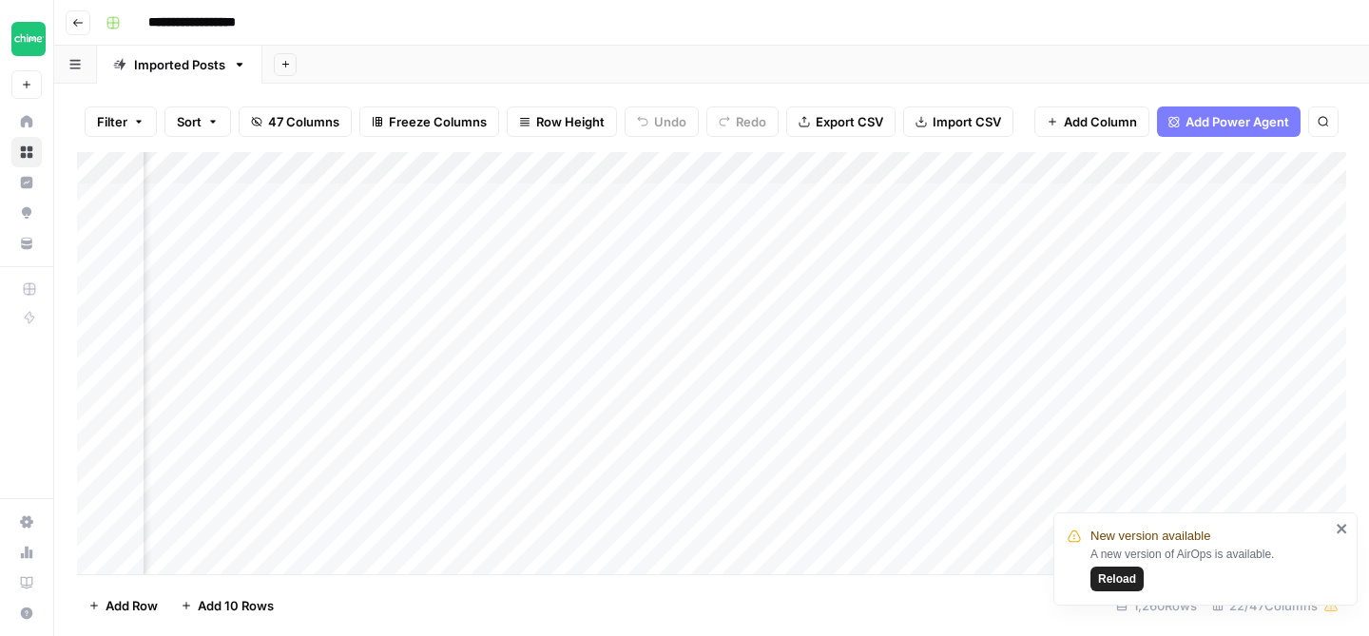
scroll to position [0, 2346]
